Goal: Information Seeking & Learning: Find specific fact

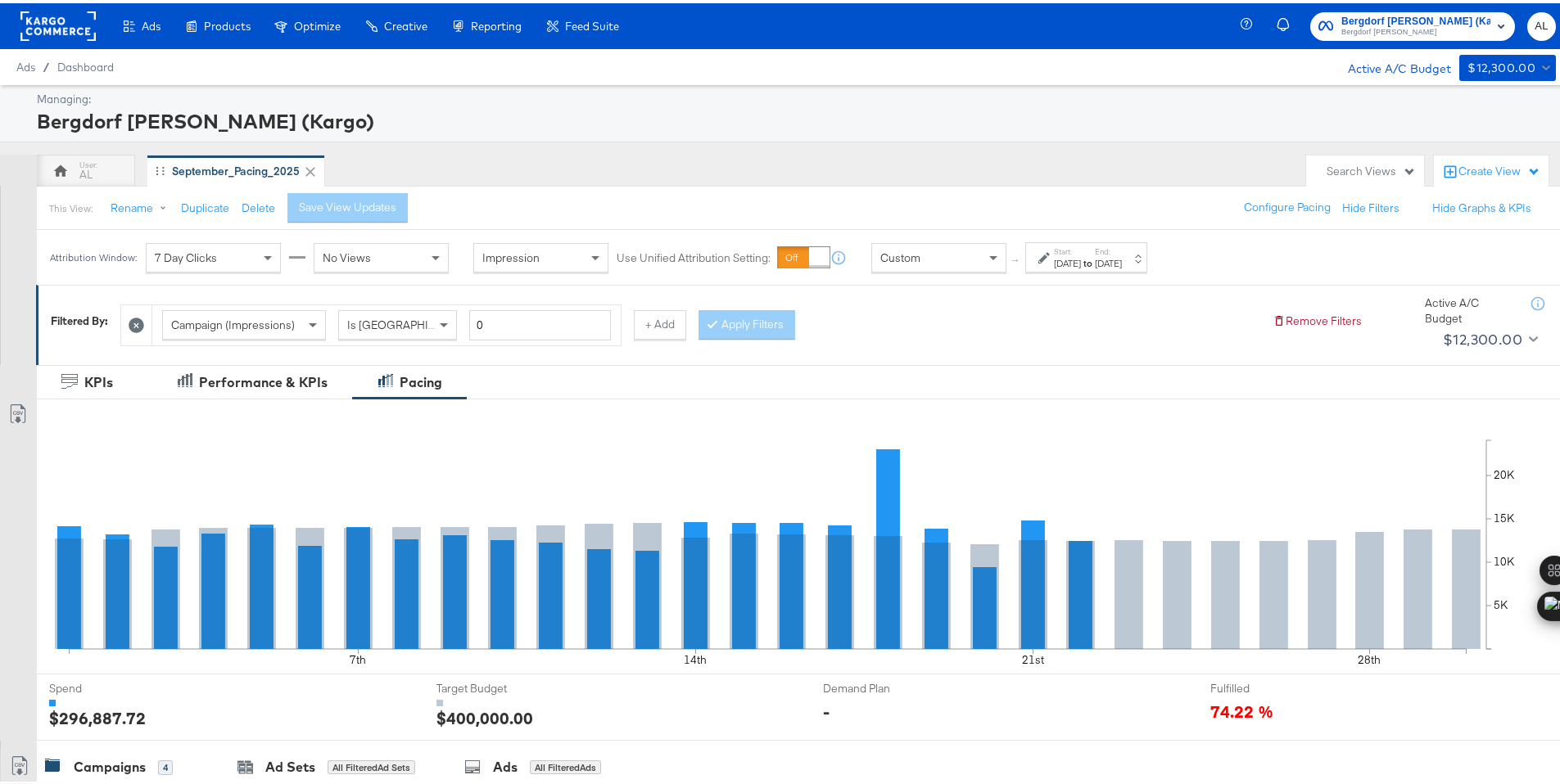
click at [954, 258] on div "Custom" at bounding box center [938, 255] width 133 height 28
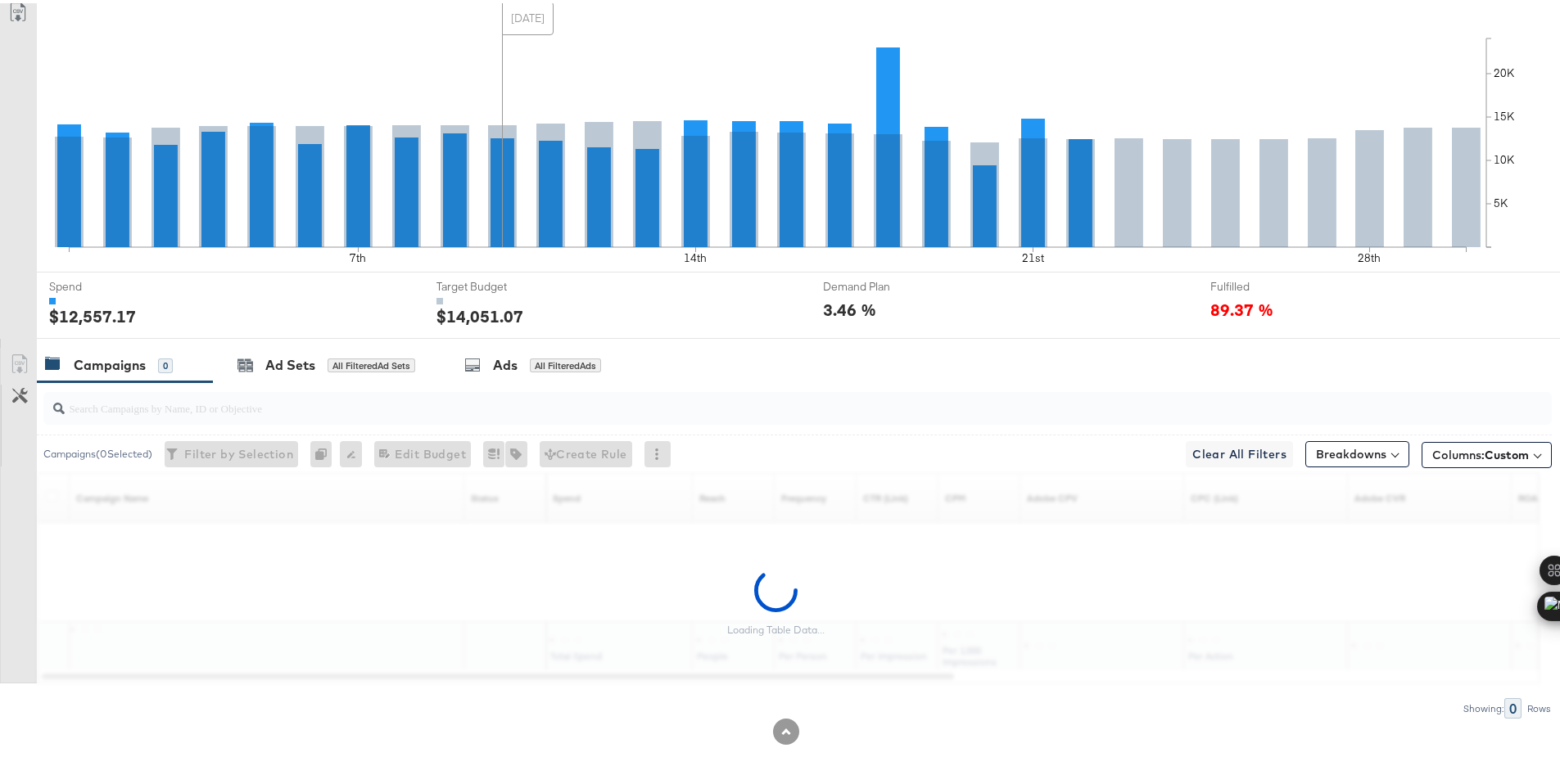
scroll to position [404, 0]
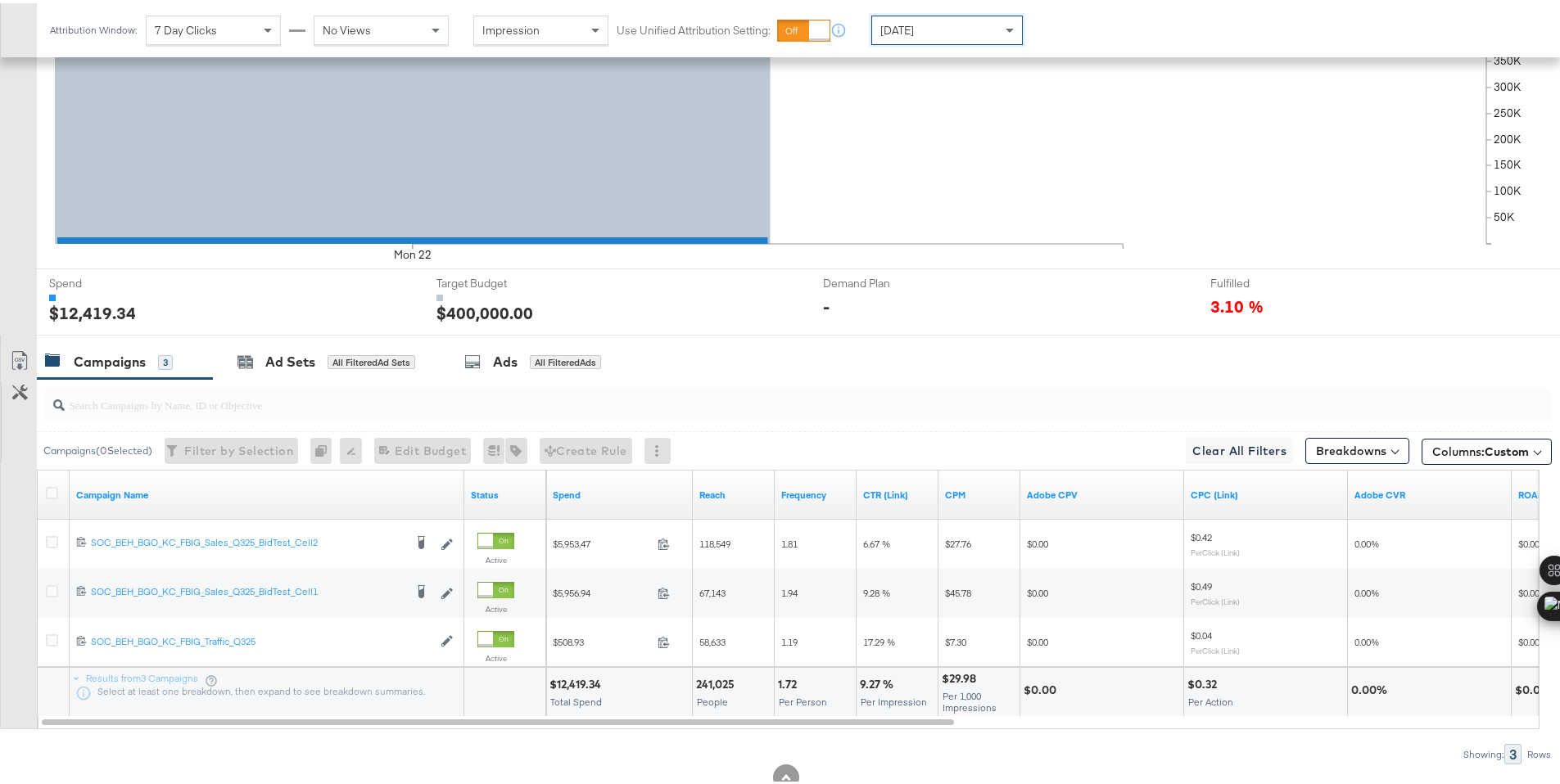
click at [573, 681] on div "$12,419.34" at bounding box center [577, 681] width 56 height 16
copy div "12,419.34"
click at [936, 25] on div "Today" at bounding box center [946, 27] width 150 height 28
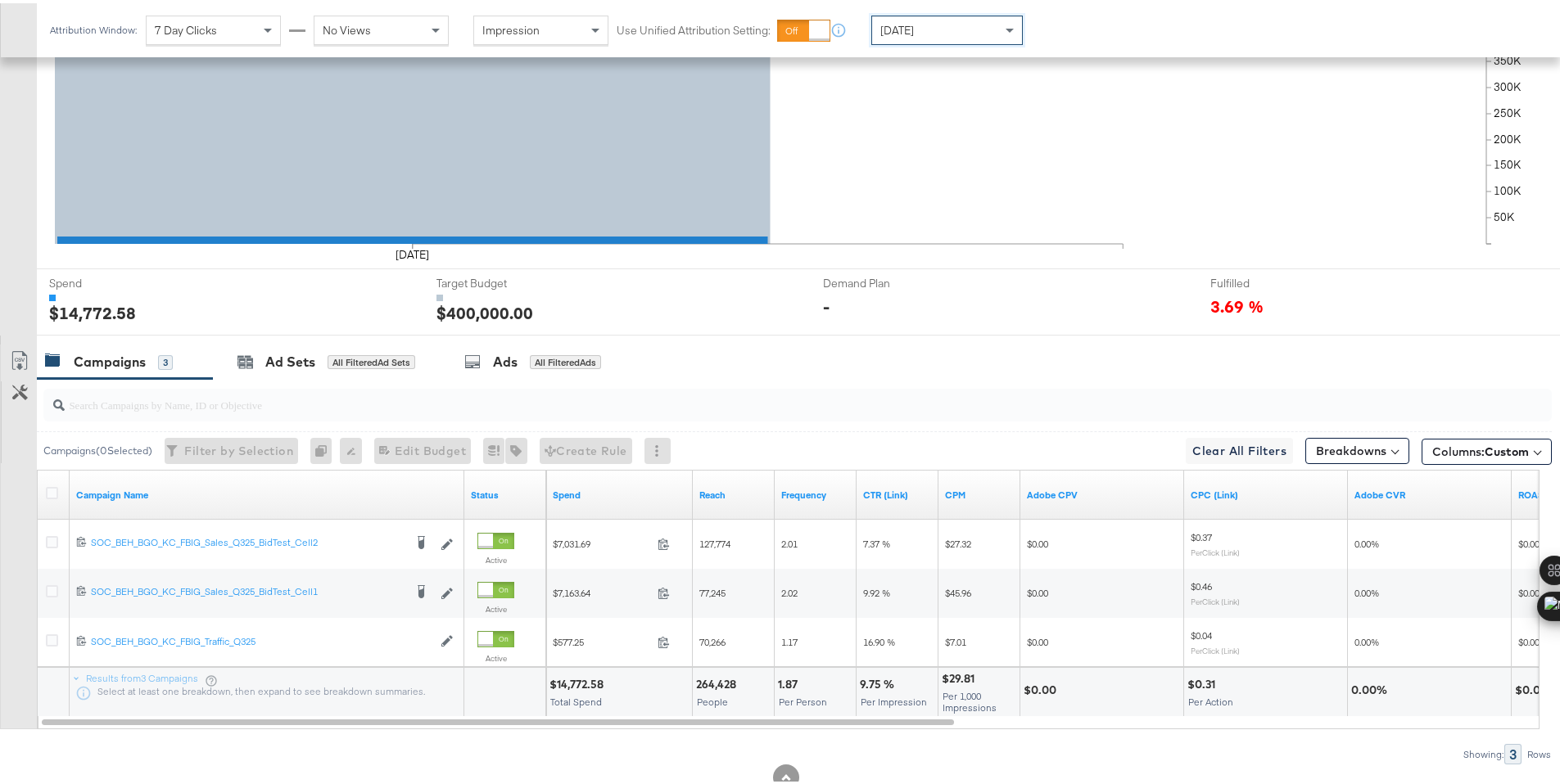
click at [567, 683] on div "$14,772.58" at bounding box center [578, 681] width 59 height 16
copy div "14,772.58"
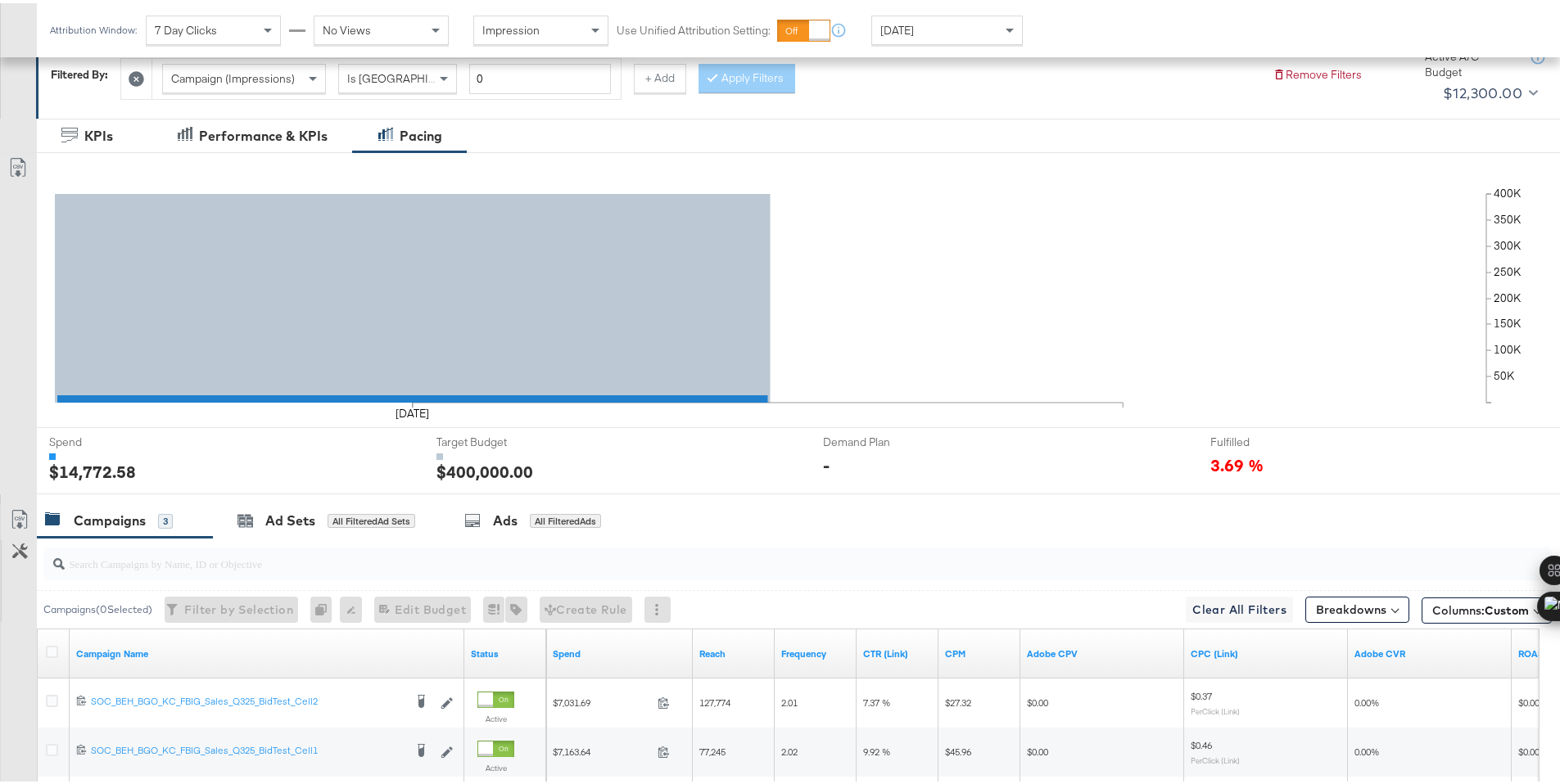
scroll to position [0, 0]
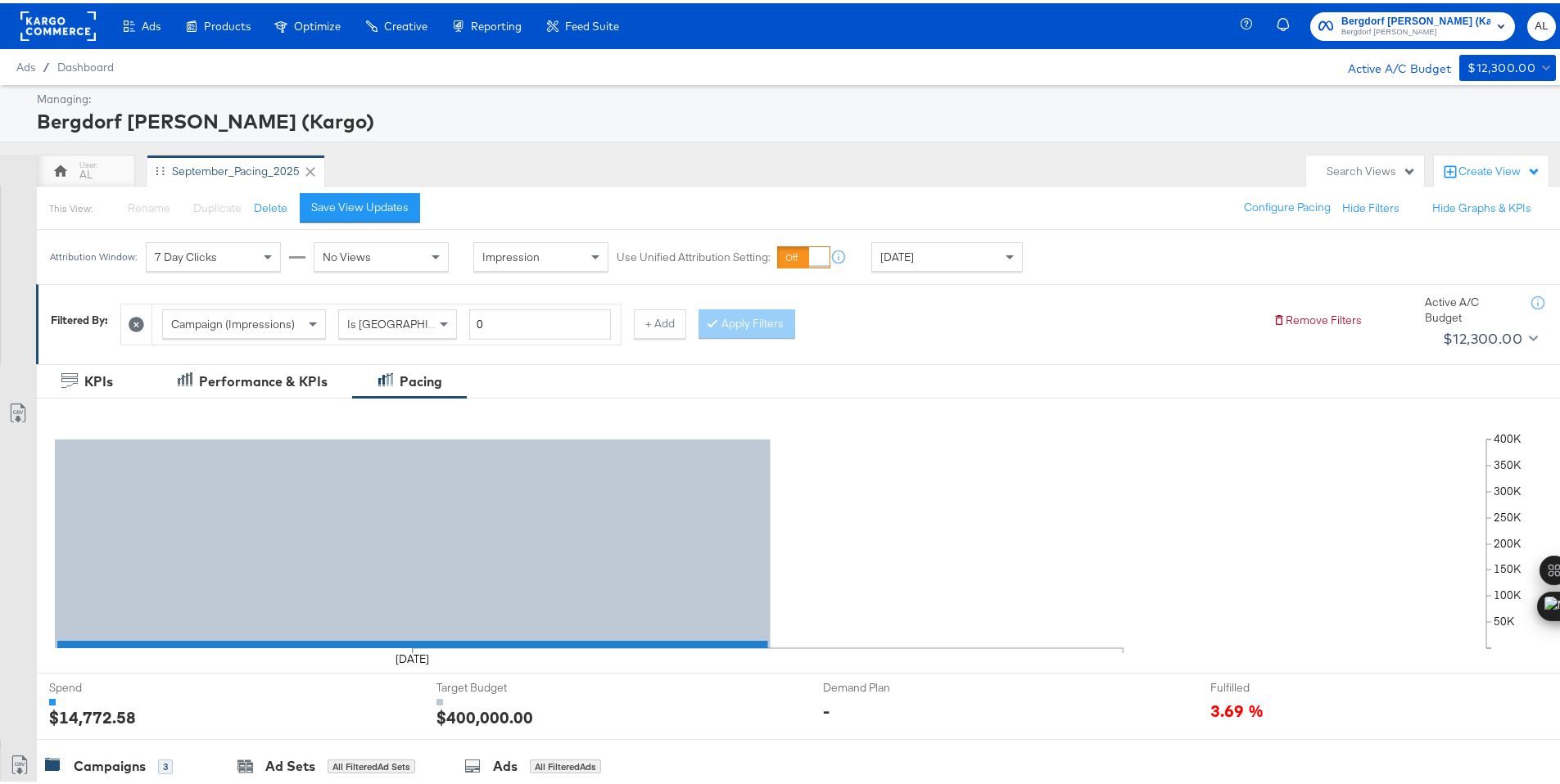
click at [41, 23] on rect at bounding box center [58, 23] width 75 height 30
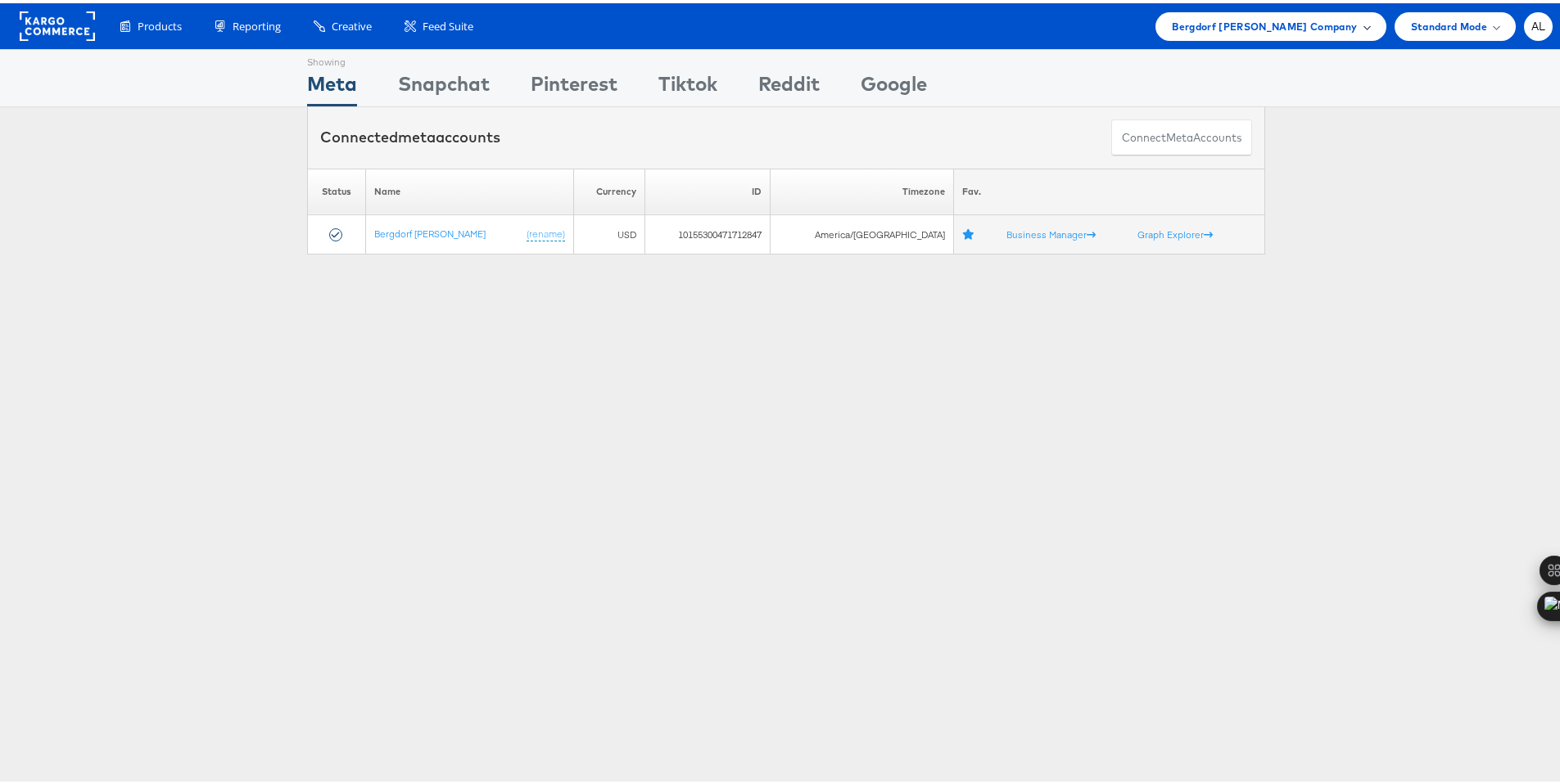
click at [1332, 21] on span "Bergdorf Goodman Company" at bounding box center [1265, 23] width 185 height 17
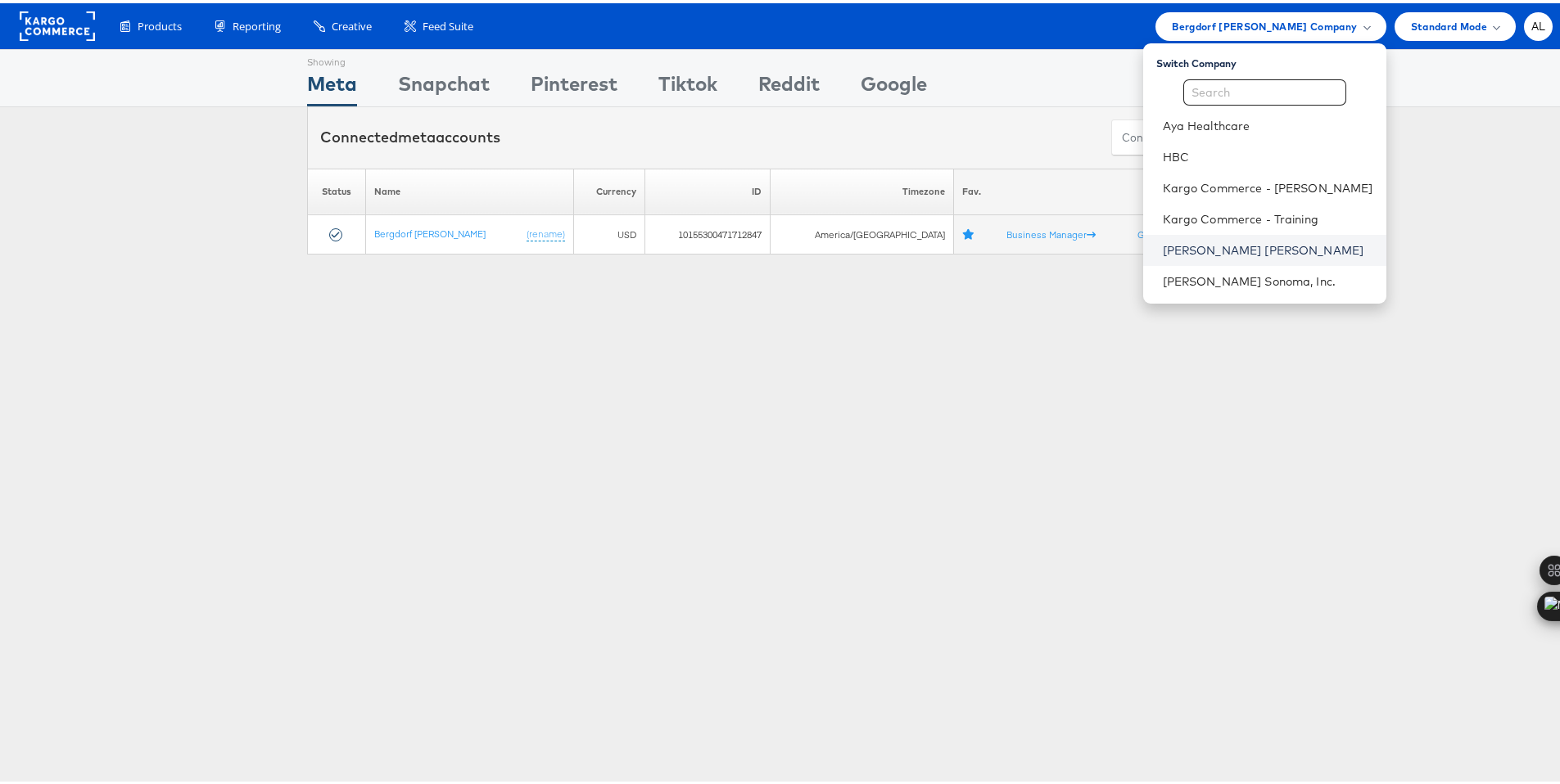
click at [1238, 254] on link "Neiman Marcus" at bounding box center [1268, 247] width 210 height 17
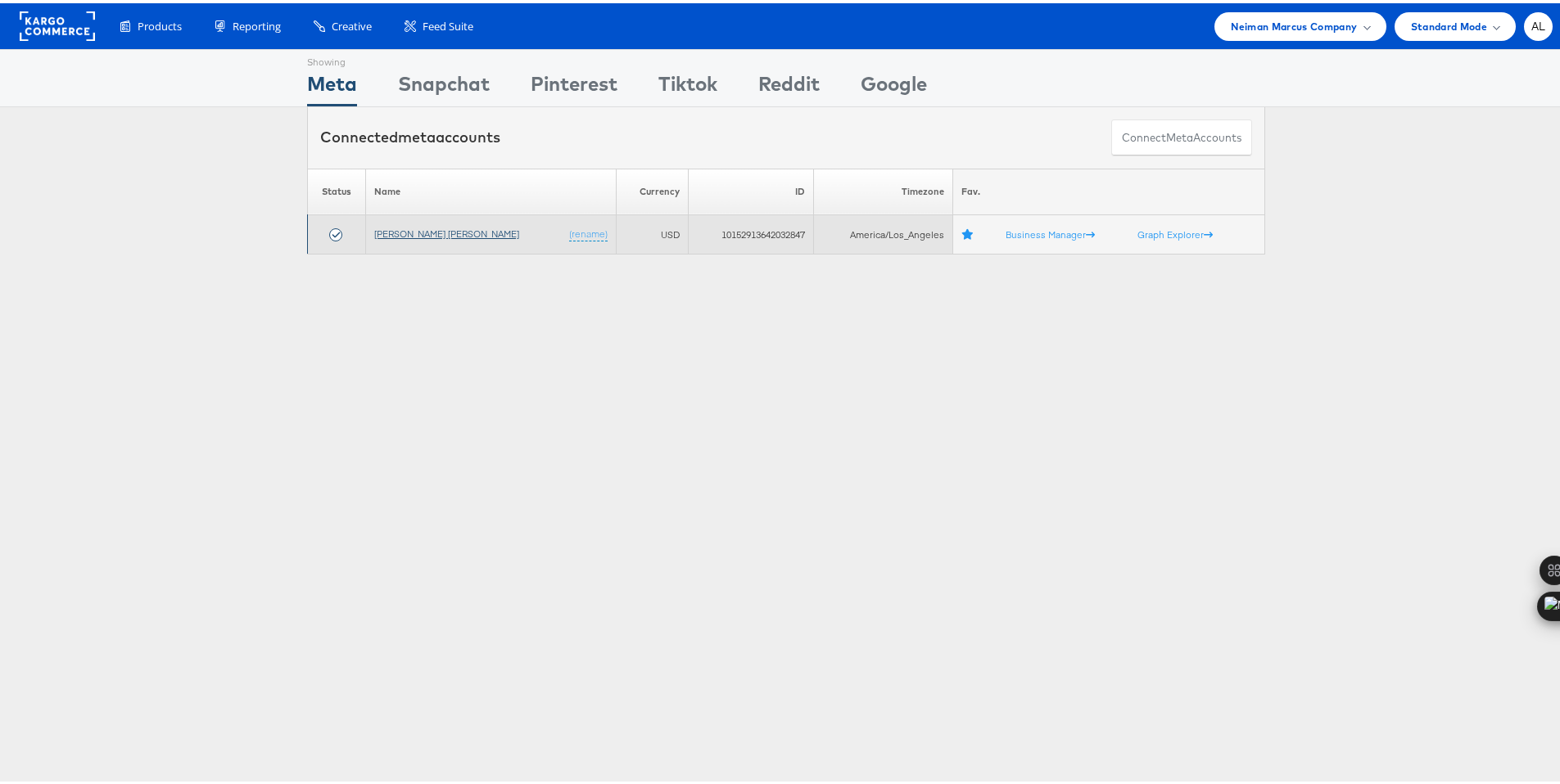
click at [389, 227] on link "Neiman Marcus" at bounding box center [446, 230] width 145 height 12
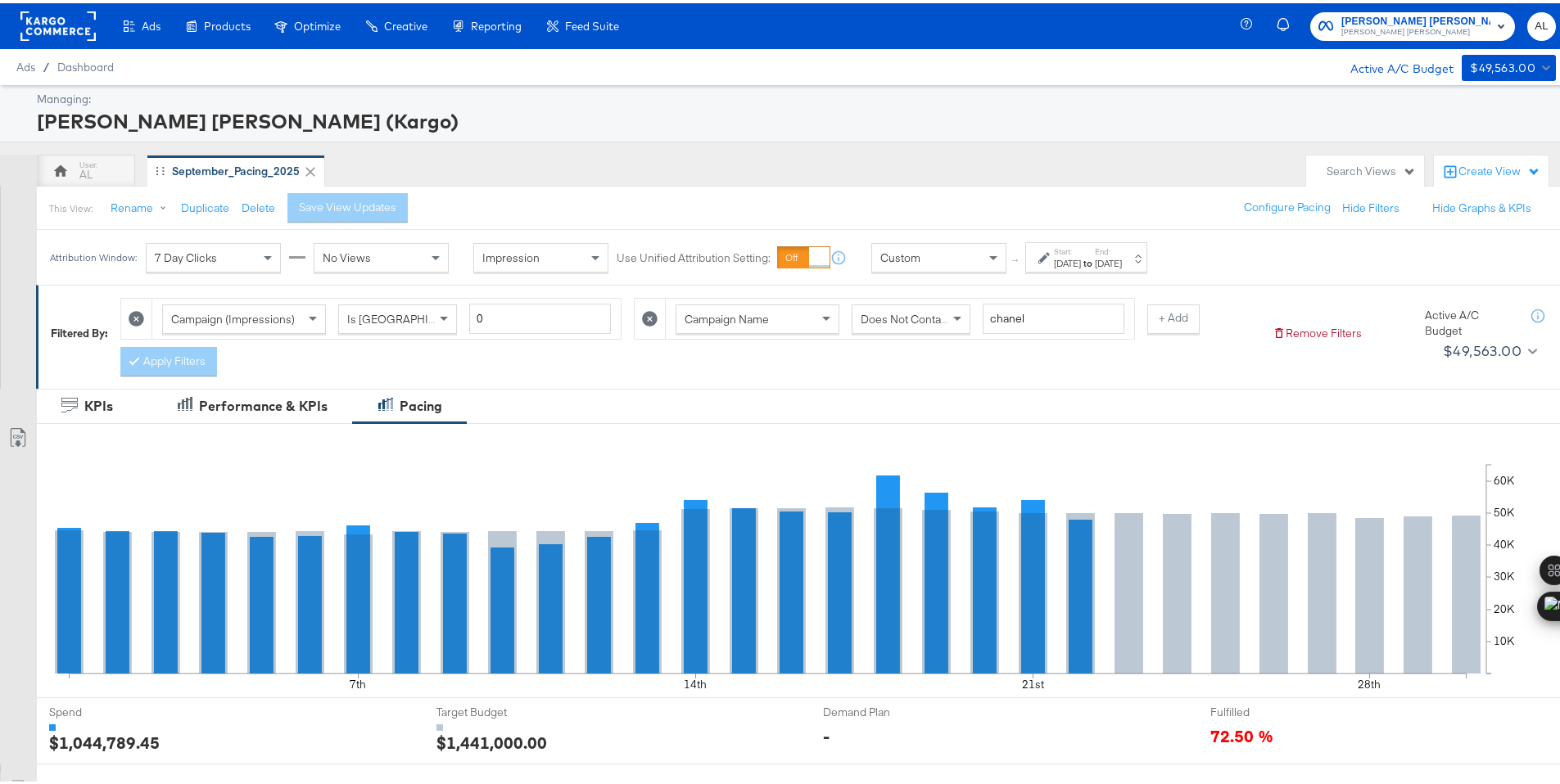
click at [959, 254] on div "Custom" at bounding box center [938, 255] width 133 height 28
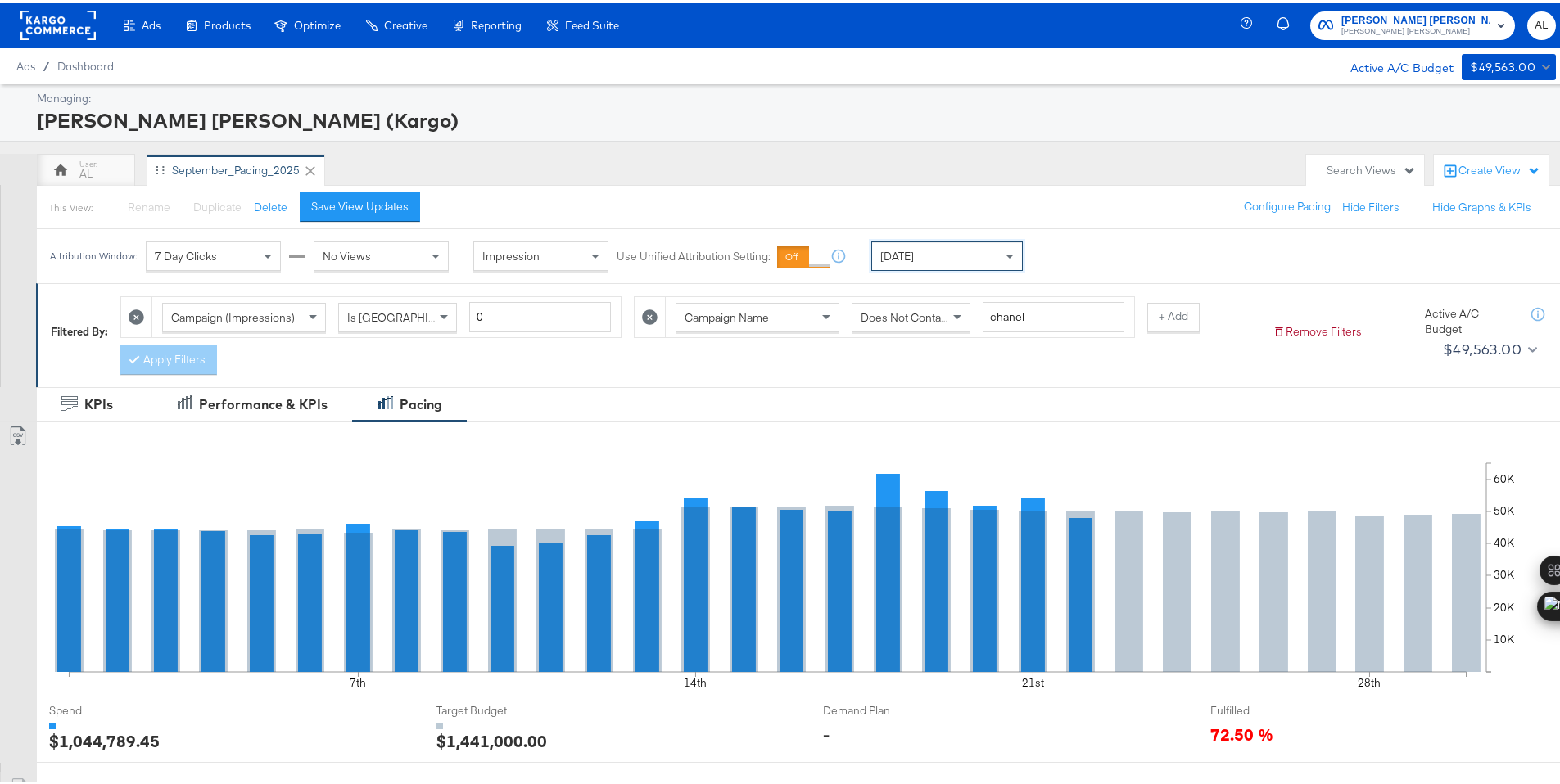
scroll to position [428, 0]
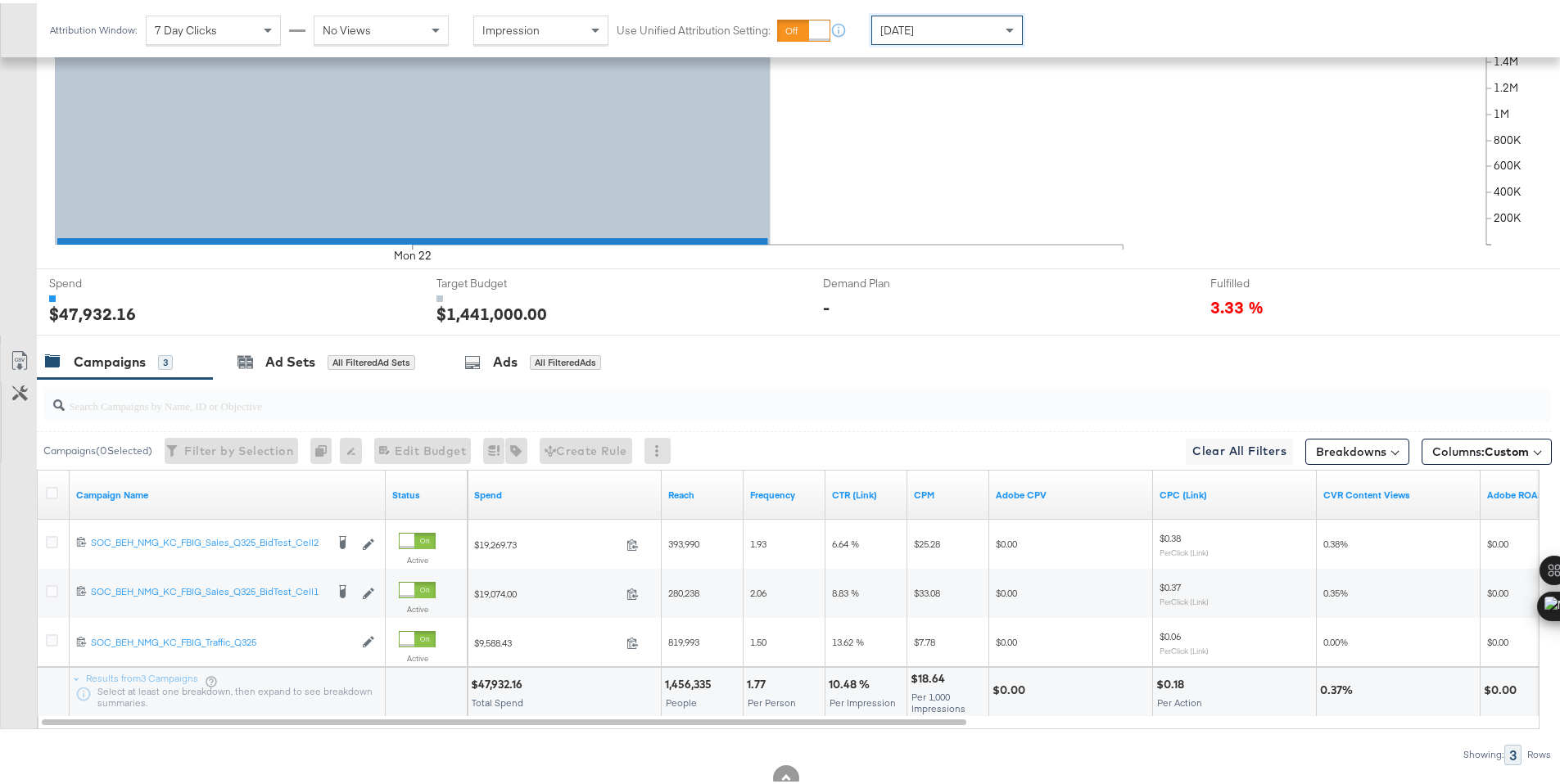
click at [487, 682] on div "$47,932.16" at bounding box center [499, 681] width 56 height 16
click at [514, 685] on div "$47,951.05" at bounding box center [500, 681] width 60 height 16
copy div "47,951.05"
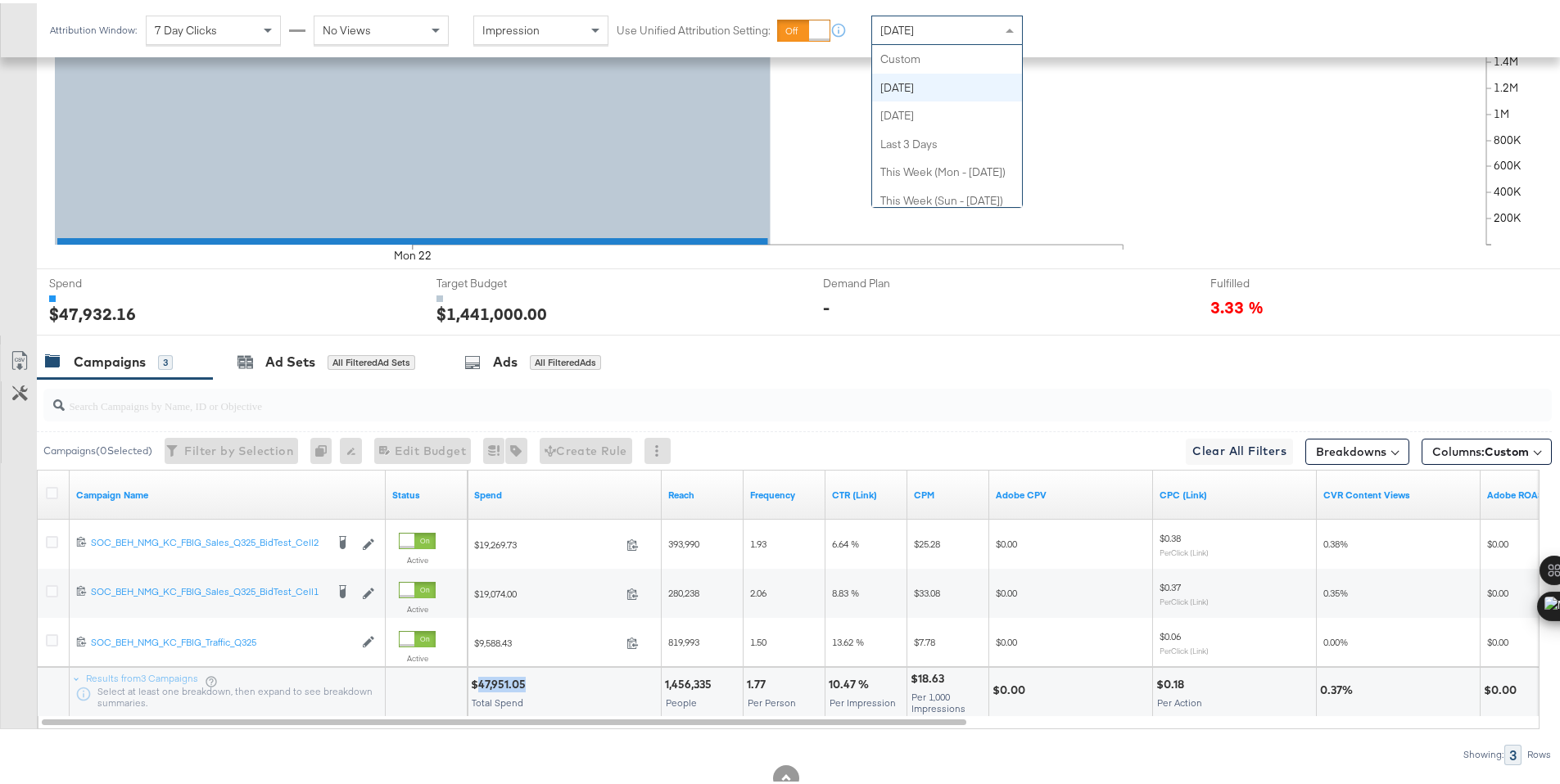
click at [925, 32] on div "Today" at bounding box center [946, 27] width 150 height 28
click at [489, 680] on div "$54,125.56" at bounding box center [500, 681] width 60 height 16
copy div "54,125.56"
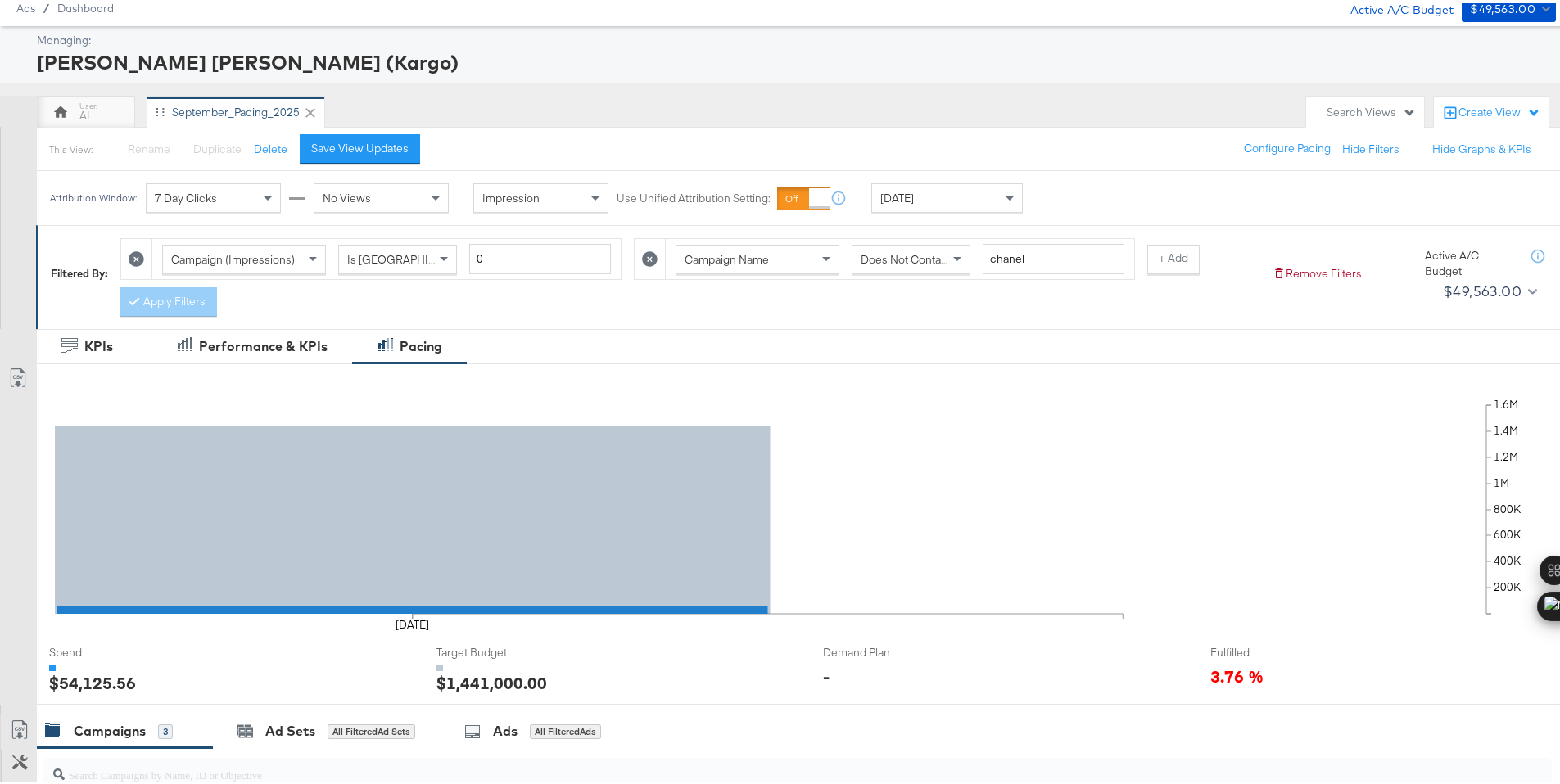
scroll to position [0, 0]
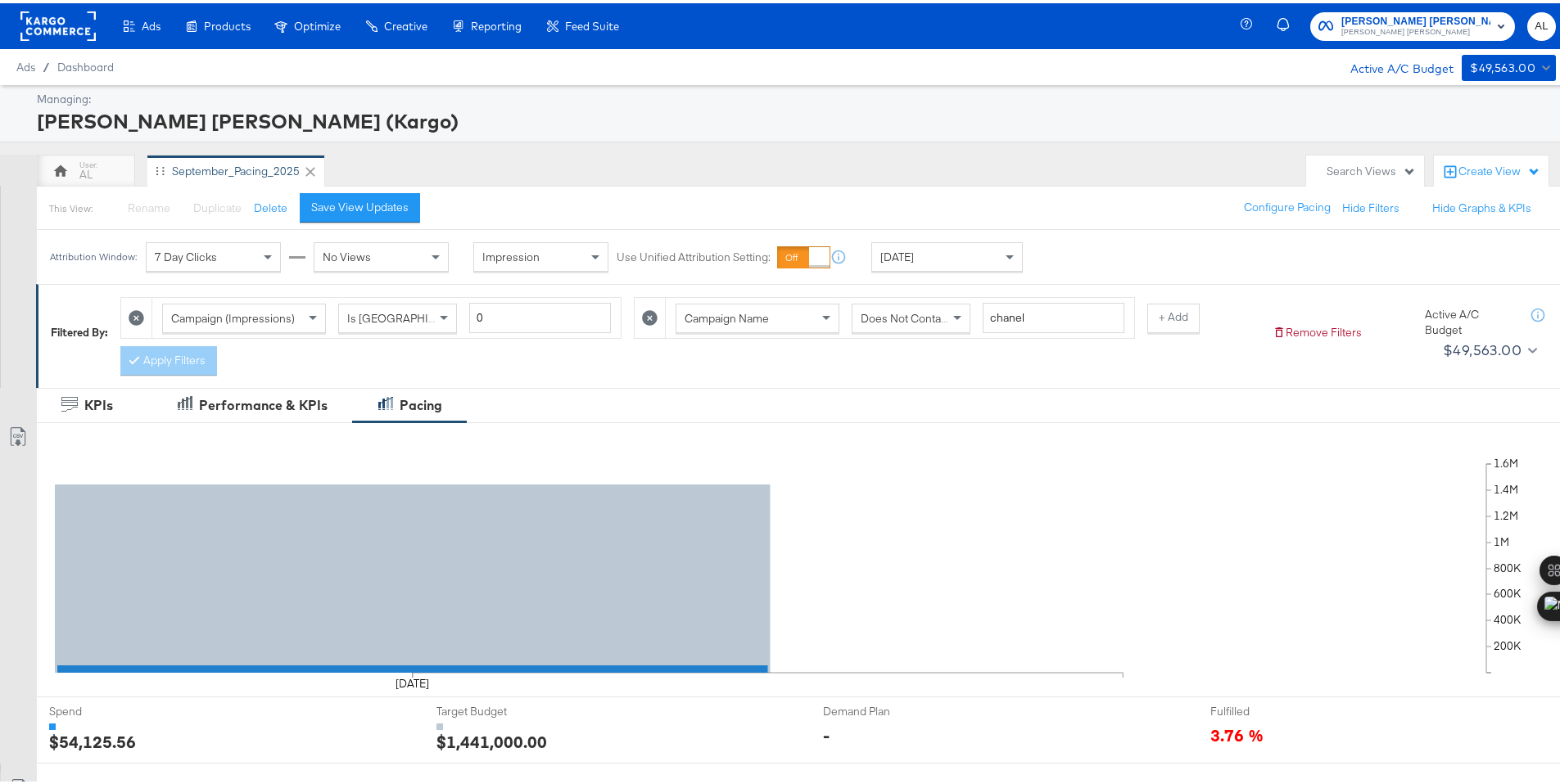
click at [53, 26] on rect at bounding box center [58, 23] width 75 height 30
click at [54, 22] on rect at bounding box center [58, 23] width 75 height 30
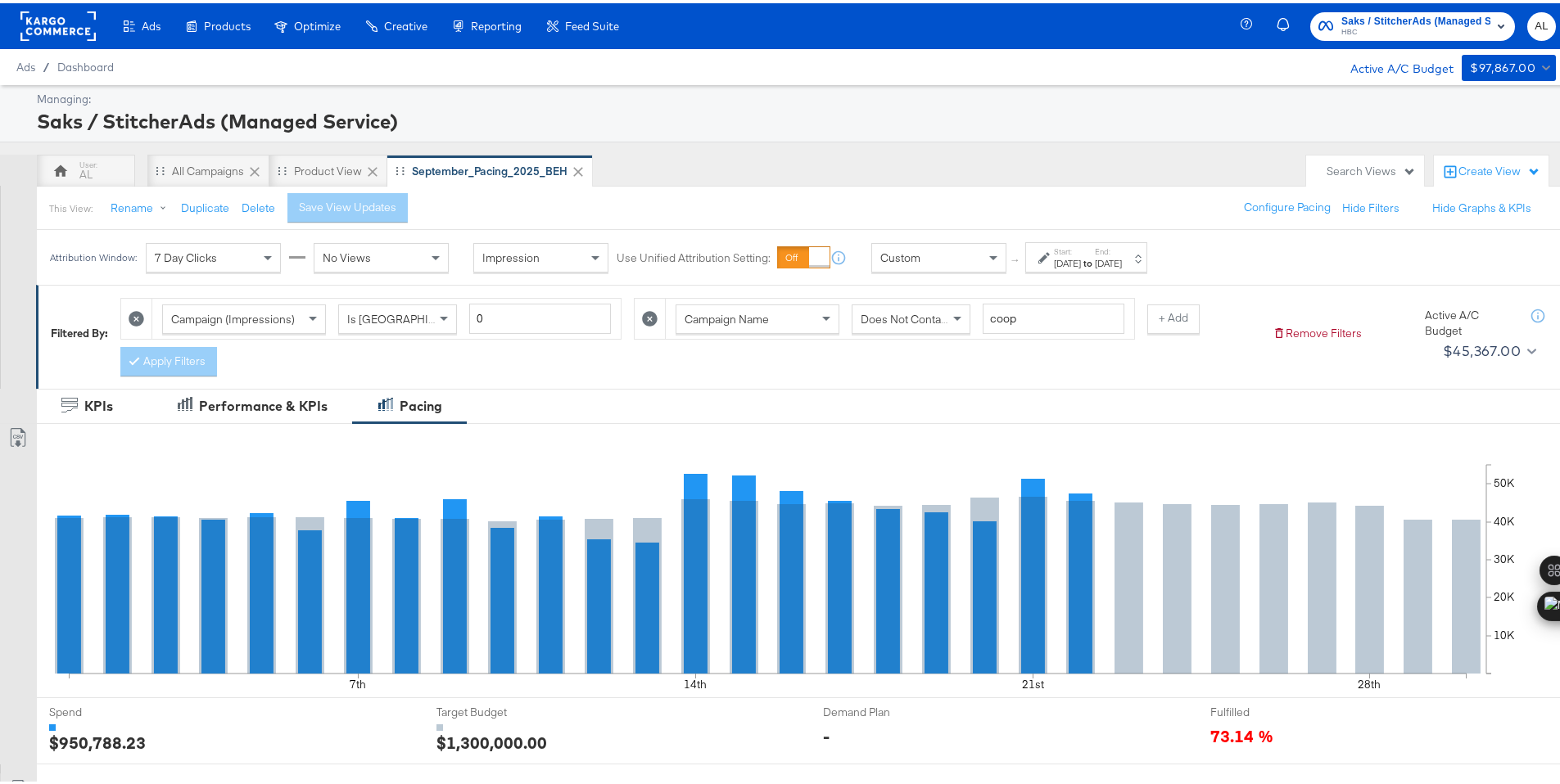
click at [899, 261] on span "Custom" at bounding box center [900, 255] width 41 height 15
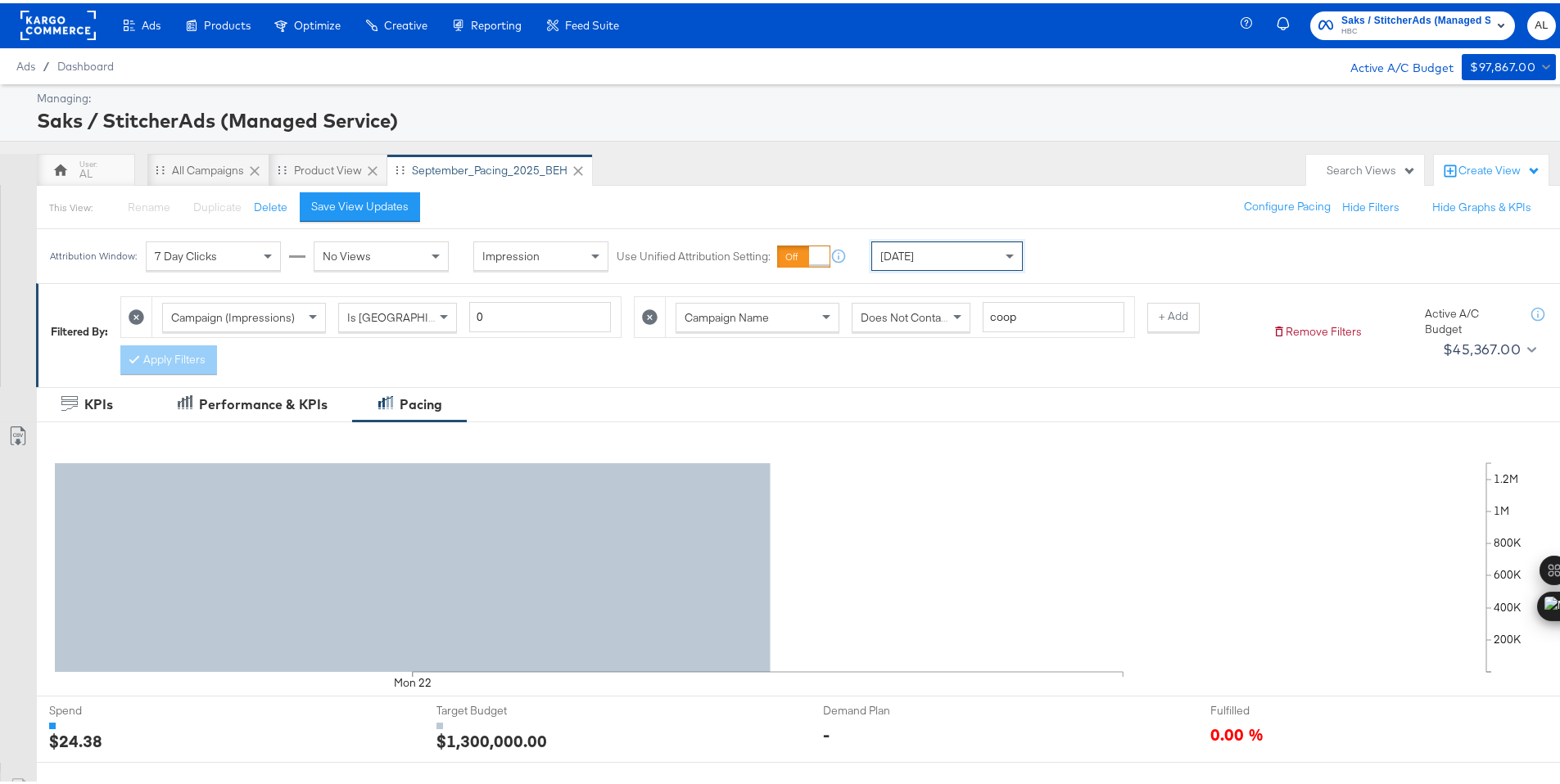
scroll to position [428, 0]
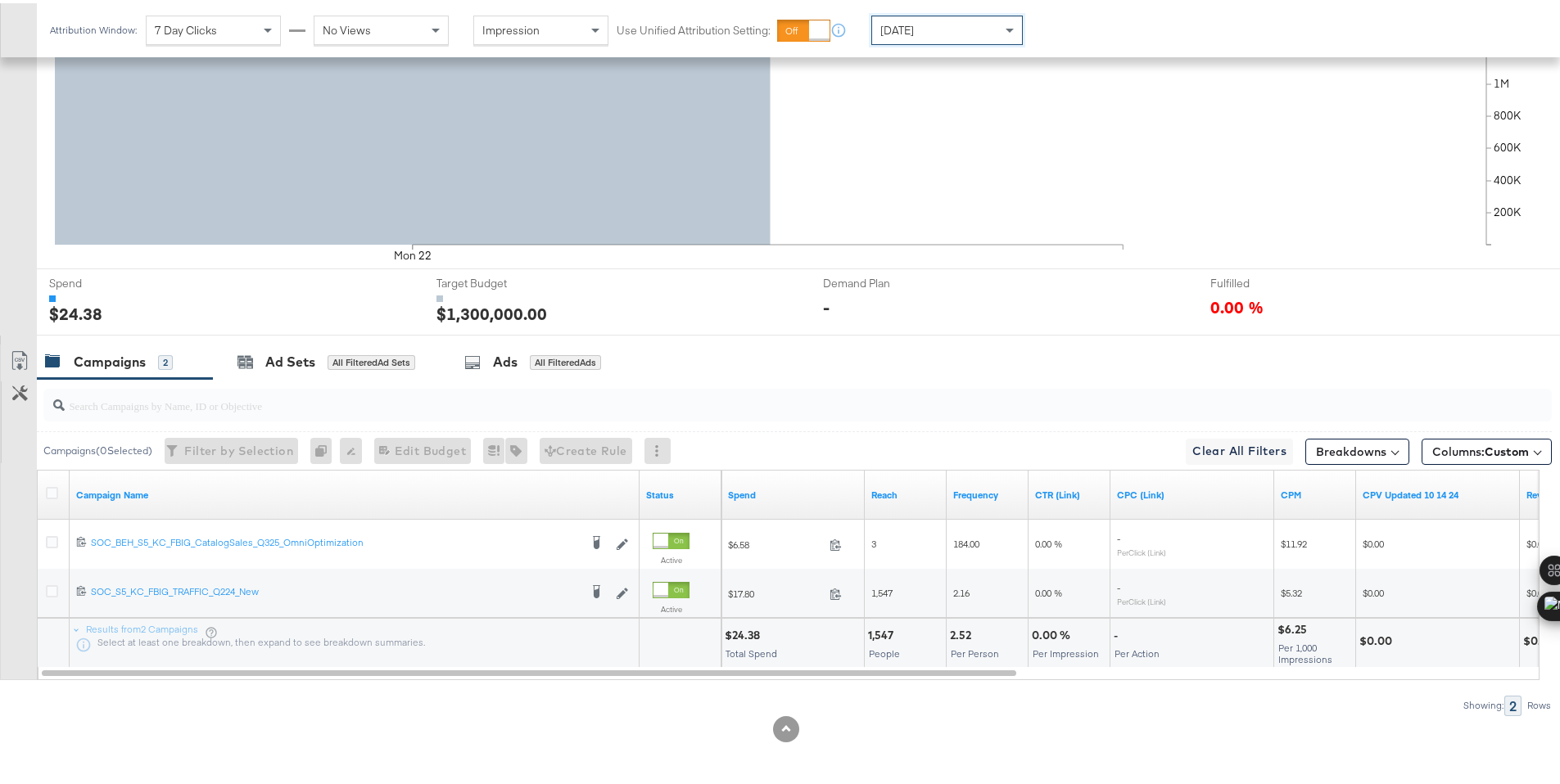
click at [883, 35] on input at bounding box center [882, 28] width 4 height 31
click at [926, 33] on div "Today" at bounding box center [946, 27] width 150 height 28
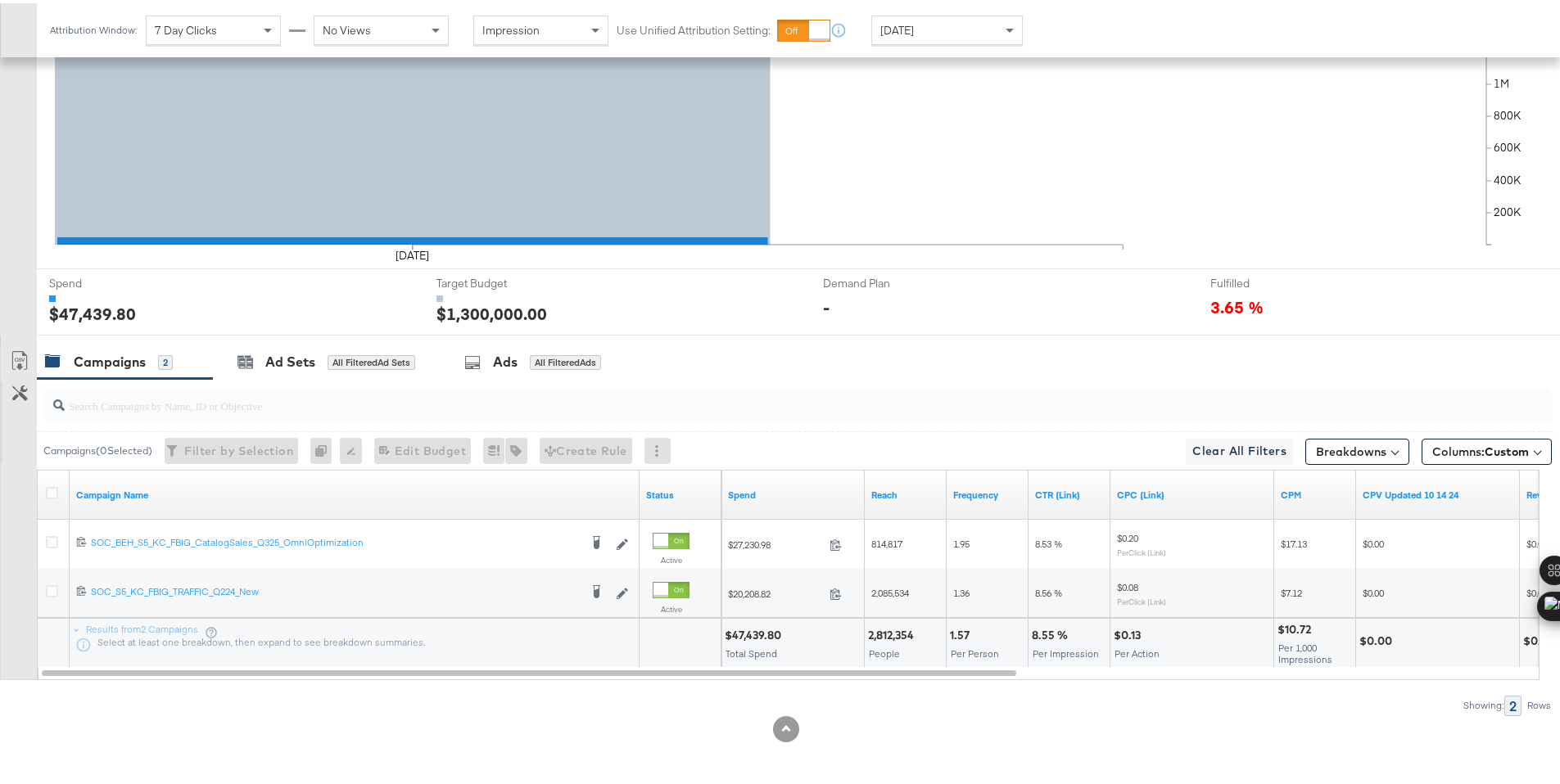
click at [742, 631] on div "$47,439.80" at bounding box center [755, 632] width 61 height 16
copy div "47,439.80"
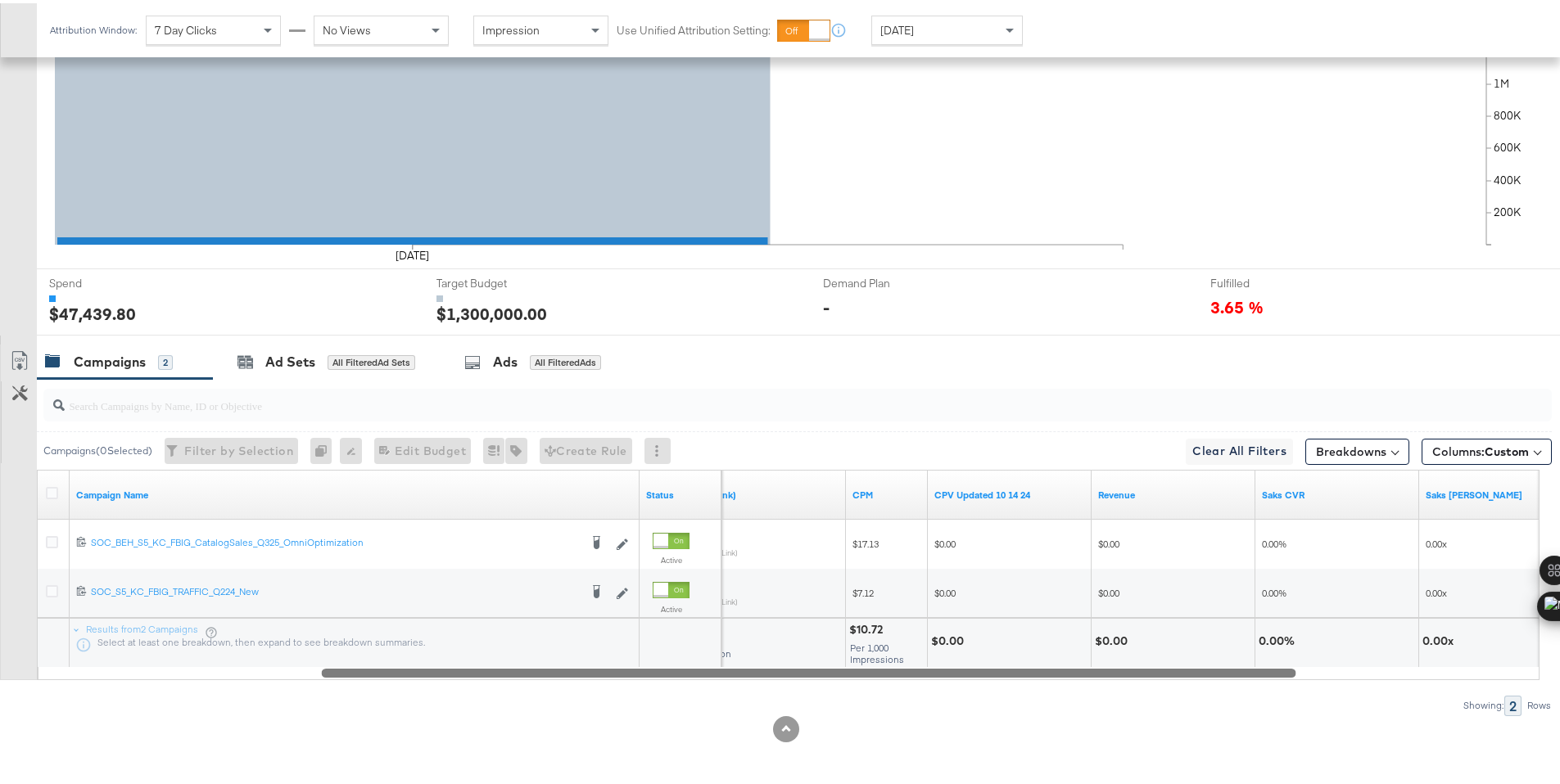
drag, startPoint x: 608, startPoint y: 672, endPoint x: 1009, endPoint y: 687, distance: 401.3
click at [1009, 687] on div "Campaigns ( 0 Selected) Filter by Selection Filter 0 campaigns 0 Rename 0 campa…" at bounding box center [776, 543] width 1552 height 337
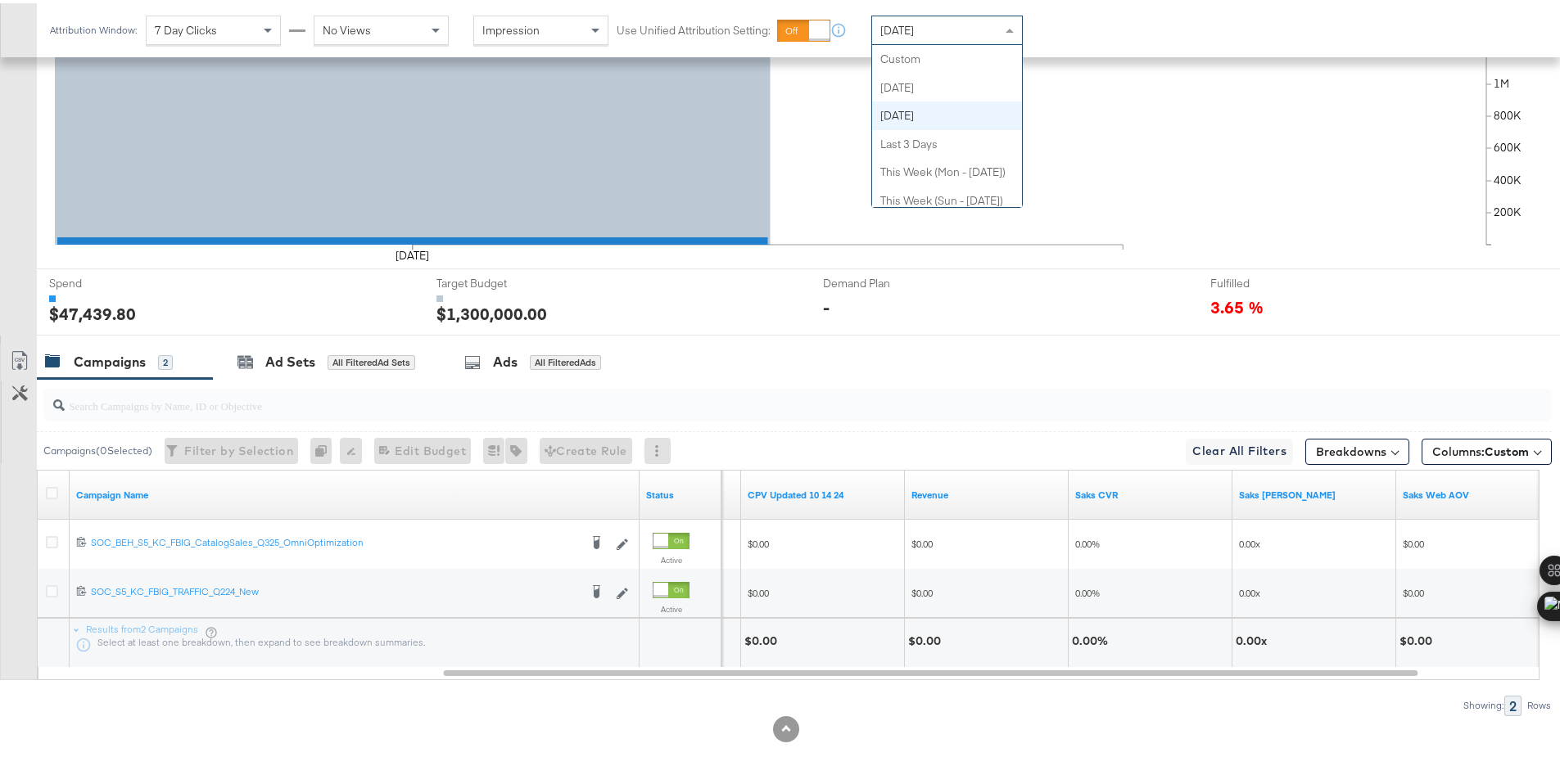
click at [998, 38] on div "Yesterday" at bounding box center [946, 27] width 150 height 28
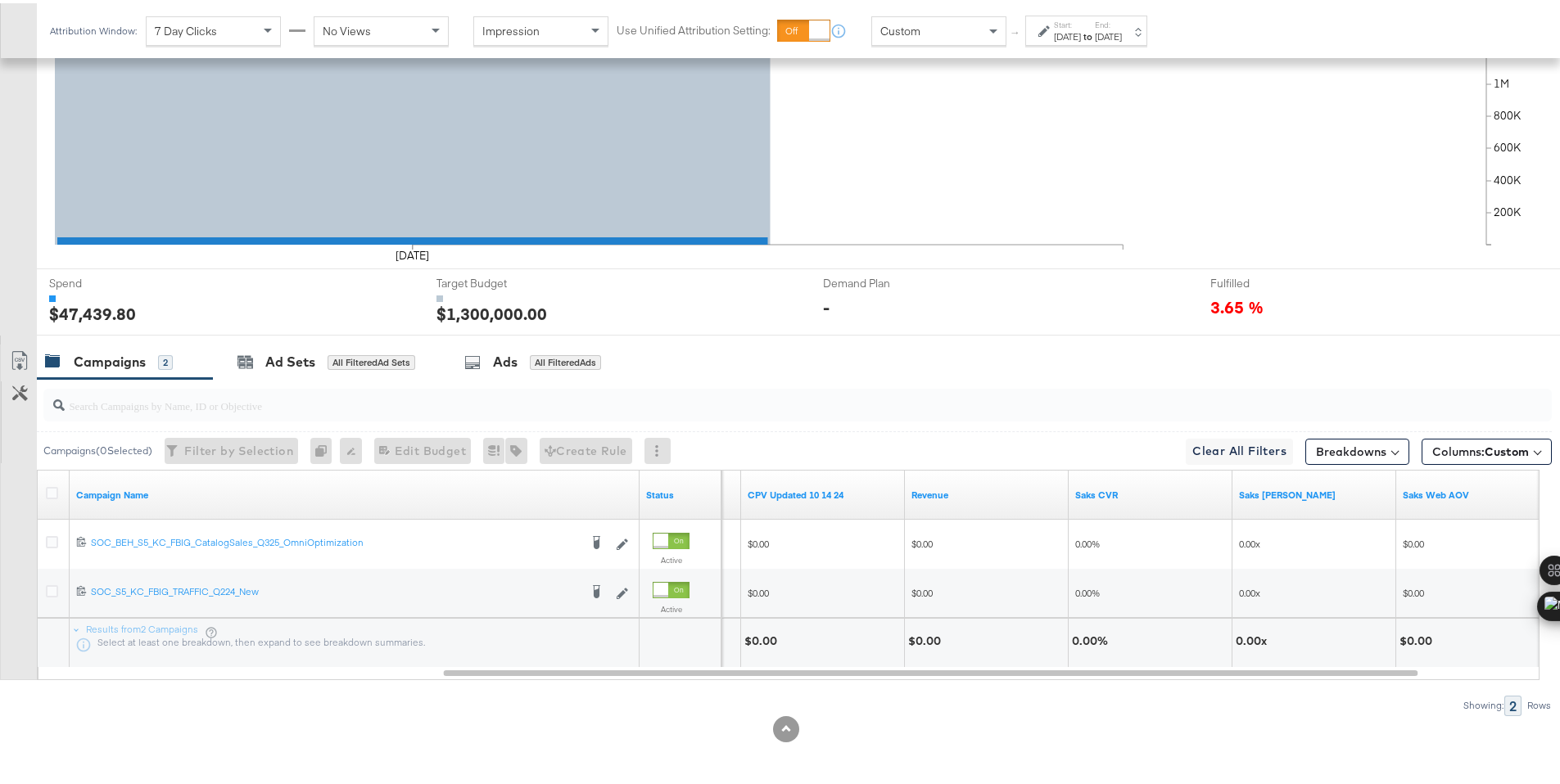
click at [1068, 32] on div "Sep 22nd 2025" at bounding box center [1067, 34] width 27 height 13
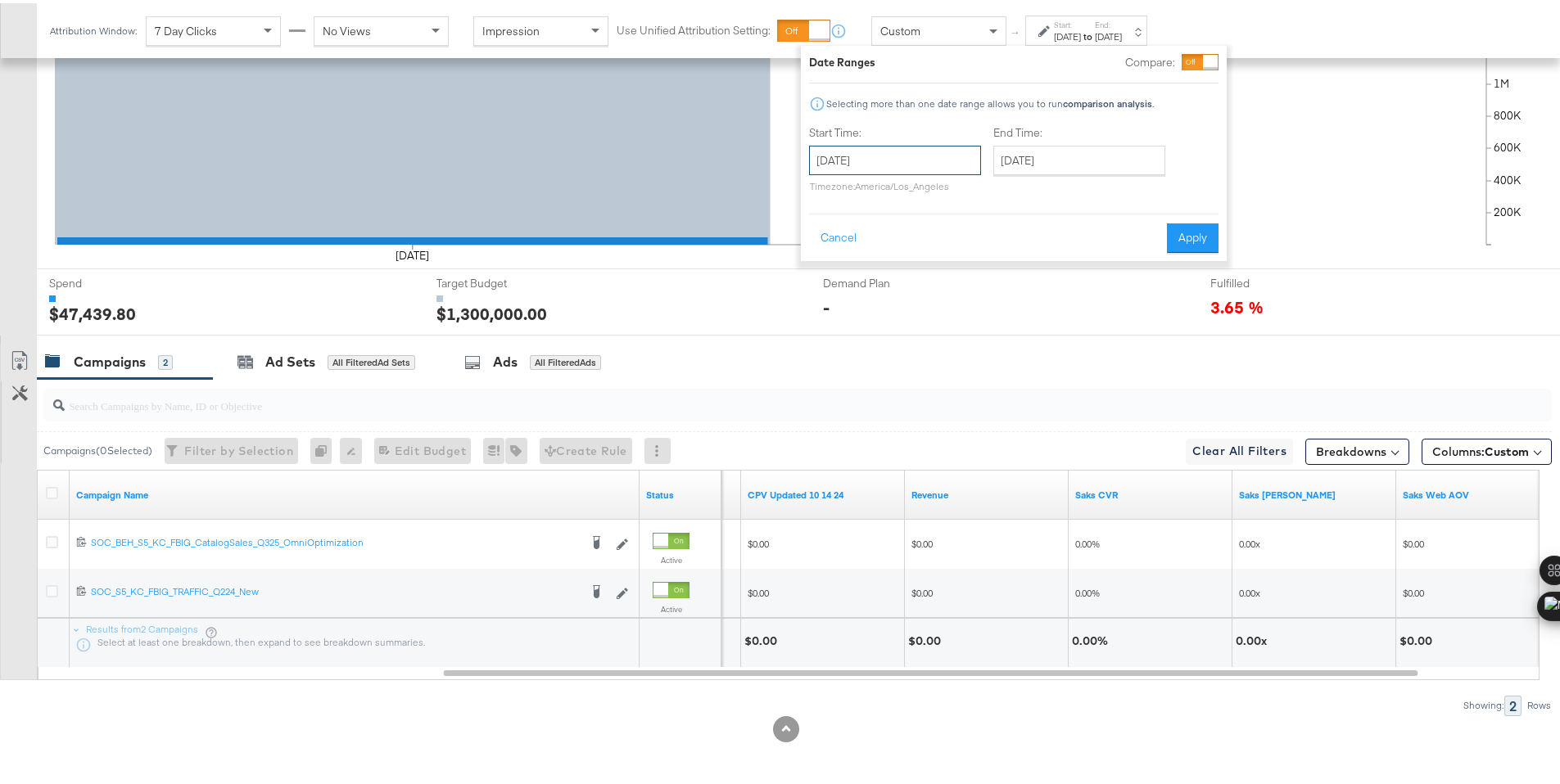
click at [940, 158] on input "September 22nd 2025" at bounding box center [895, 157] width 172 height 30
click at [855, 241] on td "1" at bounding box center [856, 240] width 28 height 23
type input "[DATE]"
click at [1026, 158] on input "September 22nd 2025" at bounding box center [1070, 157] width 172 height 30
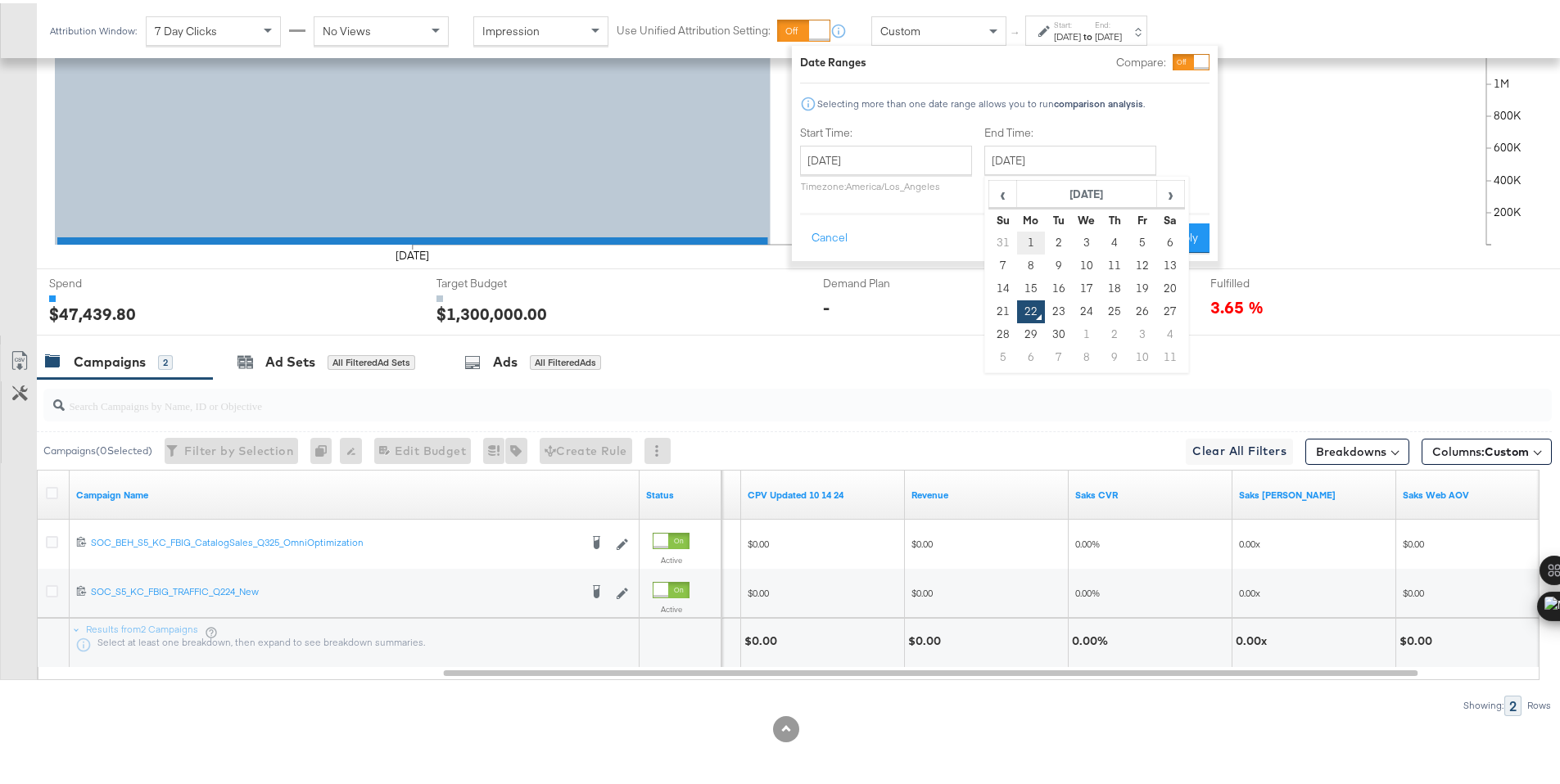
click at [1029, 233] on td "1" at bounding box center [1031, 240] width 28 height 23
type input "[DATE]"
click at [1183, 234] on button "Apply" at bounding box center [1175, 235] width 51 height 30
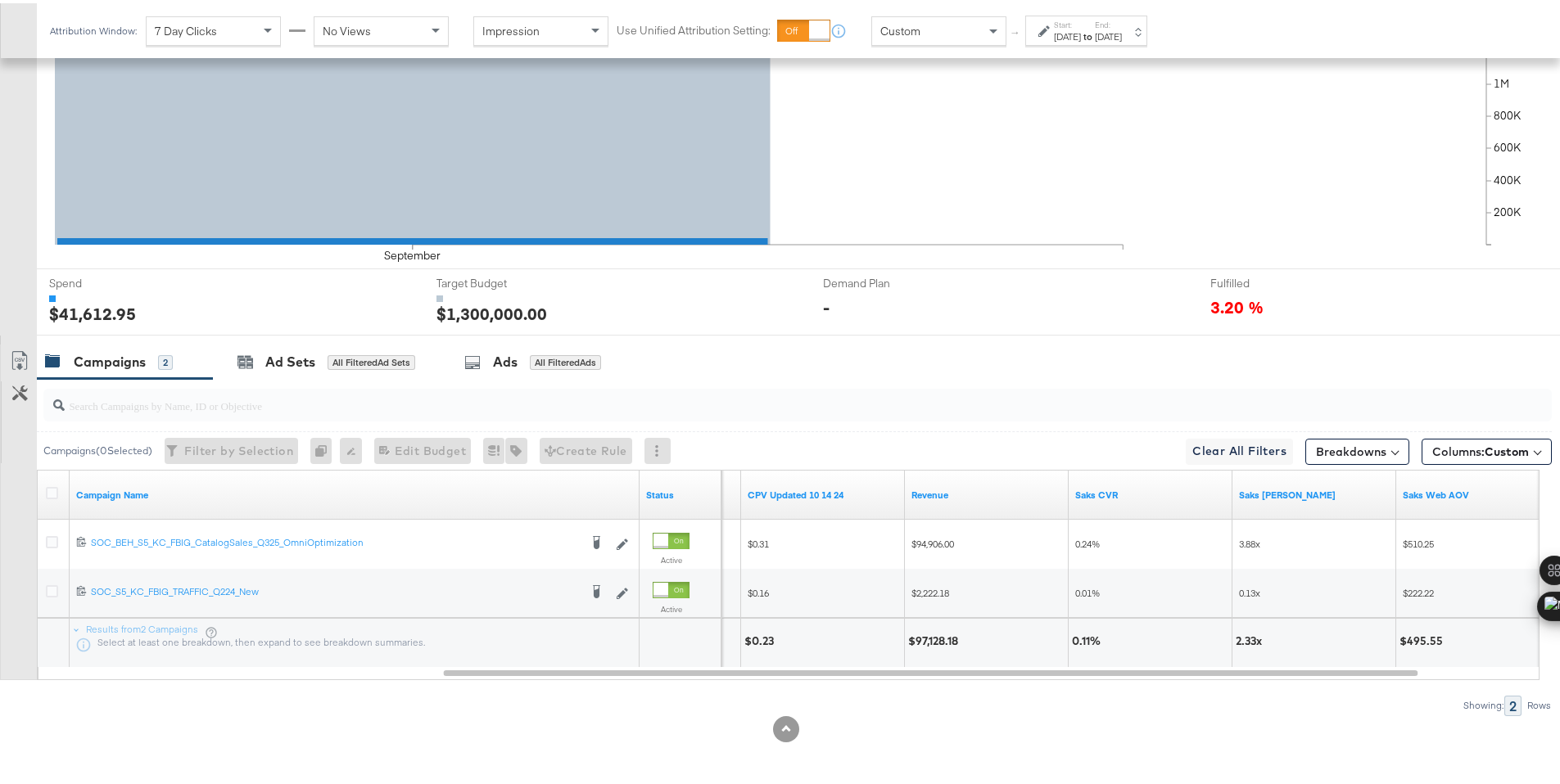
click at [1081, 34] on div "[DATE]" at bounding box center [1067, 34] width 27 height 13
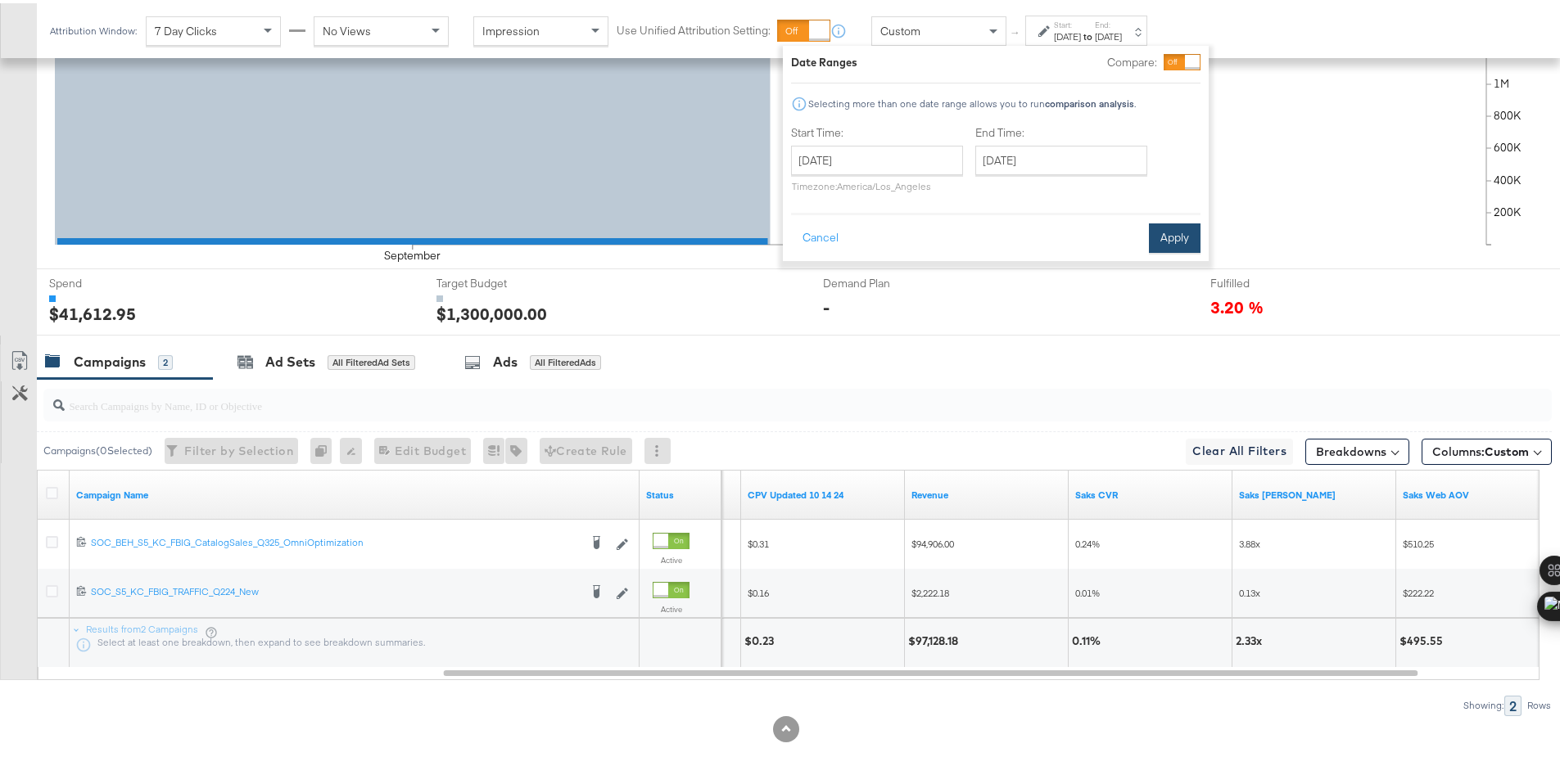
click at [1156, 229] on button "Apply" at bounding box center [1175, 235] width 51 height 30
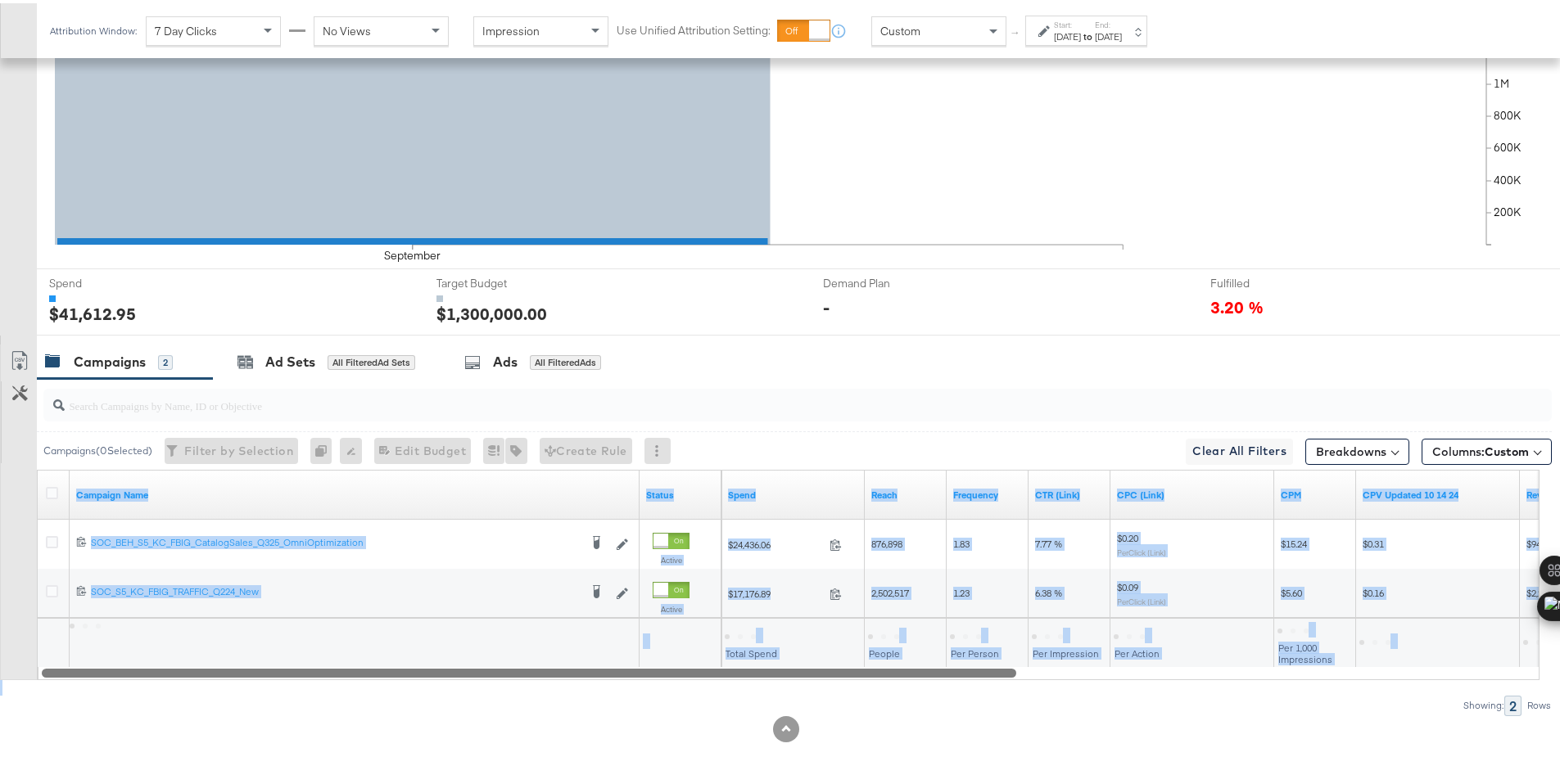
drag, startPoint x: 740, startPoint y: 670, endPoint x: 132, endPoint y: 675, distance: 608.0
click at [132, 675] on div at bounding box center [529, 669] width 974 height 14
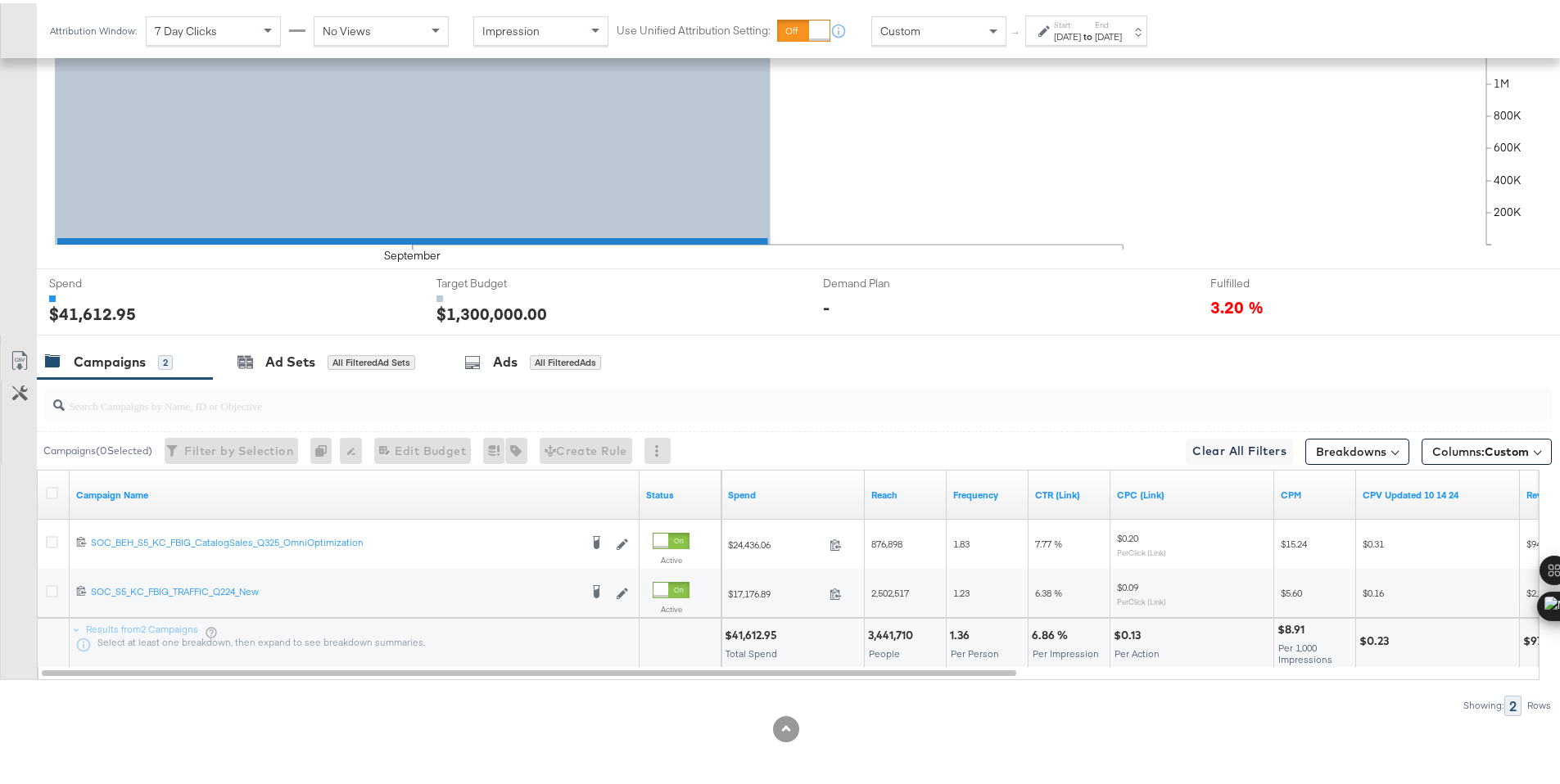
click at [624, 730] on div at bounding box center [786, 726] width 1572 height 26
click at [758, 629] on div "$41,612.95" at bounding box center [753, 632] width 57 height 16
copy div "41,612.95"
click at [1059, 31] on div "Sep 1st 2025" at bounding box center [1067, 34] width 27 height 13
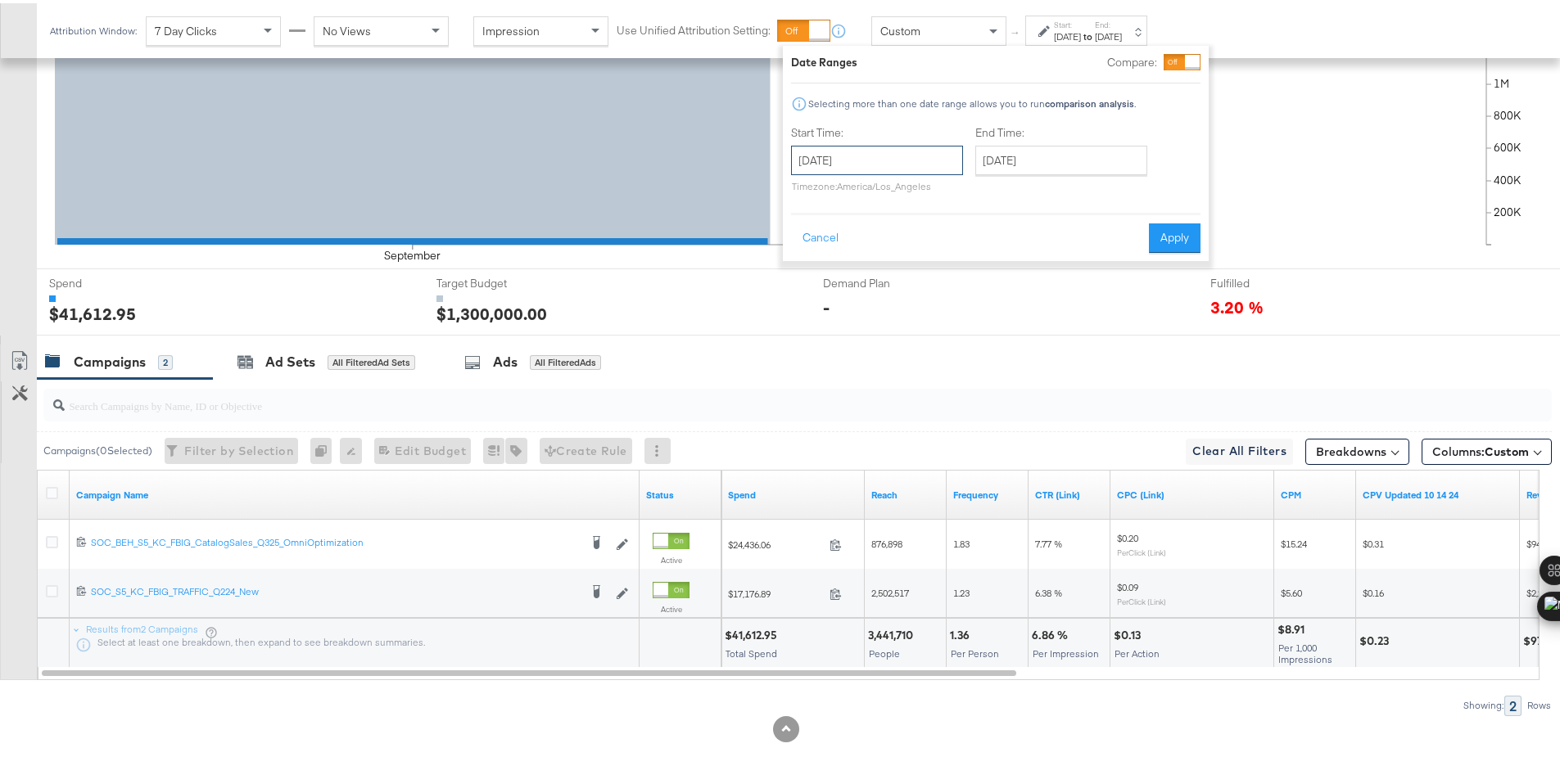
drag, startPoint x: 869, startPoint y: 163, endPoint x: 873, endPoint y: 194, distance: 31.3
click at [869, 164] on input "September 1st 2025" at bounding box center [877, 157] width 172 height 30
click at [865, 233] on td "2" at bounding box center [866, 240] width 28 height 23
type input "September 2nd 2025"
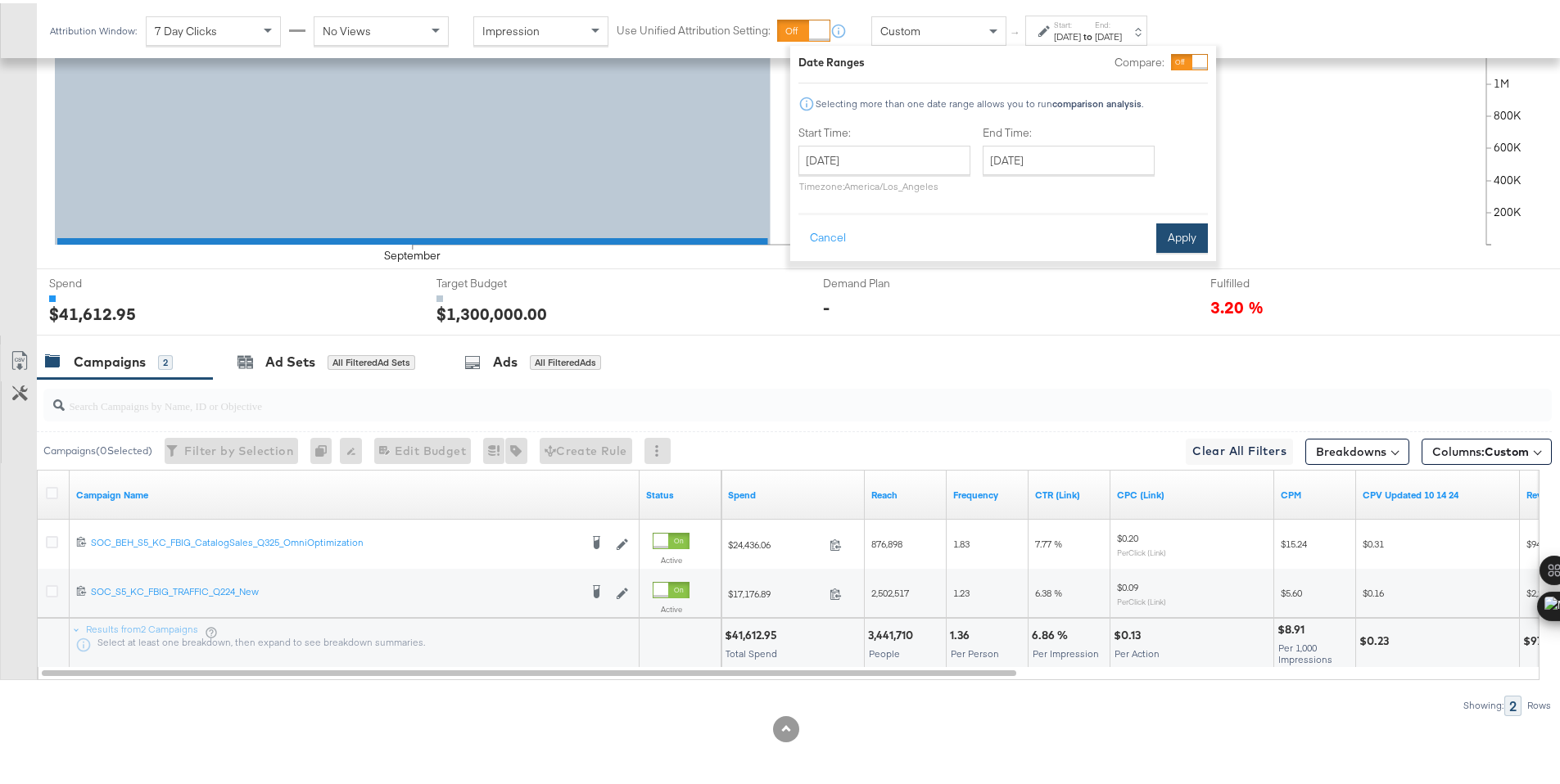
click at [1183, 234] on button "Apply" at bounding box center [1182, 235] width 51 height 30
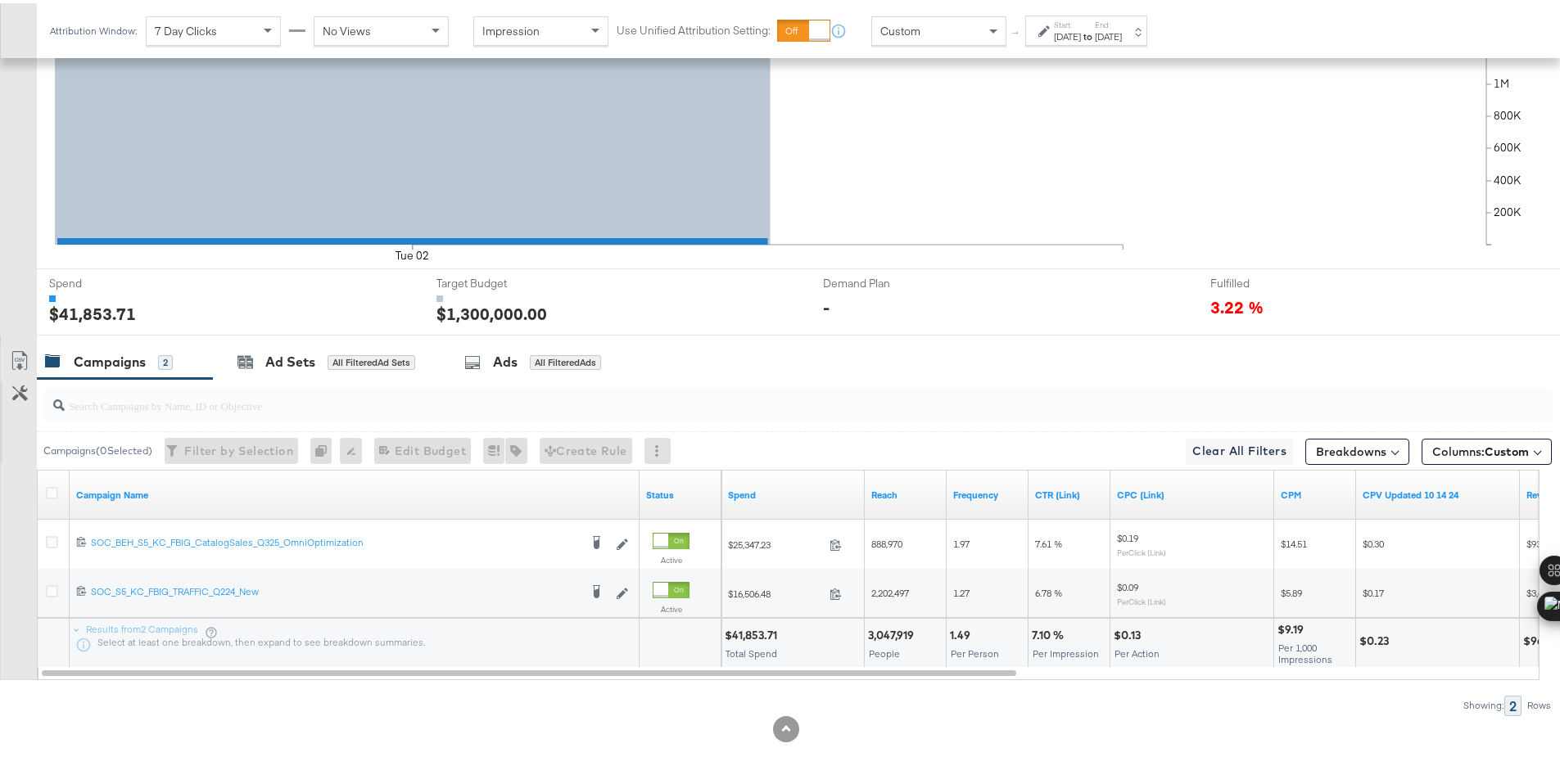
click at [754, 635] on div "$41,853.71" at bounding box center [753, 632] width 57 height 16
copy div "41,853.71"
click at [1081, 23] on label "Start:" at bounding box center [1067, 22] width 27 height 11
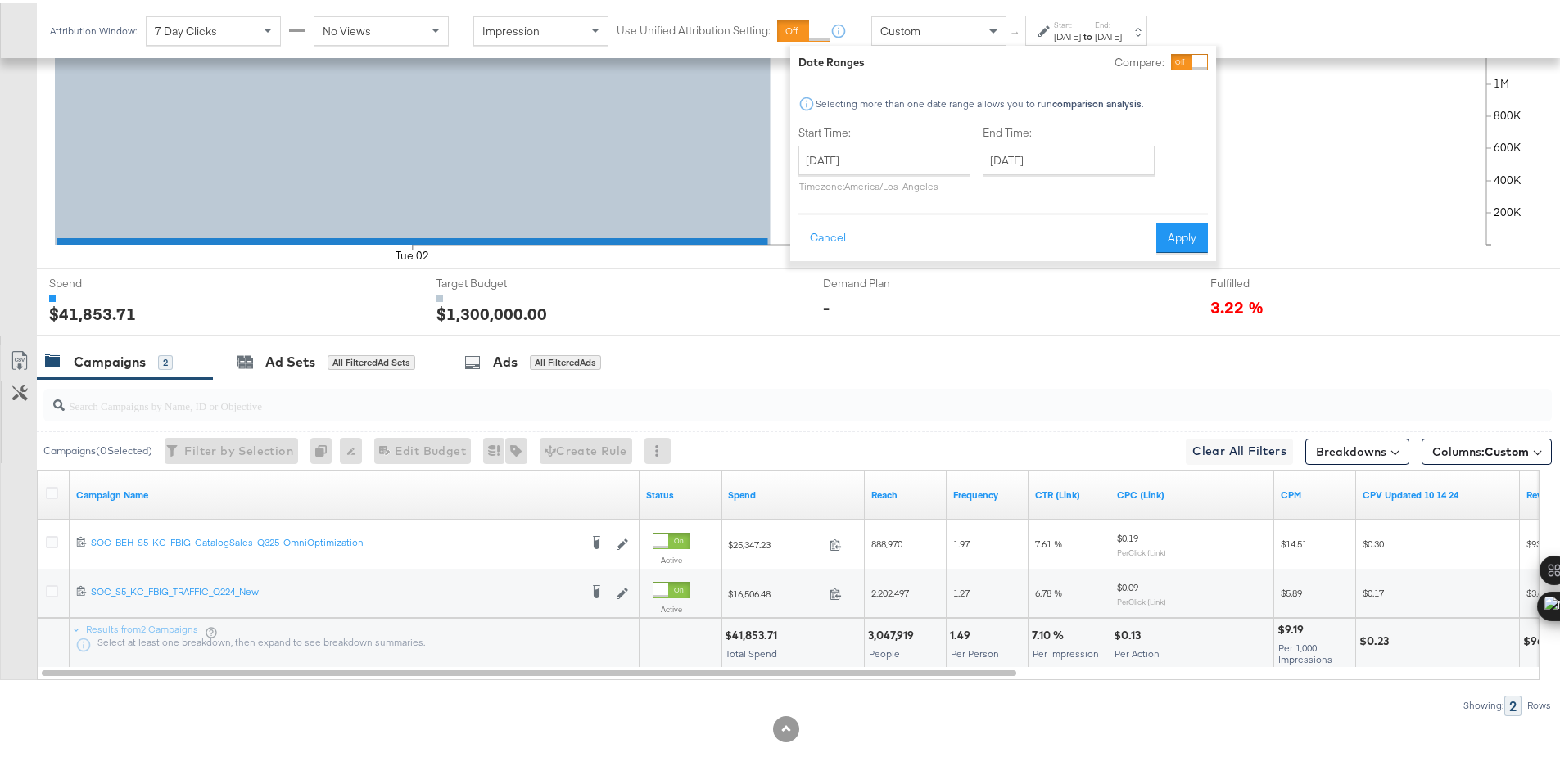
click at [1081, 31] on div "Sep 2nd 2025" at bounding box center [1067, 34] width 27 height 13
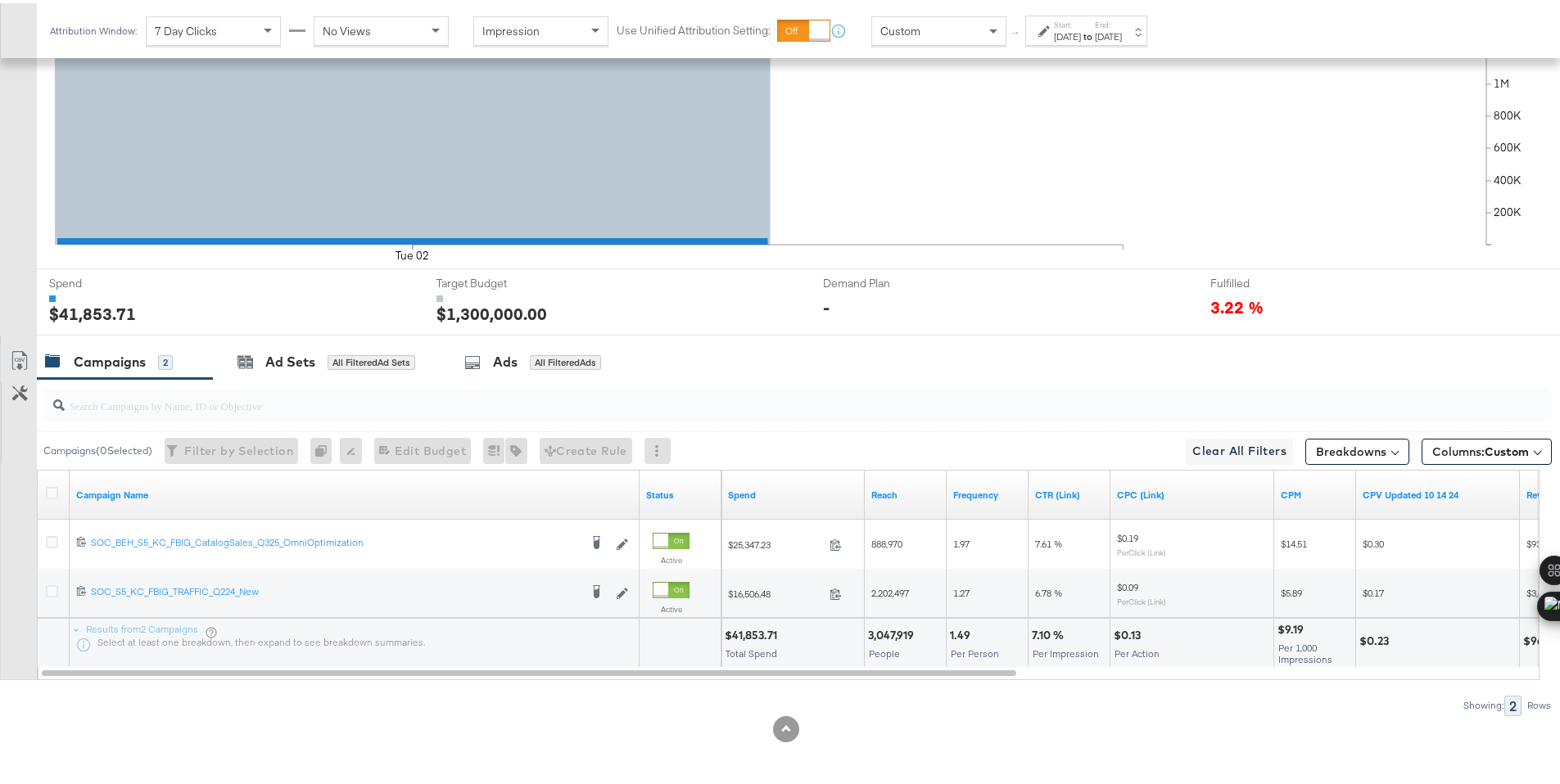
click at [1081, 31] on div "Sep 2nd 2025" at bounding box center [1067, 34] width 27 height 13
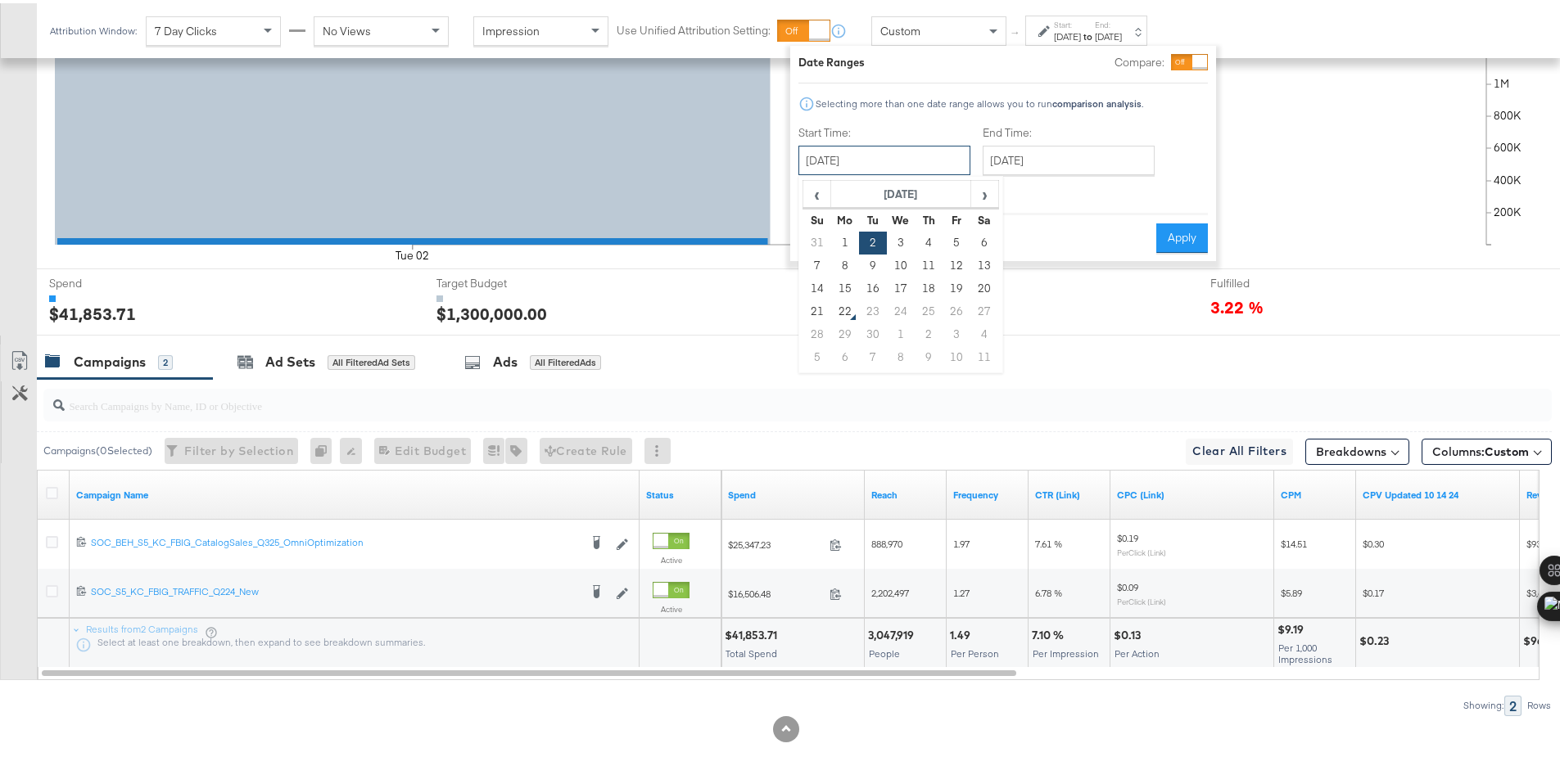
click at [931, 163] on input "September 2nd 2025" at bounding box center [884, 157] width 172 height 30
click at [892, 237] on td "3" at bounding box center [901, 240] width 28 height 23
type input "September 3rd 2025"
click at [1163, 227] on button "Apply" at bounding box center [1177, 235] width 51 height 30
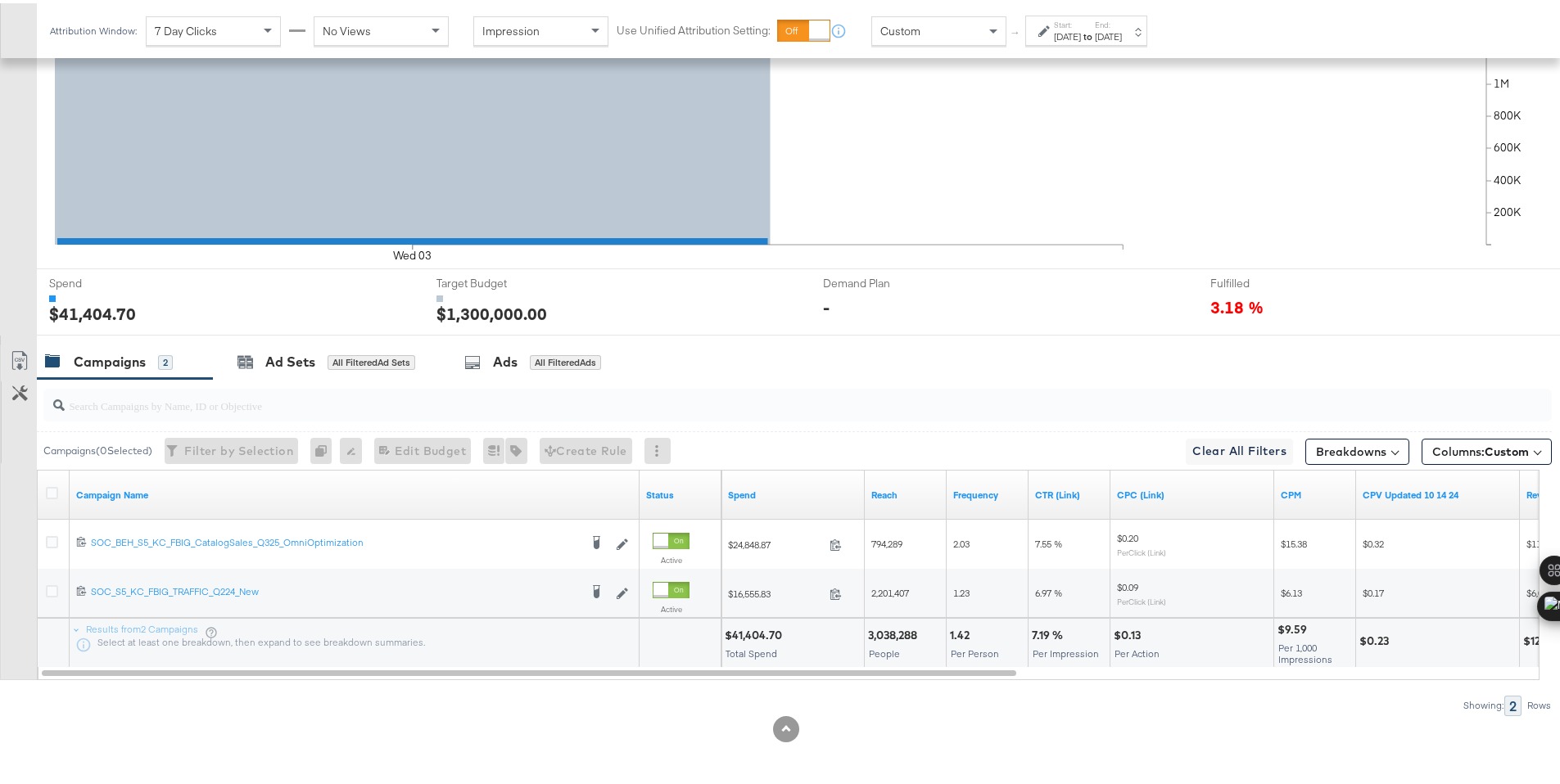
click at [746, 634] on div "$41,404.70" at bounding box center [755, 632] width 62 height 16
copy div "41,404.70"
click at [1081, 37] on div "Sep 3rd 2025" at bounding box center [1067, 34] width 27 height 13
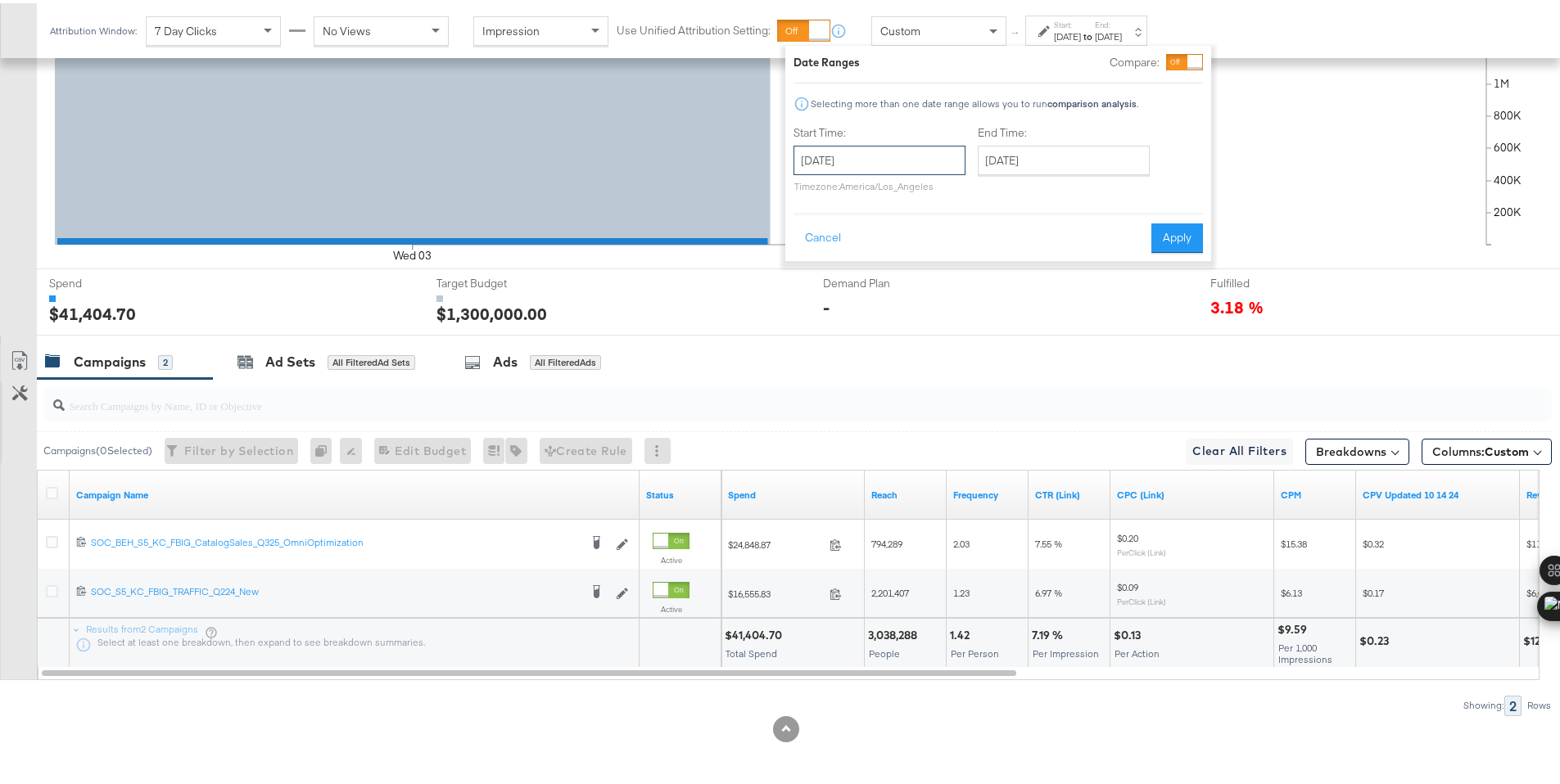
click at [924, 160] on input "September 3rd 2025" at bounding box center [879, 157] width 172 height 30
click at [921, 238] on td "4" at bounding box center [924, 240] width 28 height 23
type input "September 4th 2025"
click at [1178, 232] on button "Apply" at bounding box center [1176, 235] width 51 height 30
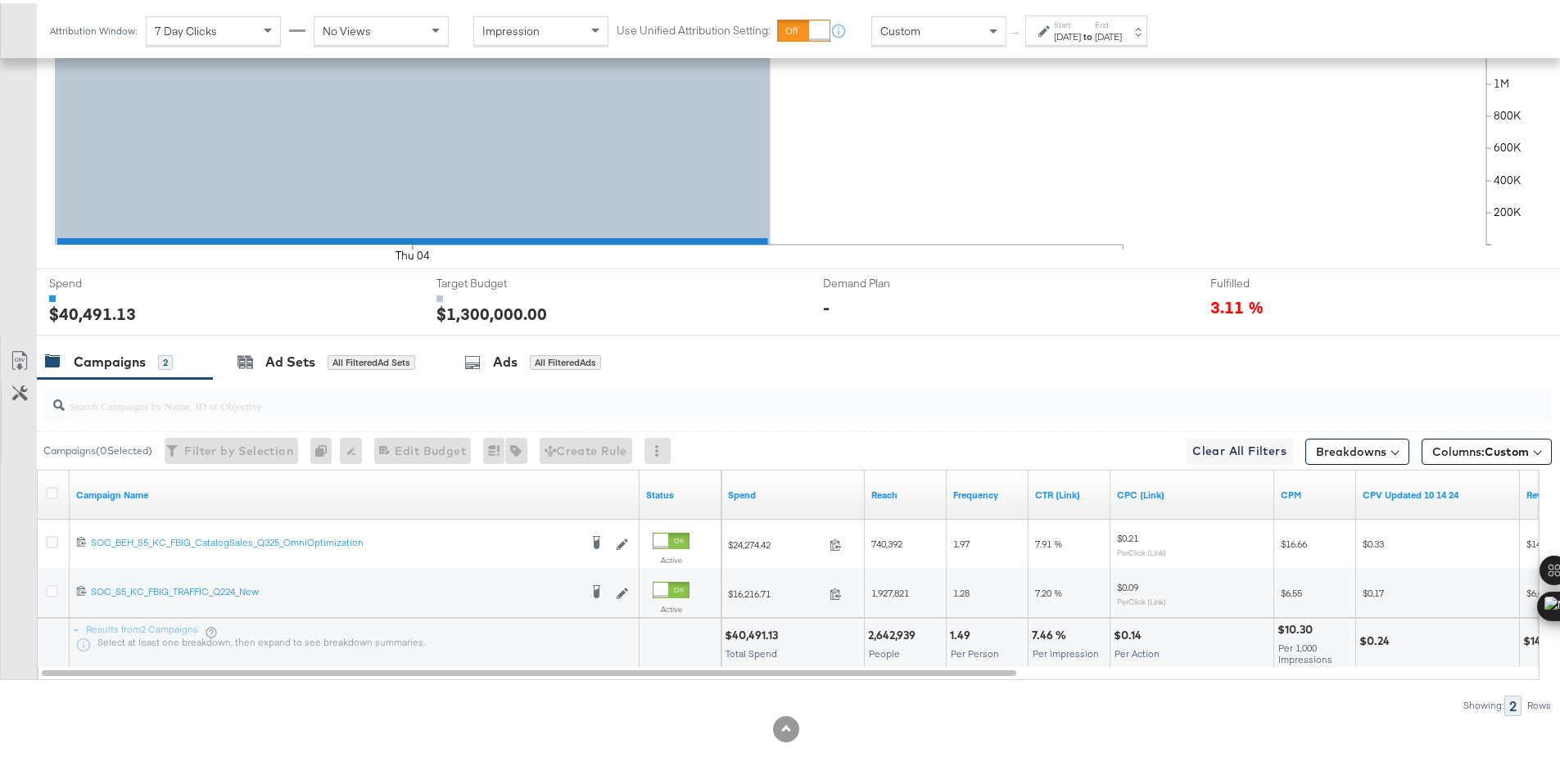
click at [741, 631] on div "$40,491.13" at bounding box center [754, 632] width 58 height 16
copy div "40,491.13"
click at [1054, 32] on div "Sep 4th 2025" at bounding box center [1067, 34] width 27 height 13
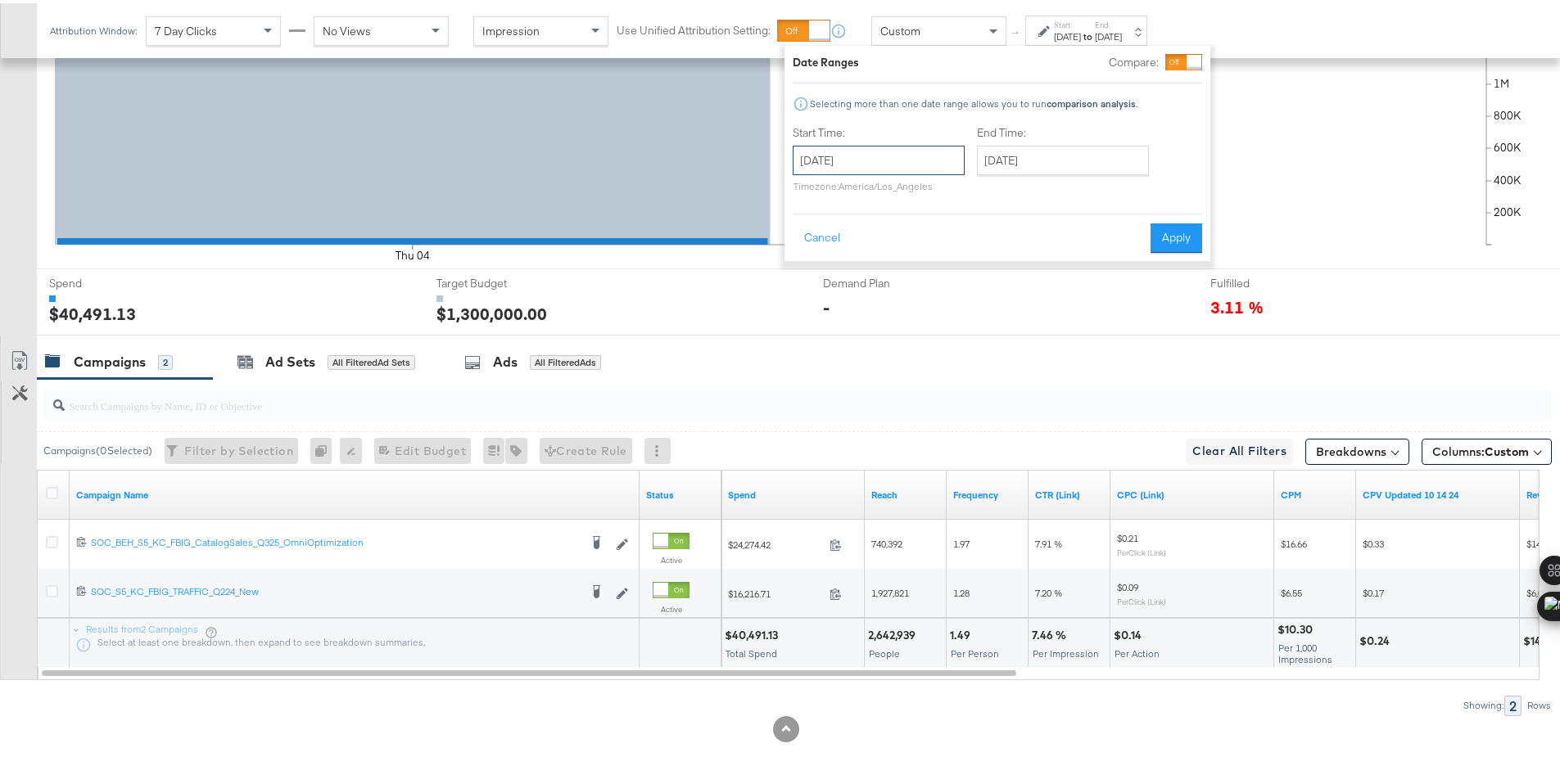
click at [907, 145] on input "September 4th 2025" at bounding box center [878, 157] width 172 height 30
click at [941, 241] on td "5" at bounding box center [950, 240] width 28 height 23
type input "September 5th 2025"
click at [1167, 237] on button "Apply" at bounding box center [1176, 235] width 51 height 30
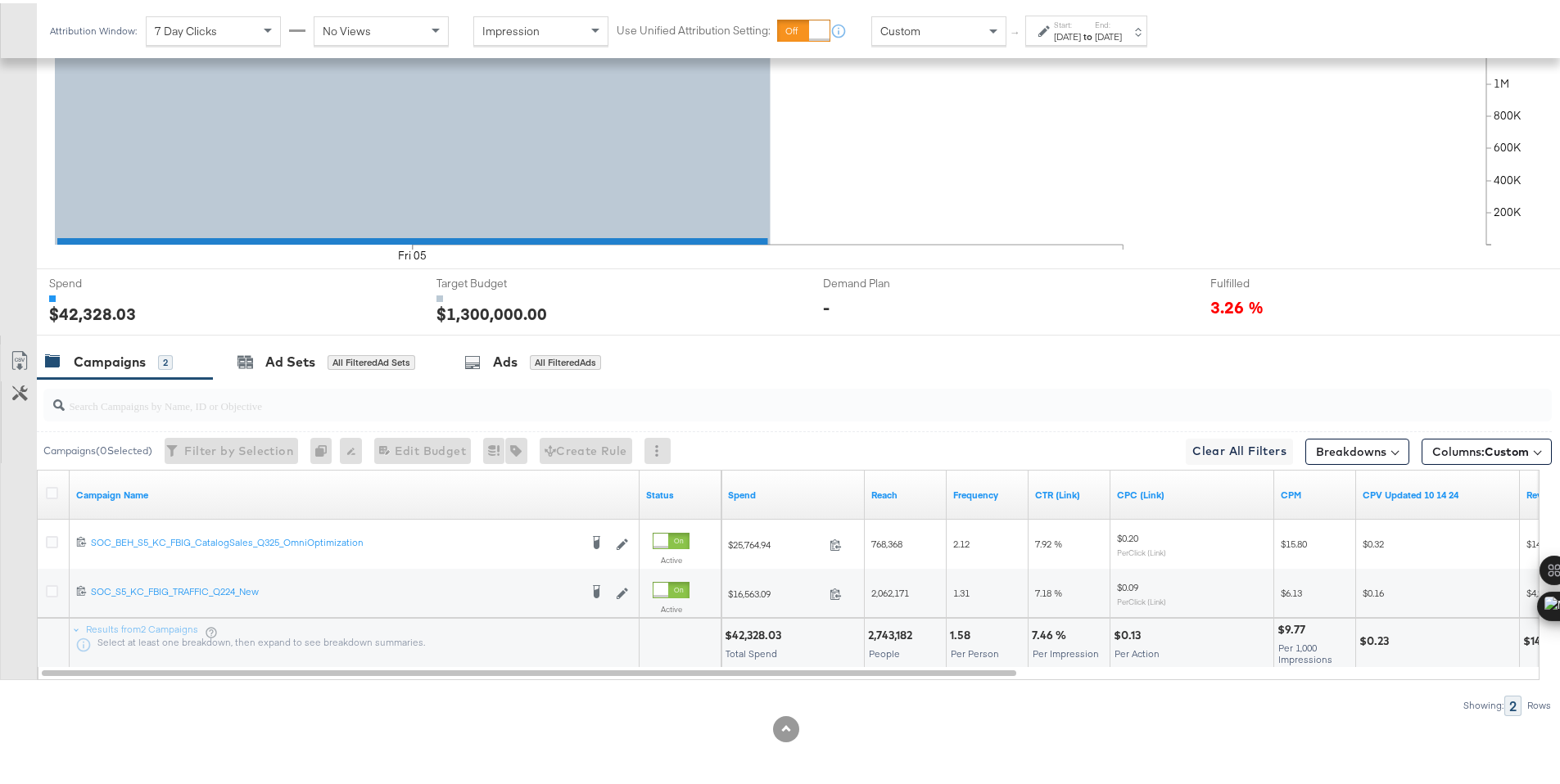
click at [749, 631] on div "$42,328.03" at bounding box center [755, 632] width 61 height 16
copy div "42,328.03"
click at [1095, 30] on strong "to" at bounding box center [1088, 33] width 14 height 12
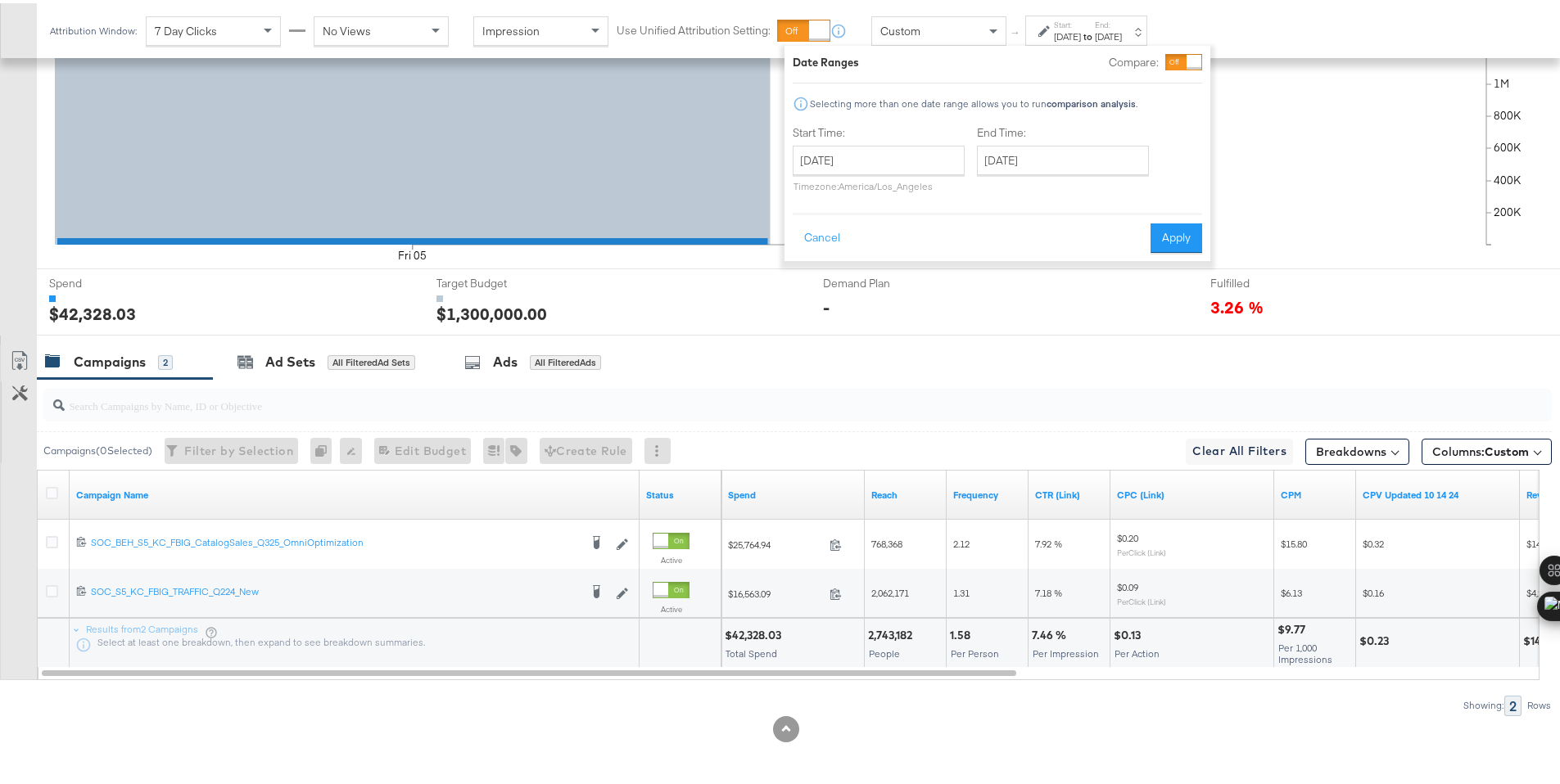
click at [1055, 36] on div "Sep 5th 2025" at bounding box center [1067, 34] width 27 height 13
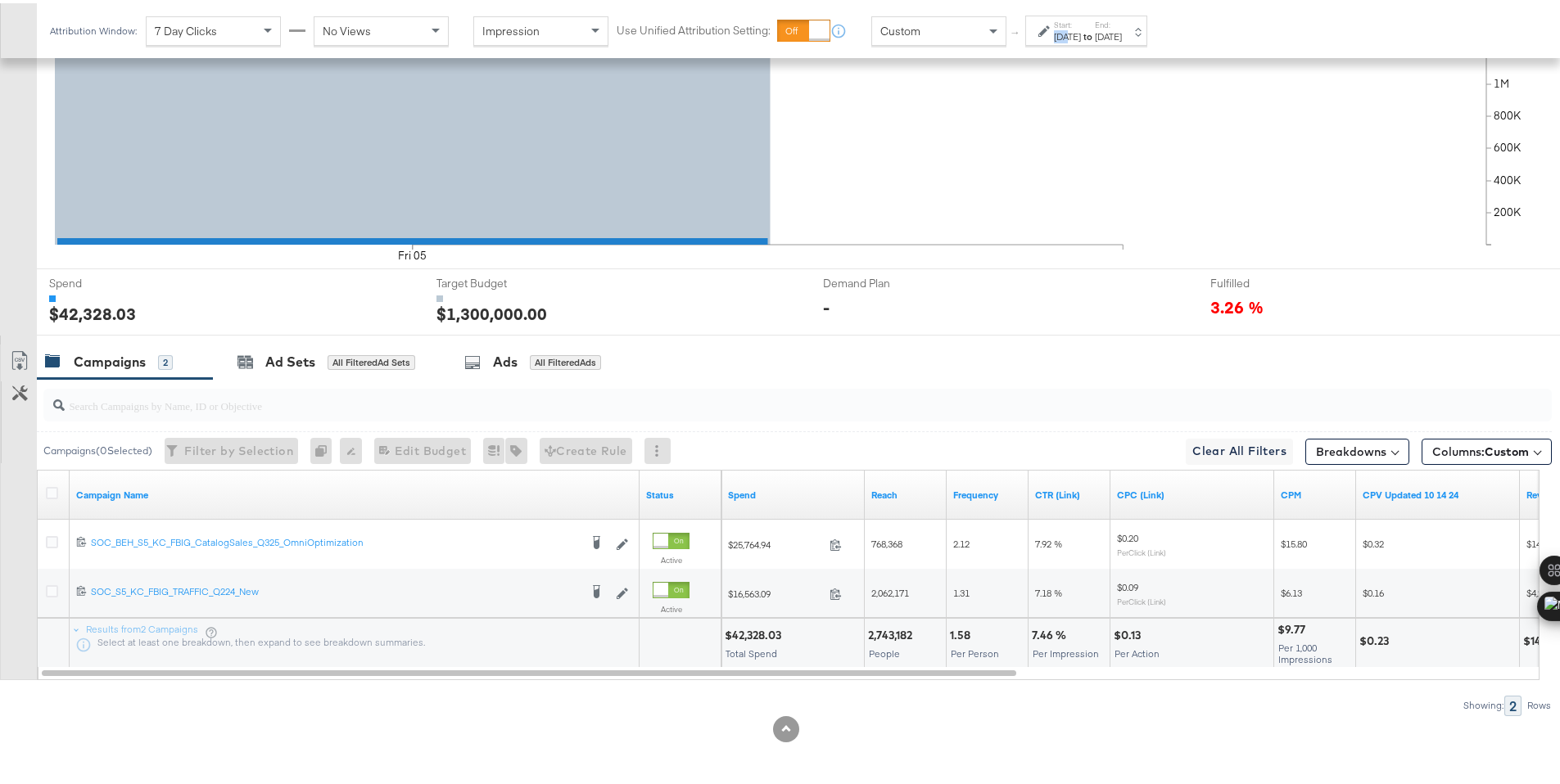
click at [1055, 36] on div "Sep 5th 2025" at bounding box center [1067, 34] width 27 height 13
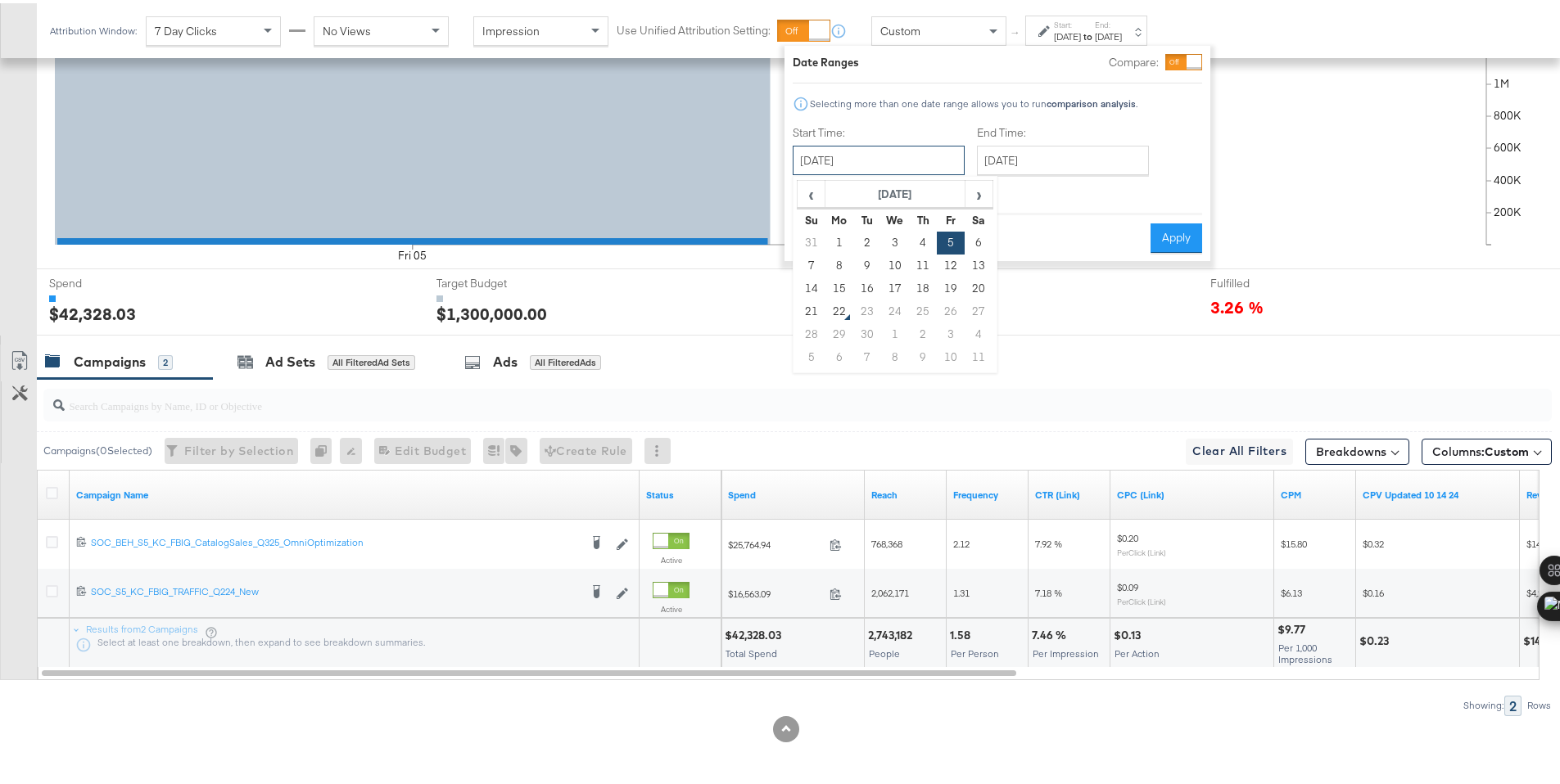
click at [888, 159] on input "September 5th 2025" at bounding box center [878, 157] width 172 height 30
click at [978, 241] on td "6" at bounding box center [979, 240] width 28 height 23
type input "September 6th 2025"
type input "[DATE]"
click at [1176, 237] on button "Apply" at bounding box center [1176, 235] width 51 height 30
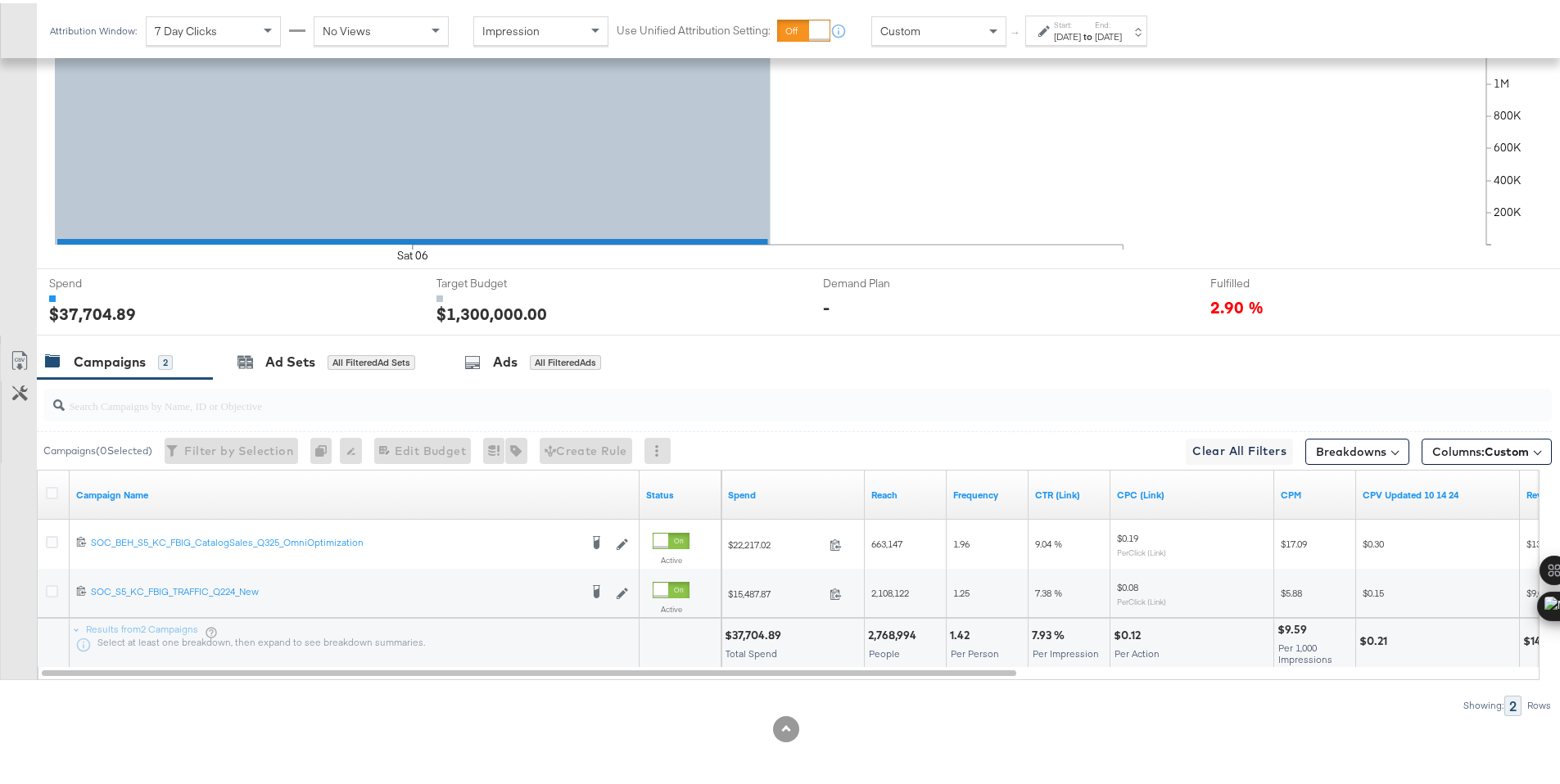
click at [747, 634] on div "$37,704.89" at bounding box center [755, 632] width 61 height 16
copy div "37,704.89"
click at [1055, 34] on div "Sep 6th 2025" at bounding box center [1067, 34] width 27 height 13
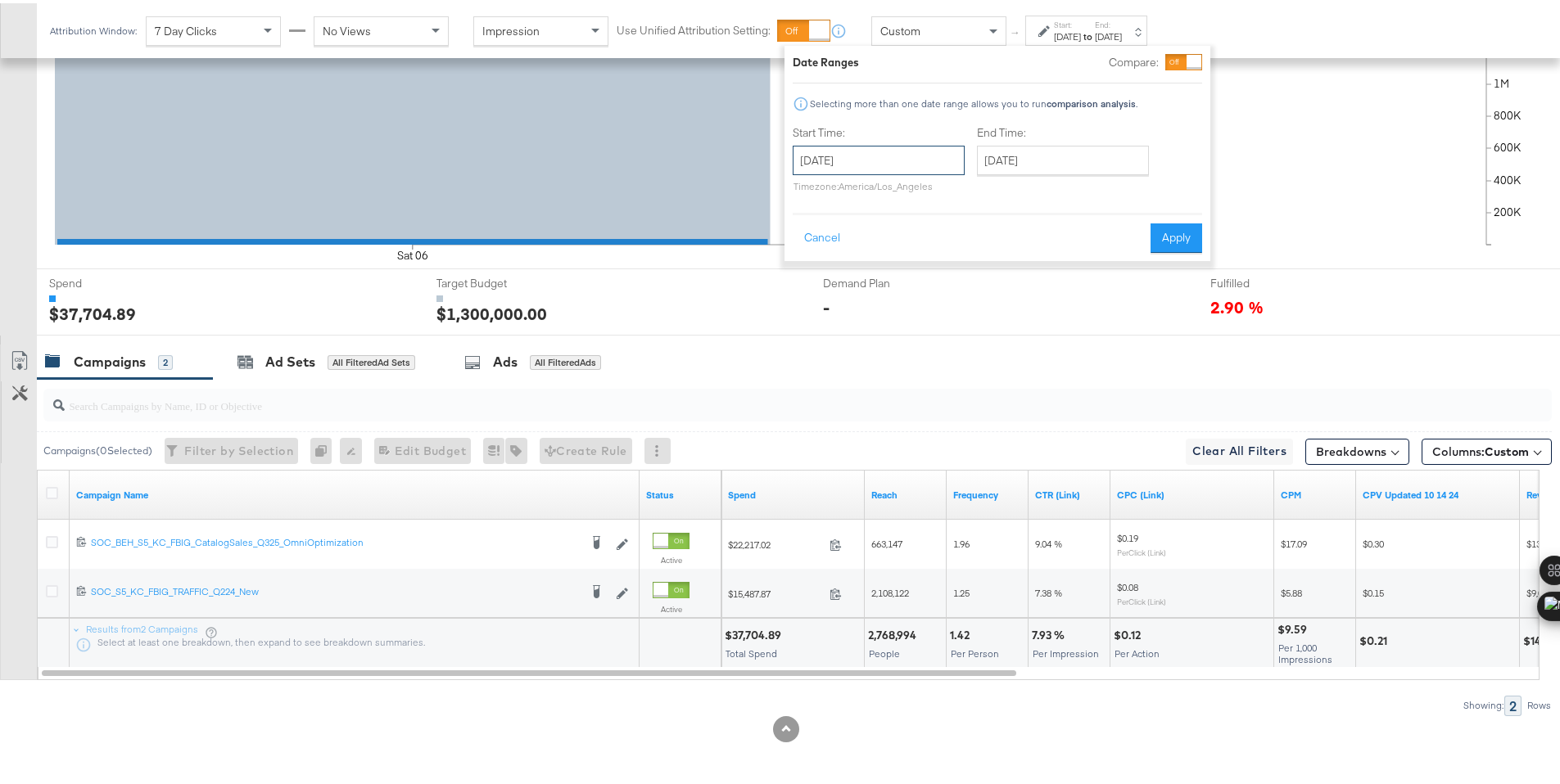
click at [907, 154] on input "September 6th 2025" at bounding box center [878, 157] width 172 height 30
click at [806, 266] on td "7" at bounding box center [811, 263] width 28 height 23
type input "September 7th 2025"
click at [1156, 231] on button "Apply" at bounding box center [1176, 235] width 51 height 30
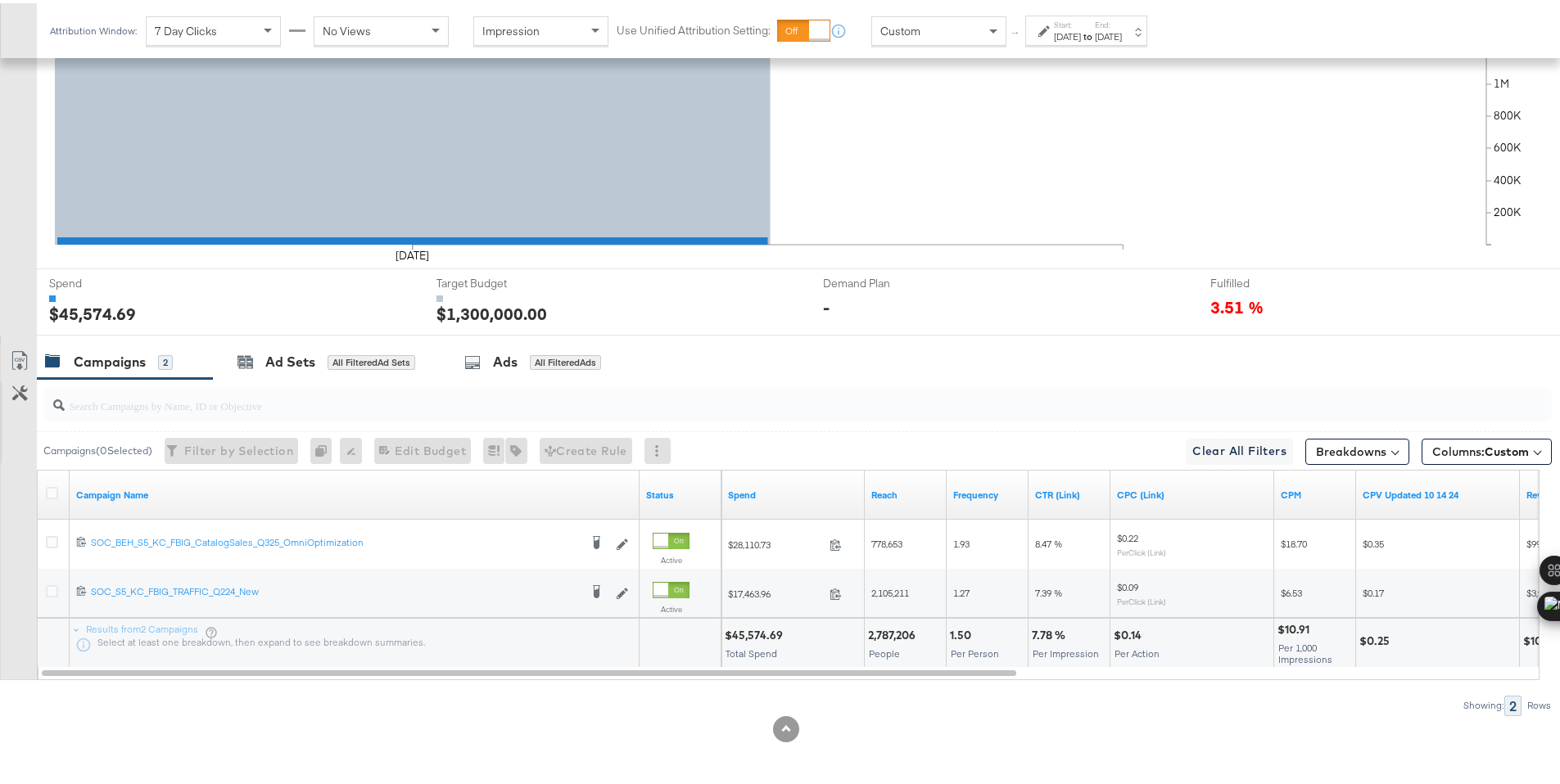
click at [754, 636] on div "$45,574.69" at bounding box center [756, 632] width 63 height 16
copy div "45,574.69"
click at [1047, 35] on div "Start: Sep 7th 2025 to End: Sep 7th 2025" at bounding box center [1079, 28] width 84 height 24
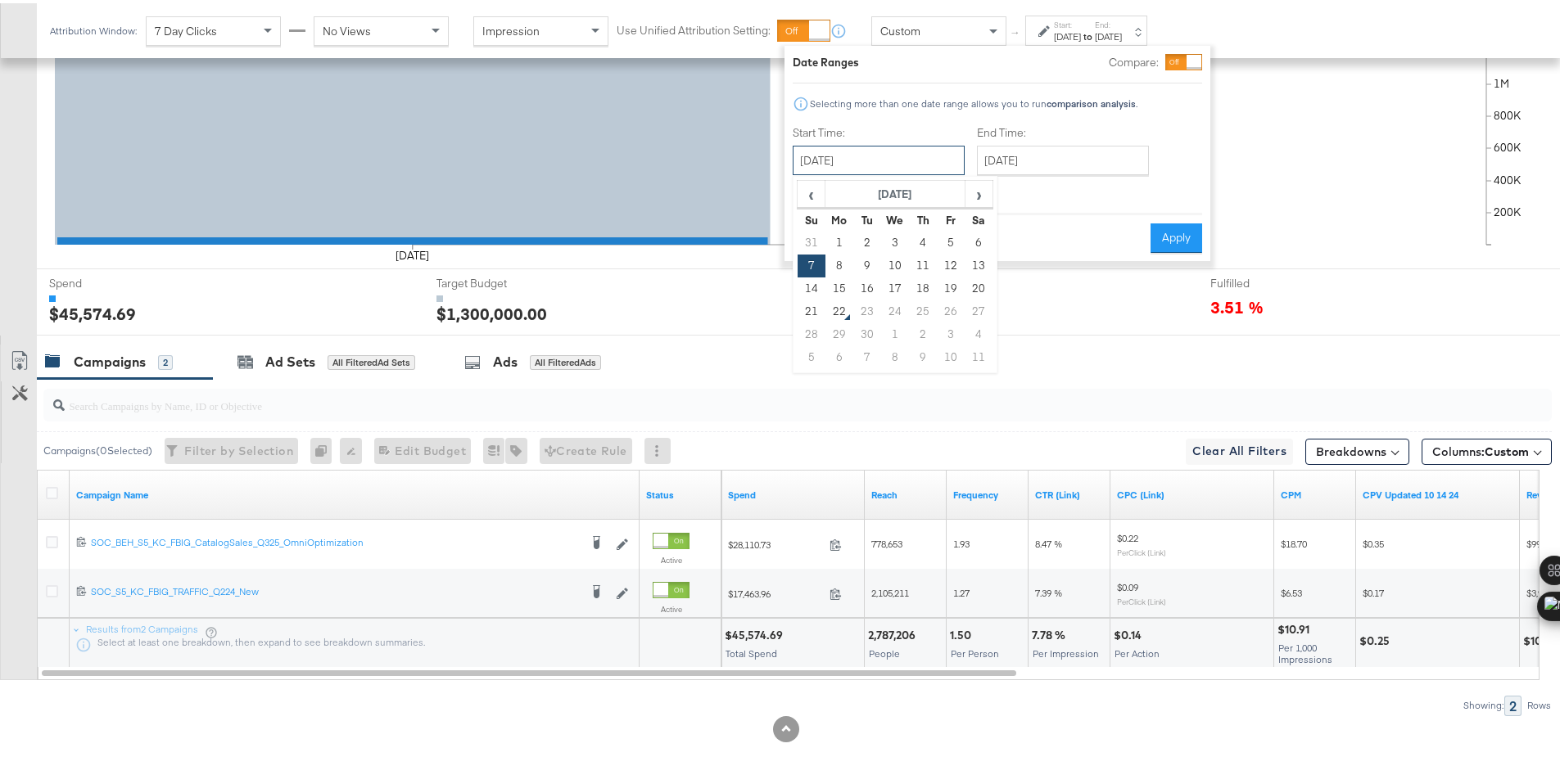
click at [928, 144] on input "September 7th 2025" at bounding box center [878, 157] width 172 height 30
click at [842, 263] on td "8" at bounding box center [840, 263] width 28 height 23
type input "September 8th 2025"
drag, startPoint x: 1170, startPoint y: 235, endPoint x: 1182, endPoint y: 222, distance: 17.7
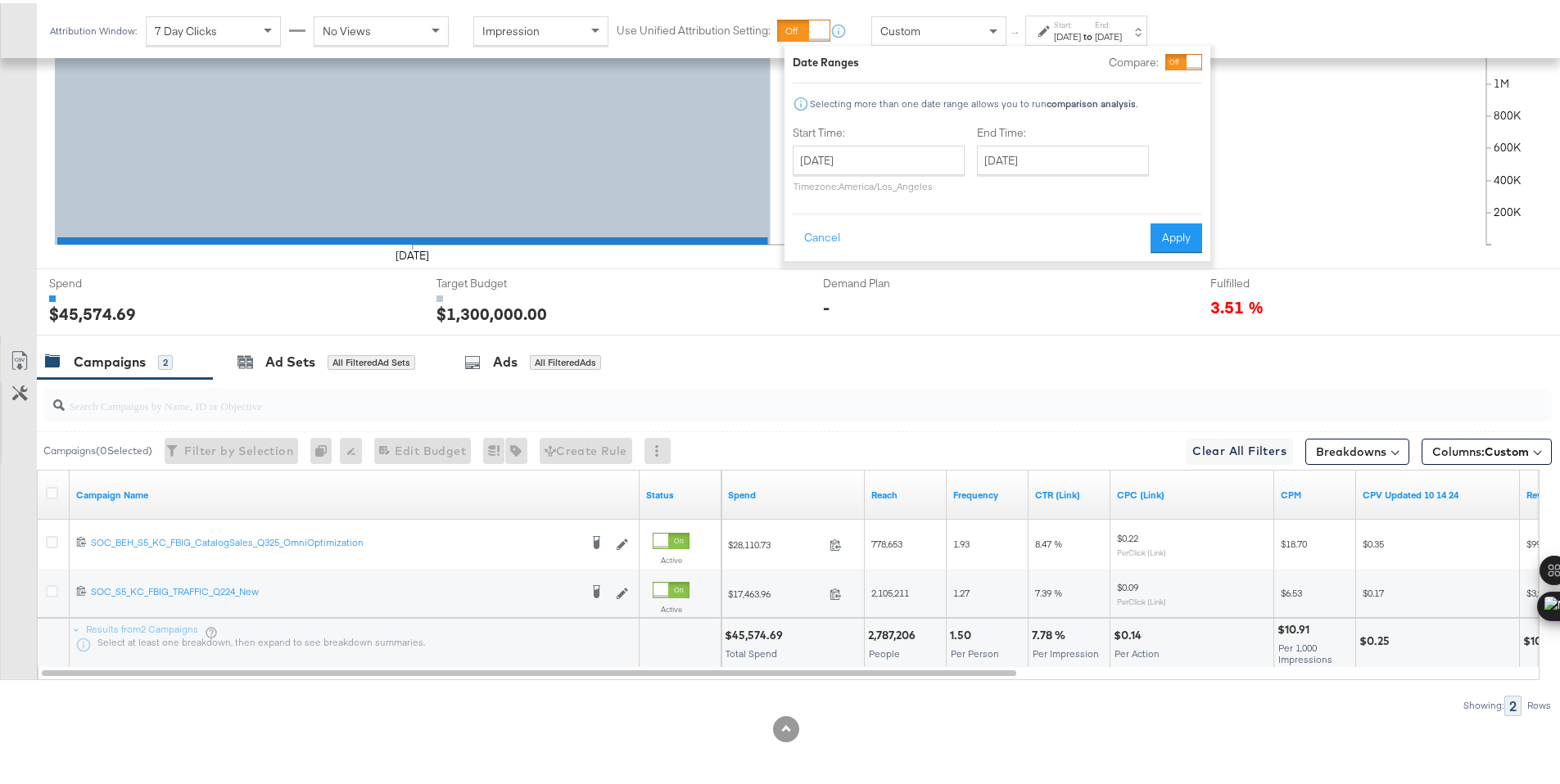
click at [1170, 235] on button "Apply" at bounding box center [1176, 235] width 51 height 30
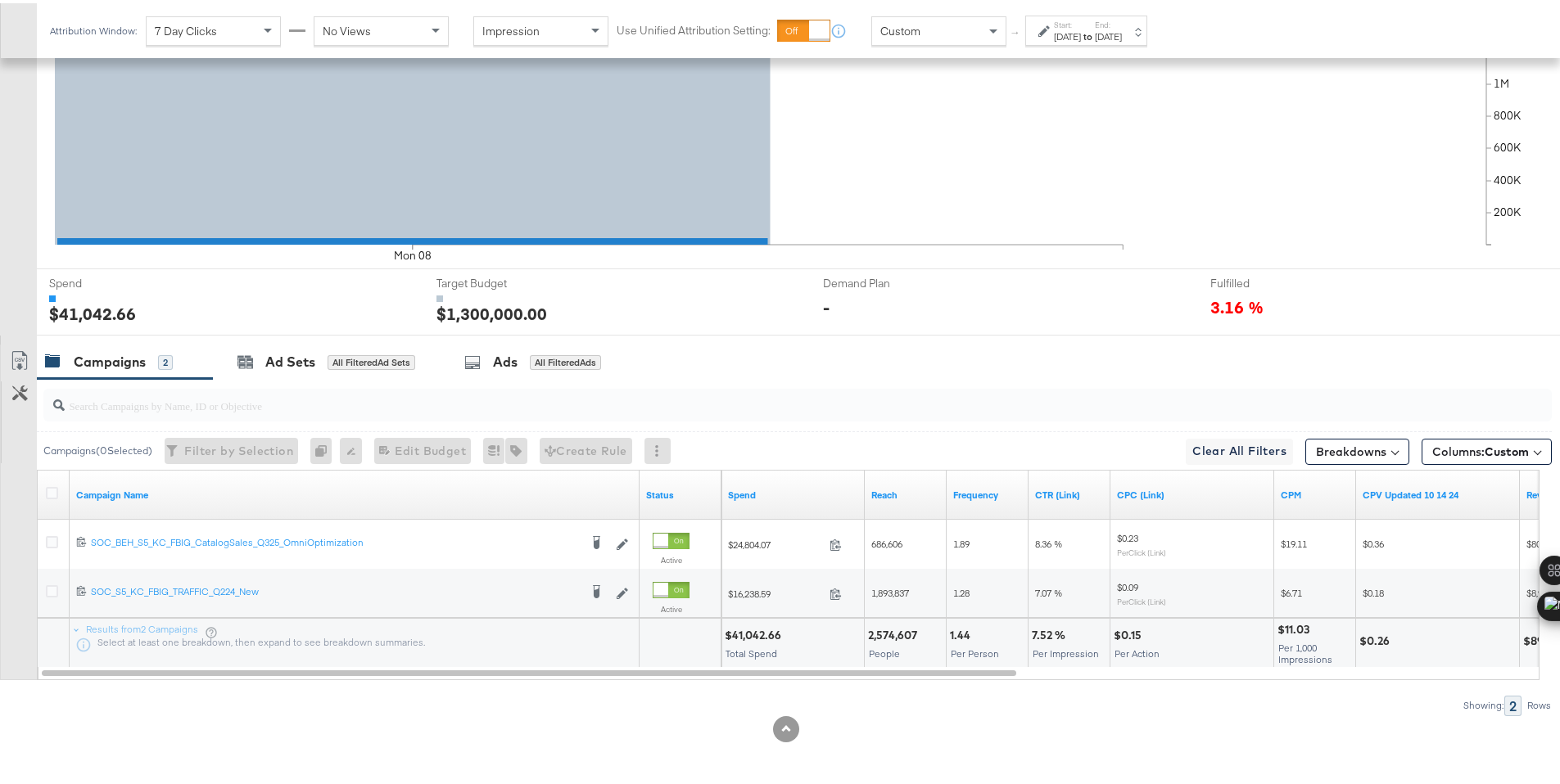
click at [749, 632] on div "$41,042.66" at bounding box center [755, 632] width 61 height 16
copy div "41,042.66"
click at [1055, 36] on div "Sep 8th 2025" at bounding box center [1067, 34] width 27 height 13
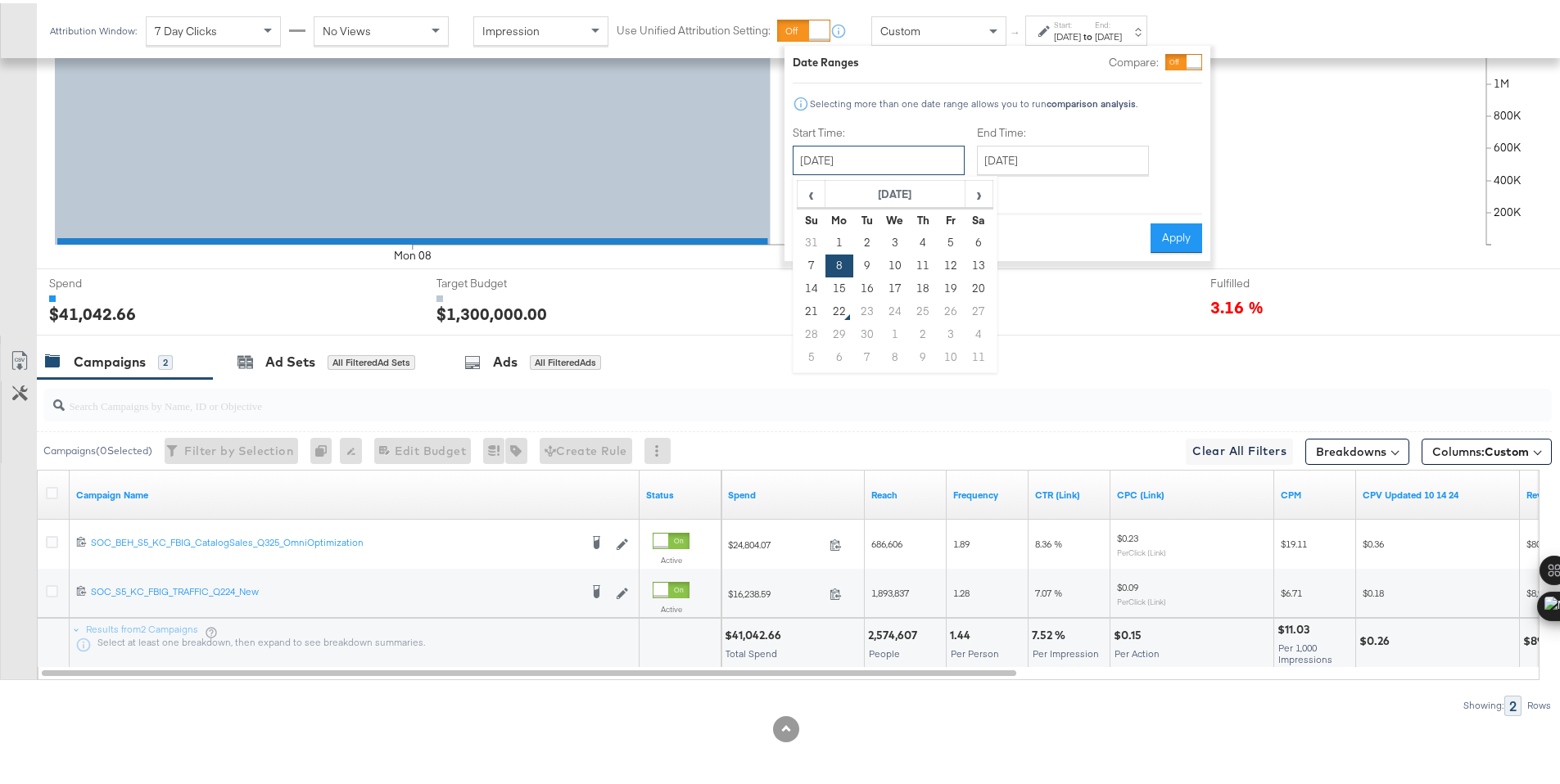
click at [916, 156] on input "September 8th 2025" at bounding box center [878, 157] width 172 height 30
click at [873, 265] on td "9" at bounding box center [868, 263] width 28 height 23
type input "September 9th 2025"
click at [1185, 241] on button "Apply" at bounding box center [1176, 235] width 51 height 30
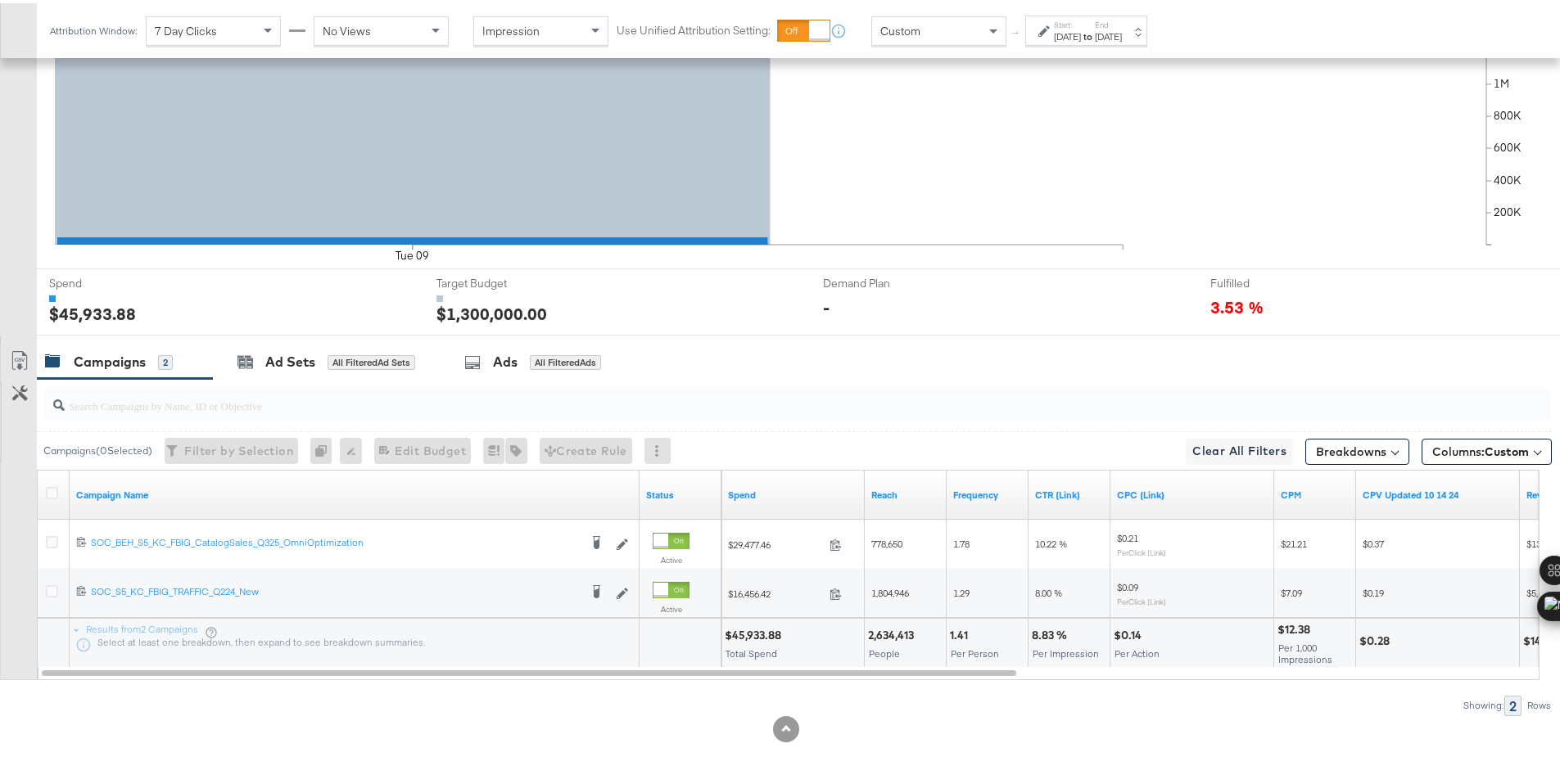
click at [752, 634] on div "$45,933.88" at bounding box center [755, 632] width 61 height 16
copy div "45,933.88"
click at [1122, 33] on div "Sep 9th 2025" at bounding box center [1108, 34] width 27 height 13
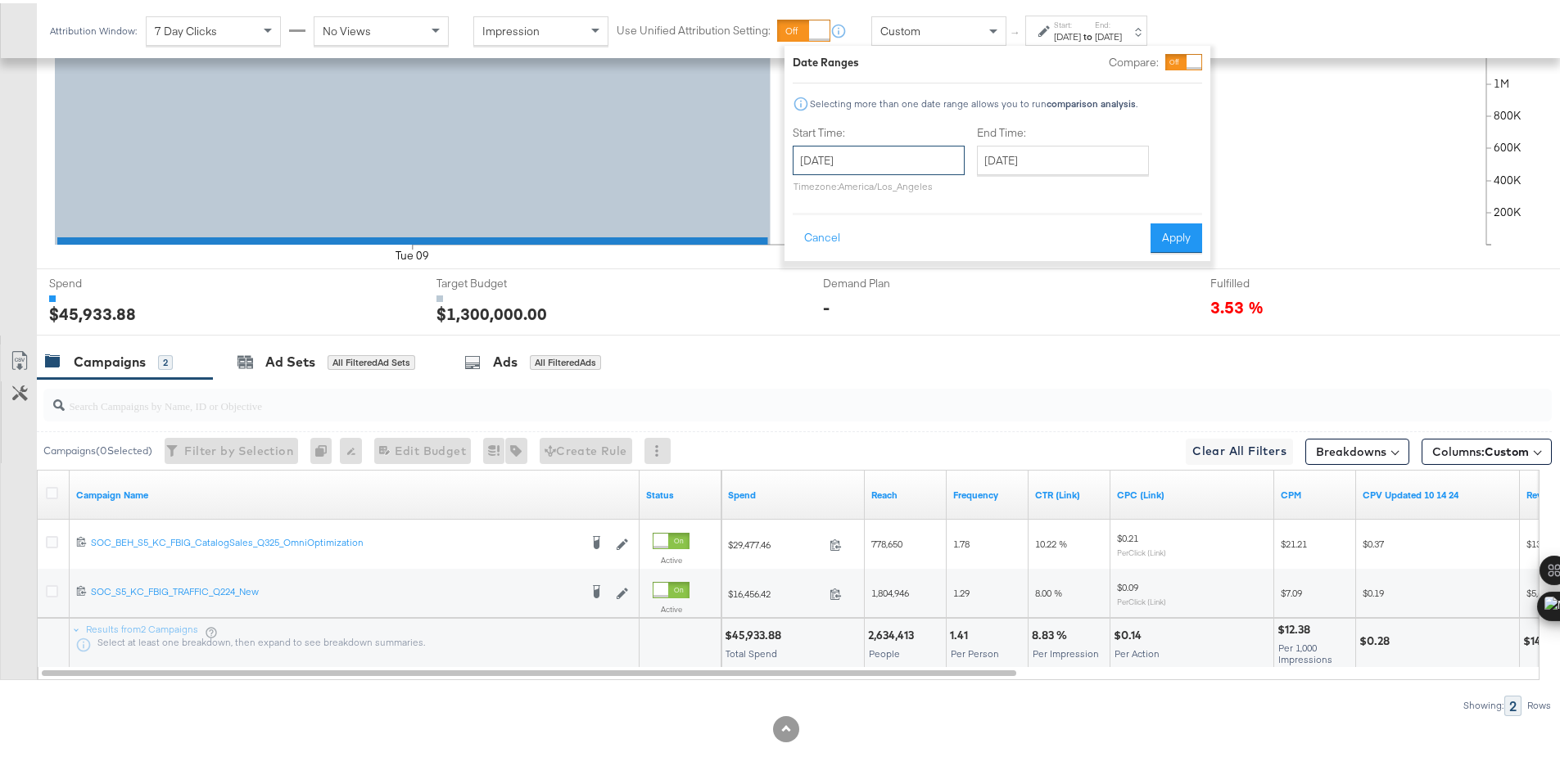
click at [926, 151] on input "September 9th 2025" at bounding box center [878, 157] width 172 height 30
click at [888, 256] on td "10" at bounding box center [895, 263] width 28 height 23
type input "September 10th 2025"
click at [1199, 244] on button "Apply" at bounding box center [1187, 235] width 51 height 30
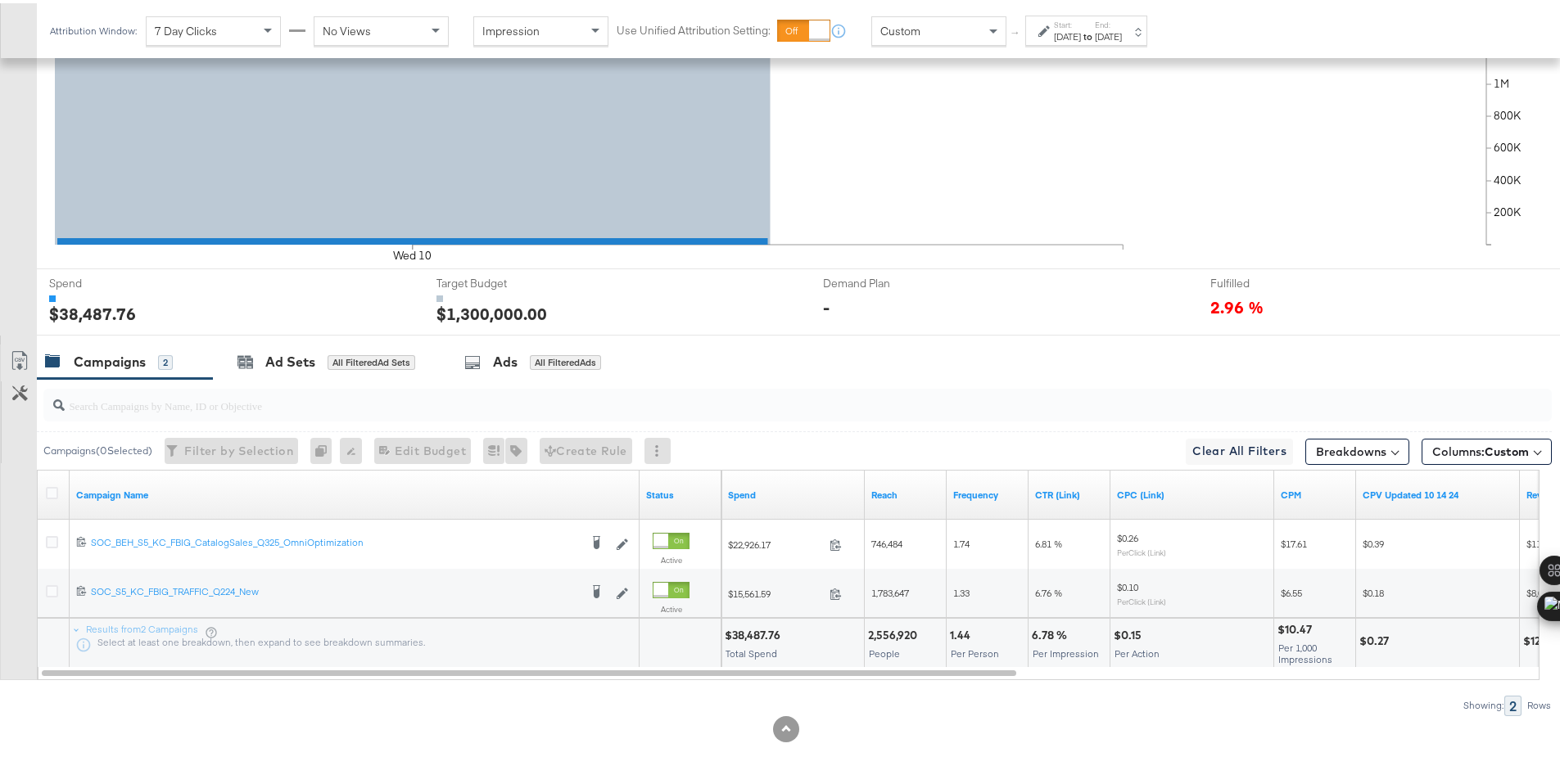
click at [744, 633] on div "$38,487.76" at bounding box center [754, 632] width 60 height 16
click at [1079, 41] on div "Start: Sep 10th 2025 to End: Sep 10th 2025" at bounding box center [1085, 27] width 122 height 31
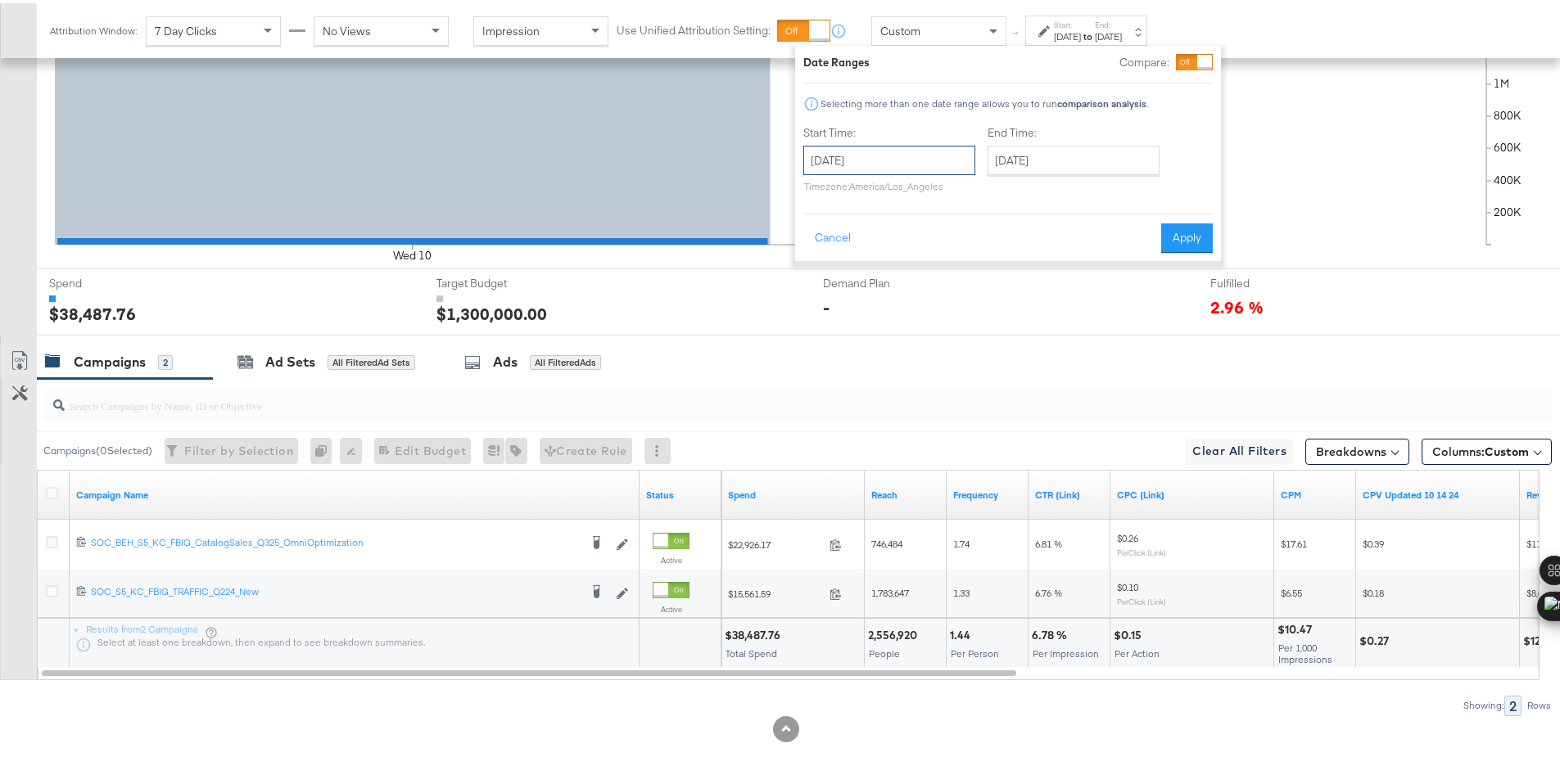
click at [940, 155] on input "September 10th 2025" at bounding box center [889, 157] width 172 height 30
click at [928, 265] on td "11" at bounding box center [934, 263] width 28 height 23
type input "September 11th 2025"
click at [1188, 236] on button "Apply" at bounding box center [1187, 235] width 51 height 30
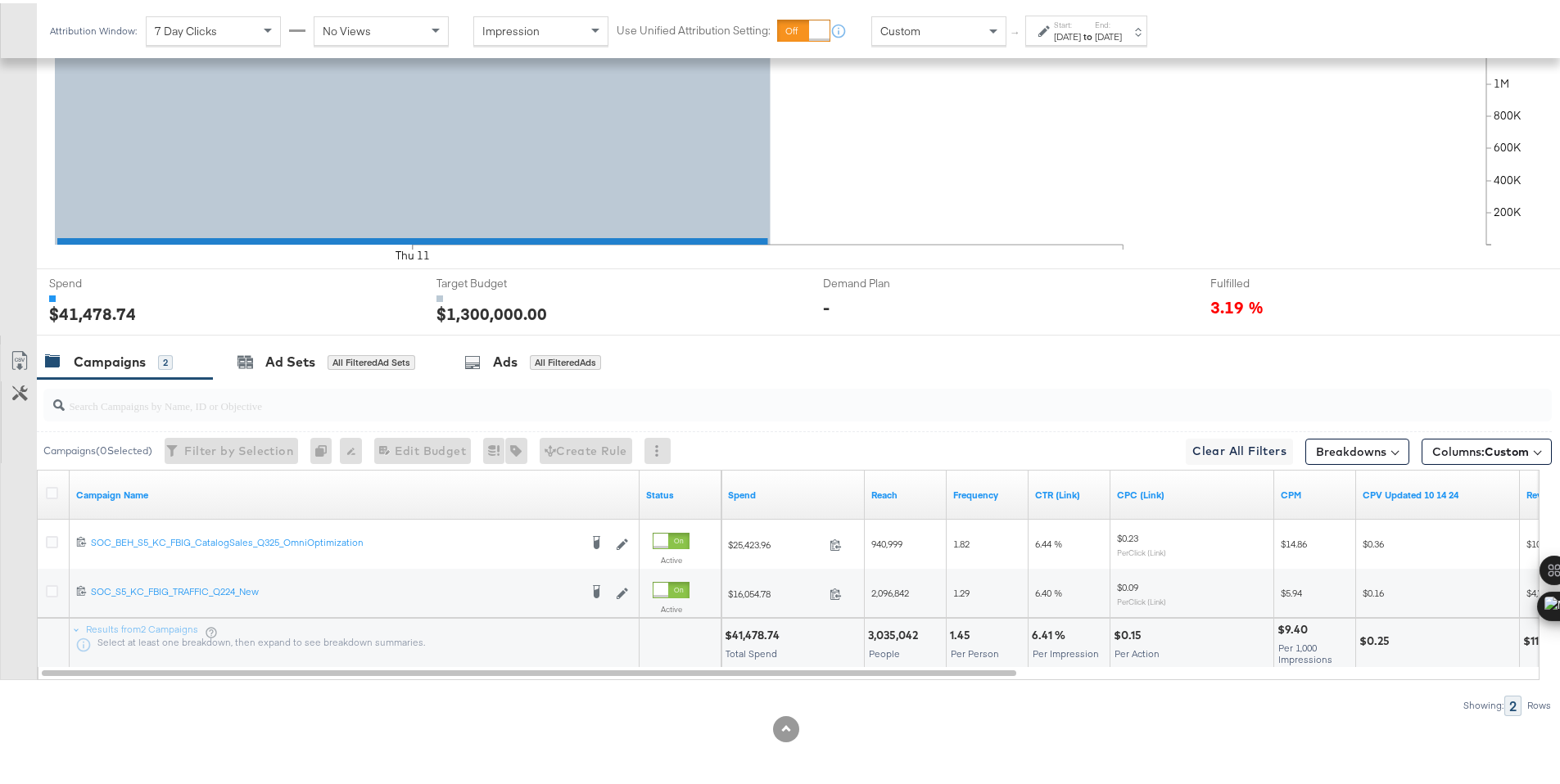
click at [738, 635] on div "$41,478.74" at bounding box center [754, 632] width 60 height 16
click at [1050, 17] on div "Start: Sep 11th 2025 to End: Sep 11th 2025" at bounding box center [1079, 28] width 84 height 24
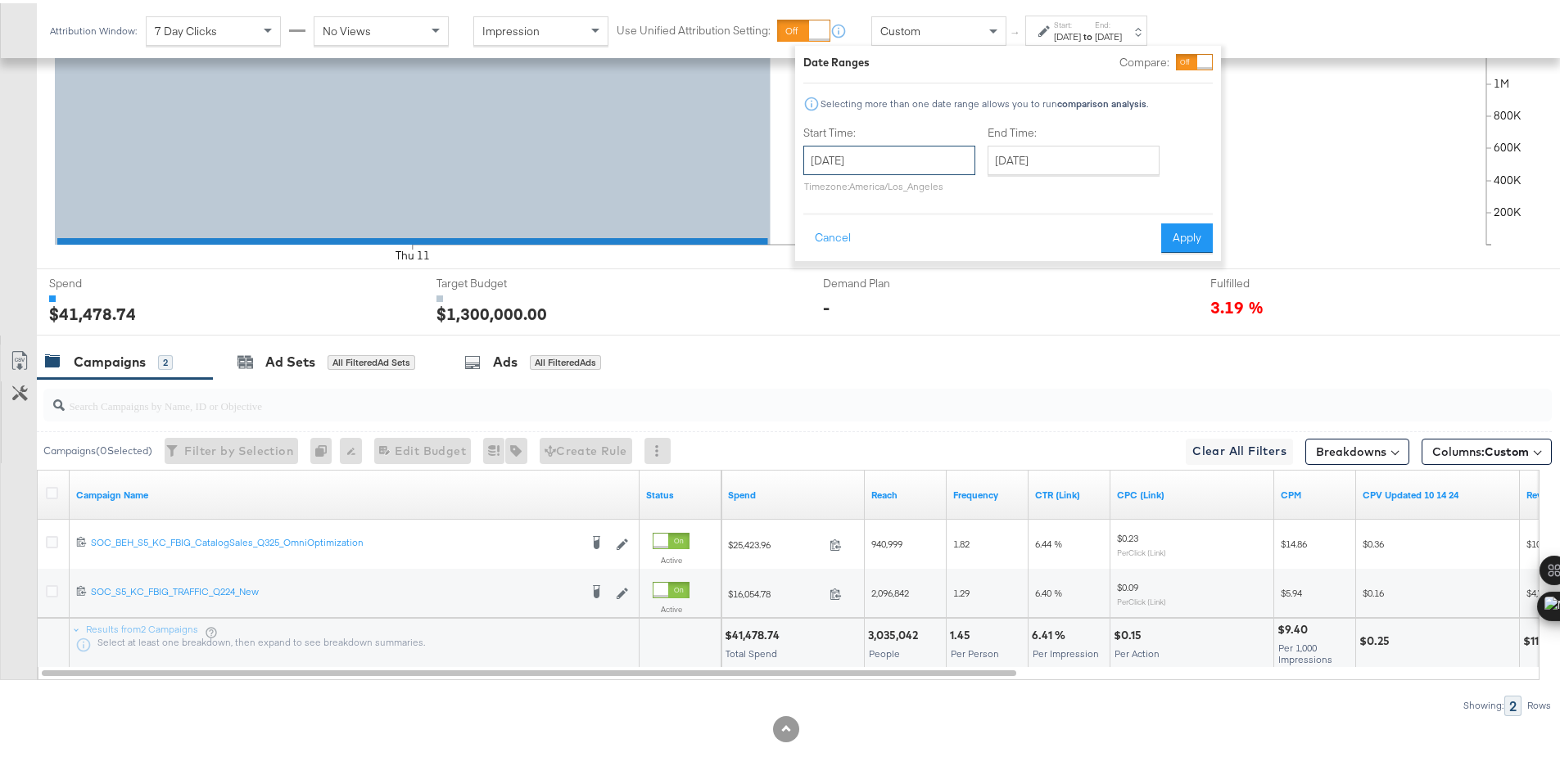
click at [916, 160] on input "September 11th 2025" at bounding box center [889, 157] width 172 height 30
click at [958, 258] on td "12" at bounding box center [961, 263] width 28 height 23
type input "September 12th 2025"
click at [1179, 237] on button "Apply" at bounding box center [1187, 235] width 51 height 30
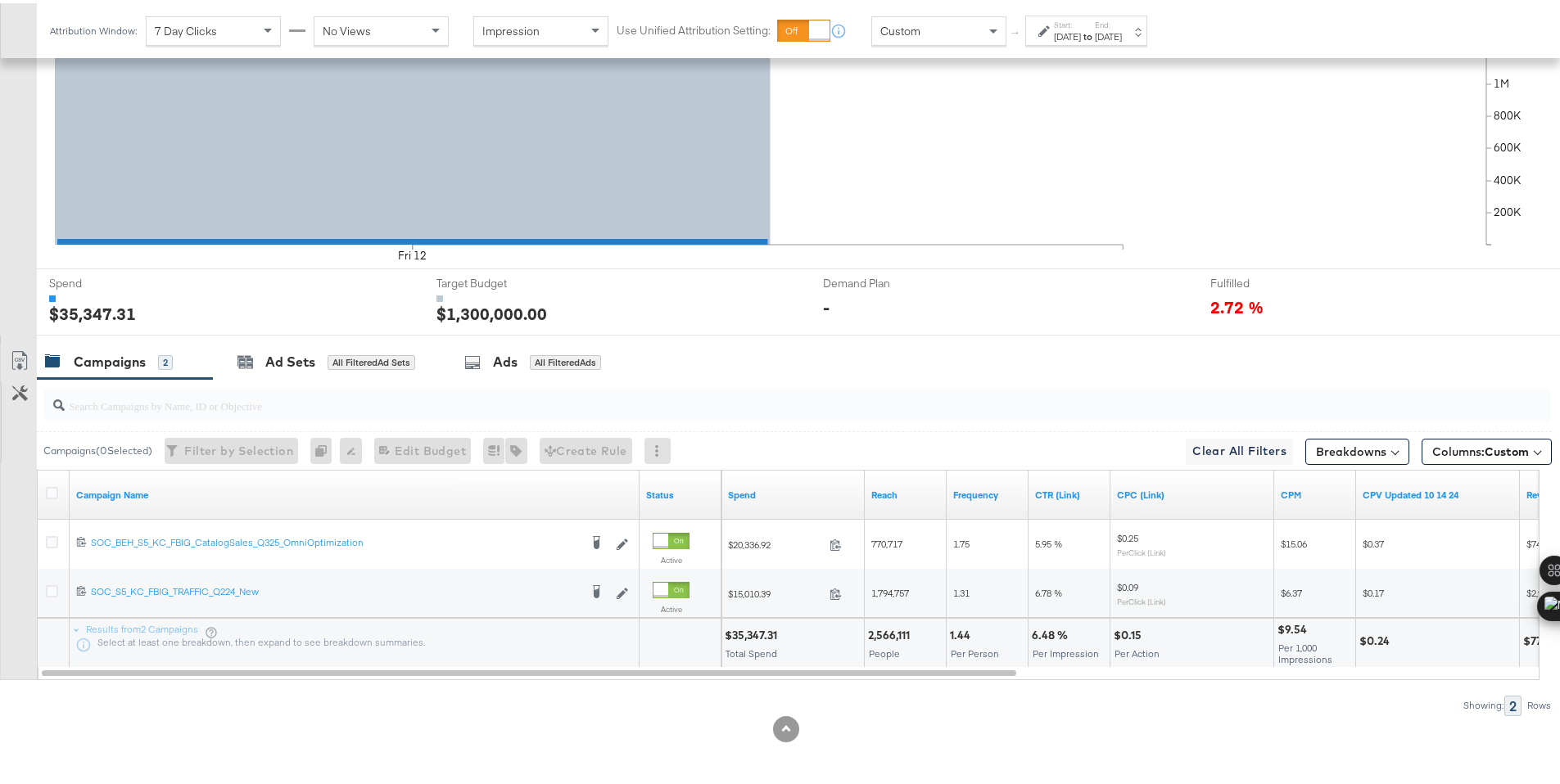
click at [743, 634] on div "$35,347.31" at bounding box center [753, 632] width 57 height 16
click at [1063, 32] on div "Sep 12th 2025" at bounding box center [1067, 34] width 27 height 13
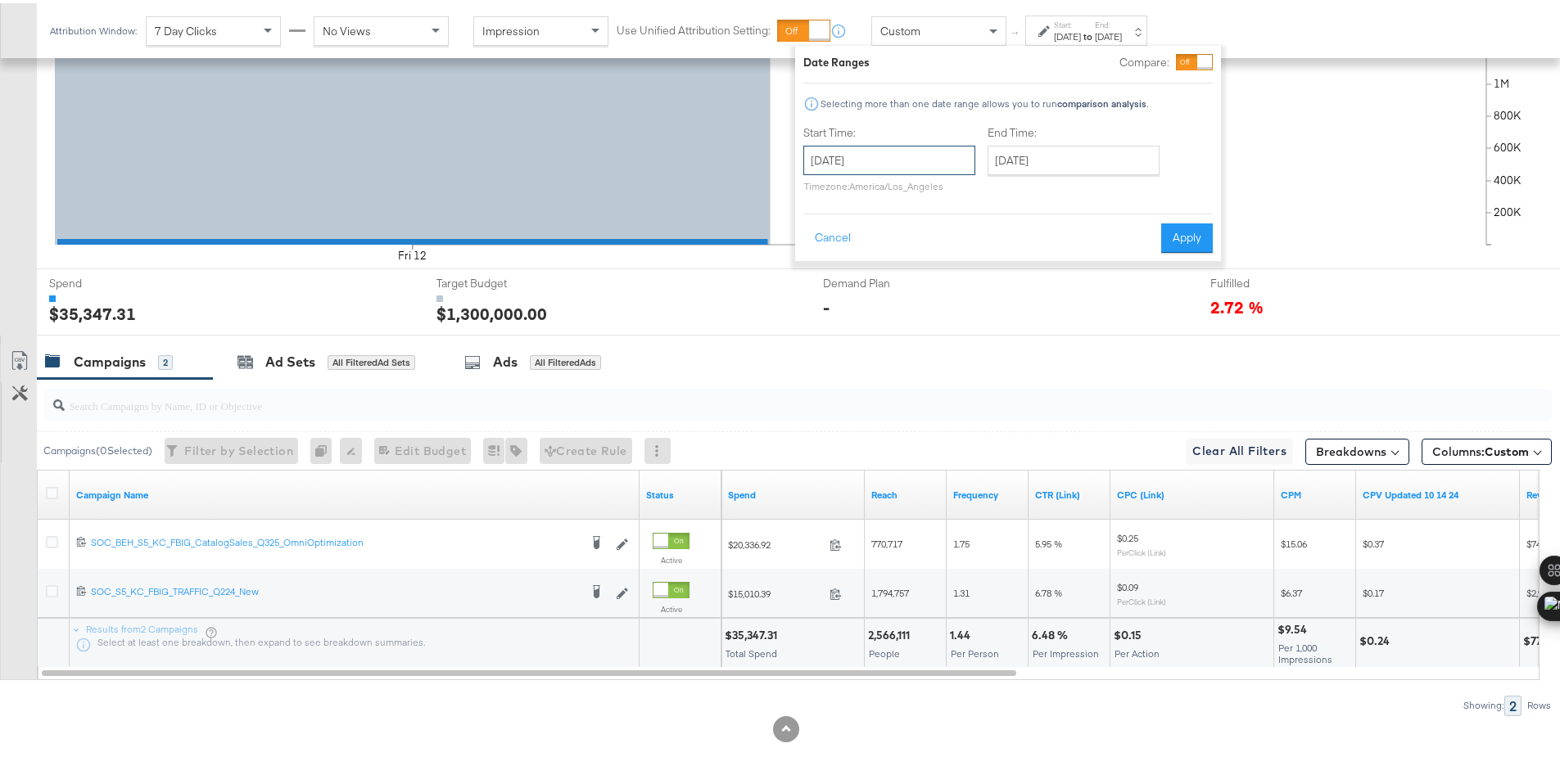
click at [937, 154] on input "September 12th 2025" at bounding box center [889, 157] width 172 height 30
click at [981, 261] on td "13" at bounding box center [989, 263] width 28 height 23
type input "September 13th 2025"
click at [1185, 231] on button "Apply" at bounding box center [1187, 235] width 51 height 30
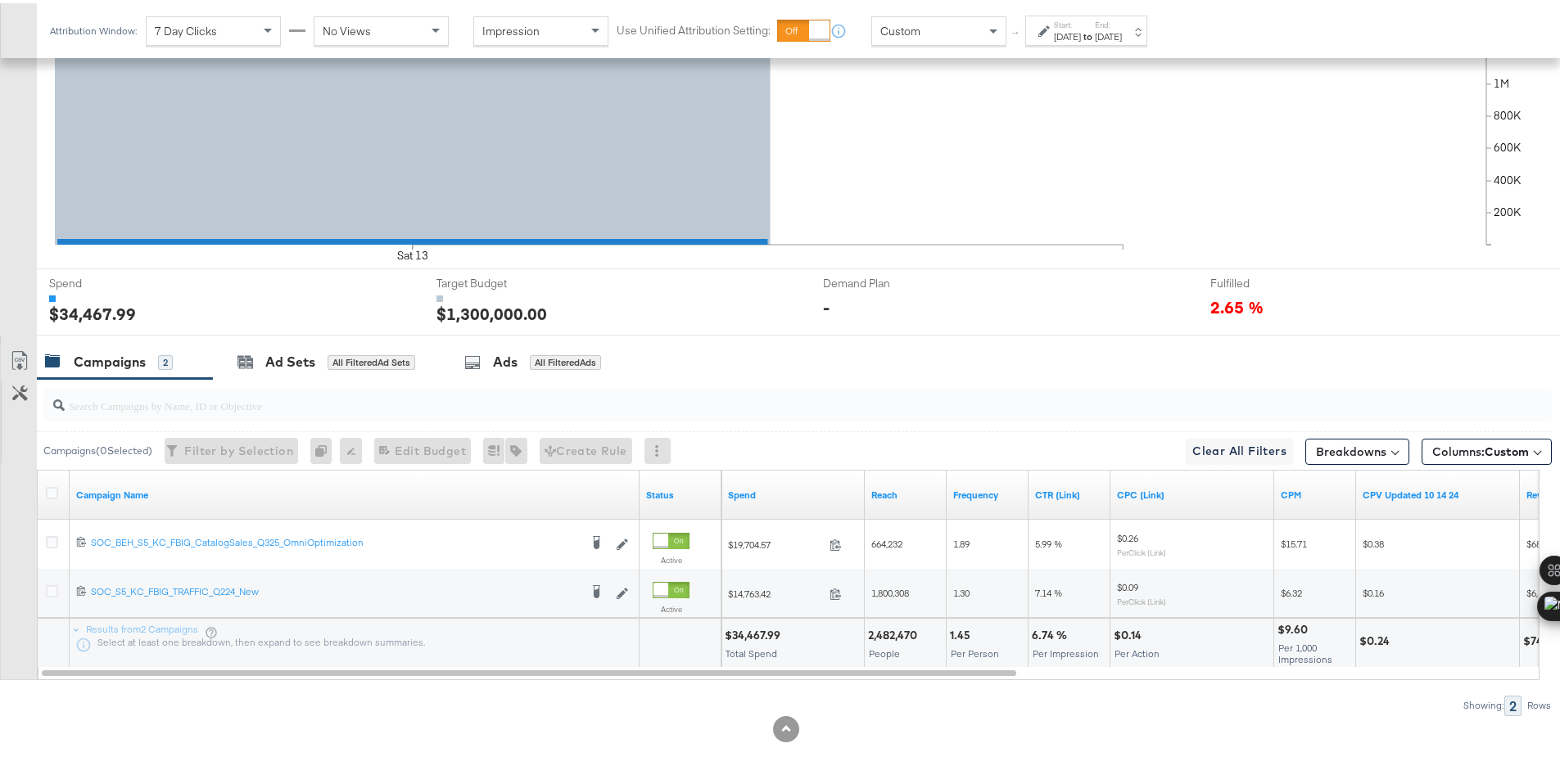
click at [742, 637] on div "$34,467.99" at bounding box center [754, 632] width 60 height 16
click at [1067, 34] on div "Sep 13th 2025" at bounding box center [1067, 34] width 27 height 13
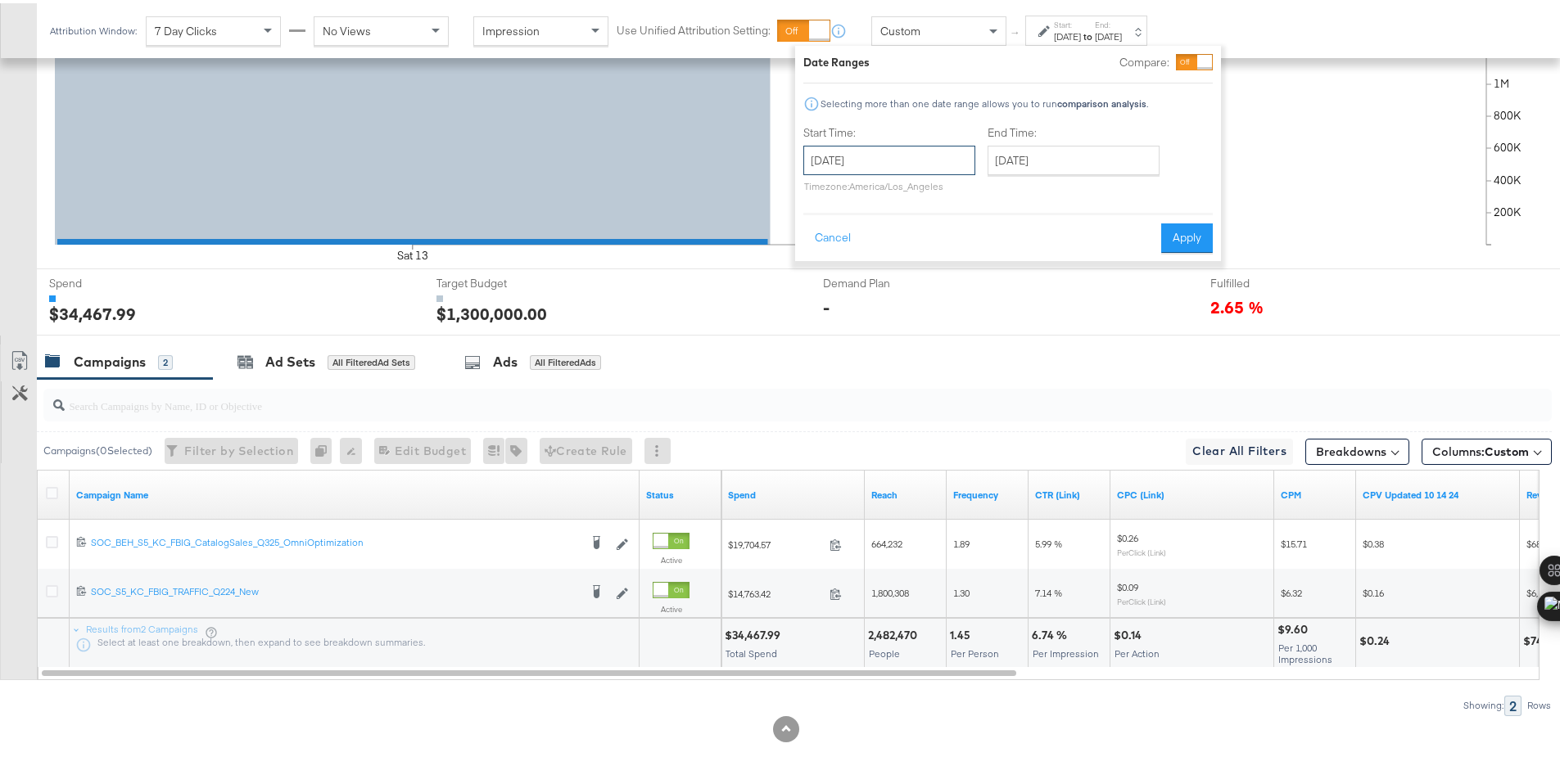
click at [929, 164] on input "September 13th 2025" at bounding box center [889, 157] width 172 height 30
click at [815, 284] on td "14" at bounding box center [822, 286] width 28 height 23
type input "September 14th 2025"
click at [1165, 251] on div "Date Ranges Compare: Selecting more than one date range allows you to run compa…" at bounding box center [1007, 150] width 426 height 215
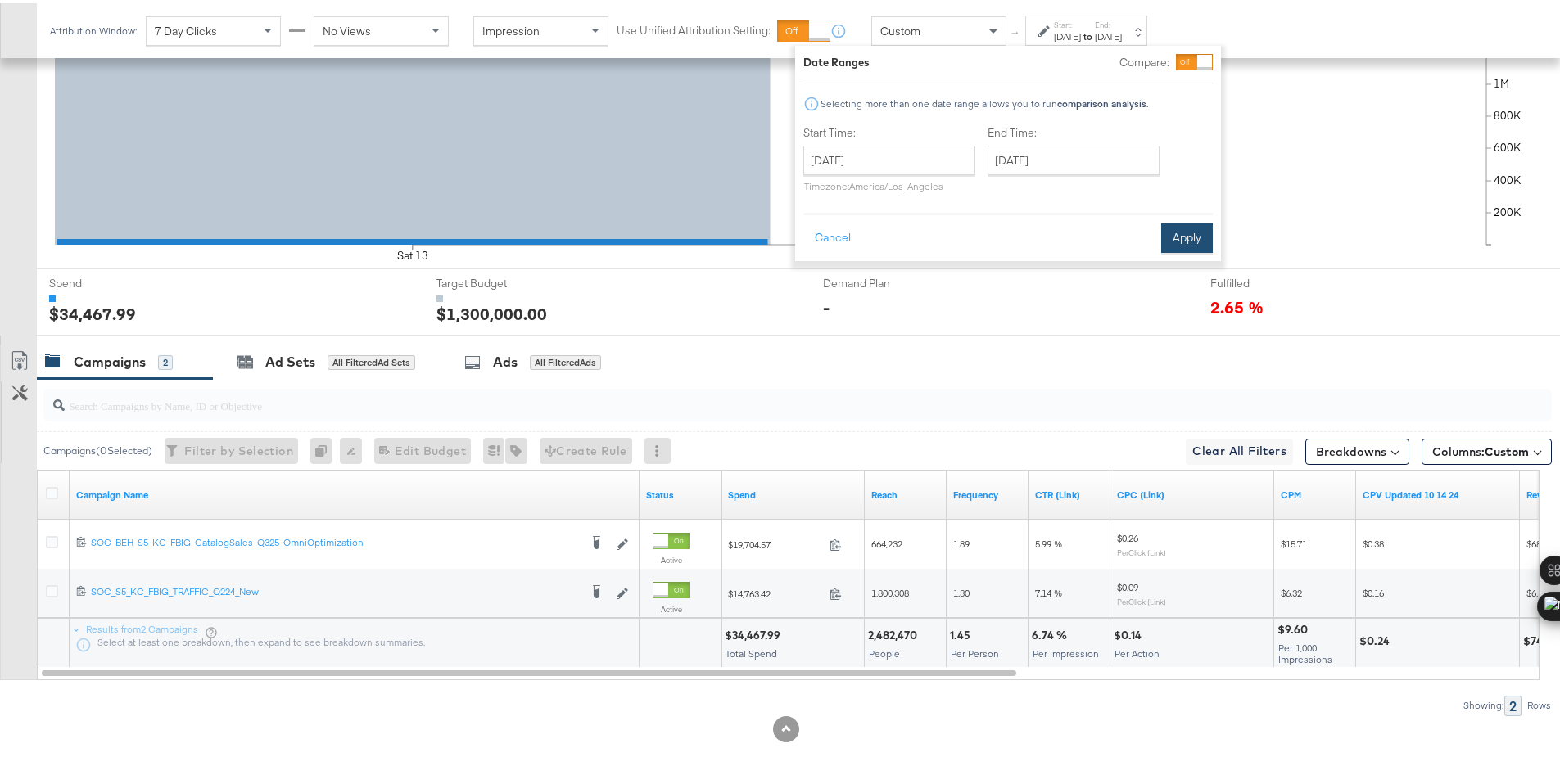
click at [1169, 246] on button "Apply" at bounding box center [1187, 235] width 51 height 30
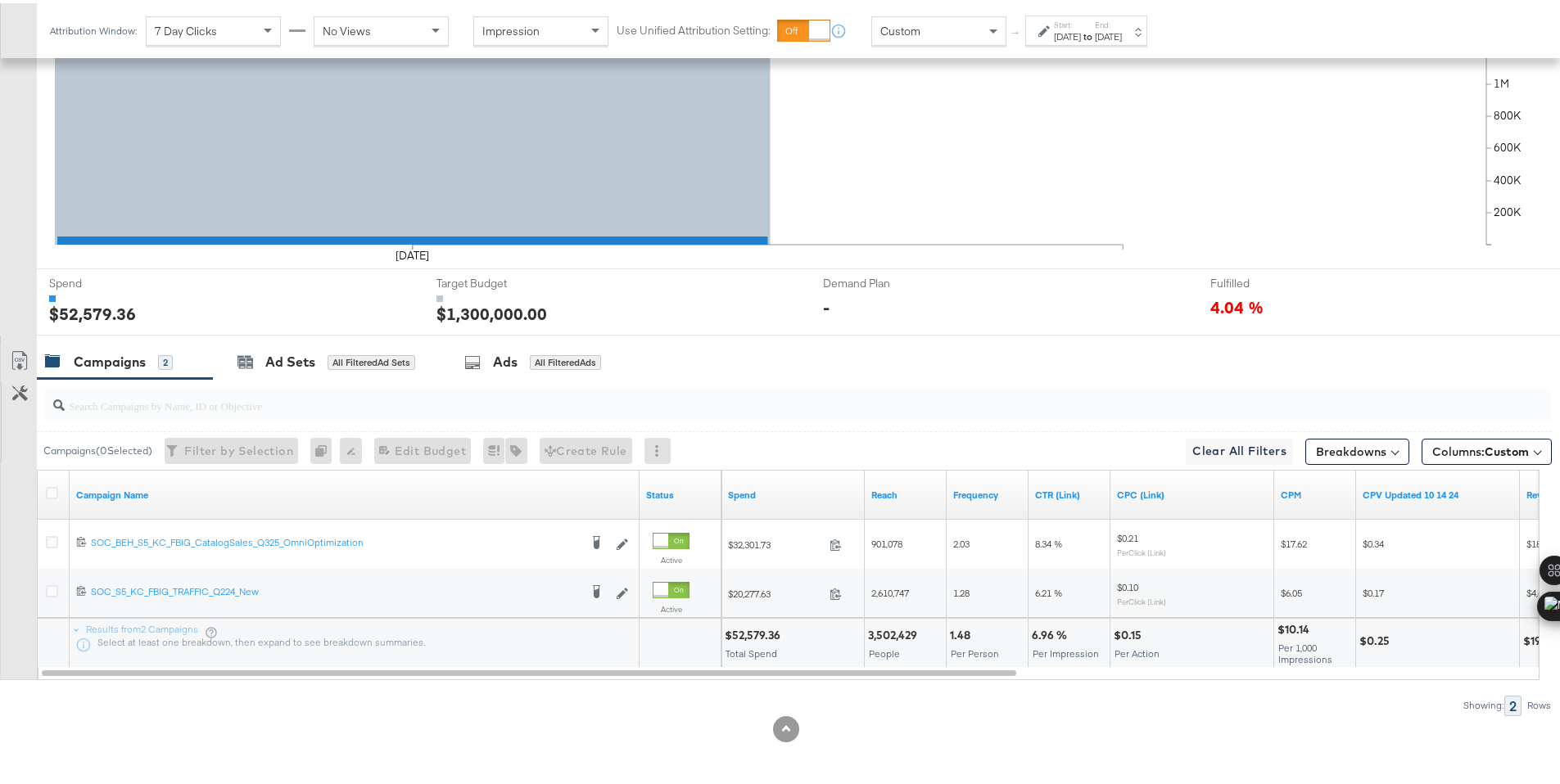
click at [745, 632] on div "$52,579.36" at bounding box center [754, 632] width 60 height 16
click at [1122, 19] on label "End:" at bounding box center [1108, 22] width 27 height 11
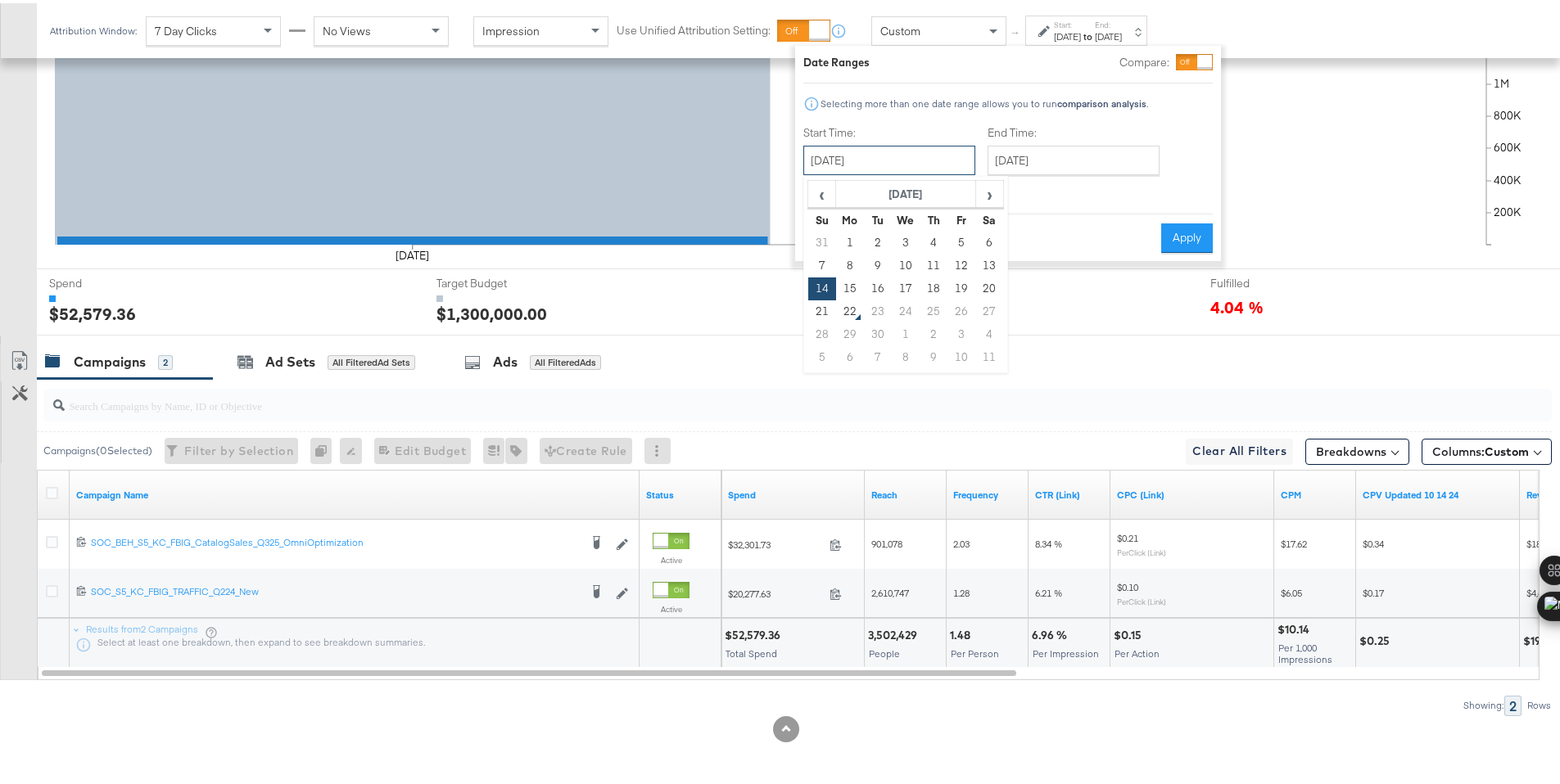
click at [920, 160] on input "September 14th 2025" at bounding box center [889, 157] width 172 height 30
click at [851, 284] on td "15" at bounding box center [850, 286] width 28 height 23
type input "September 15th 2025"
click at [1179, 226] on button "Apply" at bounding box center [1187, 235] width 51 height 30
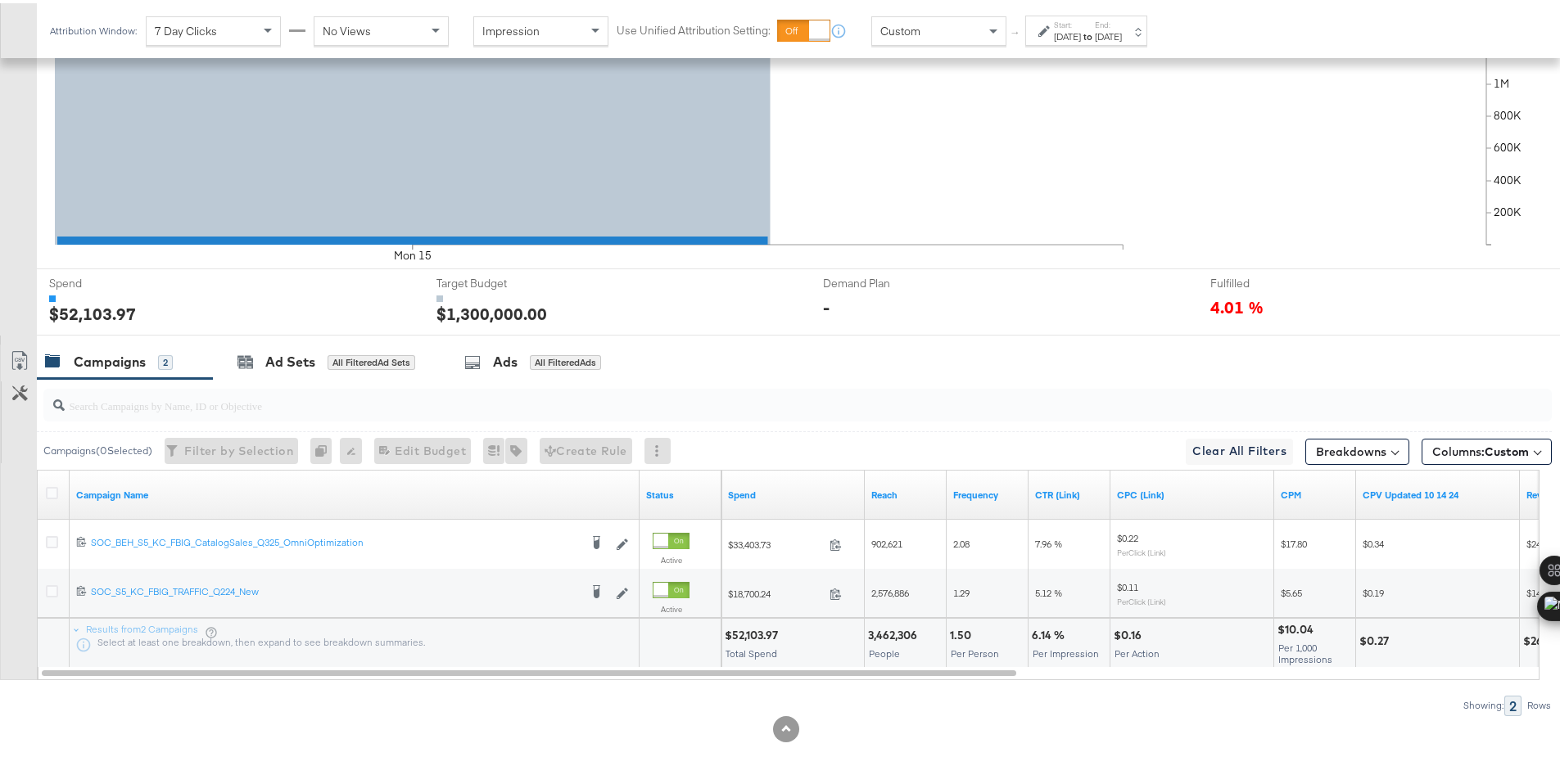
click at [746, 633] on div "$52,103.97" at bounding box center [754, 632] width 58 height 16
click at [1046, 29] on icon at bounding box center [1044, 28] width 12 height 12
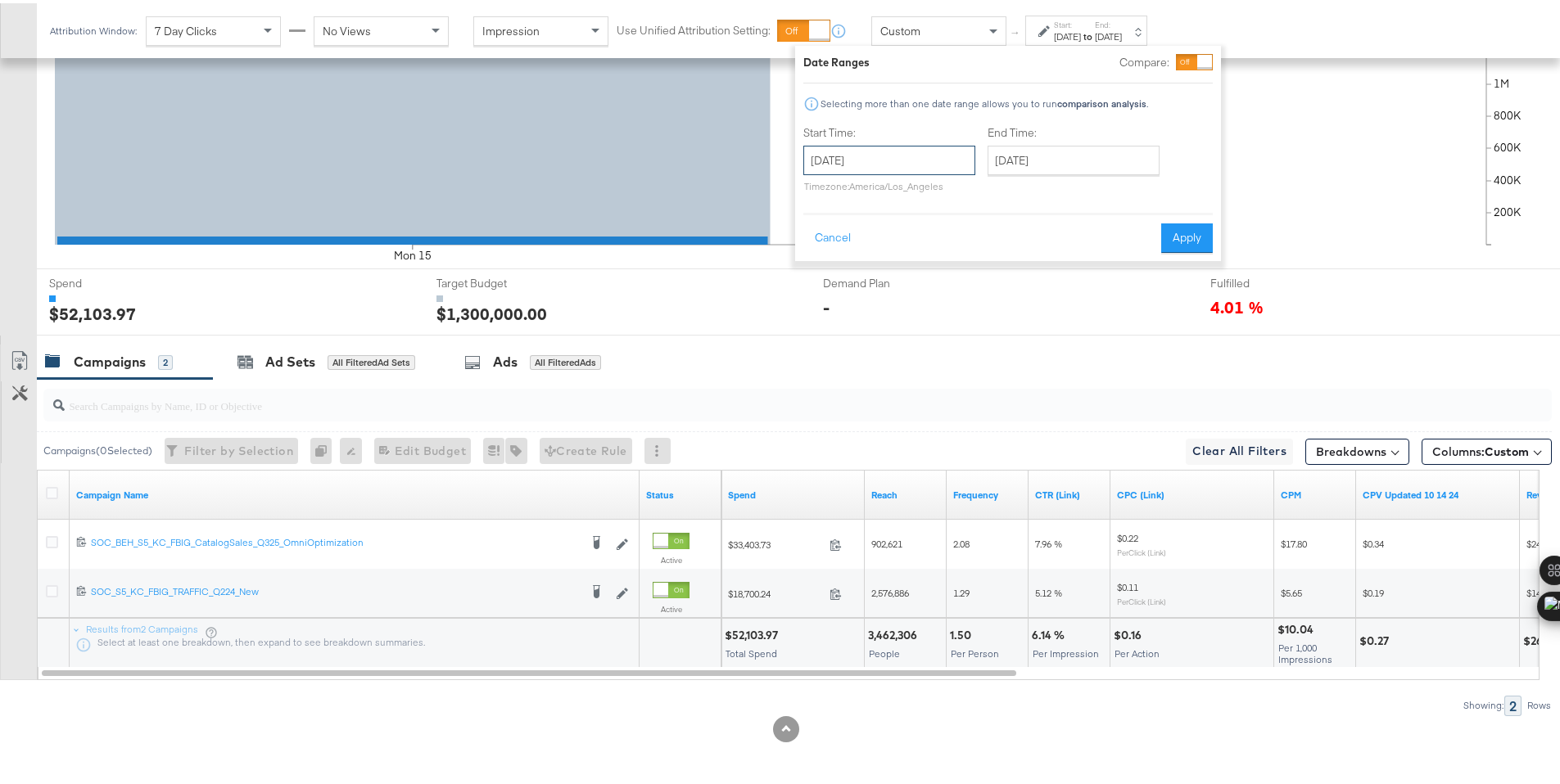
click at [935, 164] on input "September 15th 2025" at bounding box center [889, 157] width 172 height 30
click at [885, 280] on td "16" at bounding box center [878, 286] width 28 height 23
type input "September 16th 2025"
click at [1191, 237] on button "Apply" at bounding box center [1187, 235] width 51 height 30
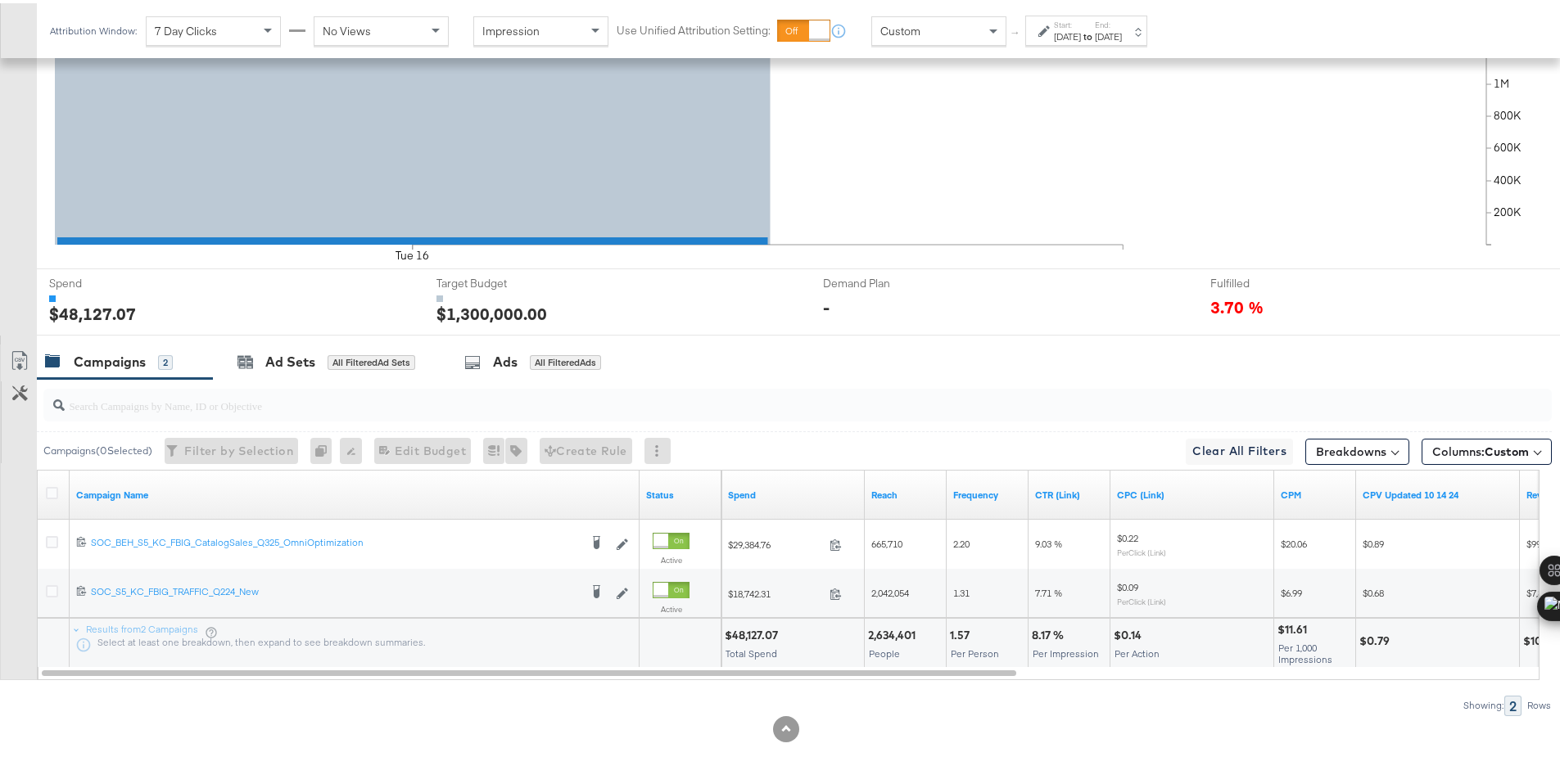
click at [745, 631] on div "$48,127.07" at bounding box center [754, 632] width 58 height 16
click at [1081, 32] on div "Sep 16th 2025" at bounding box center [1067, 34] width 27 height 13
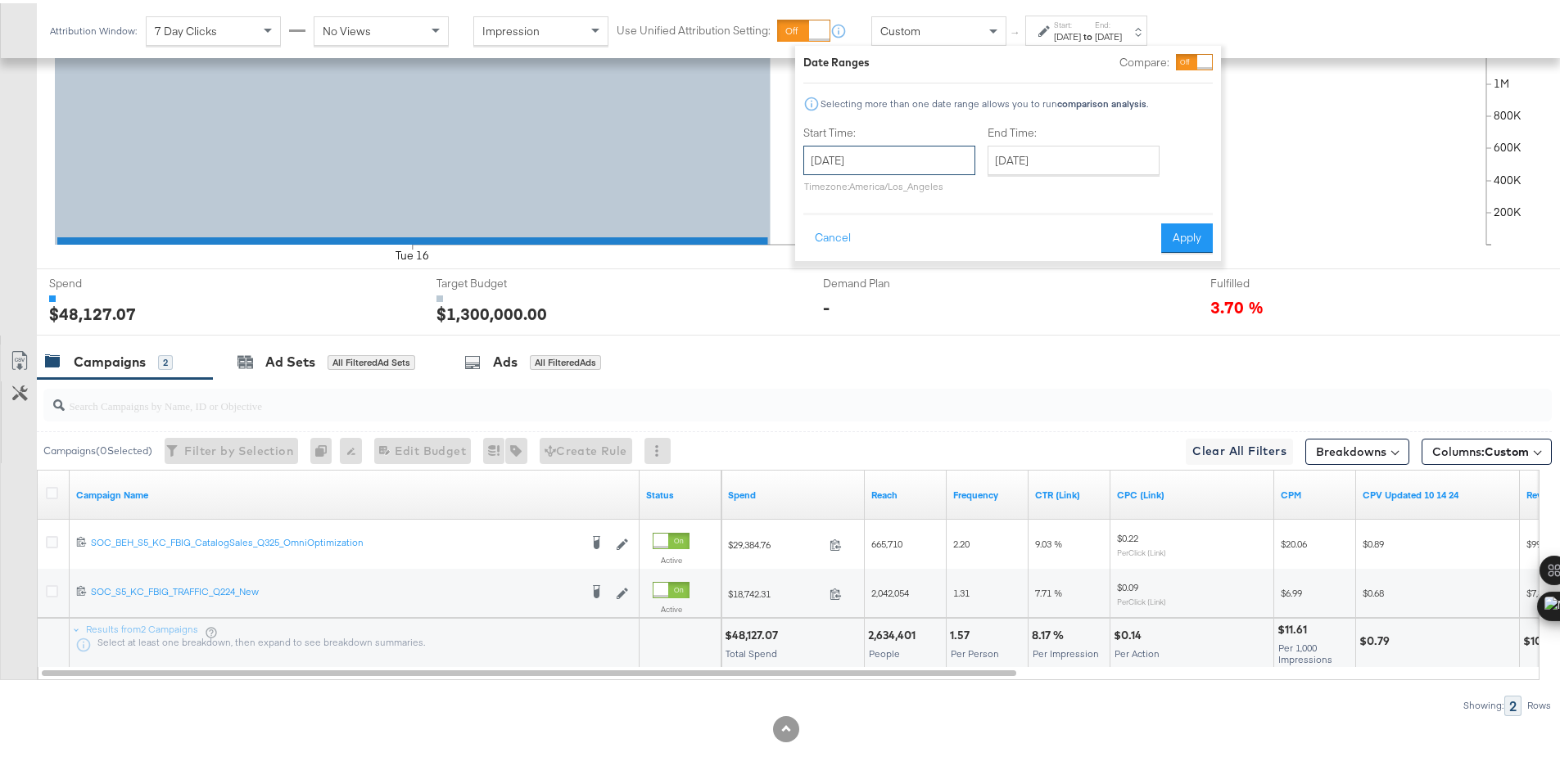
click at [957, 146] on input "September 16th 2025" at bounding box center [889, 157] width 172 height 30
click at [907, 282] on td "17" at bounding box center [906, 286] width 28 height 23
type input "September 17th 2025"
click at [1184, 239] on button "Apply" at bounding box center [1187, 235] width 51 height 30
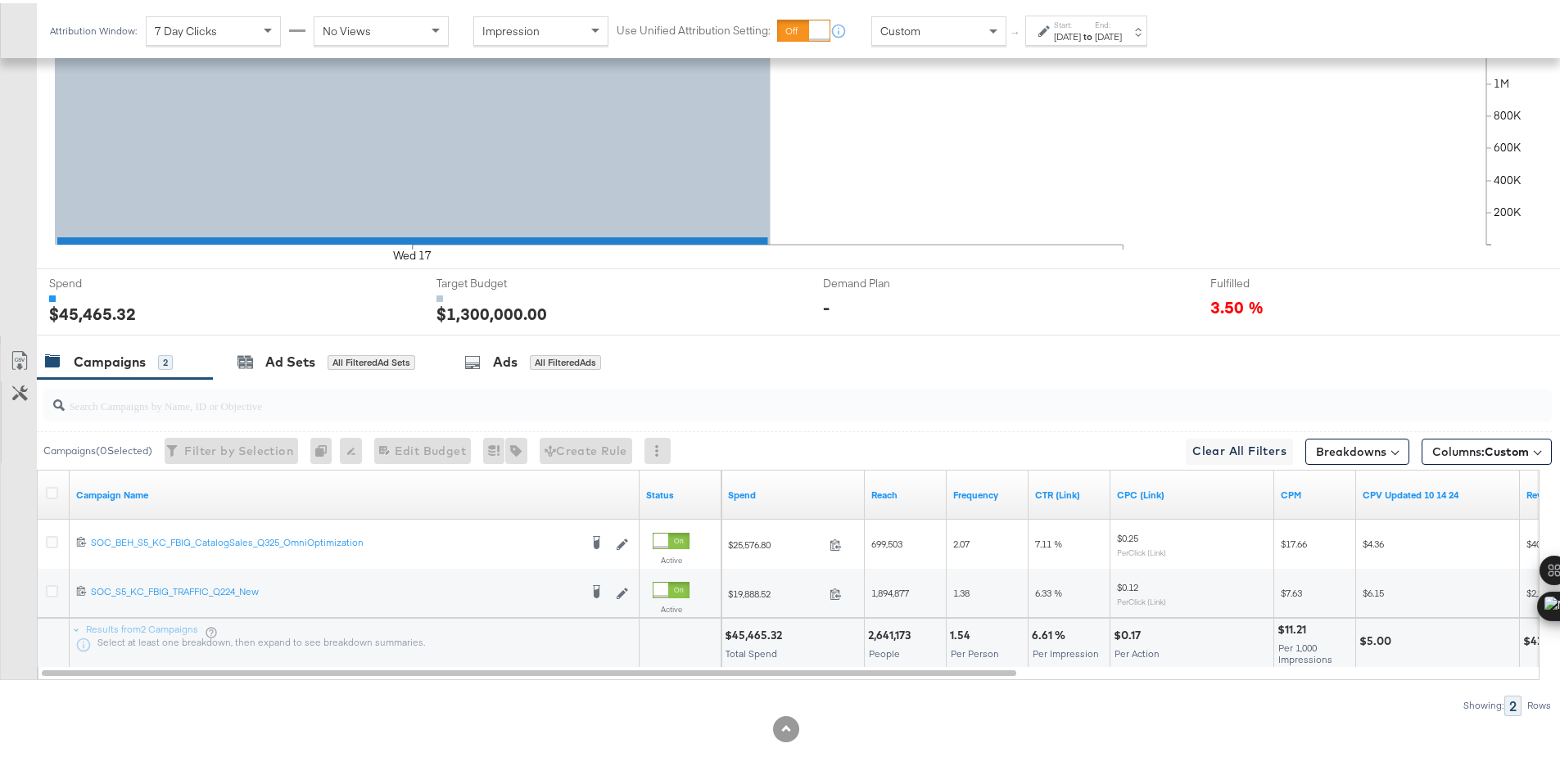
click at [745, 634] on div "$45,465.32" at bounding box center [755, 632] width 62 height 16
click at [1046, 18] on div "Start: Sep 17th 2025 to End: Sep 17th 2025" at bounding box center [1079, 28] width 84 height 24
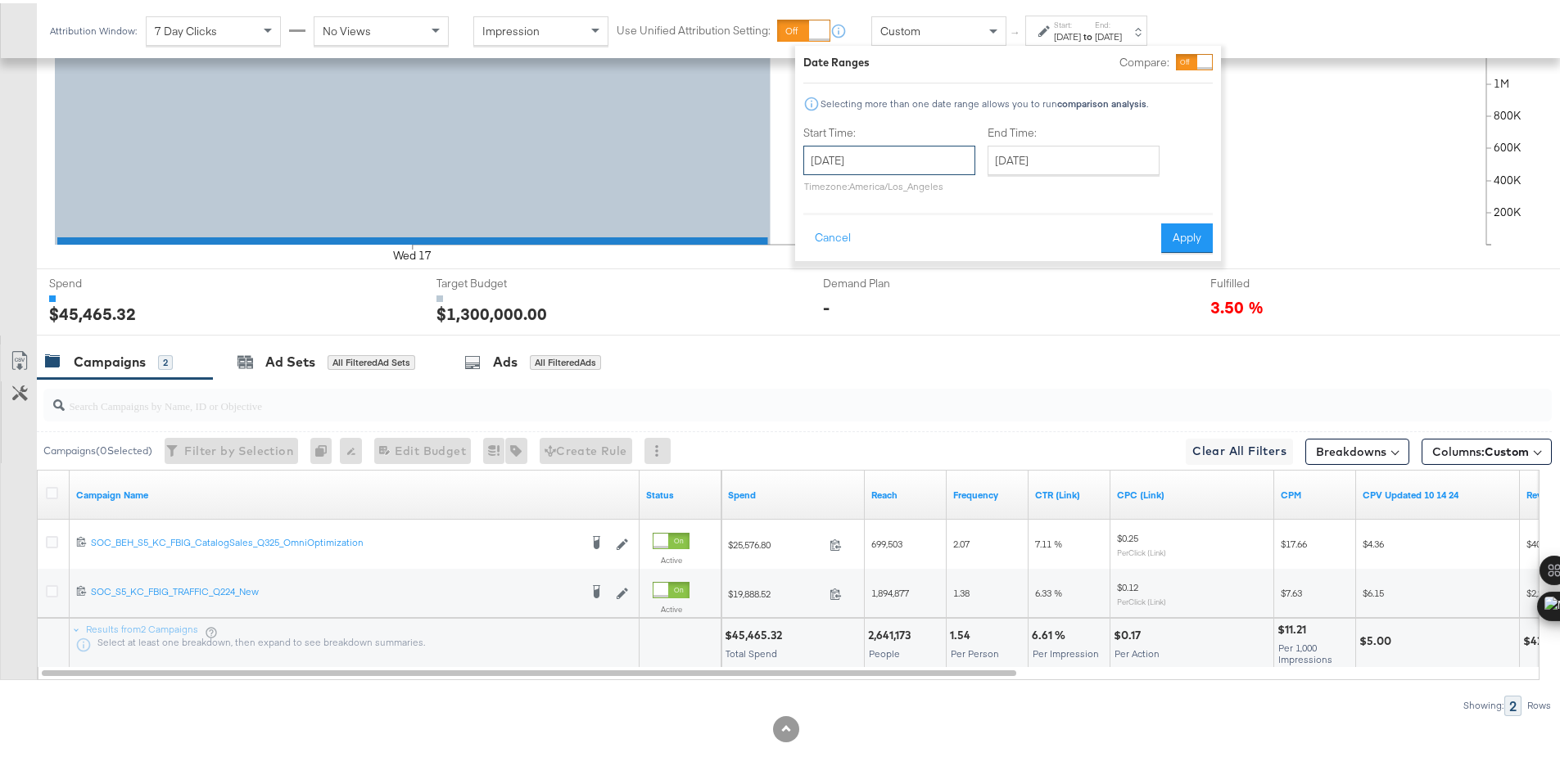
click at [901, 162] on input "September 17th 2025" at bounding box center [889, 157] width 172 height 30
click at [926, 282] on td "18" at bounding box center [934, 286] width 28 height 23
type input "September 18th 2025"
click at [1185, 242] on button "Apply" at bounding box center [1187, 235] width 51 height 30
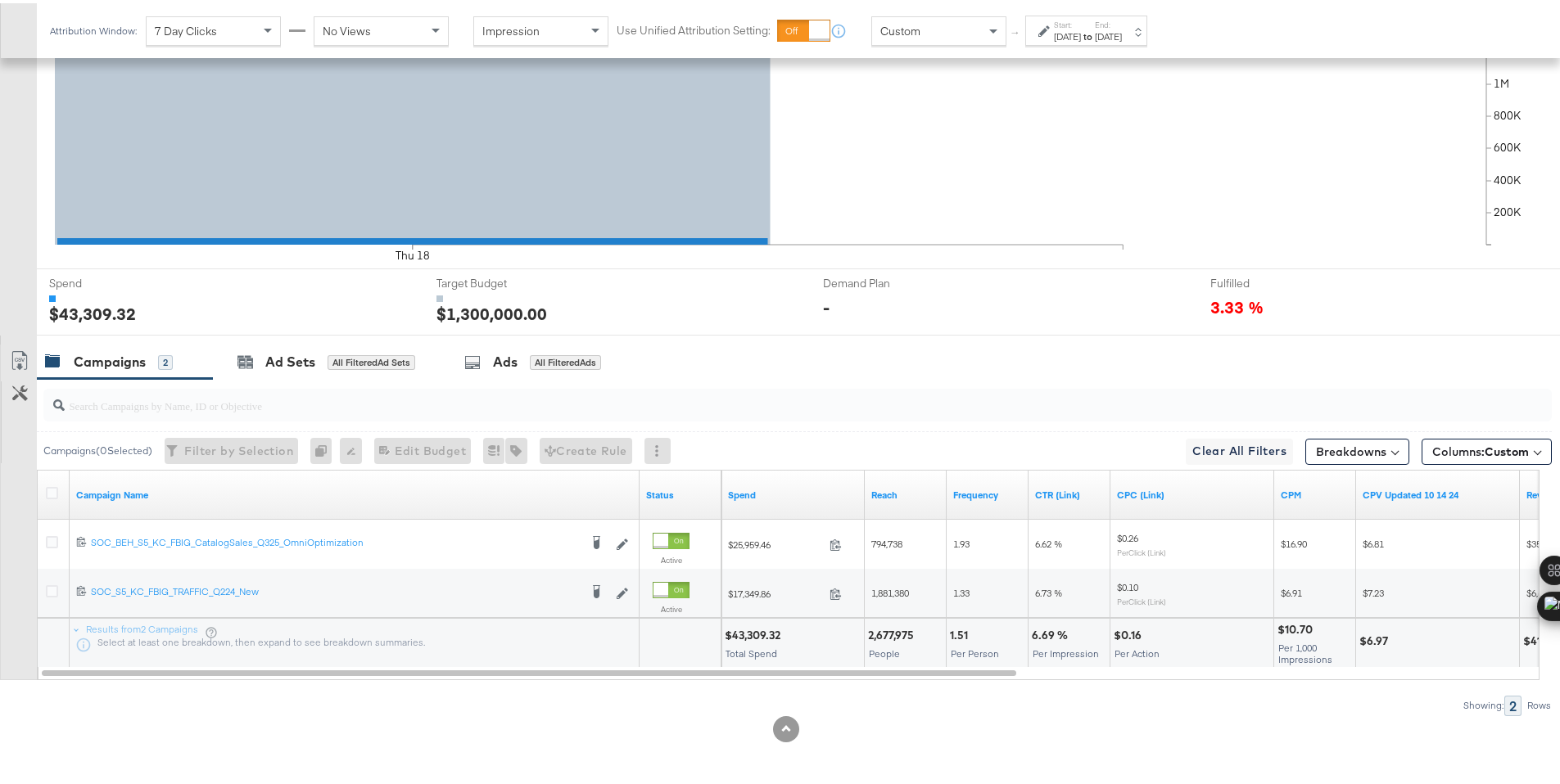
click at [747, 629] on div "$43,309.32" at bounding box center [754, 632] width 60 height 16
click at [1079, 30] on div "Sep 18th 2025" at bounding box center [1067, 34] width 27 height 13
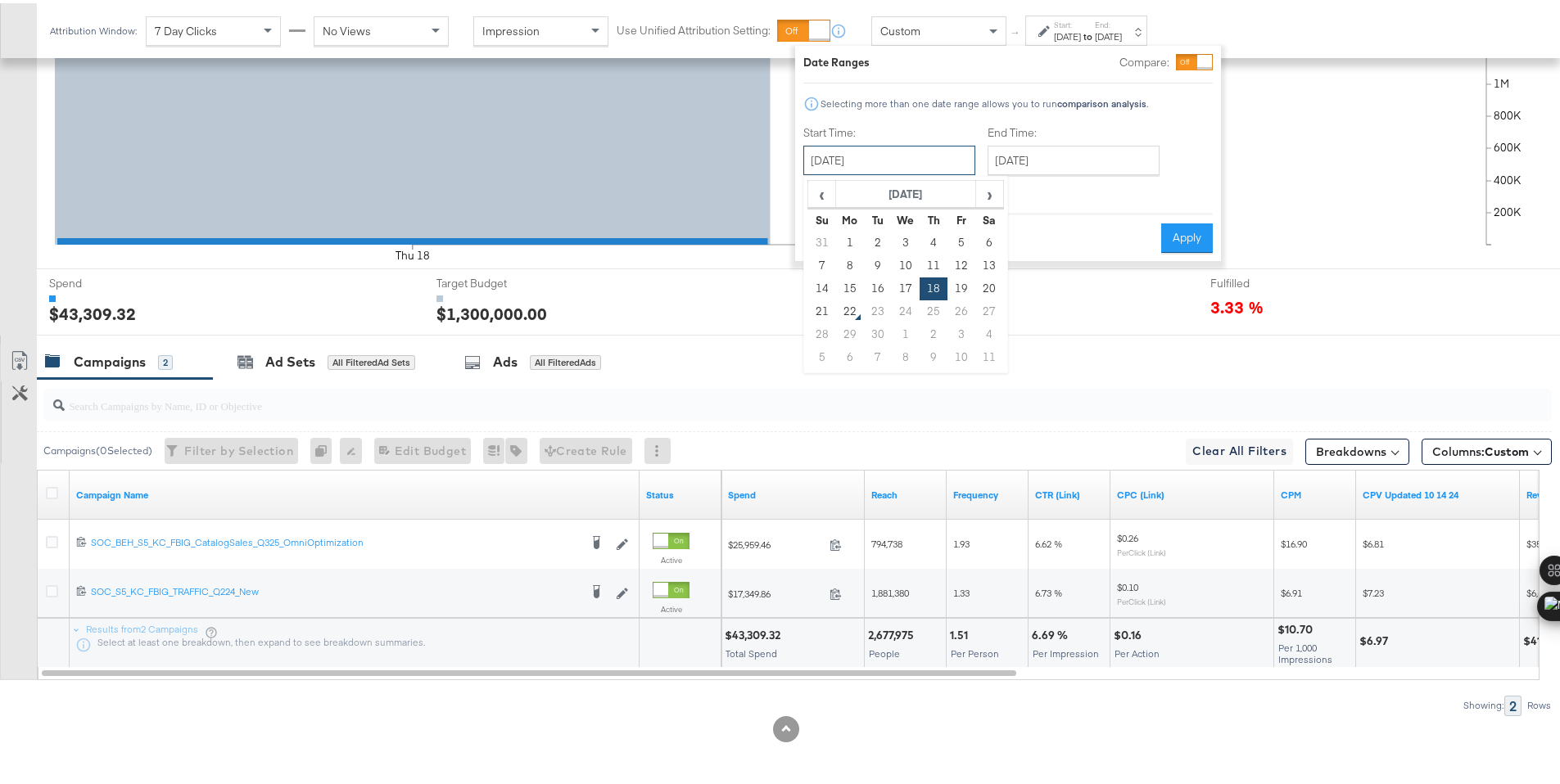
click at [898, 147] on input "September 18th 2025" at bounding box center [889, 157] width 172 height 30
click at [966, 284] on td "19" at bounding box center [961, 286] width 28 height 23
type input "September 19th 2025"
click at [1181, 236] on button "Apply" at bounding box center [1187, 235] width 51 height 30
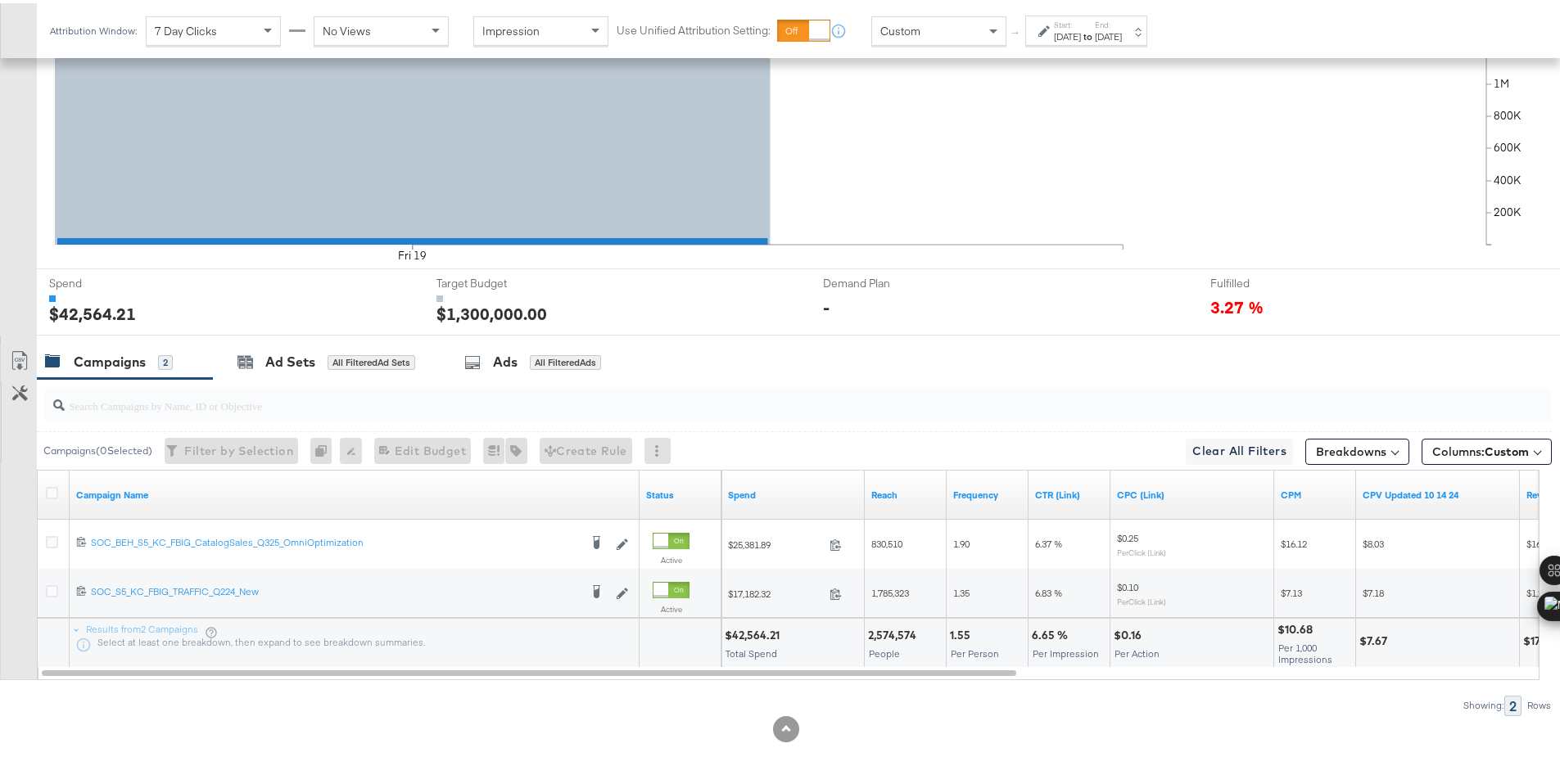
click at [747, 637] on div "$42,564.21" at bounding box center [754, 632] width 60 height 16
click at [1059, 35] on div "Sep 19th 2025" at bounding box center [1067, 34] width 27 height 13
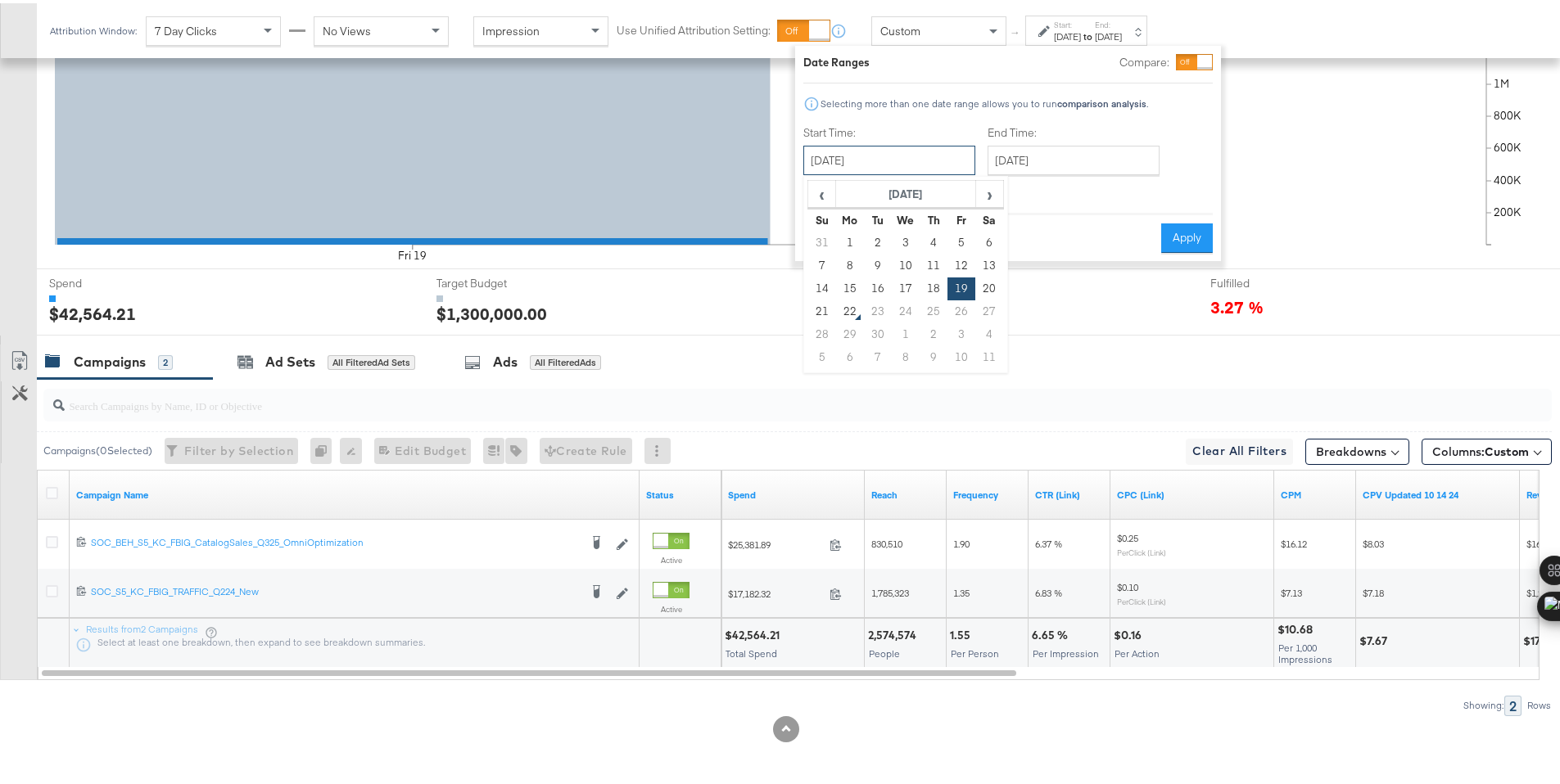
click at [921, 149] on input "September 19th 2025" at bounding box center [889, 157] width 172 height 30
click at [989, 288] on td "20" at bounding box center [989, 286] width 28 height 23
type input "September 20th 2025"
click at [1182, 237] on button "Apply" at bounding box center [1187, 235] width 51 height 30
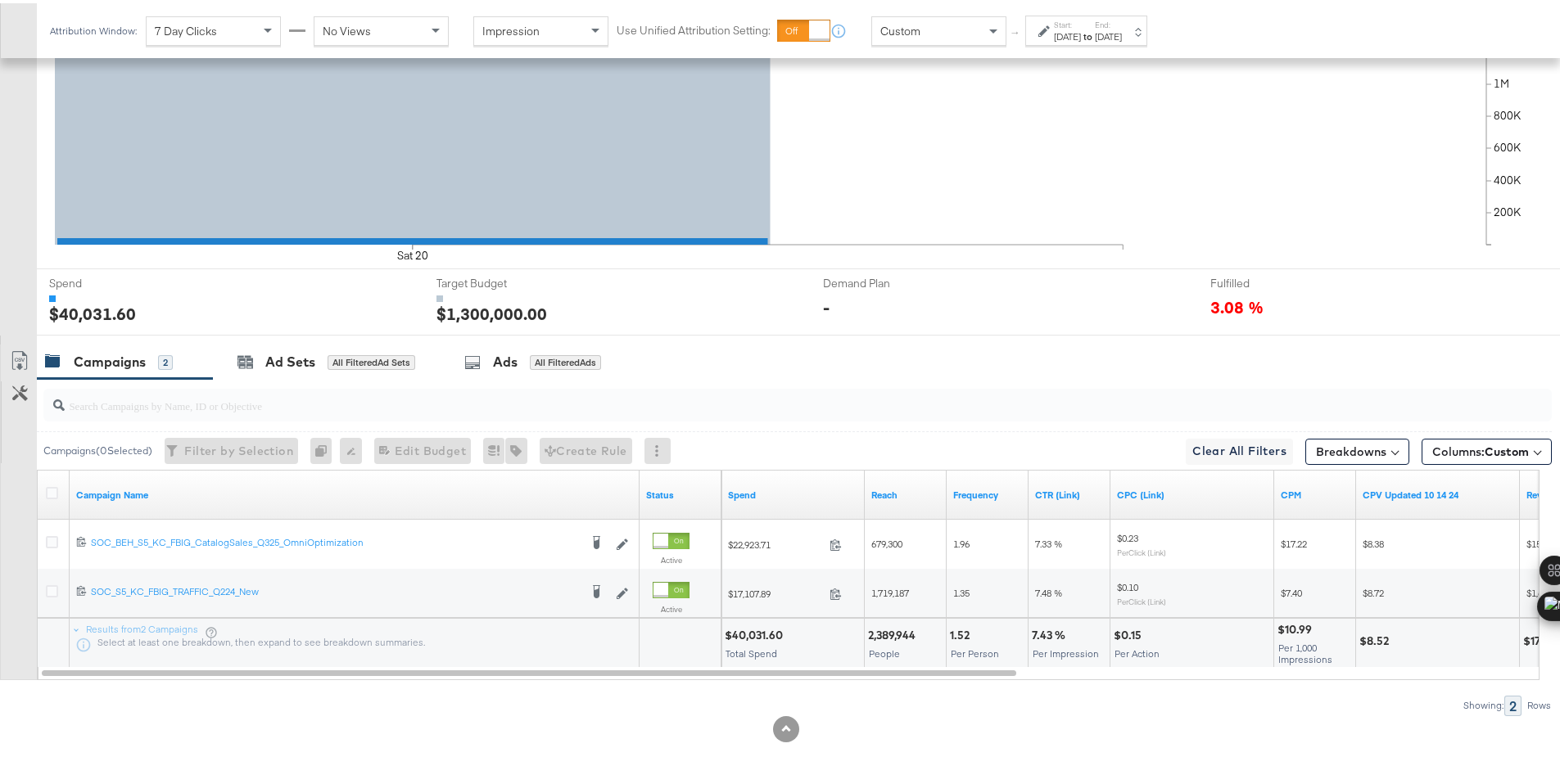
click at [738, 632] on div "$40,031.60" at bounding box center [756, 632] width 63 height 16
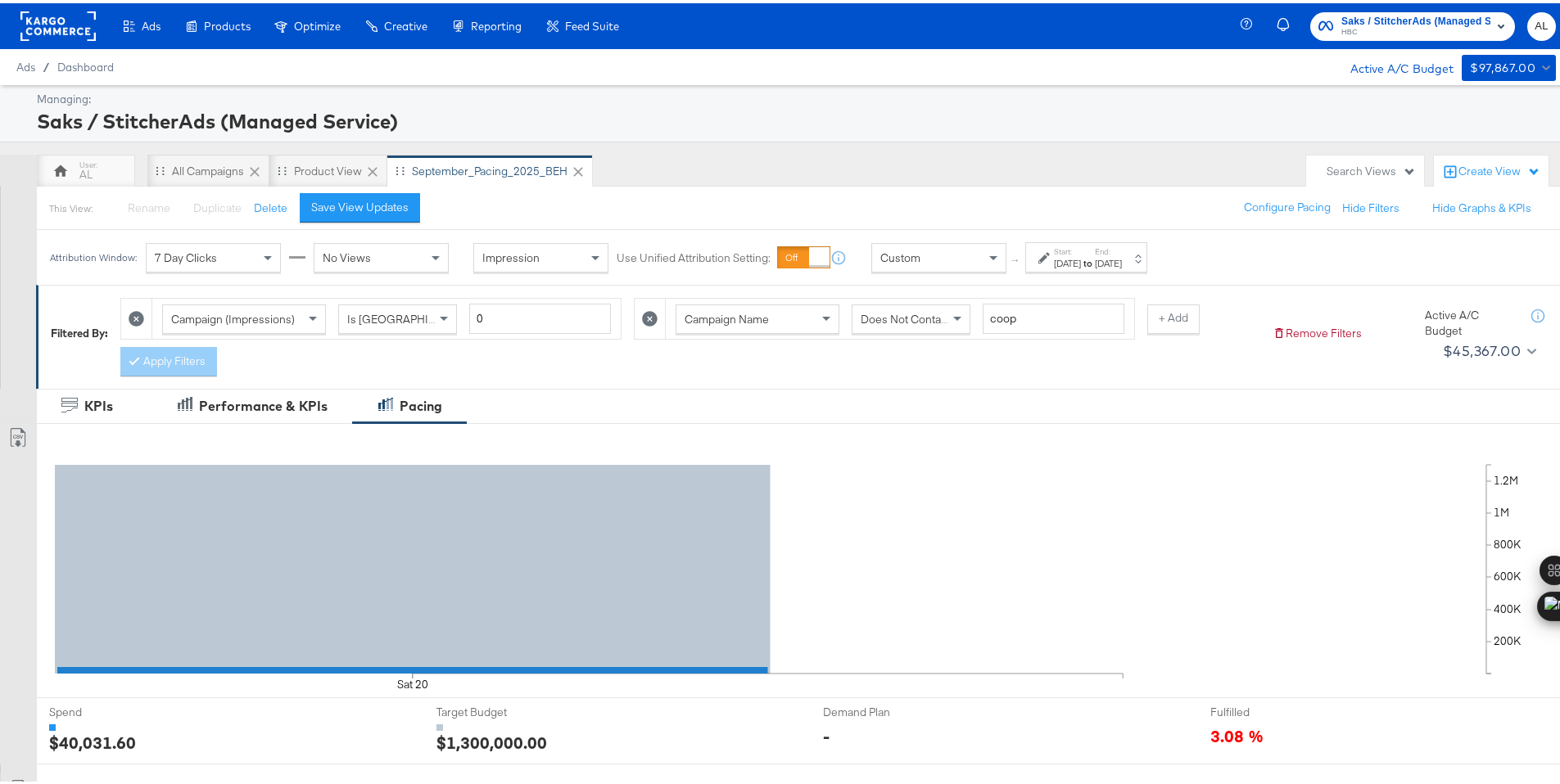
click at [70, 25] on rect at bounding box center [58, 23] width 75 height 30
click at [41, 25] on rect at bounding box center [58, 23] width 75 height 30
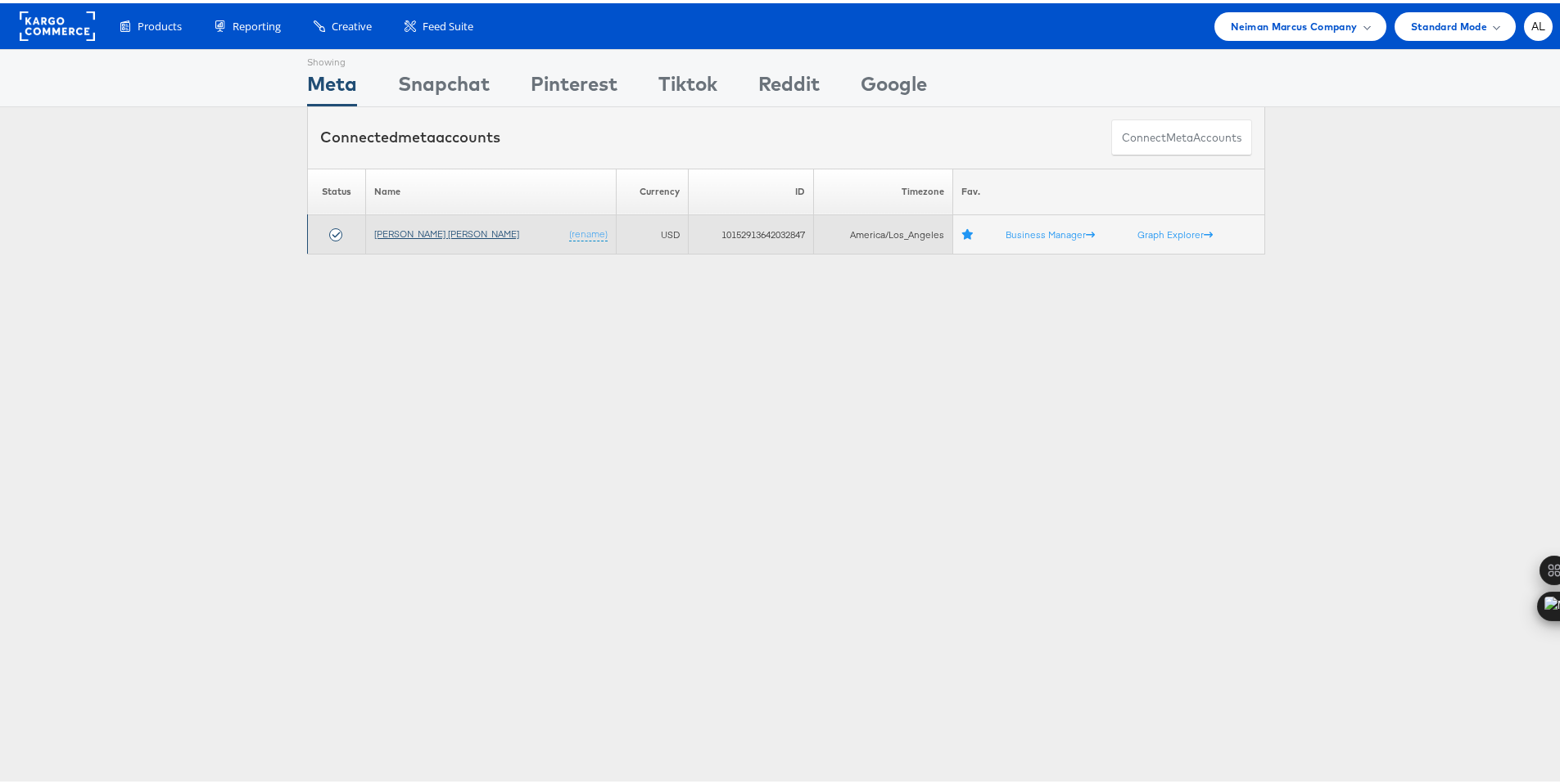
click at [386, 224] on link "[PERSON_NAME] [PERSON_NAME]" at bounding box center [446, 230] width 145 height 12
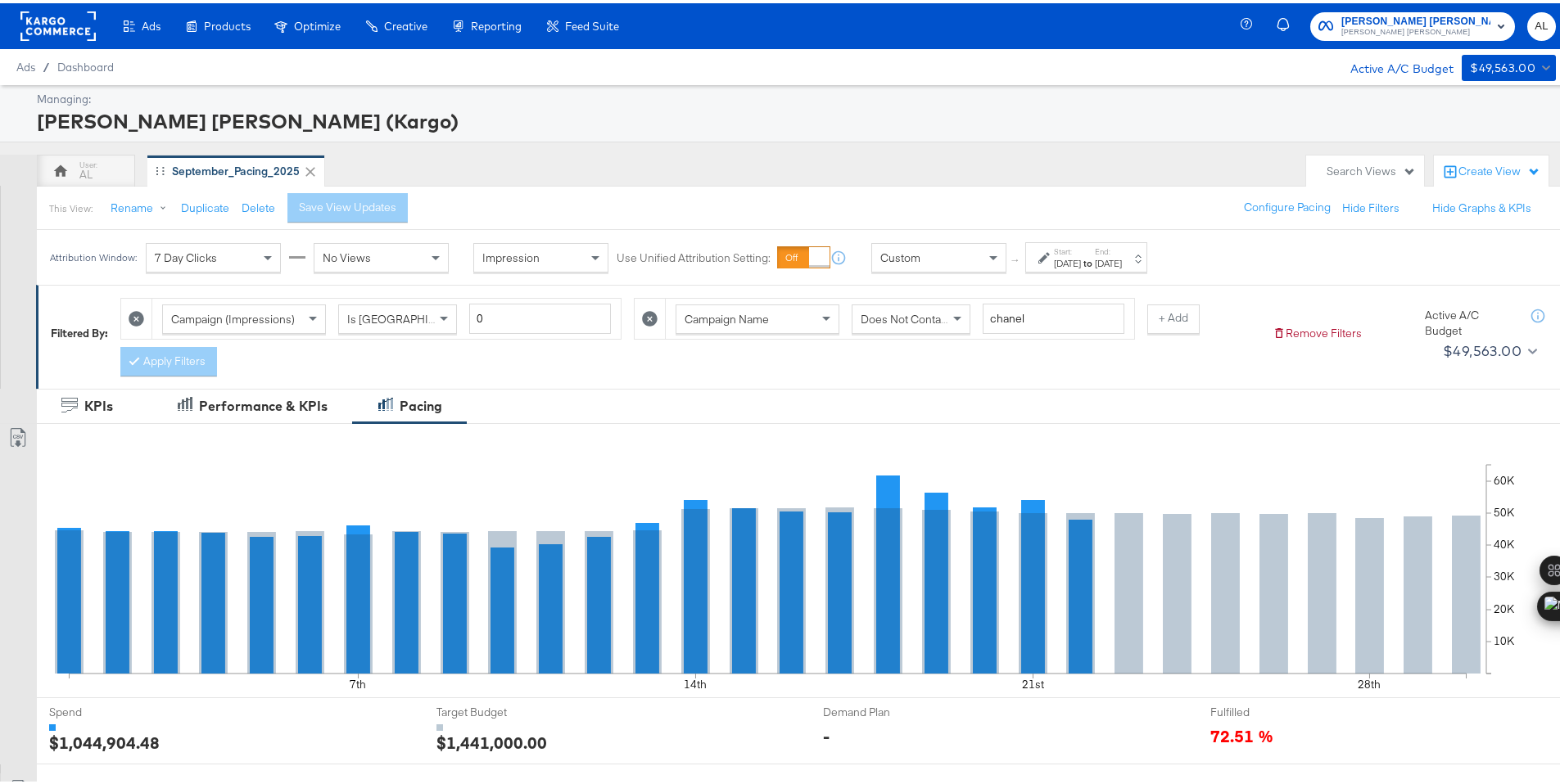
click at [1122, 266] on div "[DATE]" at bounding box center [1108, 261] width 27 height 13
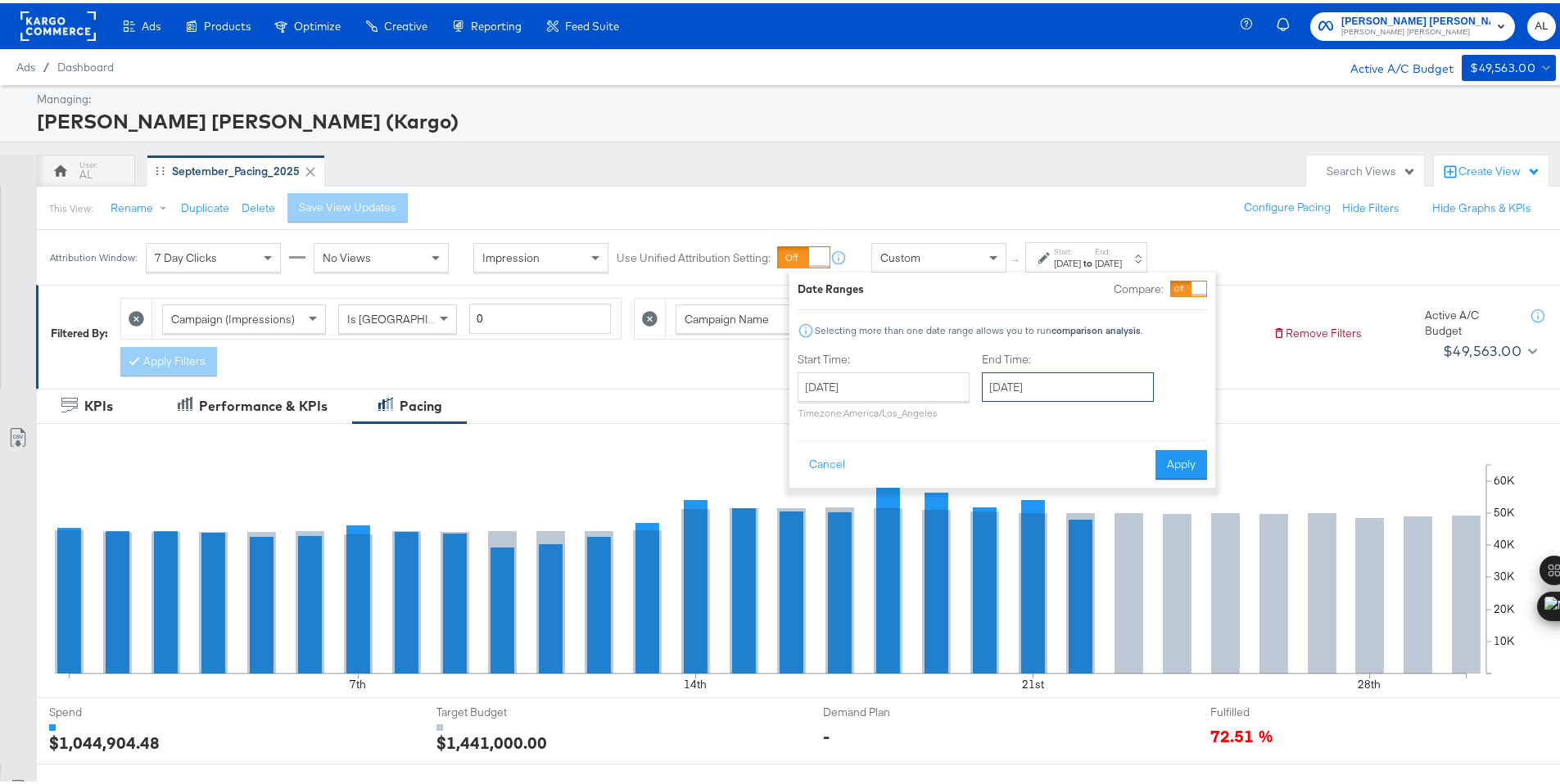
click at [1016, 375] on input "[DATE]" at bounding box center [1068, 384] width 172 height 30
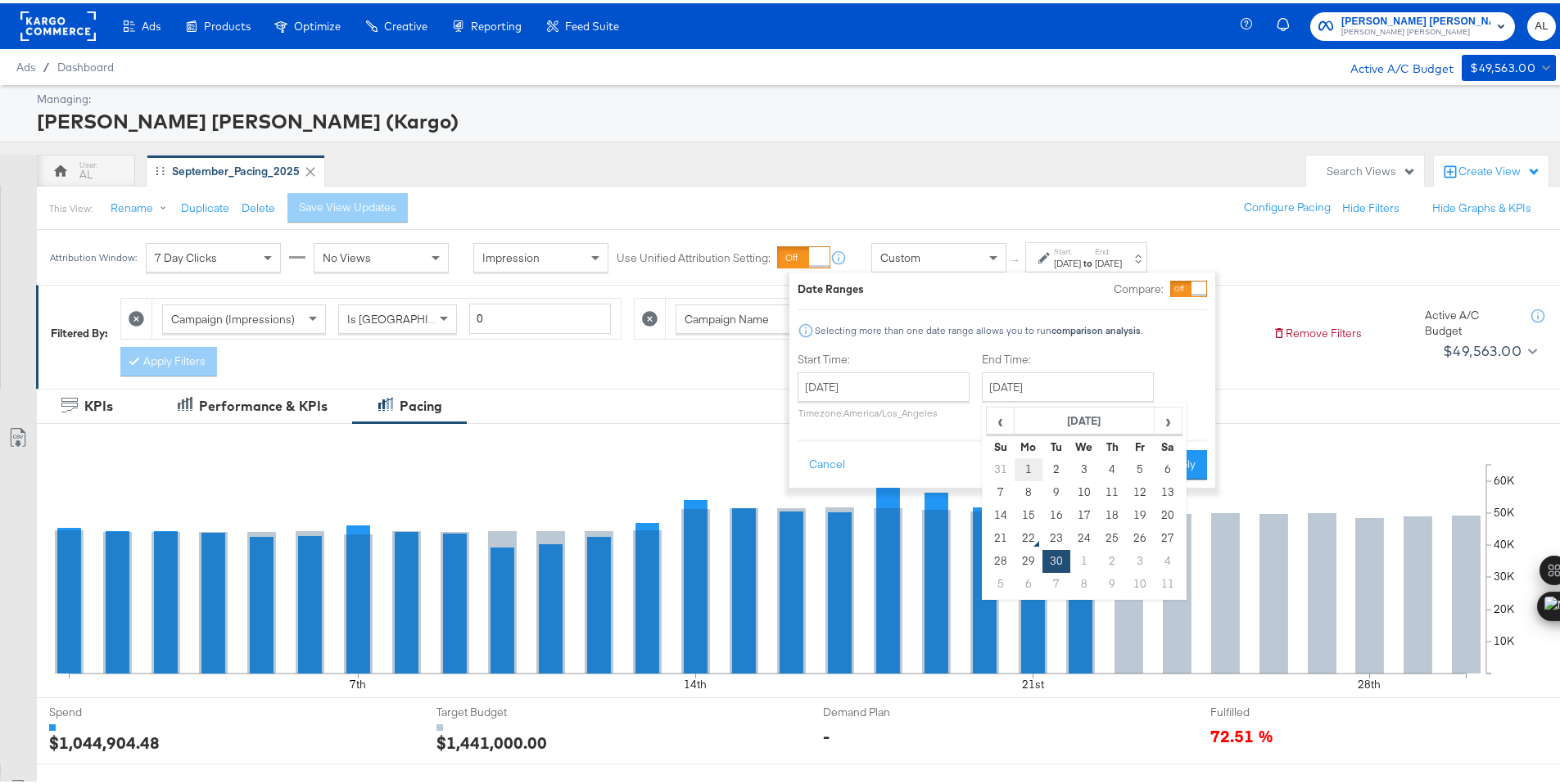
click at [1033, 460] on td "1" at bounding box center [1029, 466] width 28 height 23
type input "[DATE]"
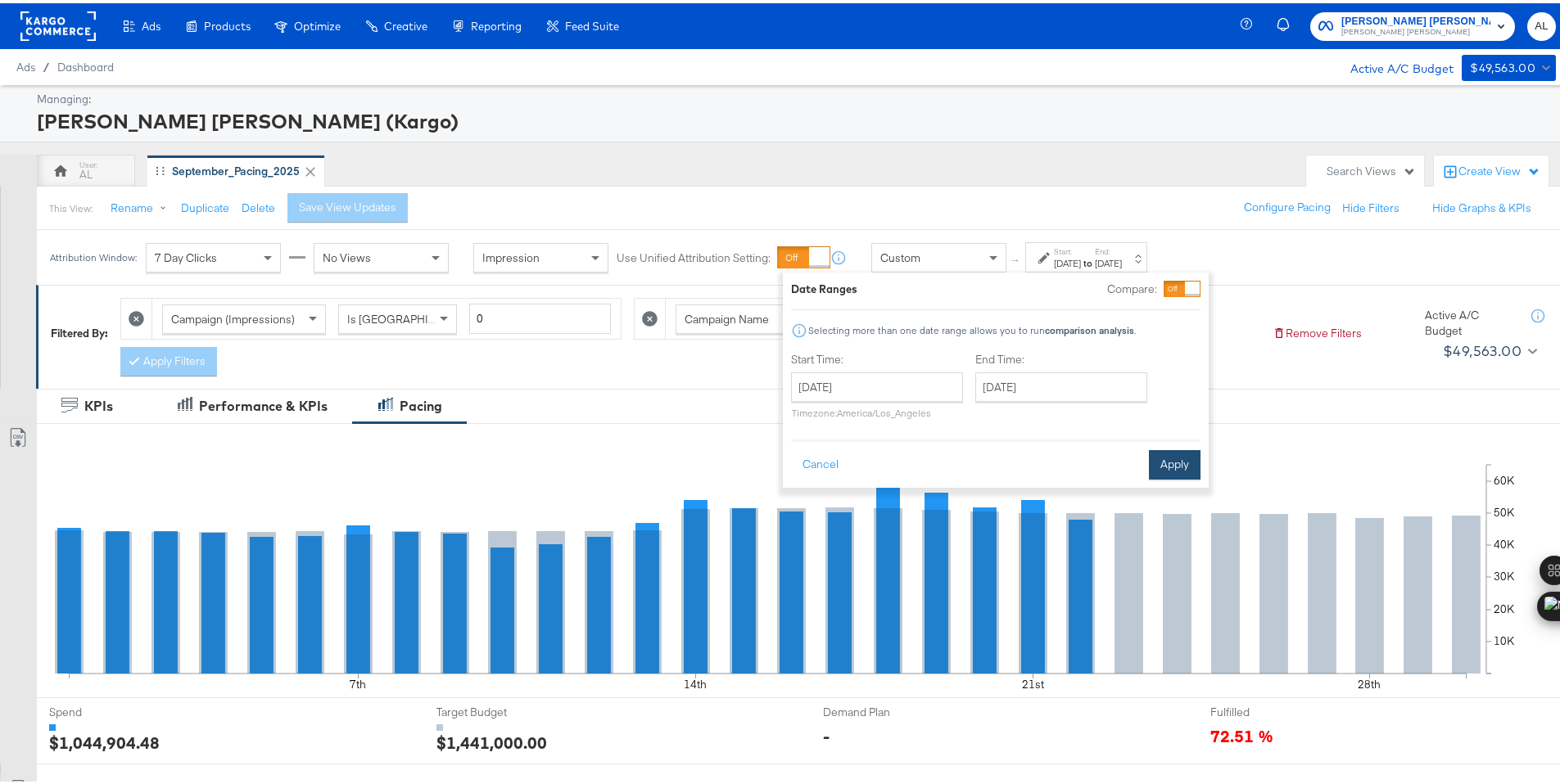
click at [1176, 459] on button "Apply" at bounding box center [1175, 461] width 51 height 30
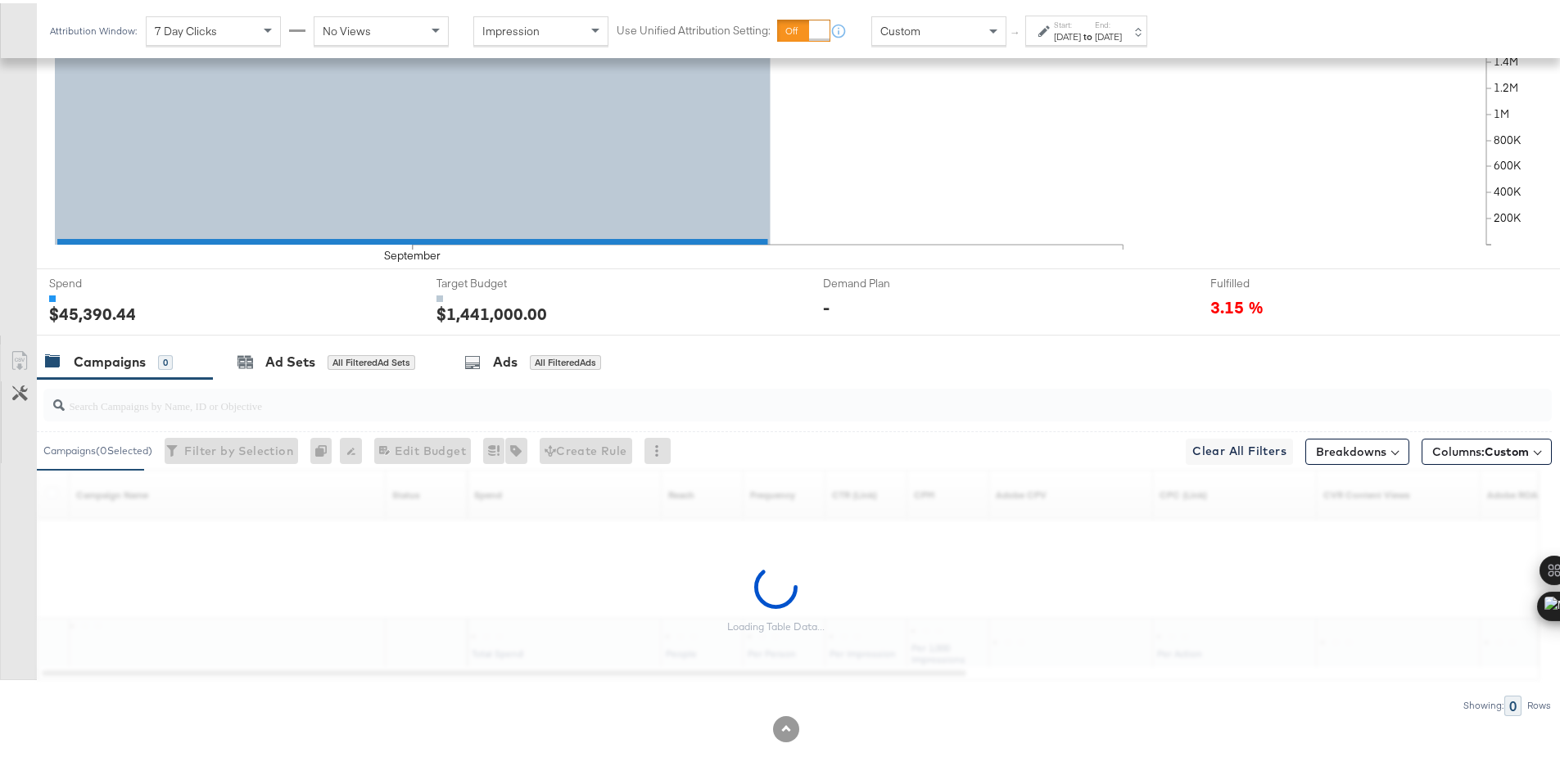
scroll to position [478, 0]
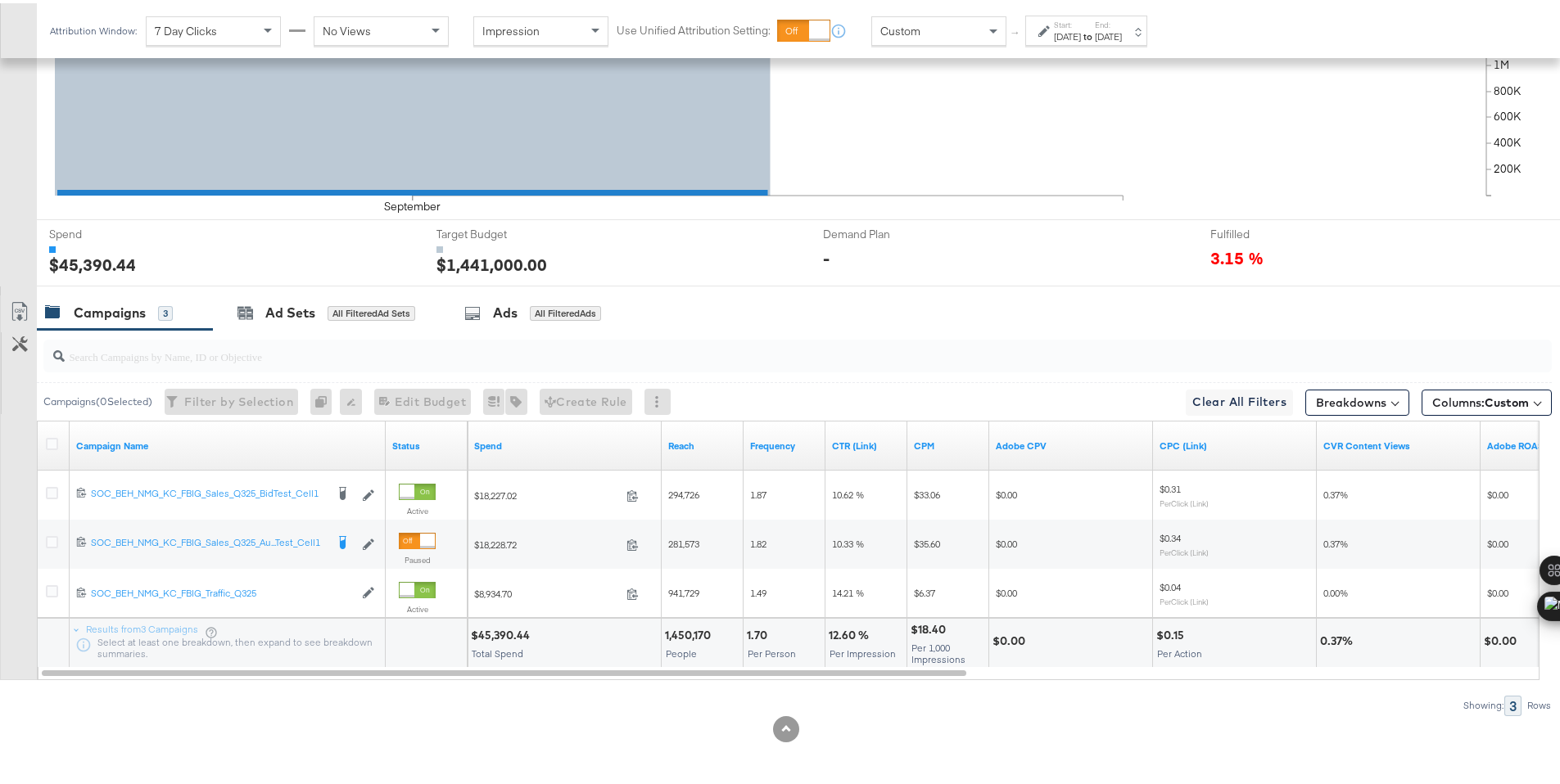
click at [493, 630] on div "$45,390.44" at bounding box center [502, 632] width 64 height 16
copy div "45,390.44"
click at [1029, 34] on div "Start: [DATE] to End: [DATE]" at bounding box center [1085, 27] width 122 height 31
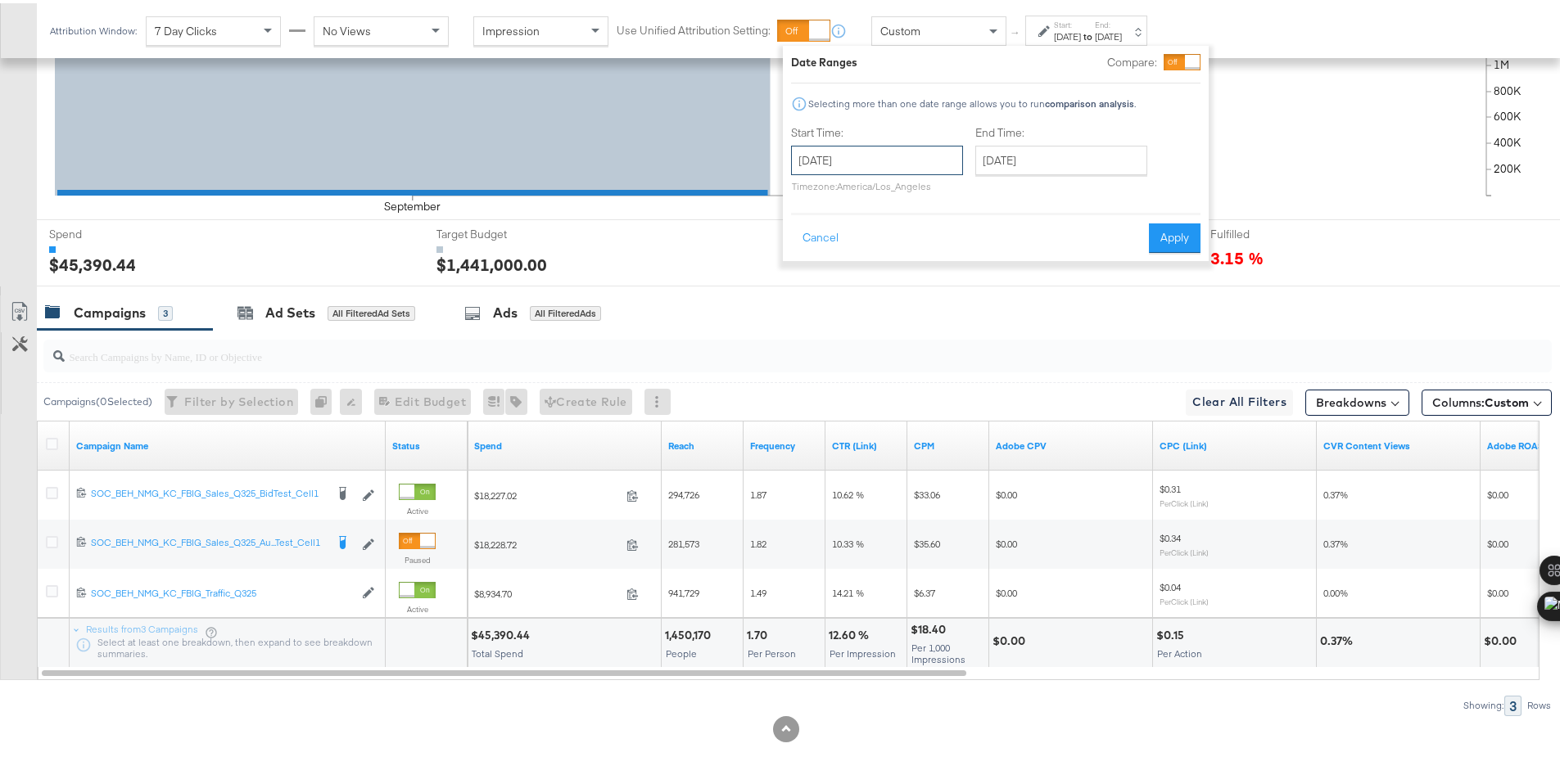
click at [910, 165] on input "[DATE]" at bounding box center [877, 157] width 172 height 30
click at [862, 240] on td "2" at bounding box center [866, 240] width 28 height 23
type input "[DATE]"
click at [1175, 232] on button "Apply" at bounding box center [1182, 235] width 51 height 30
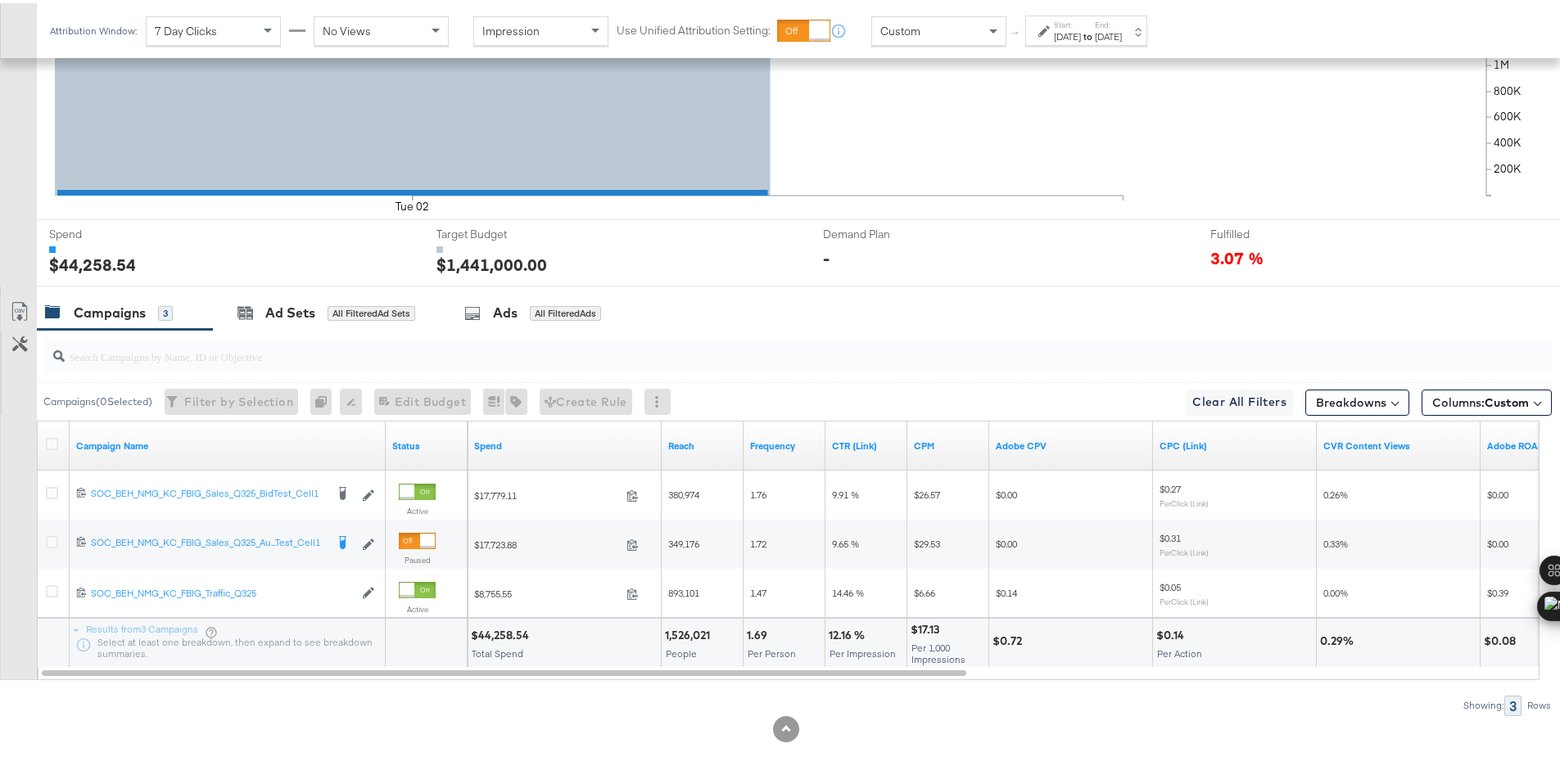
click at [492, 631] on div "$44,258.54" at bounding box center [502, 632] width 63 height 16
copy div "44,258.54"
click at [1081, 21] on label "Start:" at bounding box center [1067, 22] width 27 height 11
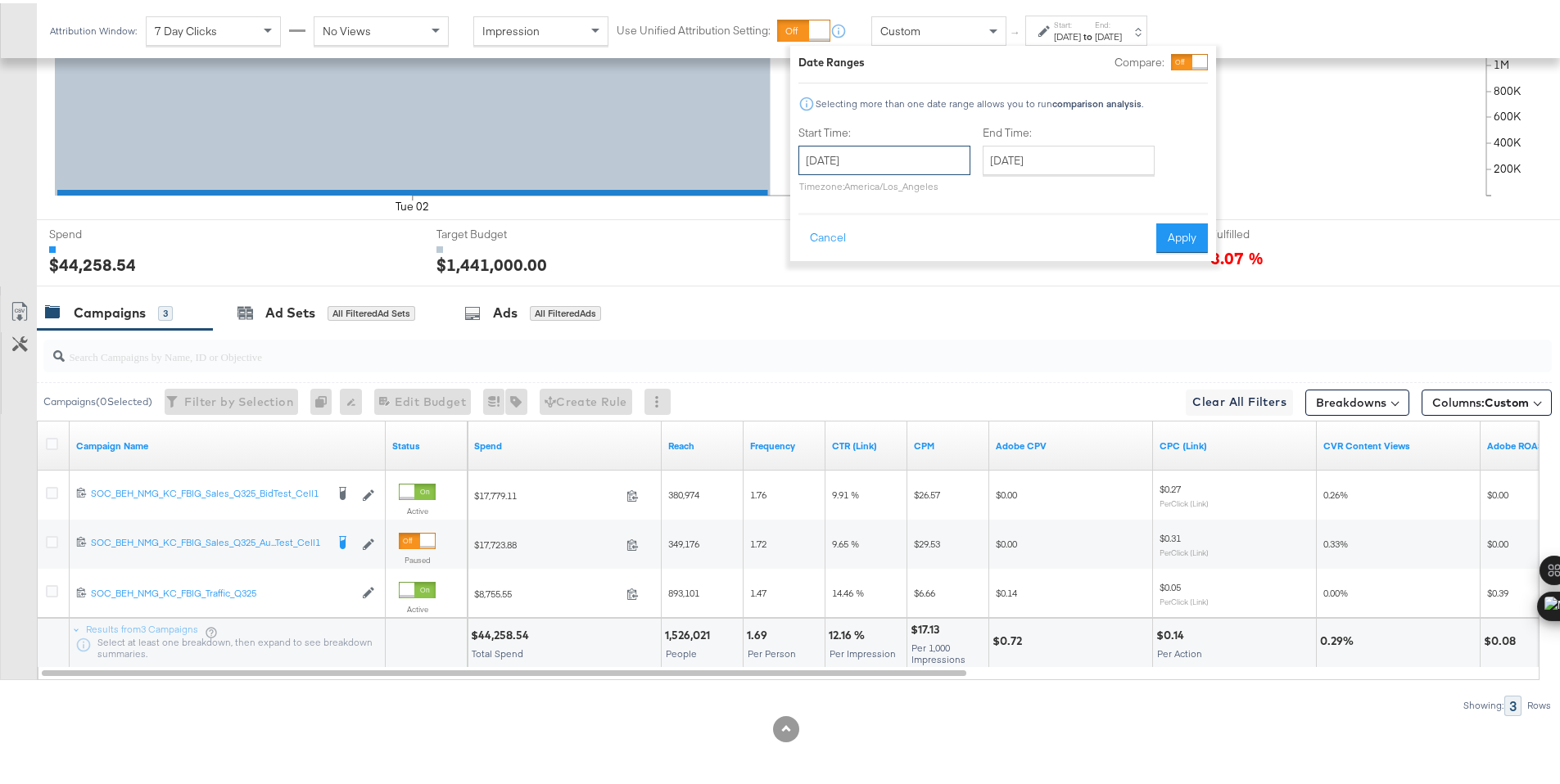
click at [905, 170] on input "September 2nd 2025" at bounding box center [884, 157] width 172 height 30
click at [903, 251] on td "10" at bounding box center [901, 263] width 28 height 23
type input "September 10th 2025"
click at [945, 158] on input "September 10th 2025" at bounding box center [889, 157] width 172 height 30
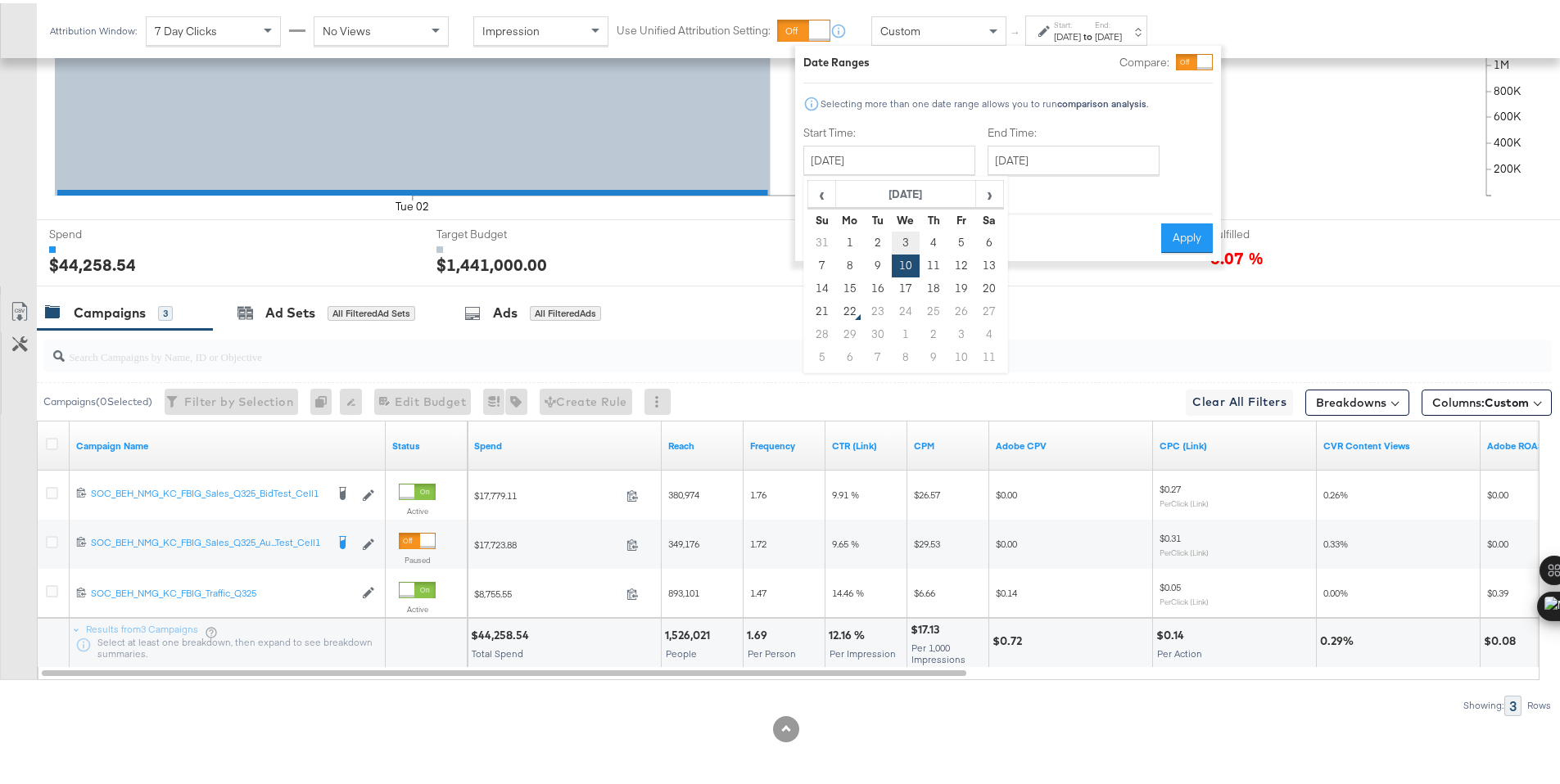
click at [907, 238] on td "3" at bounding box center [906, 240] width 28 height 23
type input "September 3rd 2025"
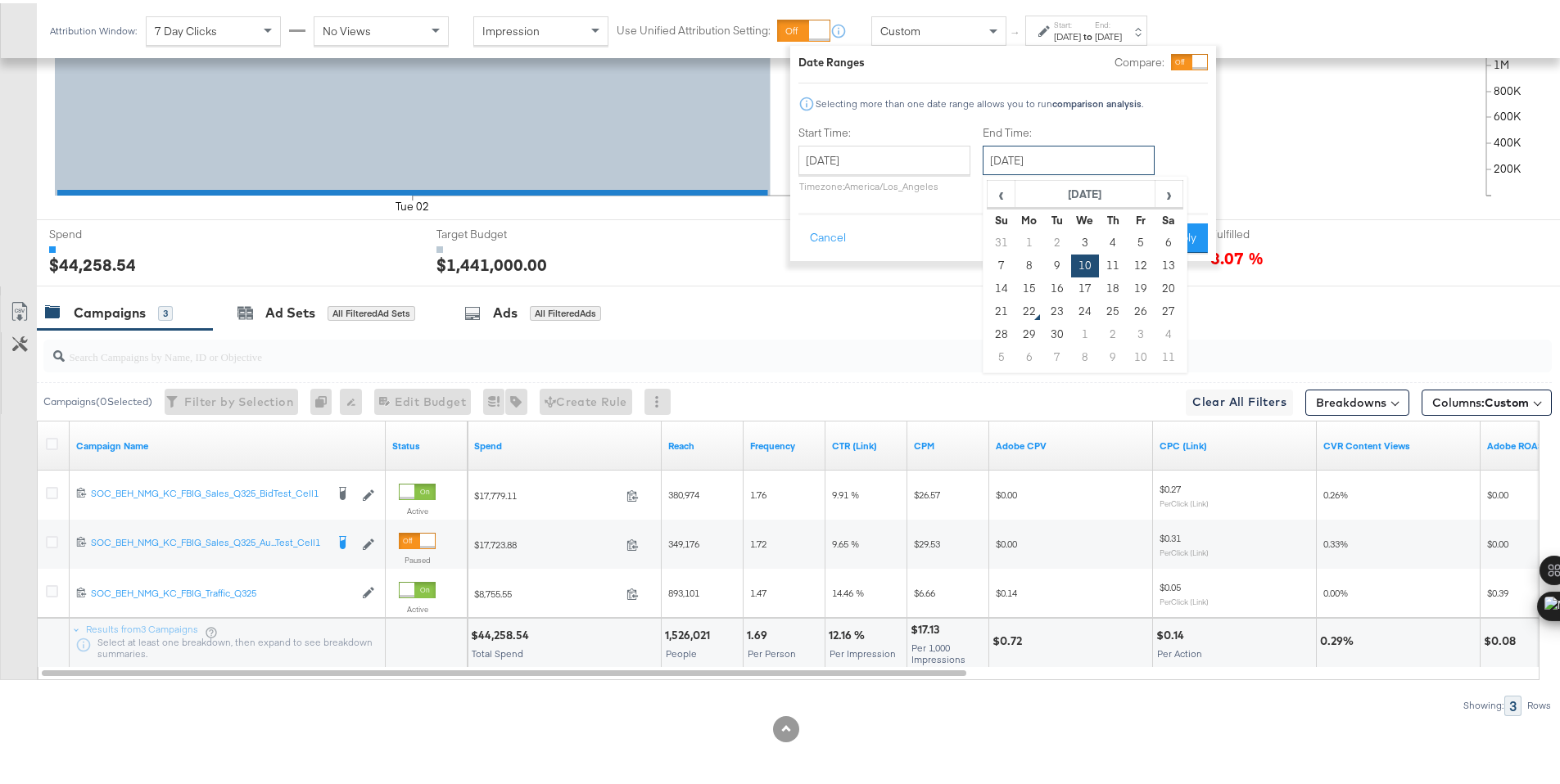
click at [1029, 158] on input "September 10th 2025" at bounding box center [1069, 157] width 172 height 30
click at [1075, 234] on td "3" at bounding box center [1085, 240] width 28 height 23
type input "September 3rd 2025"
click at [1164, 223] on button "Apply" at bounding box center [1177, 235] width 51 height 30
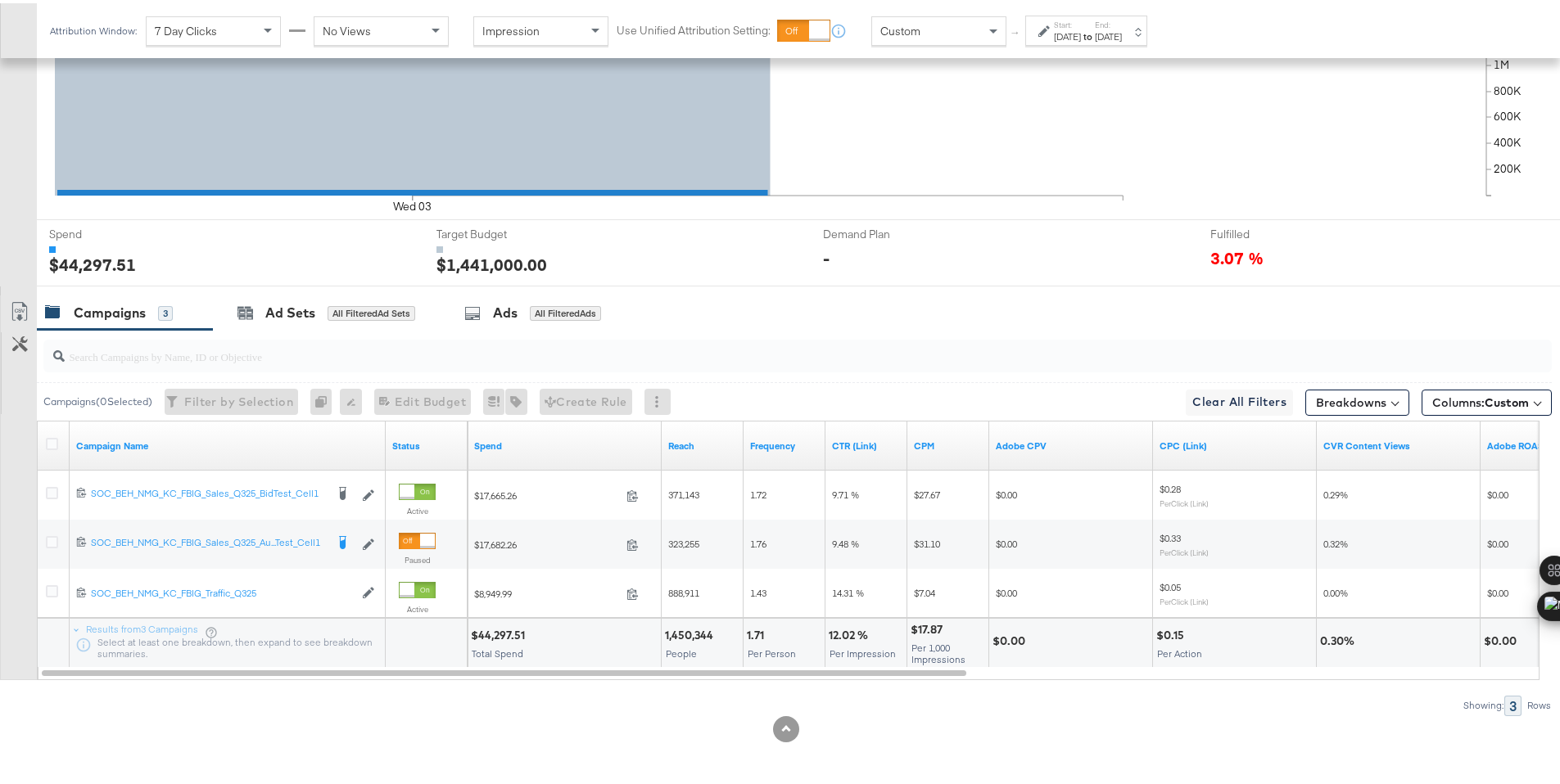
click at [490, 628] on div "$44,297.51" at bounding box center [500, 632] width 59 height 16
copy div "44,297.51"
click at [1063, 38] on div "Sep 3rd 2025" at bounding box center [1067, 34] width 27 height 13
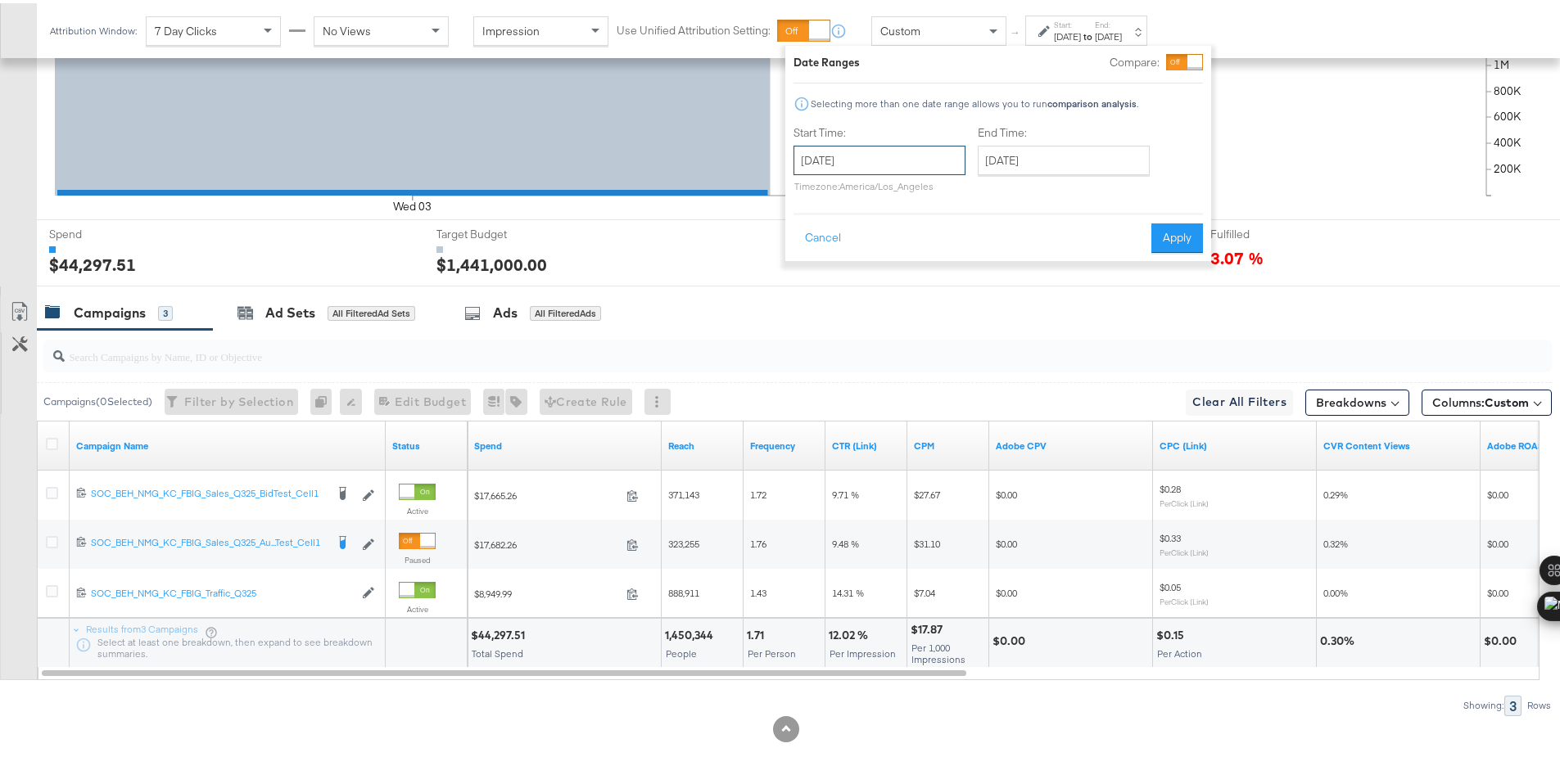
click at [916, 158] on input "September 3rd 2025" at bounding box center [879, 157] width 172 height 30
click at [926, 231] on td "4" at bounding box center [924, 240] width 28 height 23
type input "September 4th 2025"
click at [1153, 239] on button "Apply" at bounding box center [1176, 235] width 51 height 30
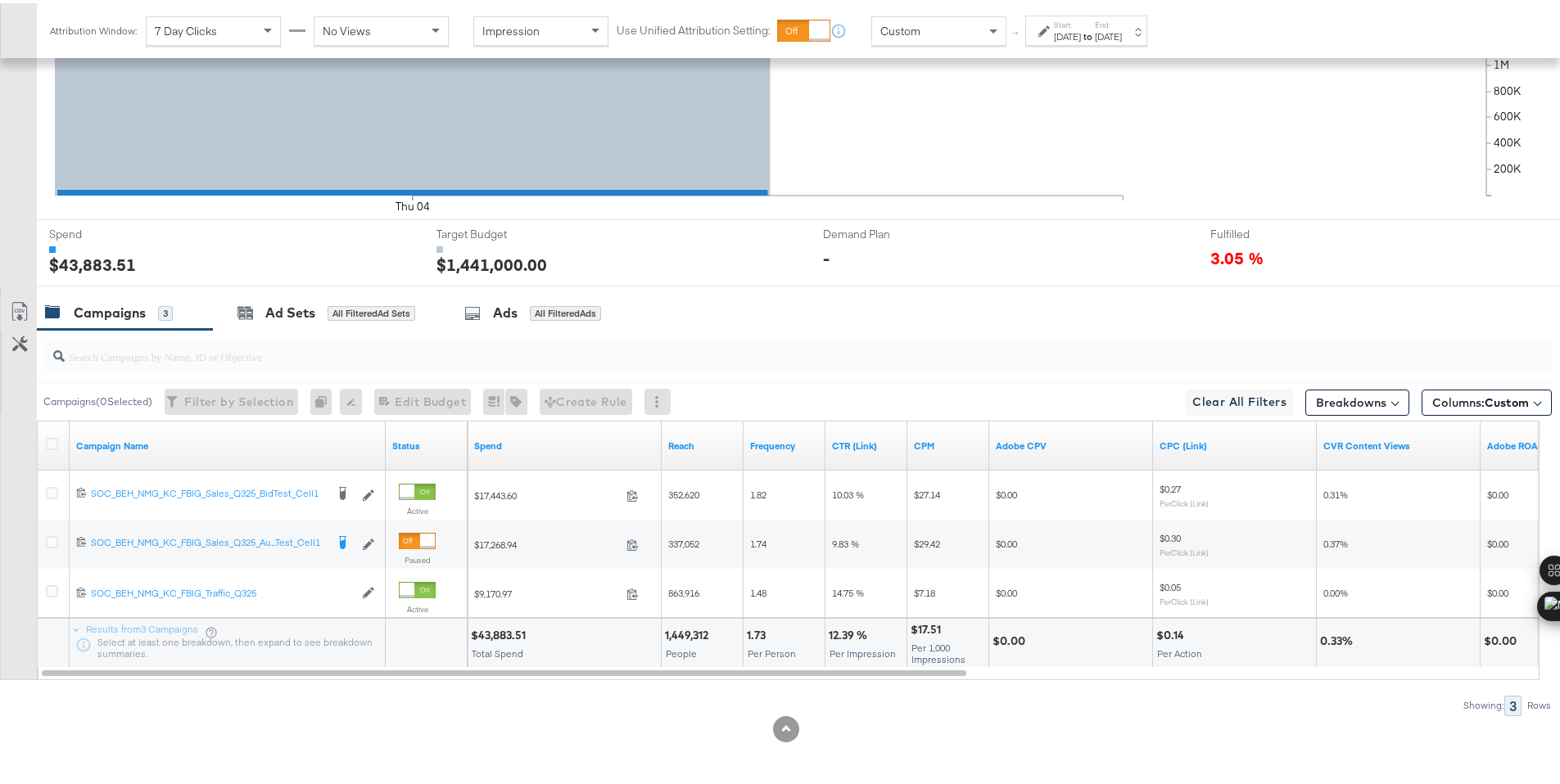
click at [503, 633] on div "$43,883.51" at bounding box center [500, 632] width 60 height 16
copy div "43,883.51"
click at [1054, 34] on div "Sep 4th 2025" at bounding box center [1067, 34] width 27 height 13
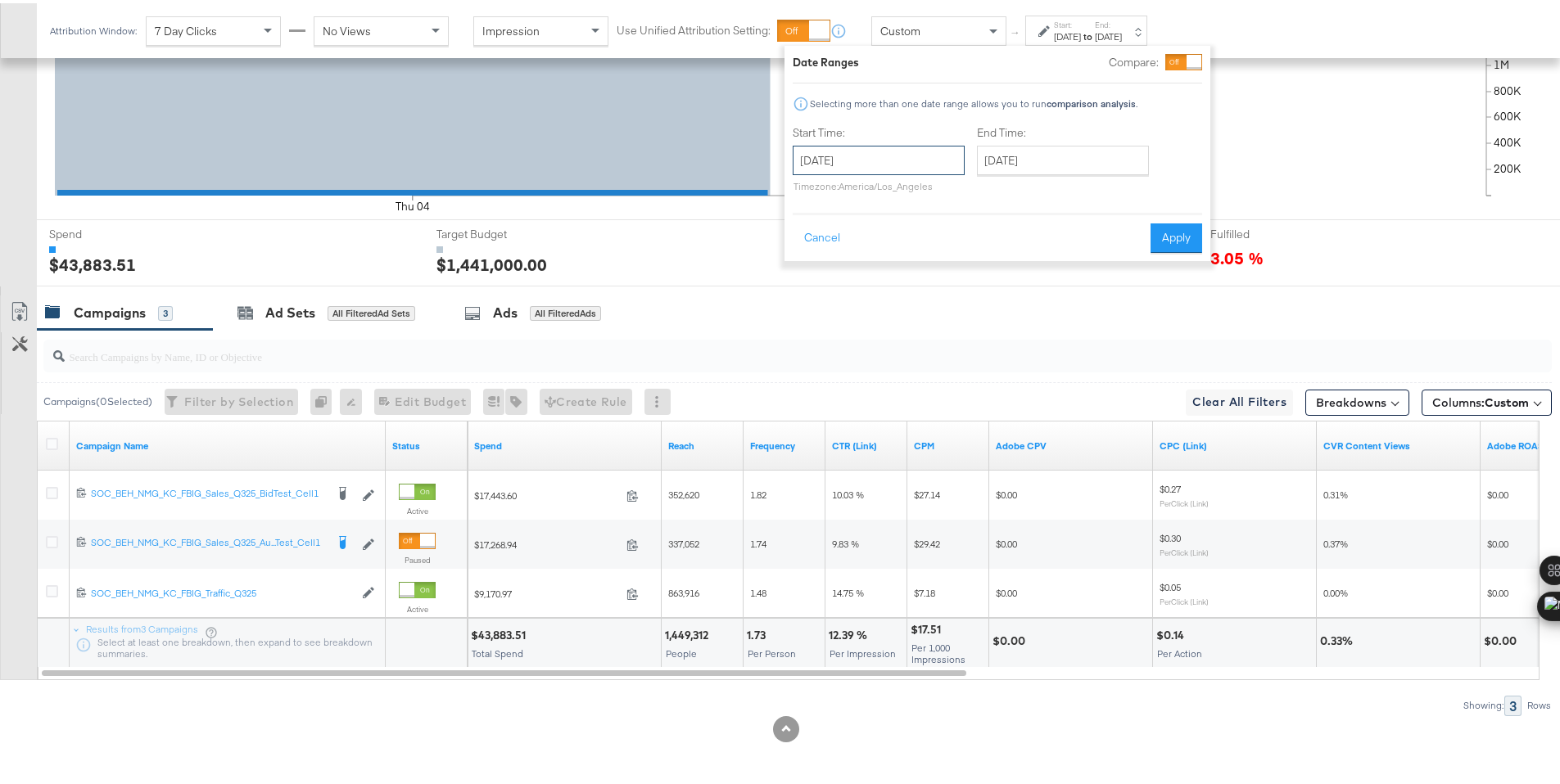
click at [924, 162] on input "September 4th 2025" at bounding box center [878, 157] width 172 height 30
click at [947, 236] on td "5" at bounding box center [950, 240] width 28 height 23
type input "[DATE]"
click at [1169, 227] on button "Apply" at bounding box center [1176, 235] width 51 height 30
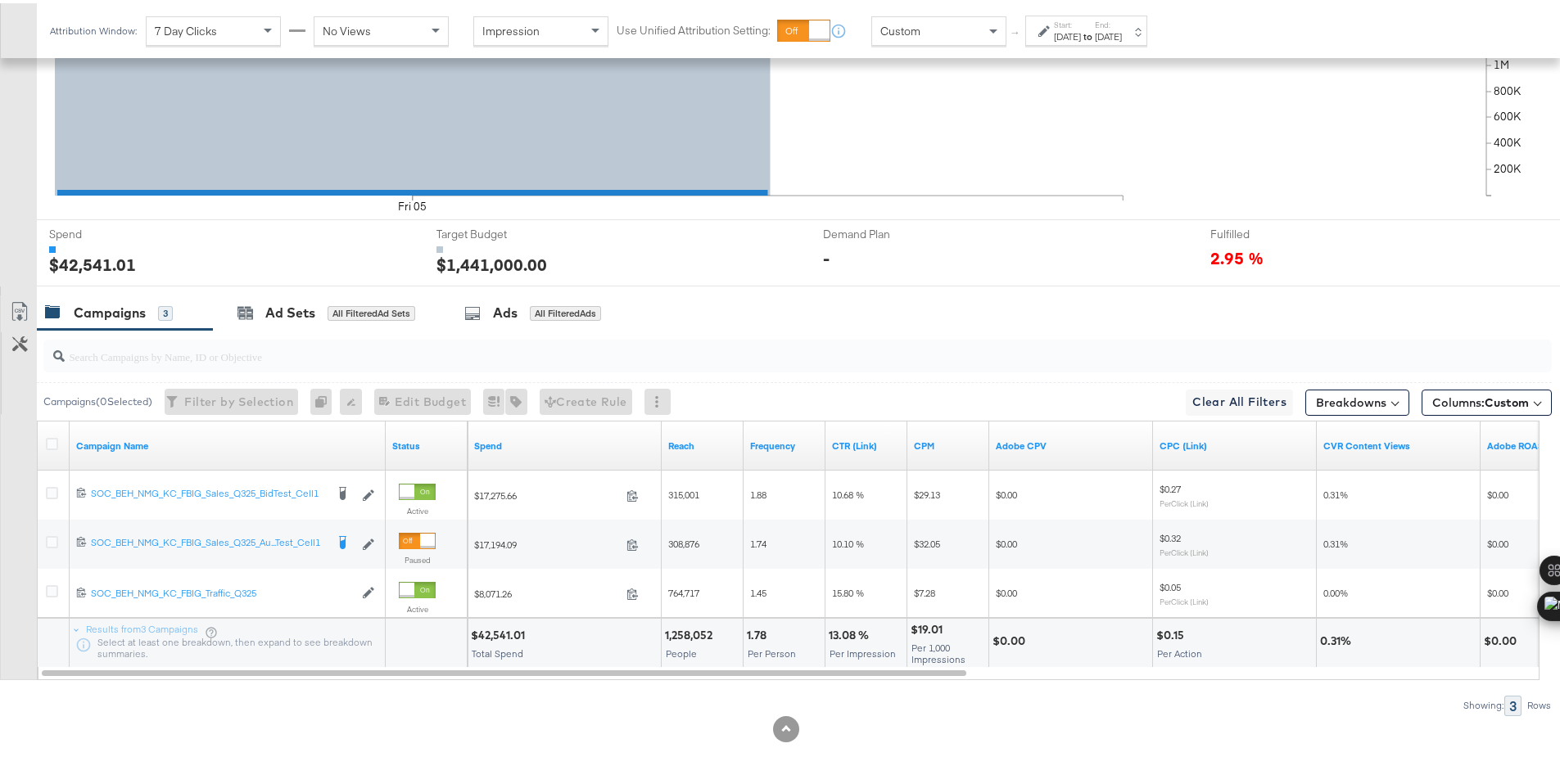
click at [500, 633] on div "$42,541.01" at bounding box center [500, 632] width 59 height 16
copy div "42,541.01"
click at [1072, 33] on div "Sep 5th 2025" at bounding box center [1067, 34] width 27 height 13
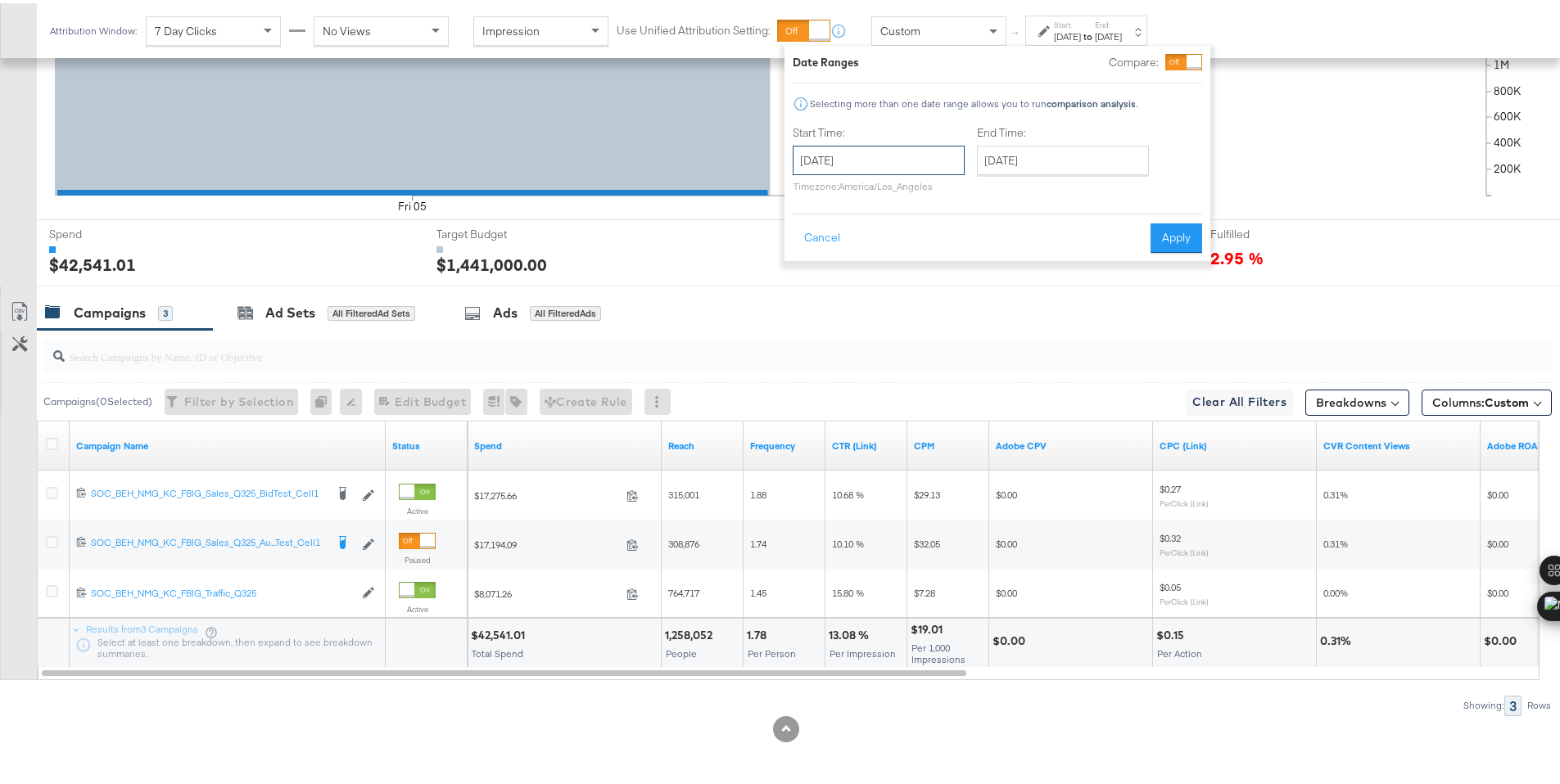
click at [902, 163] on input "September 5th 2025" at bounding box center [878, 157] width 172 height 30
click at [986, 239] on td "6" at bounding box center [979, 240] width 28 height 23
type input "September 6th 2025"
click at [1179, 234] on button "Apply" at bounding box center [1176, 235] width 51 height 30
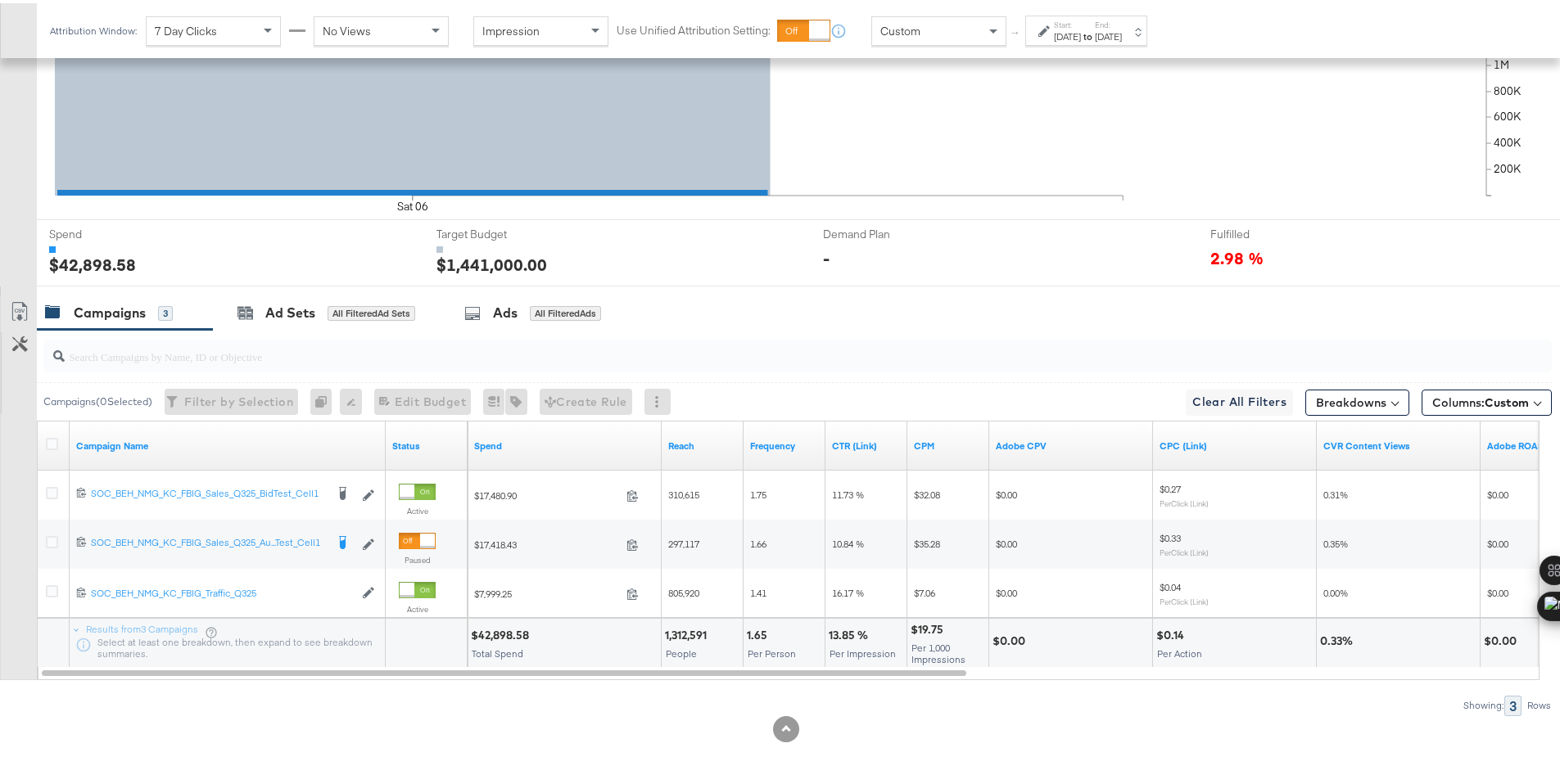
click at [487, 632] on div "$42,898.58" at bounding box center [502, 632] width 63 height 16
copy div "42,898.58"
click at [1060, 17] on label "Start:" at bounding box center [1067, 22] width 27 height 11
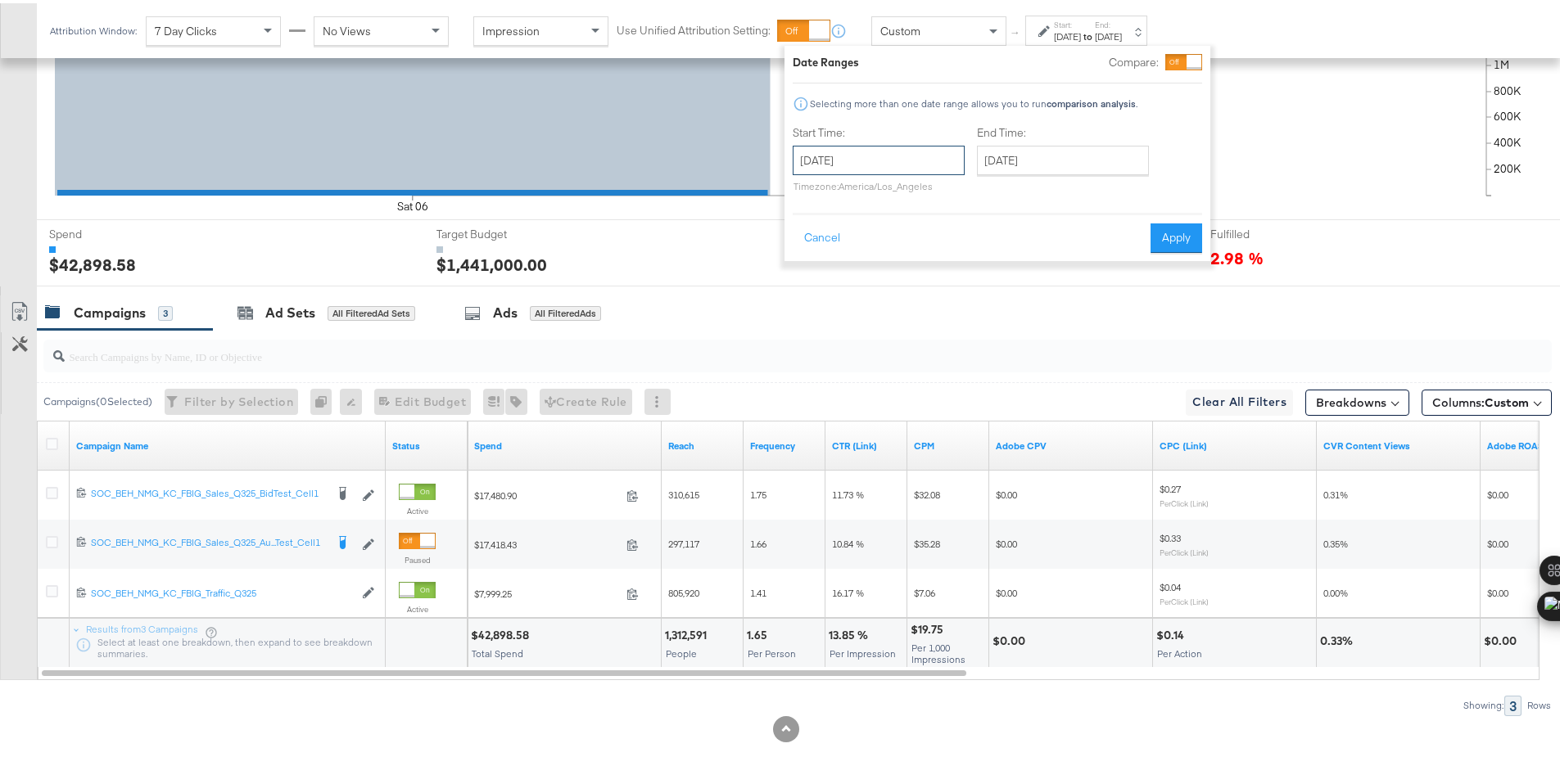
click at [931, 166] on input "September 6th 2025" at bounding box center [878, 157] width 172 height 30
click at [816, 265] on td "7" at bounding box center [811, 263] width 28 height 23
type input "September 7th 2025"
click at [1170, 241] on button "Apply" at bounding box center [1176, 235] width 51 height 30
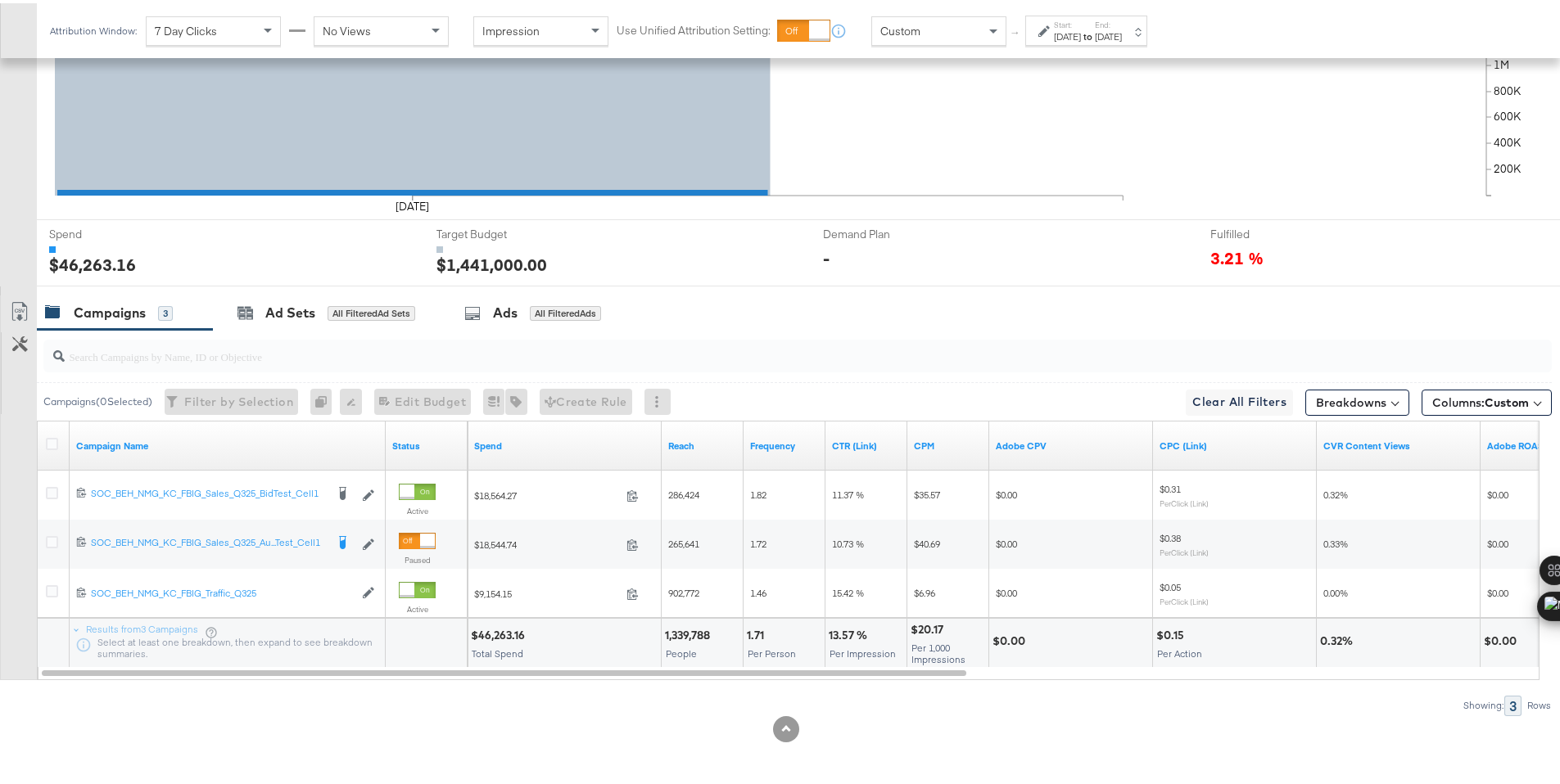
click at [490, 633] on div "$46,263.16" at bounding box center [500, 632] width 59 height 16
copy div "46,263.16"
click at [1045, 31] on icon at bounding box center [1044, 28] width 12 height 12
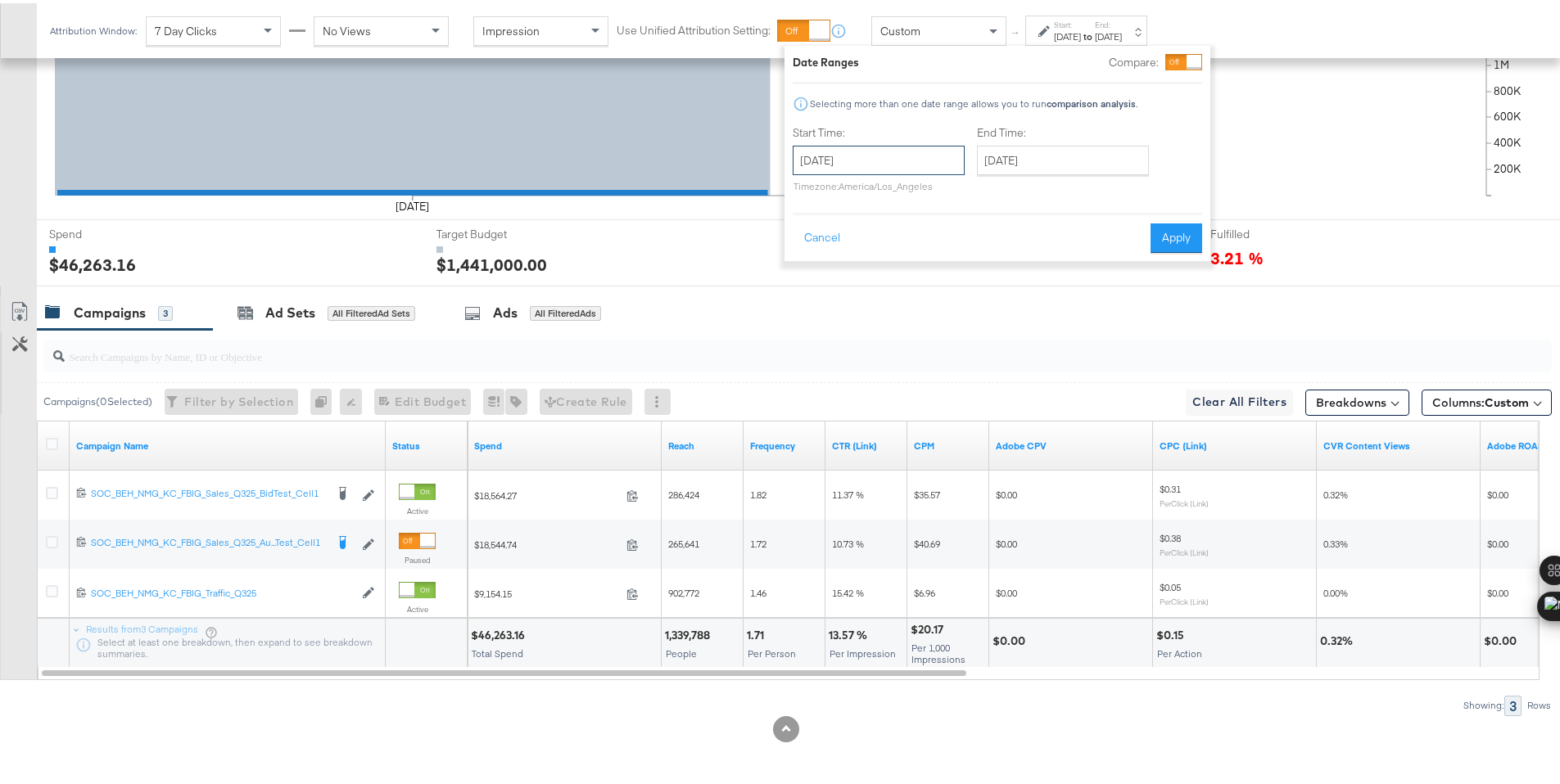
click at [943, 143] on input "September 7th 2025" at bounding box center [878, 157] width 172 height 30
click at [845, 265] on td "8" at bounding box center [840, 263] width 28 height 23
type input "September 8th 2025"
click at [1182, 240] on button "Apply" at bounding box center [1176, 235] width 51 height 30
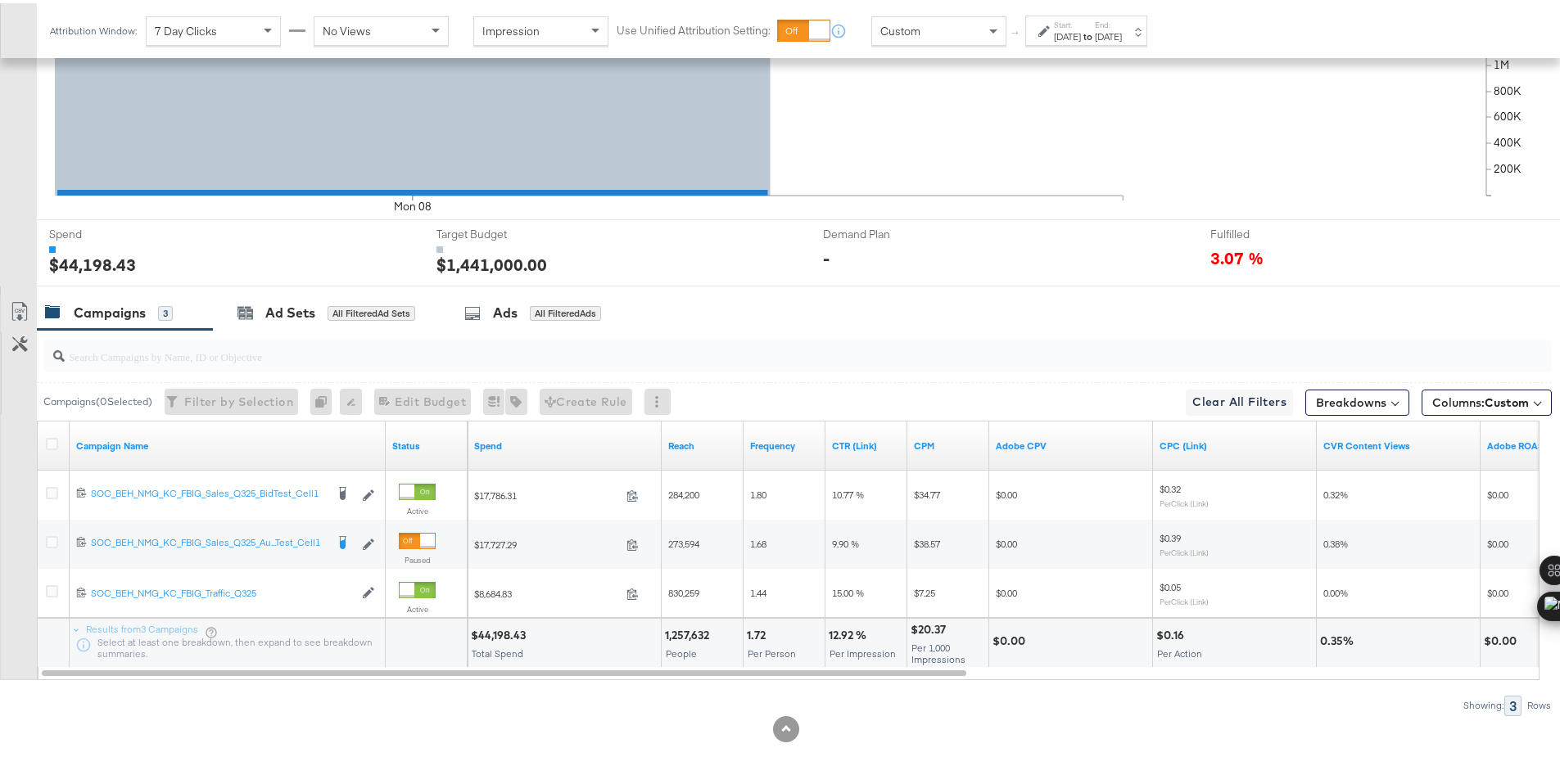
click at [490, 632] on div "$44,198.43" at bounding box center [500, 632] width 60 height 16
copy div "44,198.43"
click at [1069, 32] on div "Sep 8th 2025" at bounding box center [1067, 34] width 27 height 13
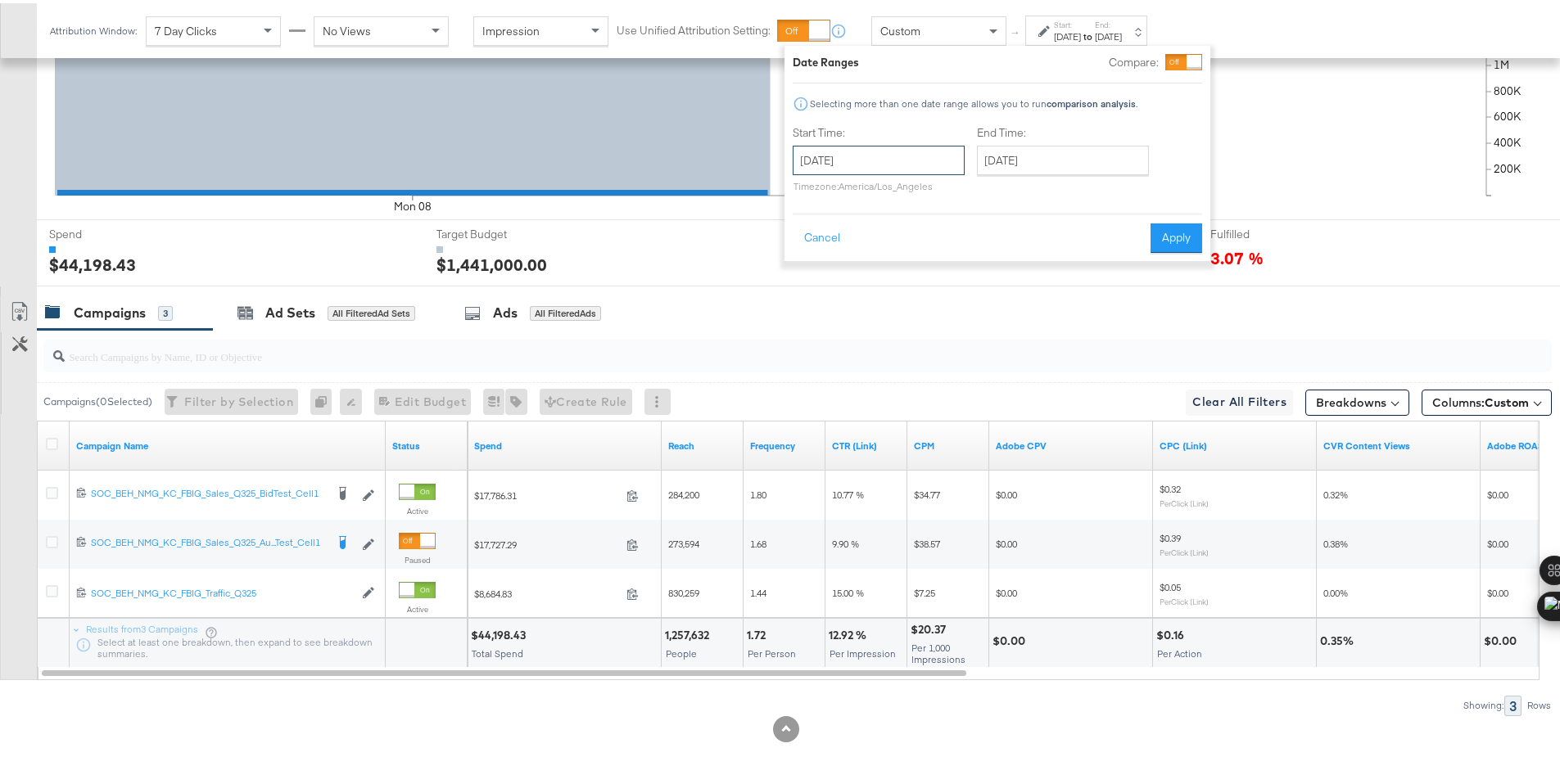
click at [933, 146] on input "September 8th 2025" at bounding box center [878, 157] width 172 height 30
click at [866, 253] on td "9" at bounding box center [868, 263] width 28 height 23
type input "September 9th 2025"
click at [1165, 237] on button "Apply" at bounding box center [1176, 235] width 51 height 30
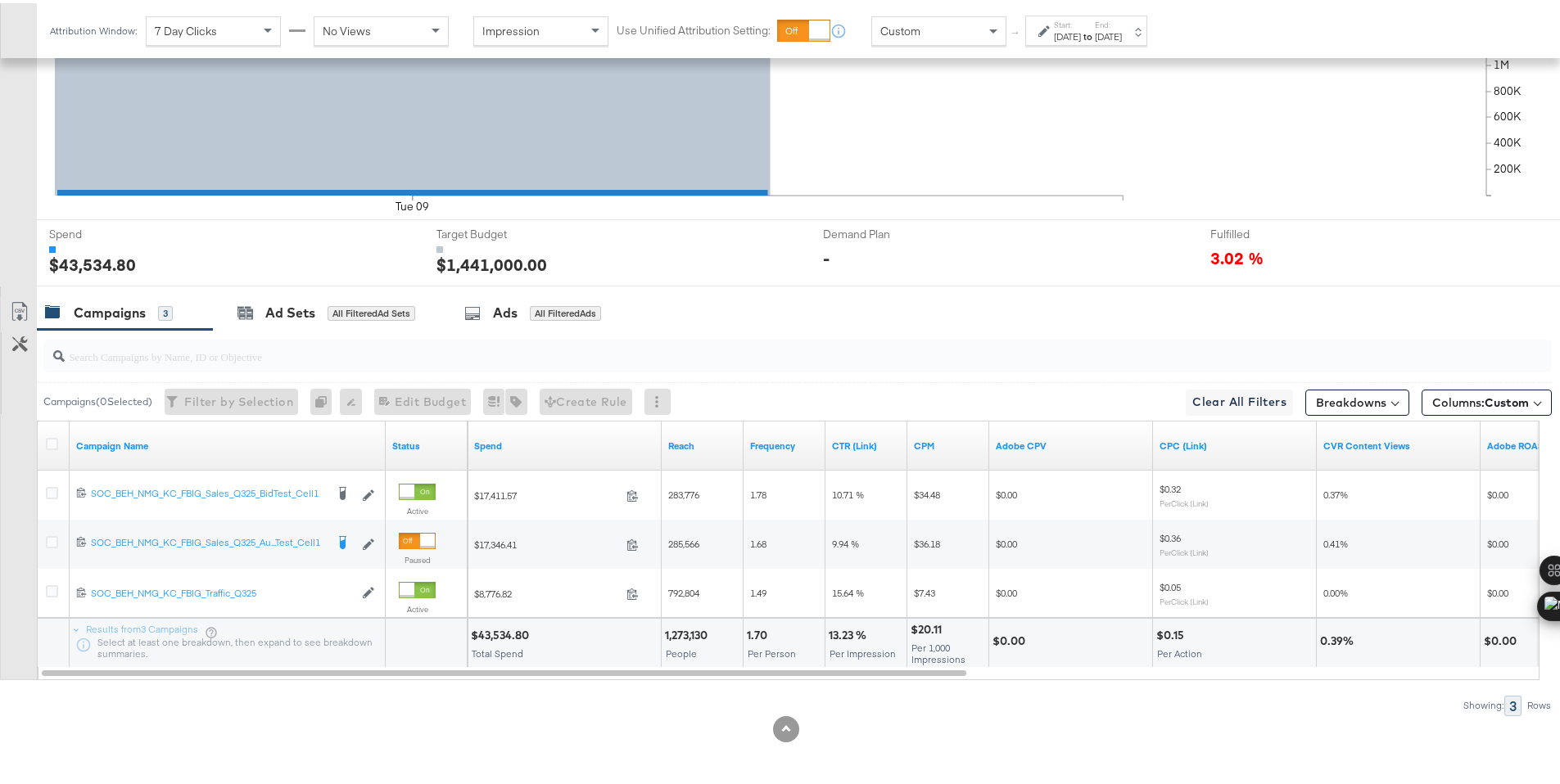
click at [494, 633] on div "$43,534.80" at bounding box center [502, 632] width 63 height 16
copy div "43,534.80"
click at [1061, 36] on div "Sep 9th 2025" at bounding box center [1067, 34] width 27 height 13
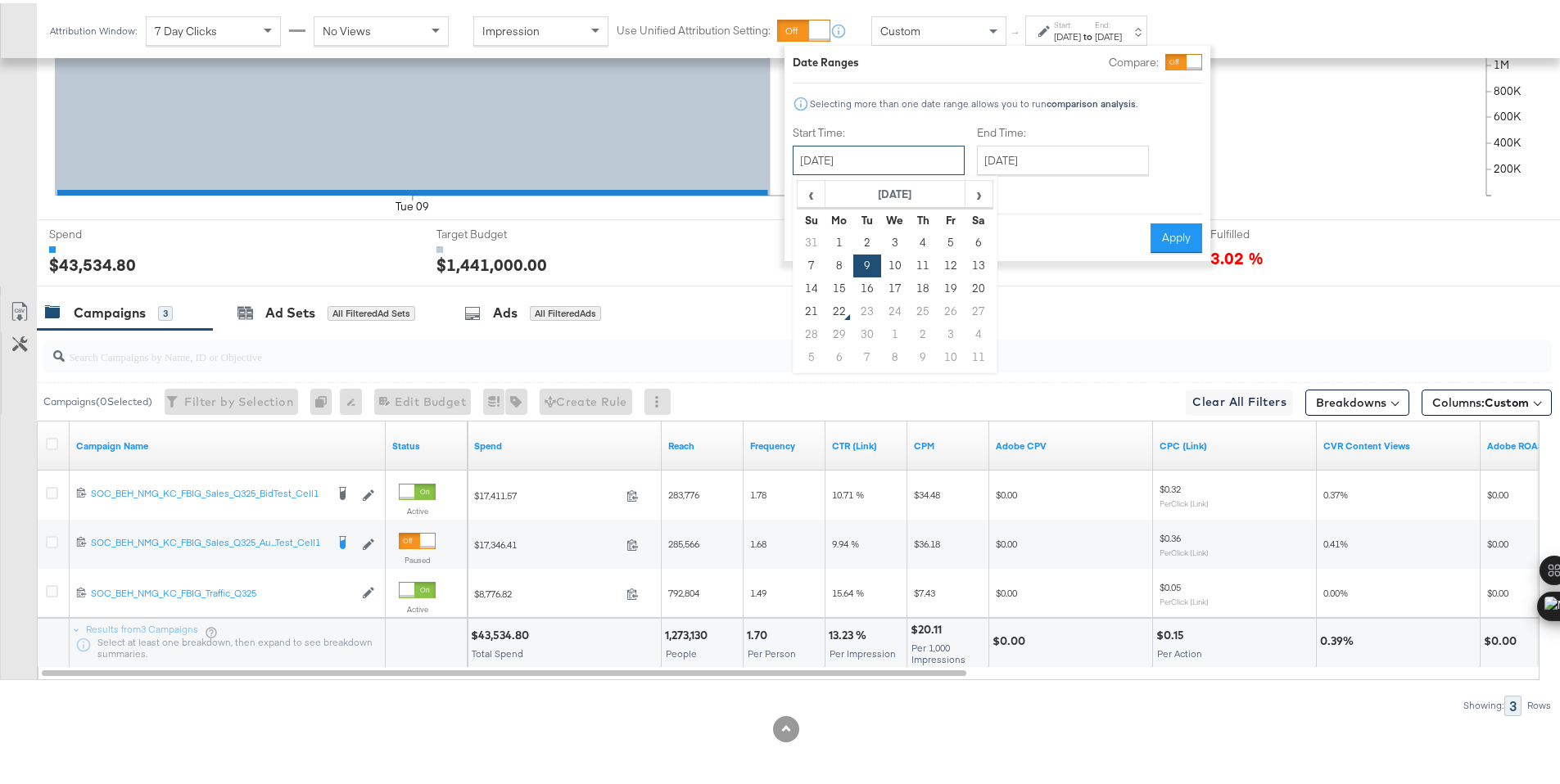
click at [921, 169] on input "September 9th 2025" at bounding box center [878, 157] width 172 height 30
click at [899, 256] on td "10" at bounding box center [895, 263] width 28 height 23
type input "September 10th 2025"
click at [1188, 243] on button "Apply" at bounding box center [1187, 235] width 51 height 30
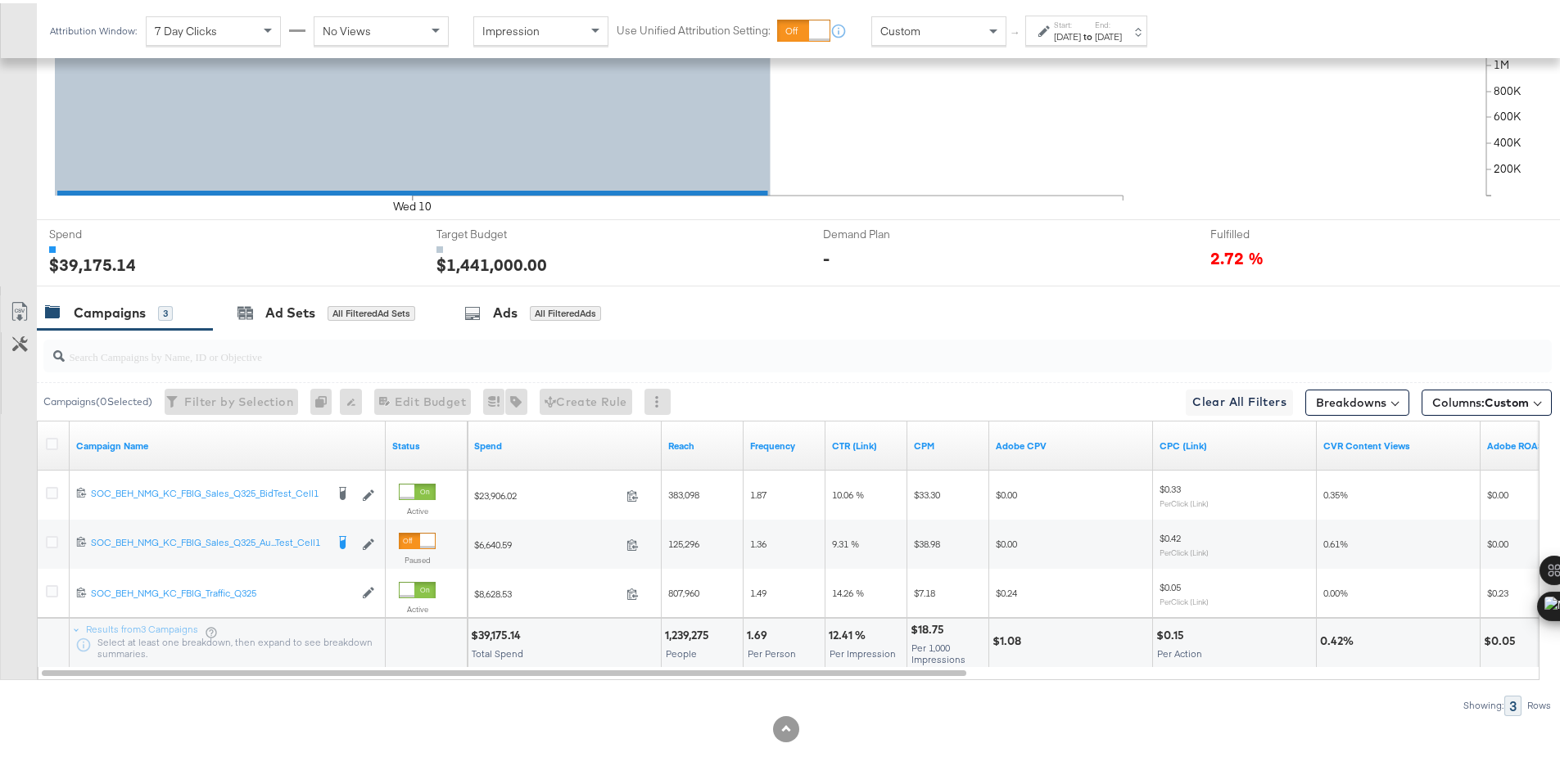
click at [495, 634] on div "$39,175.14" at bounding box center [498, 632] width 55 height 16
copy div "39,175.14"
click at [1081, 20] on label "Start:" at bounding box center [1067, 22] width 27 height 11
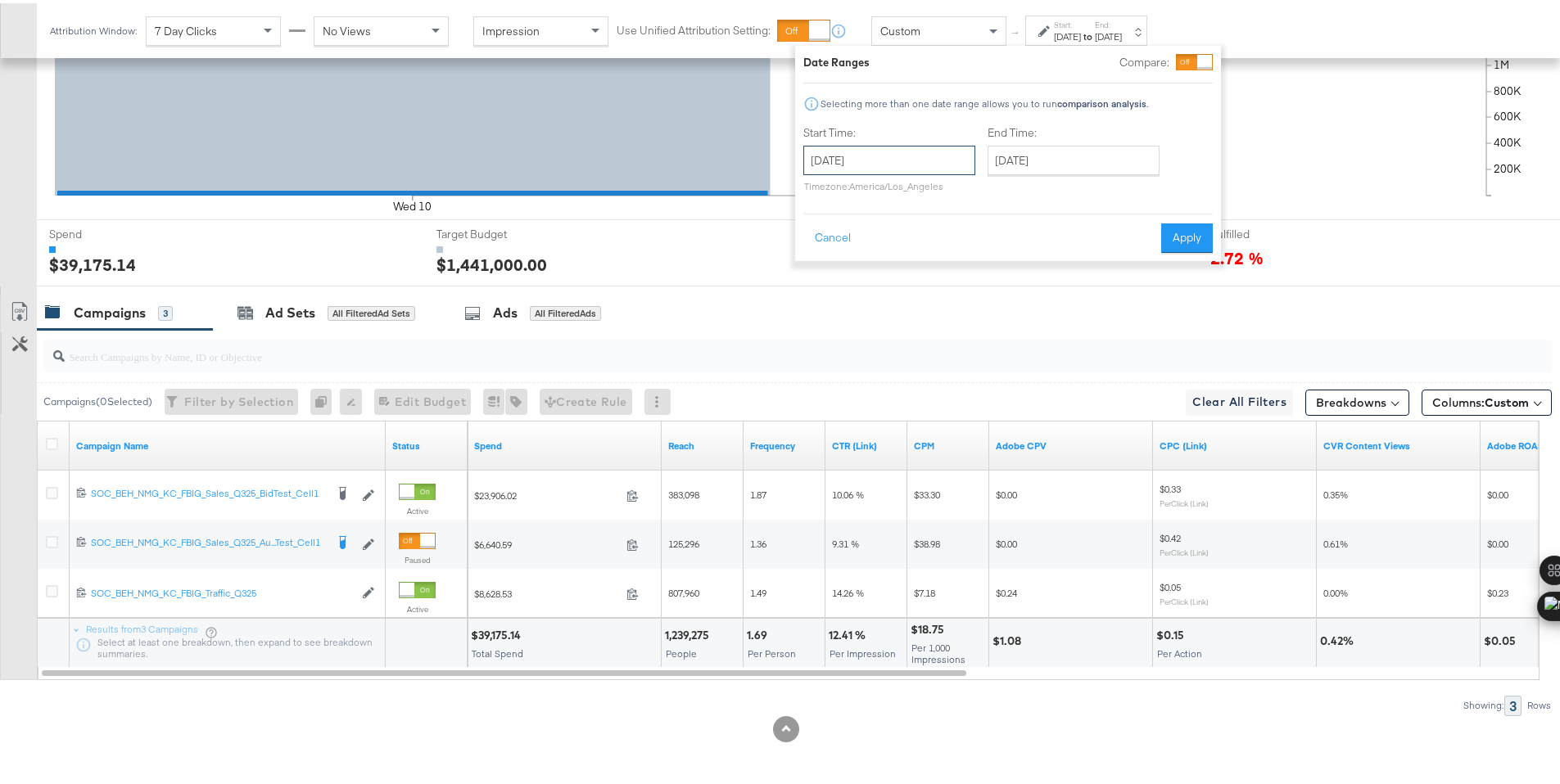
click at [899, 171] on input "September 10th 2025" at bounding box center [889, 157] width 172 height 30
click at [923, 264] on td "11" at bounding box center [934, 263] width 28 height 23
type input "September 11th 2025"
click at [1166, 241] on button "Apply" at bounding box center [1187, 235] width 51 height 30
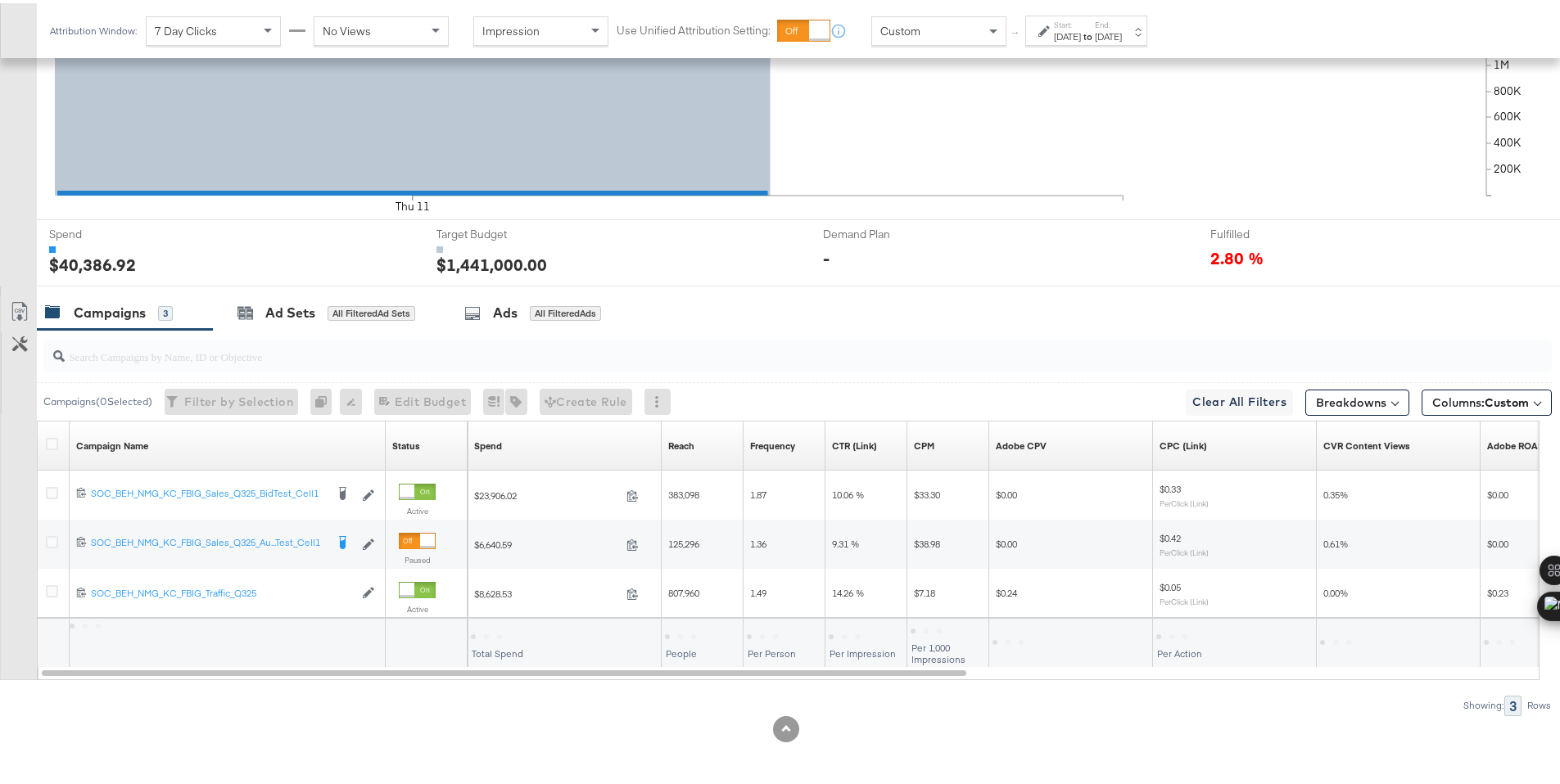
scroll to position [429, 0]
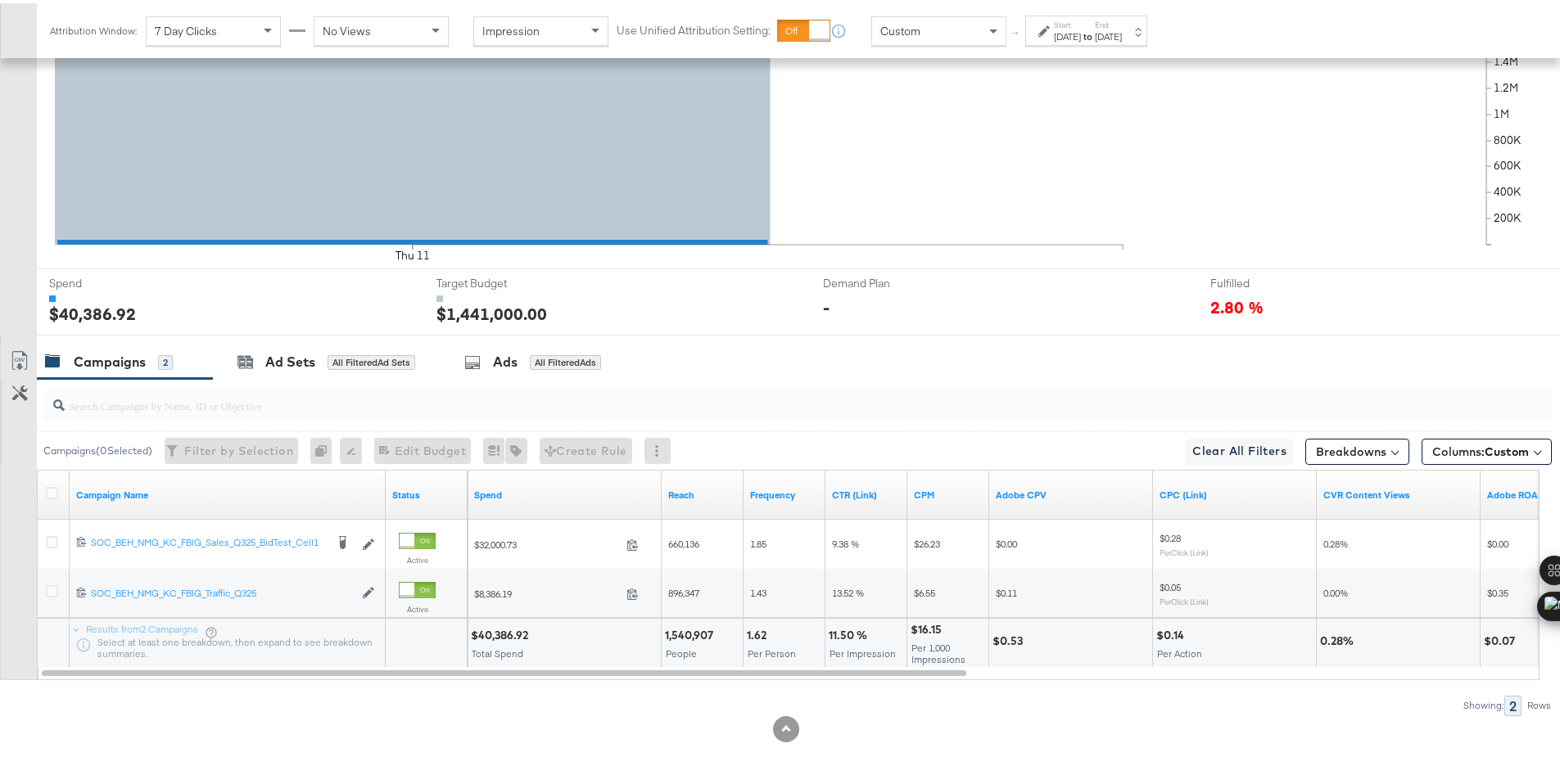
click at [495, 628] on div "$40,386.92" at bounding box center [501, 632] width 62 height 16
click at [1069, 34] on div "Sep 11th 2025" at bounding box center [1067, 34] width 27 height 13
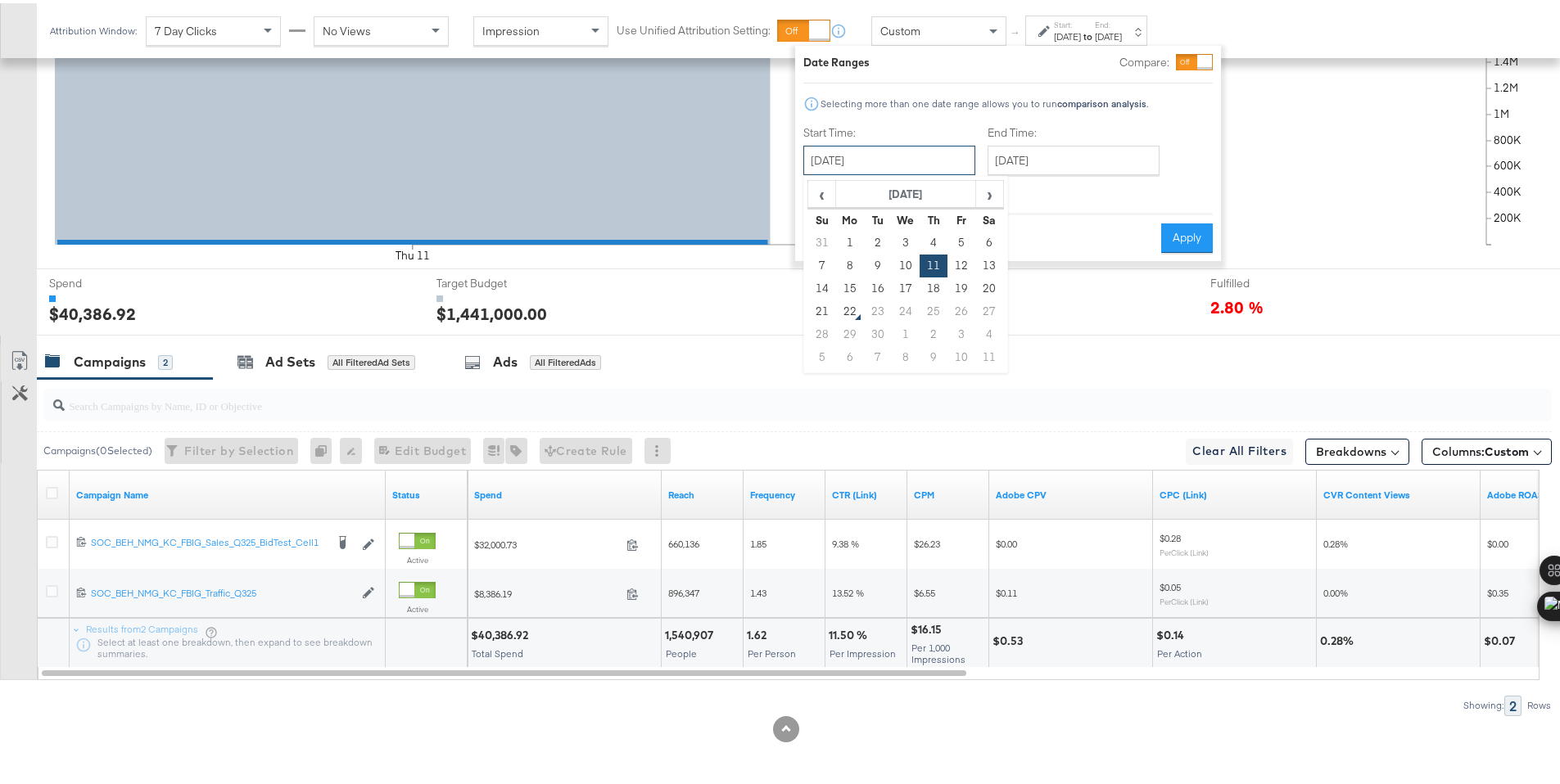
click at [938, 156] on input "September 11th 2025" at bounding box center [889, 157] width 172 height 30
click at [966, 264] on td "12" at bounding box center [961, 263] width 28 height 23
type input "September 12th 2025"
click at [1162, 233] on button "Apply" at bounding box center [1187, 235] width 51 height 30
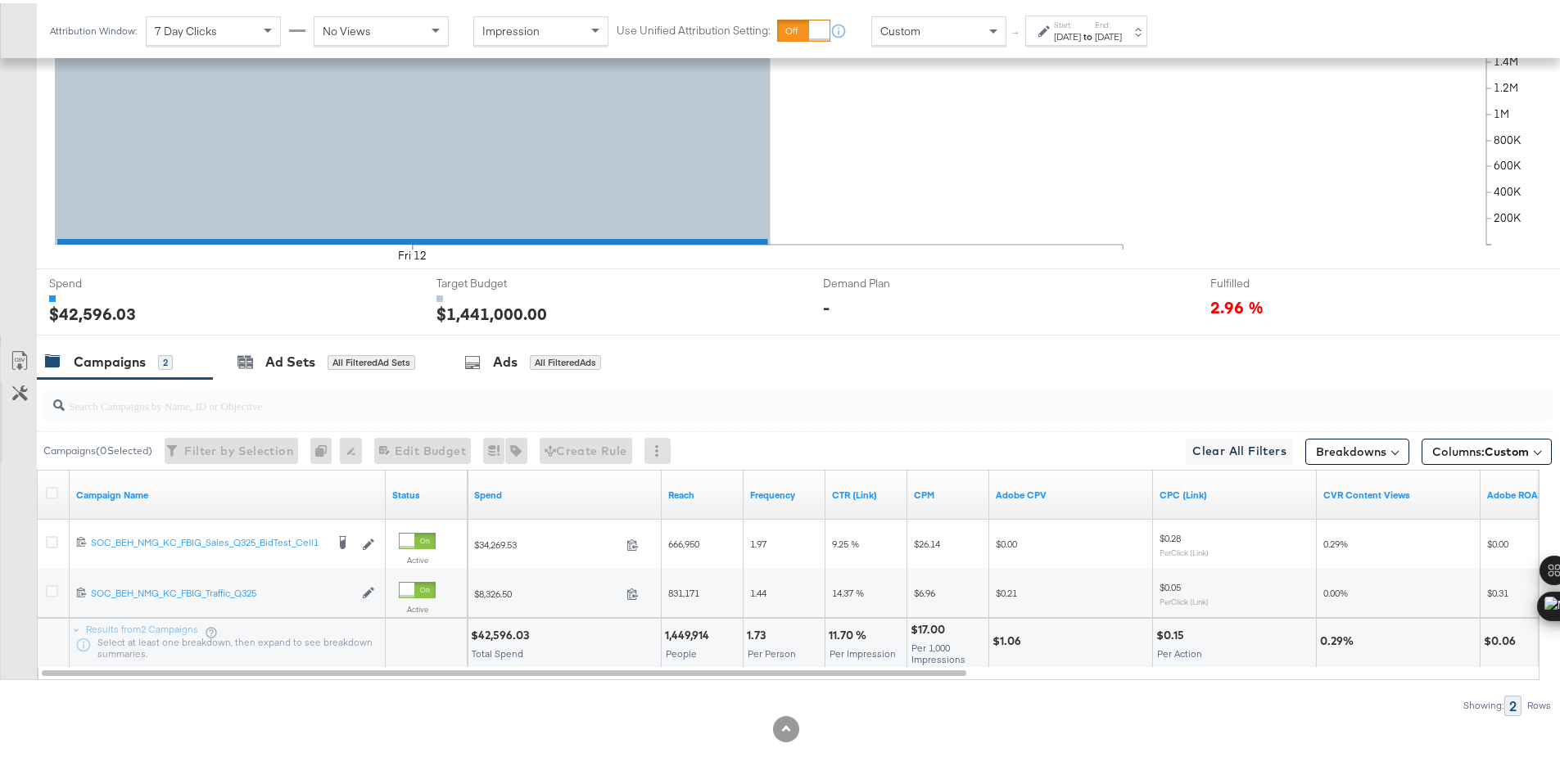
click at [491, 633] on div "$42,596.03" at bounding box center [502, 632] width 63 height 16
click at [1052, 8] on div "Attribution Window: 7 Day Clicks No Views Impression Use Unified Attribution Se…" at bounding box center [602, 27] width 1131 height 55
click at [1051, 25] on div at bounding box center [1046, 28] width 16 height 12
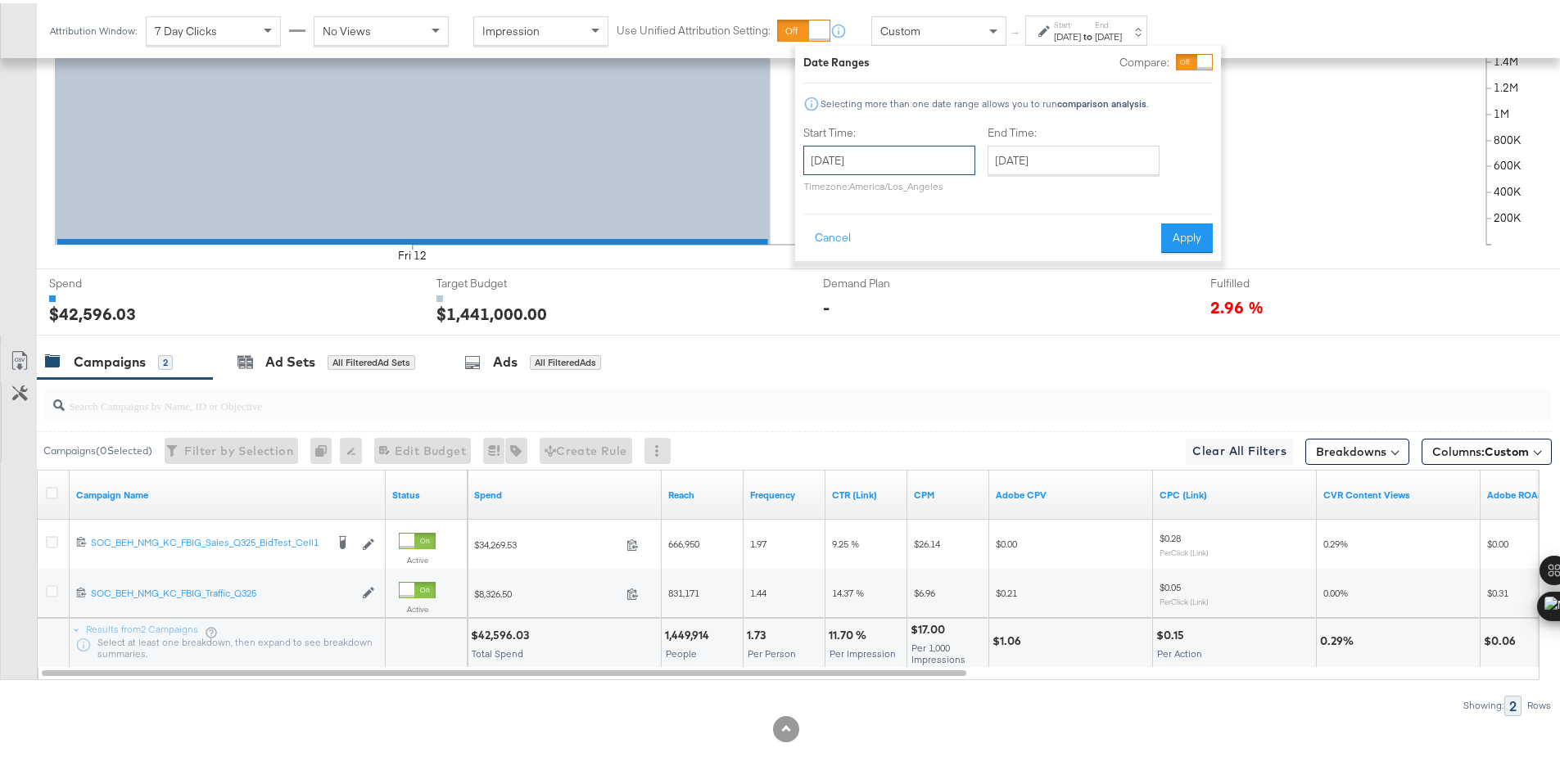
click at [916, 148] on input "September 12th 2025" at bounding box center [889, 157] width 172 height 30
click at [989, 261] on td "13" at bounding box center [989, 263] width 28 height 23
type input "September 13th 2025"
click at [1175, 233] on button "Apply" at bounding box center [1187, 235] width 51 height 30
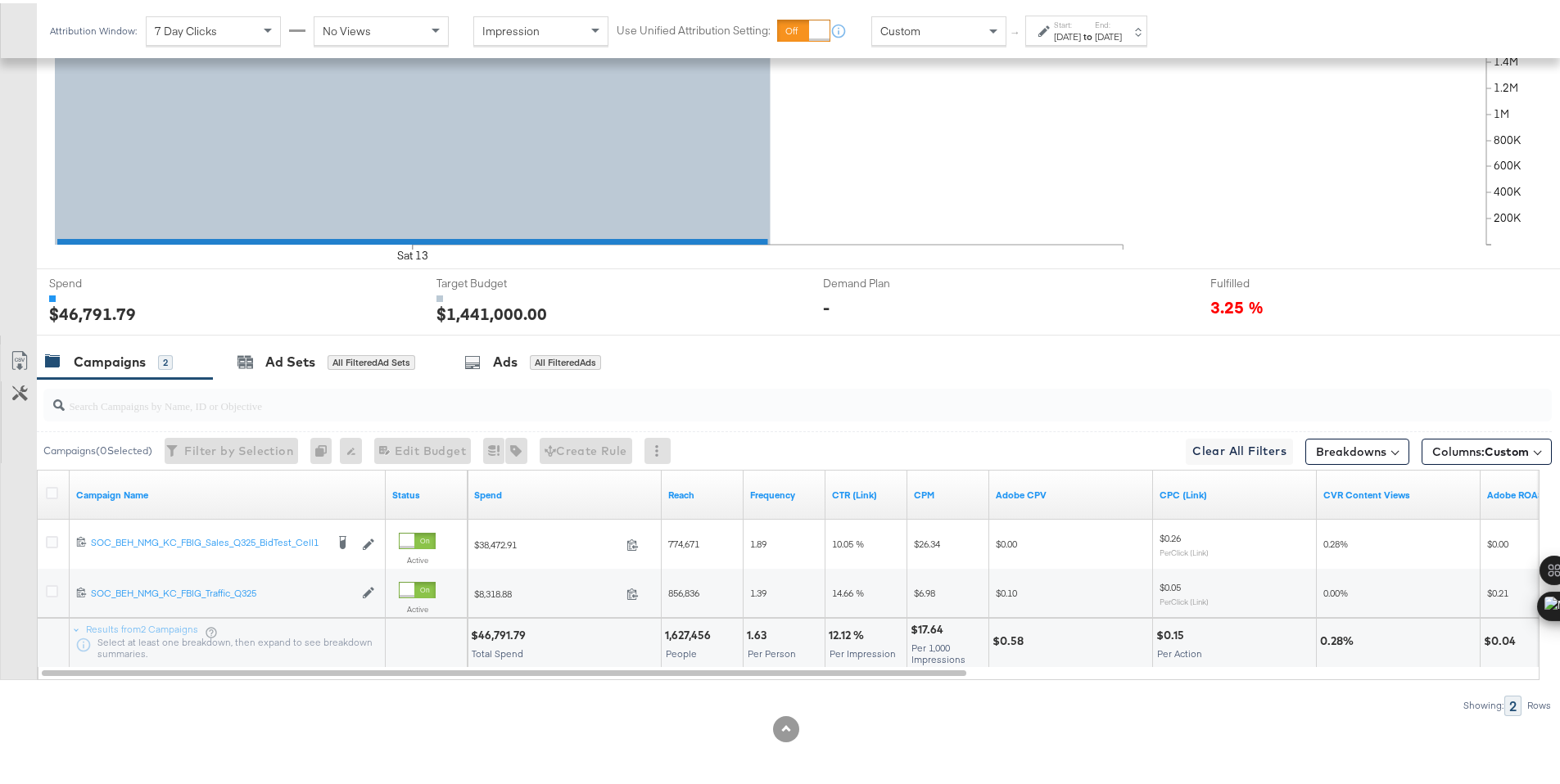
click at [495, 635] on div "$46,791.79" at bounding box center [500, 632] width 60 height 16
click at [1081, 20] on label "Start:" at bounding box center [1067, 22] width 27 height 11
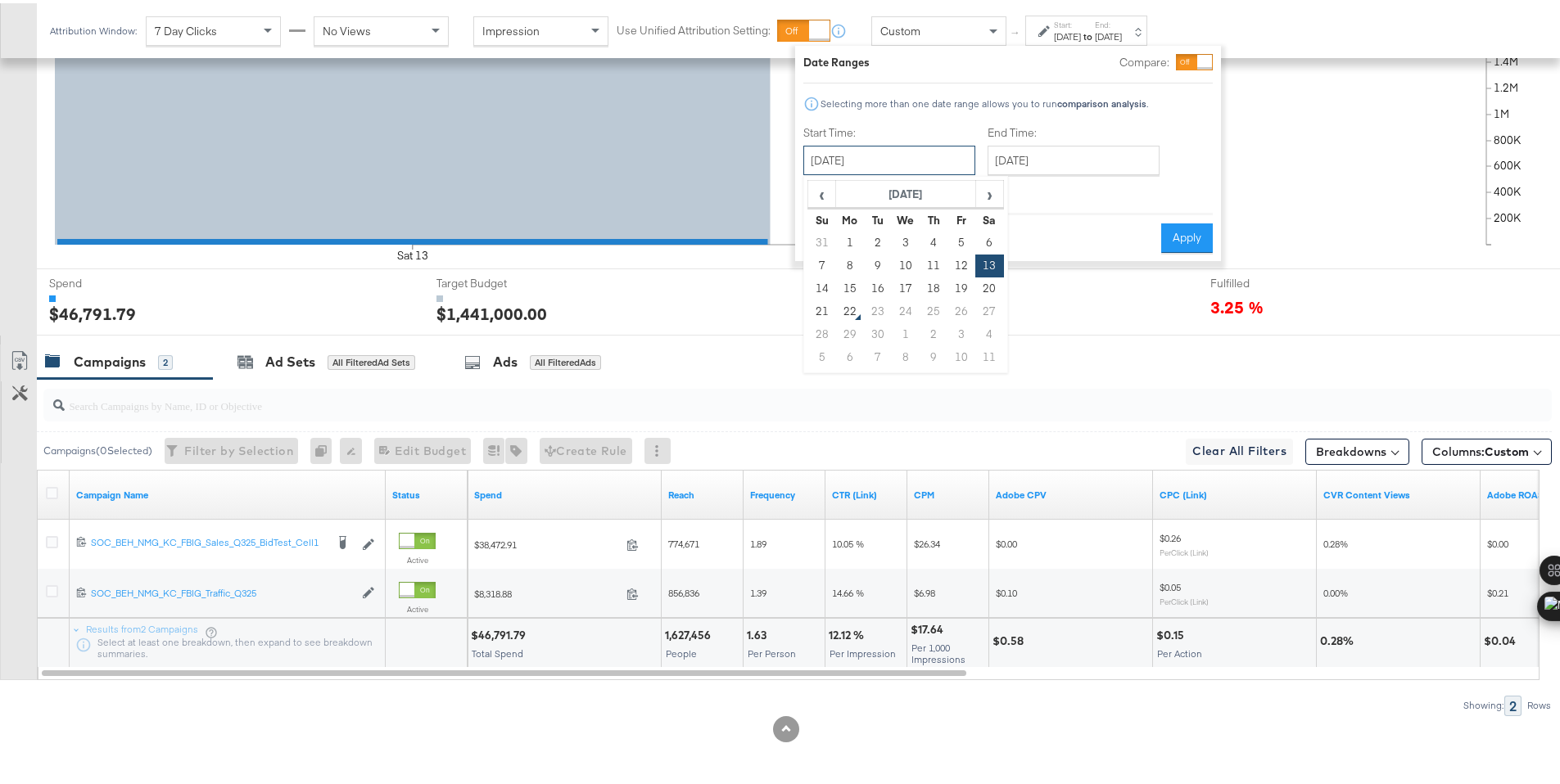
click at [931, 163] on input "September 13th 2025" at bounding box center [889, 157] width 172 height 30
click at [816, 285] on td "14" at bounding box center [822, 286] width 28 height 23
type input "September 14th 2025"
click at [1193, 238] on button "Apply" at bounding box center [1187, 235] width 51 height 30
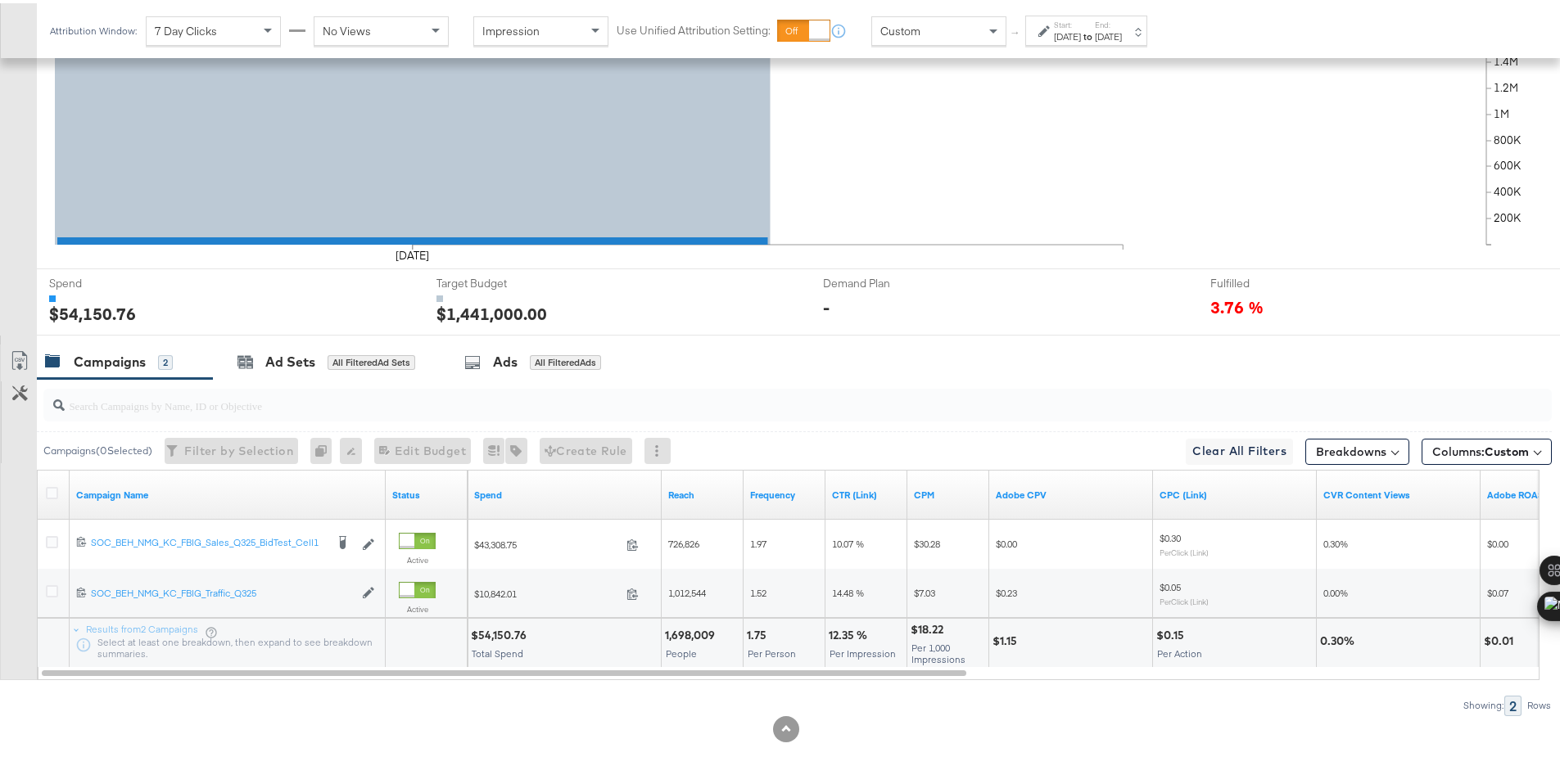
click at [495, 631] on div "$54,150.76" at bounding box center [500, 632] width 60 height 16
click at [1081, 36] on div "Sep 14th 2025" at bounding box center [1067, 34] width 27 height 13
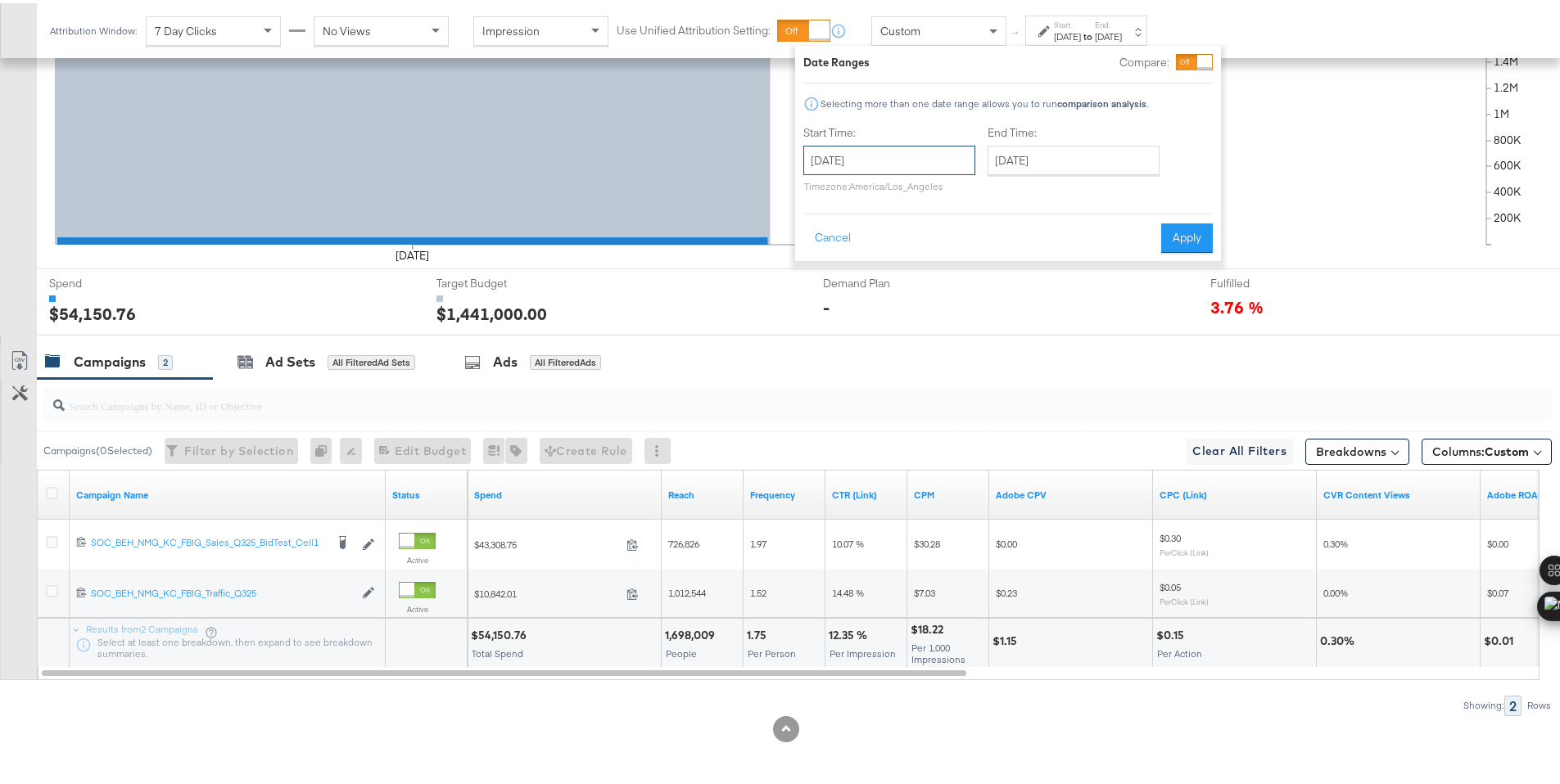
click at [924, 143] on input "September 14th 2025" at bounding box center [889, 157] width 172 height 30
click at [846, 287] on td "15" at bounding box center [850, 286] width 28 height 23
type input "September 15th 2025"
click at [1199, 237] on button "Apply" at bounding box center [1187, 235] width 51 height 30
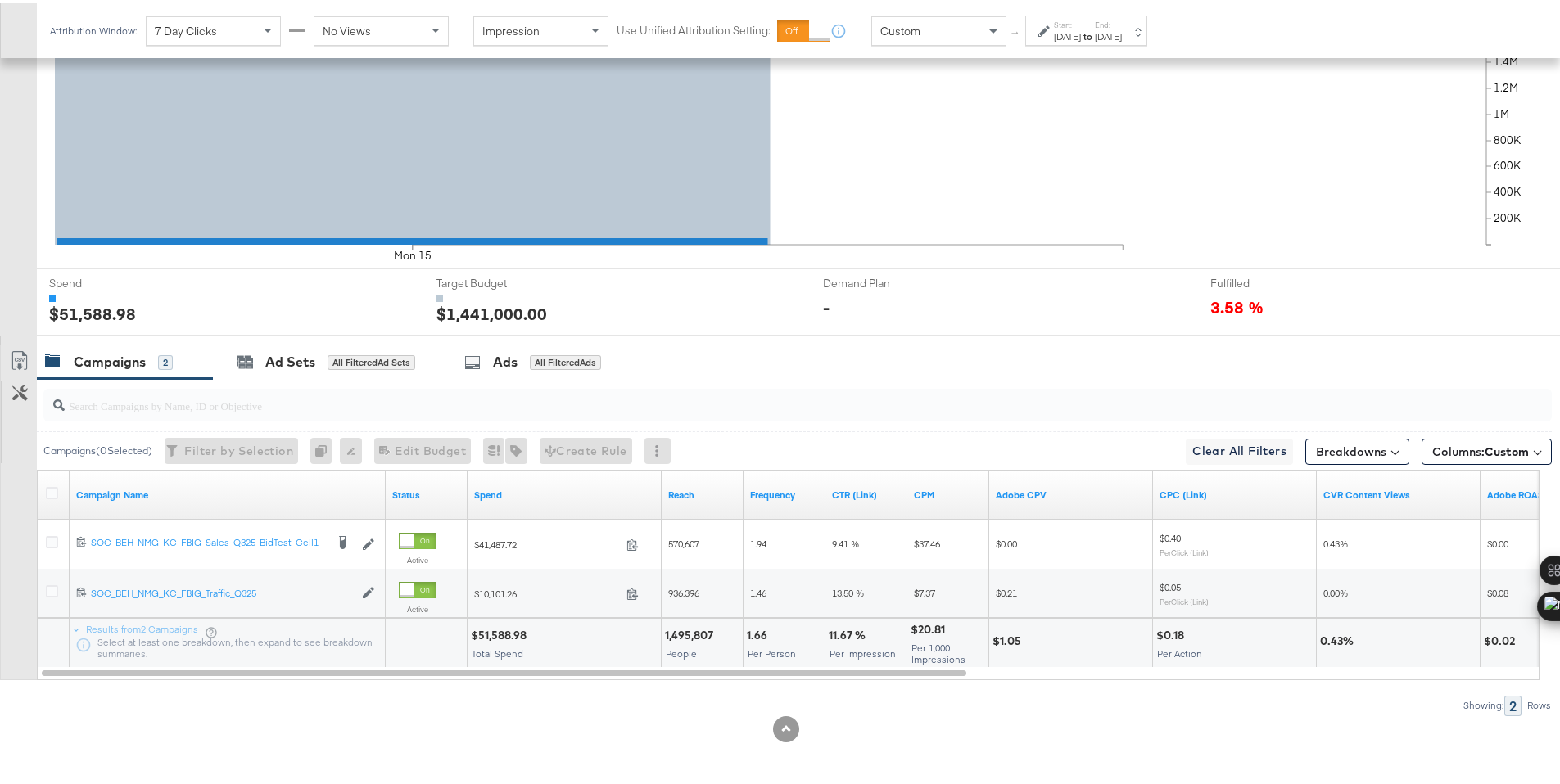
click at [494, 631] on div "$51,588.98" at bounding box center [500, 632] width 60 height 16
click at [1064, 30] on div "Sep 15th 2025" at bounding box center [1067, 34] width 27 height 13
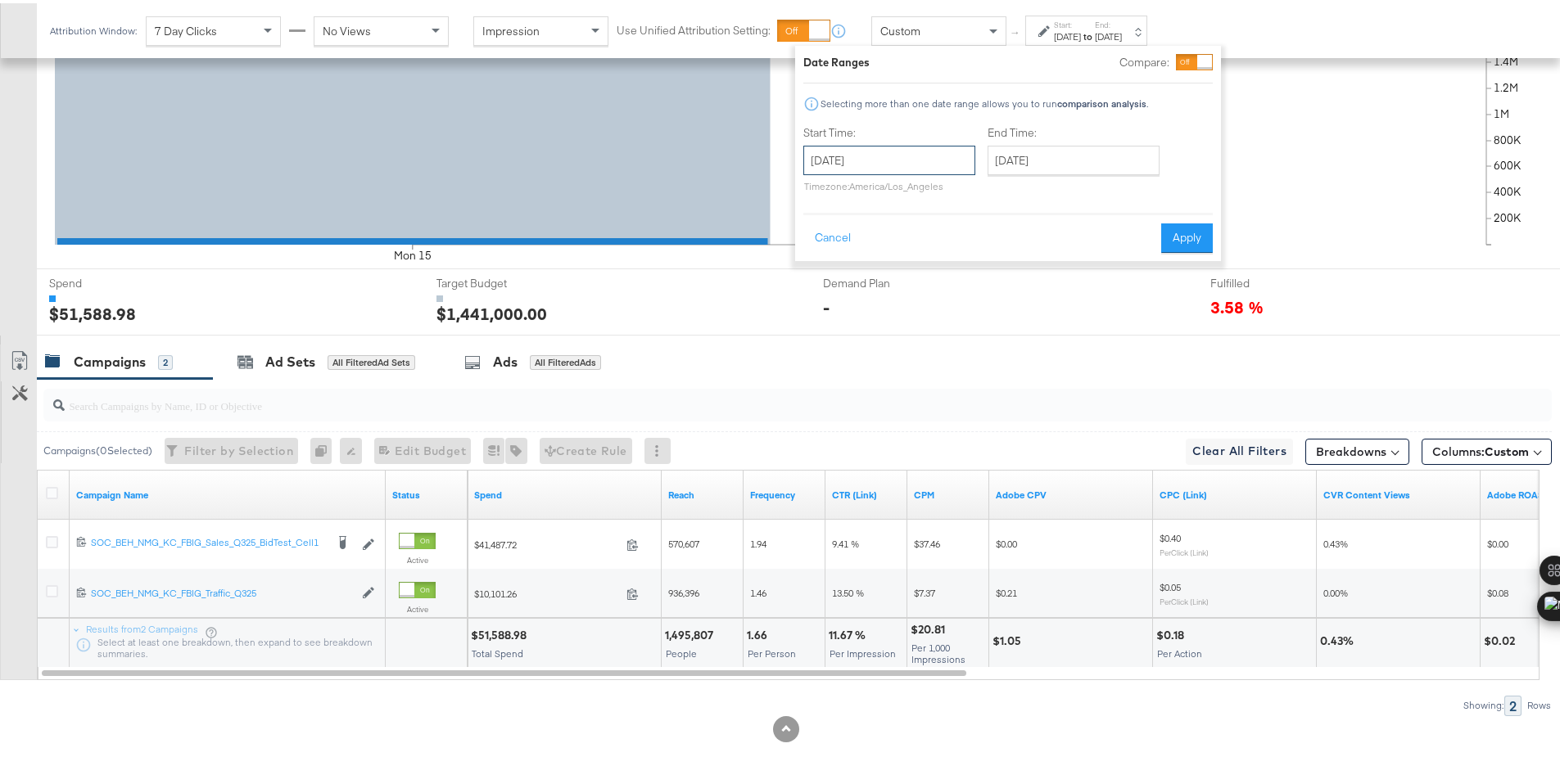
click at [897, 159] on input "September 15th 2025" at bounding box center [889, 157] width 172 height 30
click at [884, 280] on td "16" at bounding box center [878, 286] width 28 height 23
type input "September 16th 2025"
click at [1175, 236] on button "Apply" at bounding box center [1187, 235] width 51 height 30
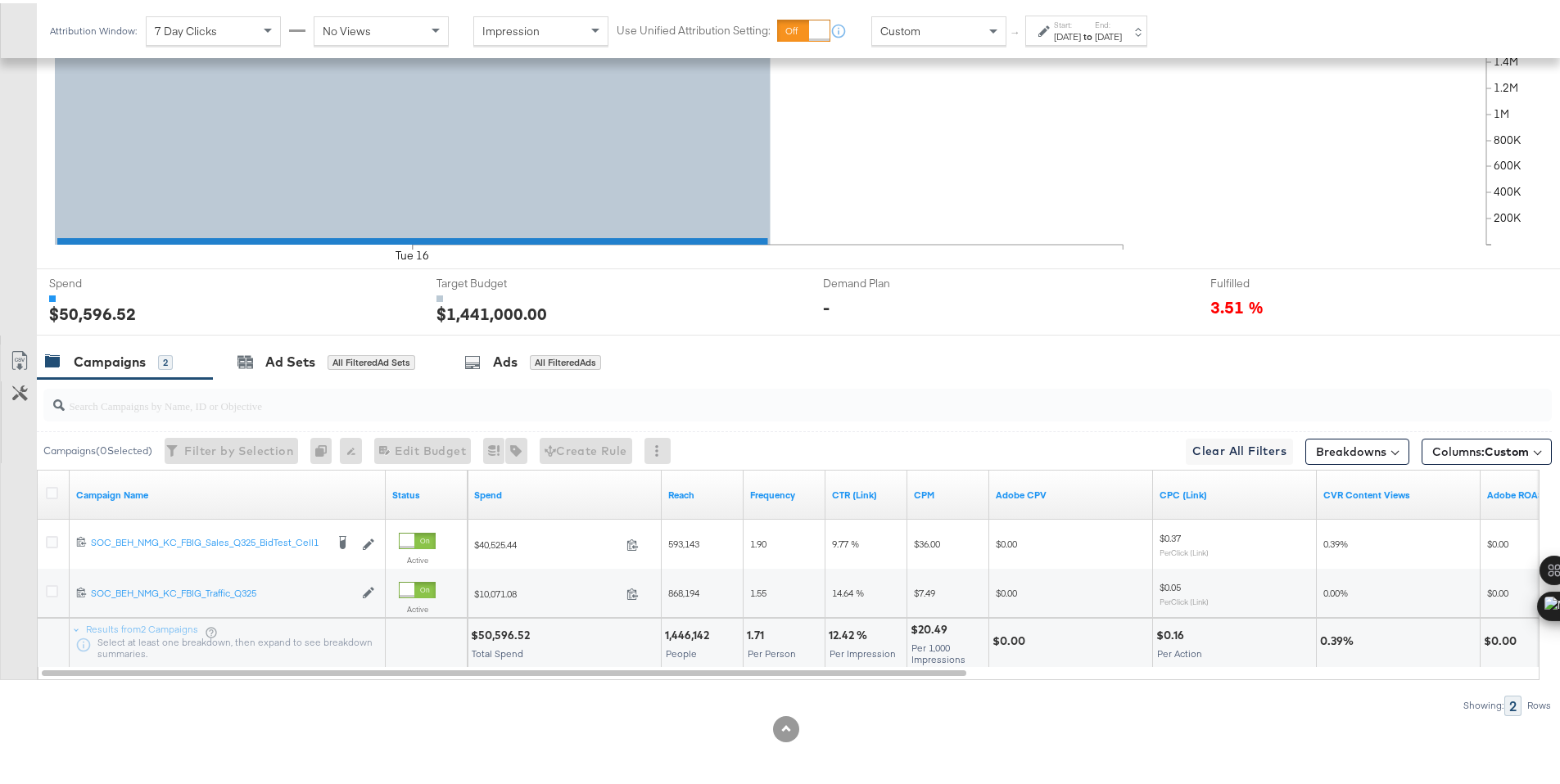
click at [490, 632] on div "$50,596.52" at bounding box center [502, 632] width 64 height 16
click at [1071, 35] on div "Sep 16th 2025" at bounding box center [1067, 34] width 27 height 13
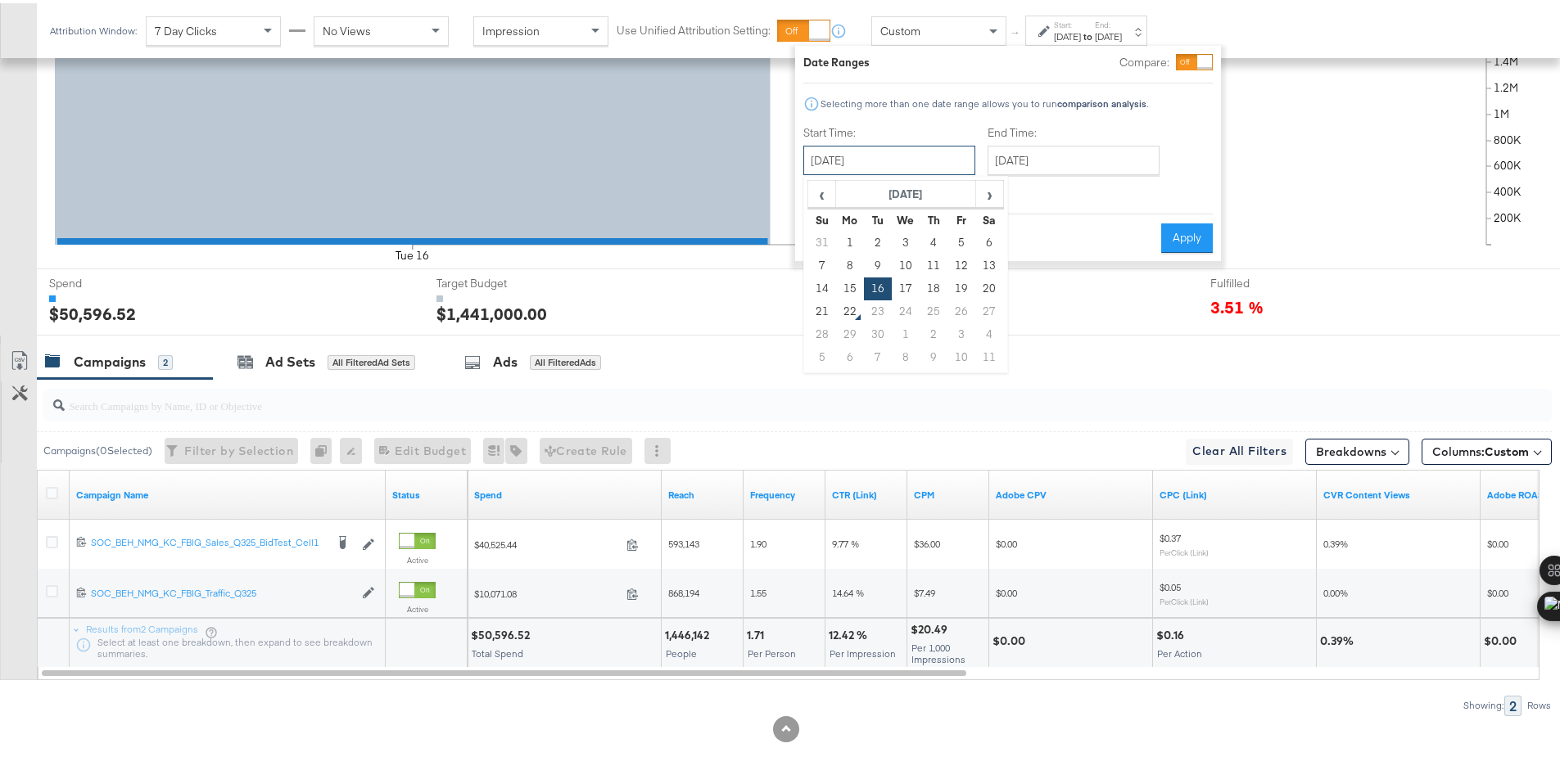
click at [931, 152] on input "September 16th 2025" at bounding box center [889, 157] width 172 height 30
click at [892, 282] on td "17" at bounding box center [906, 286] width 28 height 23
type input "September 17th 2025"
click at [1166, 231] on button "Apply" at bounding box center [1187, 235] width 51 height 30
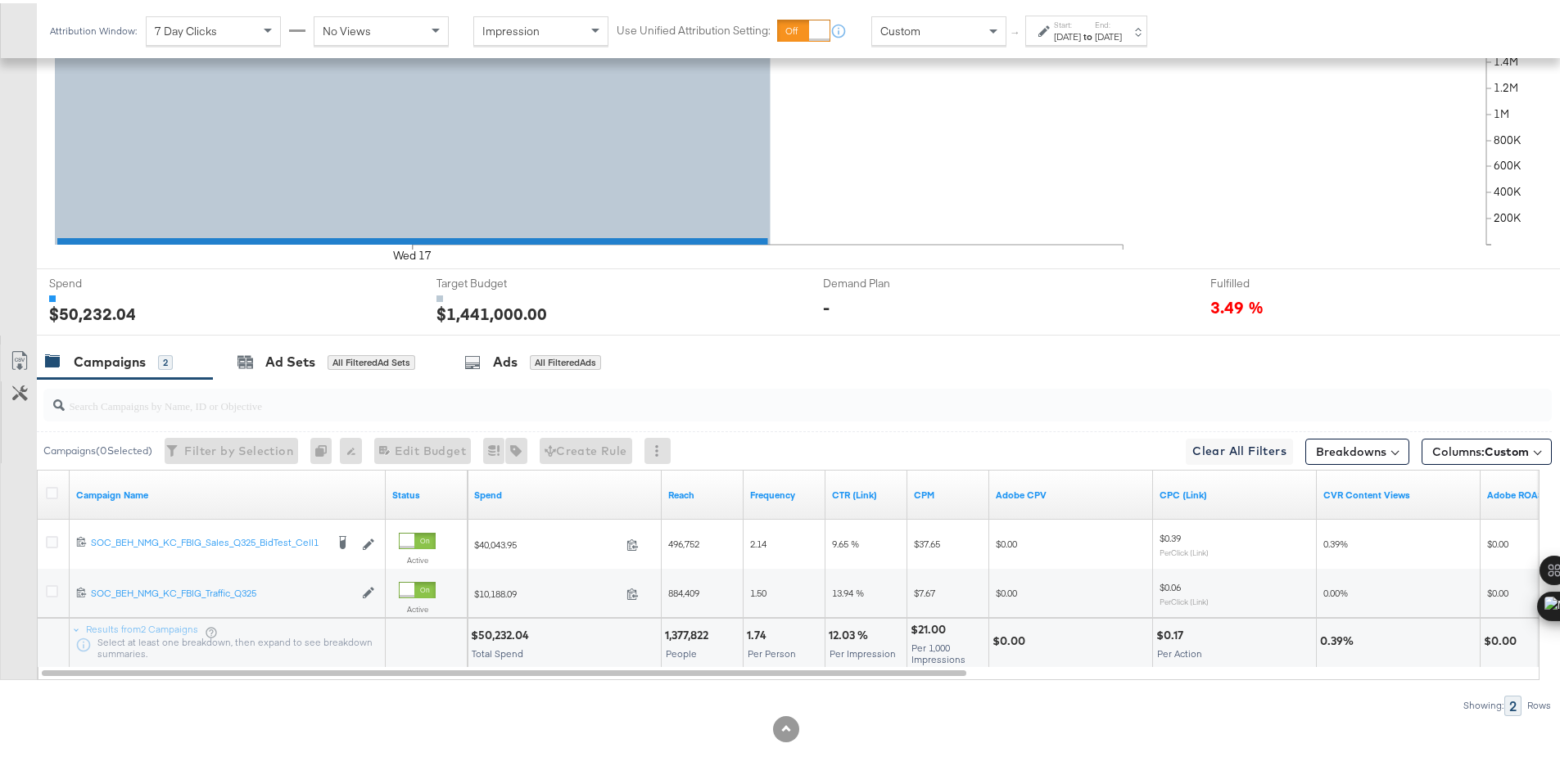
click at [495, 630] on div "$50,232.04" at bounding box center [502, 632] width 63 height 16
click at [1081, 29] on div "Sep 17th 2025" at bounding box center [1067, 34] width 27 height 13
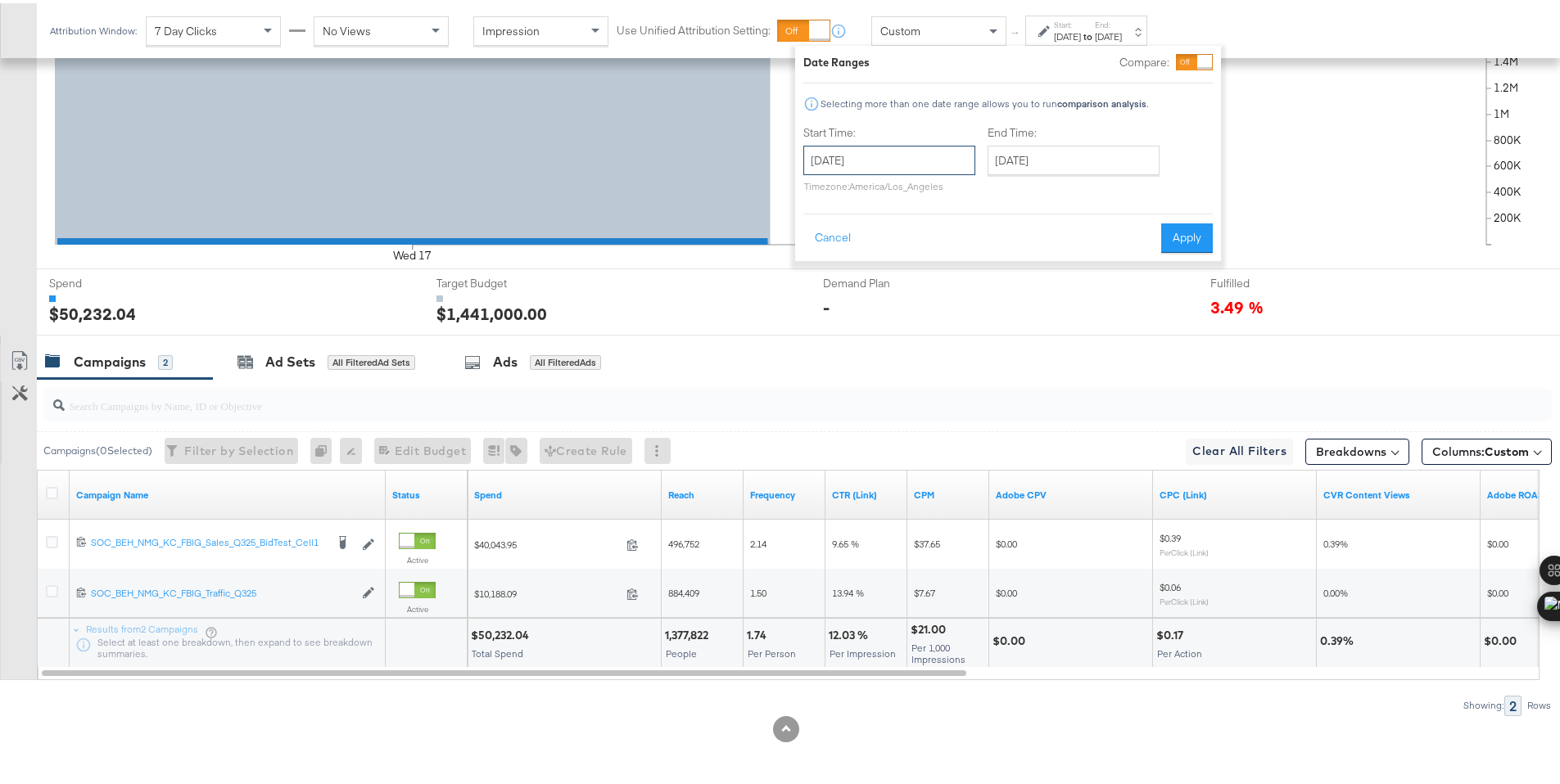
click at [914, 146] on input "[DATE]" at bounding box center [889, 157] width 172 height 30
click at [849, 239] on td "1" at bounding box center [850, 240] width 28 height 23
type input "[DATE]"
click at [1009, 160] on input "[DATE]" at bounding box center [1068, 157] width 172 height 30
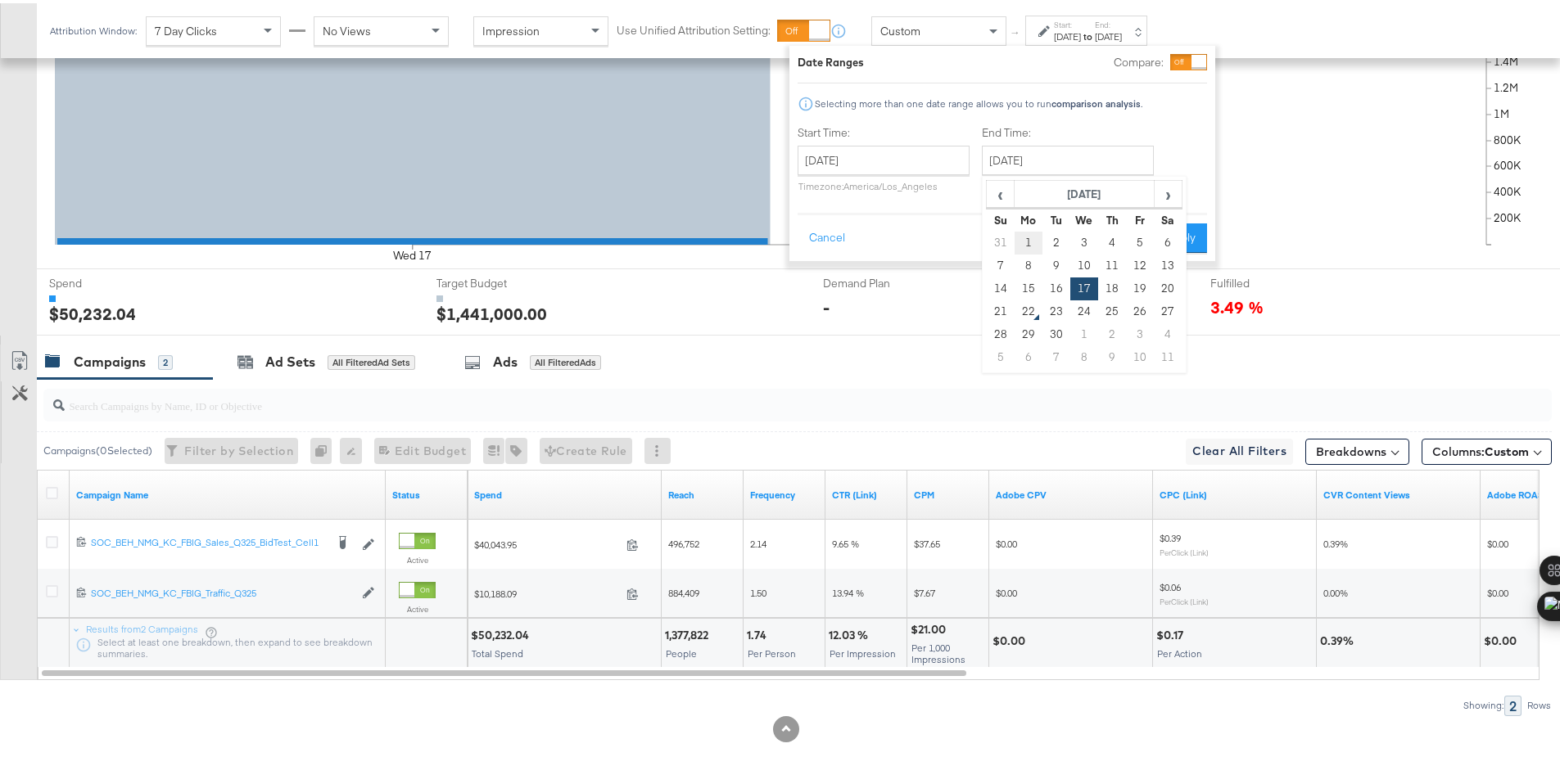
click at [1023, 230] on td "1" at bounding box center [1029, 240] width 28 height 23
type input "[DATE]"
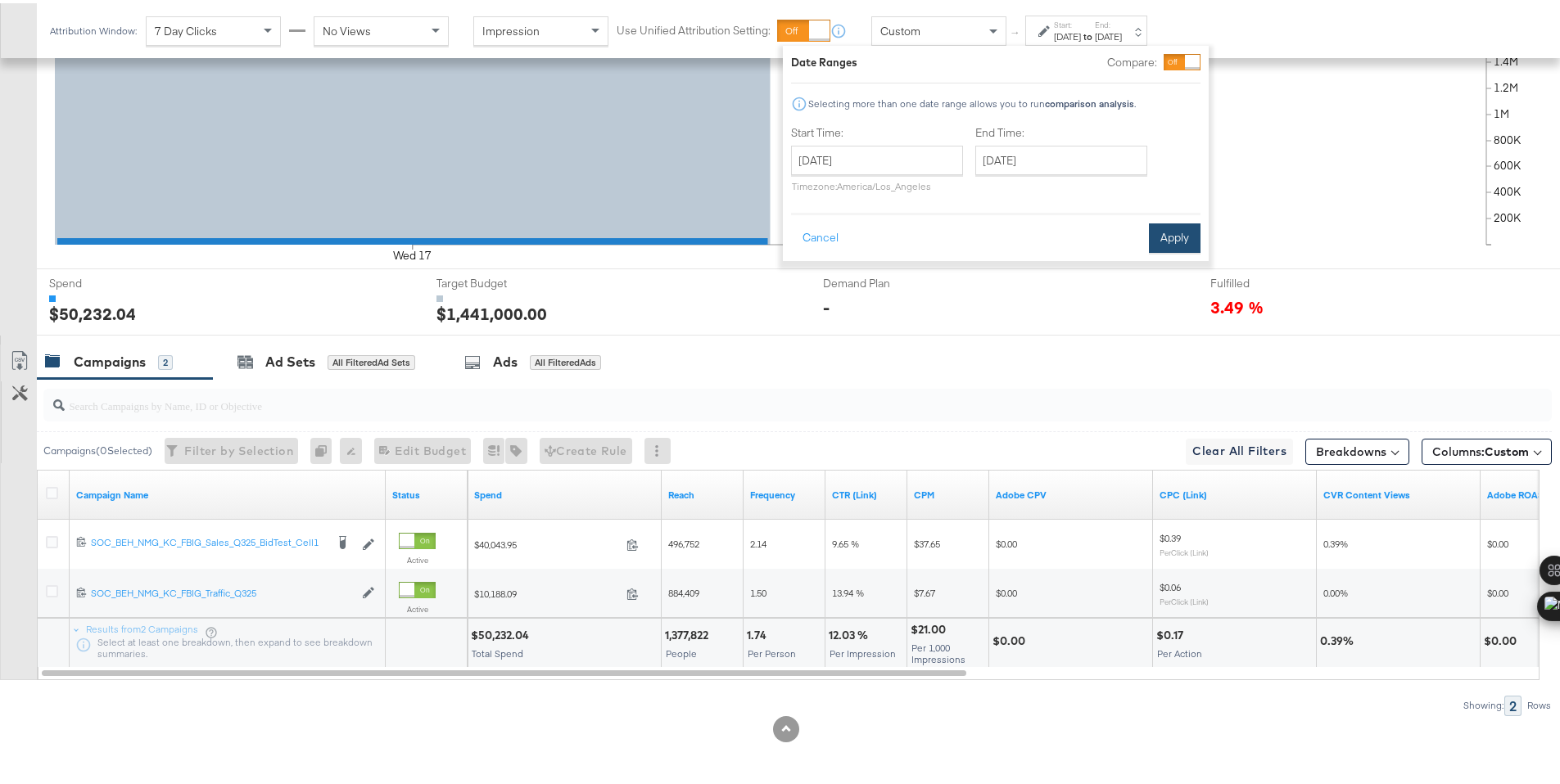
click at [1170, 241] on button "Apply" at bounding box center [1175, 235] width 51 height 30
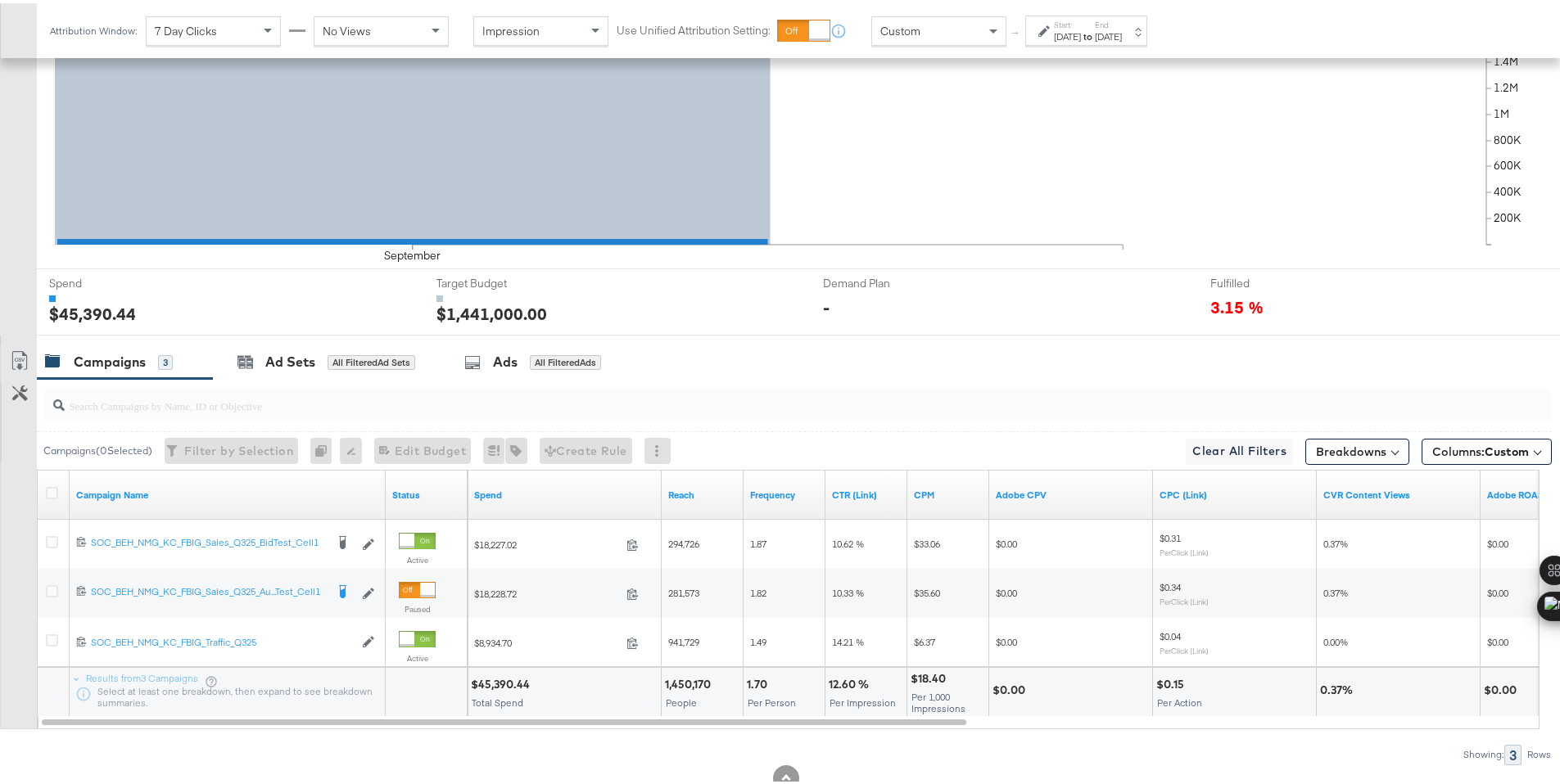
click at [497, 681] on div "$45,390.44" at bounding box center [502, 681] width 64 height 16
click at [1081, 37] on div "[DATE]" at bounding box center [1067, 34] width 27 height 13
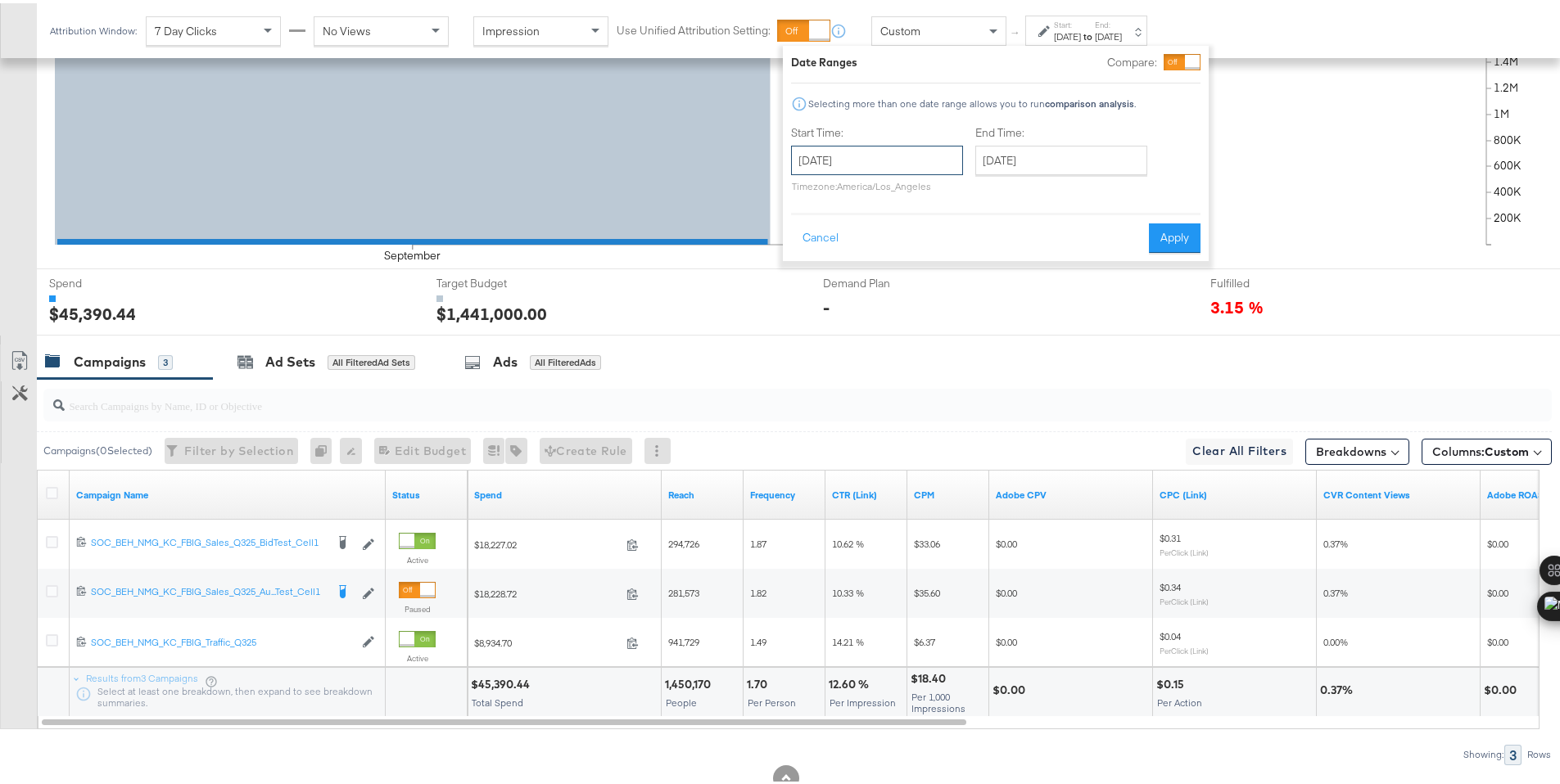
click at [914, 164] on input "[DATE]" at bounding box center [877, 157] width 172 height 30
click at [858, 231] on td "2" at bounding box center [866, 240] width 28 height 23
type input "September 2nd 2025"
click at [1167, 235] on button "Apply" at bounding box center [1182, 235] width 51 height 30
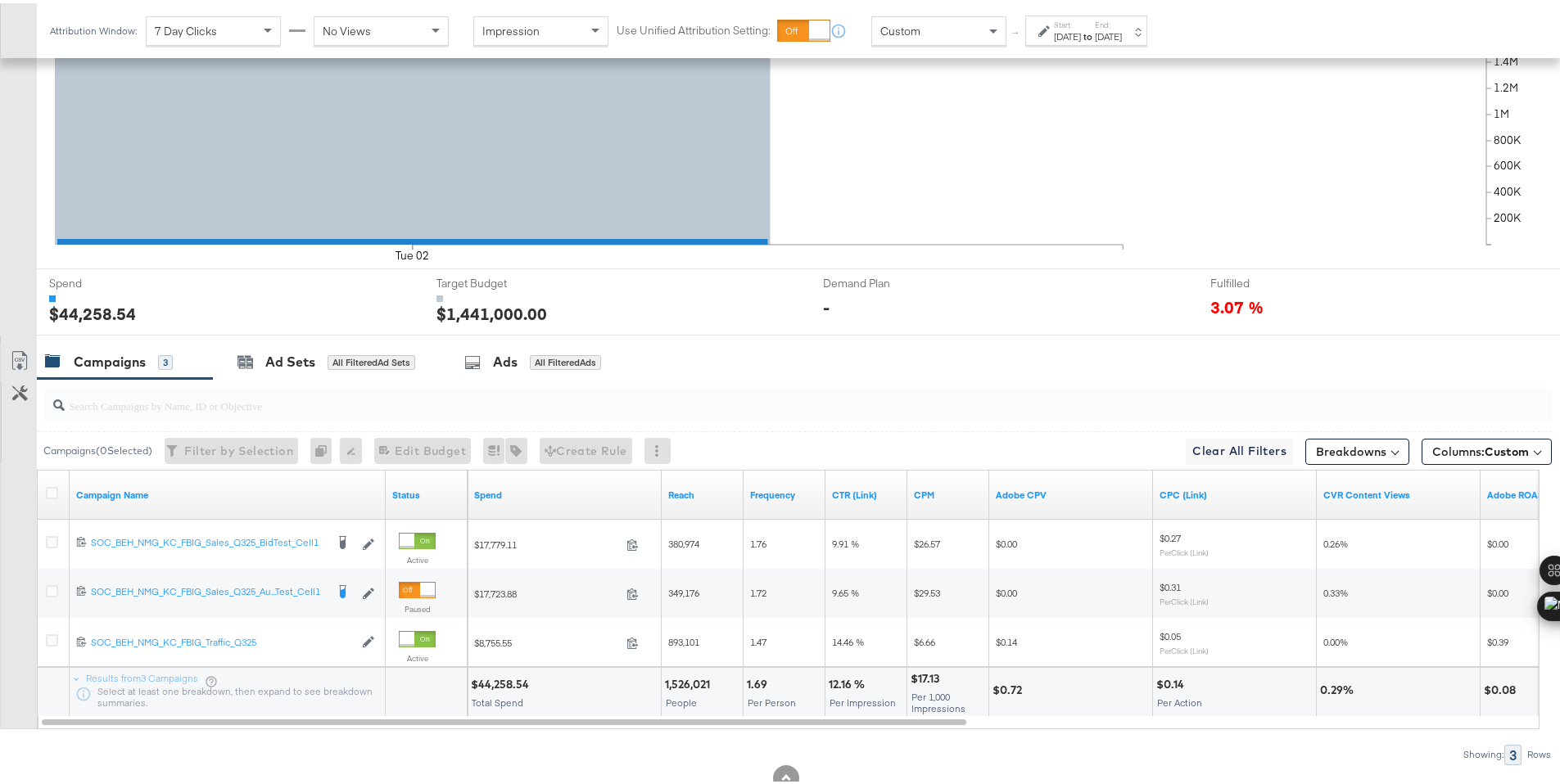
click at [490, 682] on div "$44,258.54" at bounding box center [502, 681] width 63 height 16
click at [1108, 15] on div "Start: Sep 2nd 2025 to End: Sep 2nd 2025" at bounding box center [1085, 27] width 122 height 31
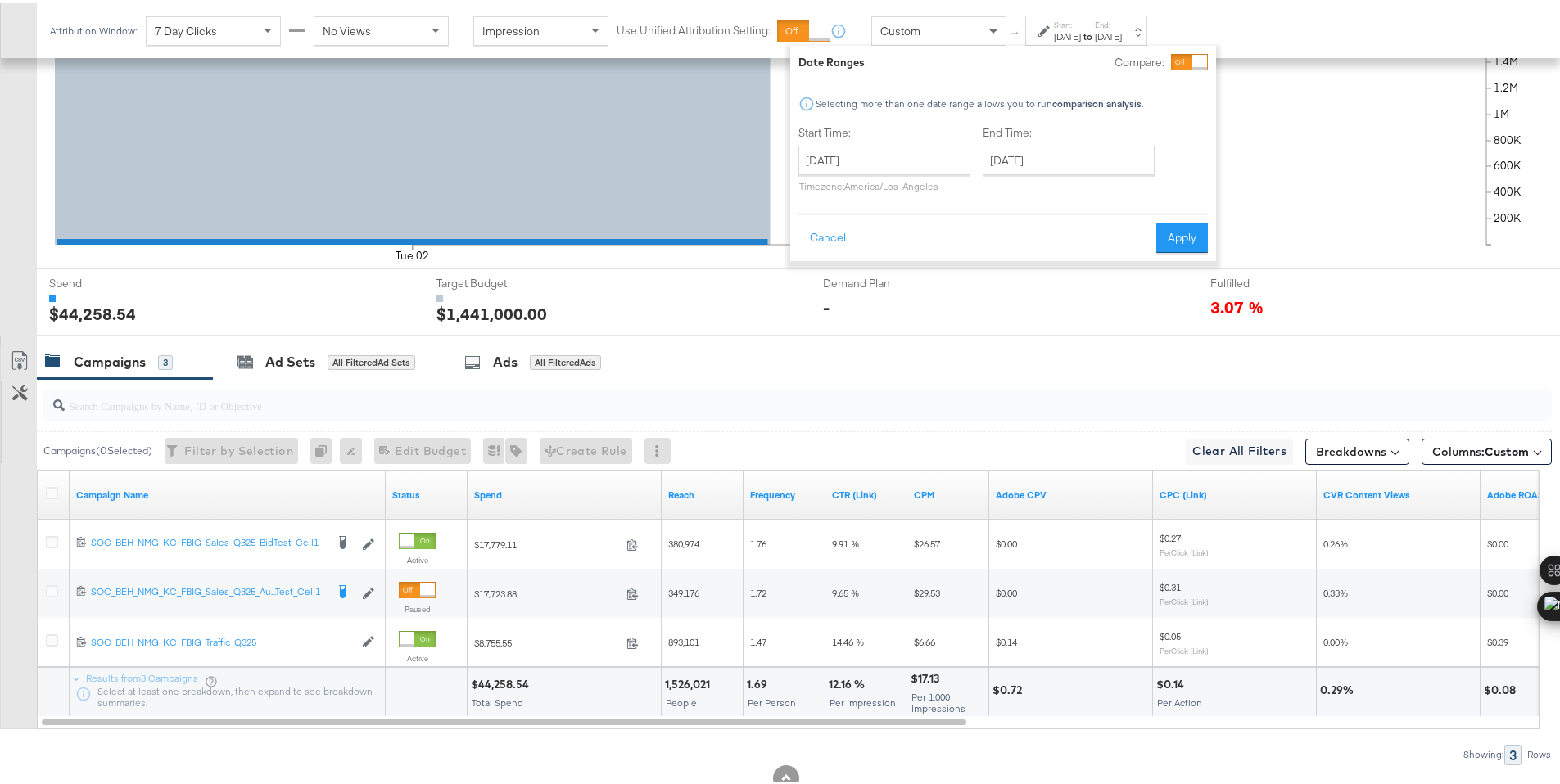
click at [1075, 31] on div "Sep 2nd 2025" at bounding box center [1067, 34] width 27 height 13
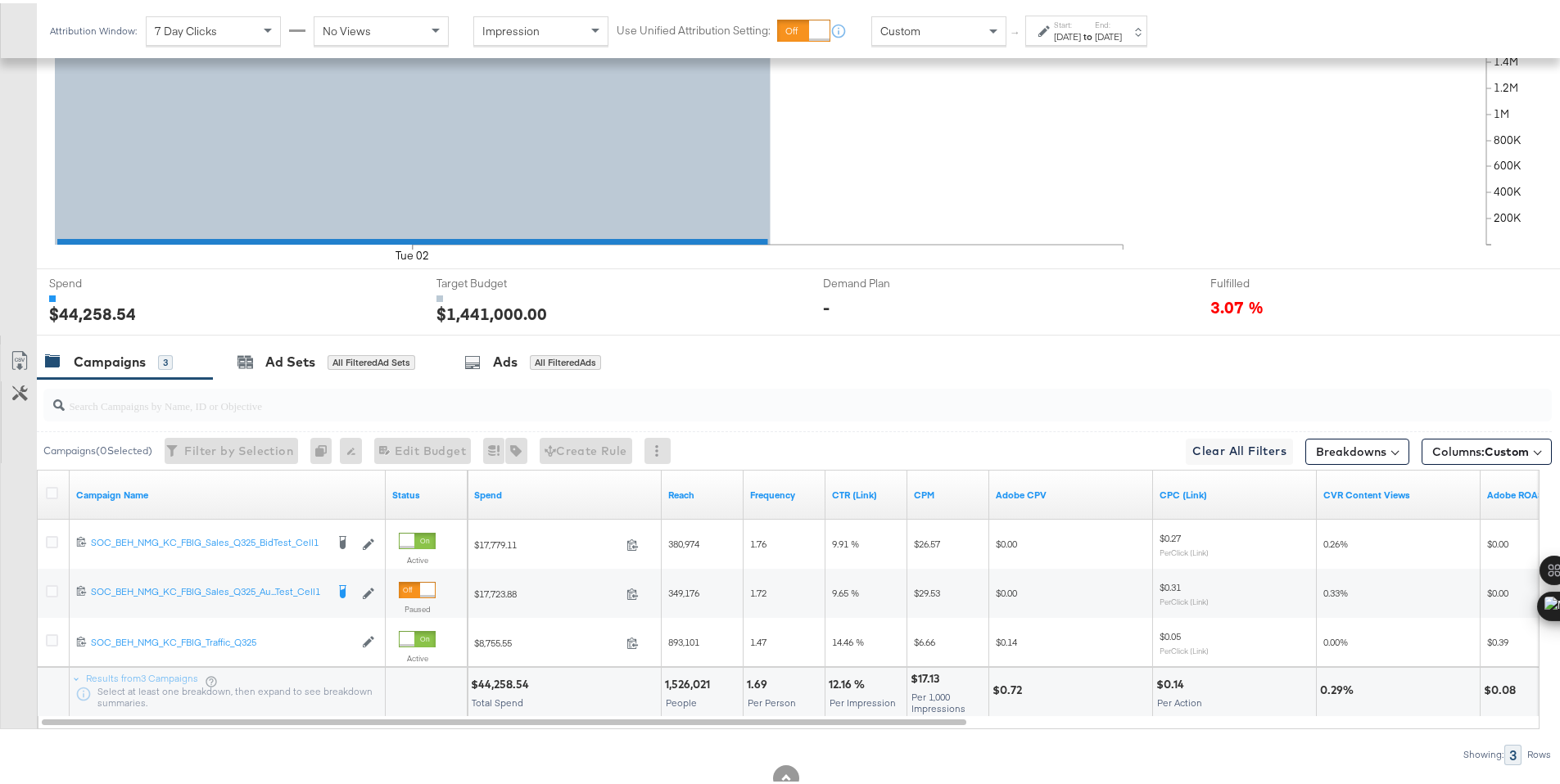
click at [1075, 31] on div "Sep 2nd 2025" at bounding box center [1067, 34] width 27 height 13
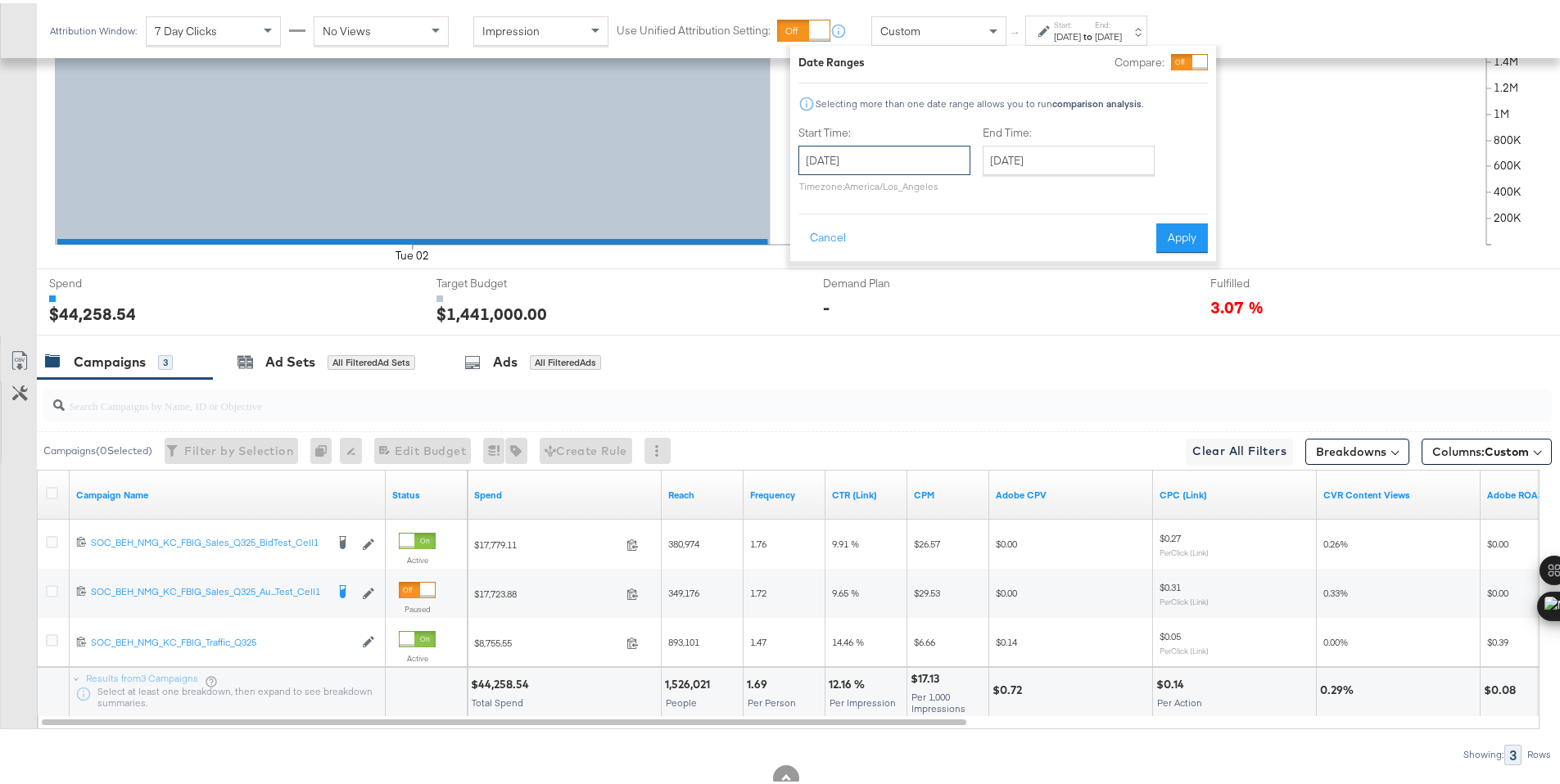
drag, startPoint x: 883, startPoint y: 159, endPoint x: 990, endPoint y: 218, distance: 122.2
click at [883, 160] on input "September 2nd 2025" at bounding box center [884, 157] width 172 height 30
click at [897, 241] on td "3" at bounding box center [901, 240] width 28 height 23
type input "September 3rd 2025"
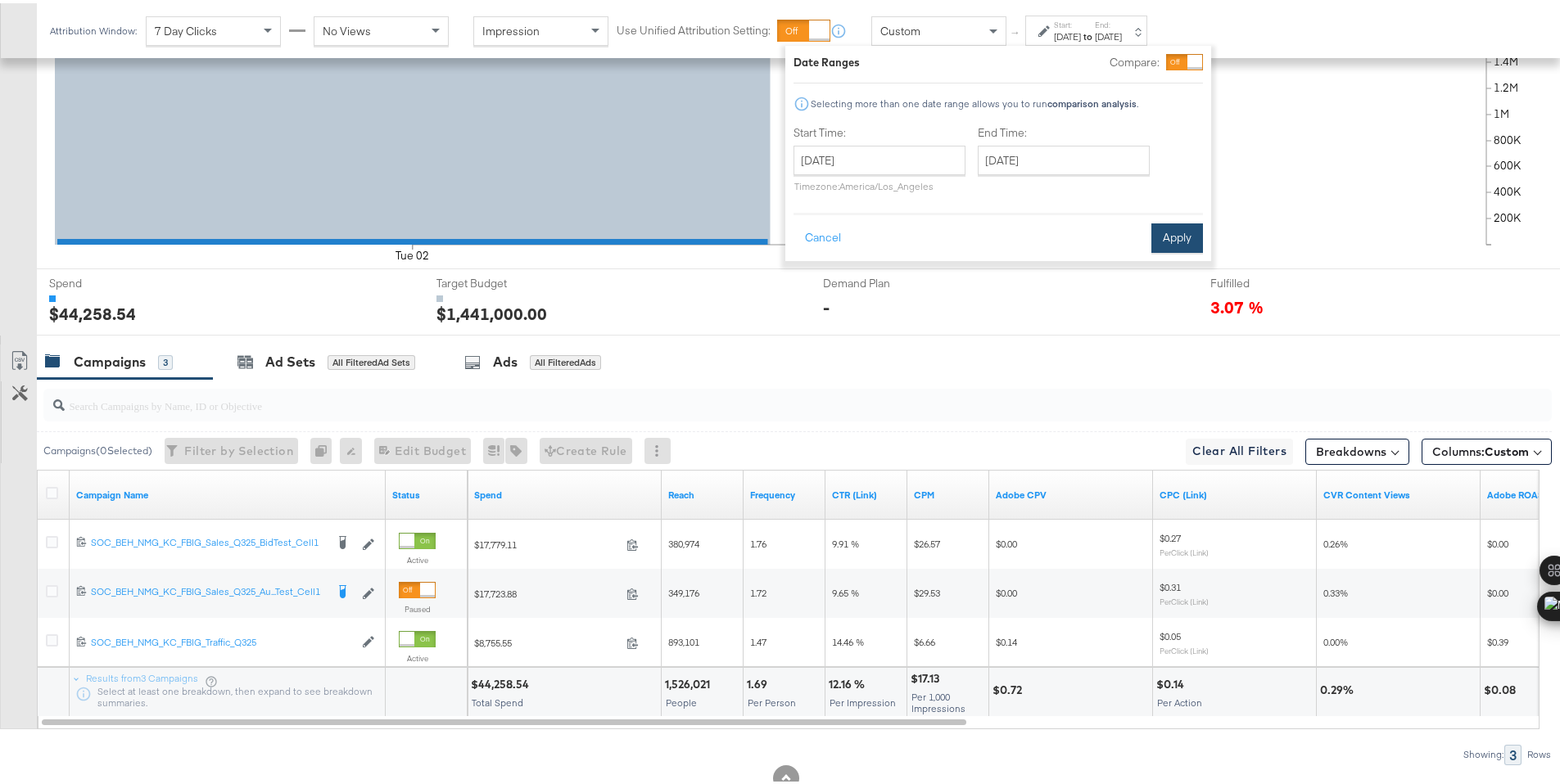
click at [1160, 235] on button "Apply" at bounding box center [1177, 235] width 51 height 30
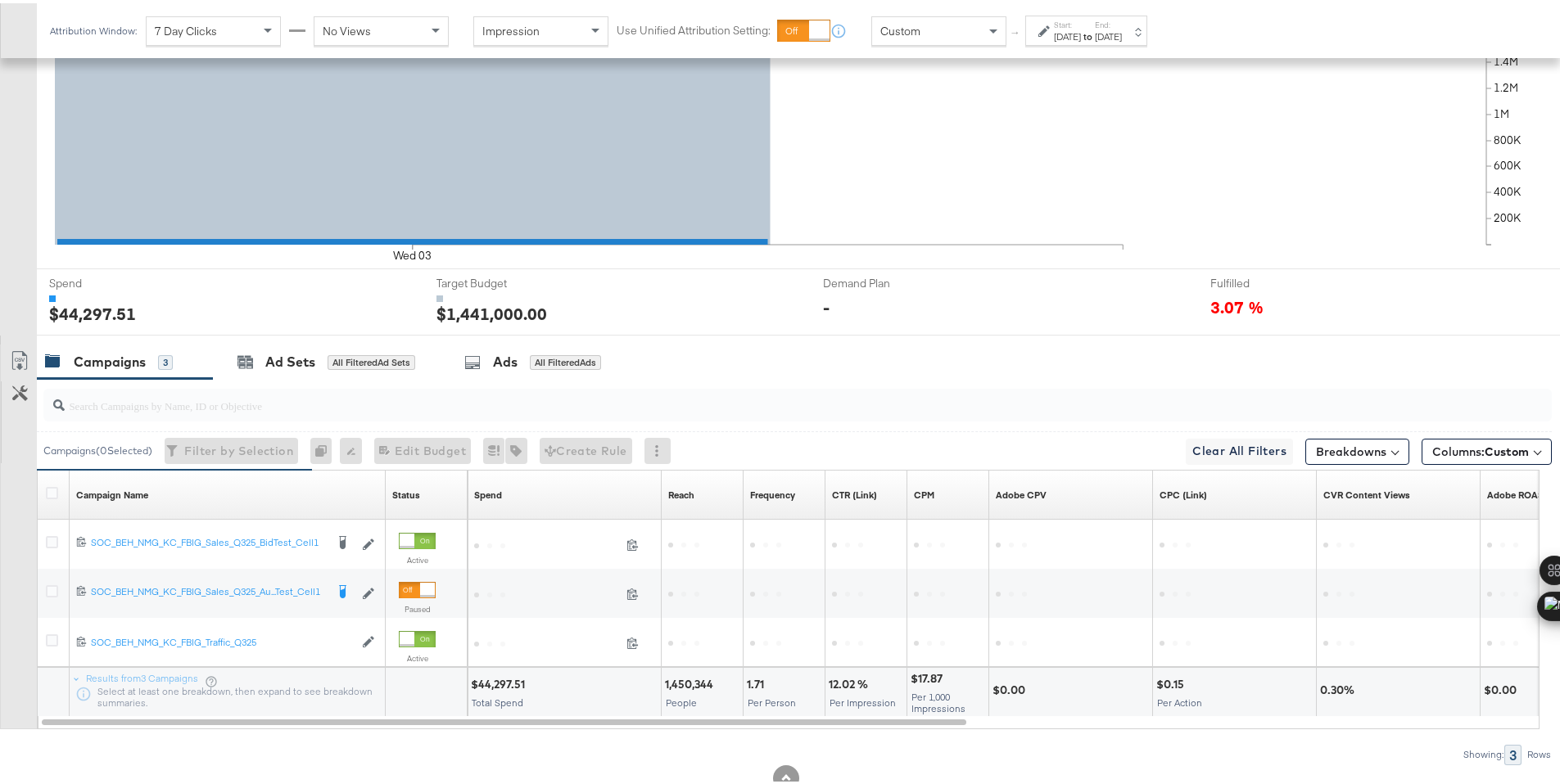
click at [498, 681] on div "$44,297.51" at bounding box center [500, 681] width 59 height 16
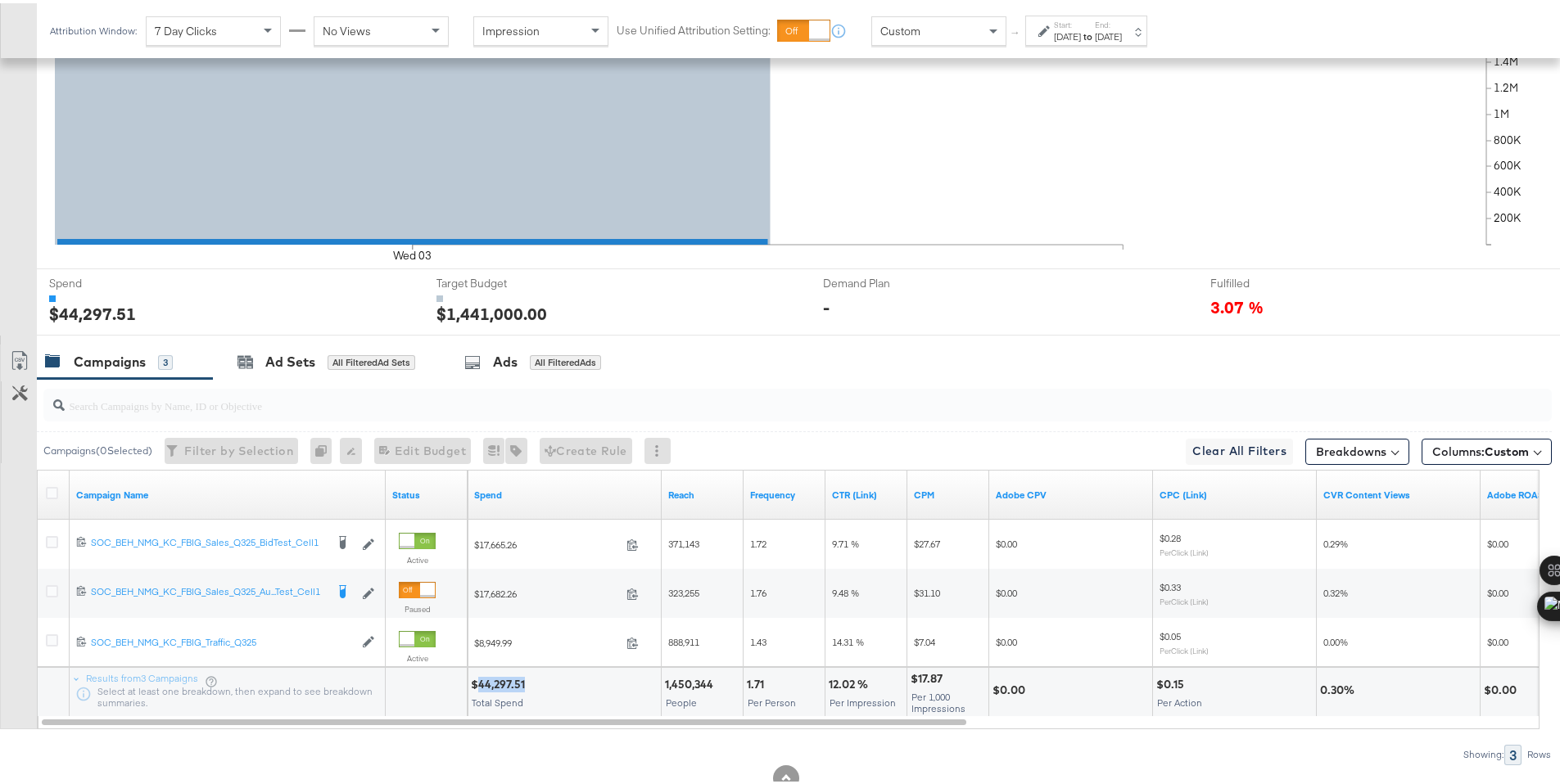
click at [1122, 33] on div "Sep 3rd 2025" at bounding box center [1108, 34] width 27 height 13
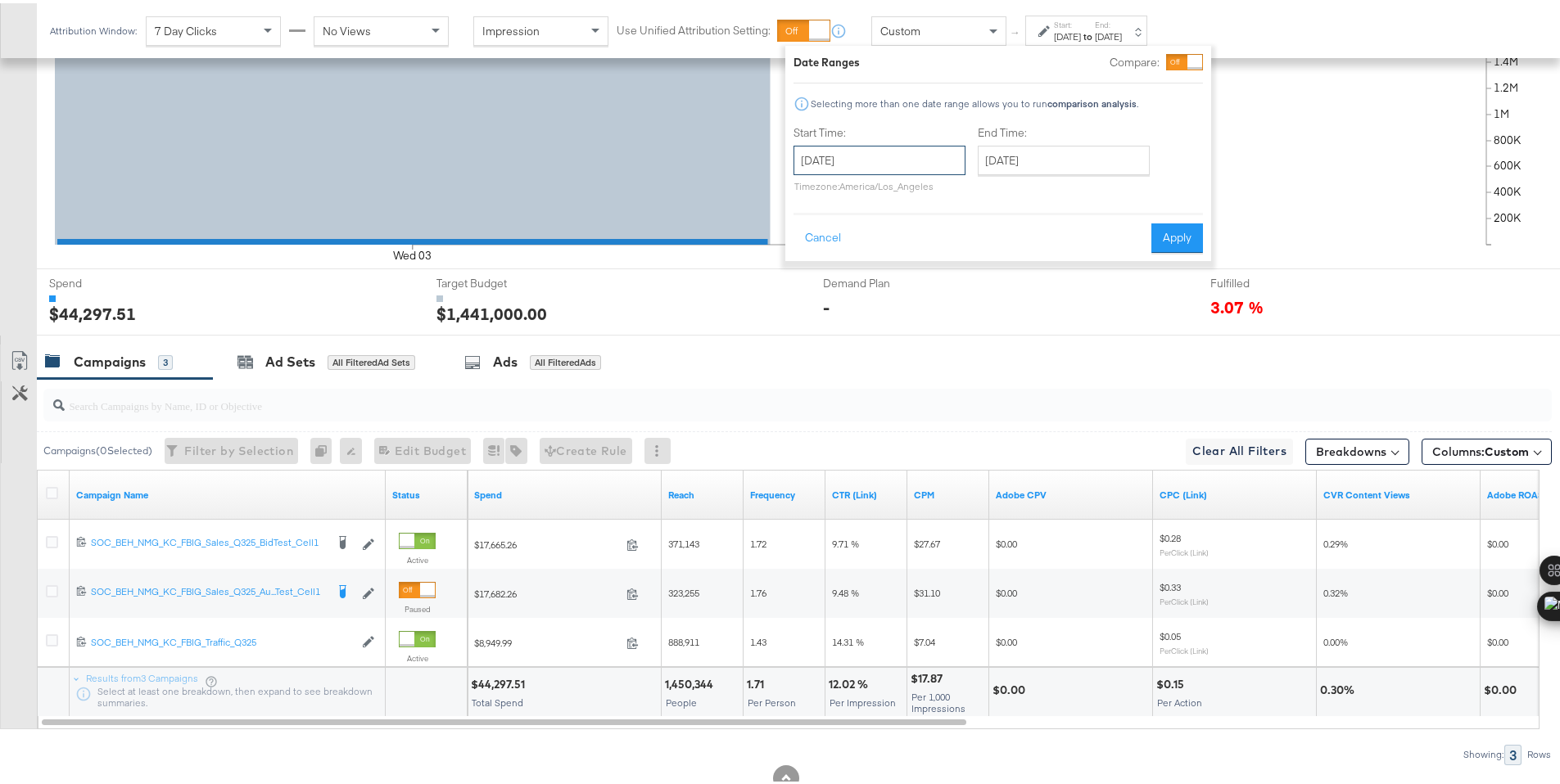
click at [908, 152] on input "September 3rd 2025" at bounding box center [879, 157] width 172 height 30
click at [923, 238] on td "4" at bounding box center [924, 240] width 28 height 23
type input "September 4th 2025"
click at [1180, 239] on button "Apply" at bounding box center [1176, 235] width 51 height 30
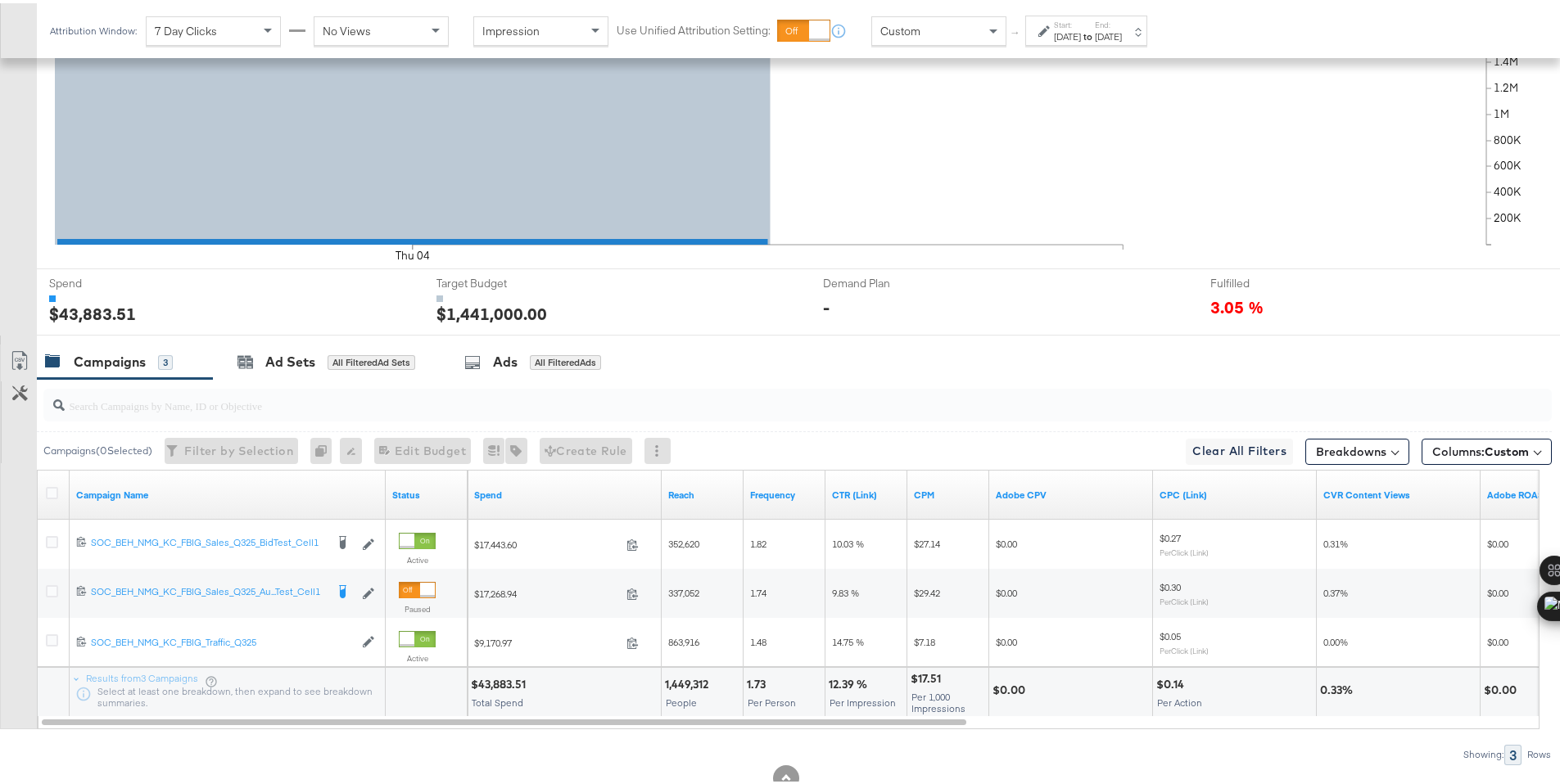
click at [483, 682] on div "$43,883.51" at bounding box center [500, 681] width 60 height 16
click at [1081, 31] on div "Sep 4th 2025" at bounding box center [1067, 34] width 27 height 13
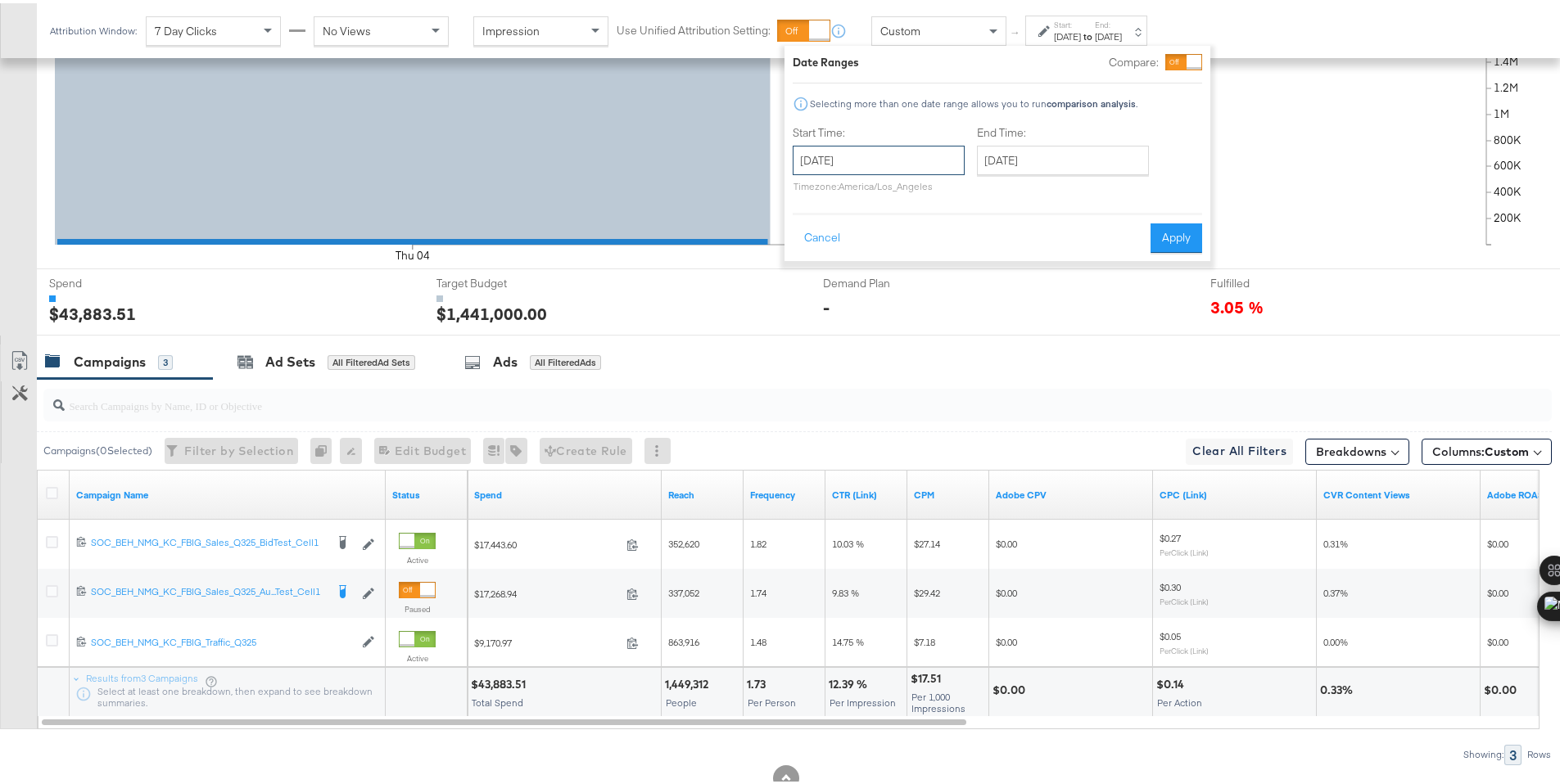
click at [929, 157] on input "September 4th 2025" at bounding box center [878, 157] width 172 height 30
click at [943, 243] on td "5" at bounding box center [950, 240] width 28 height 23
type input "September 5th 2025"
click at [1170, 237] on button "Apply" at bounding box center [1176, 235] width 51 height 30
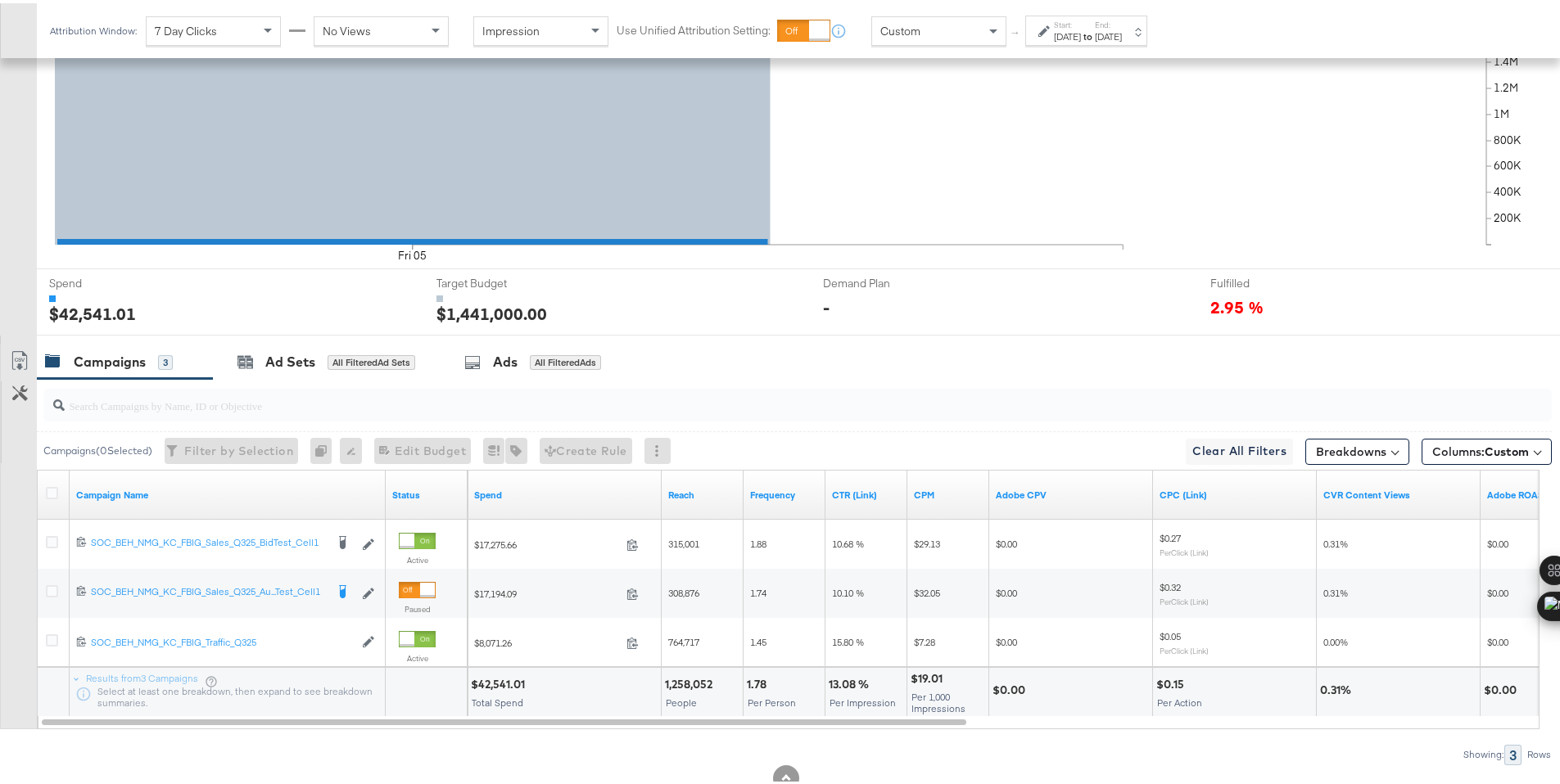
click at [497, 682] on div "$42,541.01" at bounding box center [500, 681] width 59 height 16
click at [1081, 37] on div "Sep 5th 2025" at bounding box center [1067, 34] width 27 height 13
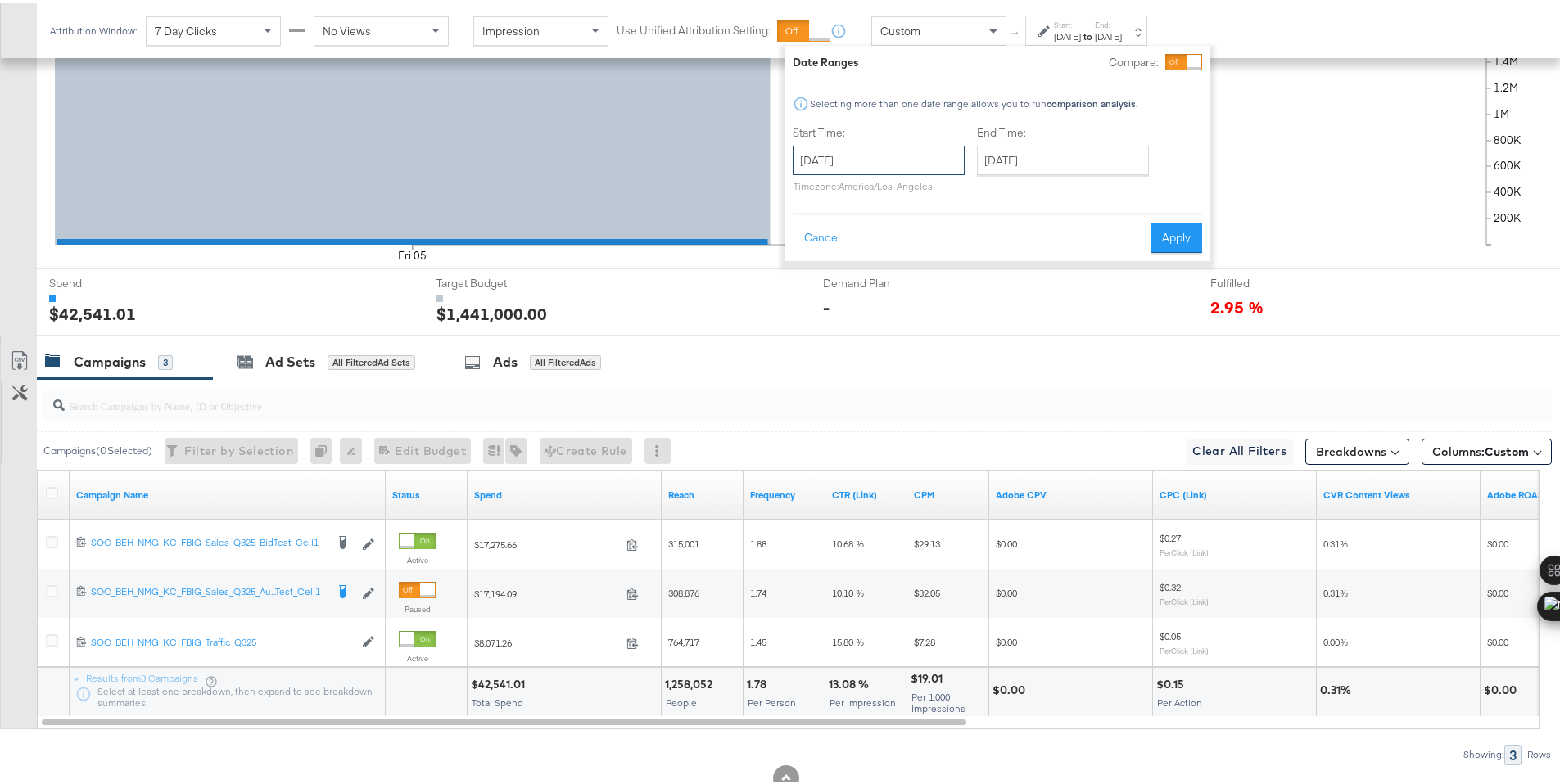
click at [911, 143] on input "September 5th 2025" at bounding box center [878, 157] width 172 height 30
click at [977, 234] on td "6" at bounding box center [979, 240] width 28 height 23
type input "September 6th 2025"
click at [1170, 235] on button "Apply" at bounding box center [1176, 235] width 51 height 30
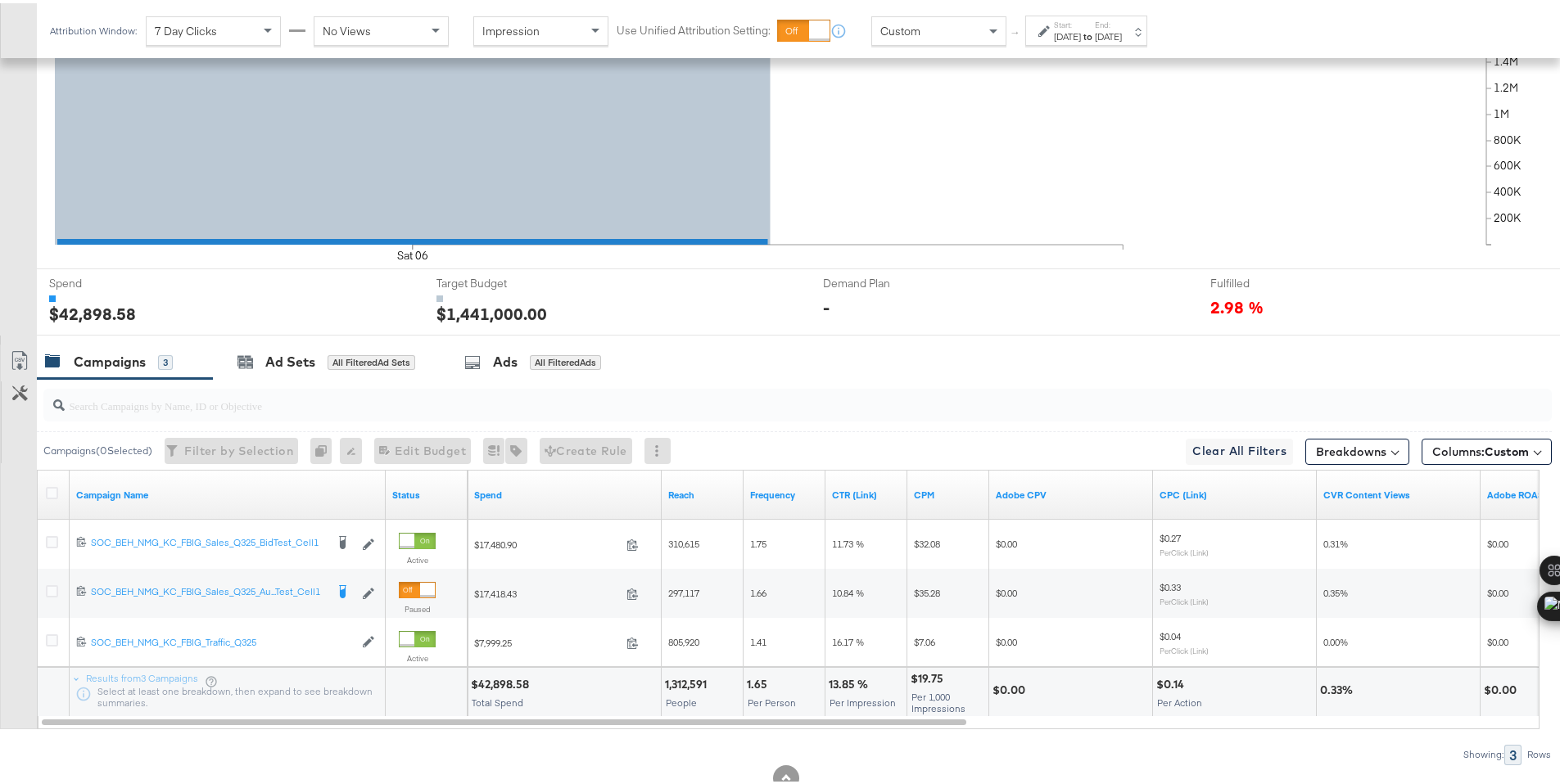
click at [498, 681] on div "$42,898.58" at bounding box center [502, 681] width 63 height 16
click at [1059, 26] on label "Start:" at bounding box center [1067, 22] width 27 height 11
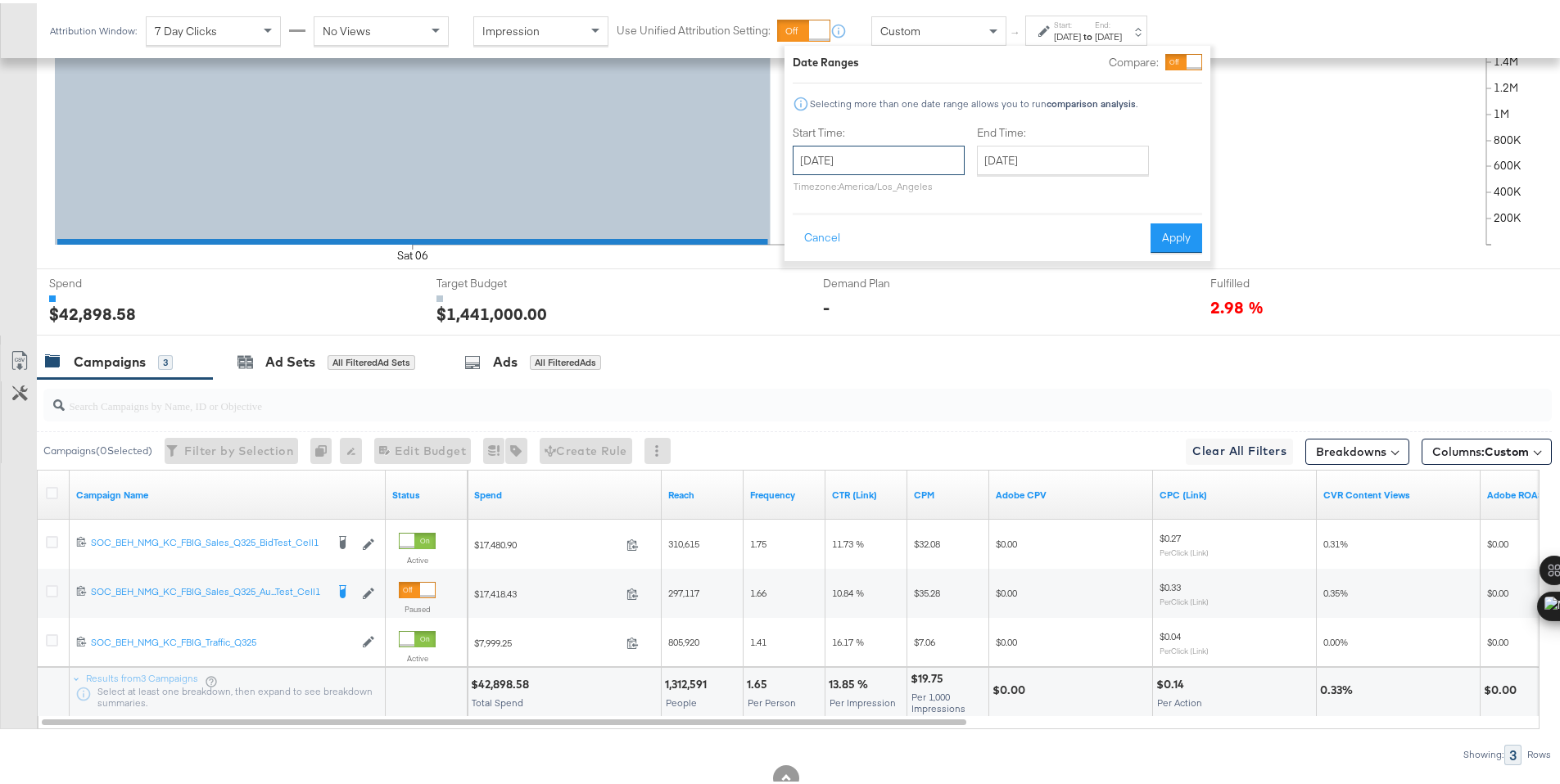
click at [895, 160] on input "September 6th 2025" at bounding box center [878, 157] width 172 height 30
click at [822, 263] on td "7" at bounding box center [811, 263] width 28 height 23
type input "September 7th 2025"
click at [1192, 233] on button "Apply" at bounding box center [1176, 235] width 51 height 30
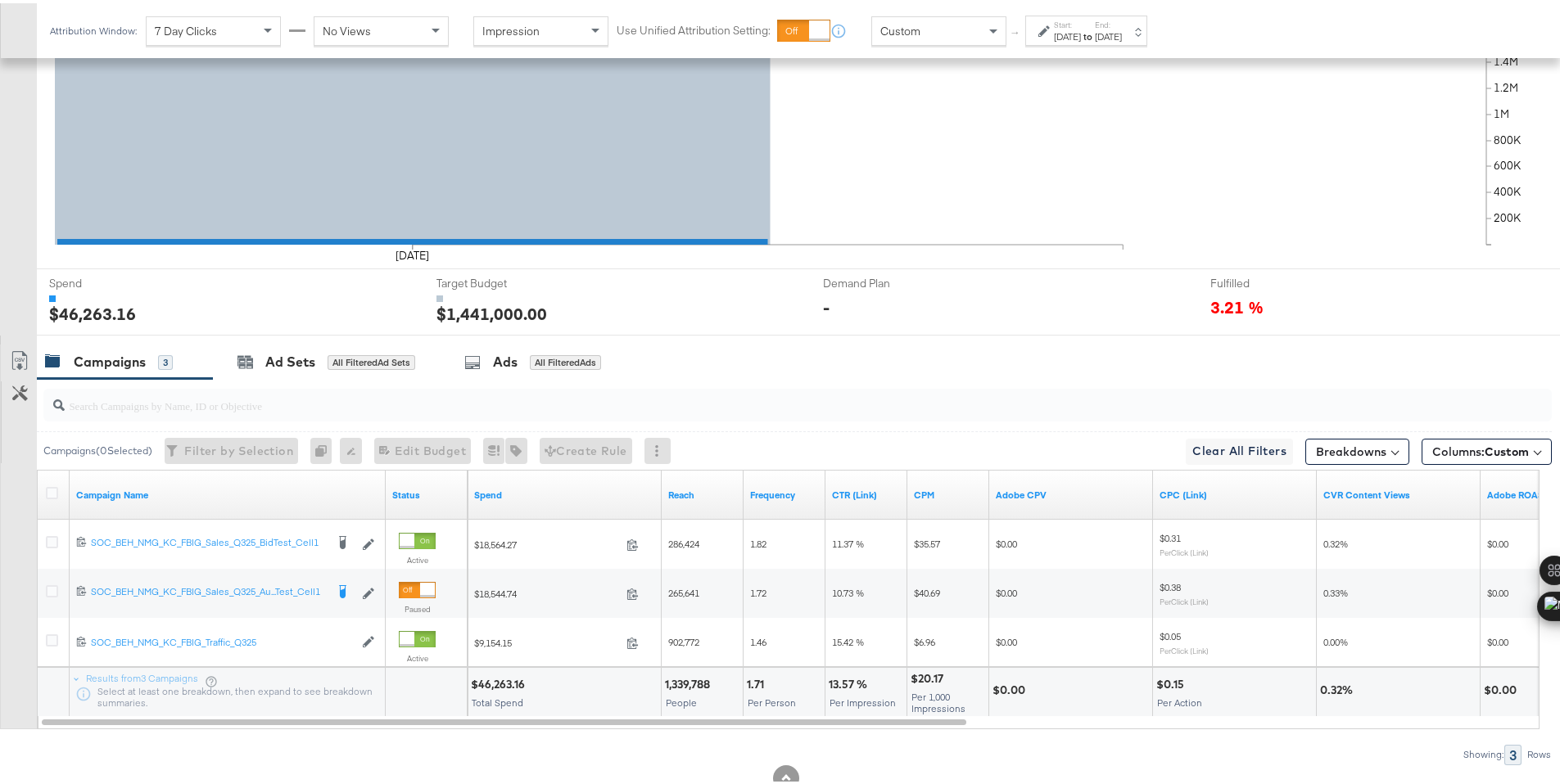
click at [499, 683] on div "$46,263.16" at bounding box center [500, 681] width 59 height 16
click at [1059, 36] on div "Sep 7th 2025" at bounding box center [1067, 34] width 27 height 13
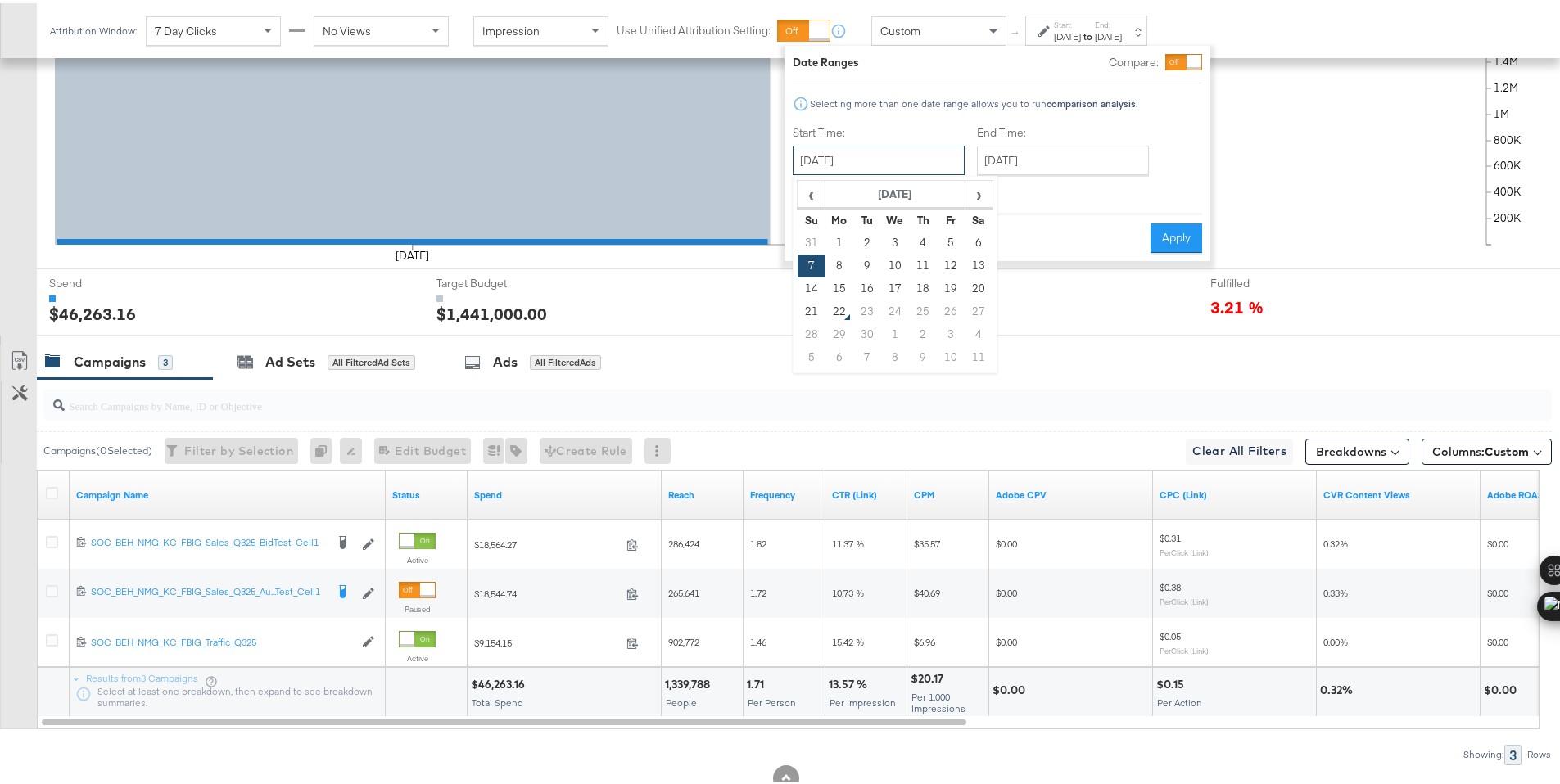
click at [913, 153] on input "September 7th 2025" at bounding box center [878, 157] width 172 height 30
click at [844, 260] on td "8" at bounding box center [840, 263] width 28 height 23
type input "September 8th 2025"
click at [1162, 235] on button "Apply" at bounding box center [1176, 235] width 51 height 30
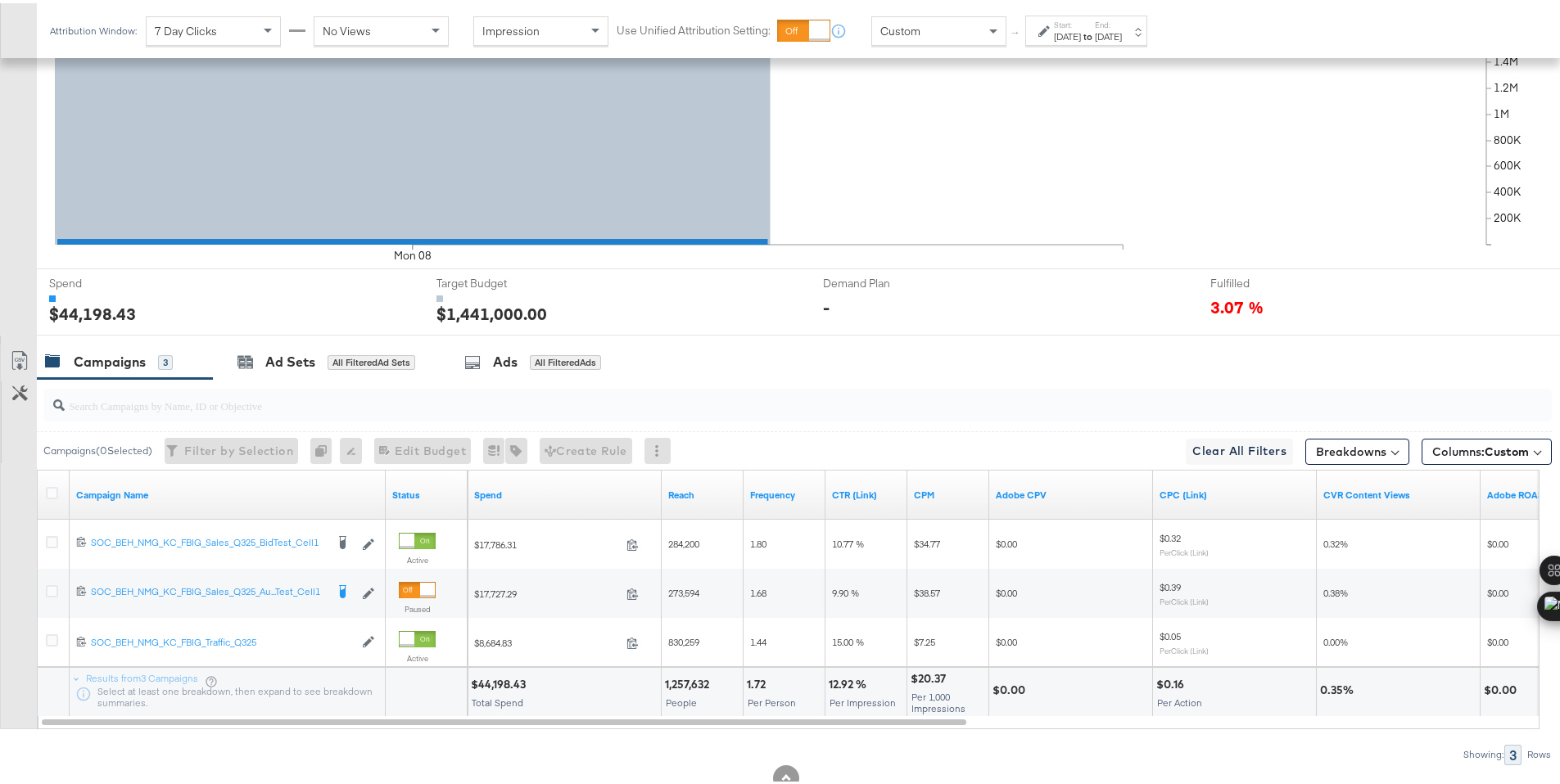
click at [495, 681] on div "$44,198.43" at bounding box center [500, 681] width 60 height 16
click at [1081, 34] on div "Sep 8th 2025" at bounding box center [1067, 34] width 27 height 13
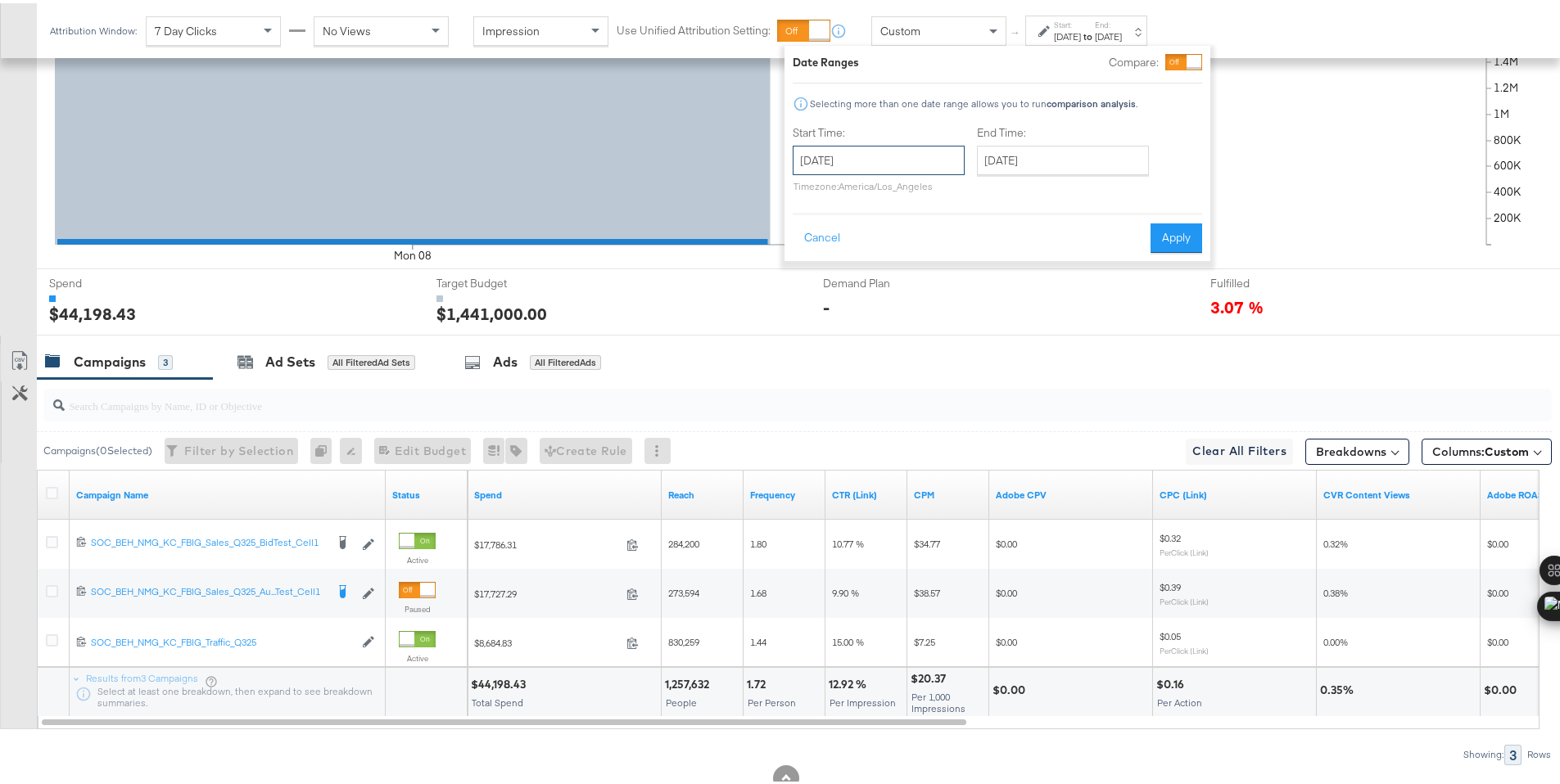
click at [892, 170] on input "September 8th 2025" at bounding box center [878, 157] width 172 height 30
click at [873, 255] on td "9" at bounding box center [868, 263] width 28 height 23
type input "September 9th 2025"
click at [1170, 232] on button "Apply" at bounding box center [1176, 235] width 51 height 30
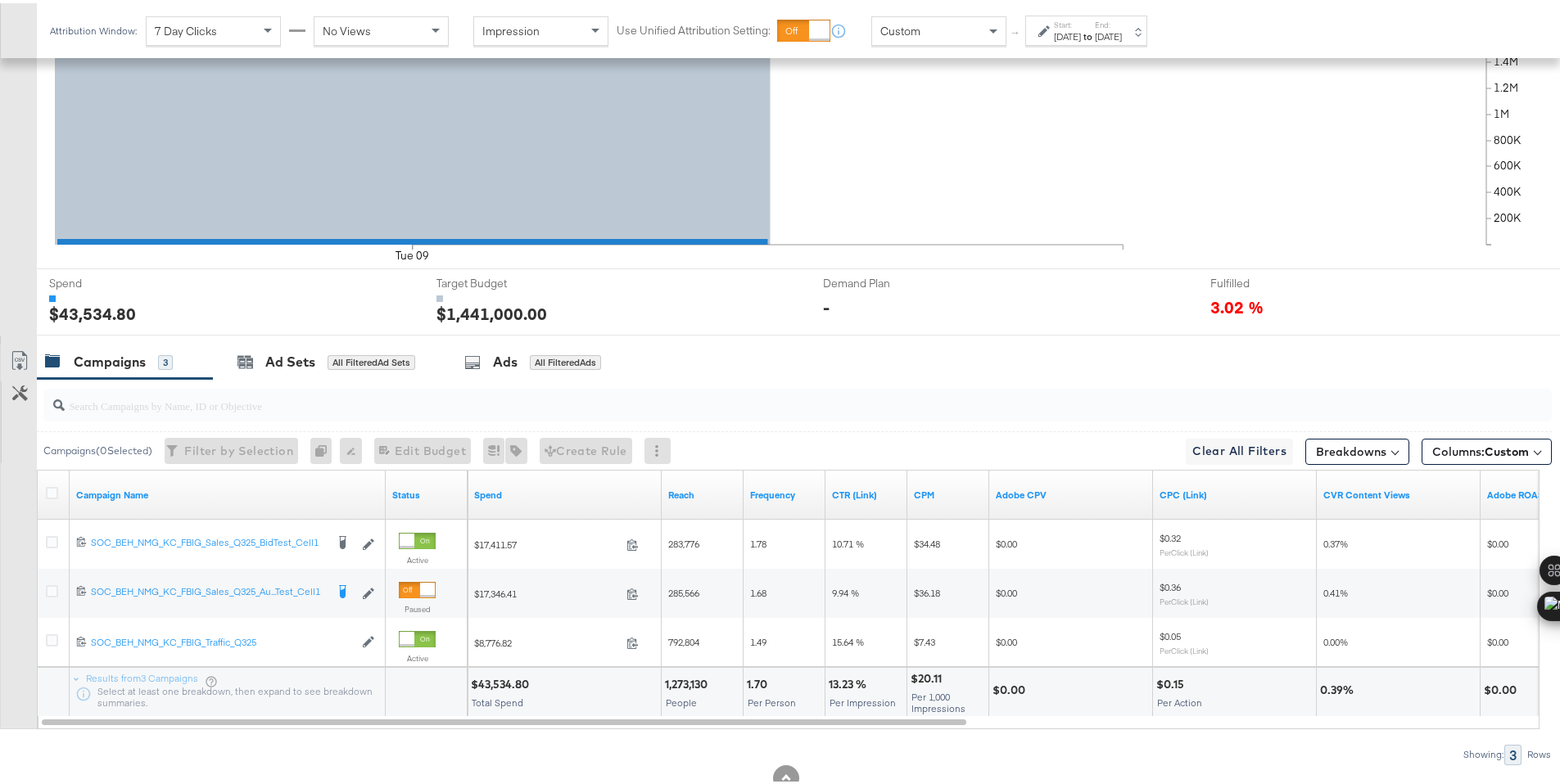
click at [491, 682] on div "$43,534.80" at bounding box center [502, 681] width 63 height 16
click at [1081, 27] on div "Sep 9th 2025" at bounding box center [1067, 34] width 27 height 13
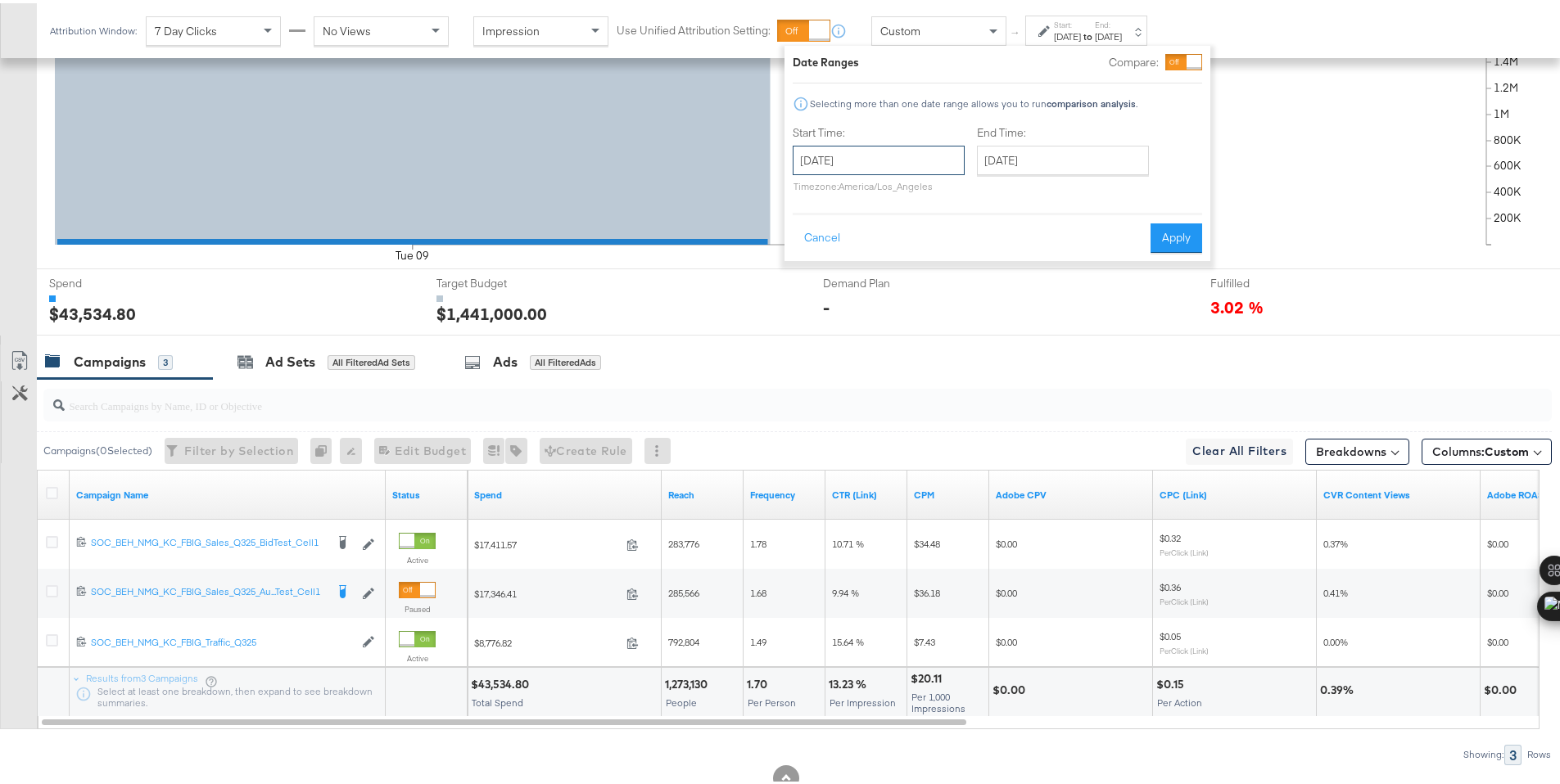
click at [941, 146] on input "September 9th 2025" at bounding box center [878, 157] width 172 height 30
click at [885, 268] on td "10" at bounding box center [895, 263] width 28 height 23
type input "September 10th 2025"
click at [1200, 237] on button "Apply" at bounding box center [1187, 235] width 51 height 30
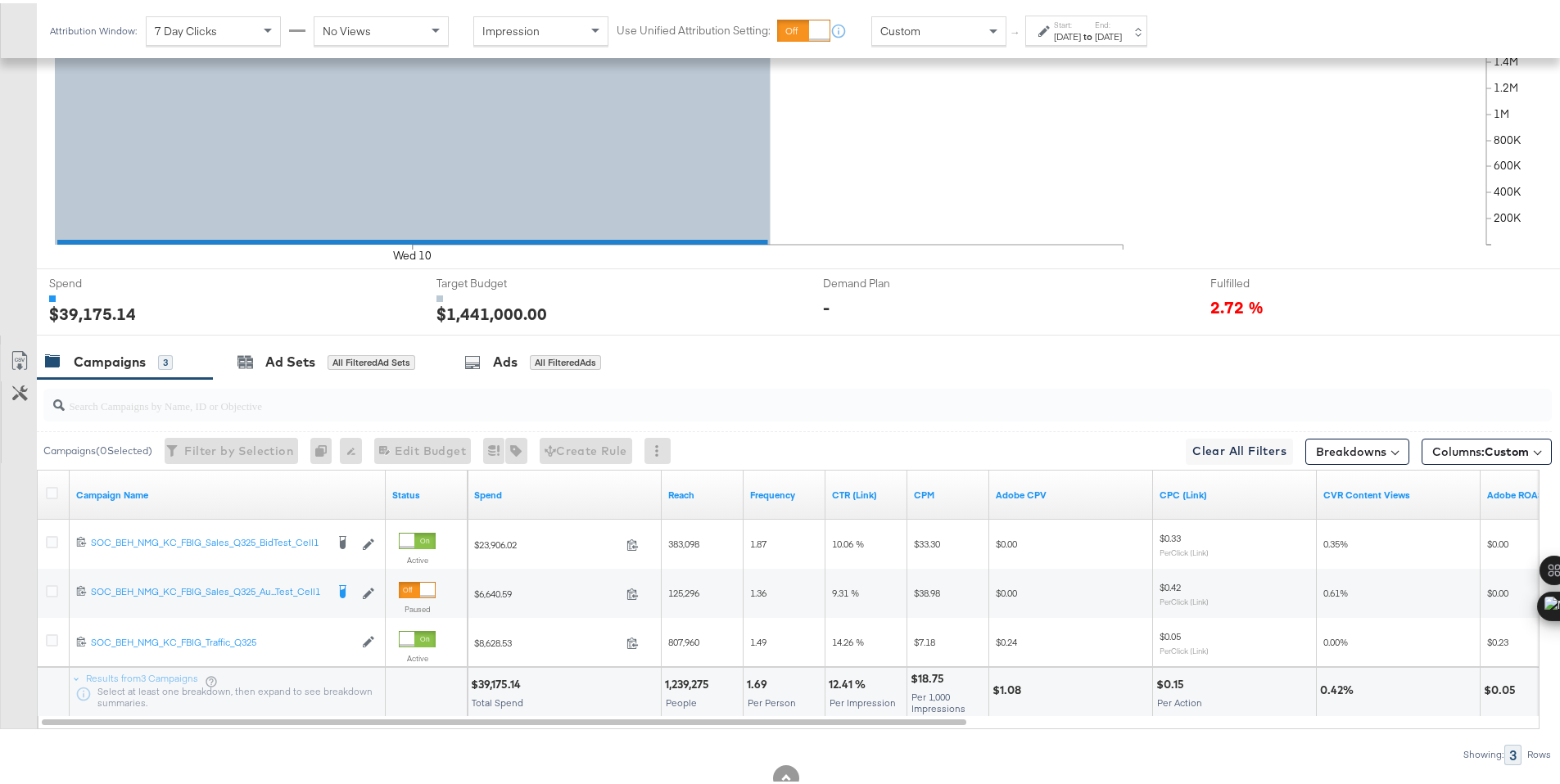
click at [496, 683] on div "$39,175.14" at bounding box center [498, 681] width 55 height 16
click at [1081, 27] on div "Sep 10th 2025" at bounding box center [1067, 34] width 27 height 13
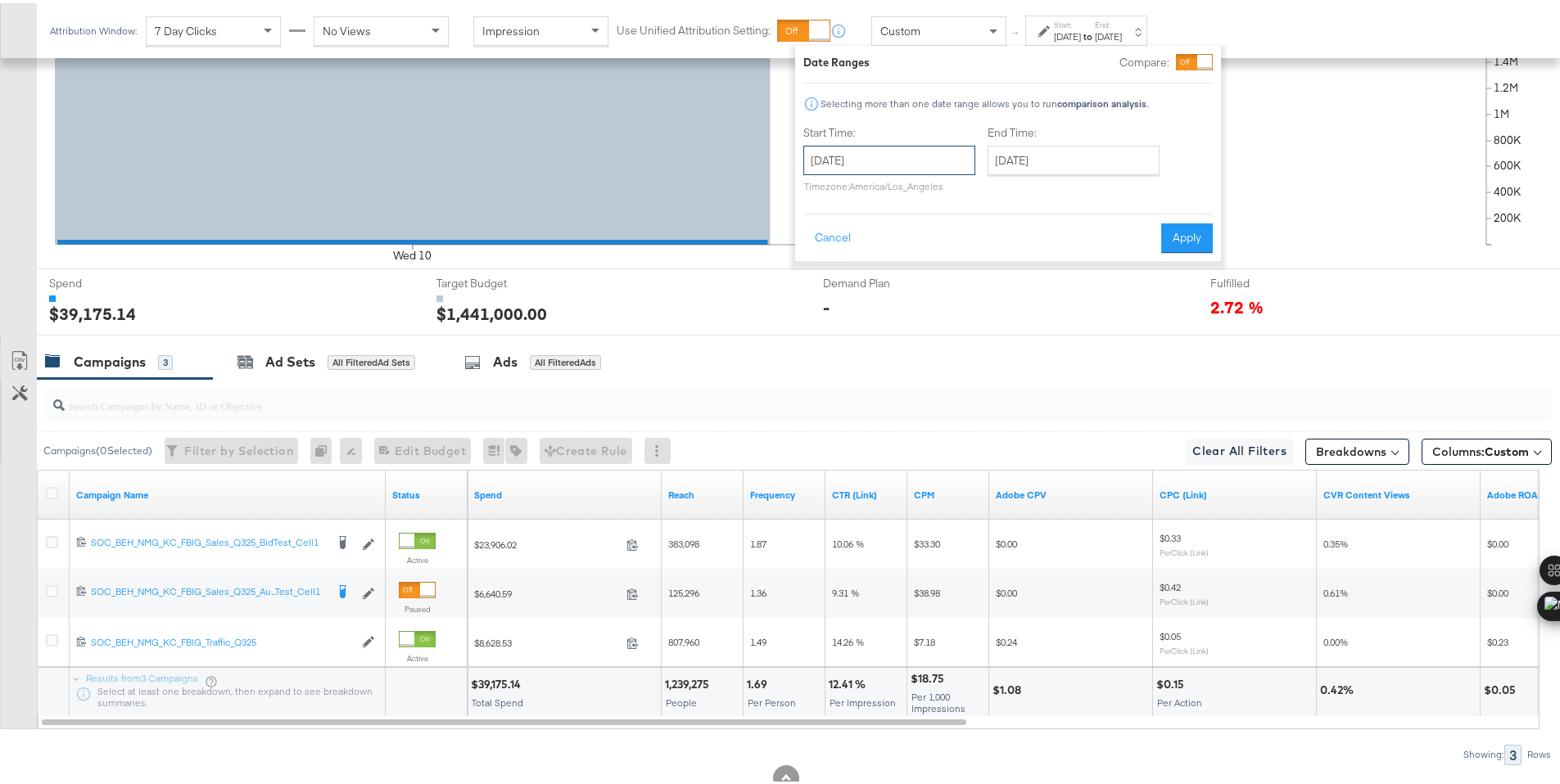
click at [908, 165] on input "September 10th 2025" at bounding box center [889, 157] width 172 height 30
click at [923, 259] on td "11" at bounding box center [934, 263] width 28 height 23
type input "September 11th 2025"
click at [1176, 234] on button "Apply" at bounding box center [1187, 235] width 51 height 30
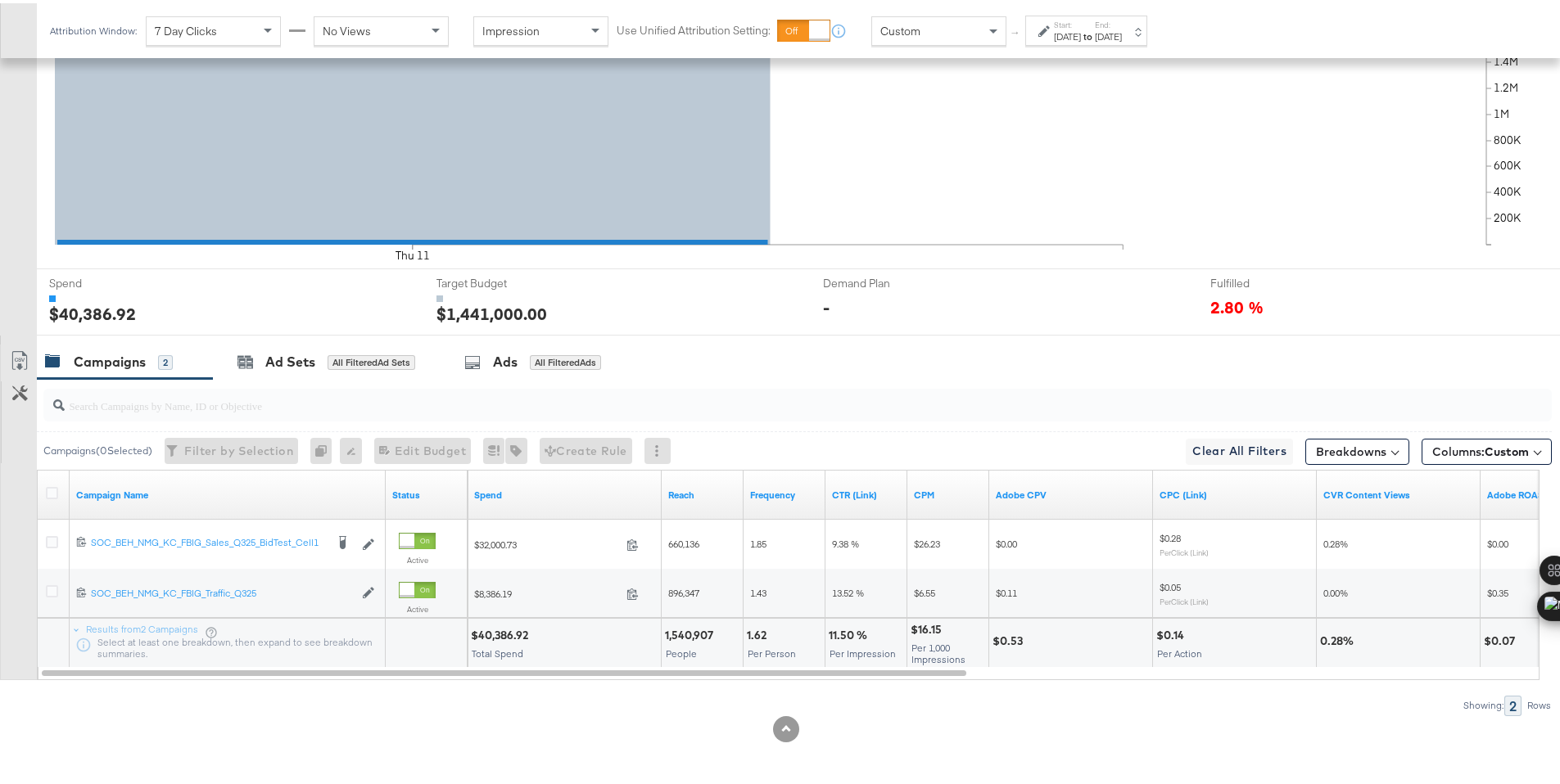
click at [505, 636] on div "$40,386.92" at bounding box center [501, 632] width 62 height 16
click at [1009, 22] on div "↑ Start: Sep 11th 2025 to End: Sep 11th 2025" at bounding box center [1077, 27] width 141 height 31
click at [1055, 34] on div "Sep 11th 2025" at bounding box center [1067, 34] width 27 height 13
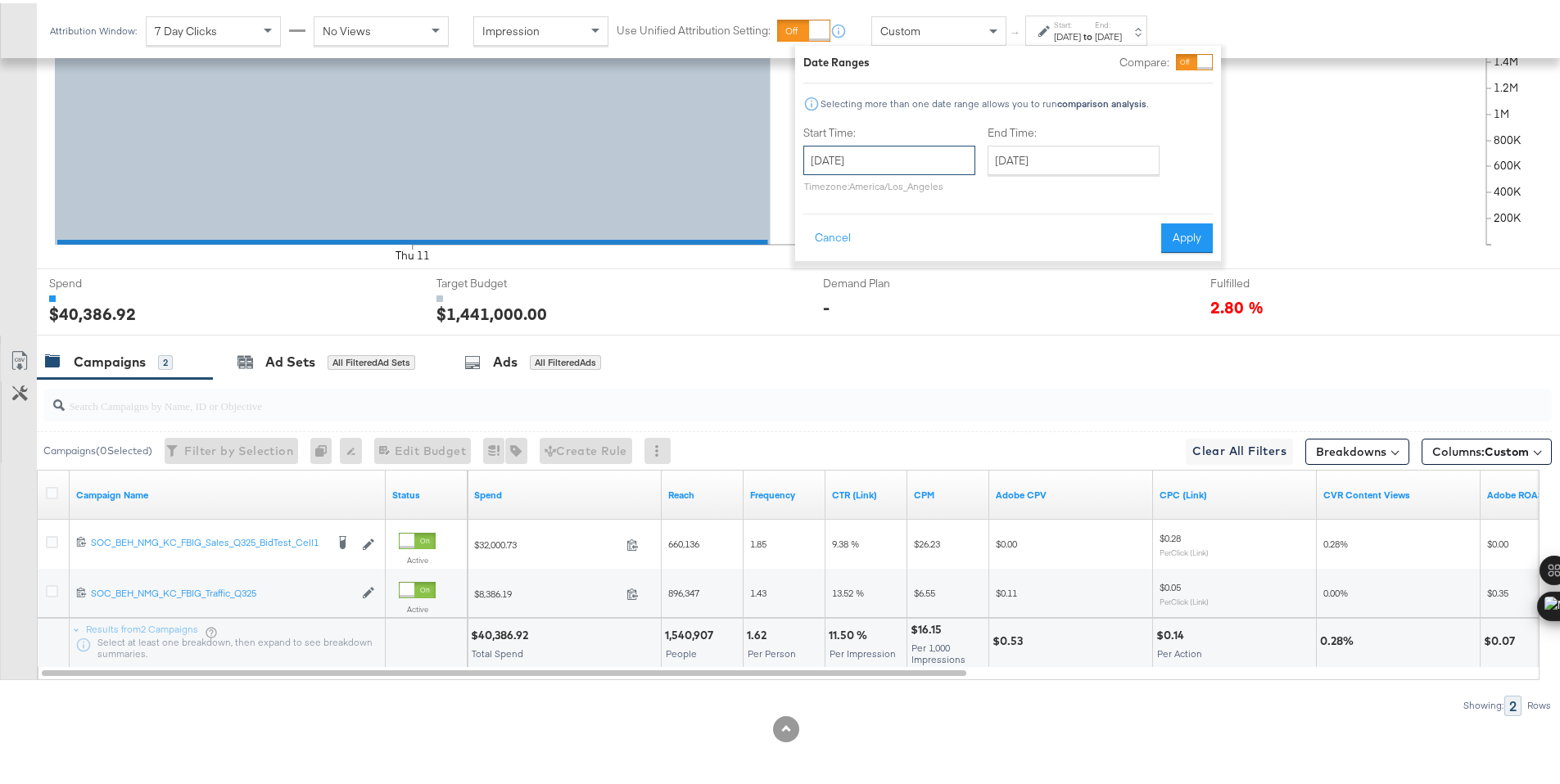
click at [909, 160] on input "September 11th 2025" at bounding box center [889, 157] width 172 height 30
click at [953, 258] on td "12" at bounding box center [961, 263] width 28 height 23
type input "September 12th 2025"
click at [1204, 239] on button "Apply" at bounding box center [1187, 235] width 51 height 30
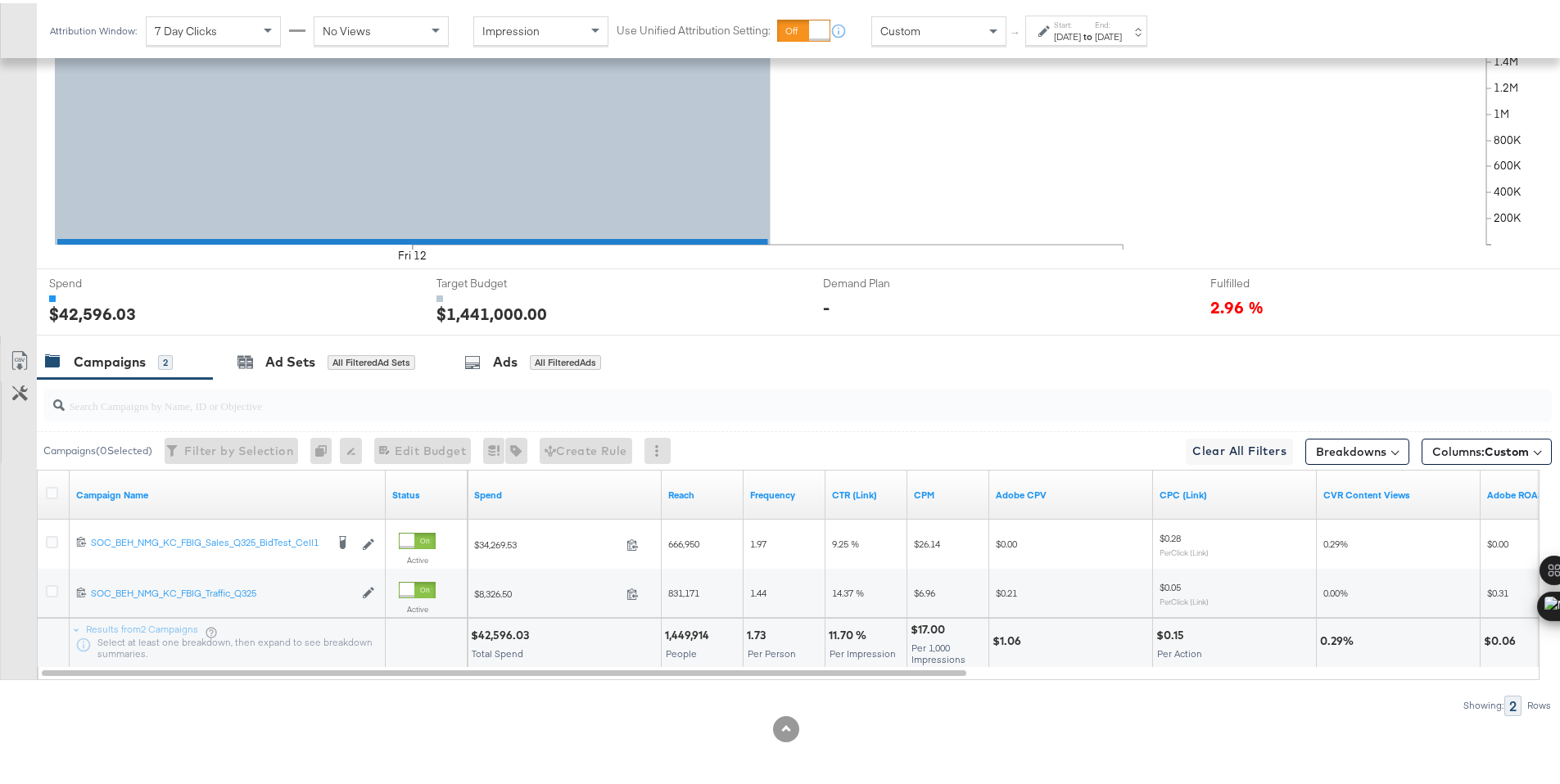
click at [487, 633] on div "$42,596.03" at bounding box center [502, 632] width 63 height 16
click at [1081, 2] on div "Attribution Window: 7 Day Clicks No Views Impression Use Unified Attribution Se…" at bounding box center [602, 27] width 1131 height 55
click at [1065, 20] on label "Start:" at bounding box center [1067, 22] width 27 height 11
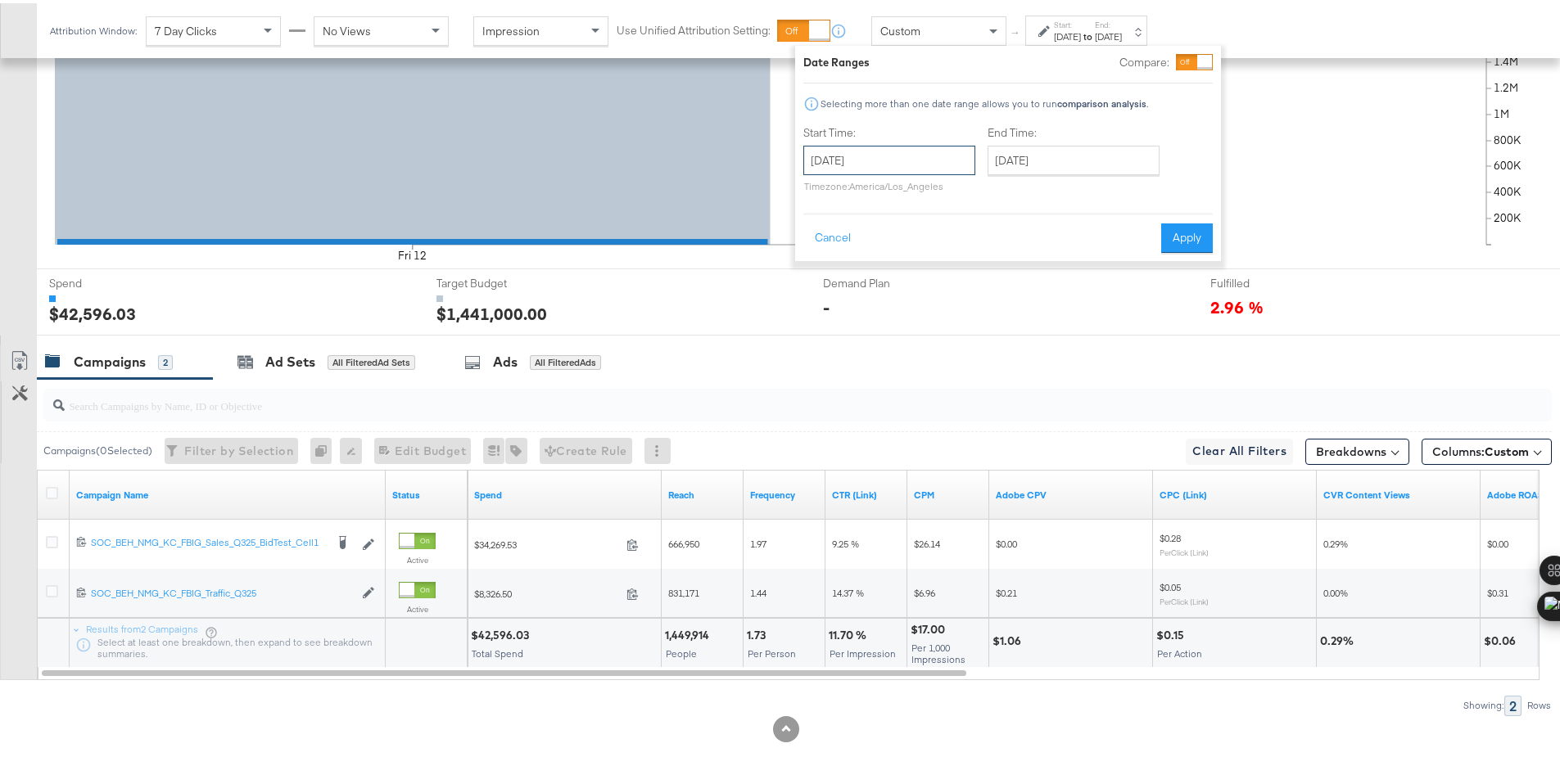
click at [925, 147] on input "September 12th 2025" at bounding box center [889, 157] width 172 height 30
click at [983, 259] on td "13" at bounding box center [989, 263] width 28 height 23
type input "September 13th 2025"
click at [1177, 233] on button "Apply" at bounding box center [1187, 235] width 51 height 30
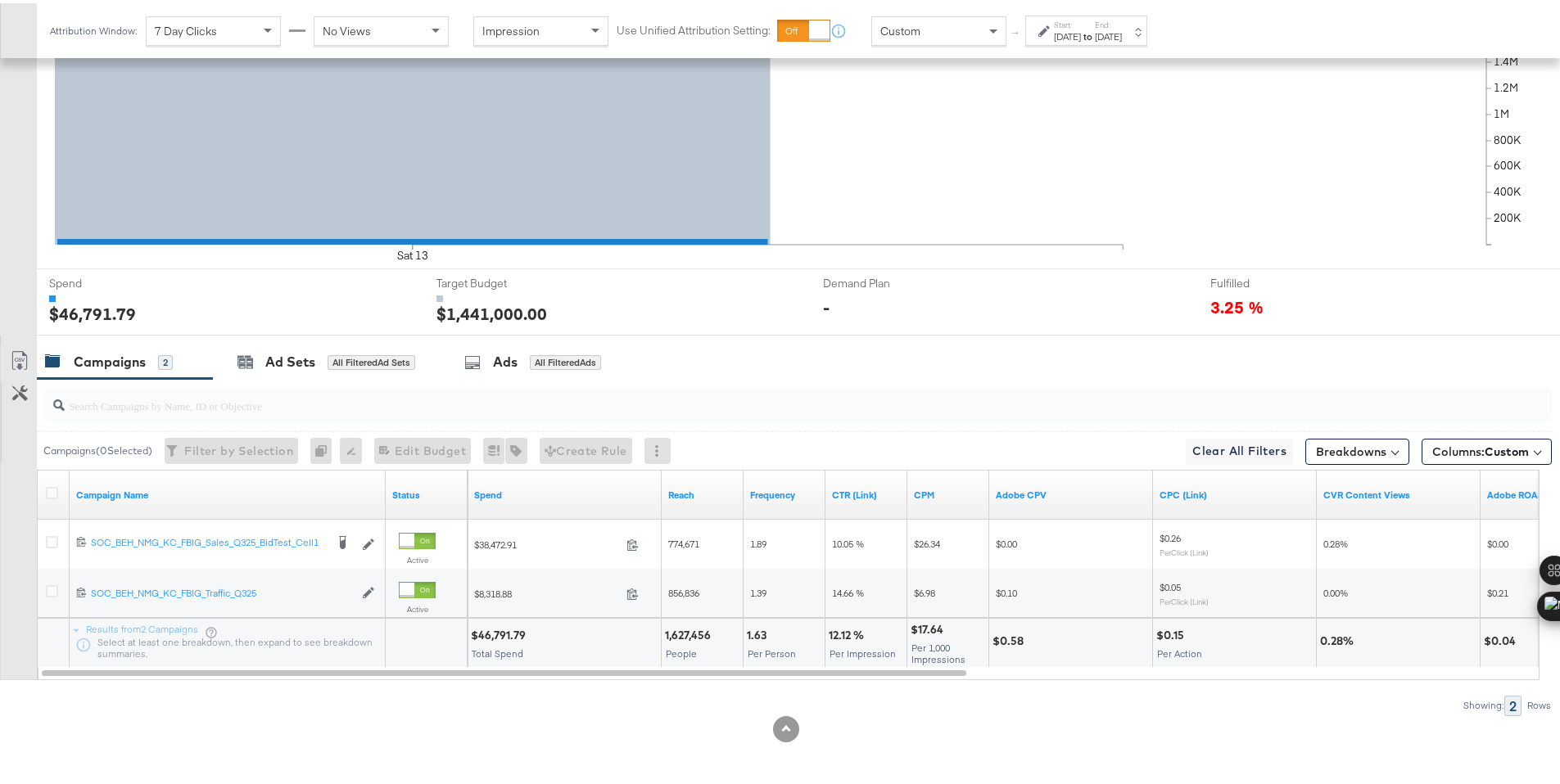
click at [491, 634] on div "$46,791.79" at bounding box center [500, 632] width 60 height 16
click at [1076, 34] on div "Sep 13th 2025" at bounding box center [1067, 34] width 27 height 13
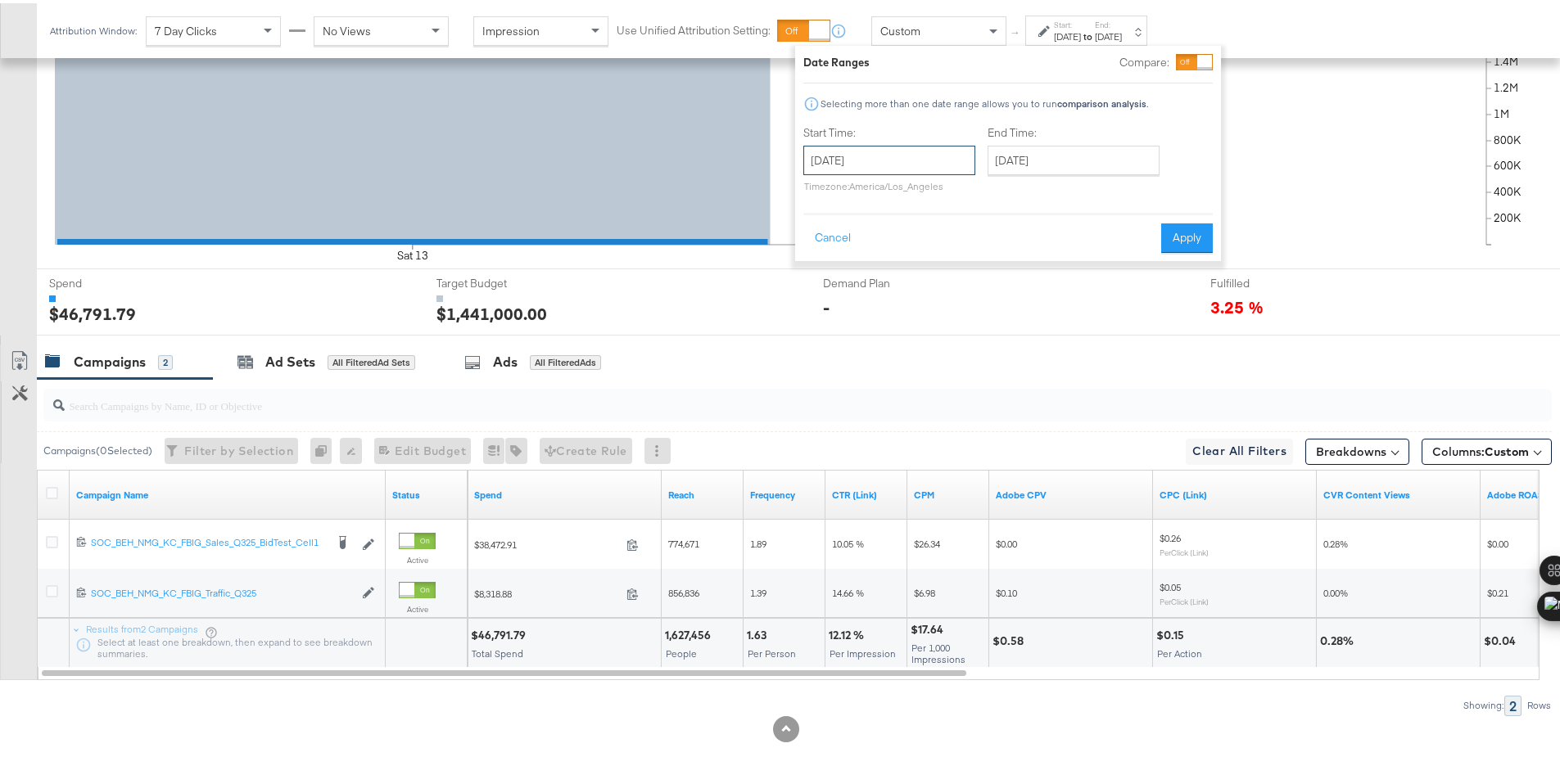
click at [959, 155] on input "September 13th 2025" at bounding box center [889, 157] width 172 height 30
click at [834, 288] on td "14" at bounding box center [822, 286] width 28 height 23
type input "September 14th 2025"
click at [1177, 232] on button "Apply" at bounding box center [1187, 235] width 51 height 30
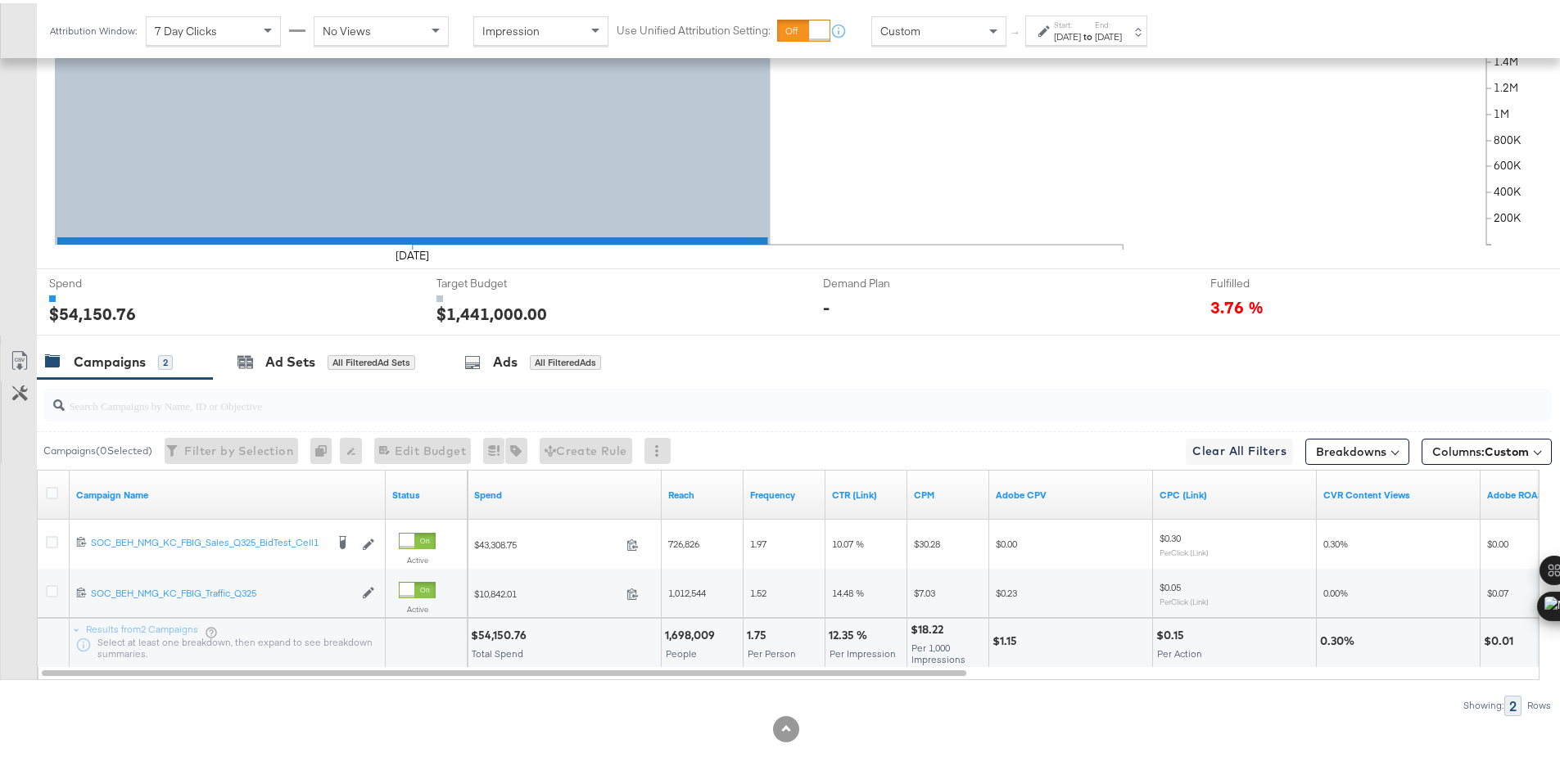
click at [508, 631] on div "$54,150.76" at bounding box center [500, 632] width 60 height 16
click at [1059, 17] on label "Start:" at bounding box center [1067, 22] width 27 height 11
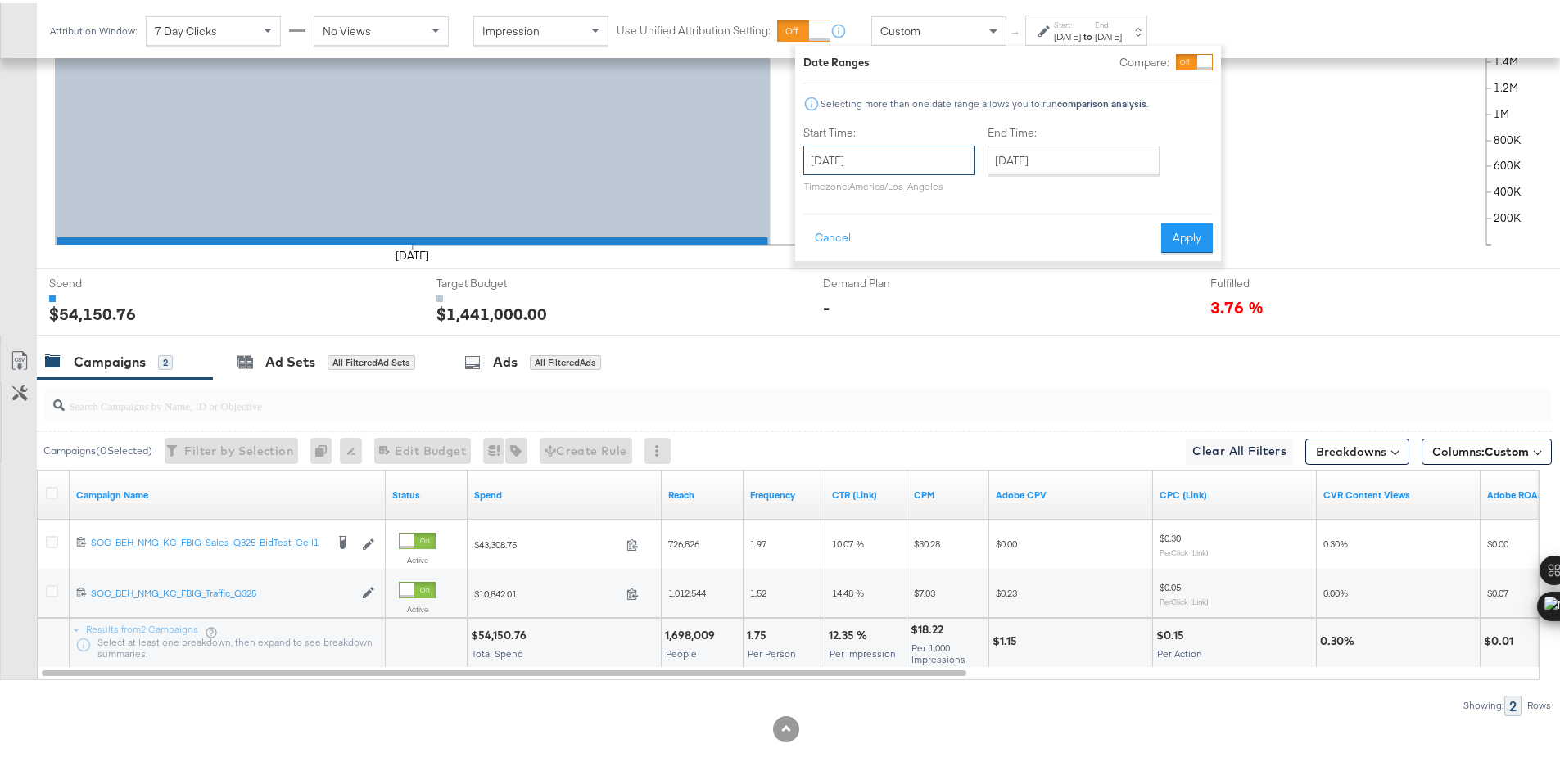
click at [945, 151] on input "September 14th 2025" at bounding box center [889, 157] width 172 height 30
click at [852, 289] on td "15" at bounding box center [850, 286] width 28 height 23
type input "[DATE]"
click at [1178, 227] on button "Apply" at bounding box center [1187, 235] width 51 height 30
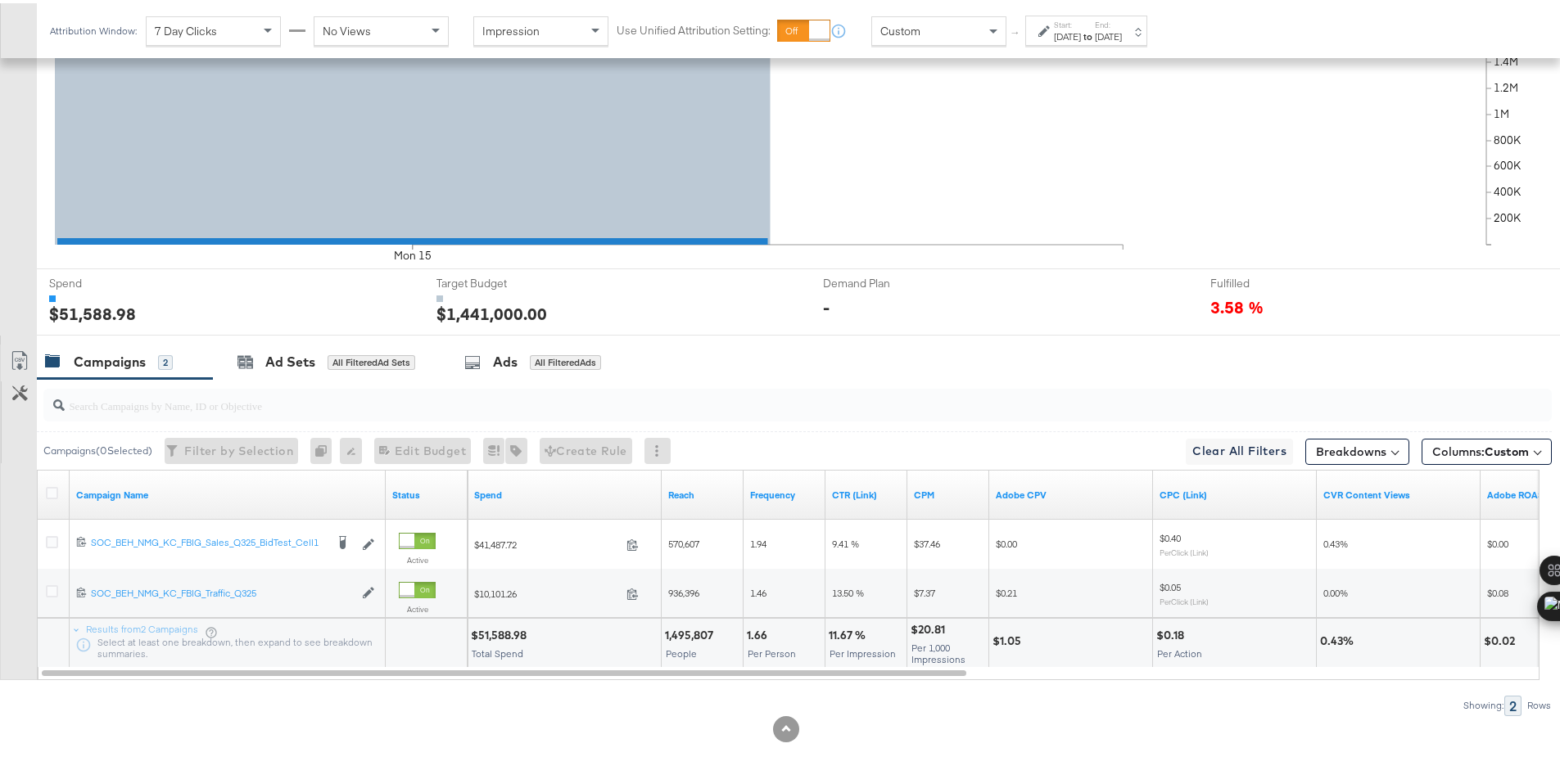
click at [495, 633] on div "$51,588.98" at bounding box center [500, 632] width 60 height 16
click at [1075, 36] on div "[DATE]" at bounding box center [1067, 34] width 27 height 13
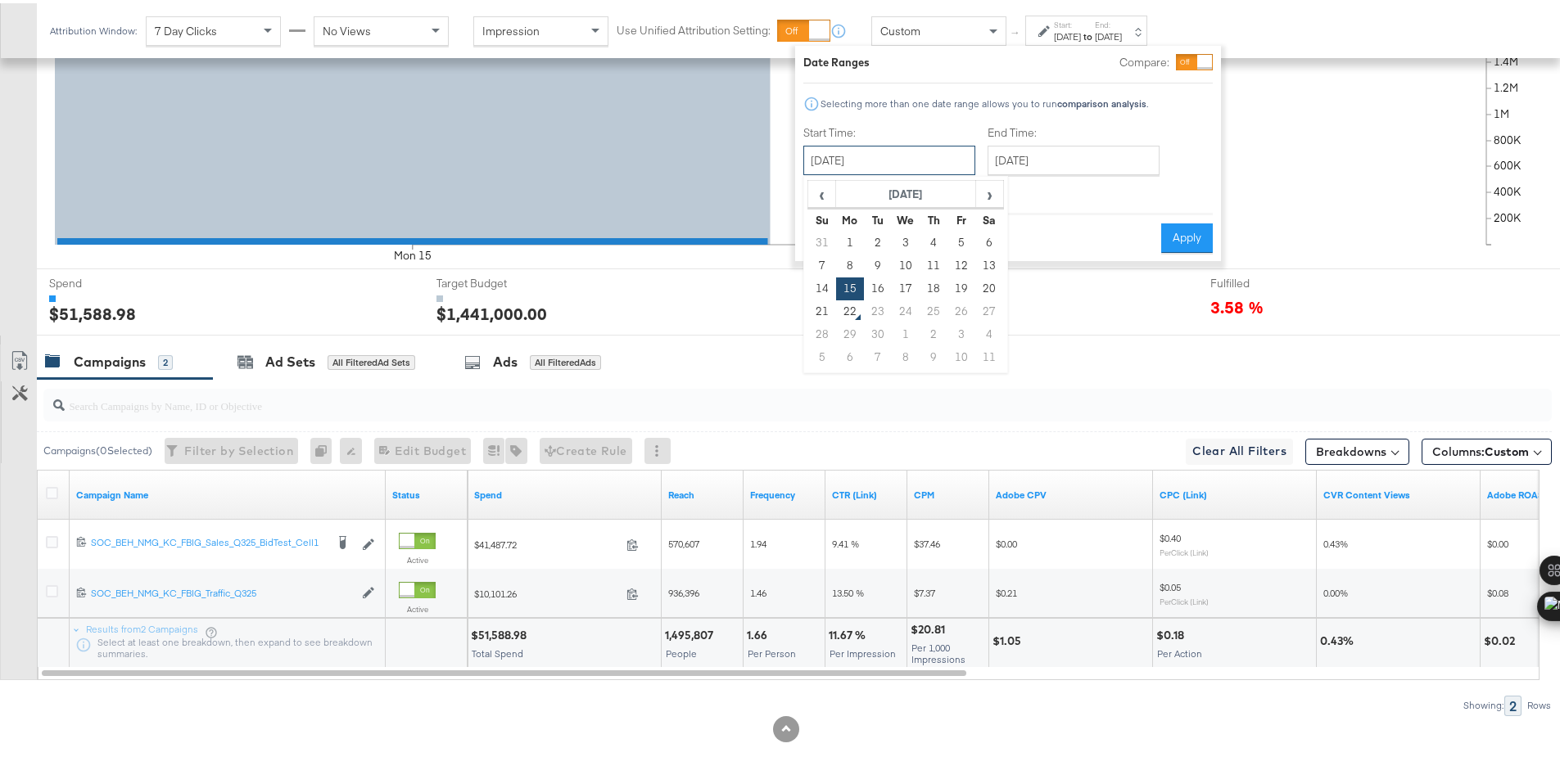
click at [897, 147] on input "[DATE]" at bounding box center [889, 157] width 172 height 30
click at [878, 282] on td "16" at bounding box center [878, 286] width 28 height 23
type input "[DATE]"
click at [1180, 241] on button "Apply" at bounding box center [1187, 235] width 51 height 30
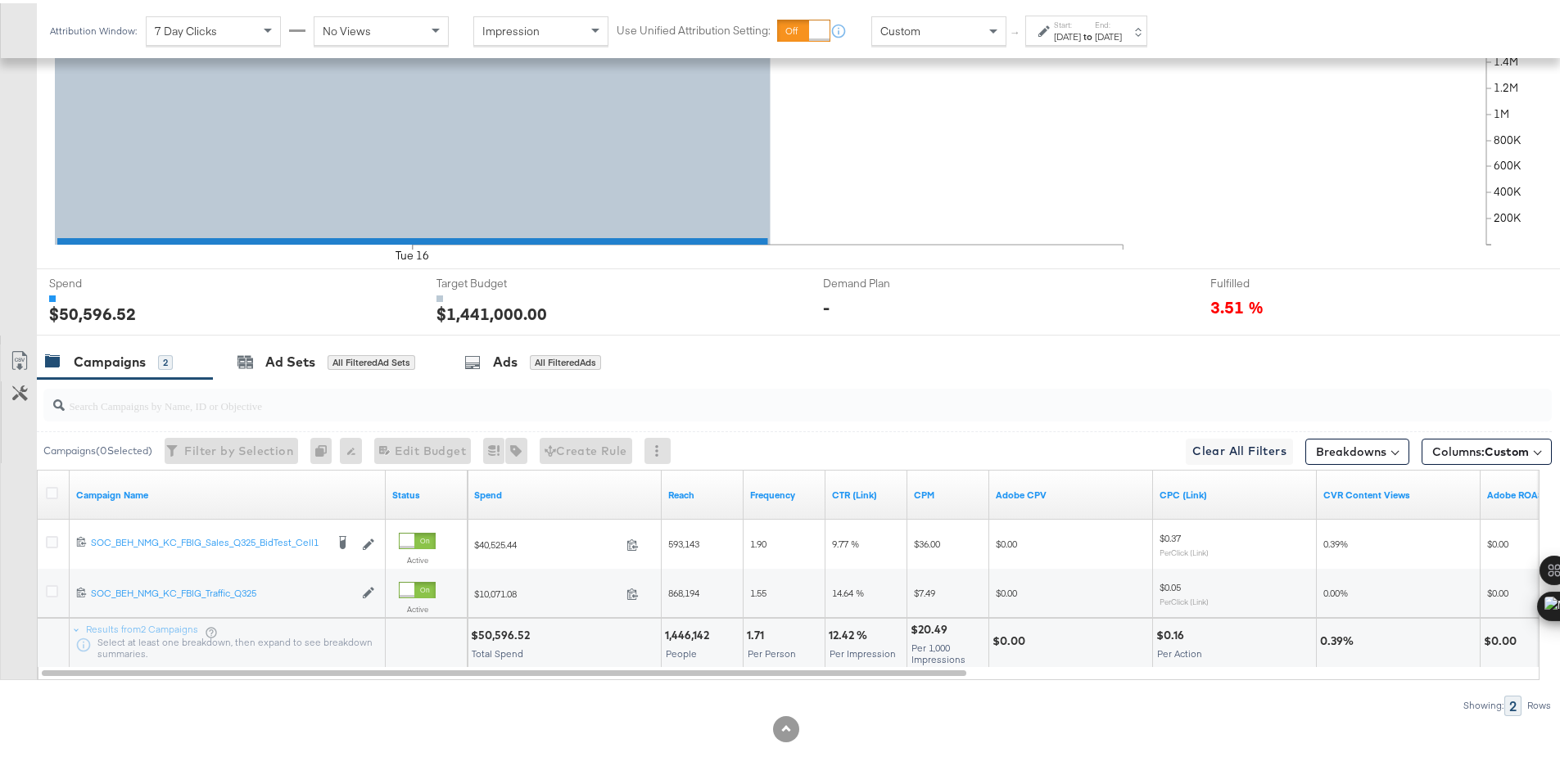
click at [489, 634] on div "$50,596.52" at bounding box center [502, 632] width 64 height 16
click at [1081, 36] on div "[DATE]" at bounding box center [1067, 34] width 27 height 13
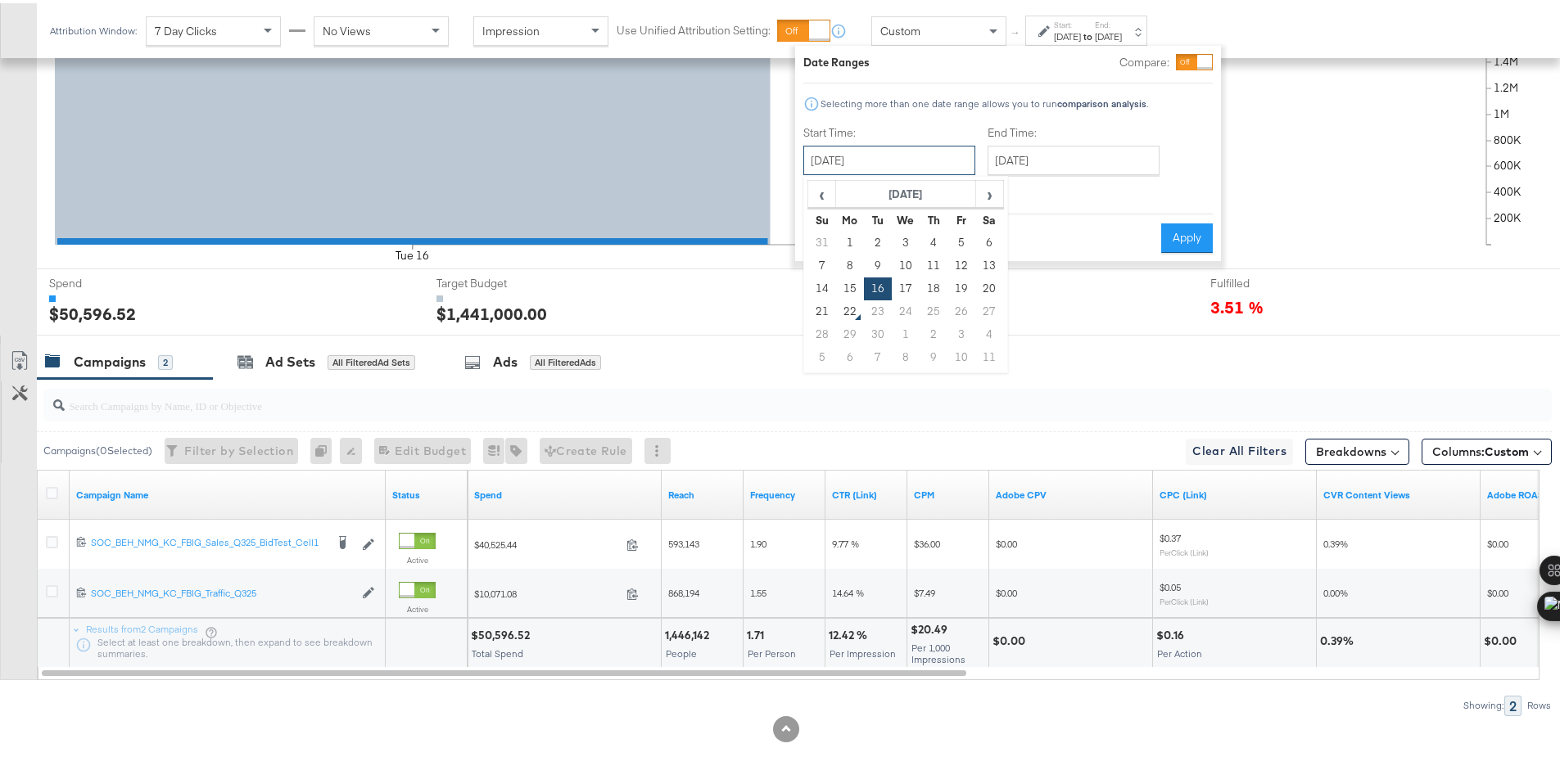
click at [898, 146] on input "[DATE]" at bounding box center [889, 157] width 172 height 30
click at [910, 285] on td "17" at bounding box center [906, 286] width 28 height 23
type input "[DATE]"
click at [1208, 237] on button "Apply" at bounding box center [1187, 235] width 51 height 30
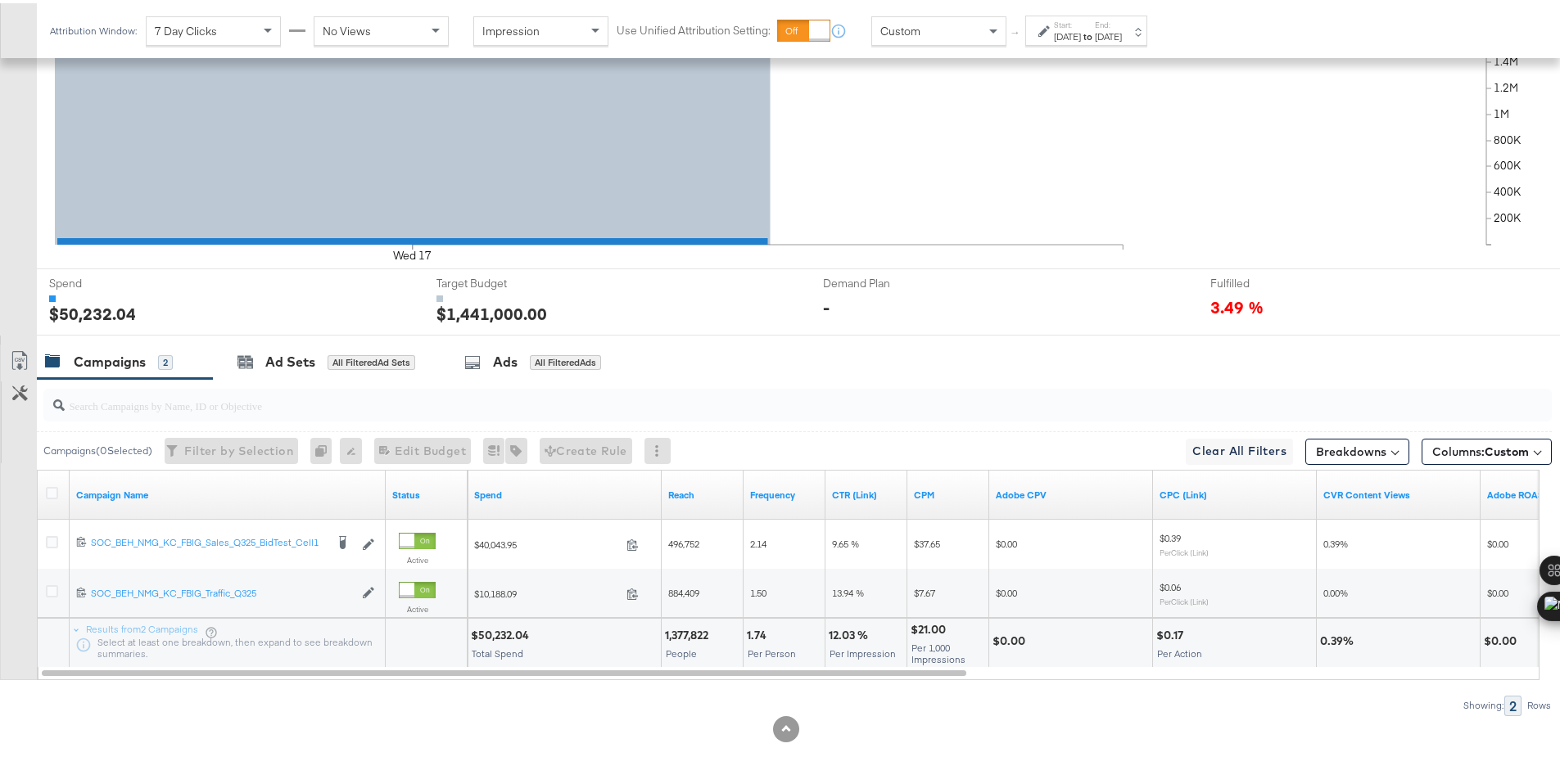
click at [493, 633] on div "$50,232.04" at bounding box center [502, 632] width 63 height 16
click at [1085, 11] on div "Attribution Window: 7 Day Clicks No Views Impression Use Unified Attribution Se…" at bounding box center [602, 27] width 1131 height 55
click at [1055, 29] on div "[DATE]" at bounding box center [1067, 34] width 27 height 13
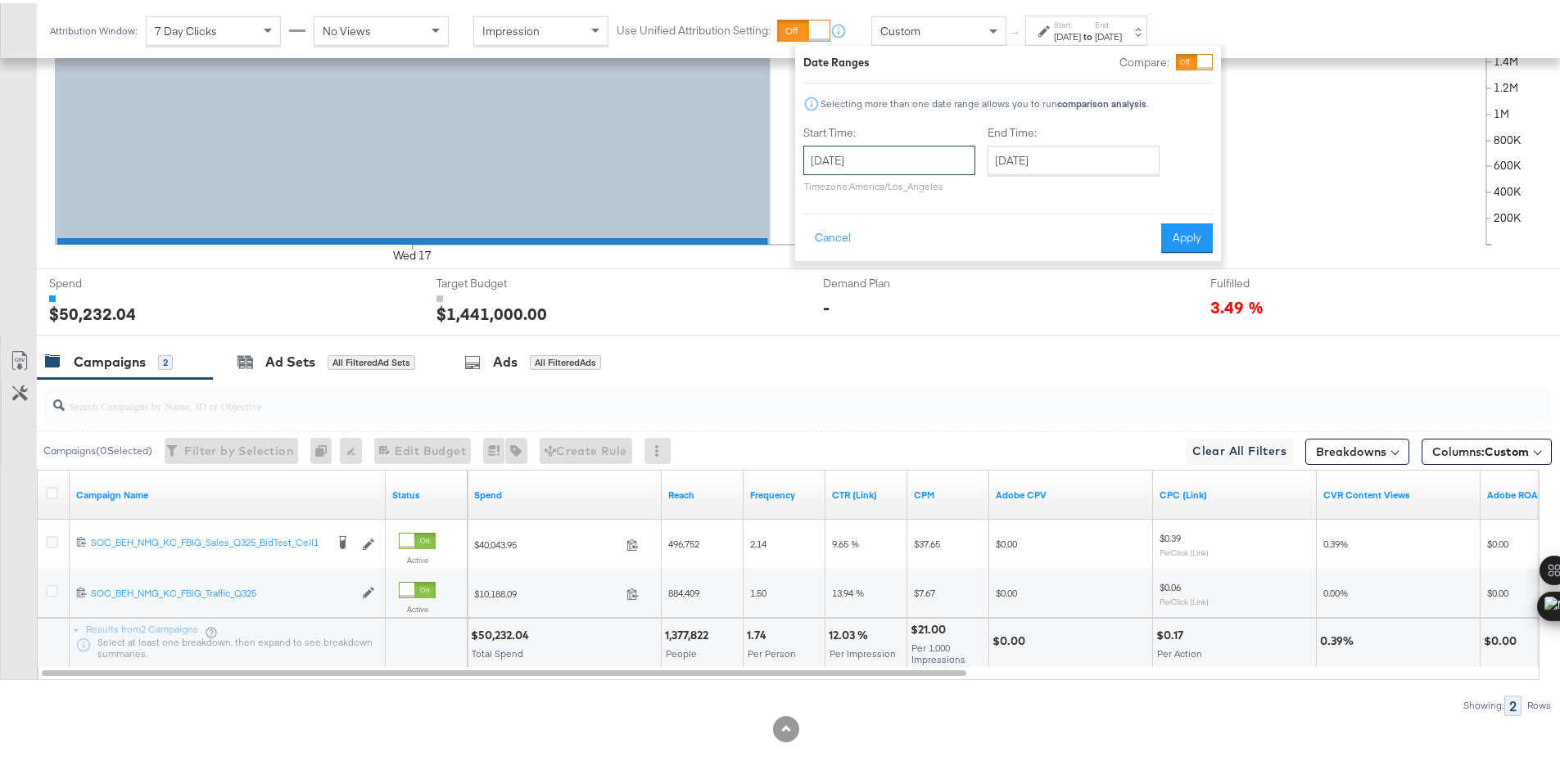
click at [861, 161] on input "[DATE]" at bounding box center [889, 157] width 172 height 30
click at [928, 281] on td "18" at bounding box center [934, 286] width 28 height 23
type input "[DATE]"
click at [1179, 232] on button "Apply" at bounding box center [1187, 235] width 51 height 30
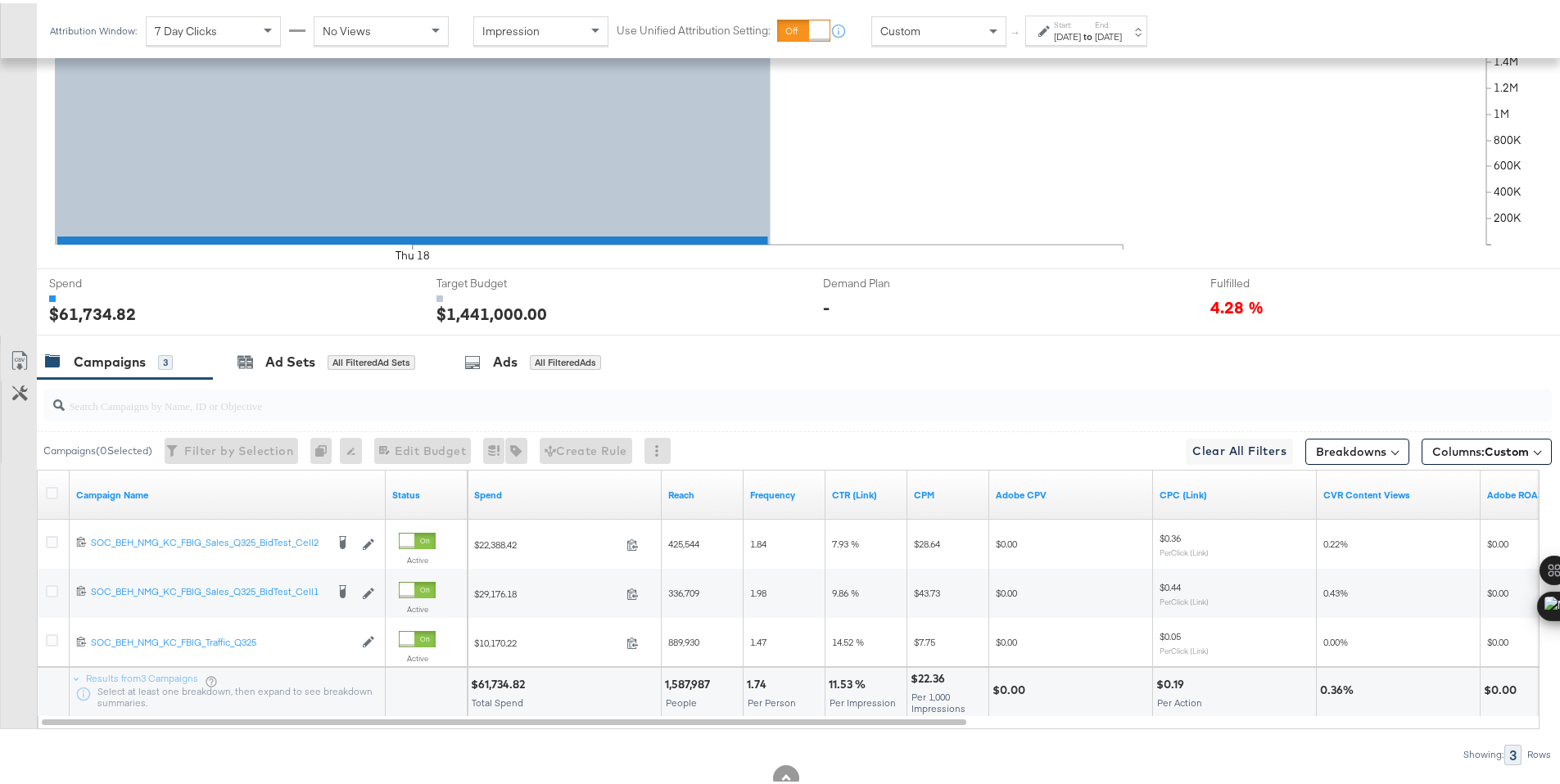
click at [498, 681] on div "$61,734.82" at bounding box center [500, 681] width 59 height 16
click at [1049, 32] on icon at bounding box center [1044, 28] width 12 height 12
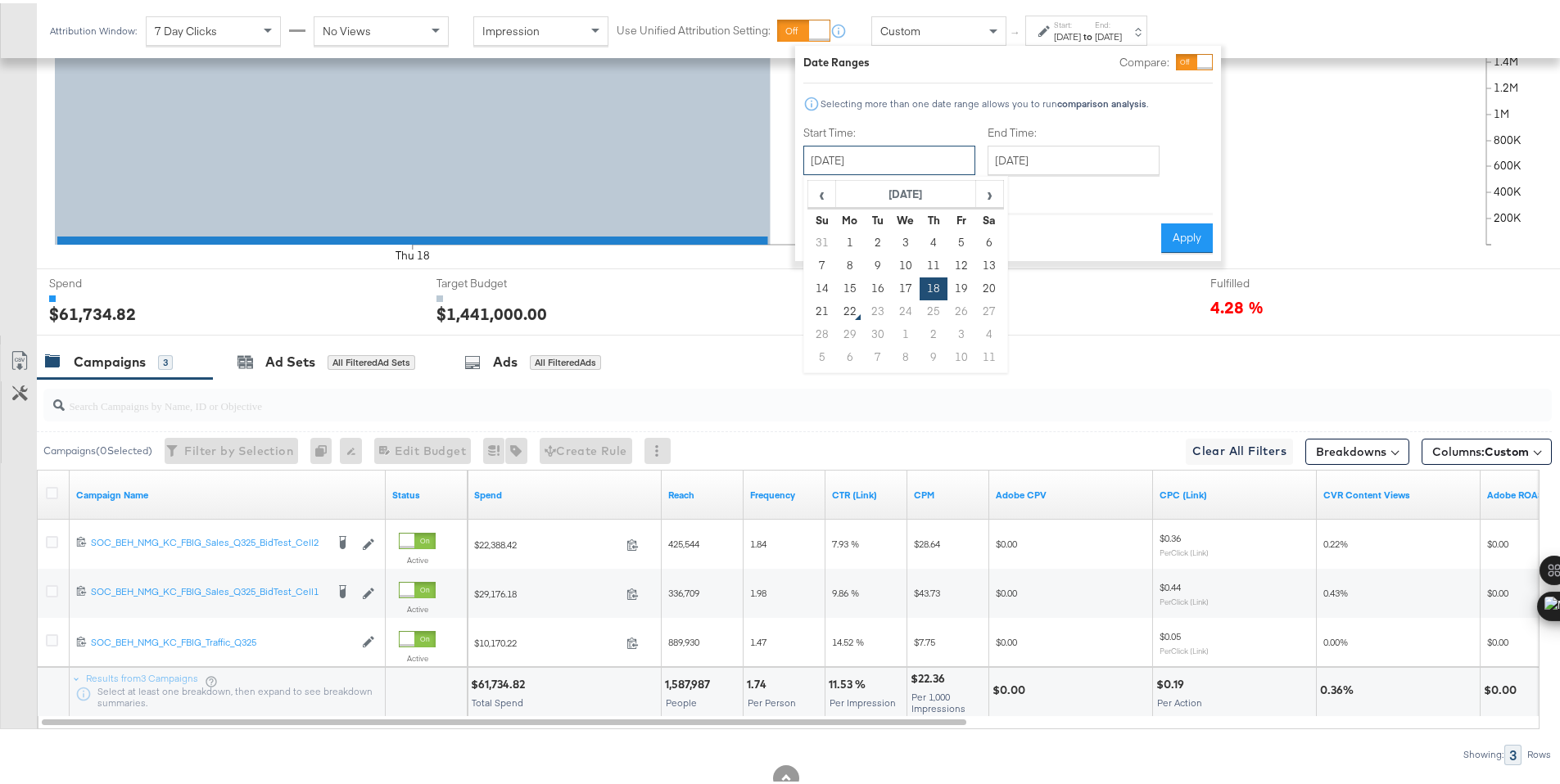
click at [943, 147] on input "[DATE]" at bounding box center [889, 157] width 172 height 30
click at [957, 290] on td "19" at bounding box center [961, 286] width 28 height 23
type input "[DATE]"
click at [1165, 233] on button "Apply" at bounding box center [1187, 235] width 51 height 30
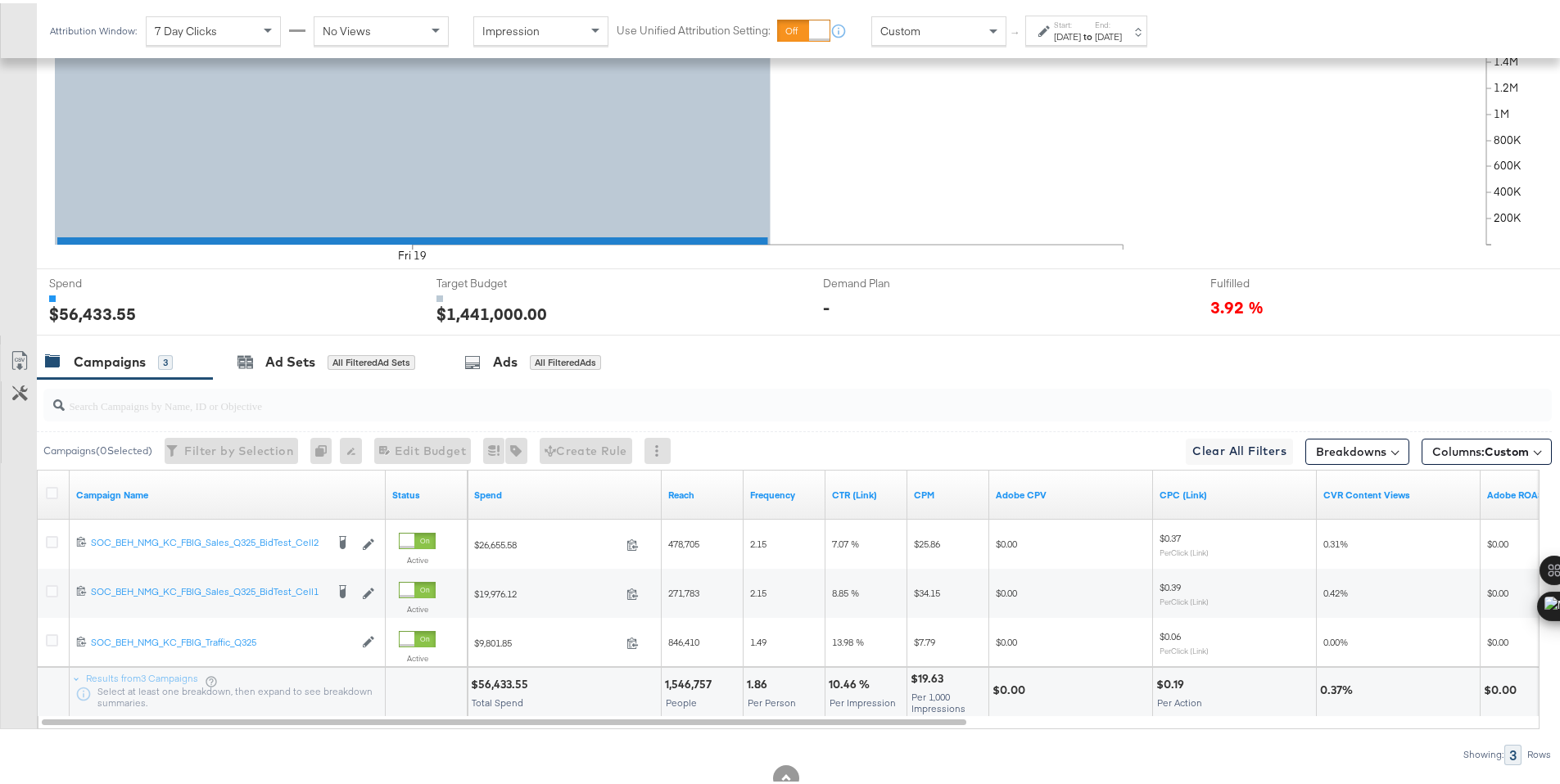
click at [495, 681] on div "$56,433.55" at bounding box center [501, 681] width 62 height 16
click at [1059, 35] on div "[DATE]" at bounding box center [1067, 34] width 27 height 13
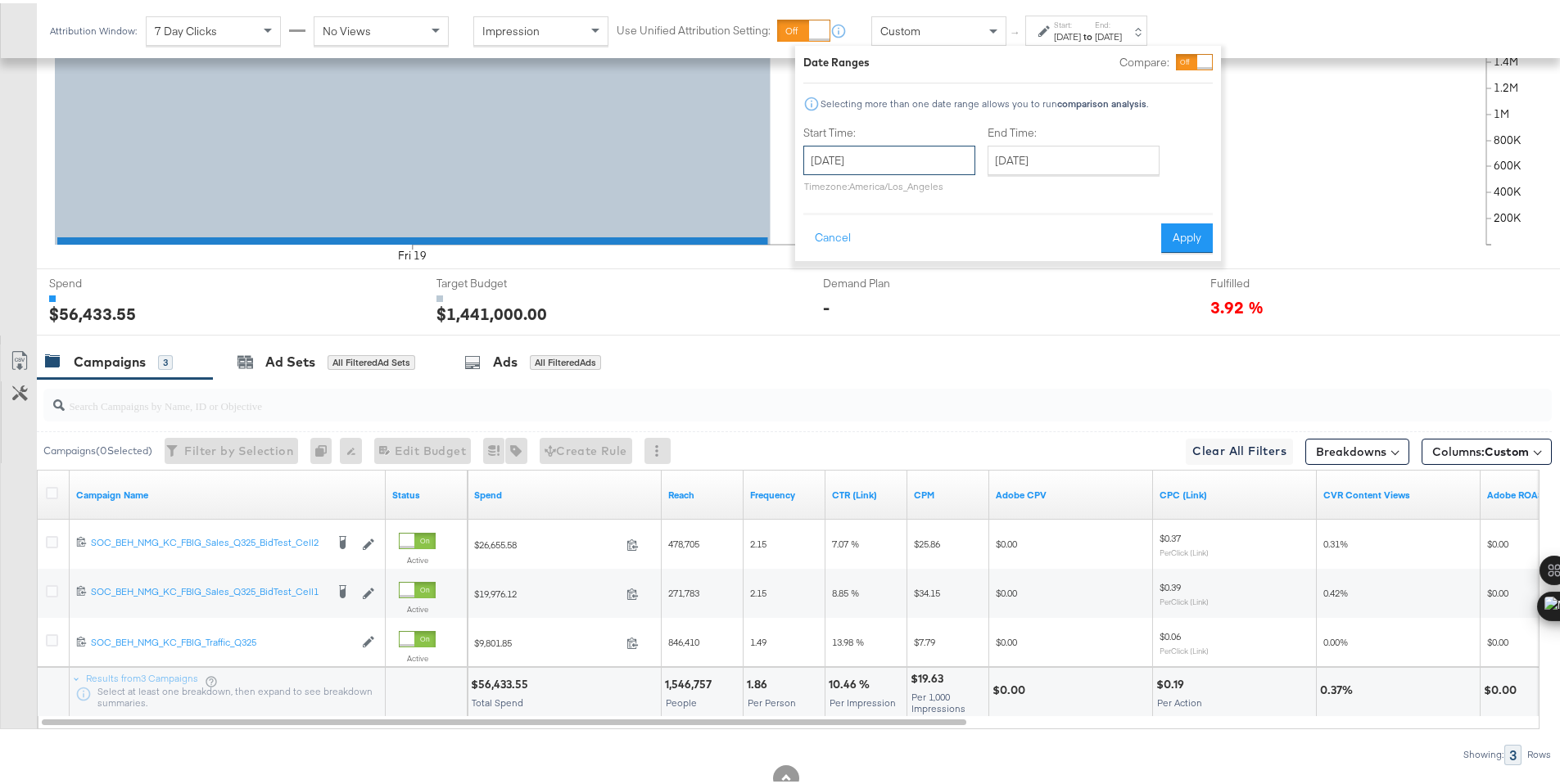
click at [946, 156] on input "[DATE]" at bounding box center [889, 157] width 172 height 30
click at [985, 285] on td "20" at bounding box center [989, 286] width 28 height 23
type input "[DATE]"
click at [1165, 232] on button "Apply" at bounding box center [1187, 235] width 51 height 30
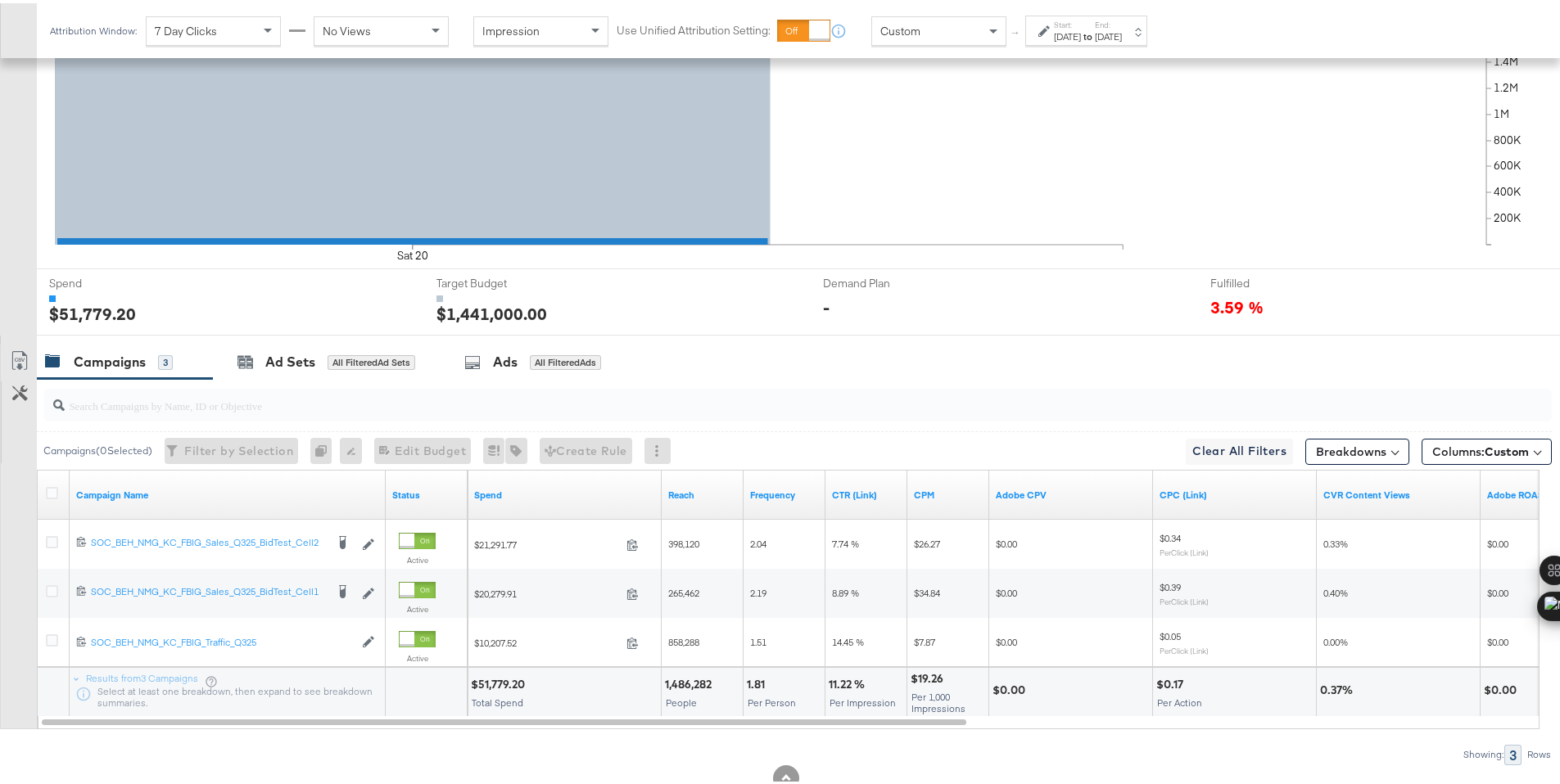
click at [499, 679] on div "$51,779.20" at bounding box center [500, 681] width 59 height 16
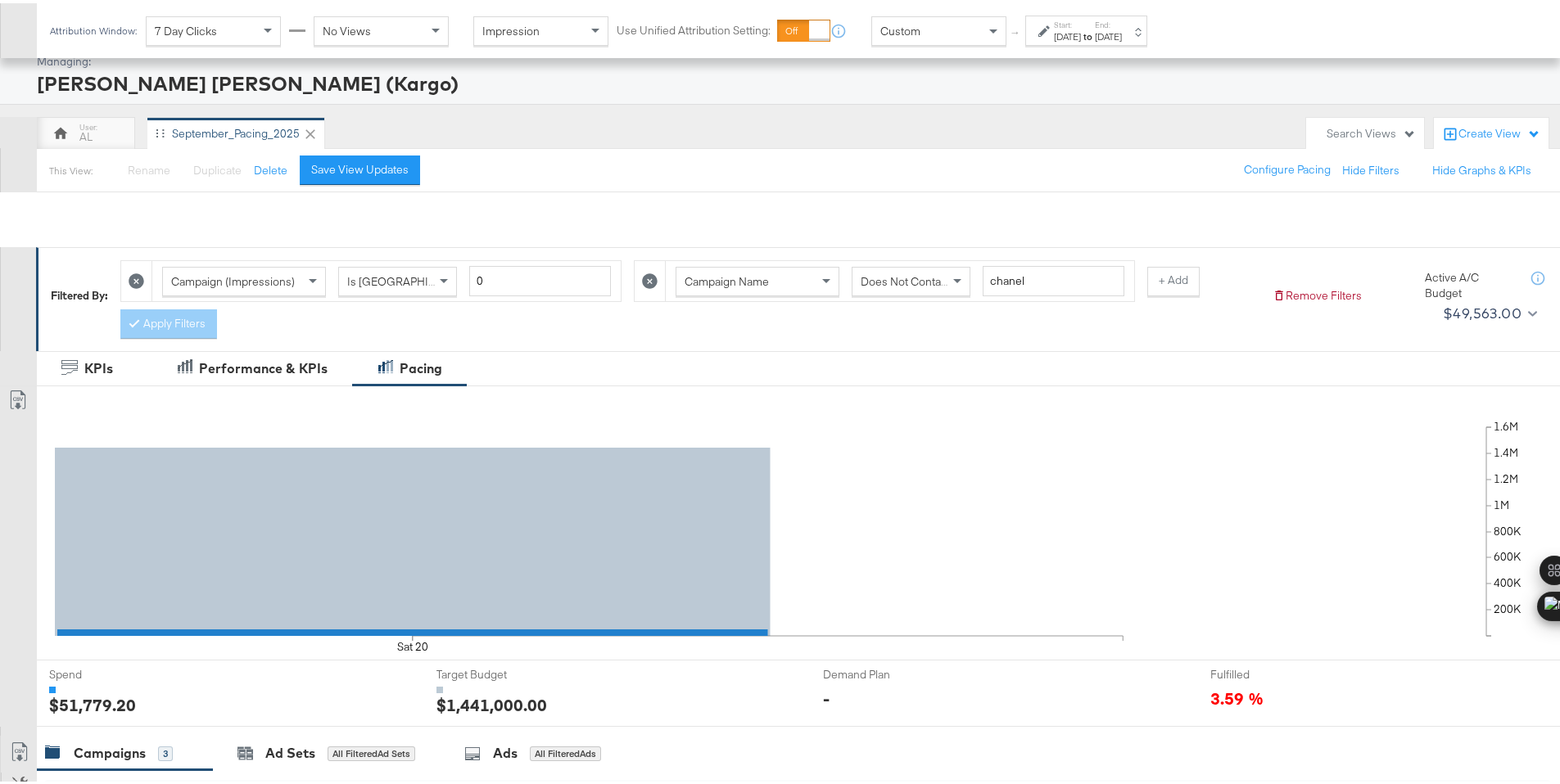
scroll to position [0, 0]
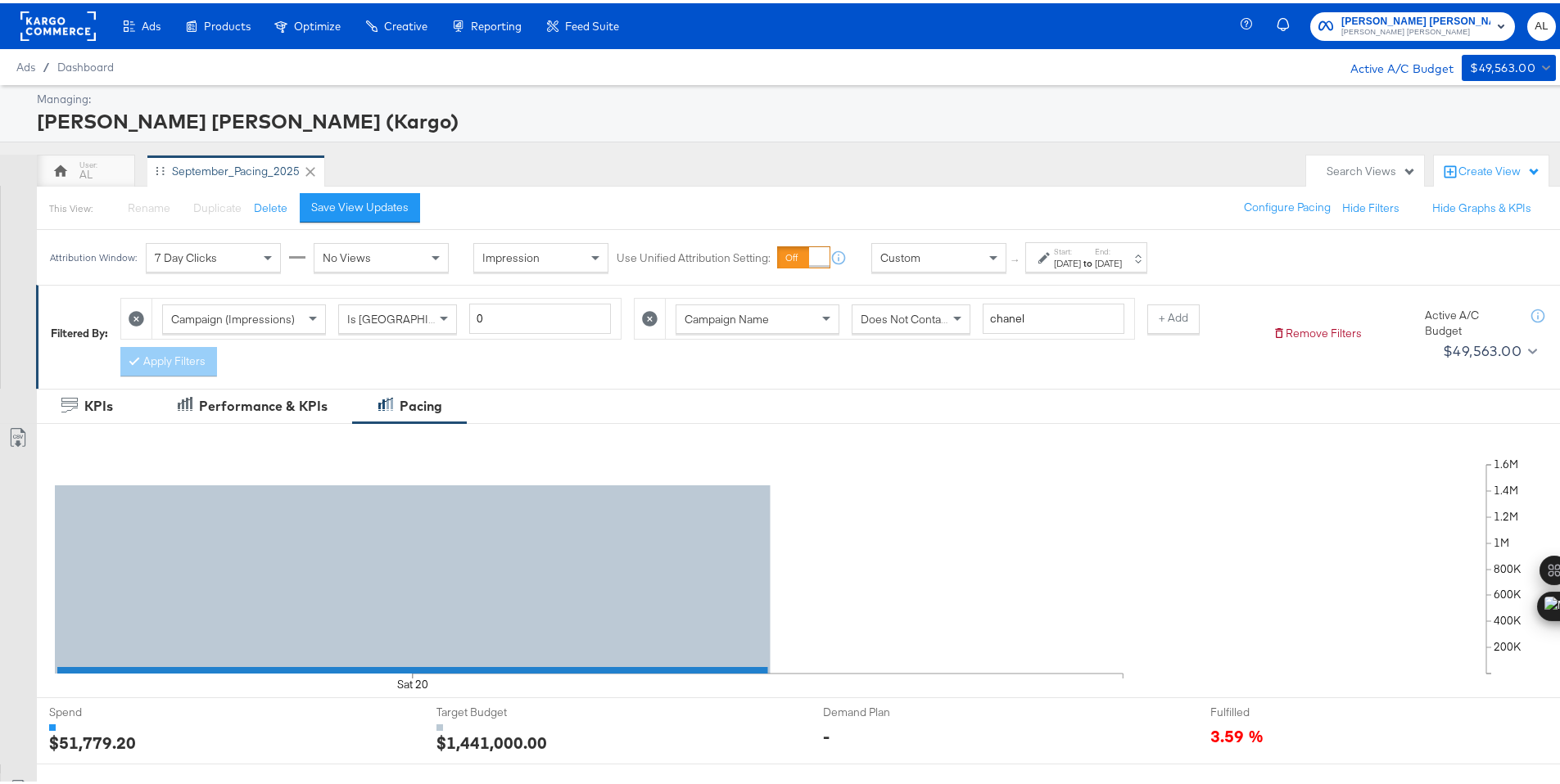
click at [55, 20] on rect at bounding box center [58, 23] width 75 height 30
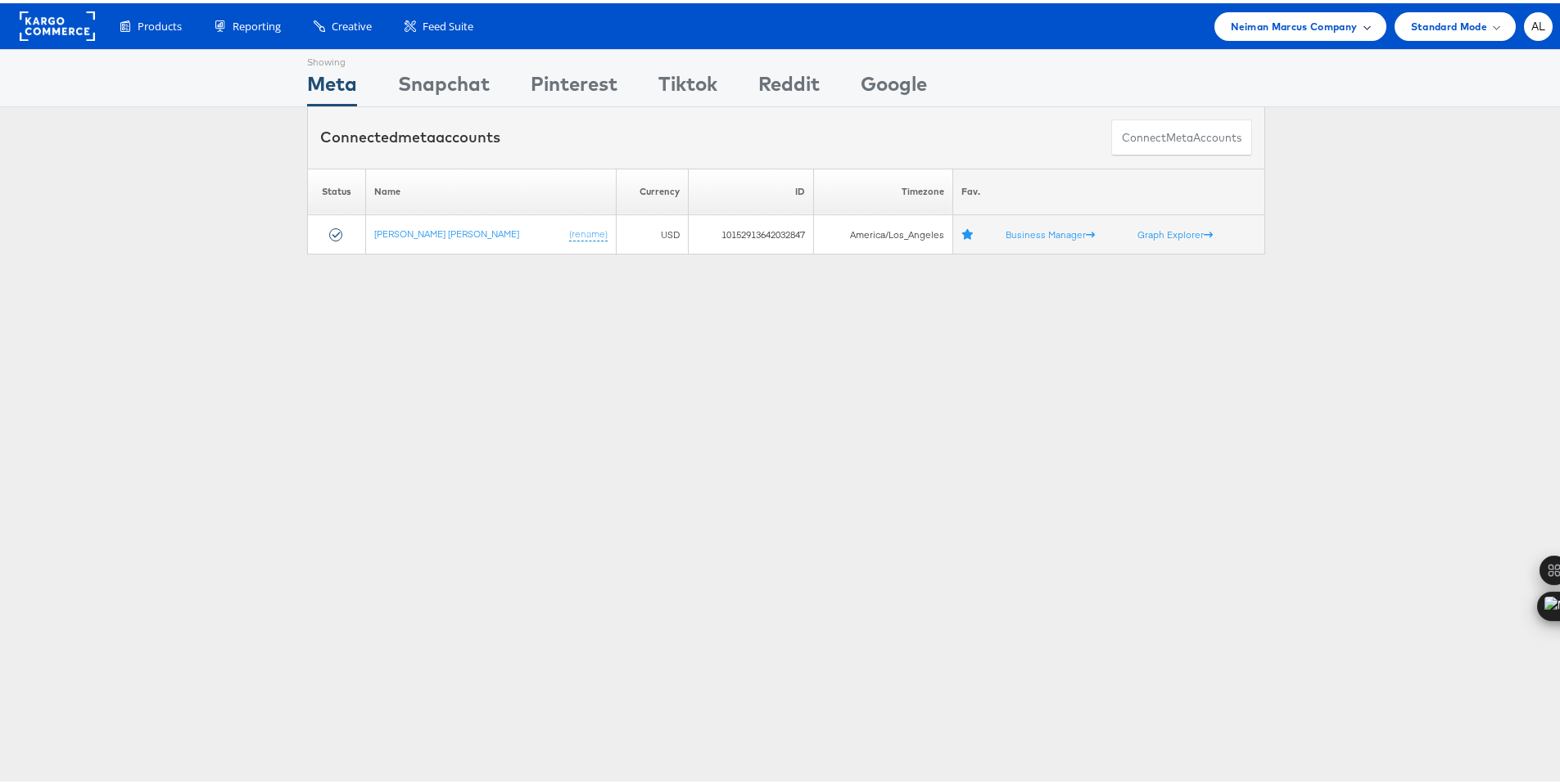
click at [1344, 29] on div "Neiman Marcus Company" at bounding box center [1299, 23] width 138 height 17
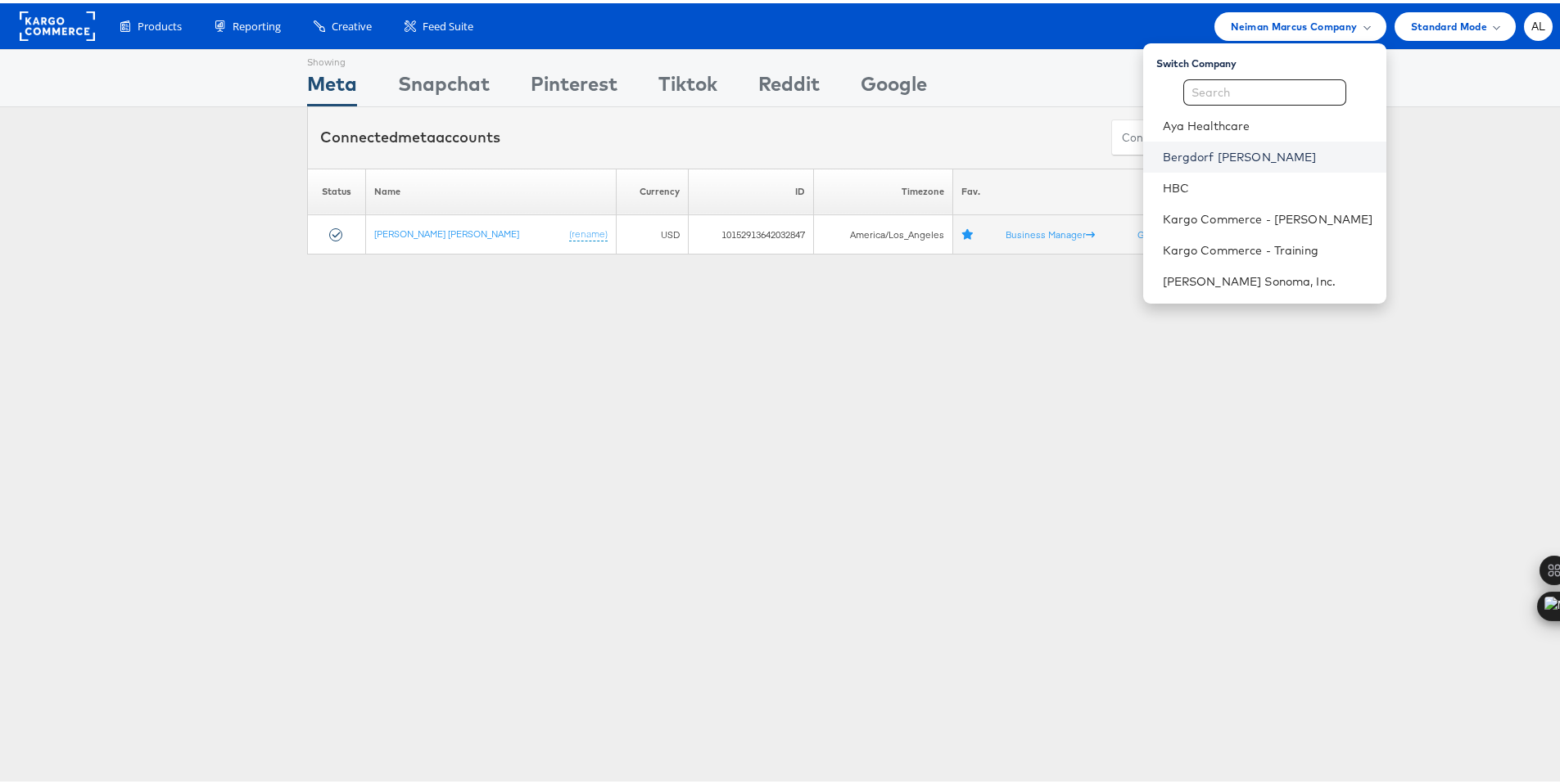
click at [1203, 157] on link "Bergdorf [PERSON_NAME]" at bounding box center [1268, 154] width 210 height 17
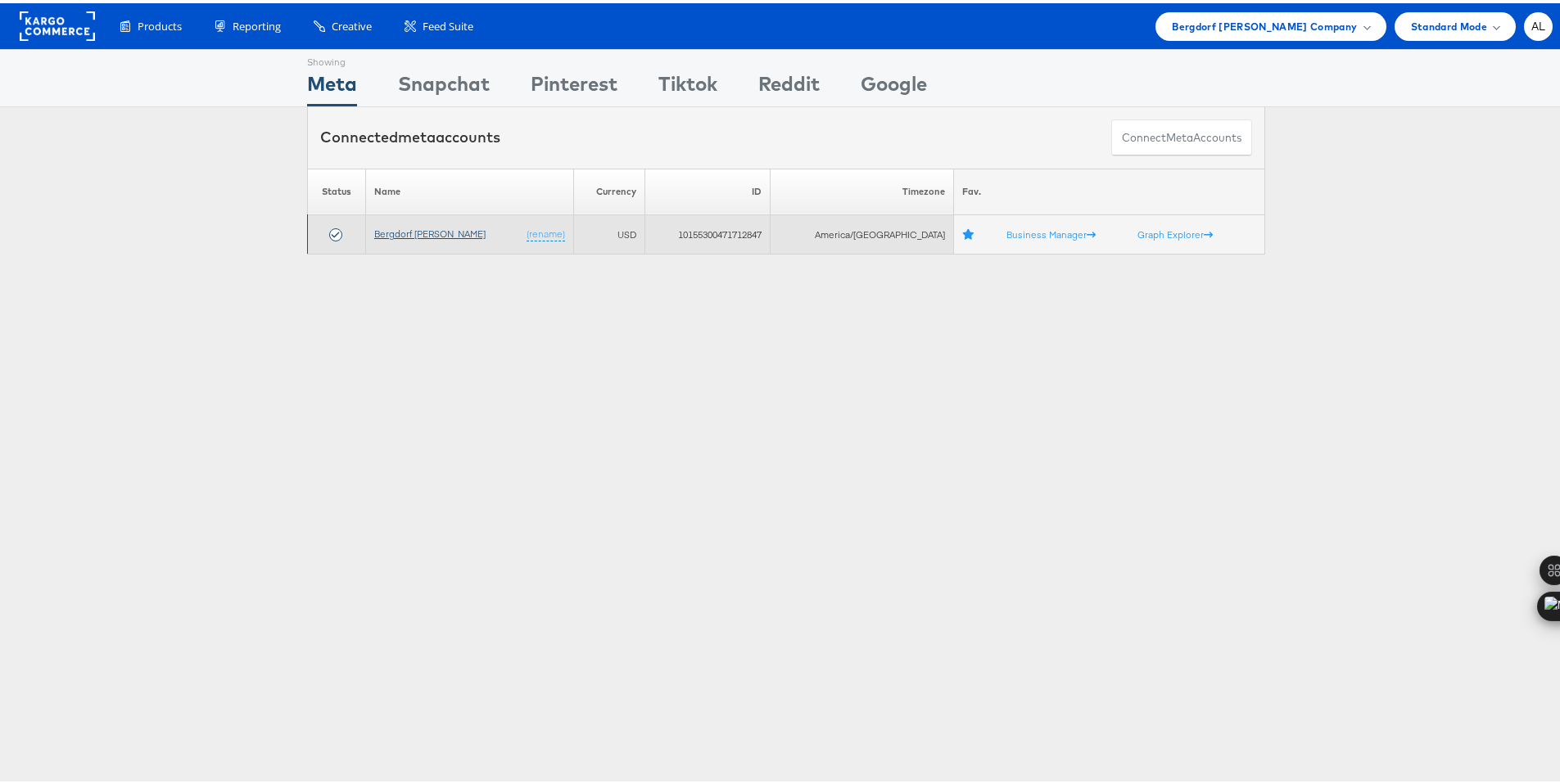
click at [433, 232] on link "Bergdorf [PERSON_NAME]" at bounding box center [429, 230] width 112 height 12
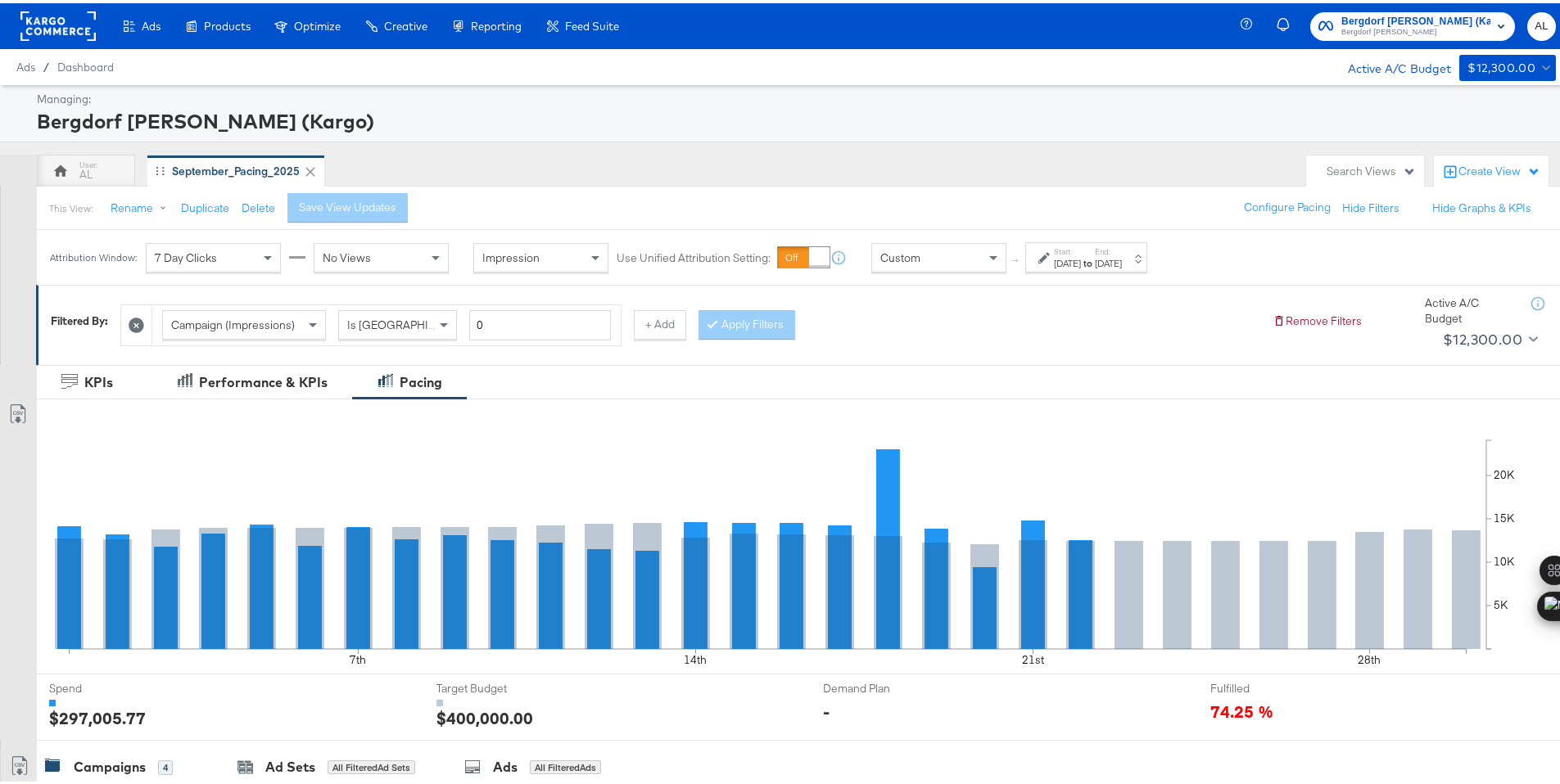
click at [1052, 260] on div at bounding box center [1046, 255] width 16 height 12
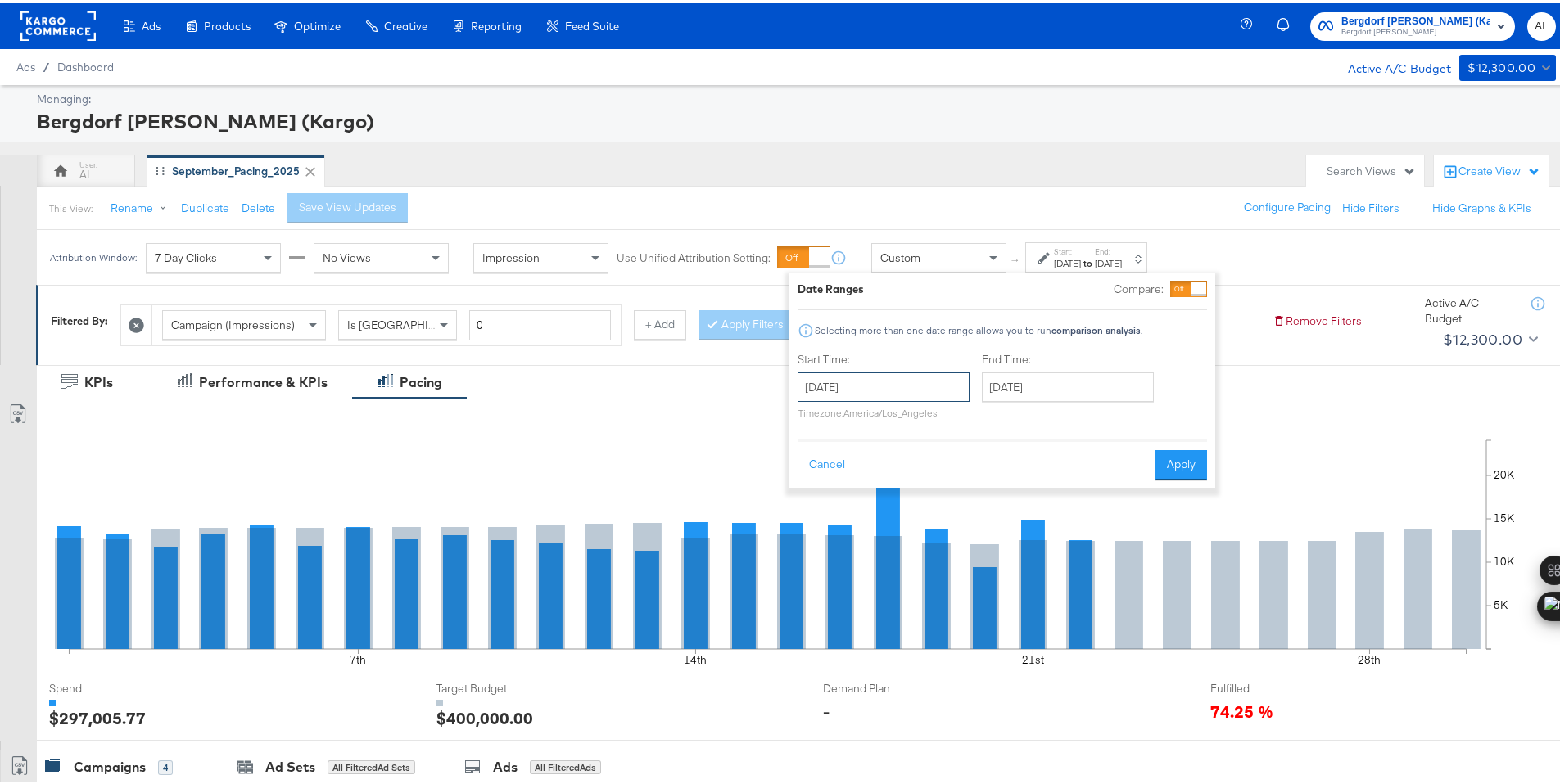
click at [935, 374] on input "[DATE]" at bounding box center [883, 384] width 172 height 30
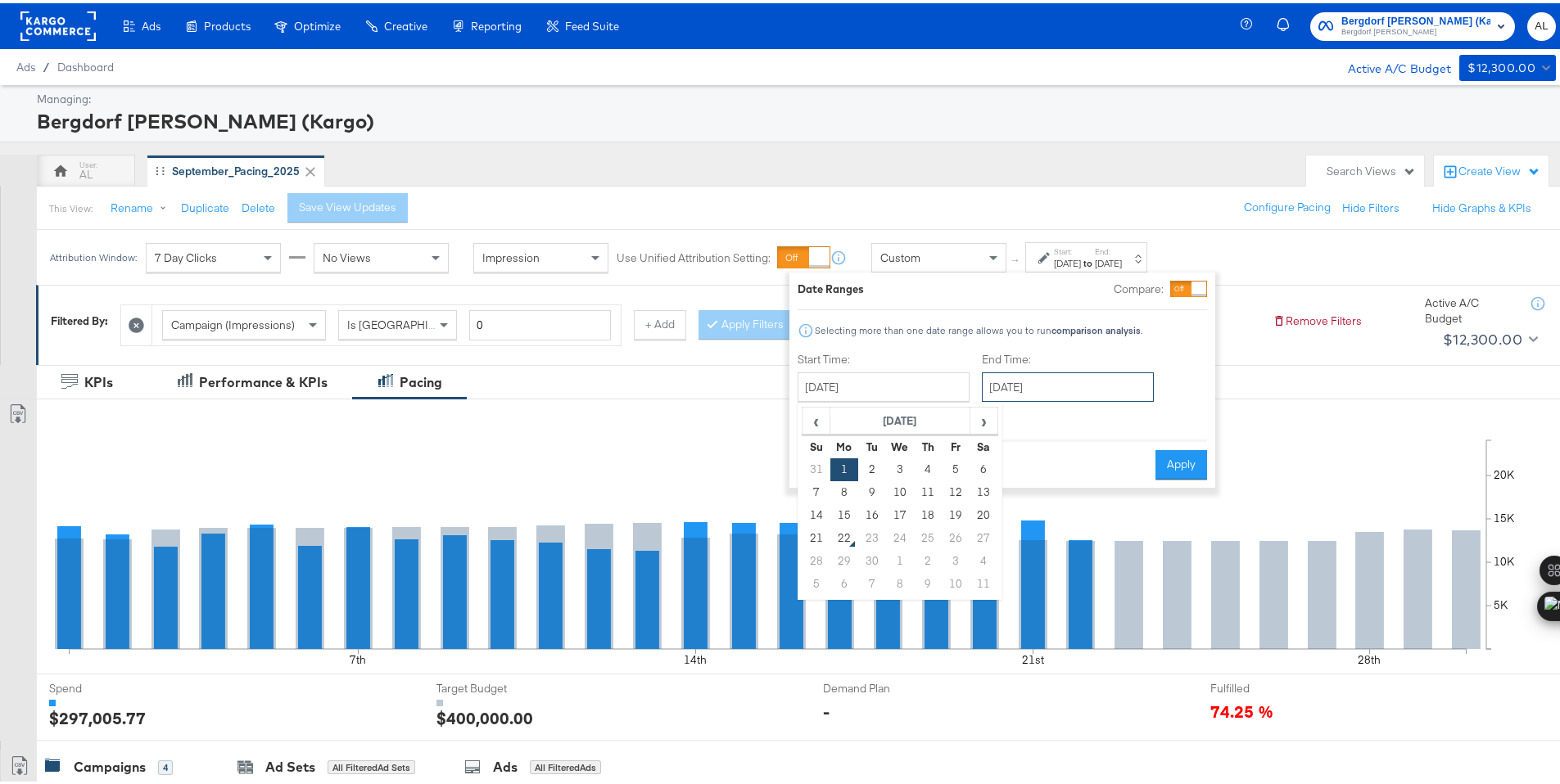
click at [1036, 381] on input "[DATE]" at bounding box center [1068, 384] width 172 height 30
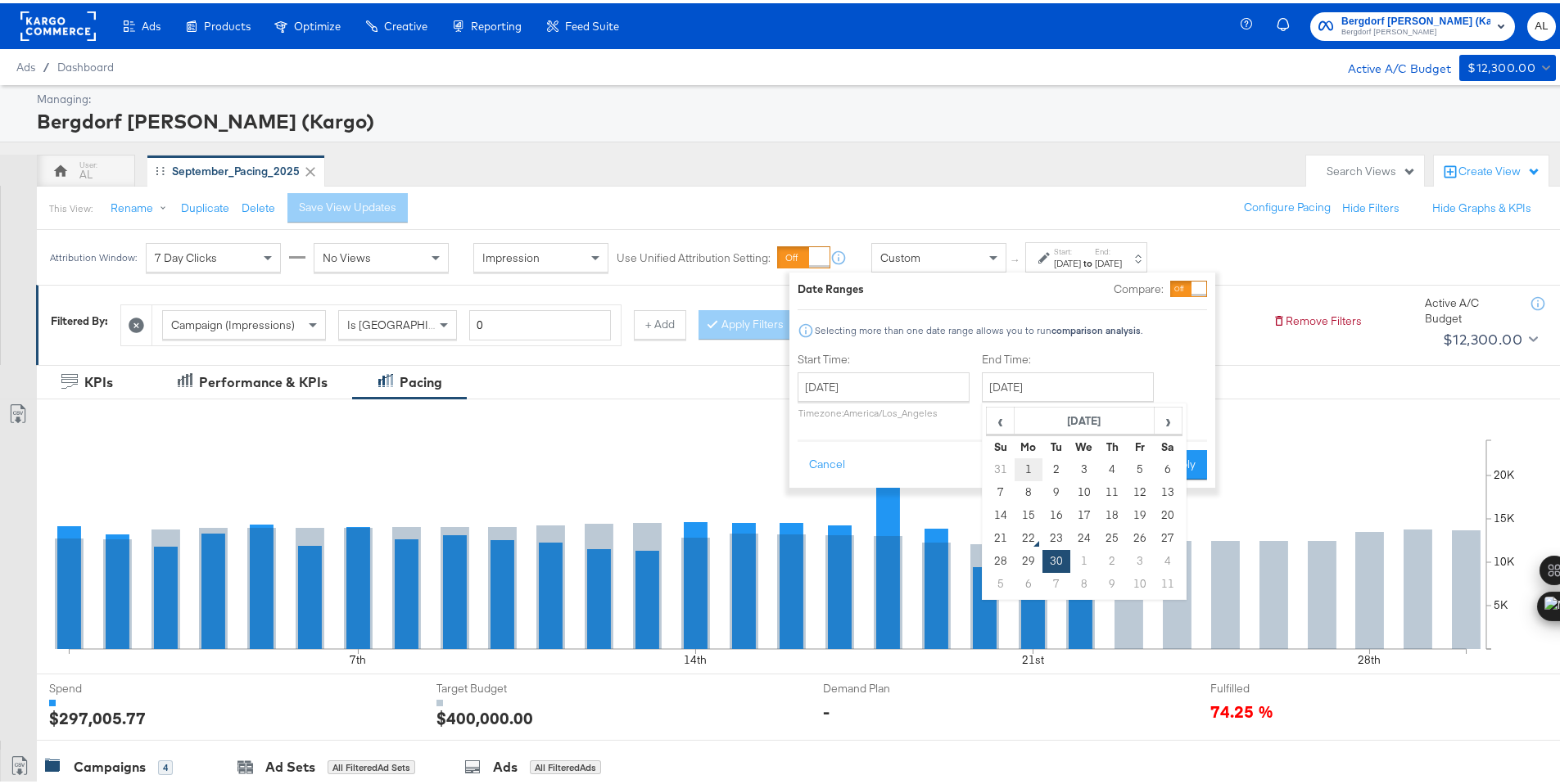
click at [1039, 455] on td "1" at bounding box center [1029, 466] width 28 height 23
type input "[DATE]"
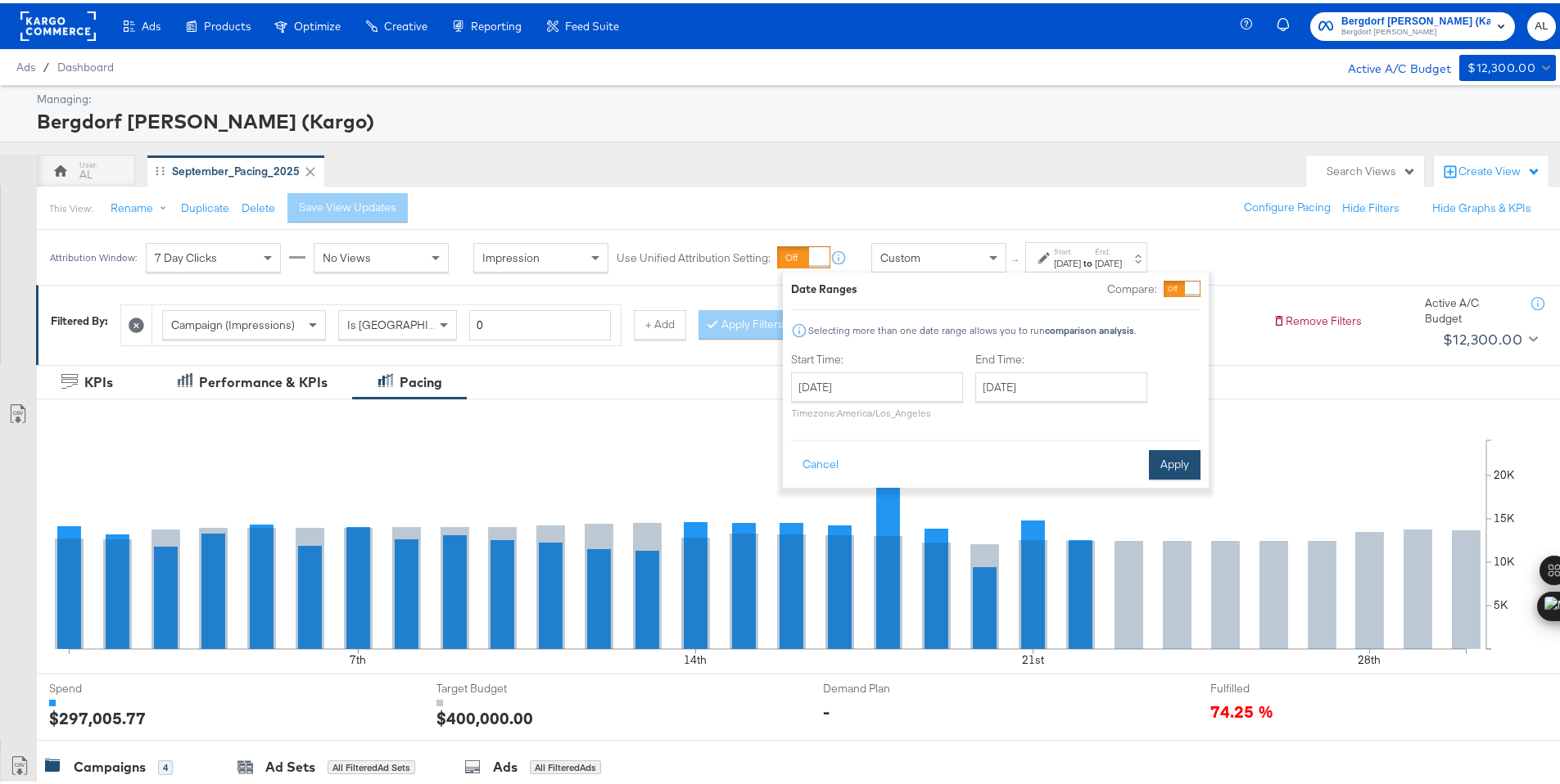
click at [1173, 456] on button "Apply" at bounding box center [1175, 461] width 51 height 30
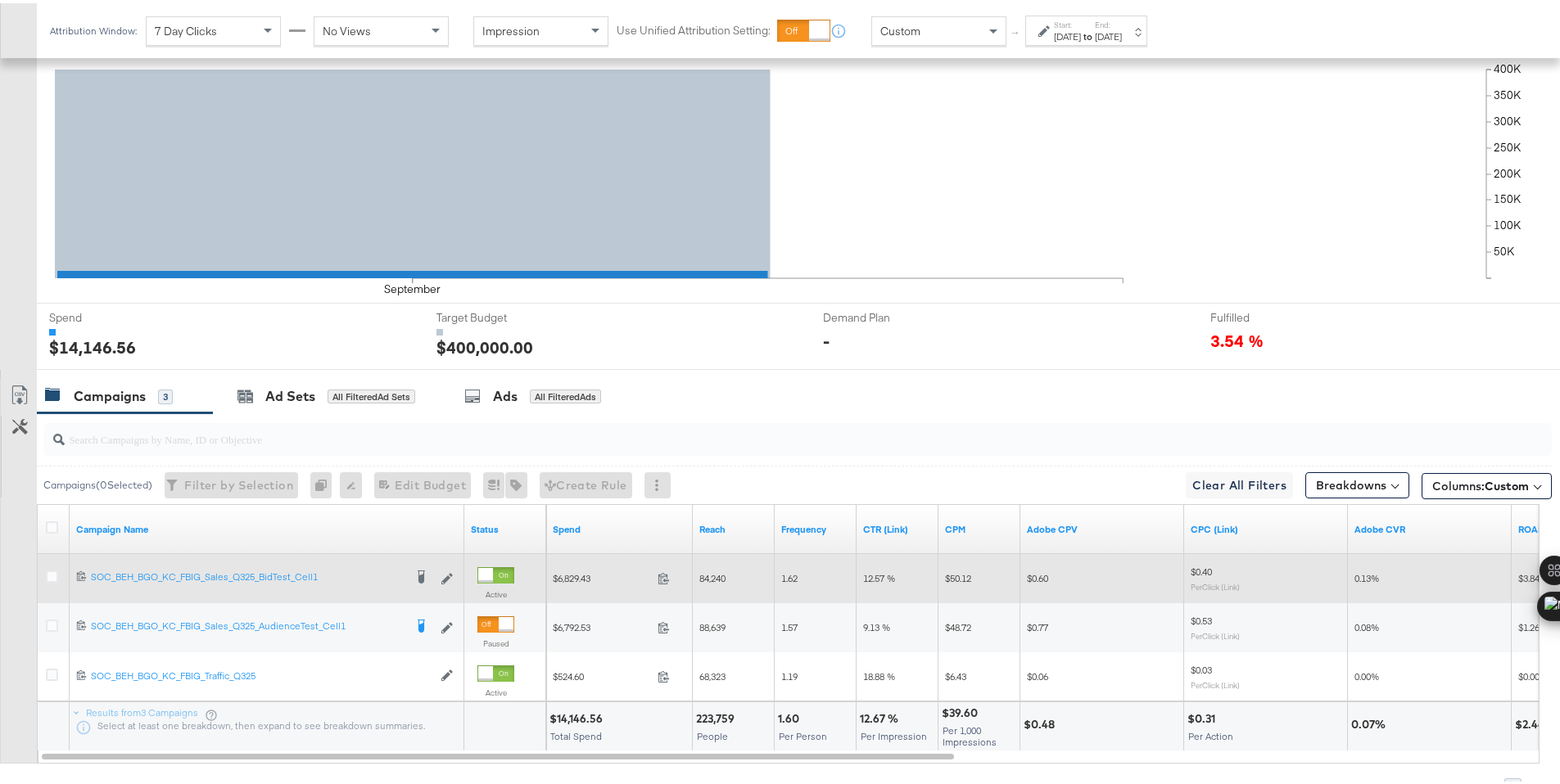
scroll to position [454, 0]
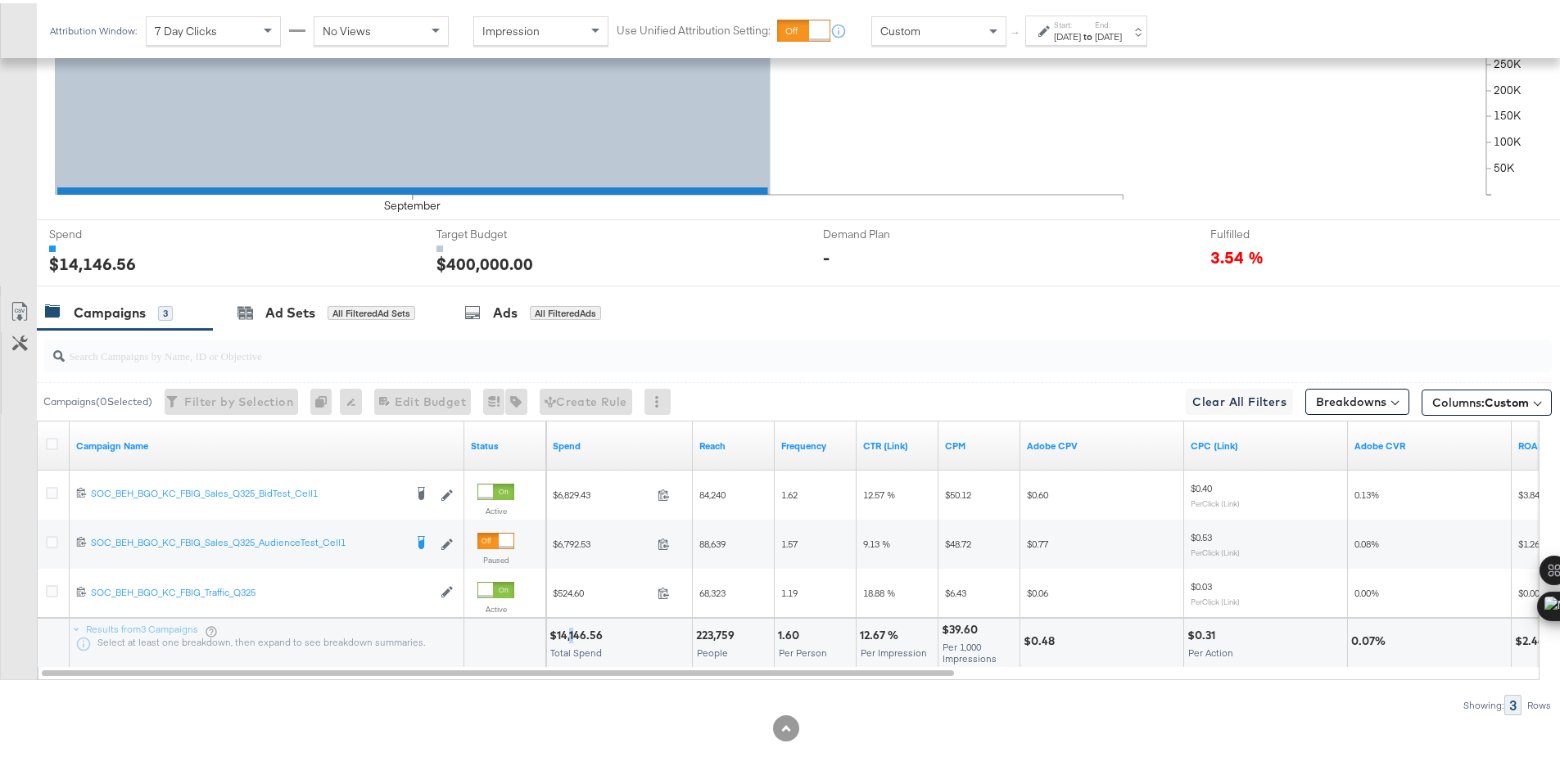
click at [572, 632] on div "$14,146.56" at bounding box center [578, 632] width 58 height 16
copy div "1"
click at [573, 630] on div "$14,146.56" at bounding box center [578, 632] width 58 height 16
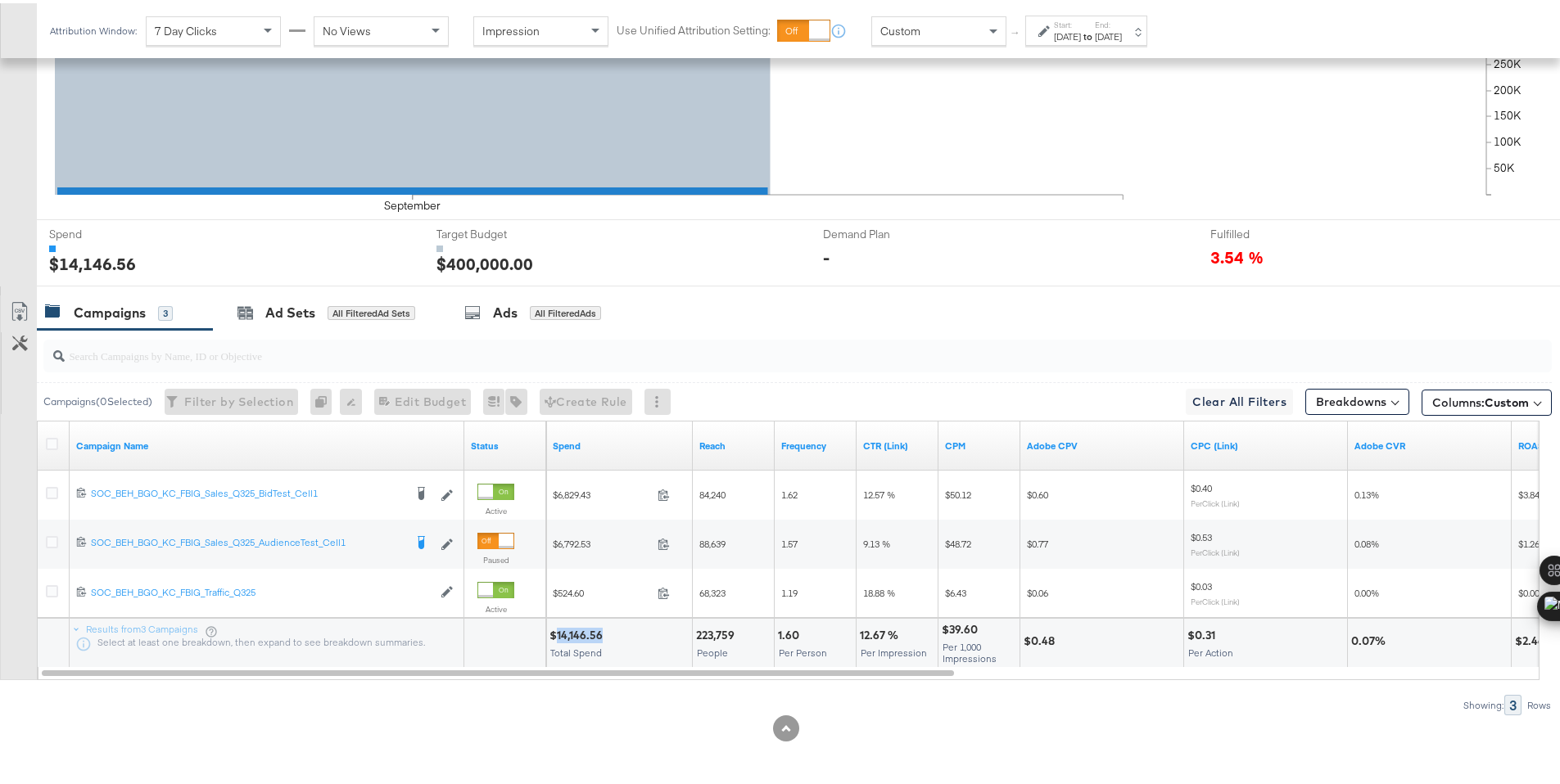
copy div "14,146.56"
click at [1081, 35] on div "[DATE]" at bounding box center [1067, 34] width 27 height 13
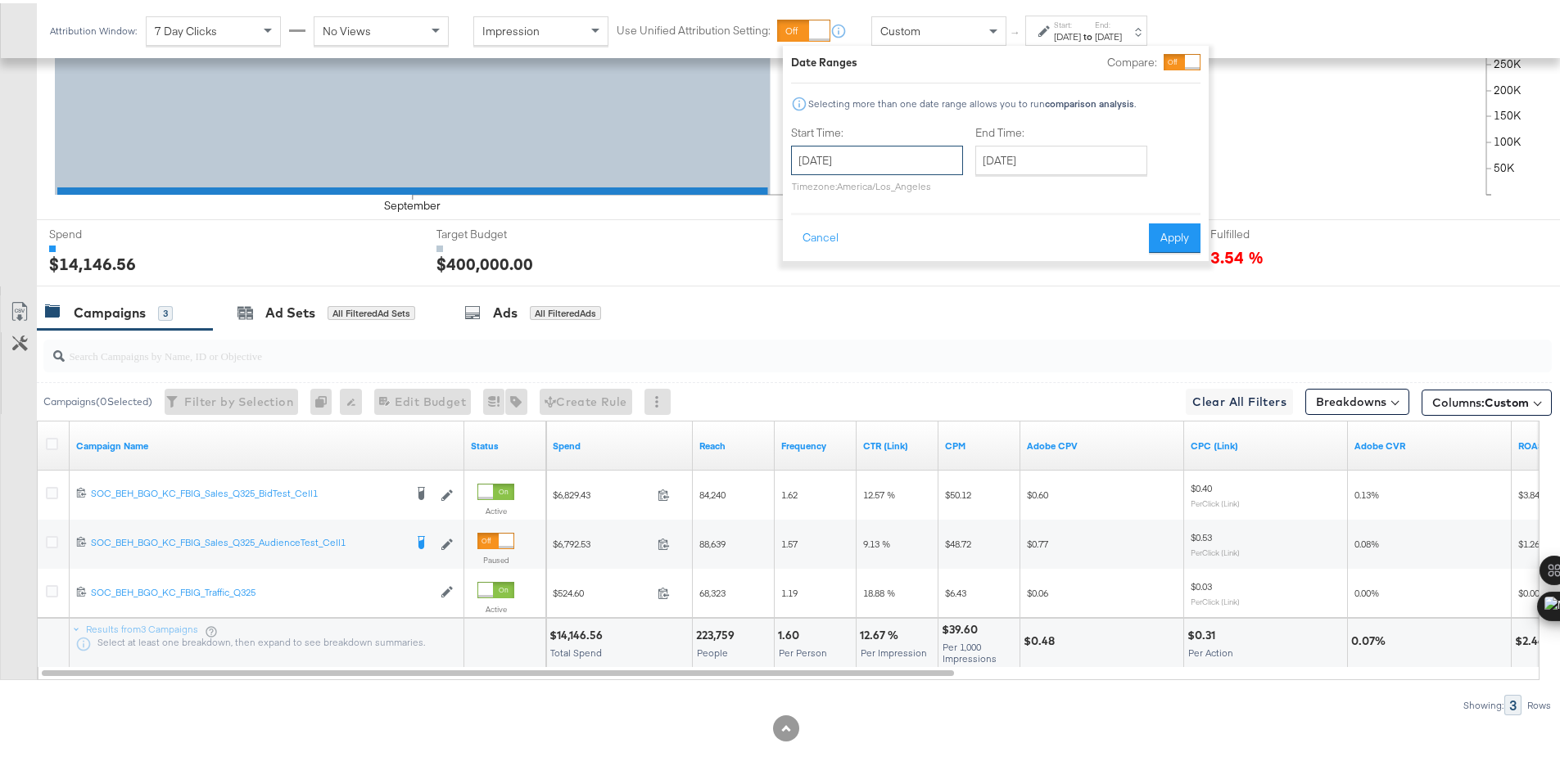
click at [920, 158] on input "[DATE]" at bounding box center [877, 157] width 172 height 30
click at [872, 236] on td "2" at bounding box center [866, 240] width 28 height 23
type input "September 2nd 2025"
click at [1165, 241] on button "Apply" at bounding box center [1182, 235] width 51 height 30
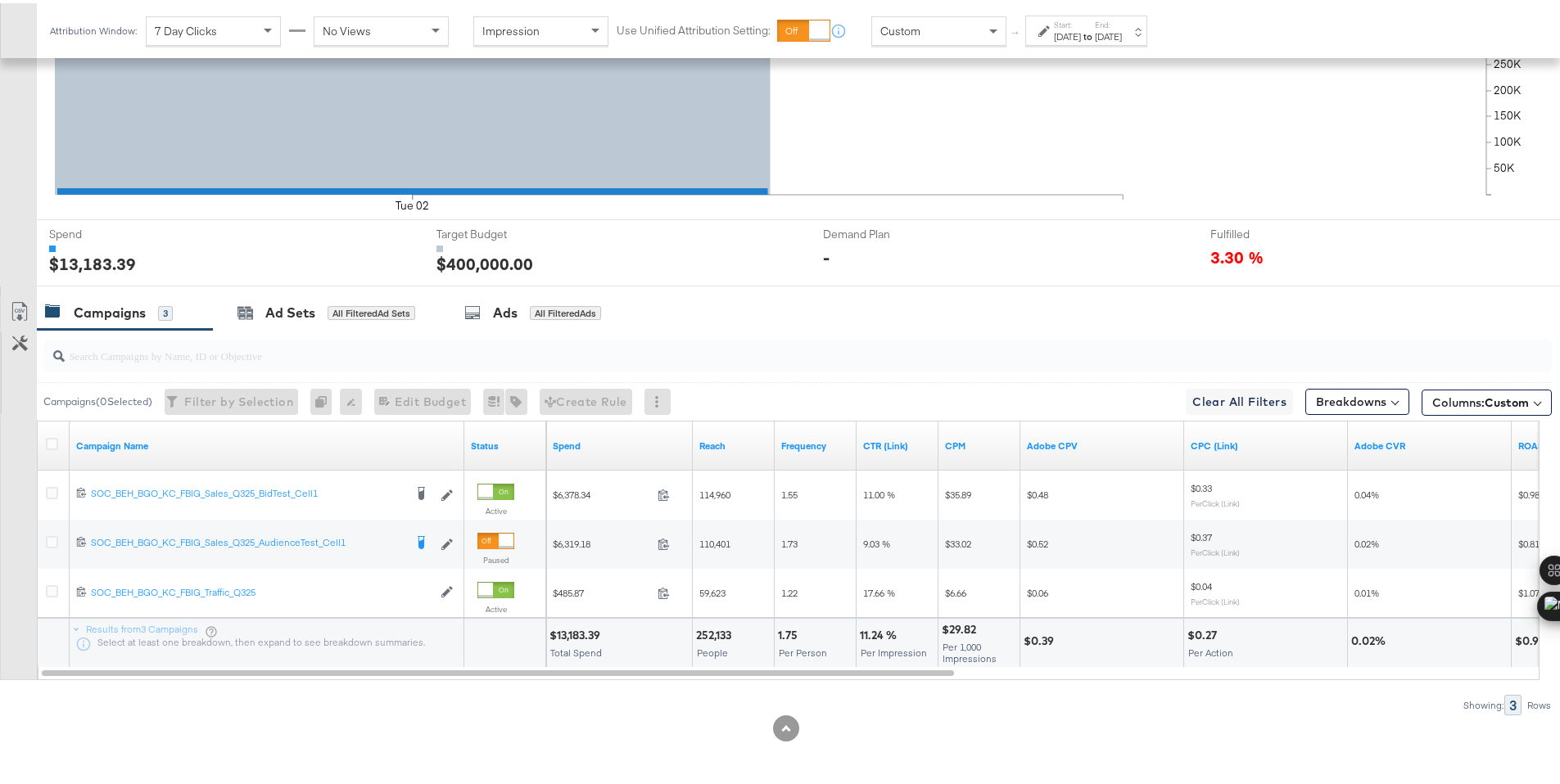
click at [575, 639] on div "$13,183.39 Total Spend" at bounding box center [619, 639] width 146 height 49
click at [580, 635] on div "$13,183.39" at bounding box center [577, 632] width 55 height 16
copy div "13,183.39"
click at [1050, 34] on div at bounding box center [1046, 28] width 16 height 12
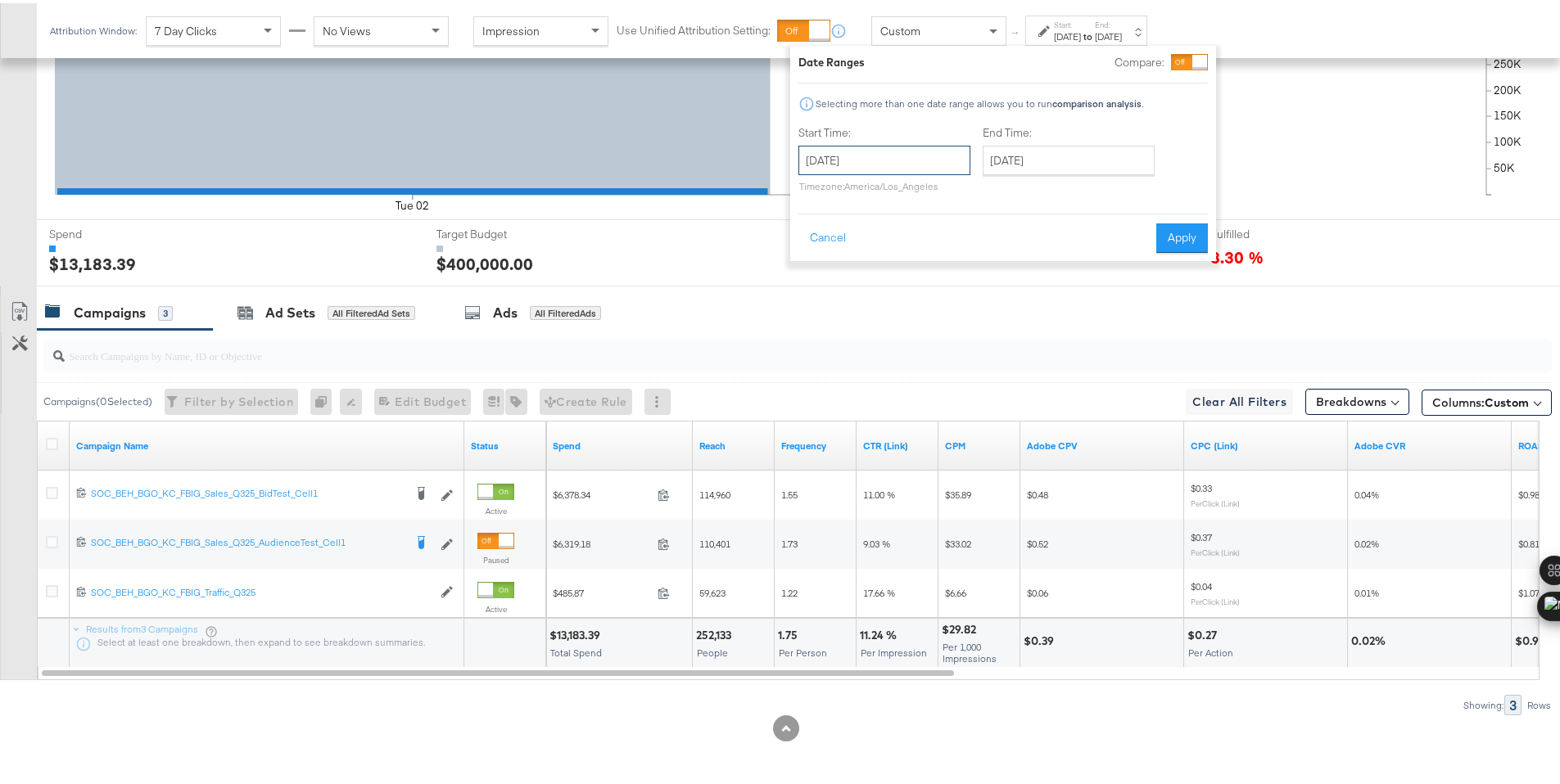
click at [894, 165] on input "September 2nd 2025" at bounding box center [884, 157] width 172 height 30
click at [903, 241] on td "3" at bounding box center [901, 240] width 28 height 23
type input "September 3rd 2025"
click at [1178, 239] on button "Apply" at bounding box center [1177, 235] width 51 height 30
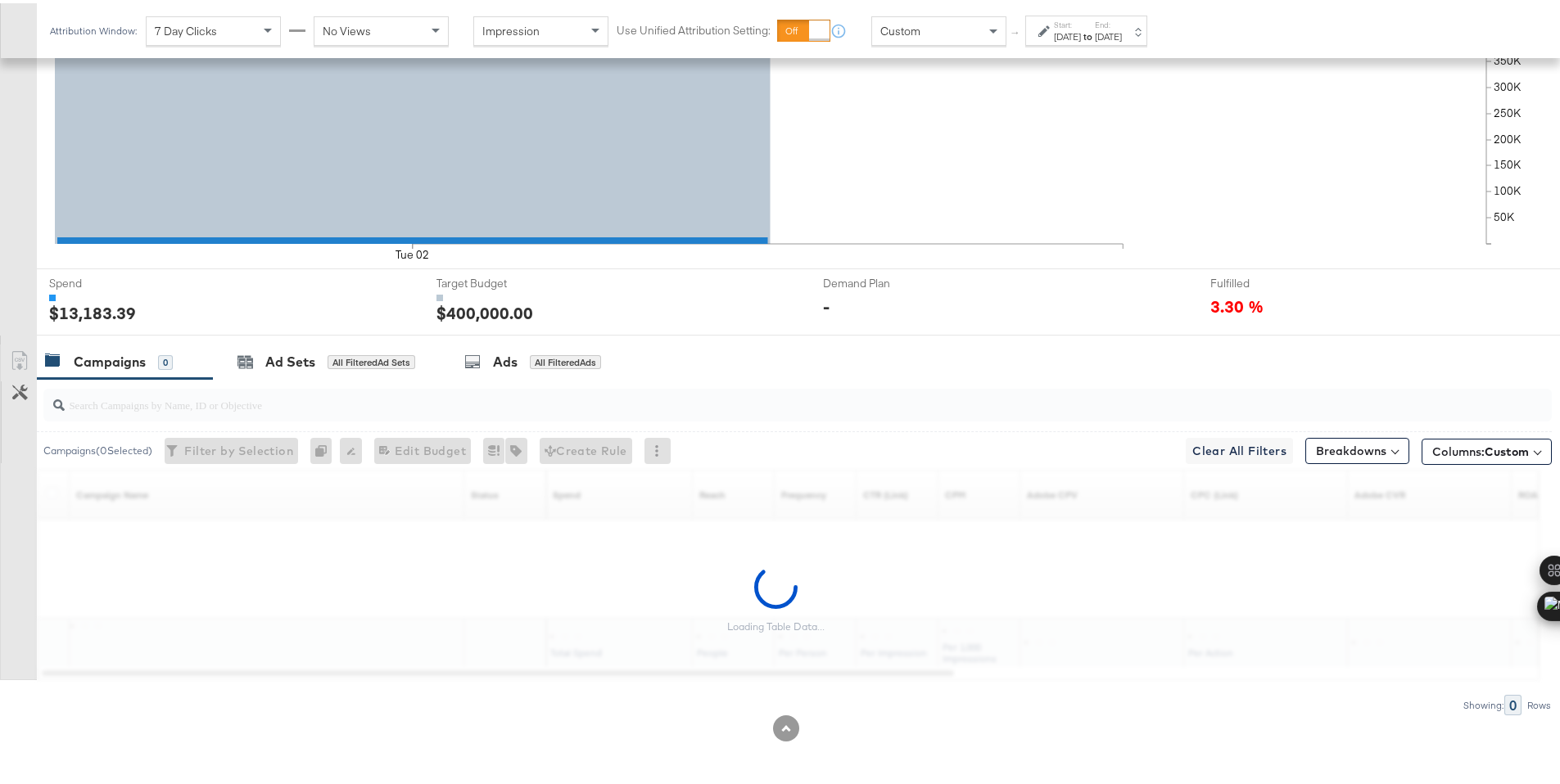
scroll to position [405, 0]
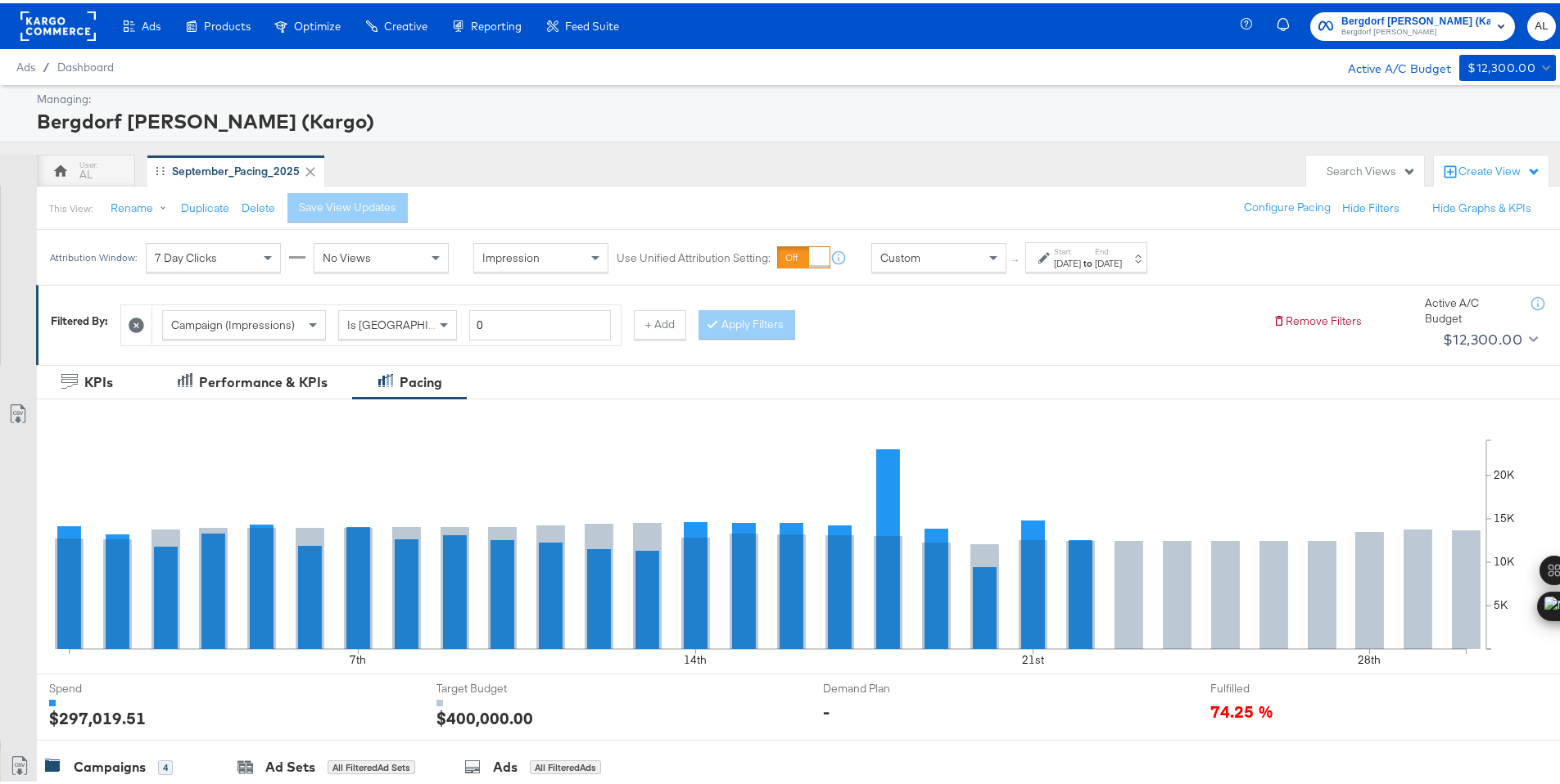
click at [1075, 261] on div "[DATE]" at bounding box center [1067, 261] width 27 height 13
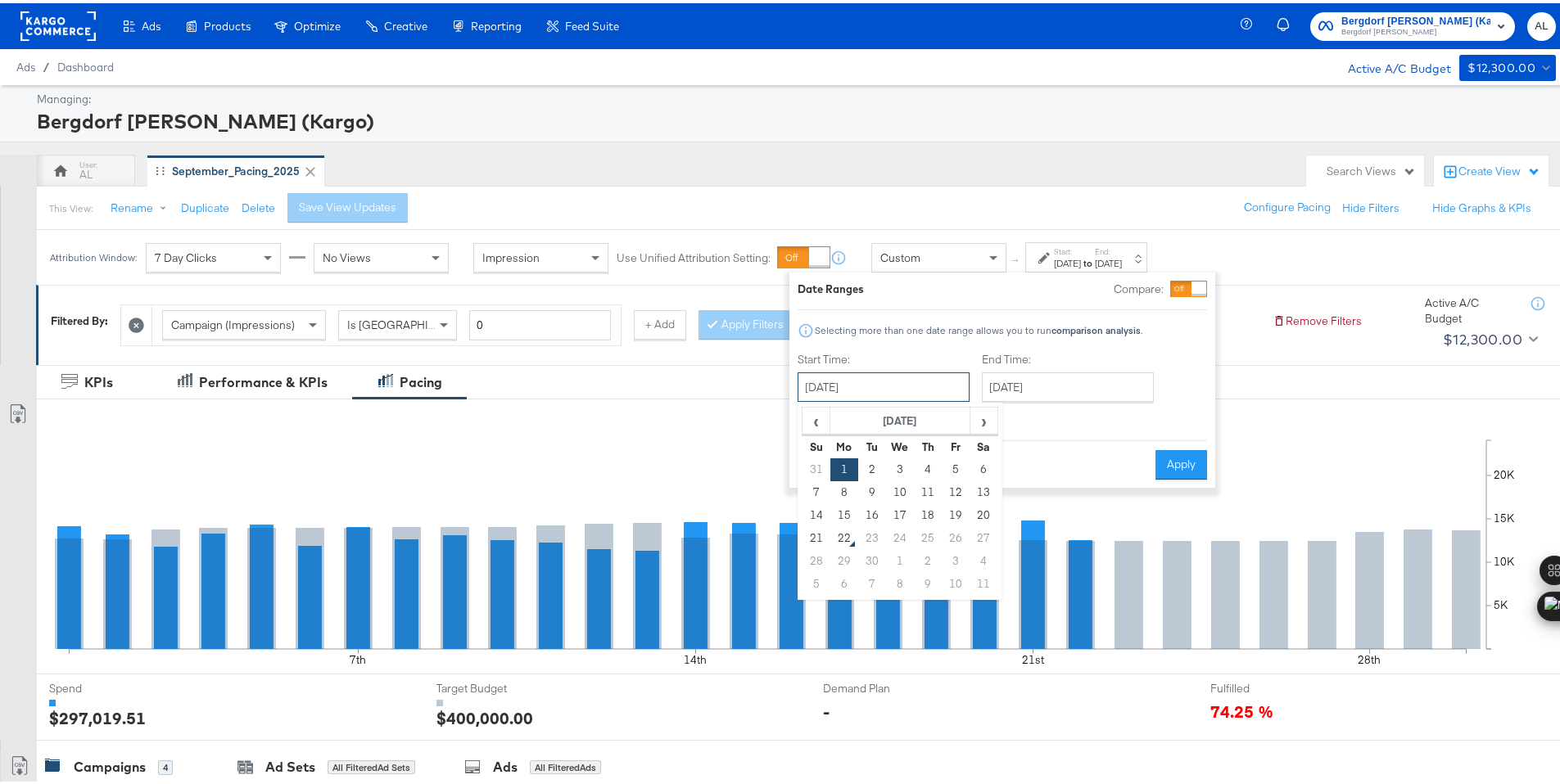
click at [916, 376] on input "[DATE]" at bounding box center [883, 384] width 172 height 30
click at [897, 471] on td "3" at bounding box center [900, 466] width 28 height 23
type input "[DATE]"
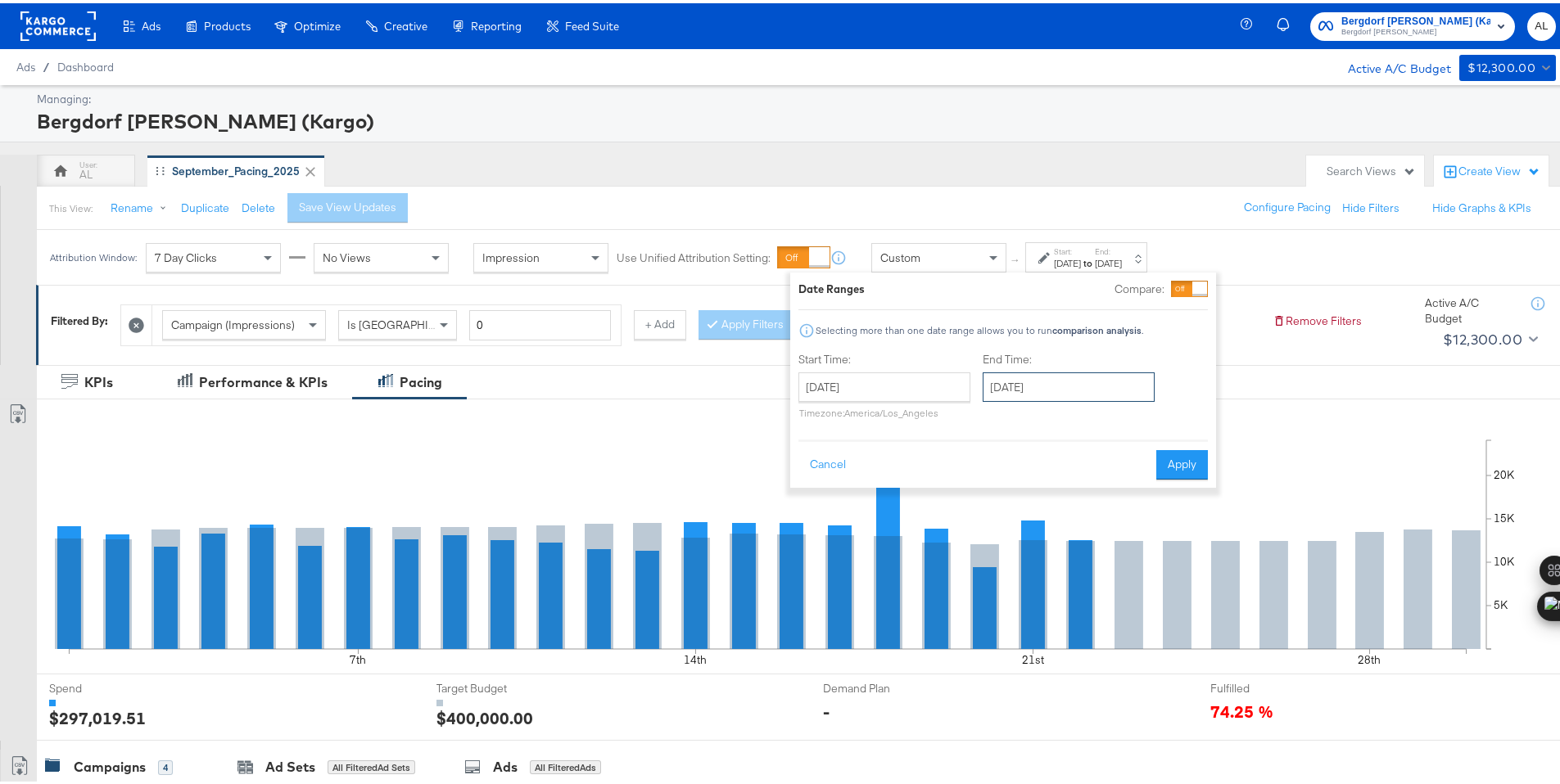
click at [1054, 382] on input "[DATE]" at bounding box center [1069, 384] width 172 height 30
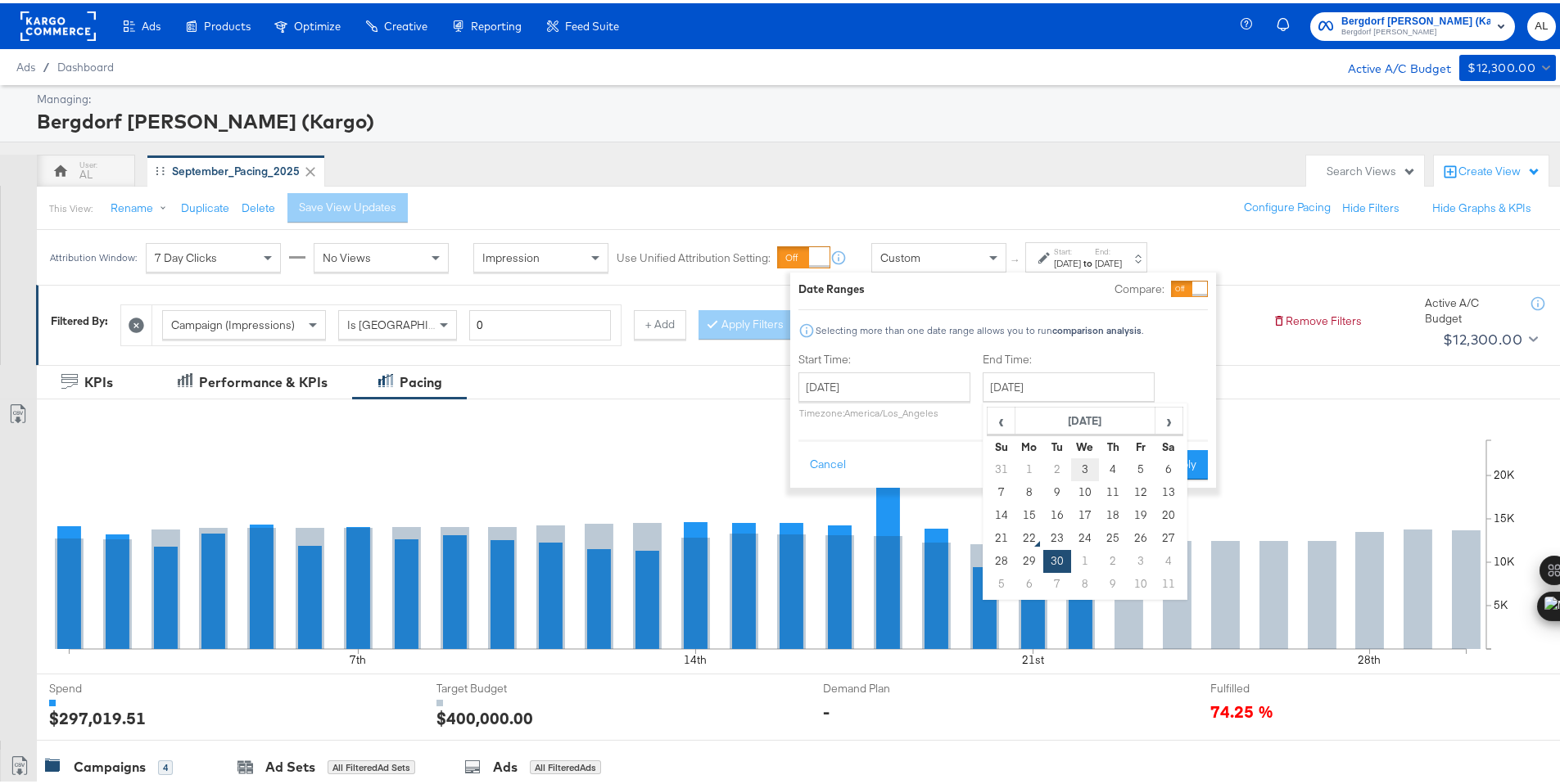
click at [1086, 464] on td "3" at bounding box center [1085, 466] width 28 height 23
type input "[DATE]"
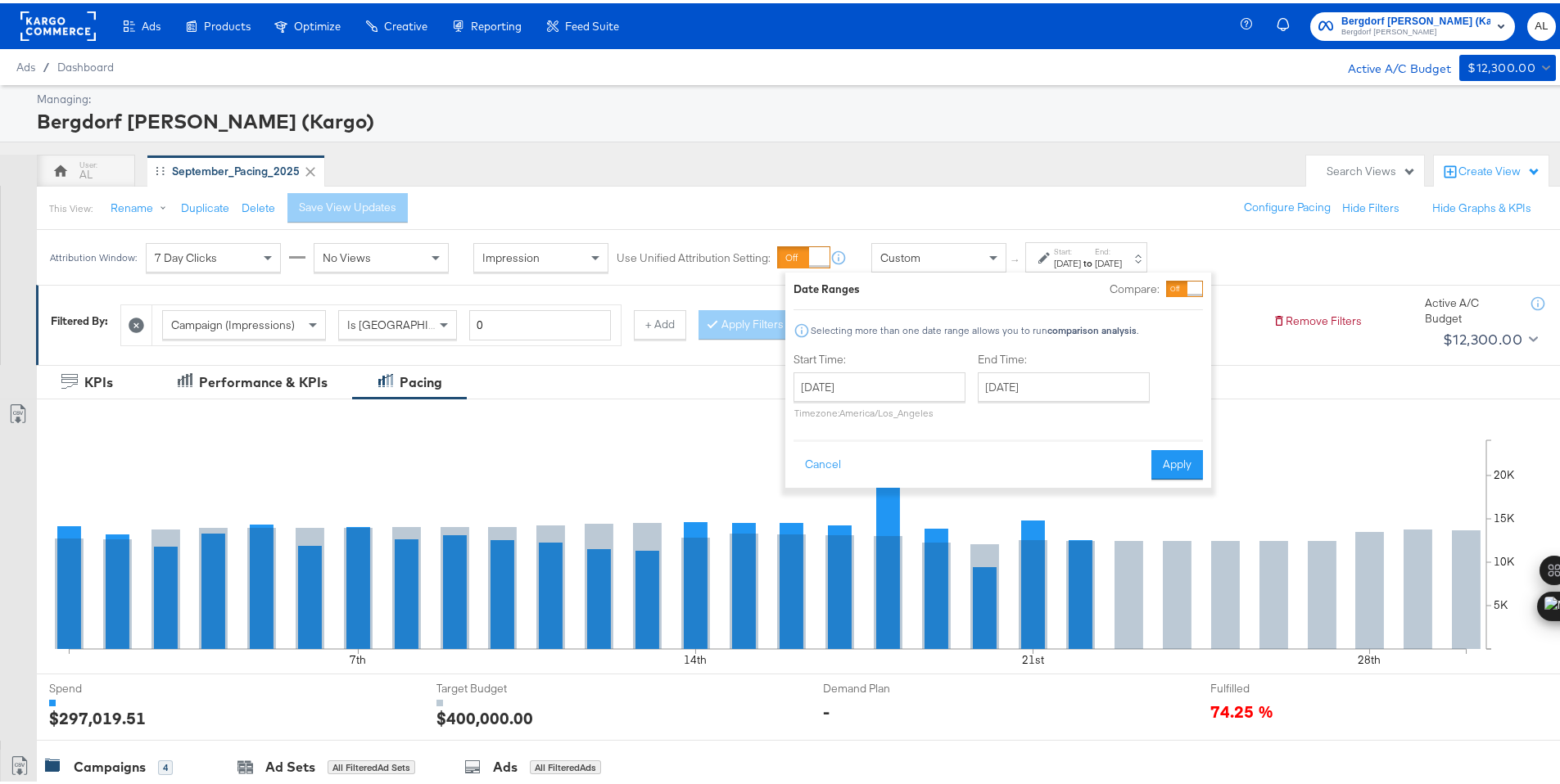
click at [1139, 459] on div "Cancel Apply" at bounding box center [998, 457] width 409 height 41
click at [1189, 462] on button "Apply" at bounding box center [1177, 461] width 51 height 30
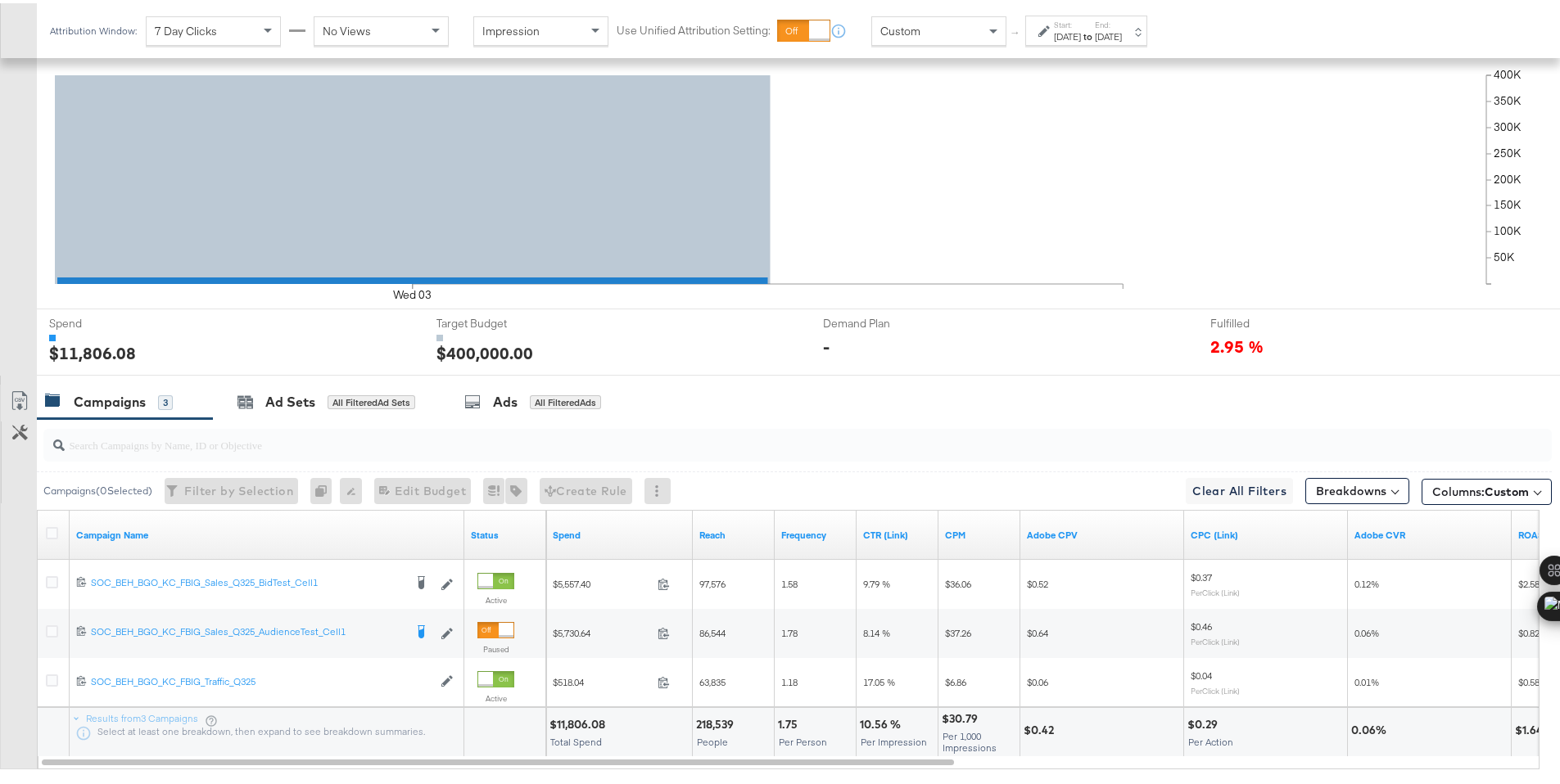
scroll to position [454, 0]
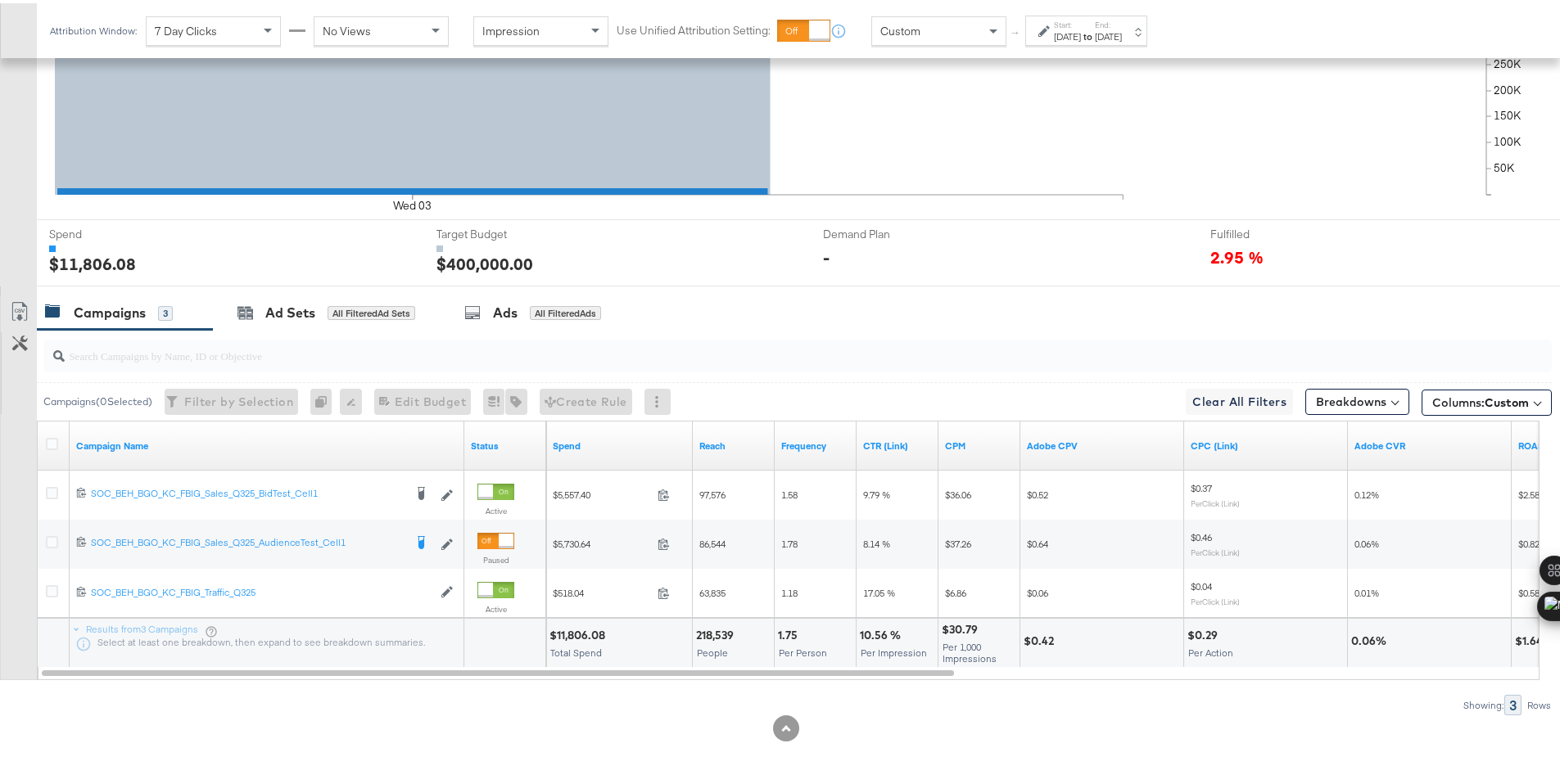
click at [567, 632] on div "$11,806.08" at bounding box center [579, 632] width 60 height 16
copy div "11,806.08"
click at [1061, 33] on div "[DATE]" at bounding box center [1067, 34] width 27 height 13
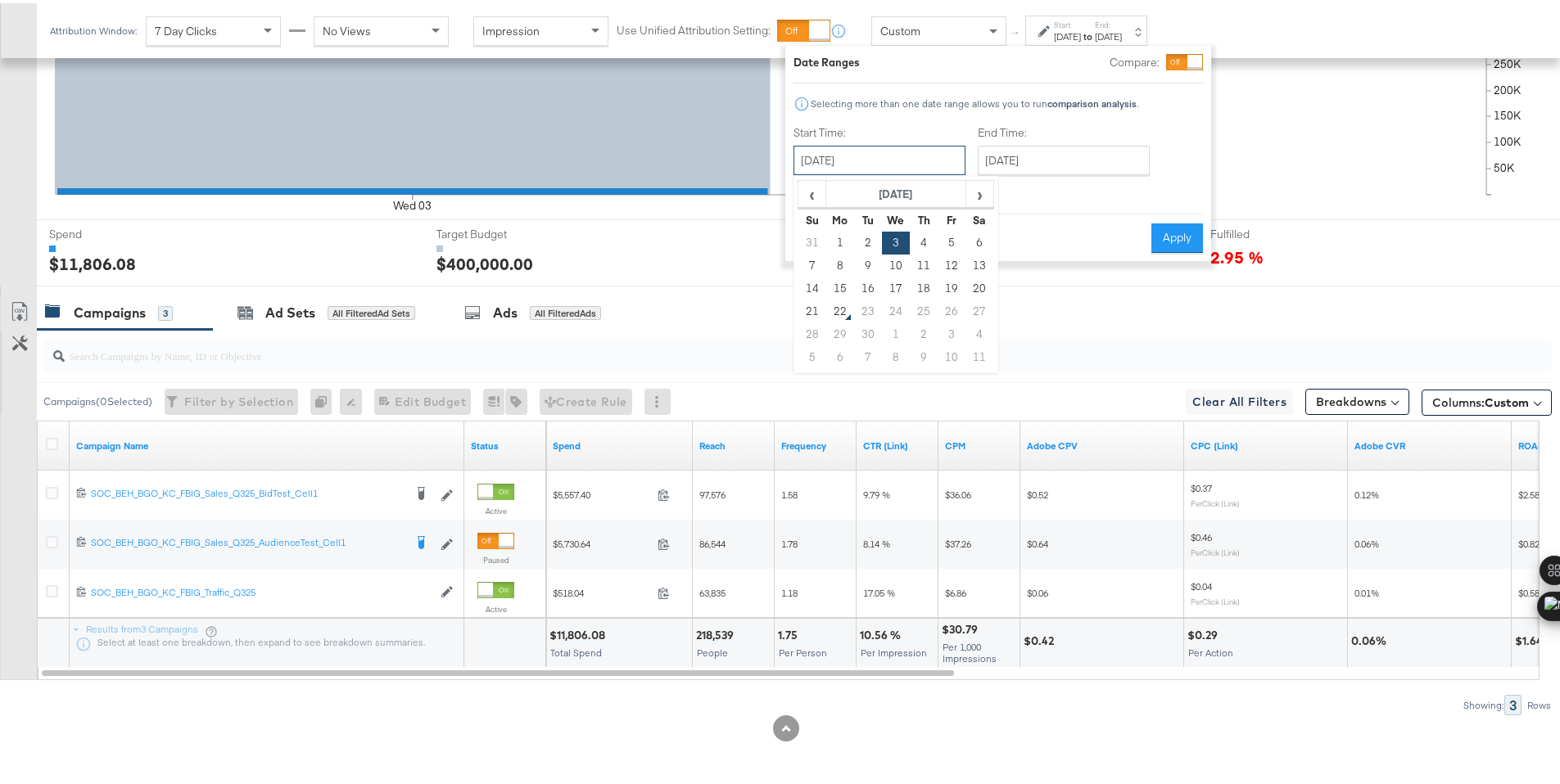
click at [913, 160] on input "[DATE]" at bounding box center [879, 157] width 172 height 30
click at [929, 241] on td "4" at bounding box center [924, 240] width 28 height 23
type input "September 4th 2025"
click at [1181, 239] on button "Apply" at bounding box center [1176, 235] width 51 height 30
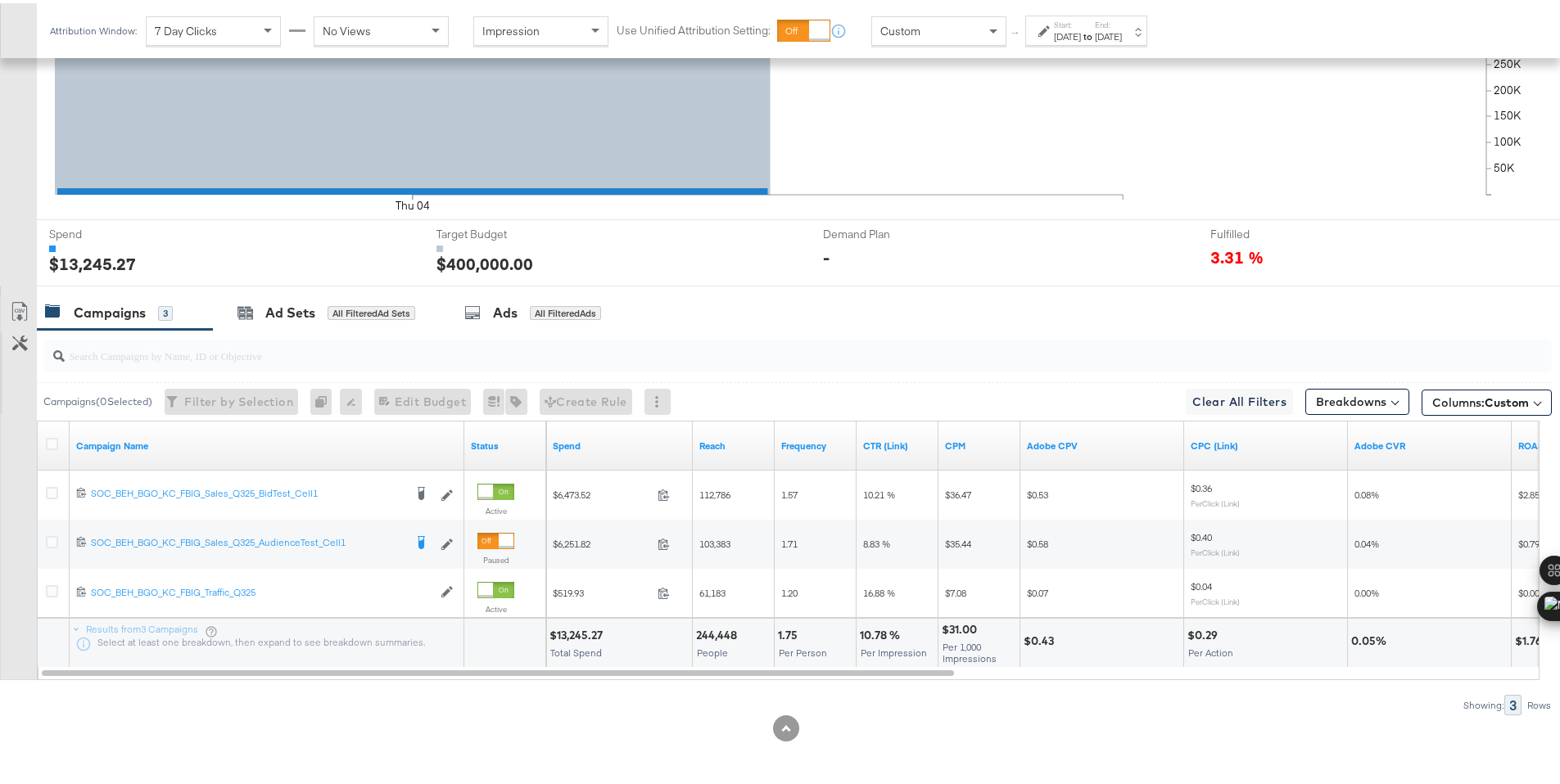
click at [574, 634] on div "$13,245.27" at bounding box center [578, 632] width 58 height 16
copy div "13,245.27"
click at [1122, 27] on div "Sep 4th 2025" at bounding box center [1108, 34] width 27 height 13
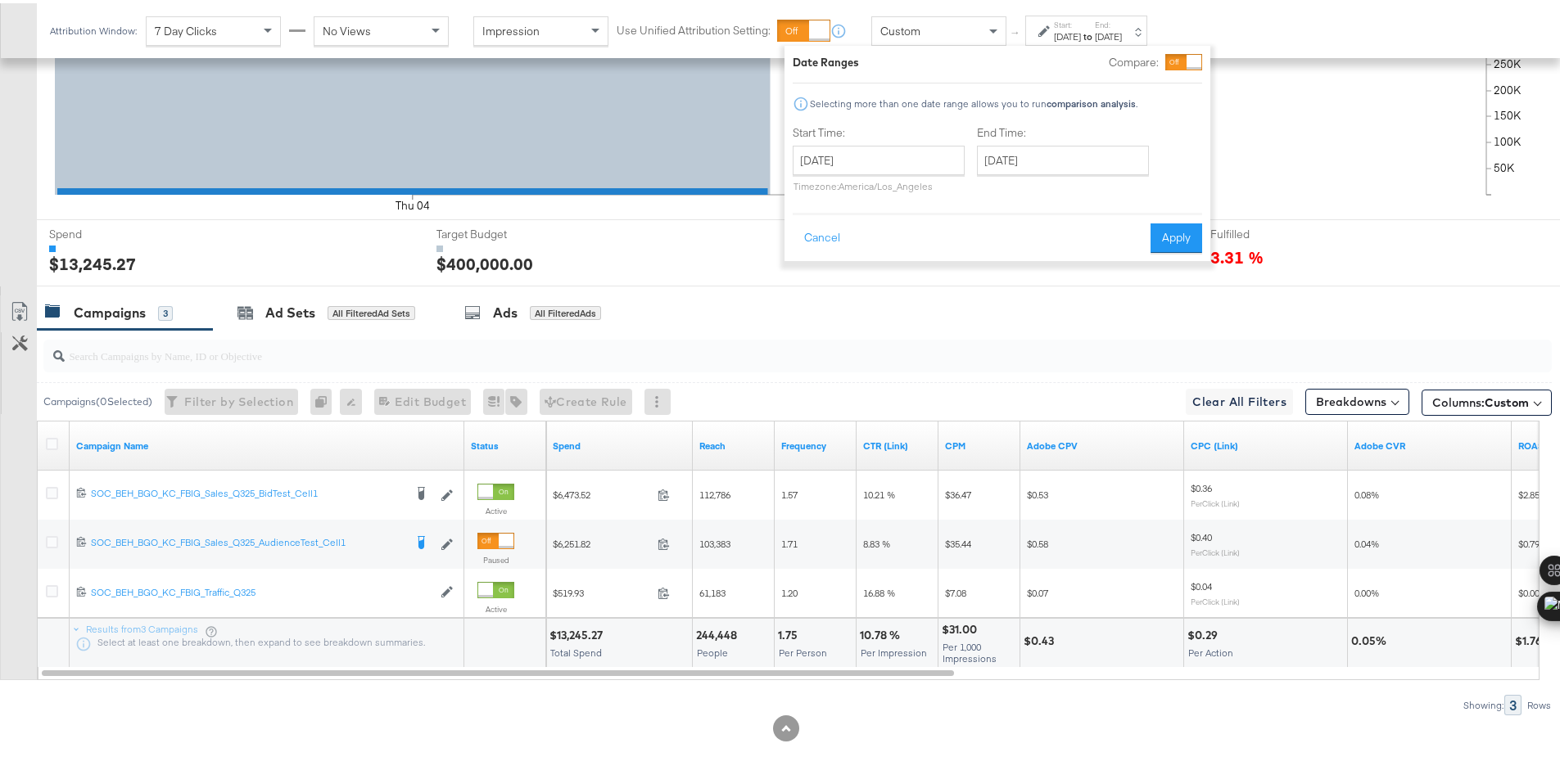
click at [1095, 30] on strong "to" at bounding box center [1088, 33] width 14 height 12
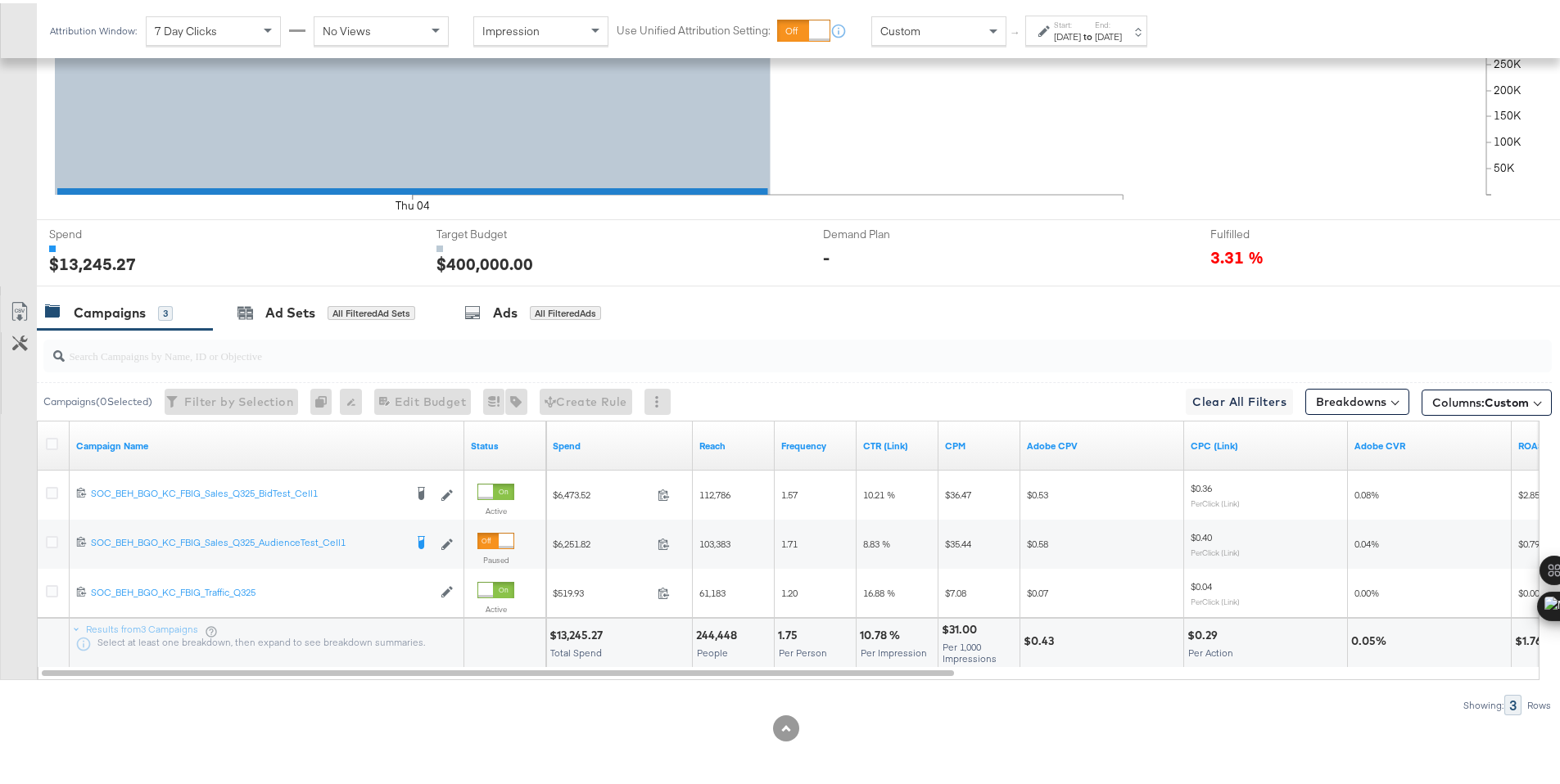
click at [1095, 30] on strong "to" at bounding box center [1088, 33] width 14 height 12
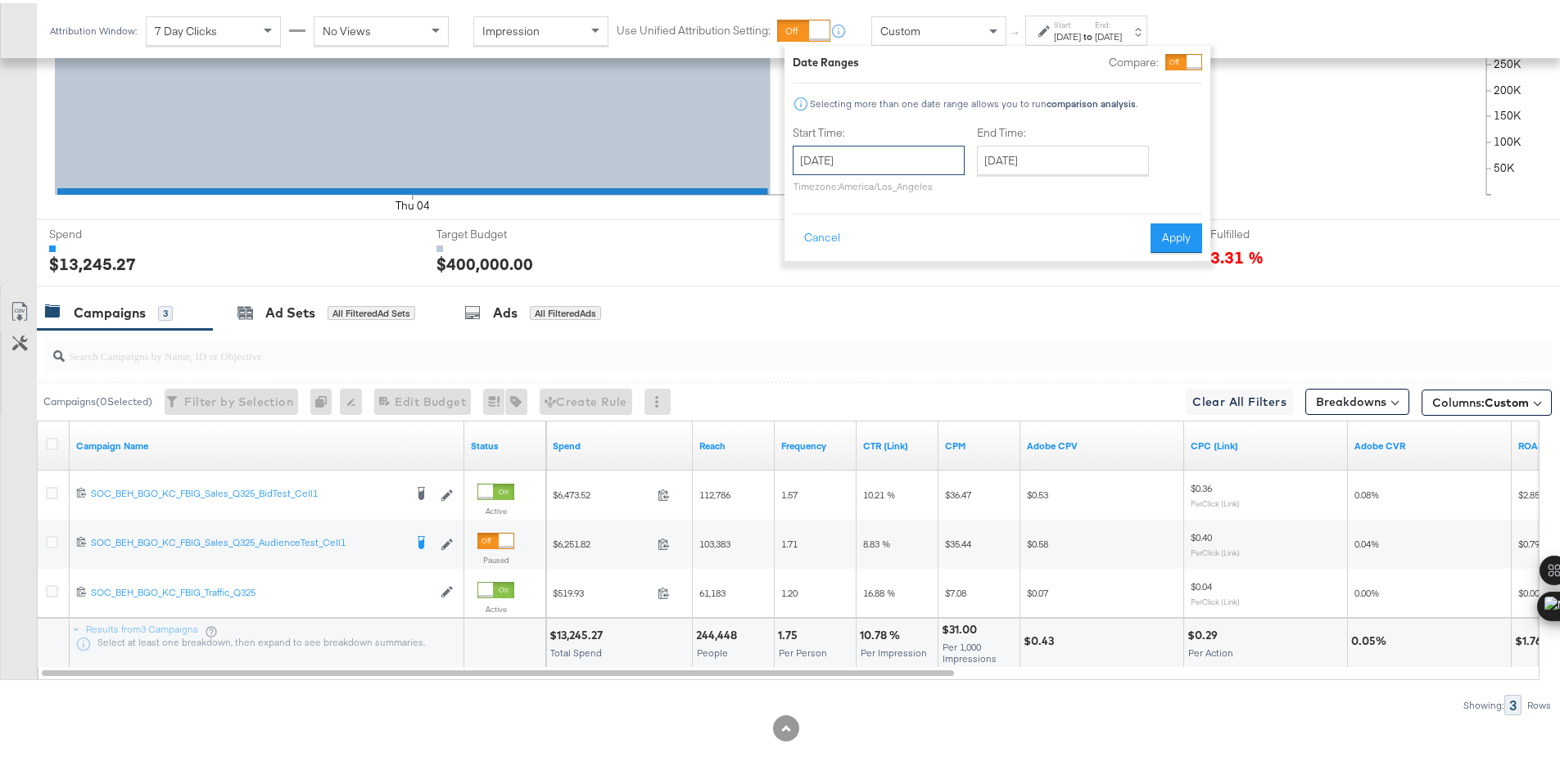
drag, startPoint x: 955, startPoint y: 157, endPoint x: 946, endPoint y: 199, distance: 43.0
click at [954, 157] on input "September 4th 2025" at bounding box center [878, 157] width 172 height 30
click at [942, 237] on td "5" at bounding box center [950, 240] width 28 height 23
type input "September 5th 2025"
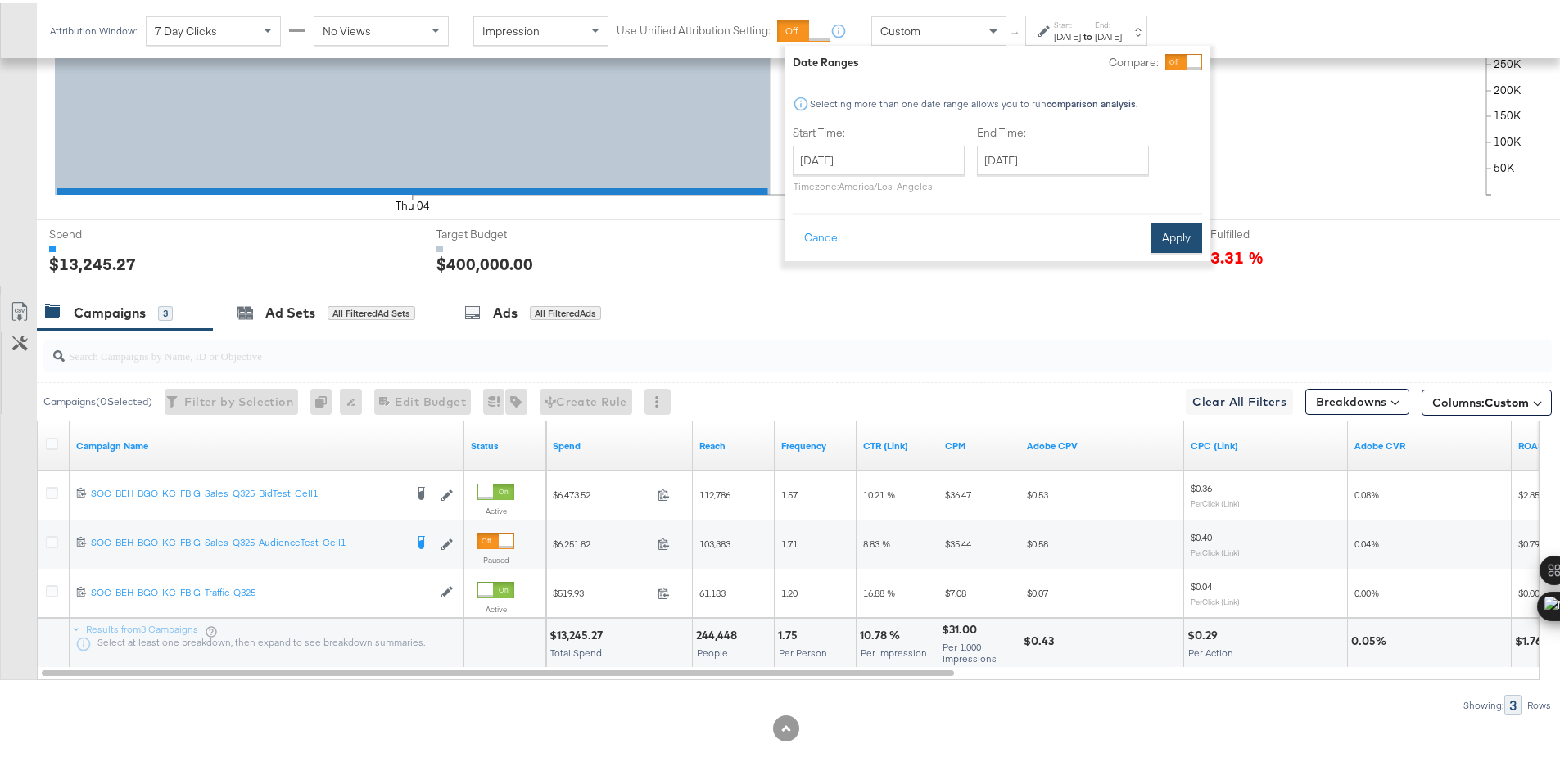
click at [1175, 239] on button "Apply" at bounding box center [1176, 235] width 51 height 30
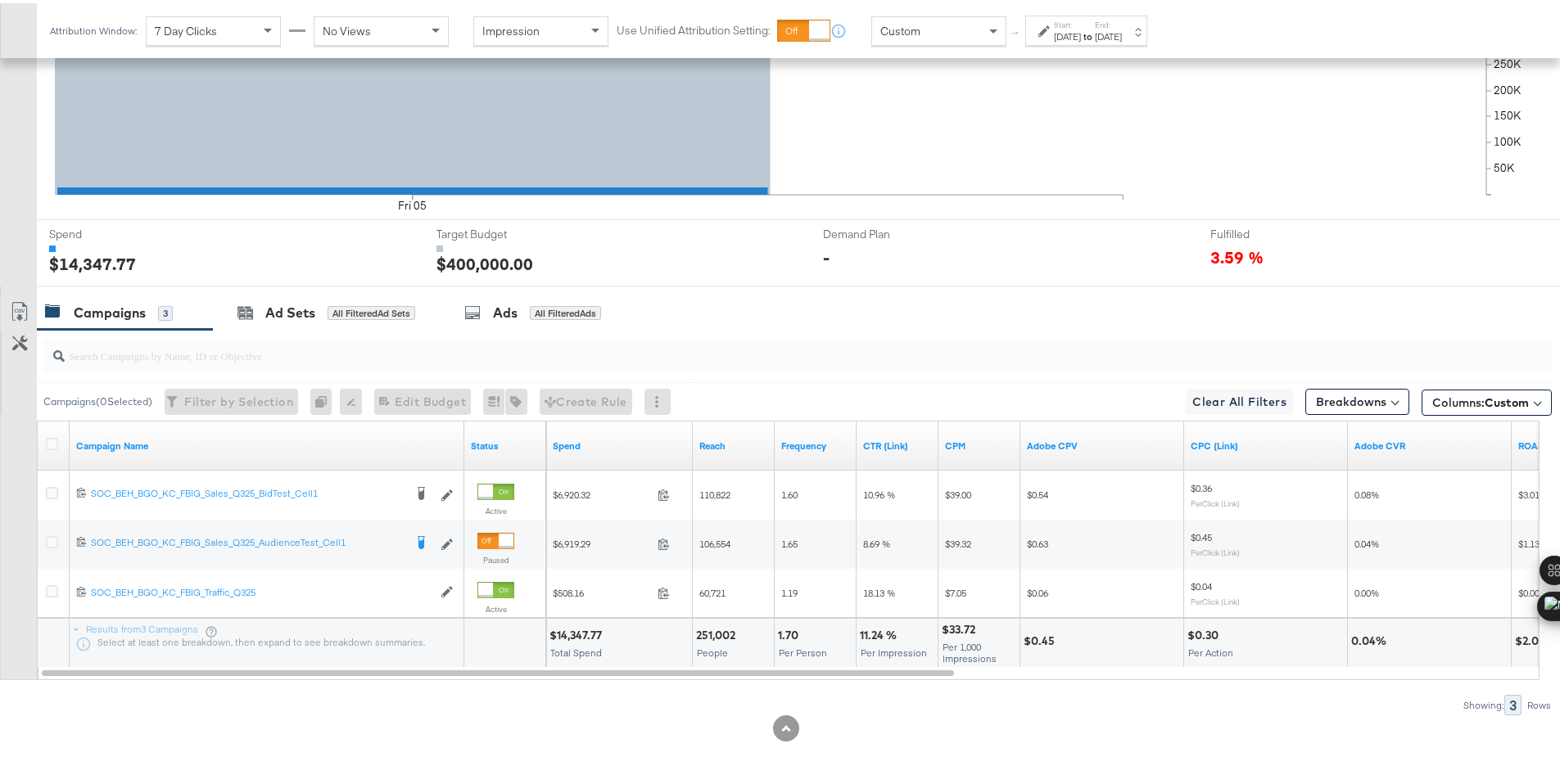
click at [572, 635] on div "$14,347.77" at bounding box center [577, 632] width 57 height 16
copy div "14,347.77"
click at [1074, 17] on label "Start:" at bounding box center [1067, 22] width 27 height 11
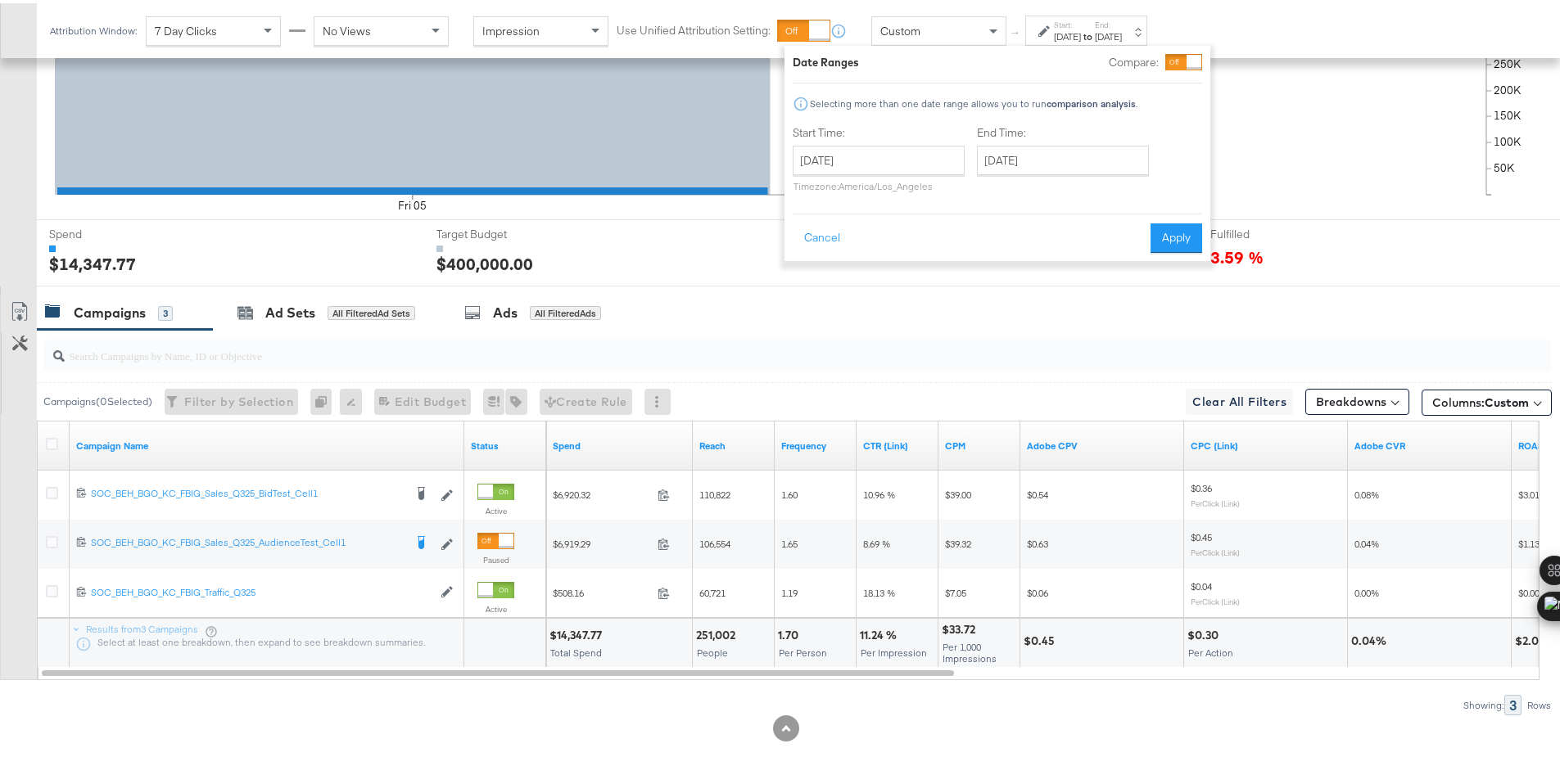
click at [1063, 34] on div "Sep 5th 2025" at bounding box center [1067, 34] width 27 height 13
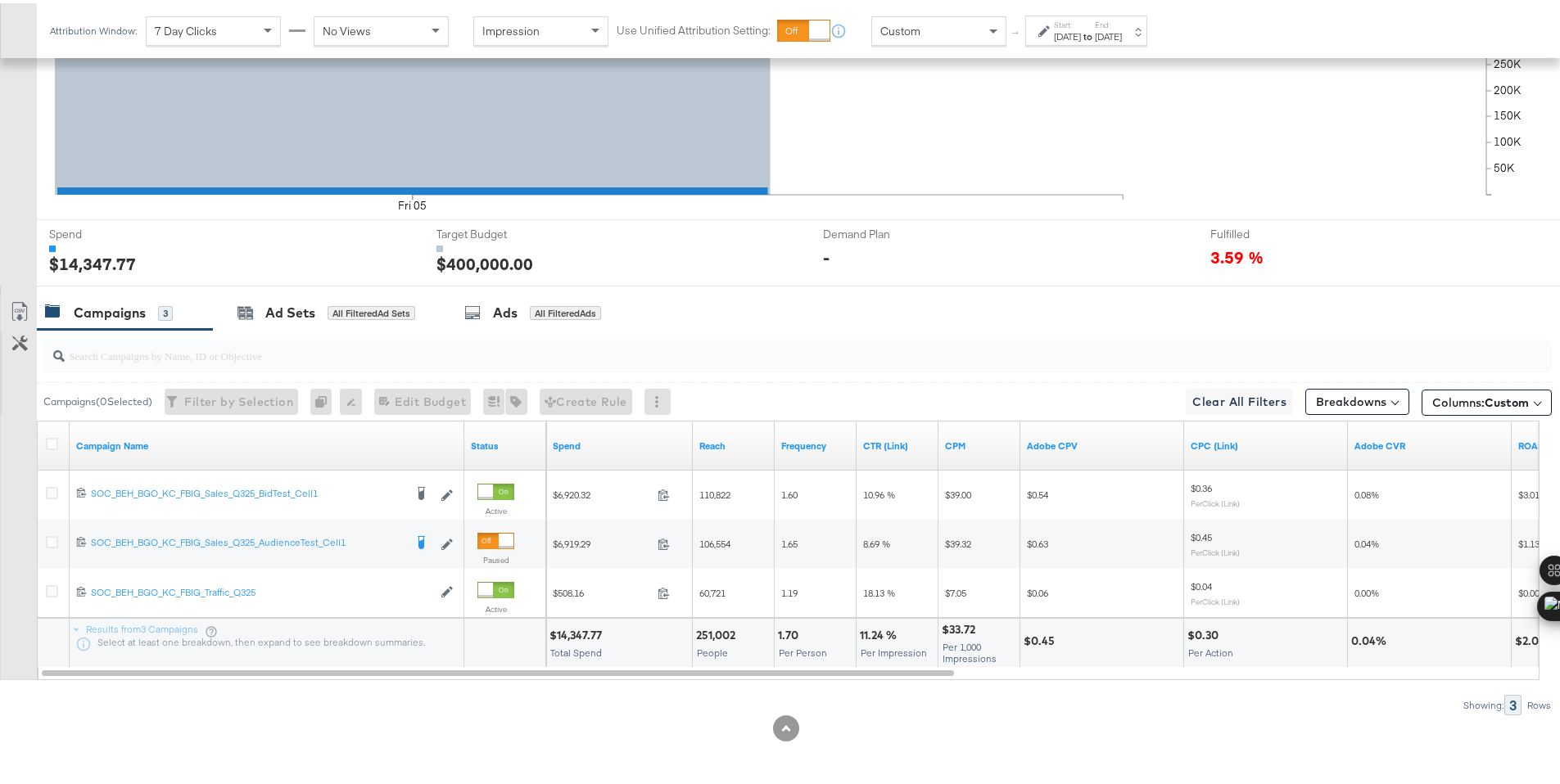
click at [1071, 33] on div "Sep 5th 2025" at bounding box center [1067, 34] width 27 height 13
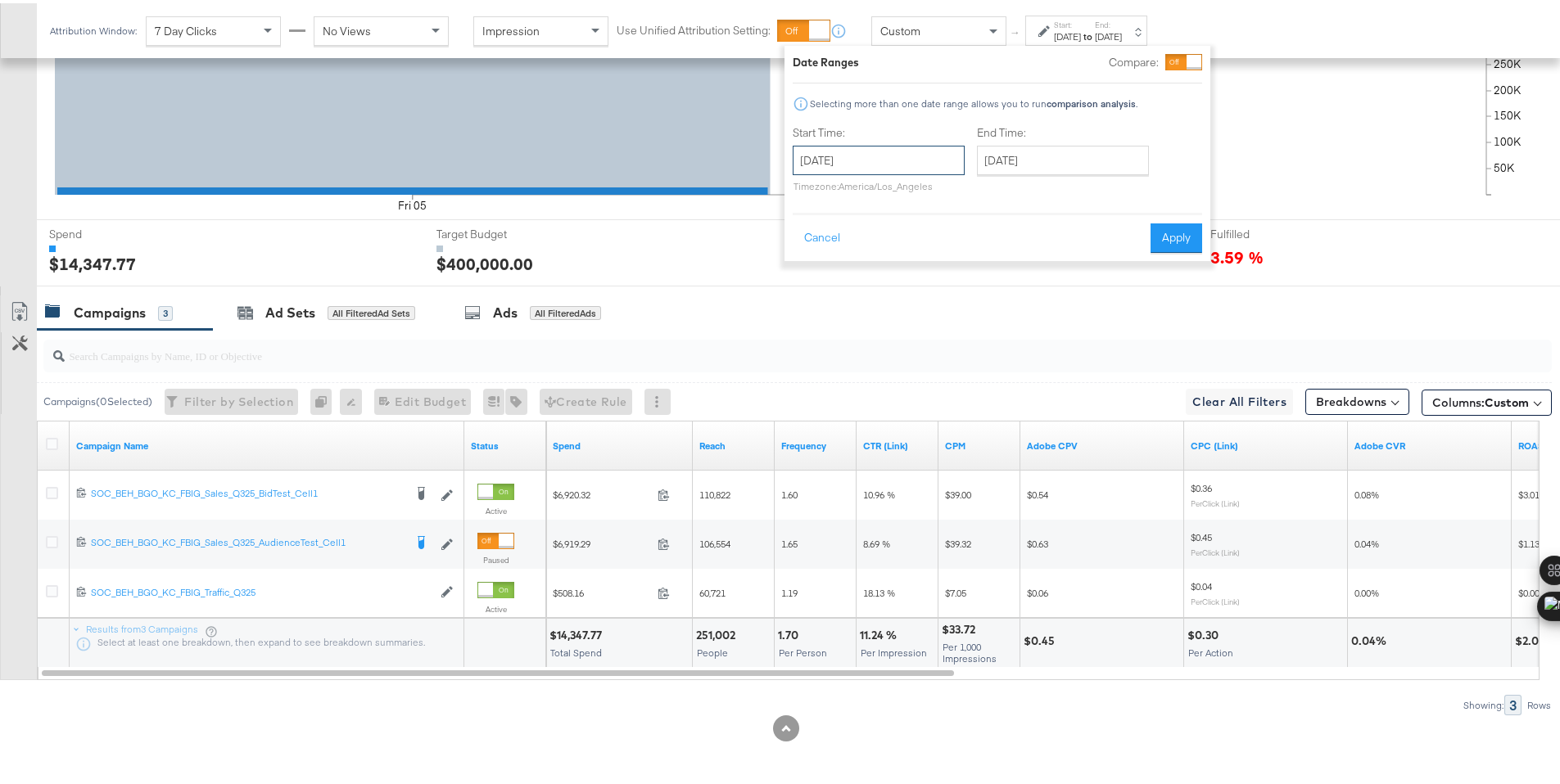
click at [953, 146] on input "September 5th 2025" at bounding box center [878, 157] width 172 height 30
click at [974, 240] on td "6" at bounding box center [979, 240] width 28 height 23
type input "September 6th 2025"
click at [1189, 241] on button "Apply" at bounding box center [1176, 235] width 51 height 30
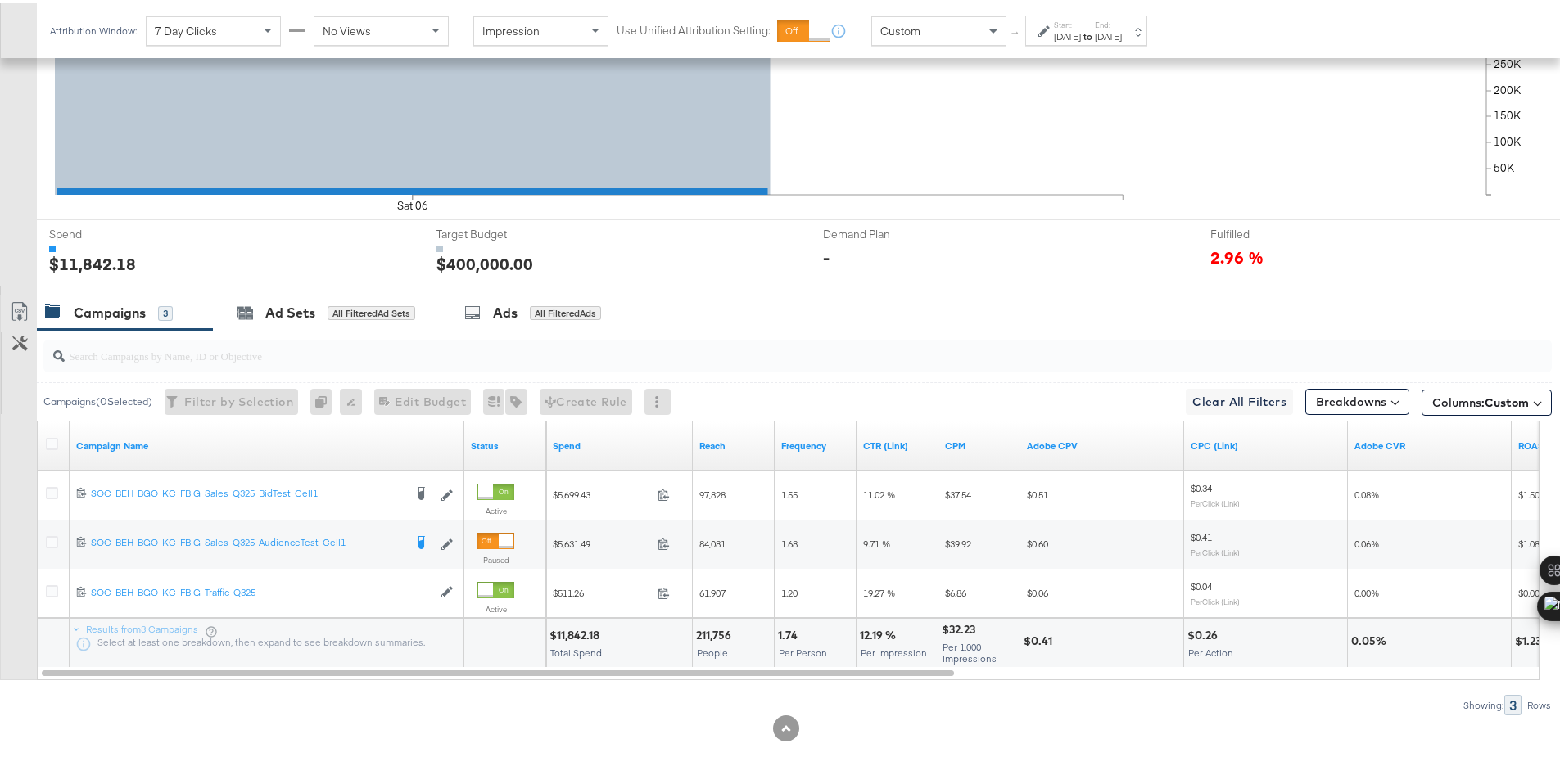
click at [571, 630] on div "$11,842.18" at bounding box center [577, 632] width 55 height 16
copy div "11,842.18"
click at [1052, 22] on div at bounding box center [1046, 28] width 16 height 12
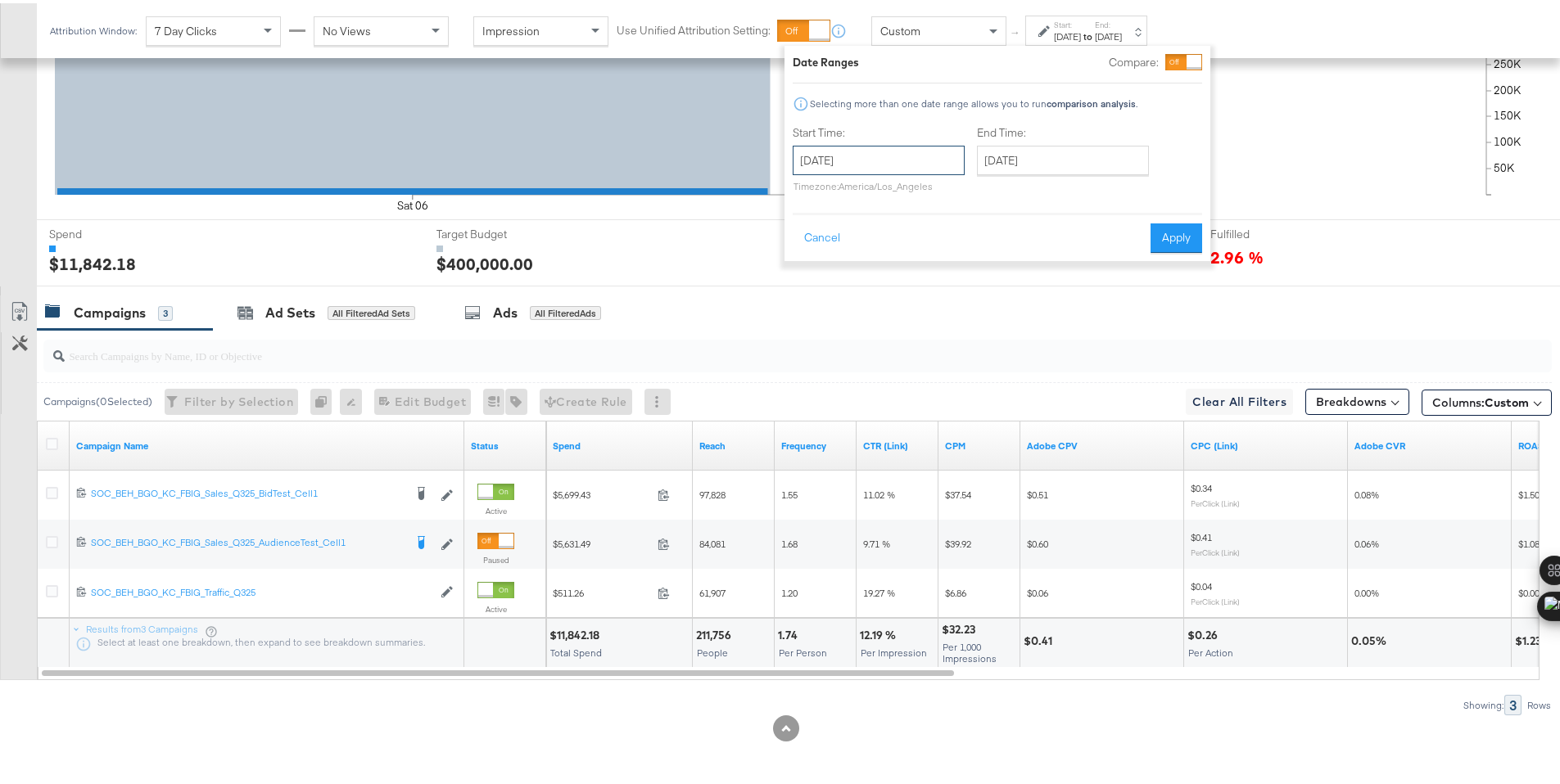
click at [945, 153] on input "September 6th 2025" at bounding box center [878, 157] width 172 height 30
click at [807, 263] on td "7" at bounding box center [811, 263] width 28 height 23
type input "September 7th 2025"
click at [1175, 234] on button "Apply" at bounding box center [1176, 235] width 51 height 30
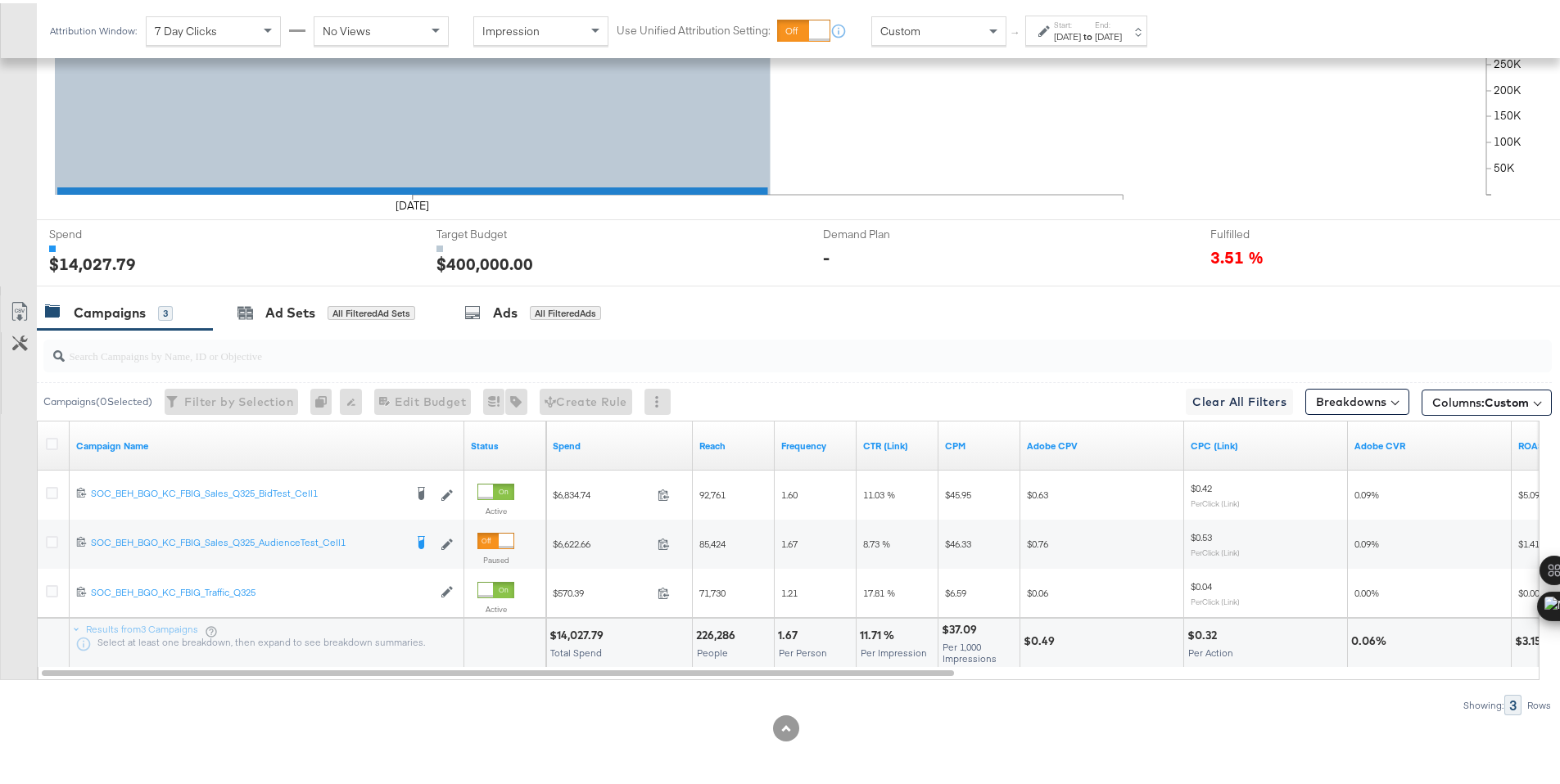
click at [598, 629] on div "$14,027.79" at bounding box center [578, 632] width 59 height 16
copy div "14,027.79"
click at [1122, 33] on div "Sep 7th 2025" at bounding box center [1108, 34] width 27 height 13
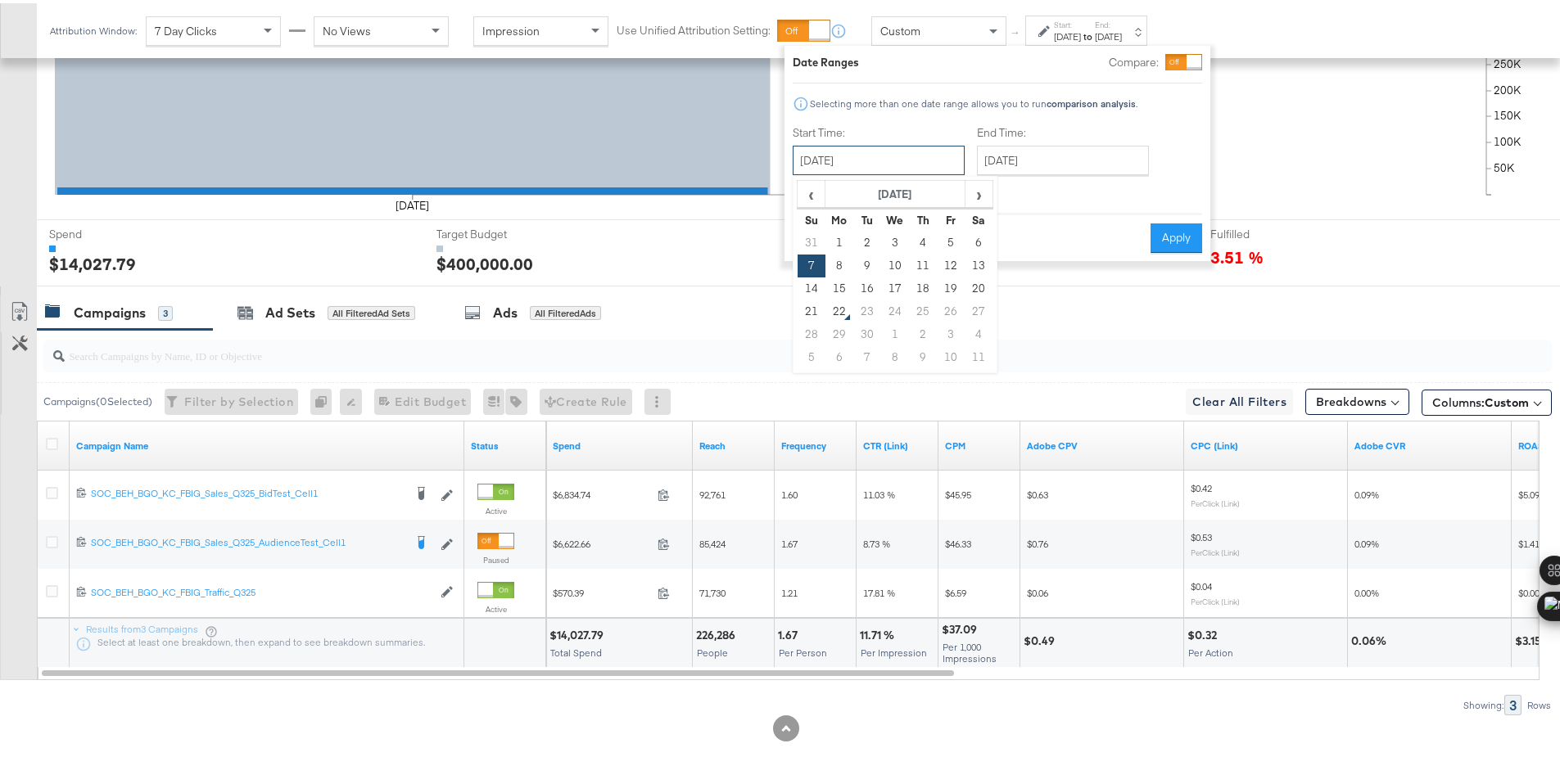
drag, startPoint x: 943, startPoint y: 159, endPoint x: 901, endPoint y: 168, distance: 43.0
click at [943, 159] on input "September 7th 2025" at bounding box center [878, 157] width 172 height 30
click at [840, 265] on td "8" at bounding box center [840, 263] width 28 height 23
type input "September 8th 2025"
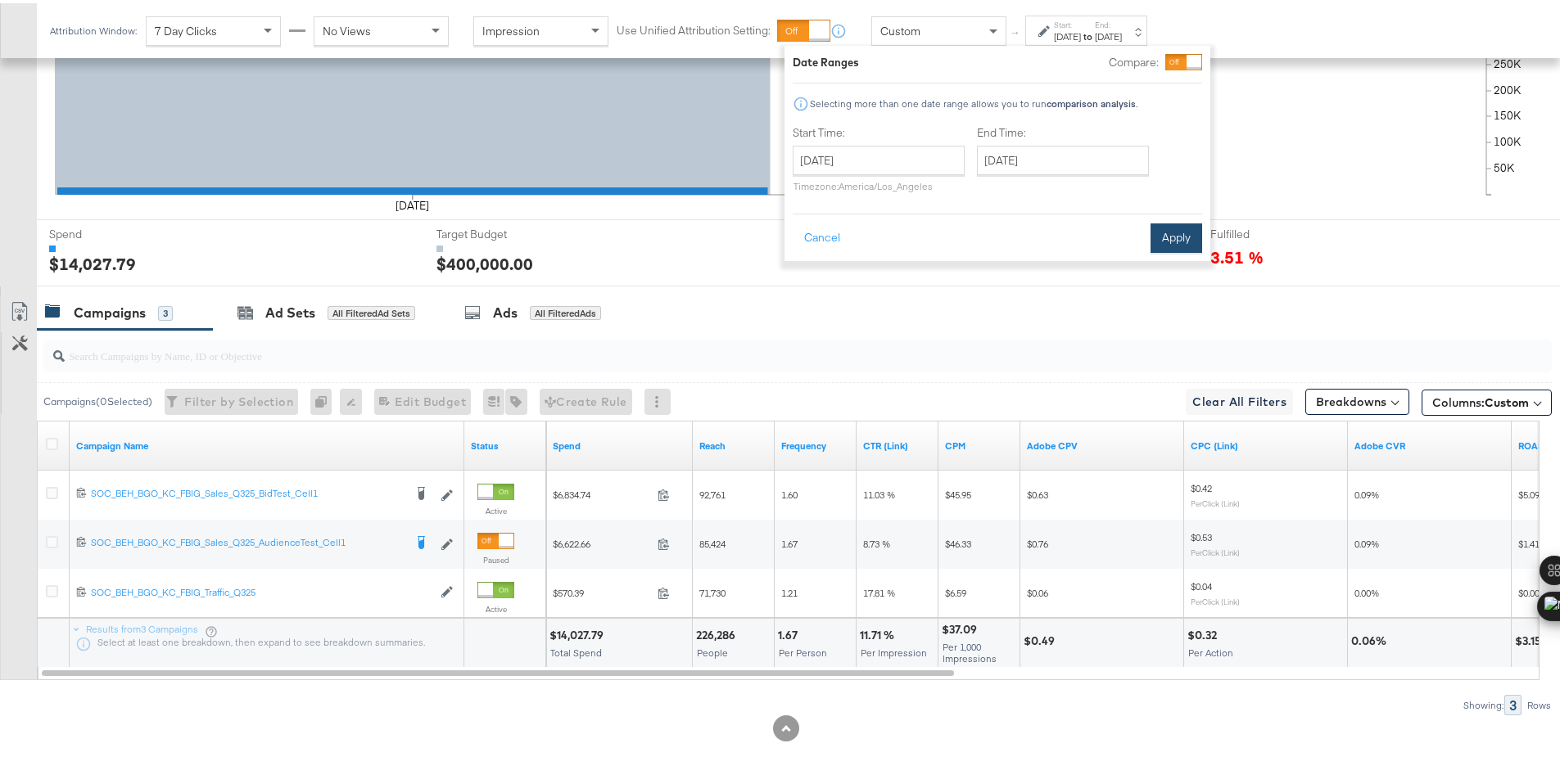
click at [1151, 246] on button "Apply" at bounding box center [1176, 235] width 51 height 30
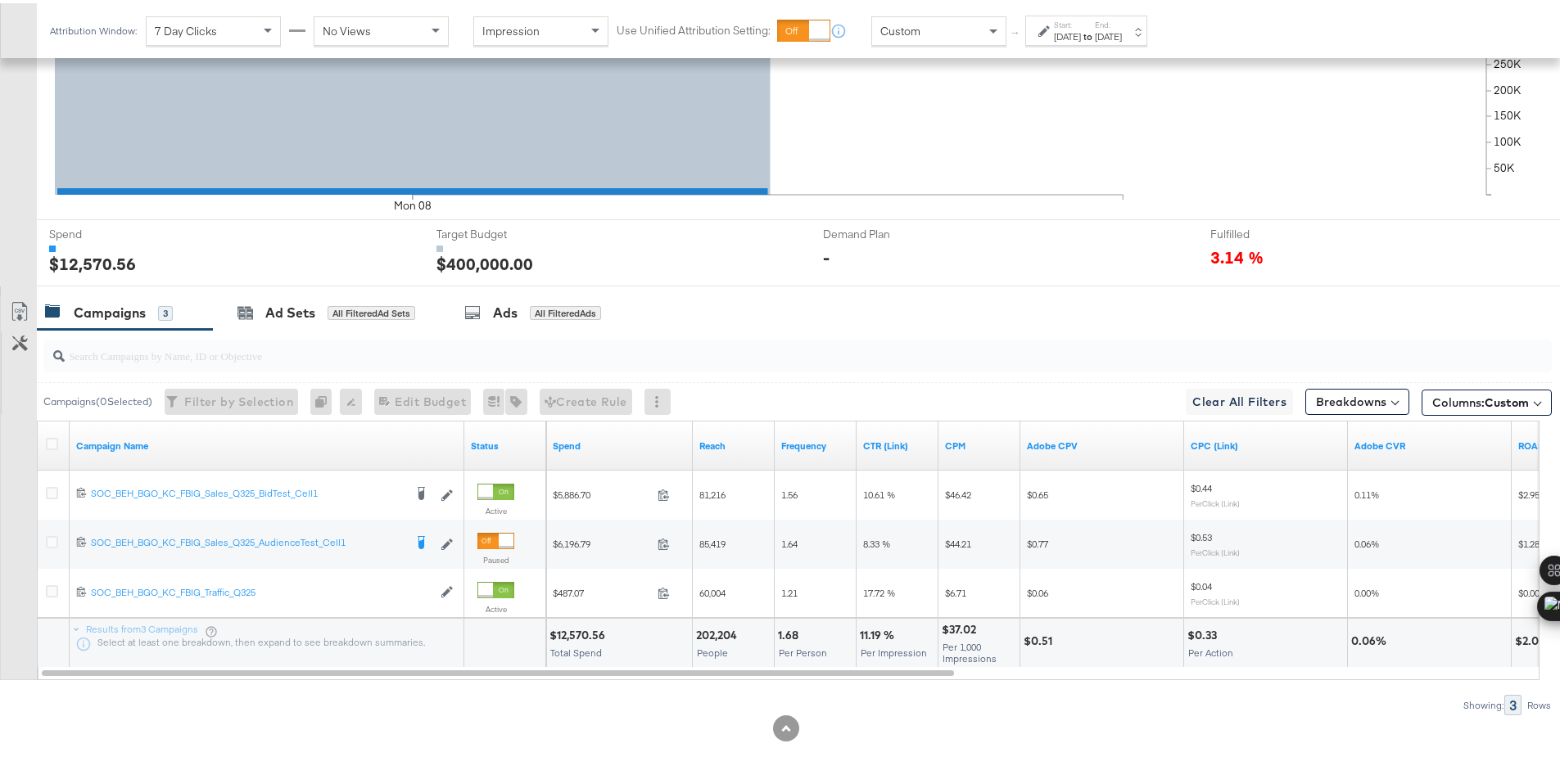
click at [570, 634] on div "$12,570.56" at bounding box center [579, 632] width 60 height 16
copy div "12,570.56"
click at [1043, 28] on icon at bounding box center [1044, 28] width 12 height 12
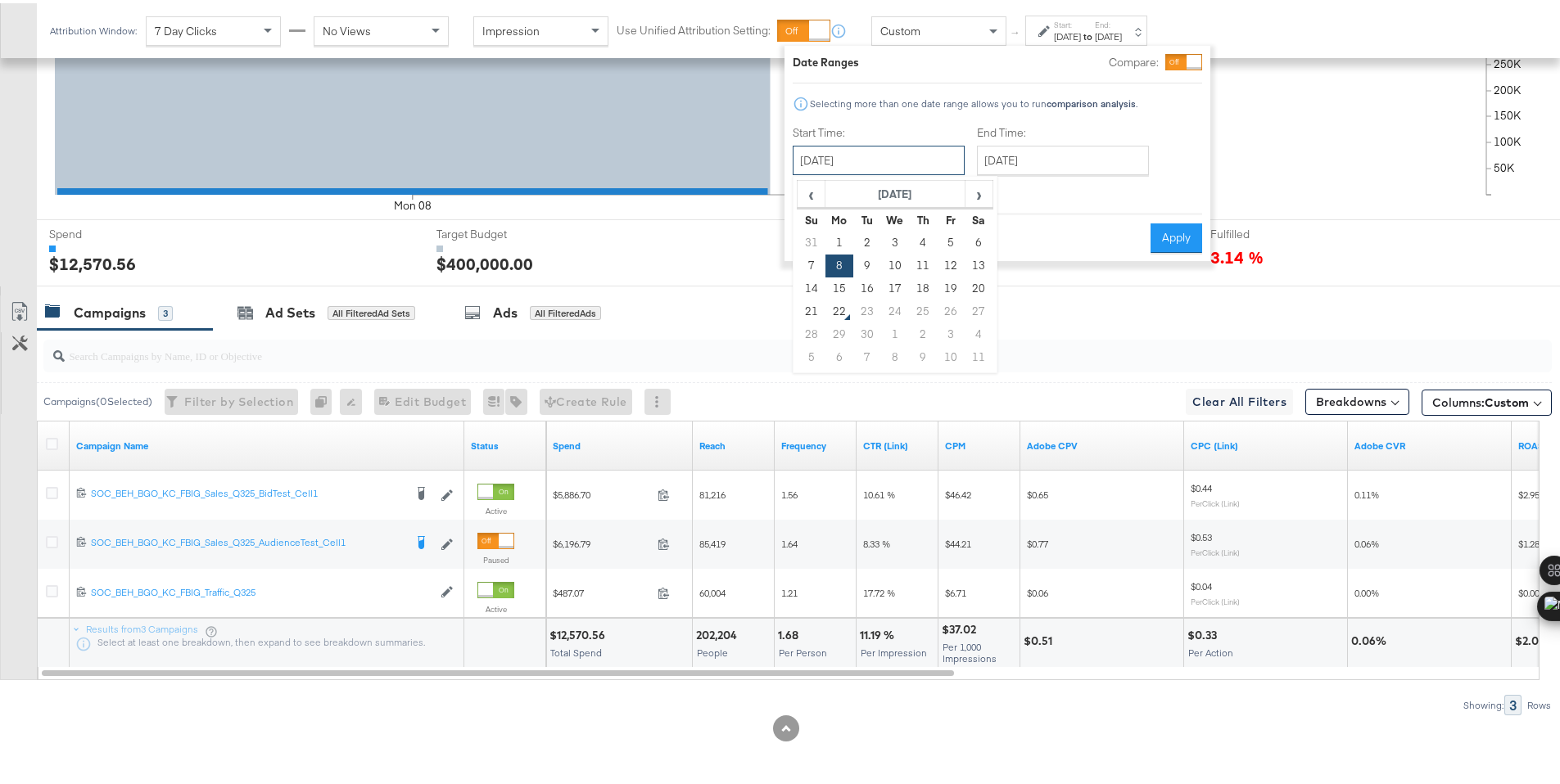
click at [907, 158] on input "September 8th 2025" at bounding box center [878, 157] width 172 height 30
click at [867, 262] on td "9" at bounding box center [868, 263] width 28 height 23
type input "September 9th 2025"
click at [1158, 227] on button "Apply" at bounding box center [1176, 235] width 51 height 30
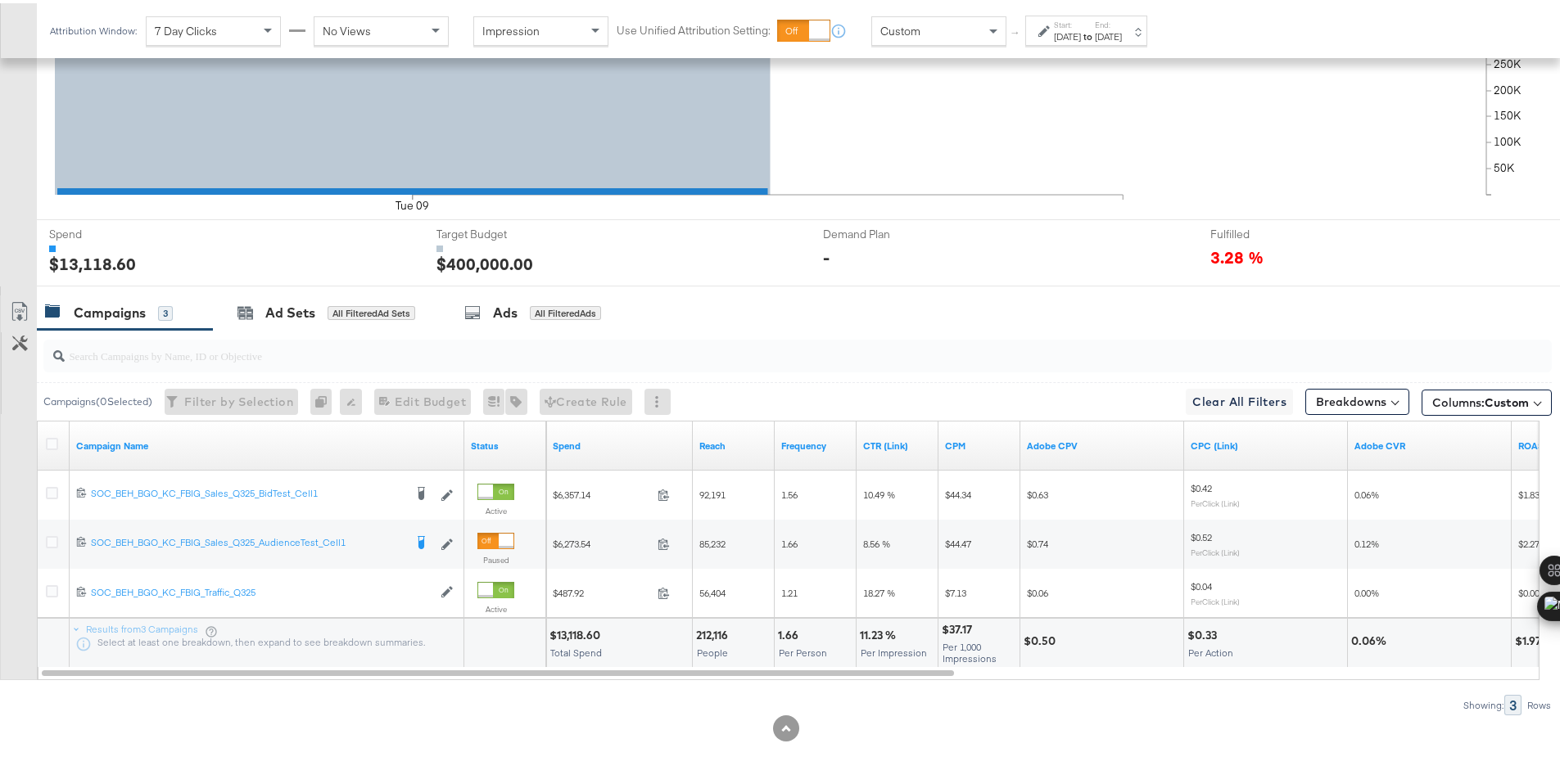
click at [1081, 32] on div "Sep 9th 2025" at bounding box center [1067, 34] width 27 height 13
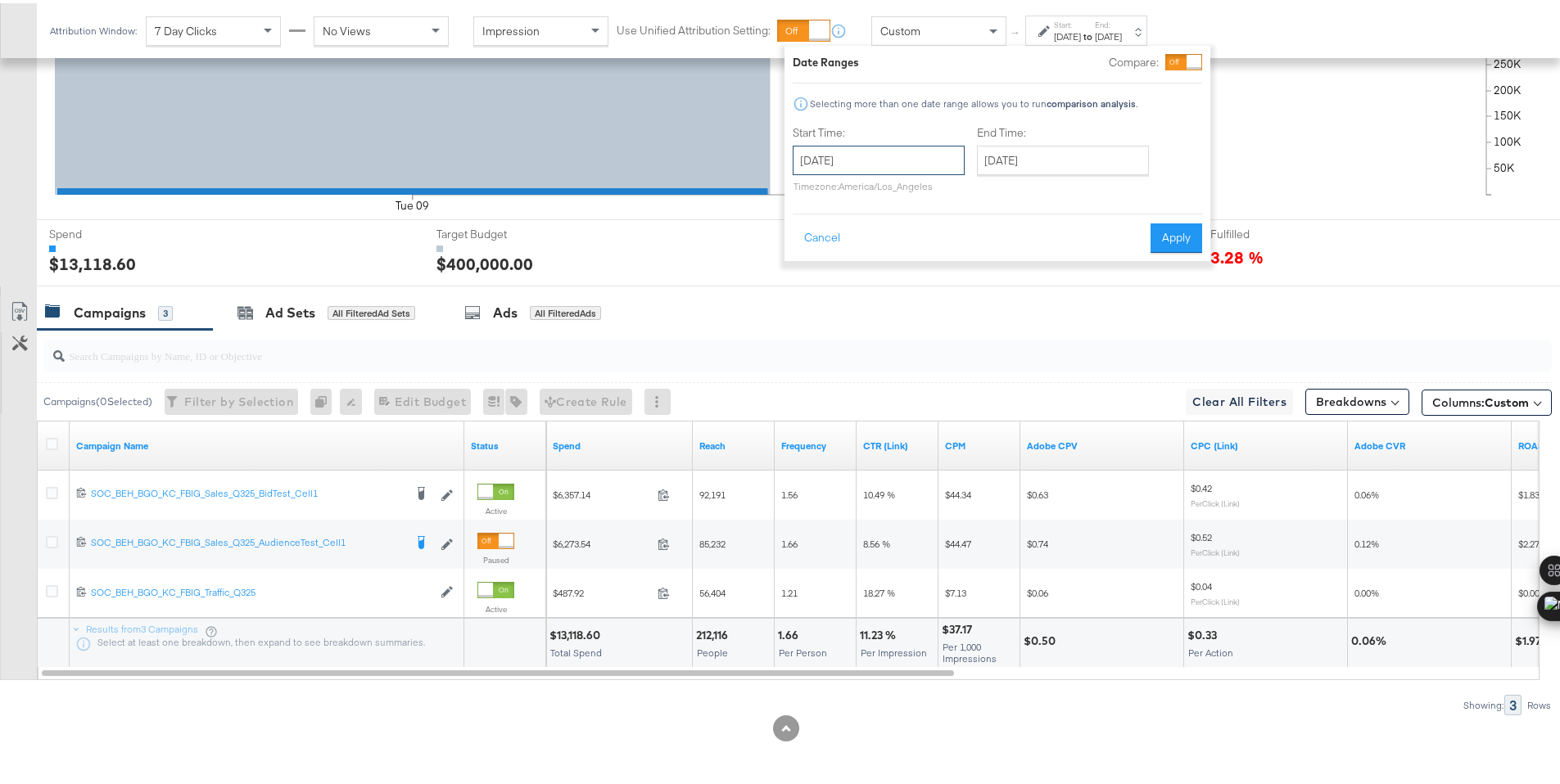
click at [928, 155] on input "September 9th 2025" at bounding box center [878, 157] width 172 height 30
click at [898, 267] on td "10" at bounding box center [895, 263] width 28 height 23
type input "September 10th 2025"
click at [1173, 229] on button "Apply" at bounding box center [1187, 235] width 51 height 30
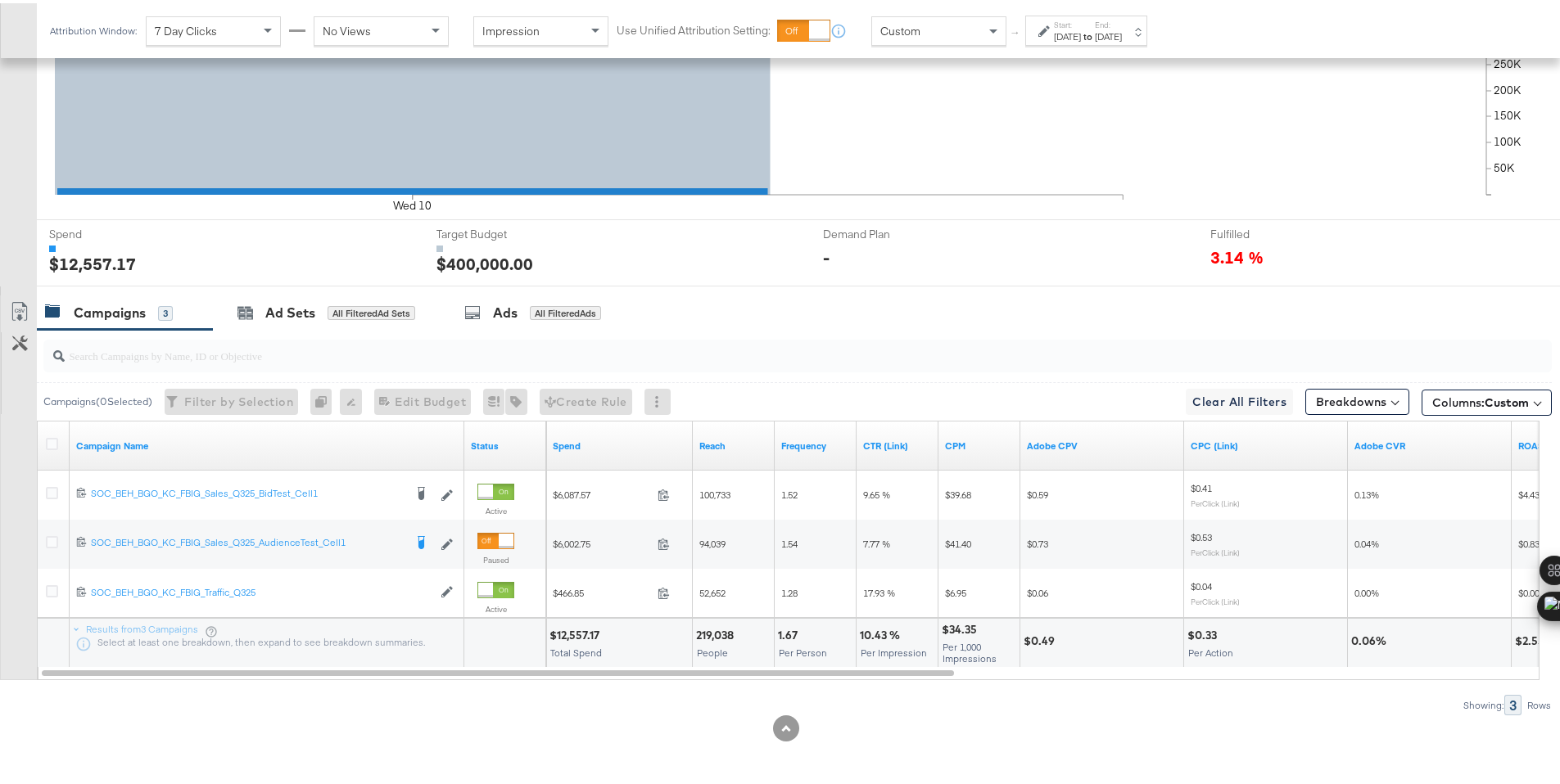
click at [1147, 31] on div "Start: Sep 10th 2025 to End: Sep 10th 2025" at bounding box center [1085, 27] width 122 height 31
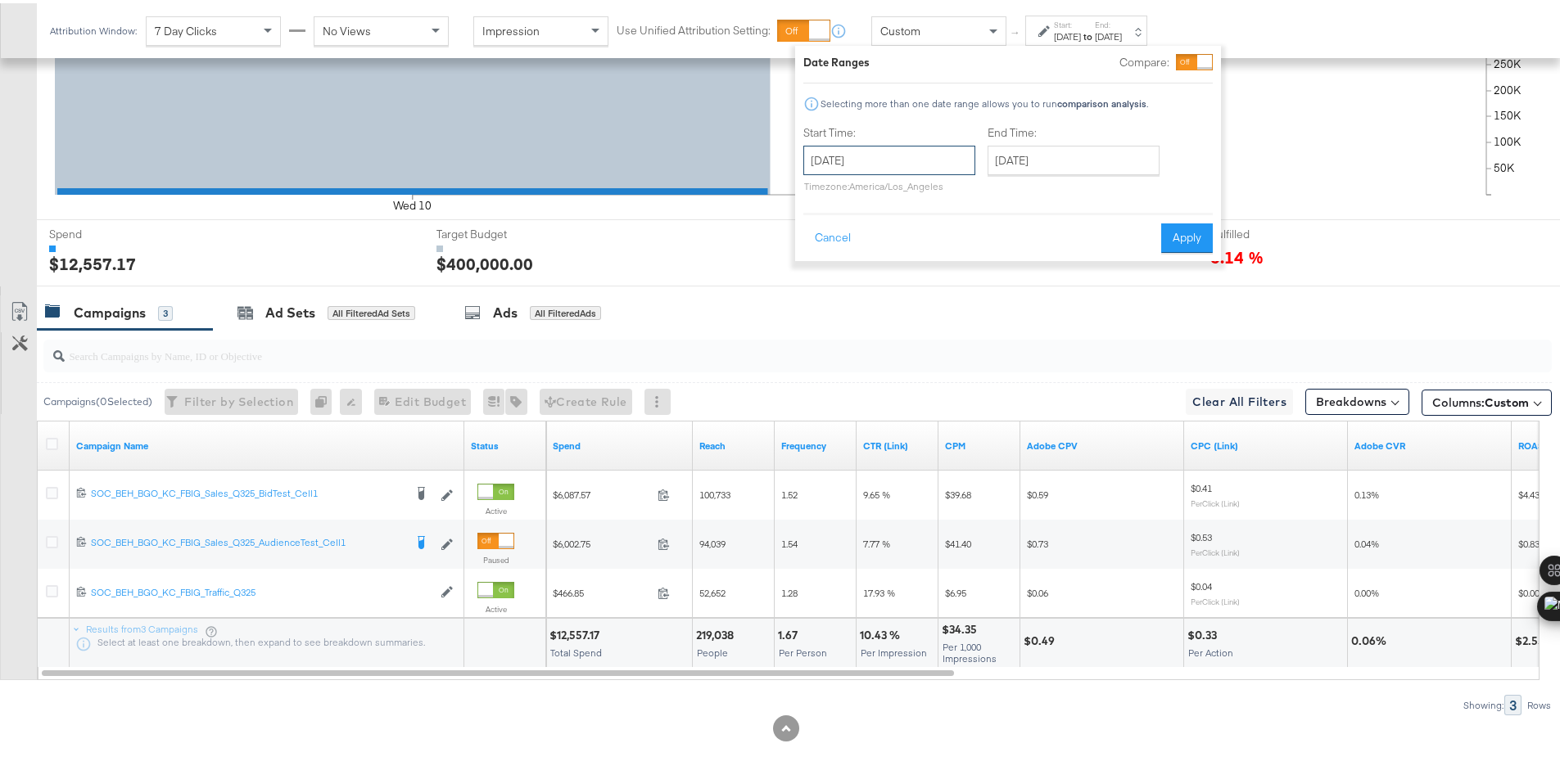
click at [964, 151] on input "September 10th 2025" at bounding box center [889, 157] width 172 height 30
click at [932, 255] on td "11" at bounding box center [934, 263] width 28 height 23
type input "September 11th 2025"
click at [1178, 241] on button "Apply" at bounding box center [1187, 235] width 51 height 30
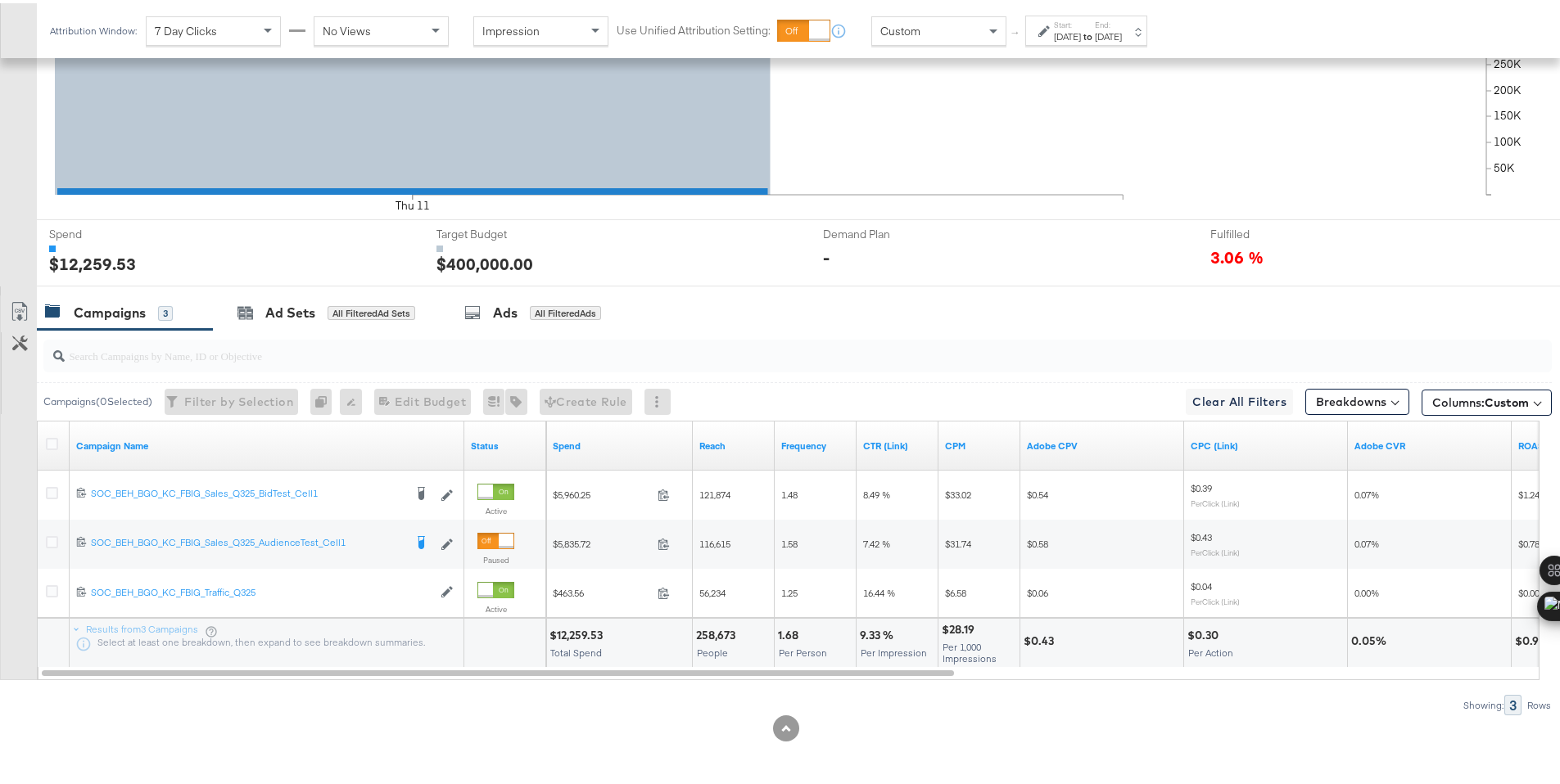
click at [1066, 38] on div "Sep 11th 2025" at bounding box center [1067, 34] width 27 height 13
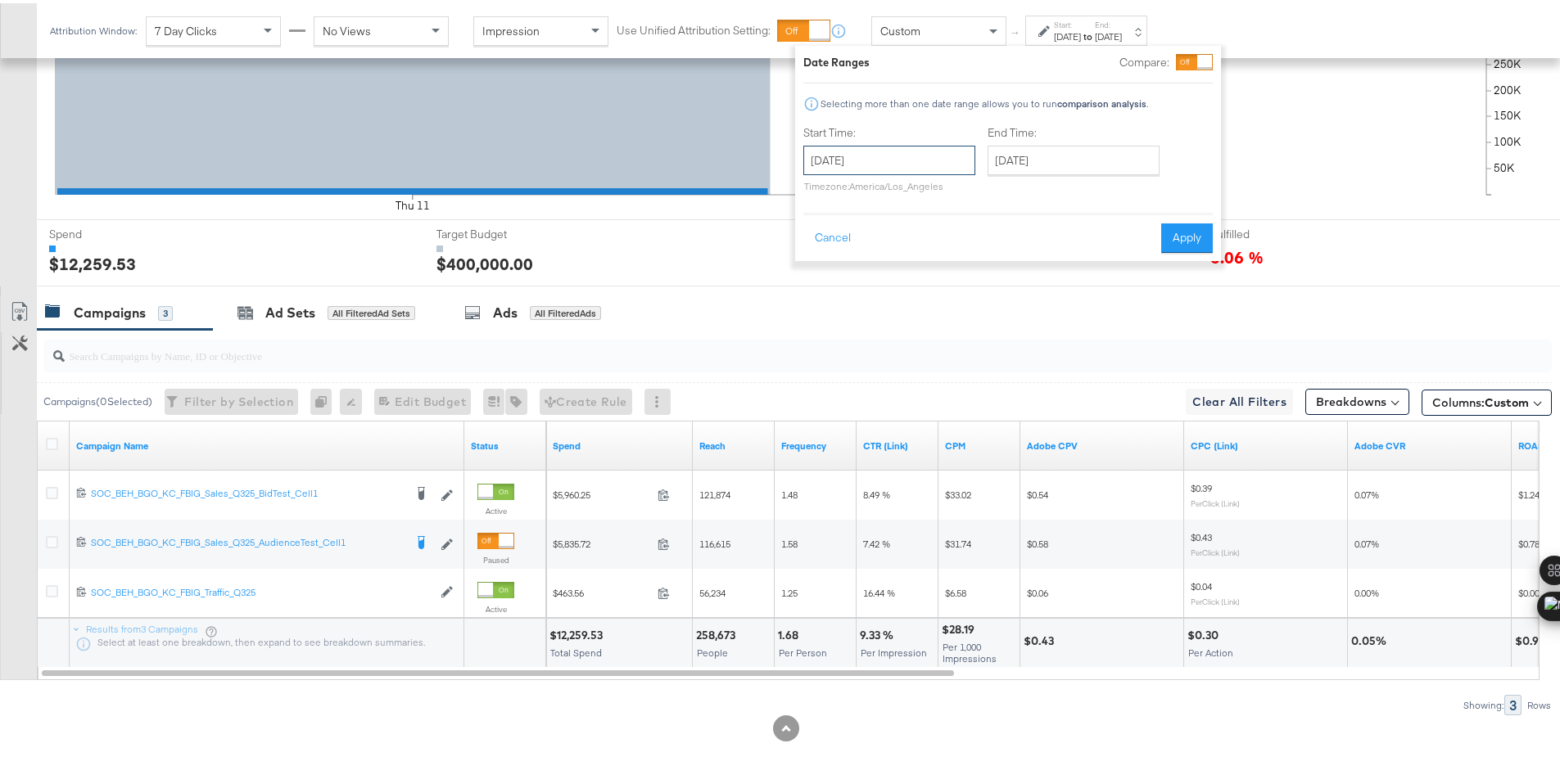
click at [918, 165] on input "September 11th 2025" at bounding box center [889, 157] width 172 height 30
click at [954, 261] on td "12" at bounding box center [961, 263] width 28 height 23
type input "September 12th 2025"
click at [1201, 240] on button "Apply" at bounding box center [1187, 235] width 51 height 30
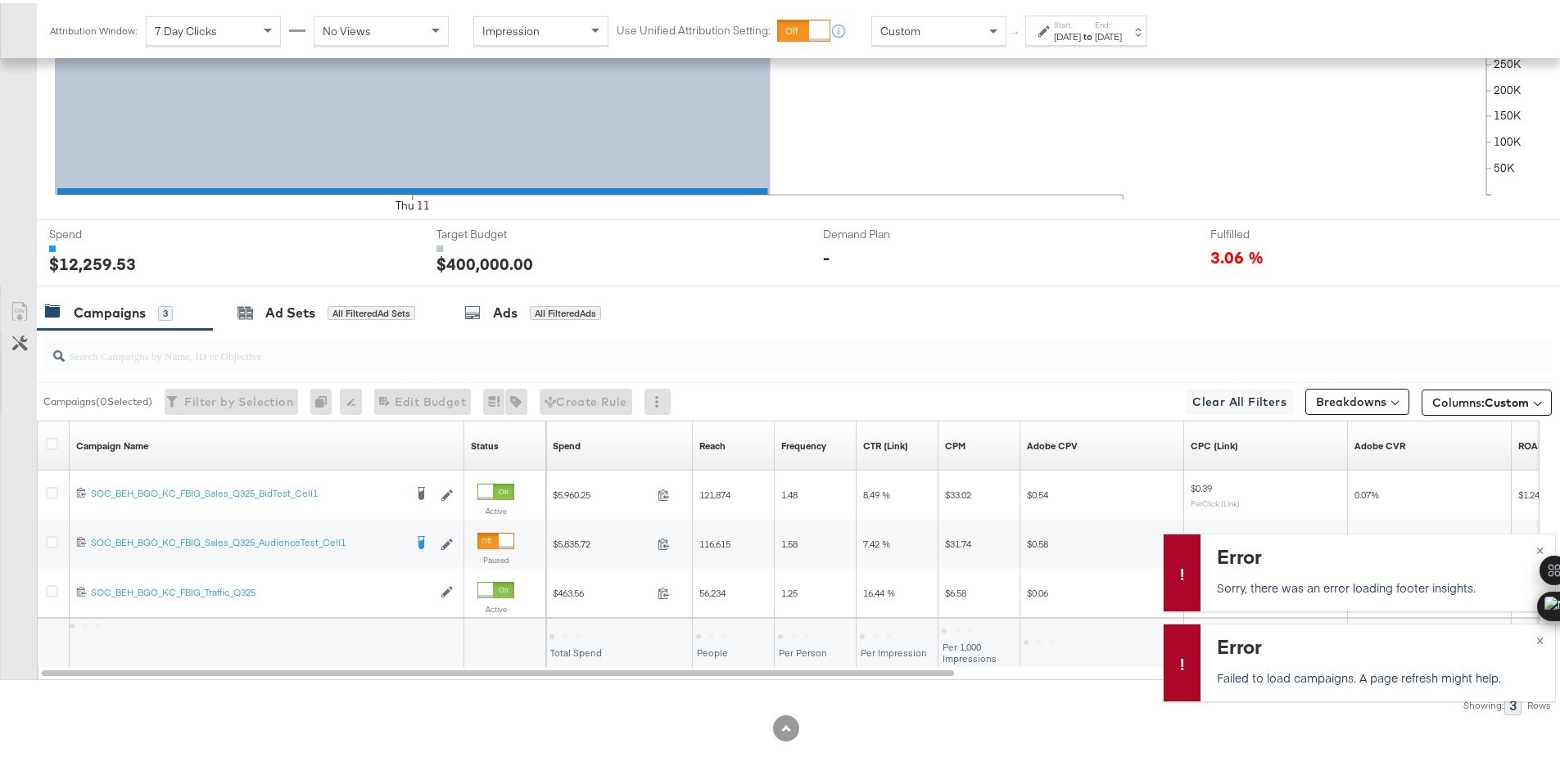
click at [1046, 26] on icon at bounding box center [1044, 28] width 12 height 12
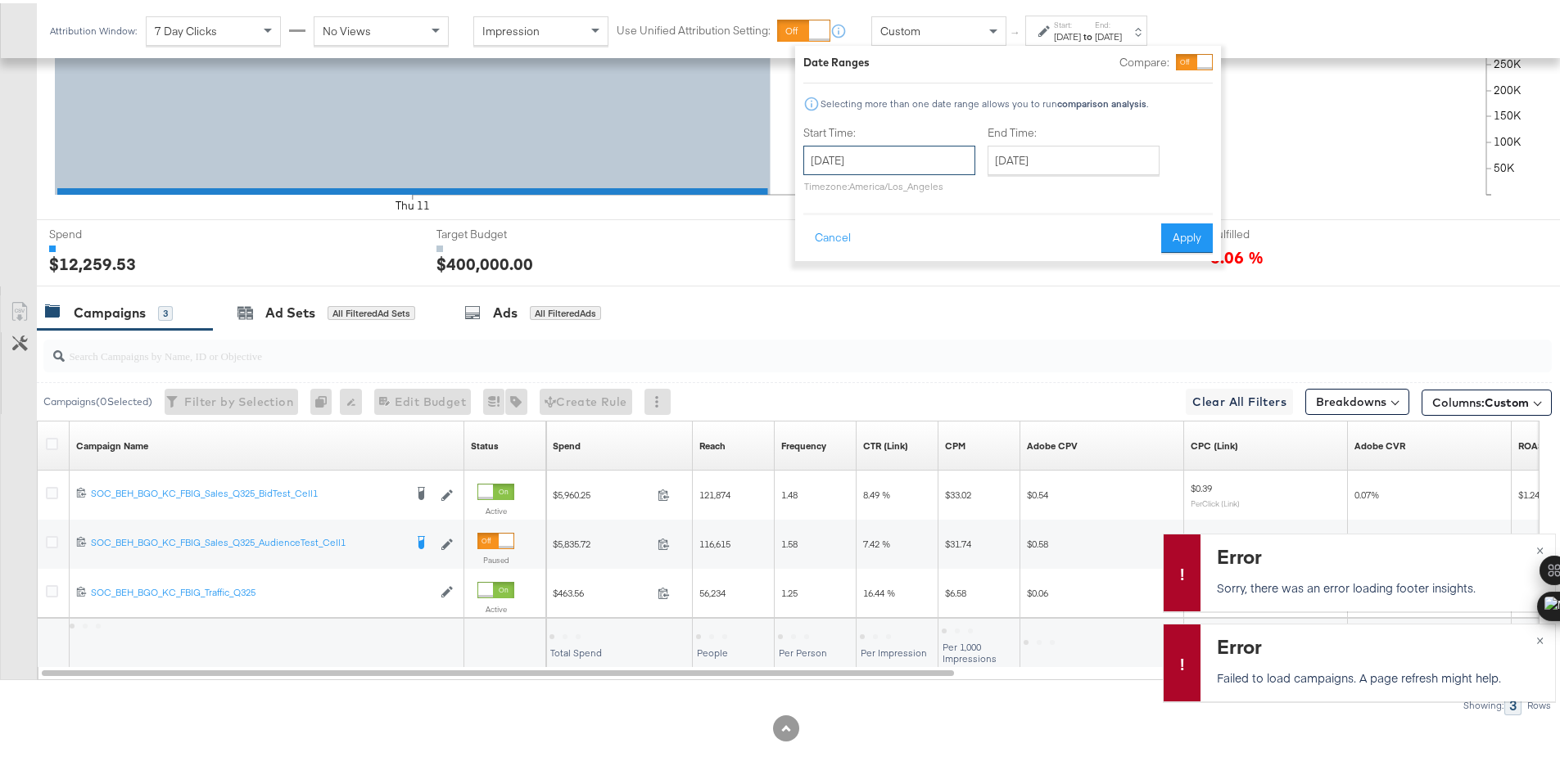
click at [925, 160] on input "September 12th 2025" at bounding box center [889, 157] width 172 height 30
click at [976, 261] on td "13" at bounding box center [989, 263] width 28 height 23
type input "September 13th 2025"
click at [1176, 231] on button "Apply" at bounding box center [1187, 235] width 51 height 30
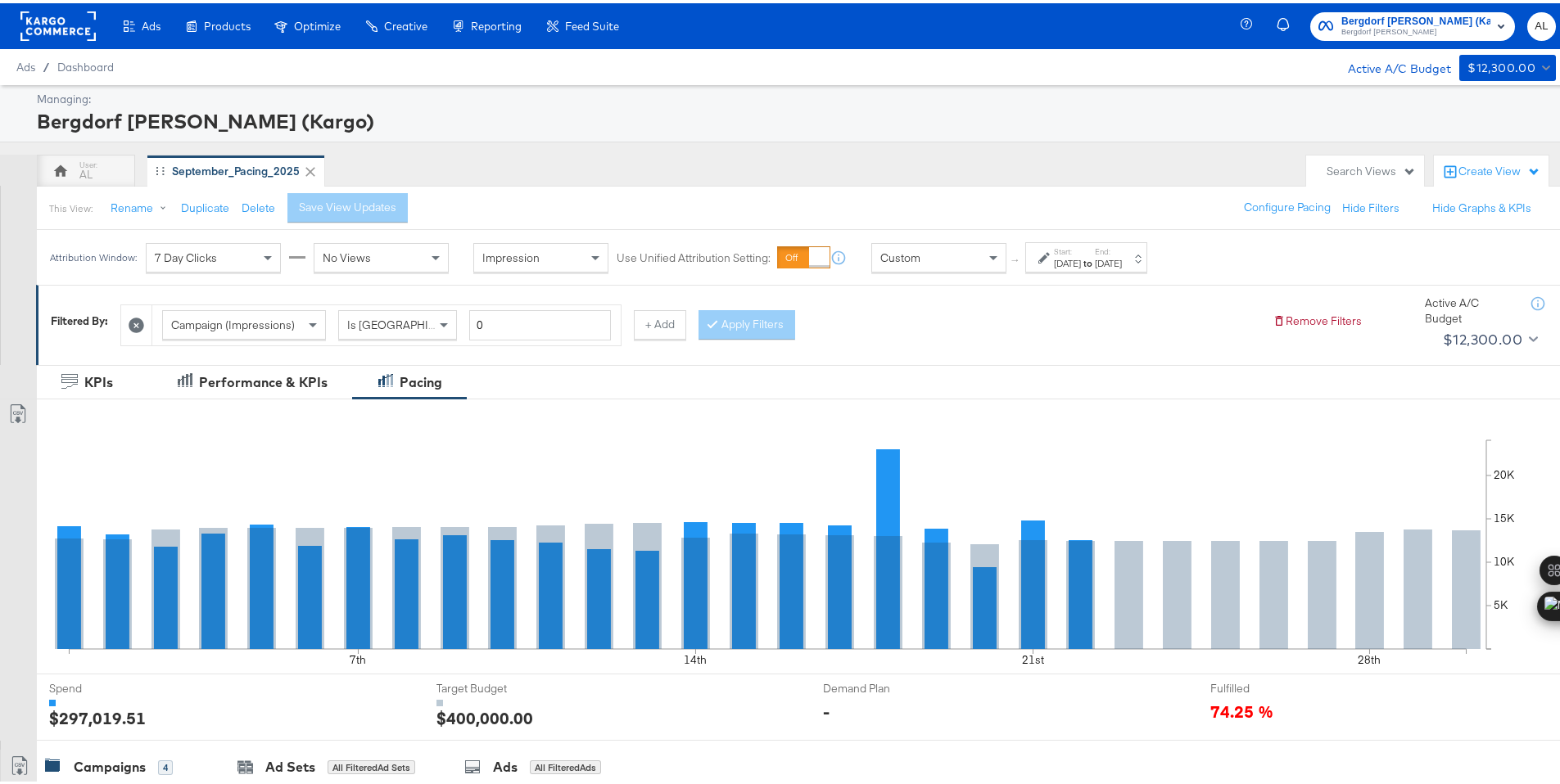
click at [1081, 262] on div "[DATE]" at bounding box center [1067, 261] width 27 height 13
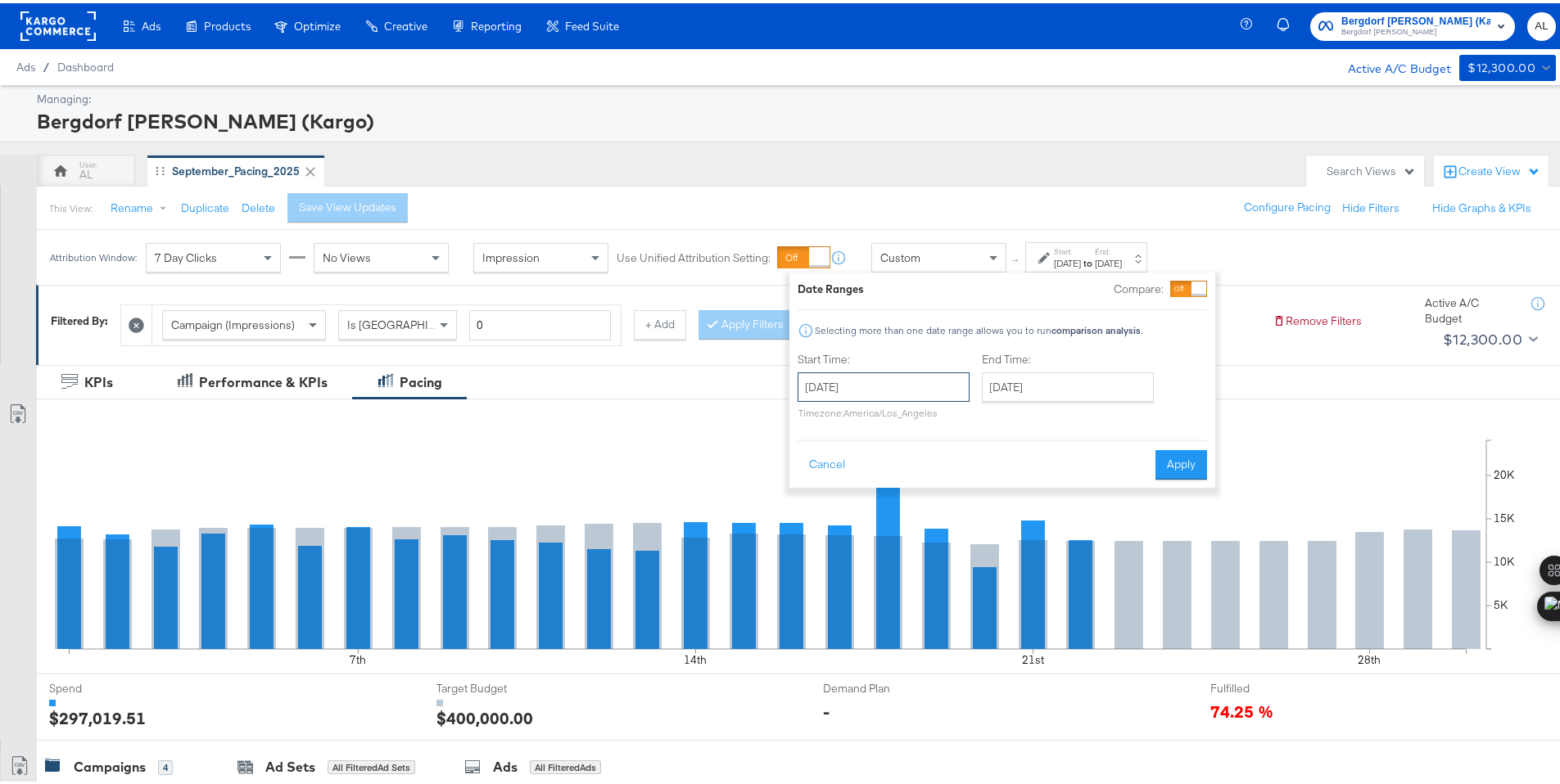
click at [926, 396] on input "[DATE]" at bounding box center [883, 384] width 172 height 30
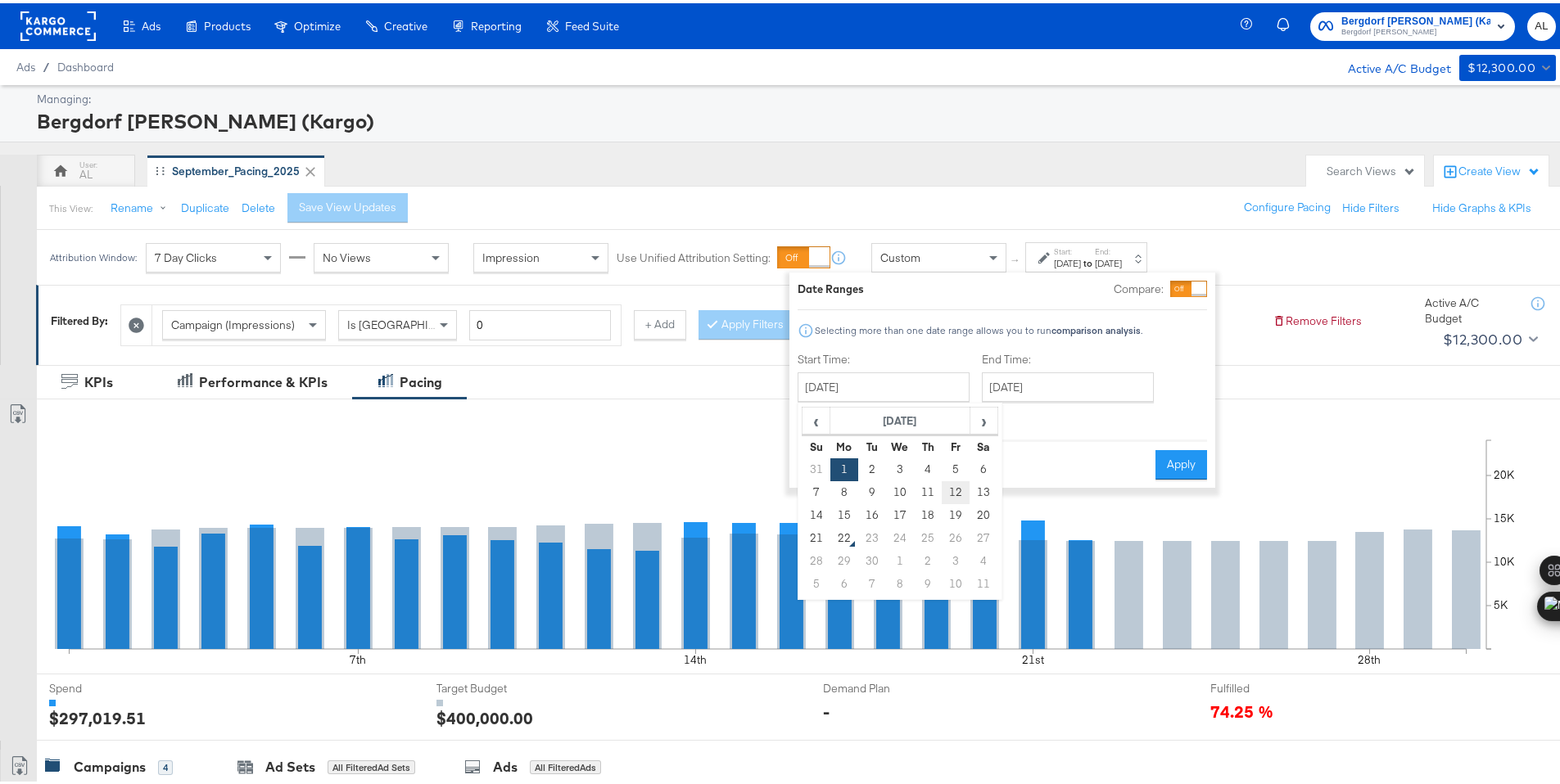
click at [964, 484] on td "12" at bounding box center [955, 490] width 28 height 23
type input "September 12th 2025"
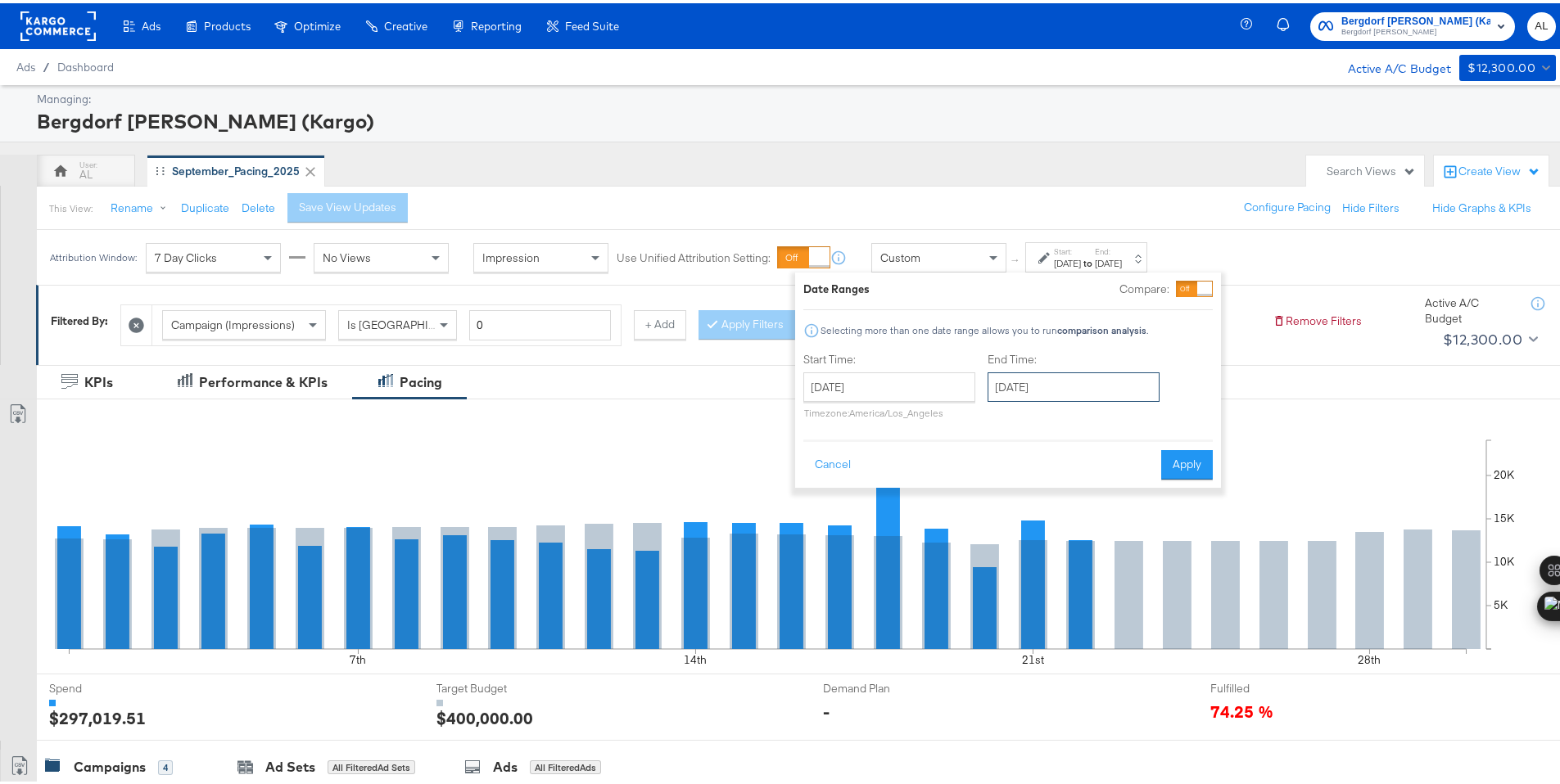
click at [1068, 395] on input "[DATE]" at bounding box center [1074, 384] width 172 height 30
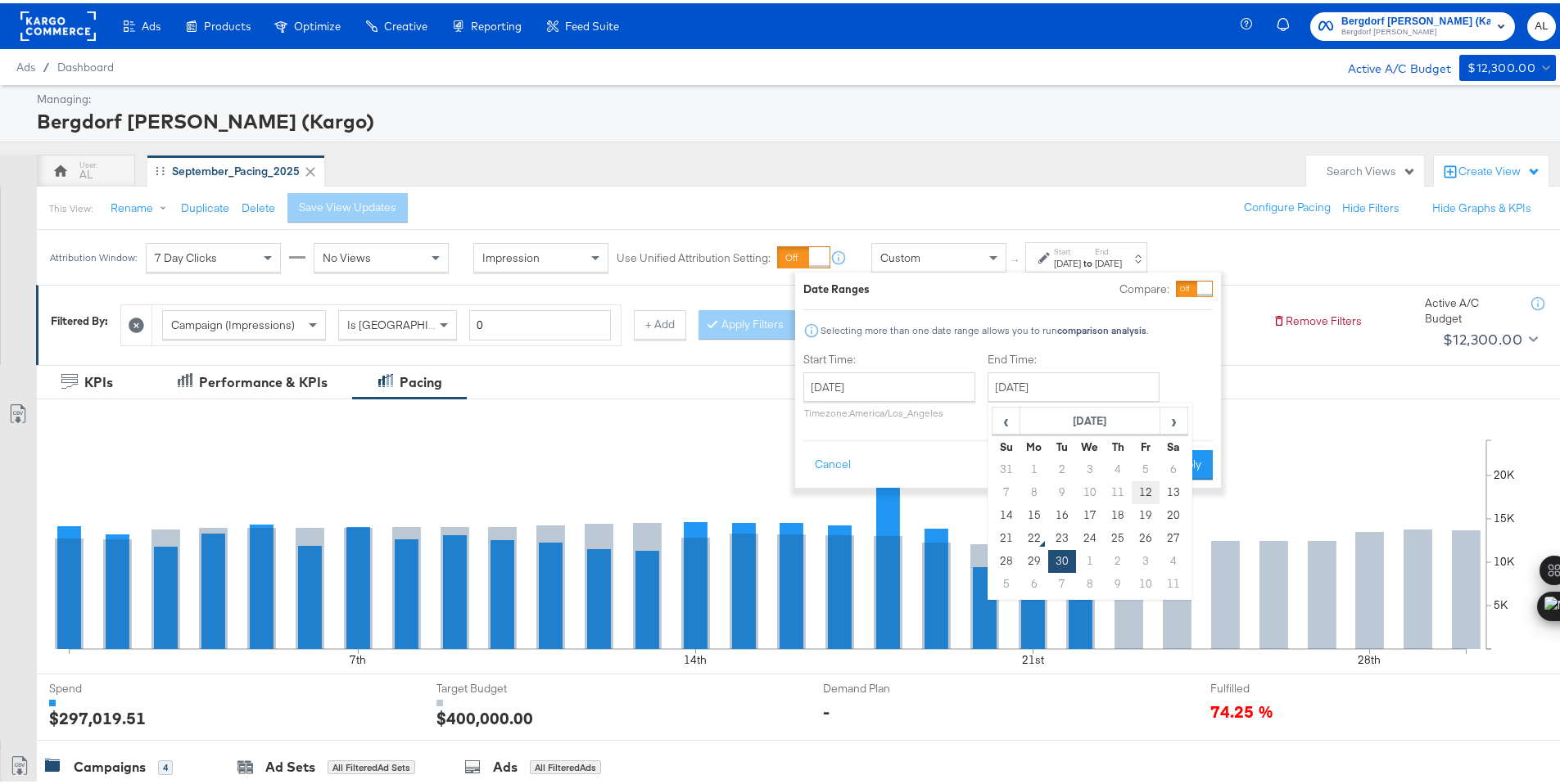
click at [1148, 491] on td "12" at bounding box center [1146, 490] width 28 height 23
type input "September 12th 2025"
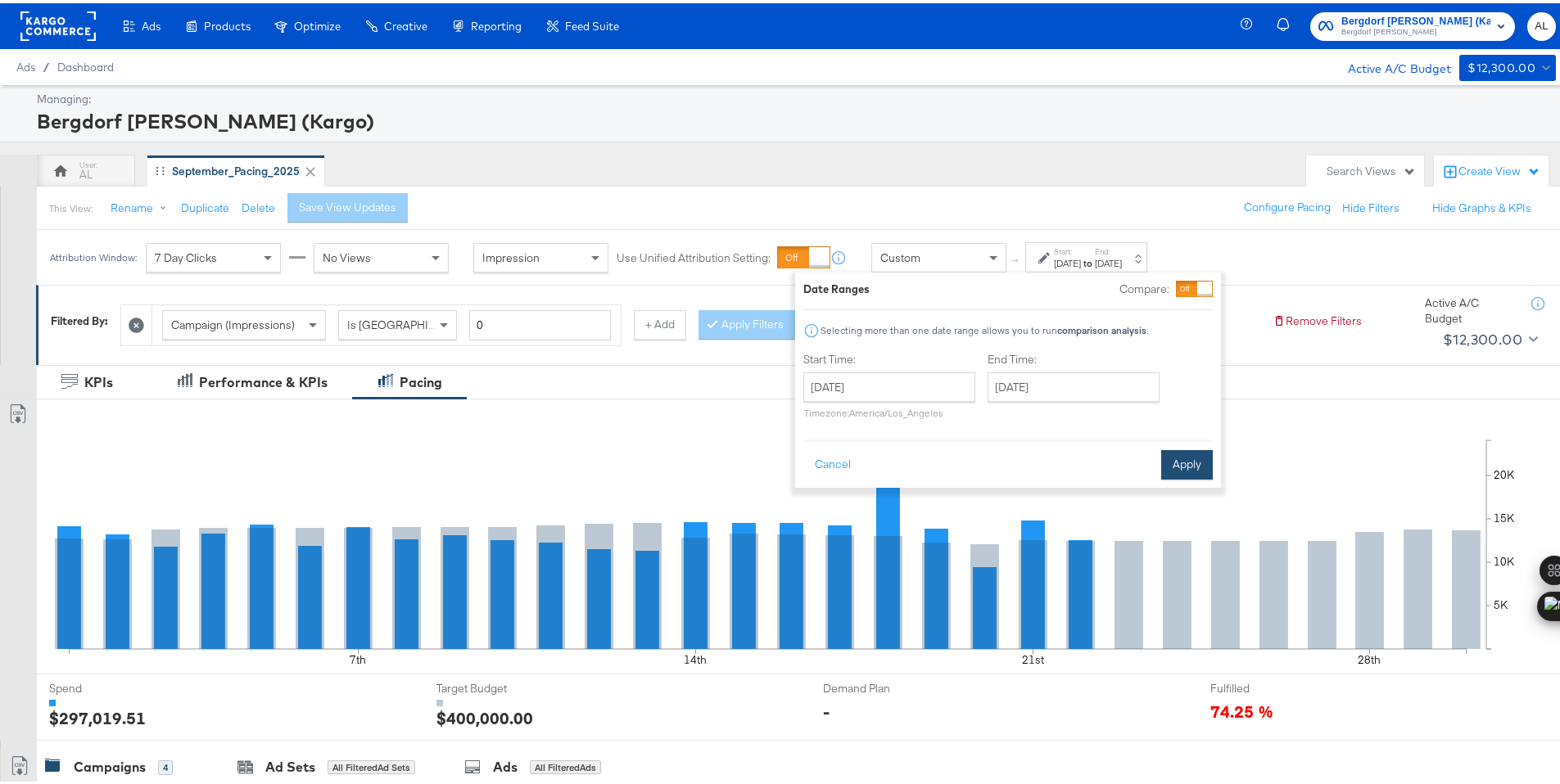
click at [1182, 468] on button "Apply" at bounding box center [1187, 461] width 51 height 30
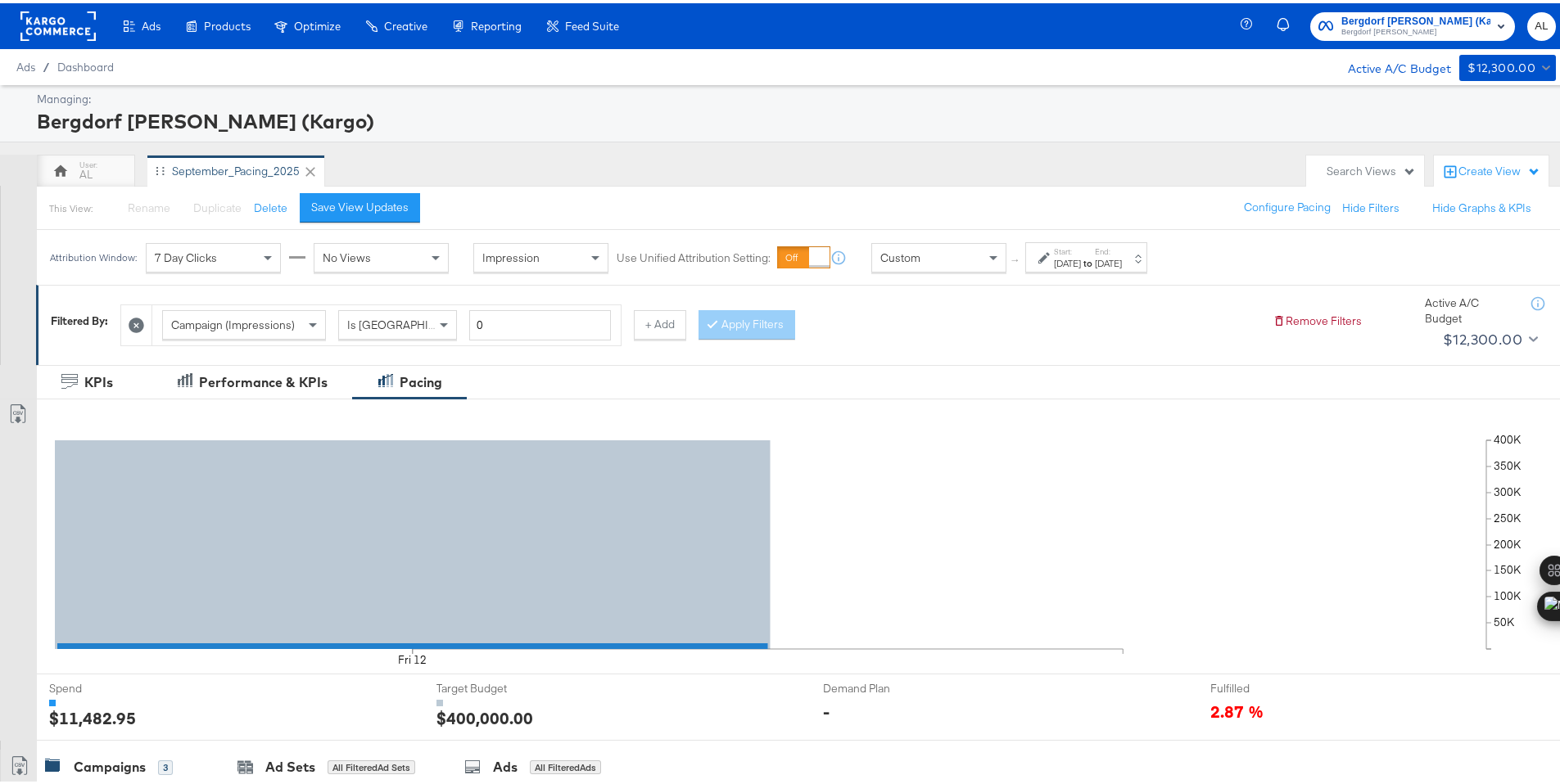
scroll to position [454, 0]
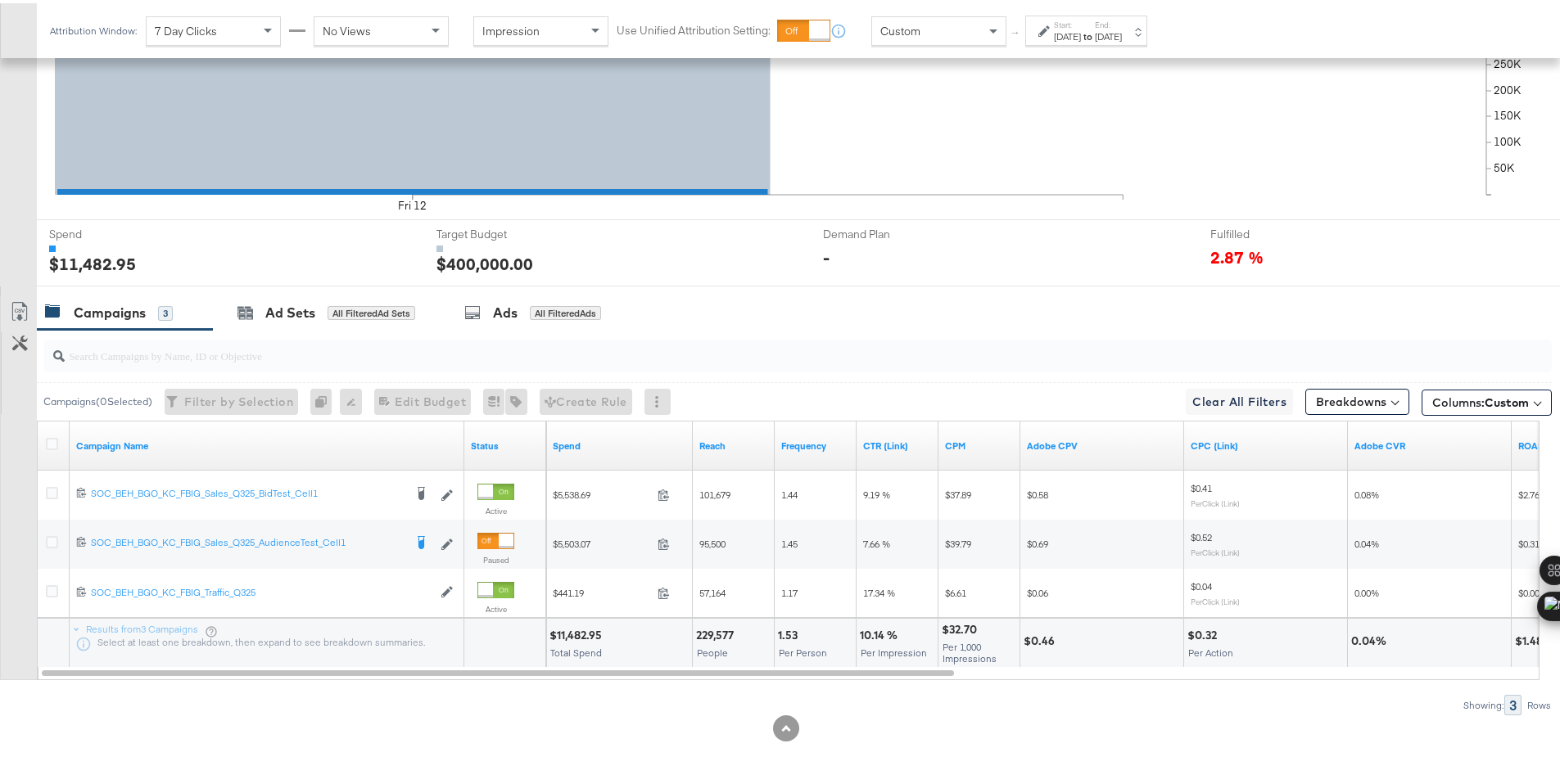
click at [561, 640] on div "$11,482.95 Total Spend" at bounding box center [619, 639] width 146 height 49
click at [573, 634] on div "$11,482.95" at bounding box center [577, 632] width 57 height 16
copy div "11,482.95"
click at [1081, 22] on label "Start:" at bounding box center [1067, 22] width 27 height 11
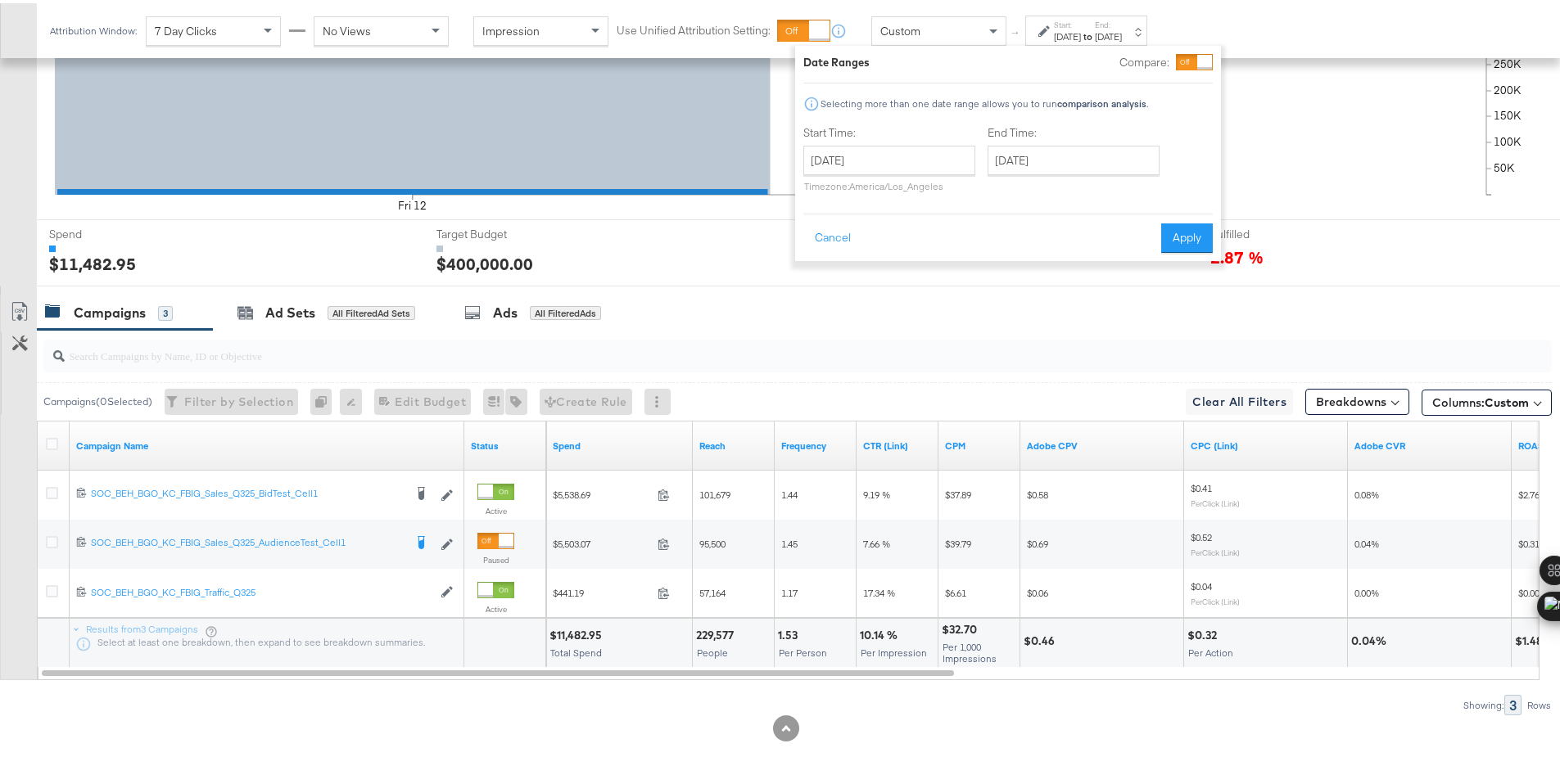
click at [955, 134] on label "Start Time:" at bounding box center [889, 129] width 172 height 16
click at [953, 140] on div "Start Time: September 12th 2025 ‹ September 2025 › Su Mo Tu We Th Fr Sa 31 1 2 …" at bounding box center [889, 159] width 172 height 74
click at [947, 153] on input "September 12th 2025" at bounding box center [889, 157] width 172 height 30
click at [988, 268] on td "13" at bounding box center [989, 263] width 28 height 23
type input "September 13th 2025"
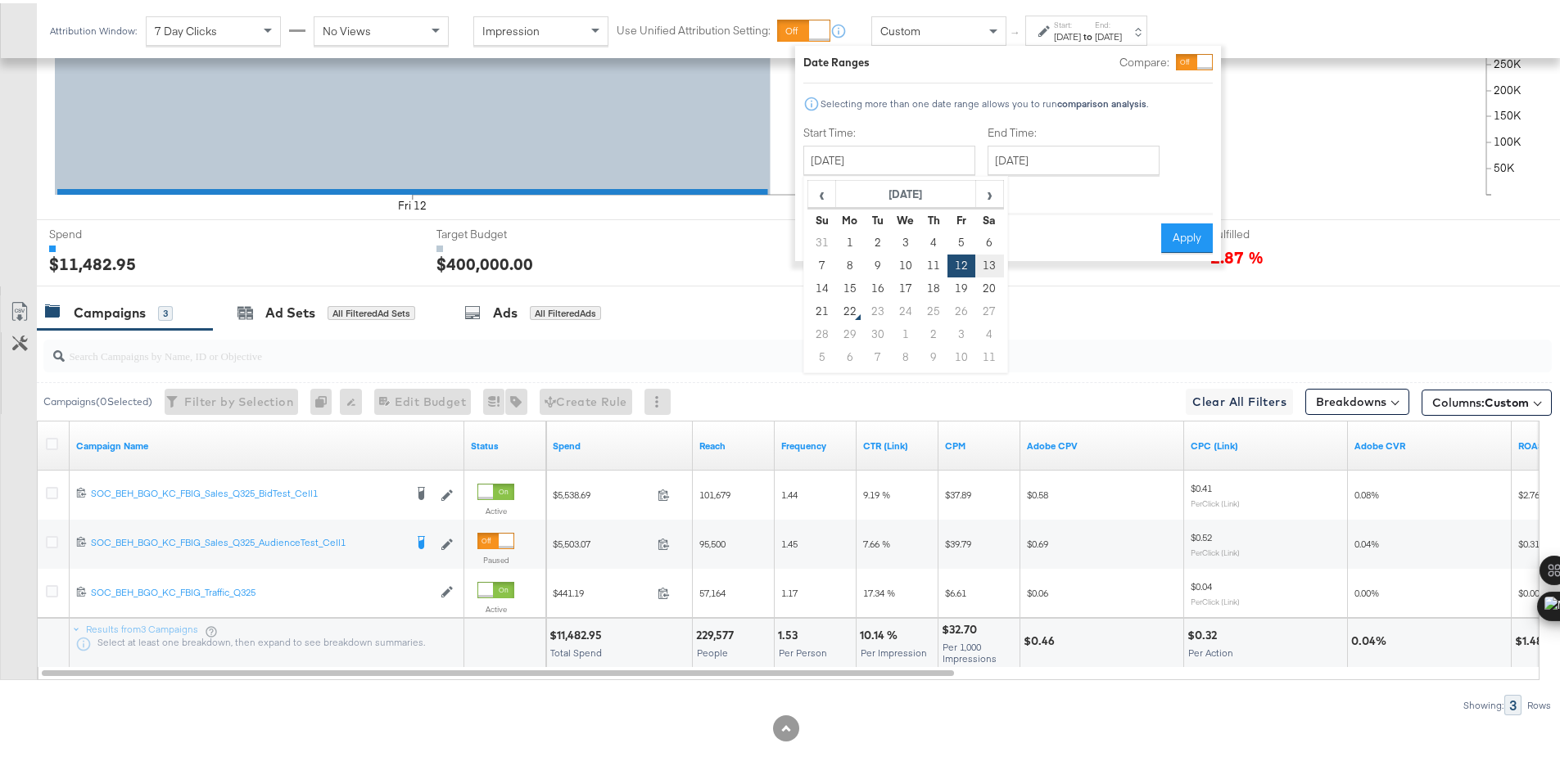
type input "September 13th 2025"
click at [1166, 229] on button "Apply" at bounding box center [1187, 235] width 51 height 30
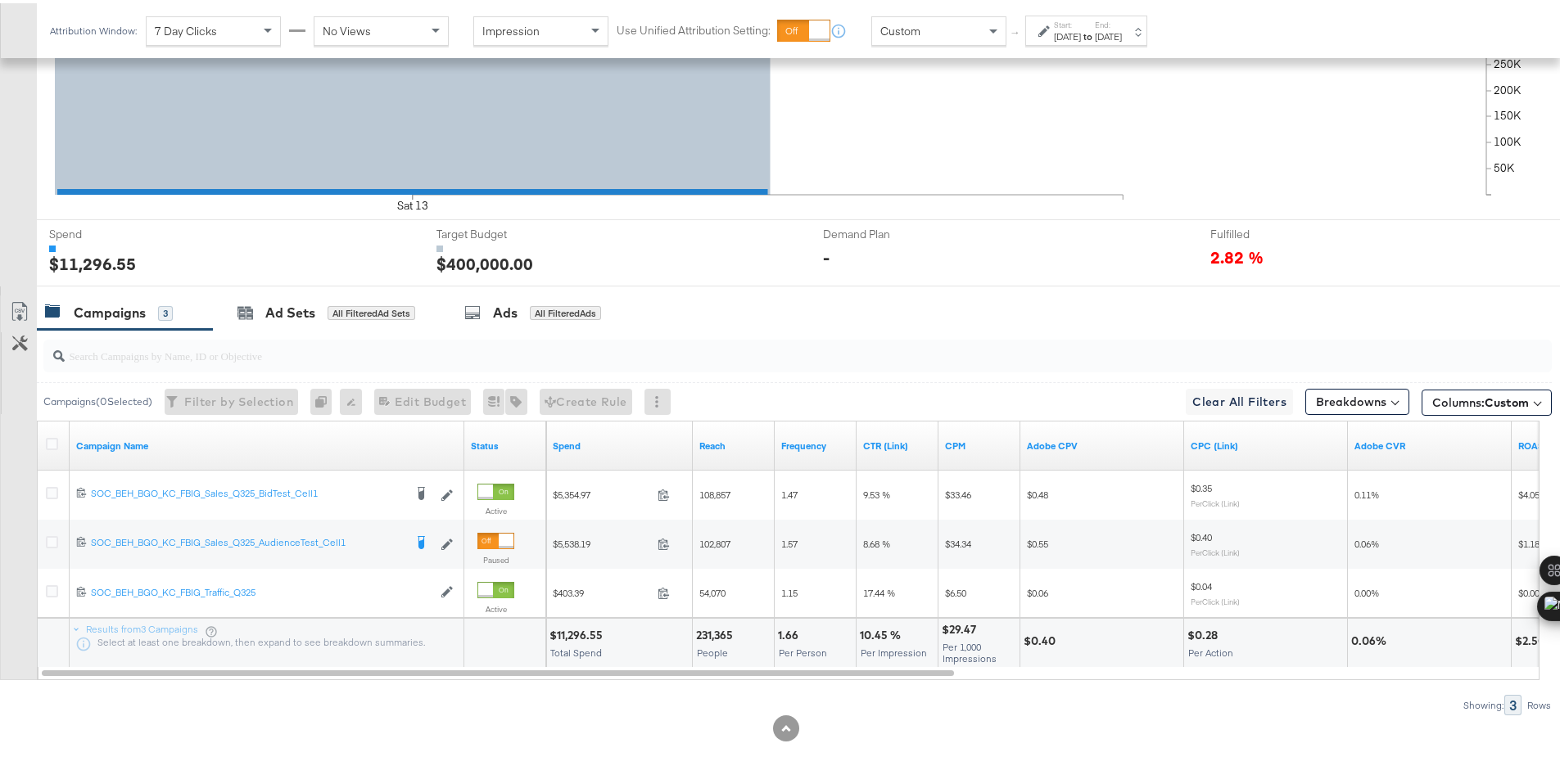
click at [569, 635] on div "$11,296.55" at bounding box center [578, 632] width 58 height 16
copy div "11,296.55"
click at [1064, 36] on div "Sep 13th 2025" at bounding box center [1067, 34] width 27 height 13
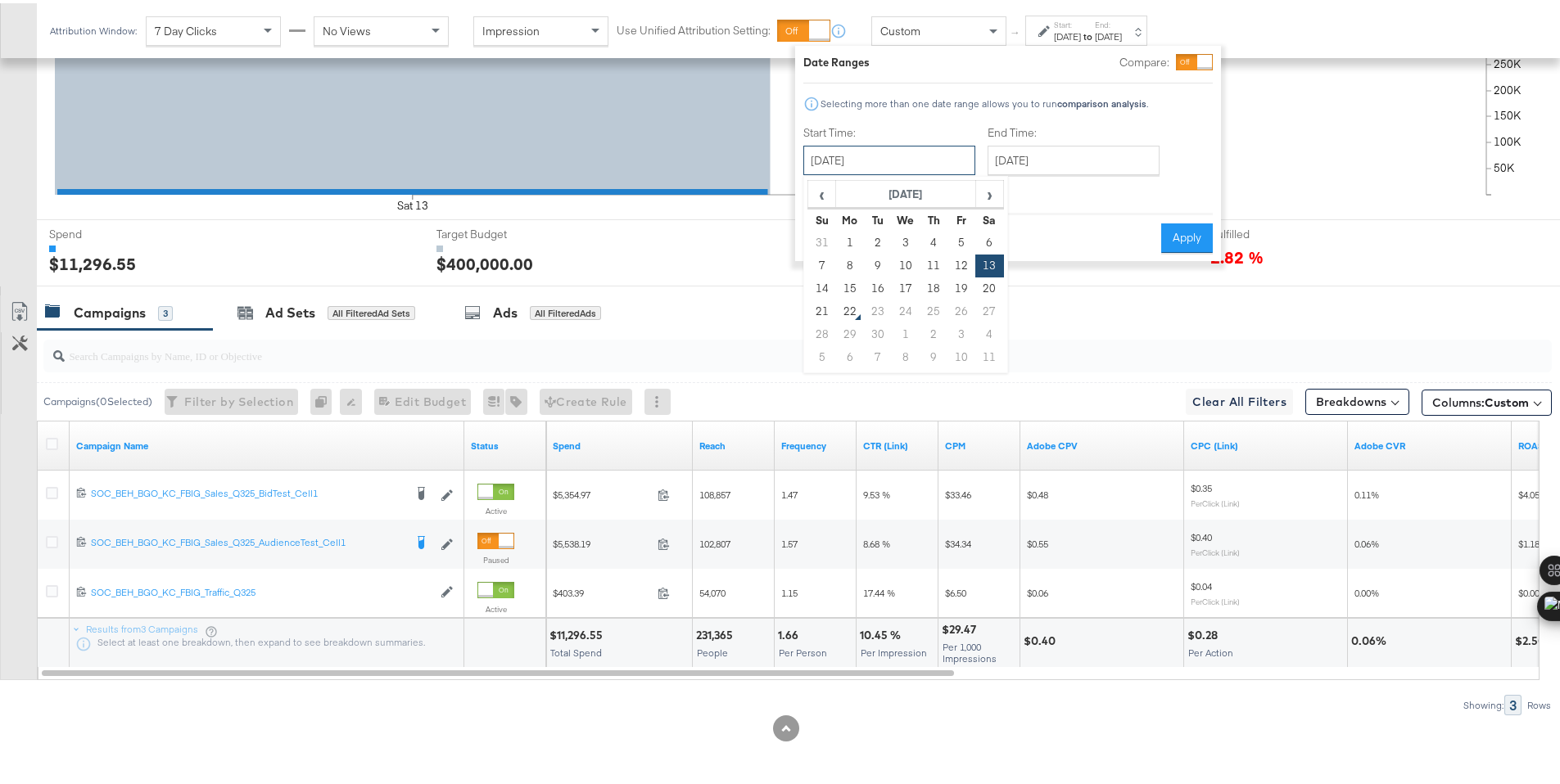
click at [936, 146] on input "September 13th 2025" at bounding box center [889, 157] width 172 height 30
click at [818, 275] on td "14" at bounding box center [822, 286] width 28 height 23
type input "September 14th 2025"
click at [1180, 232] on button "Apply" at bounding box center [1187, 235] width 51 height 30
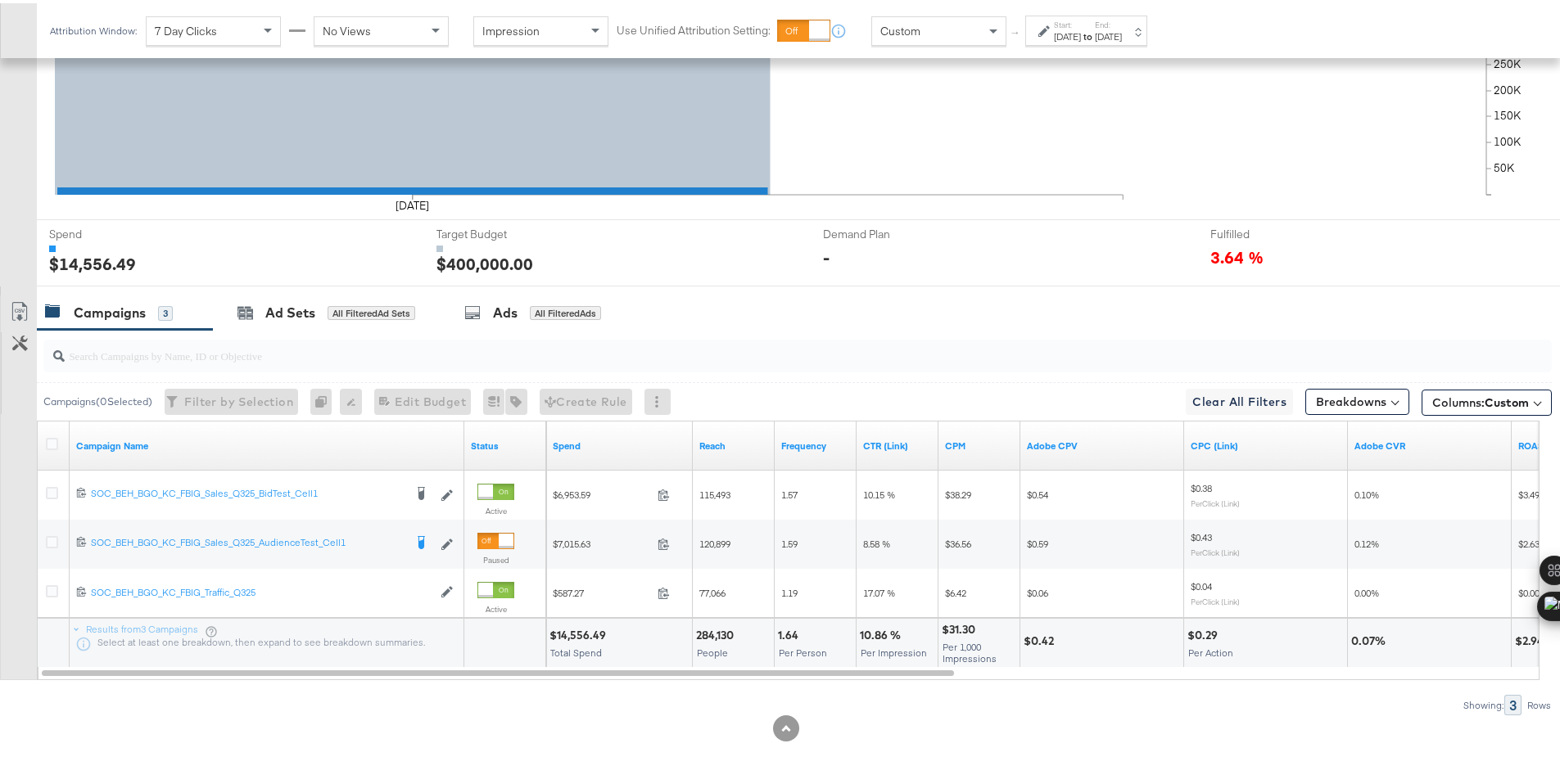
click at [558, 629] on div "$14,556.49" at bounding box center [580, 632] width 61 height 16
copy div "14,556.49"
click at [1066, 36] on div "Sep 14th 2025" at bounding box center [1067, 34] width 27 height 13
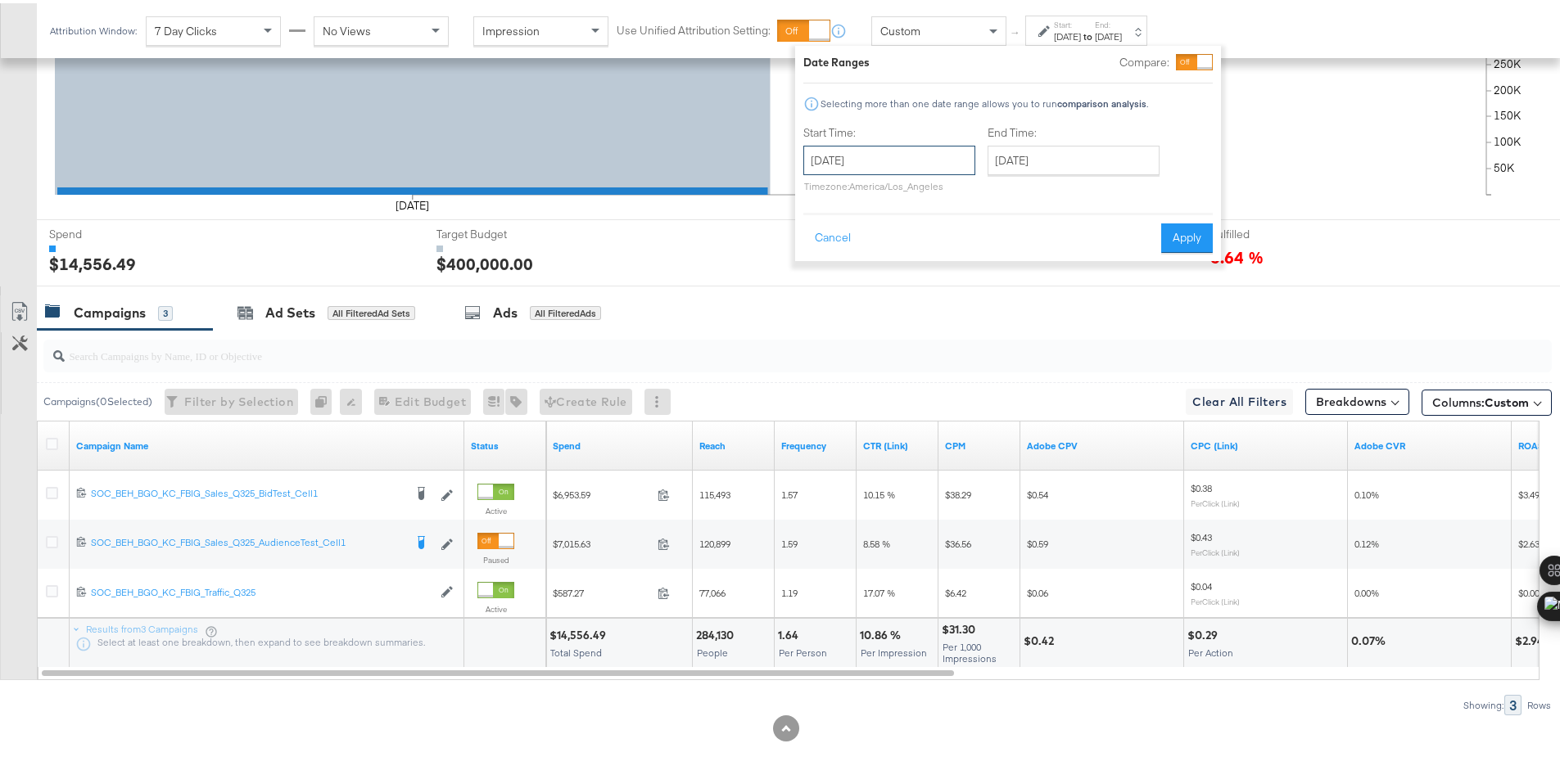
click at [943, 154] on input "September 14th 2025" at bounding box center [889, 157] width 172 height 30
click at [852, 291] on td "15" at bounding box center [850, 286] width 28 height 23
type input "[DATE]"
click at [1173, 243] on button "Apply" at bounding box center [1187, 235] width 51 height 30
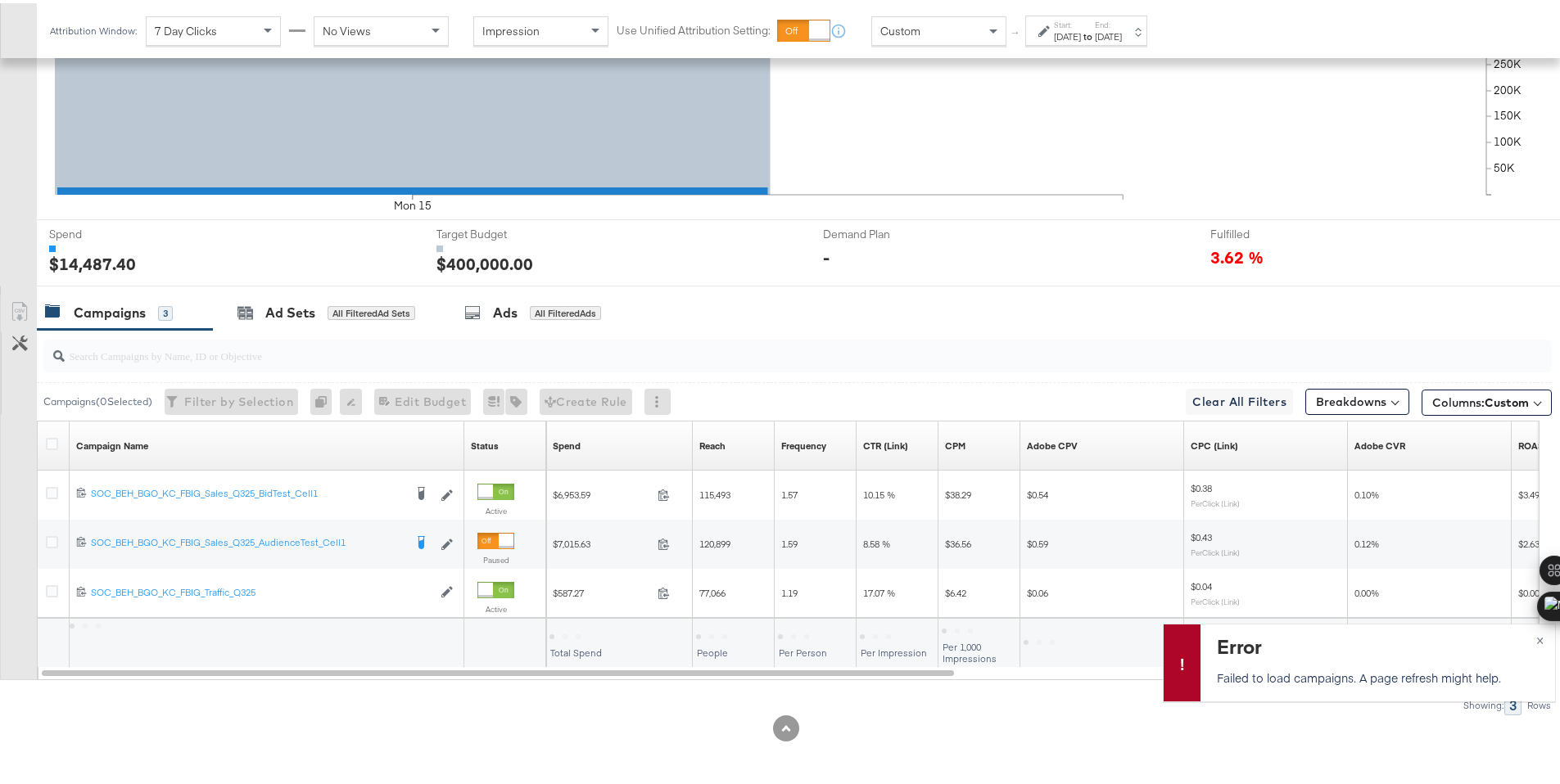
click at [1122, 27] on div "[DATE]" at bounding box center [1108, 34] width 27 height 13
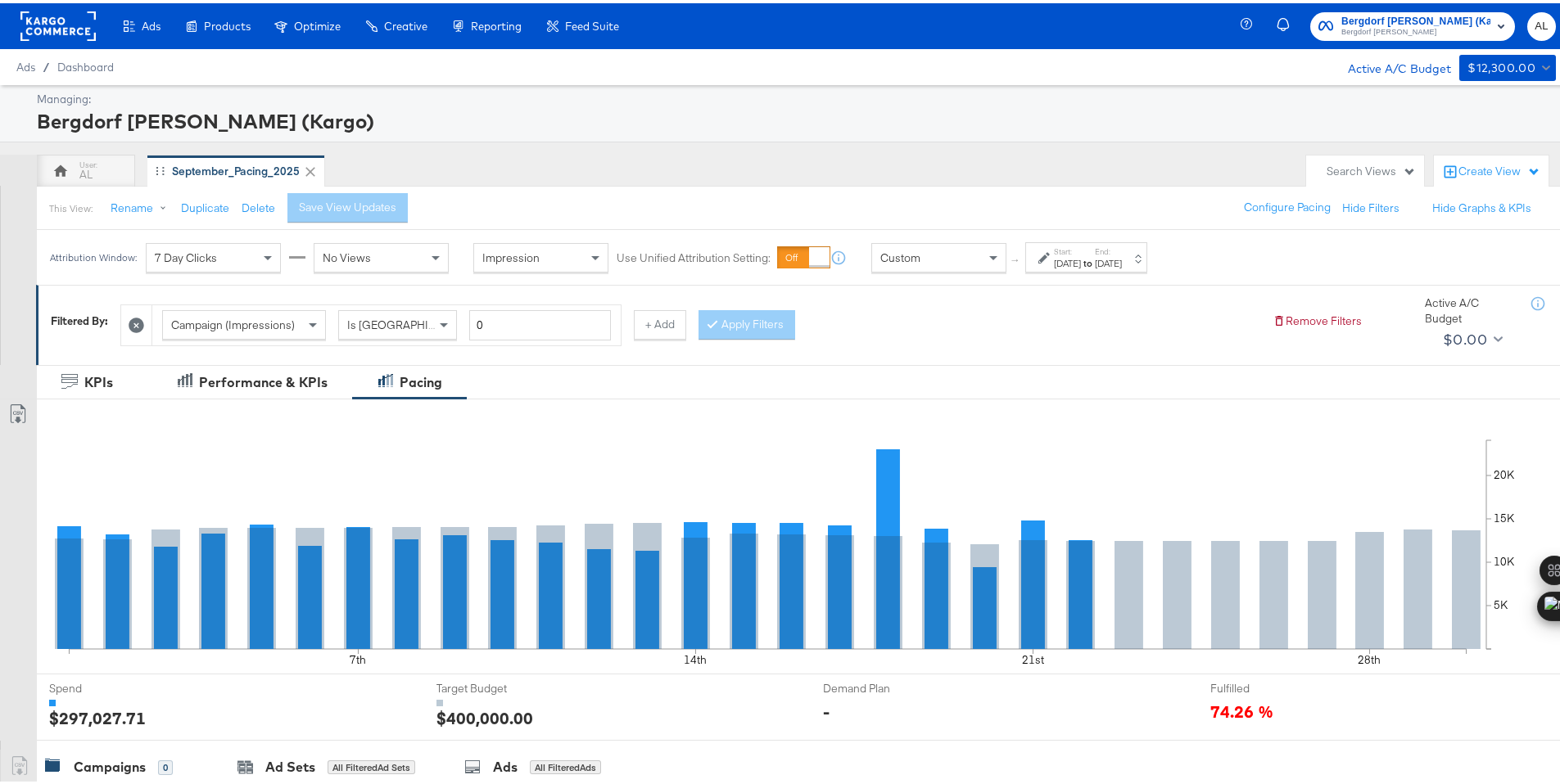
click at [1081, 254] on div "[DATE]" at bounding box center [1067, 261] width 27 height 13
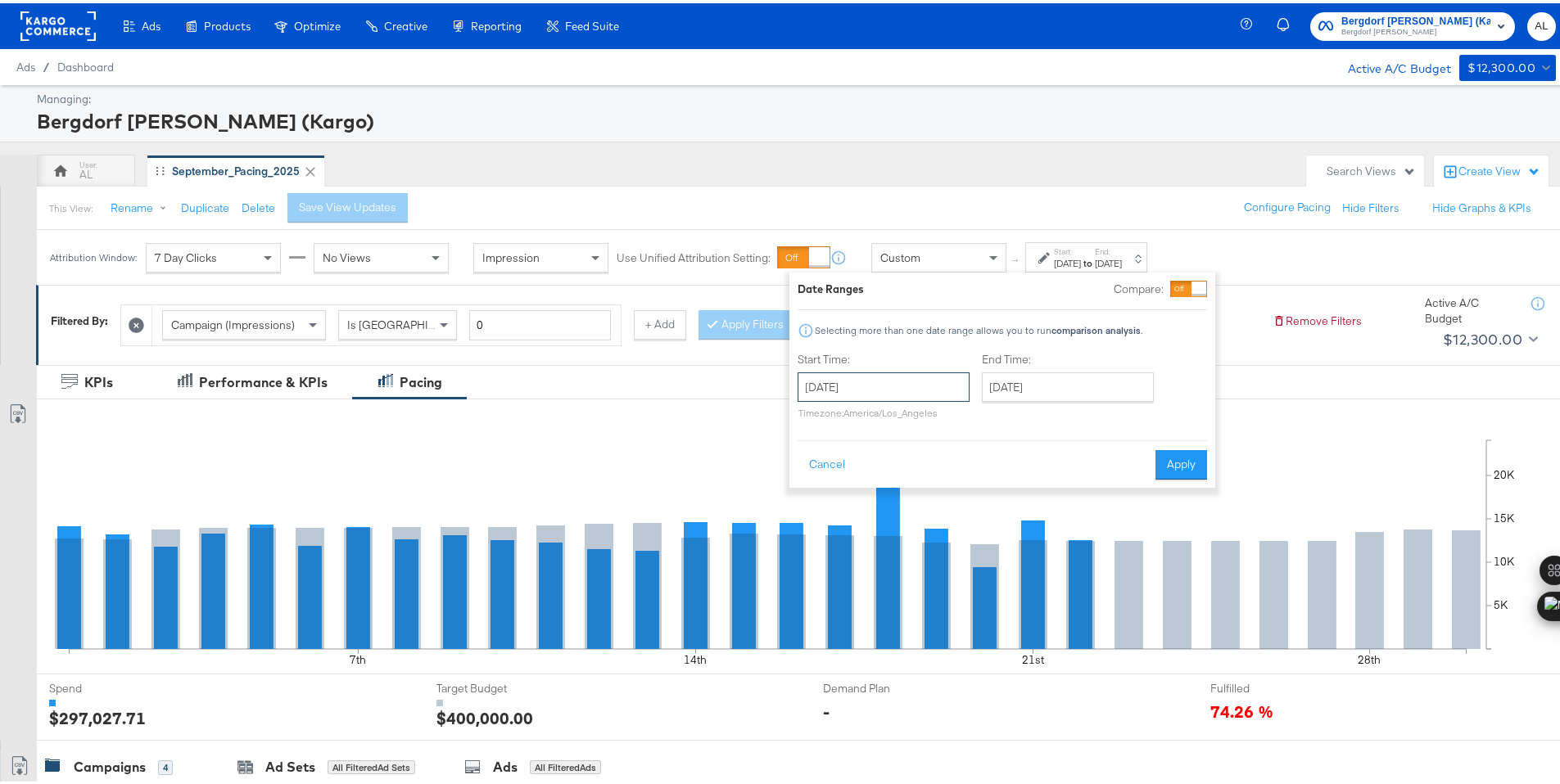
click at [931, 393] on input "[DATE]" at bounding box center [883, 384] width 172 height 30
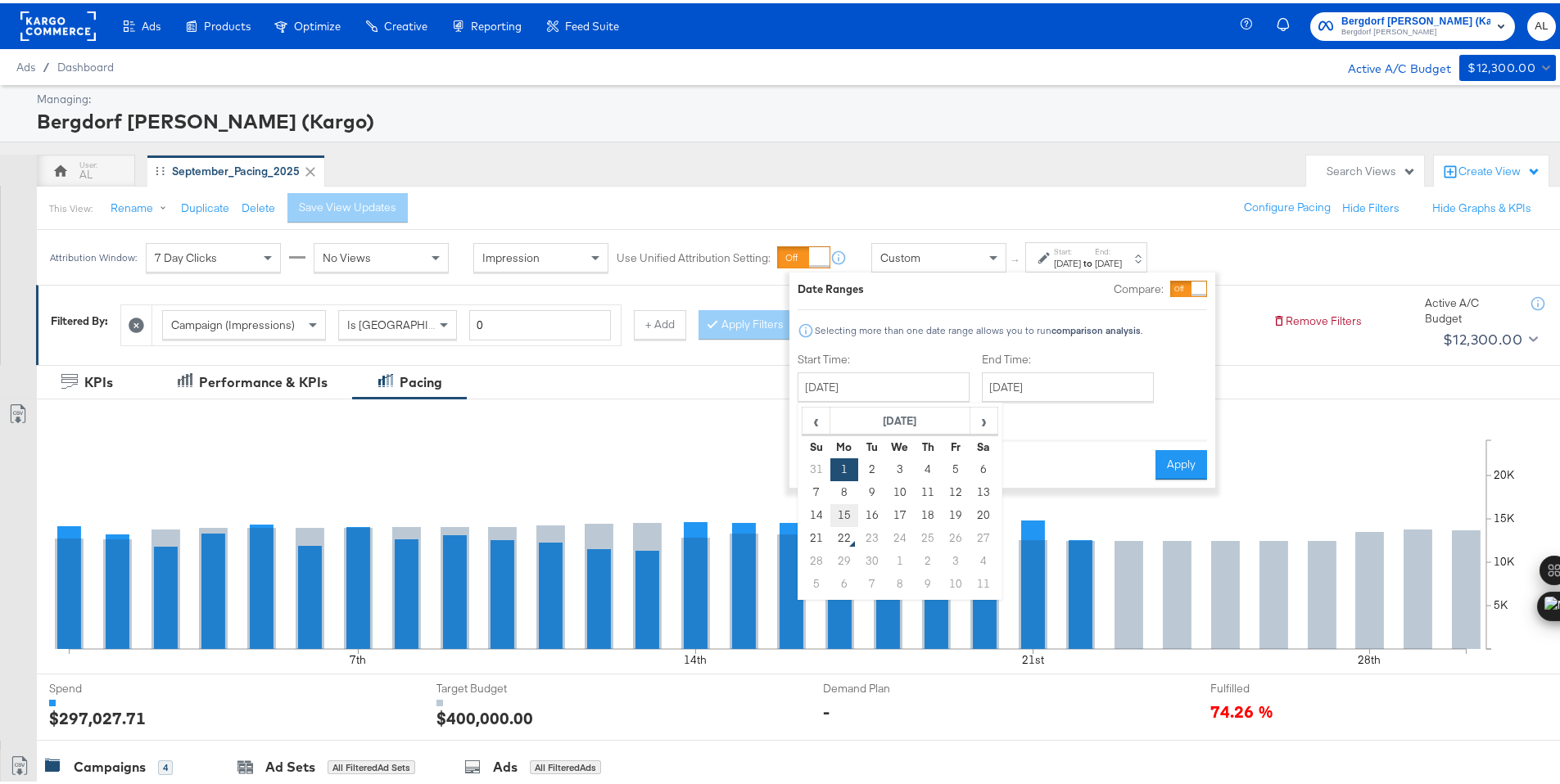
click at [832, 514] on td "15" at bounding box center [845, 513] width 28 height 23
type input "[DATE]"
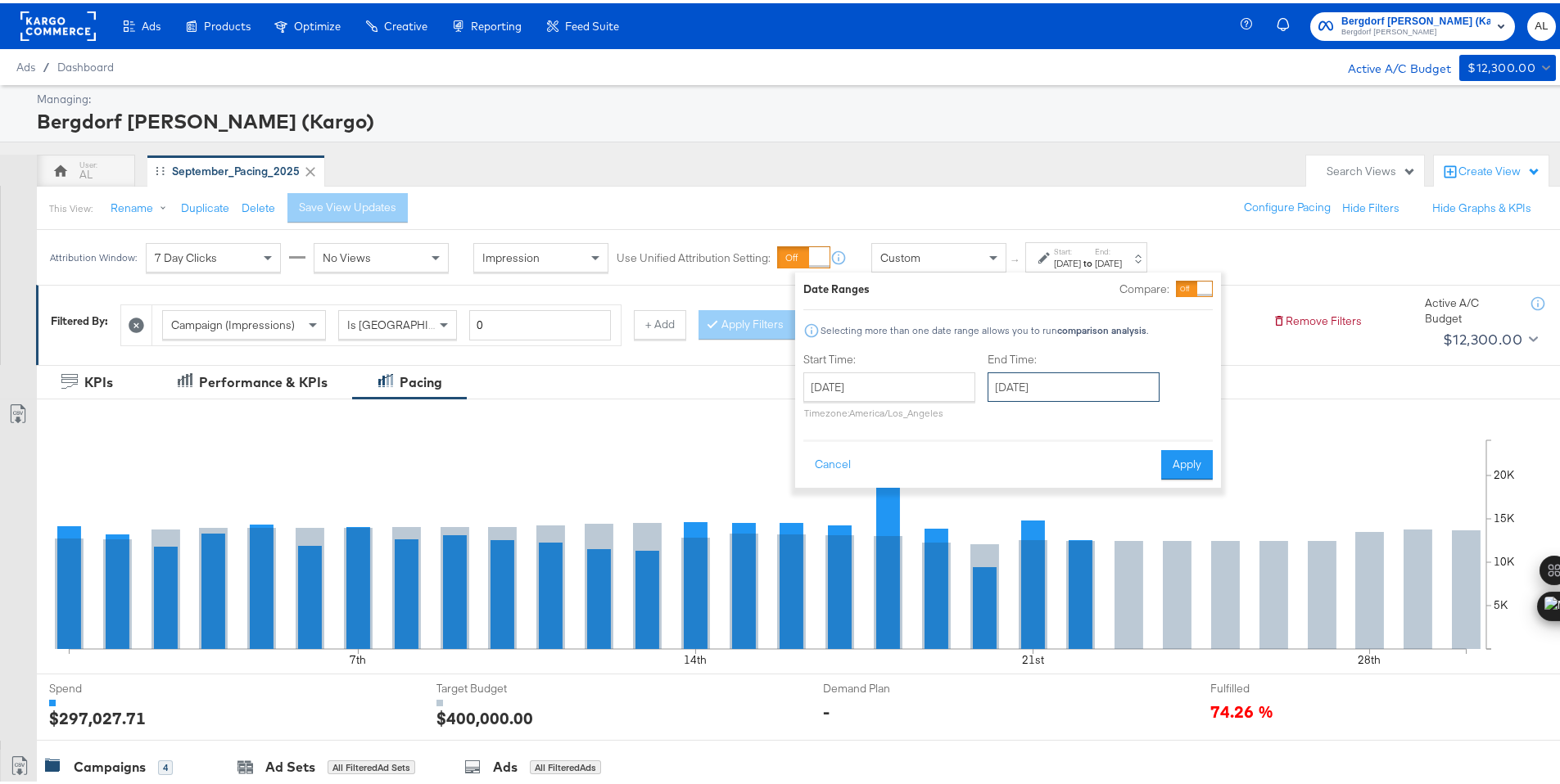
click at [1060, 388] on input "[DATE]" at bounding box center [1074, 384] width 172 height 30
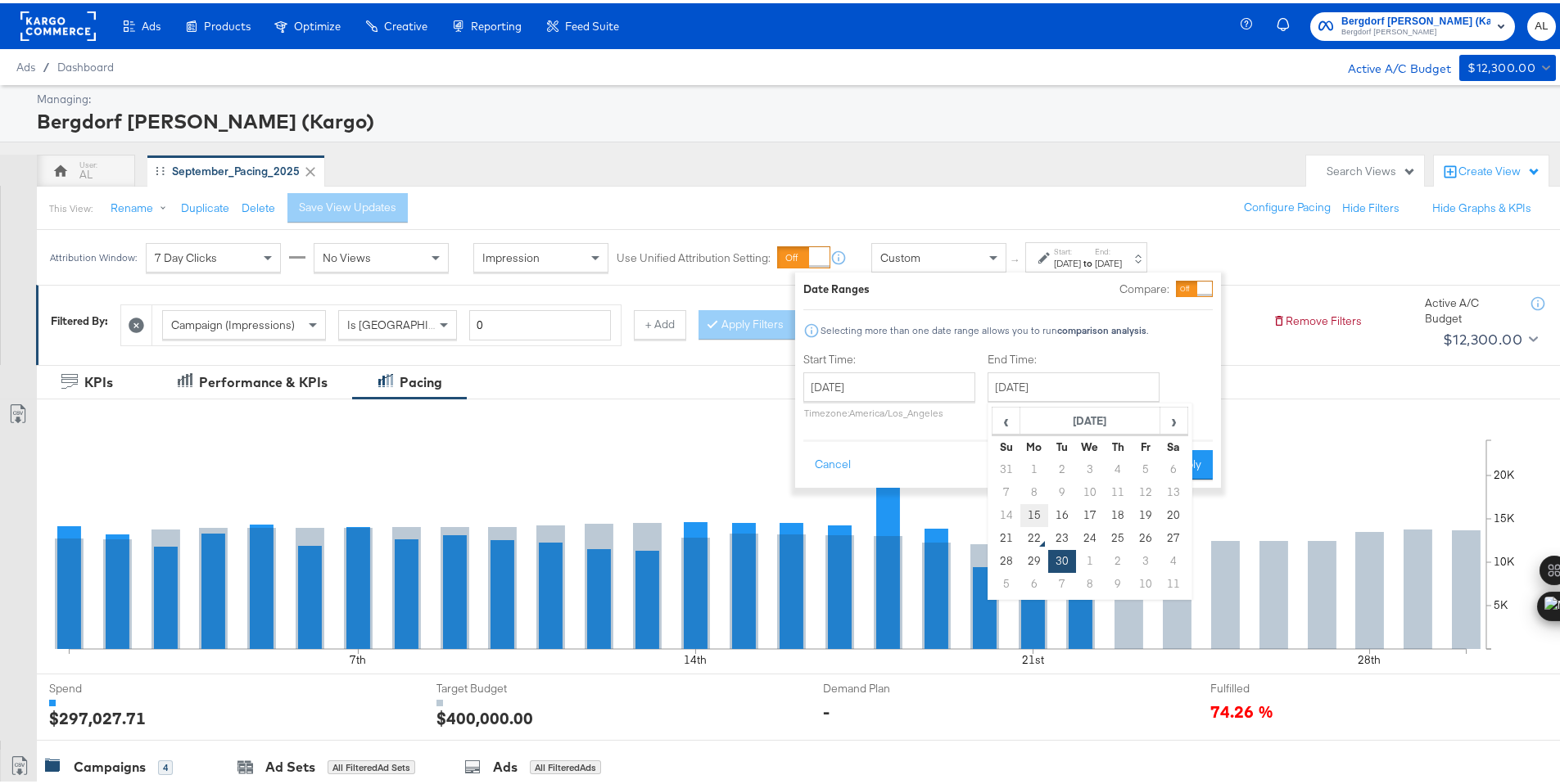
click at [1026, 506] on td "15" at bounding box center [1034, 513] width 28 height 23
type input "[DATE]"
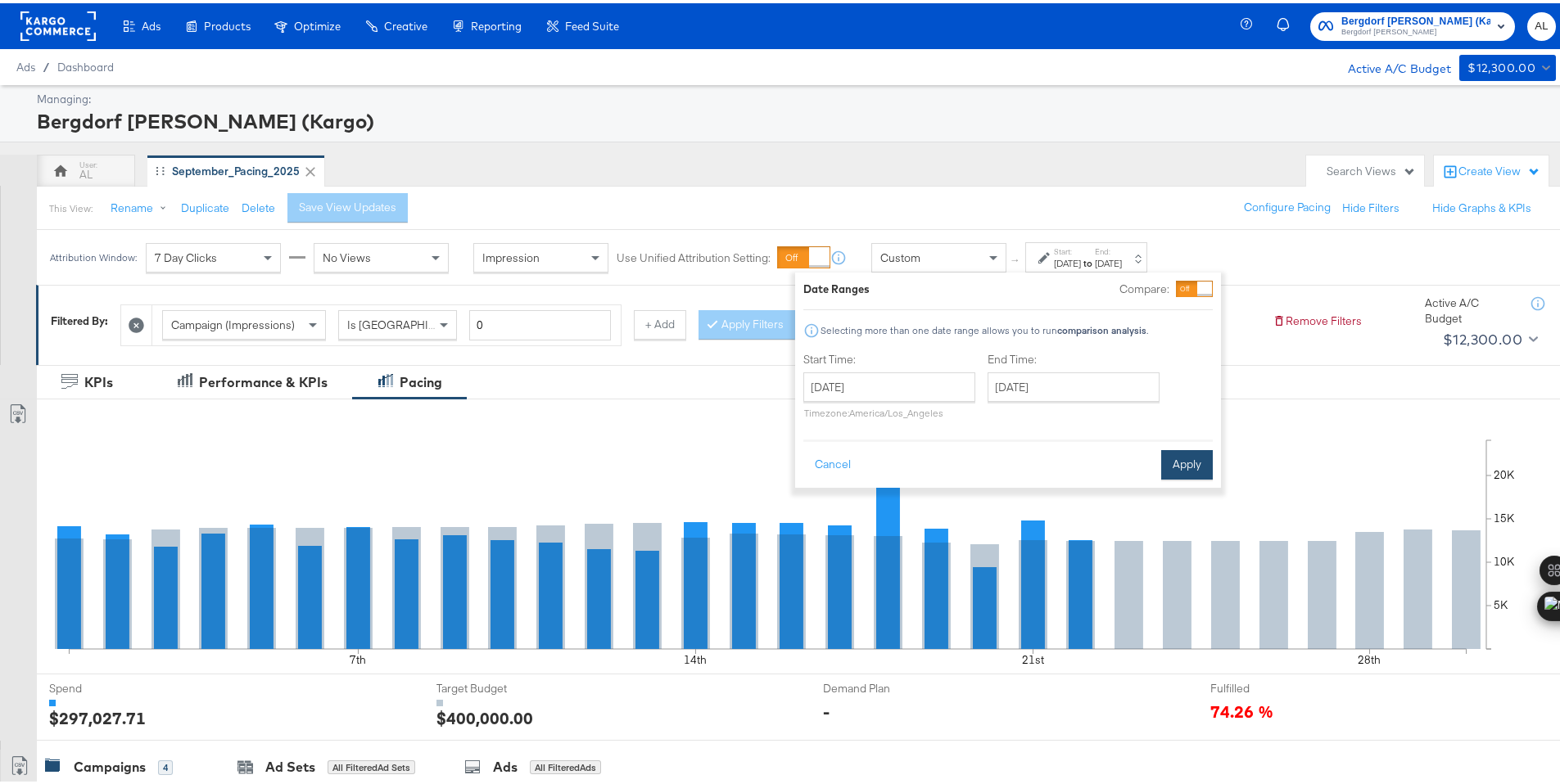
click at [1180, 472] on button "Apply" at bounding box center [1187, 461] width 51 height 30
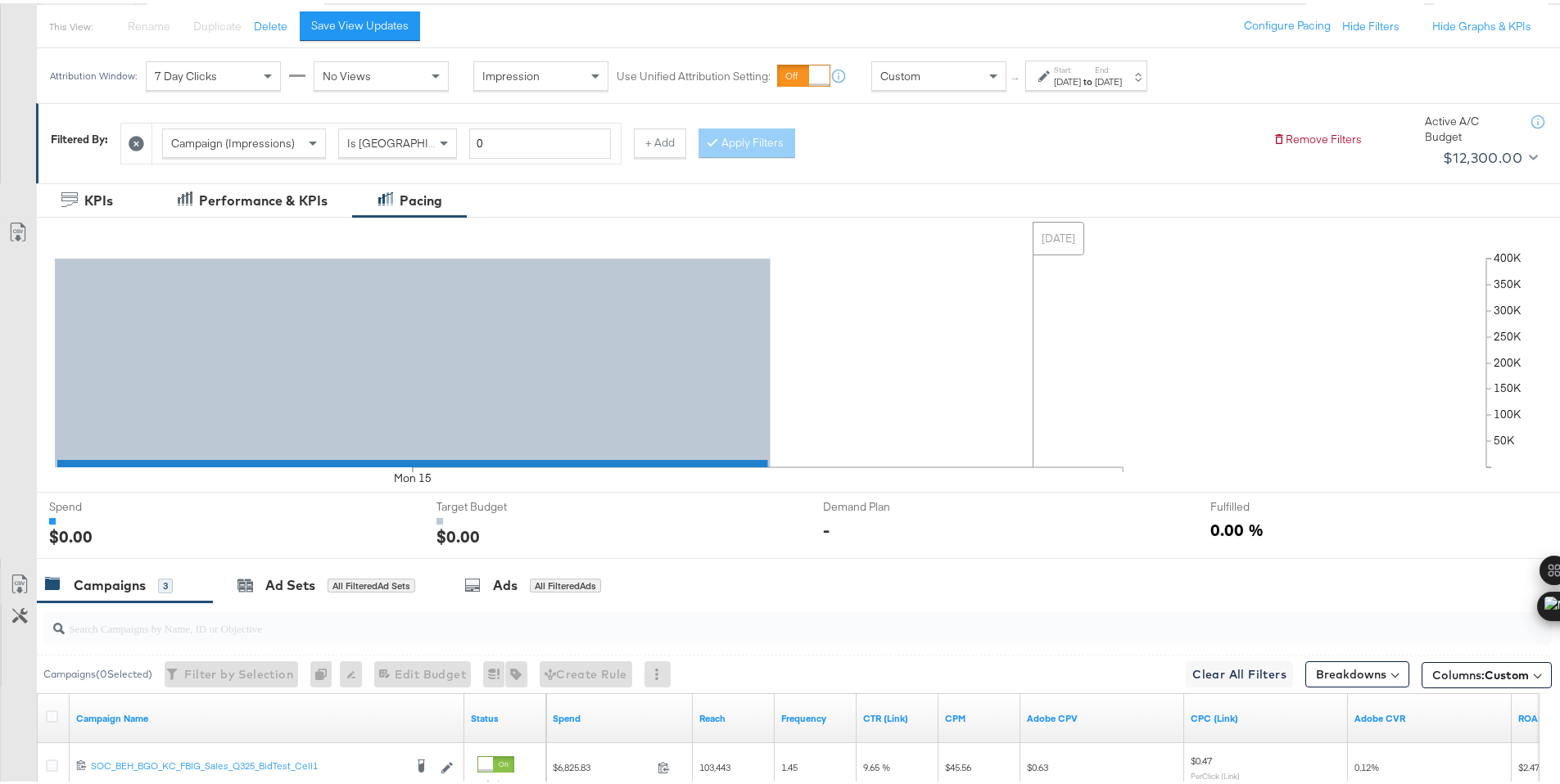
scroll to position [454, 0]
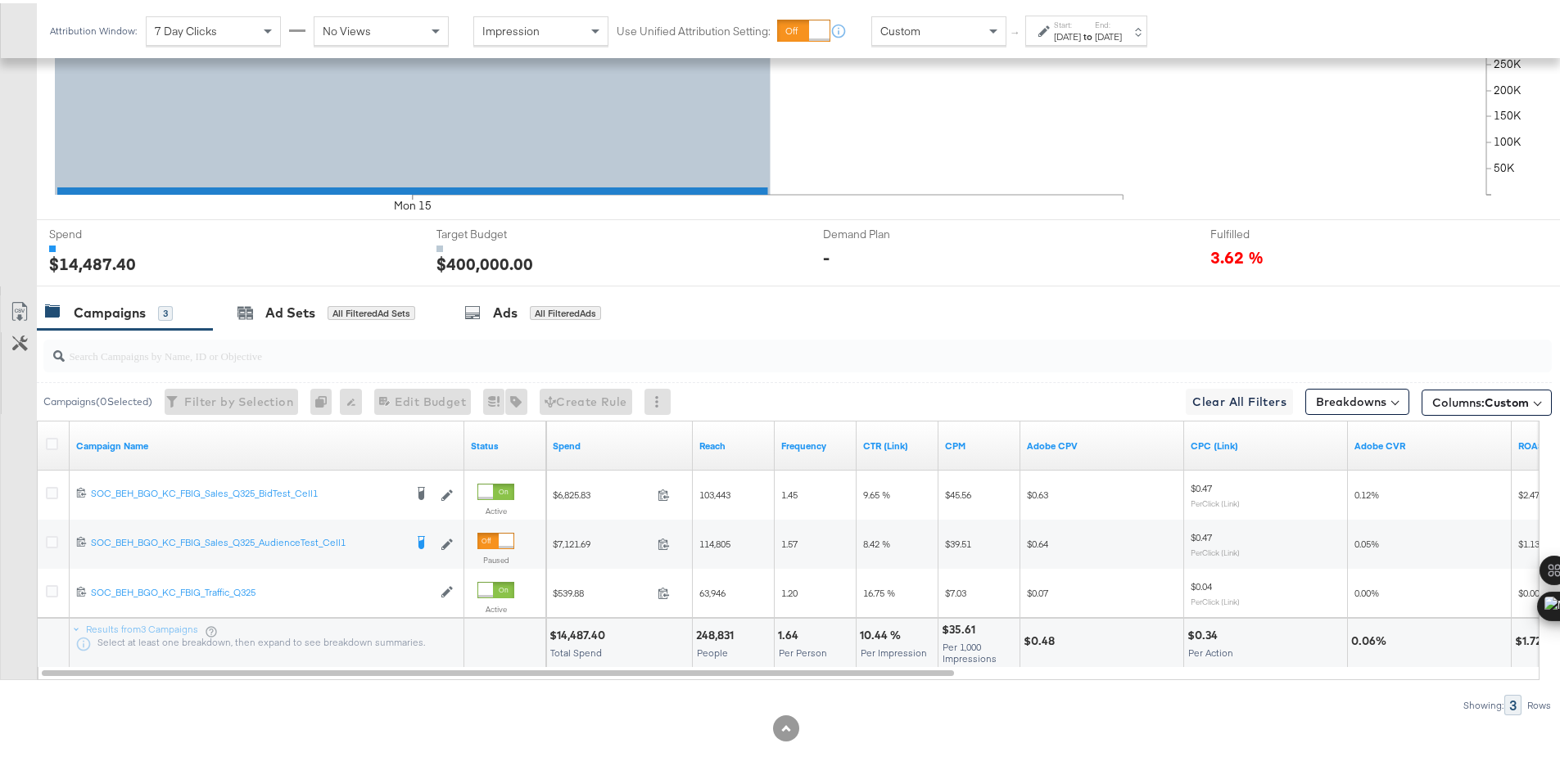
click at [575, 638] on div "$14,487.40" at bounding box center [579, 632] width 60 height 16
copy div "14,487.40"
click at [1081, 32] on div "[DATE]" at bounding box center [1067, 34] width 27 height 13
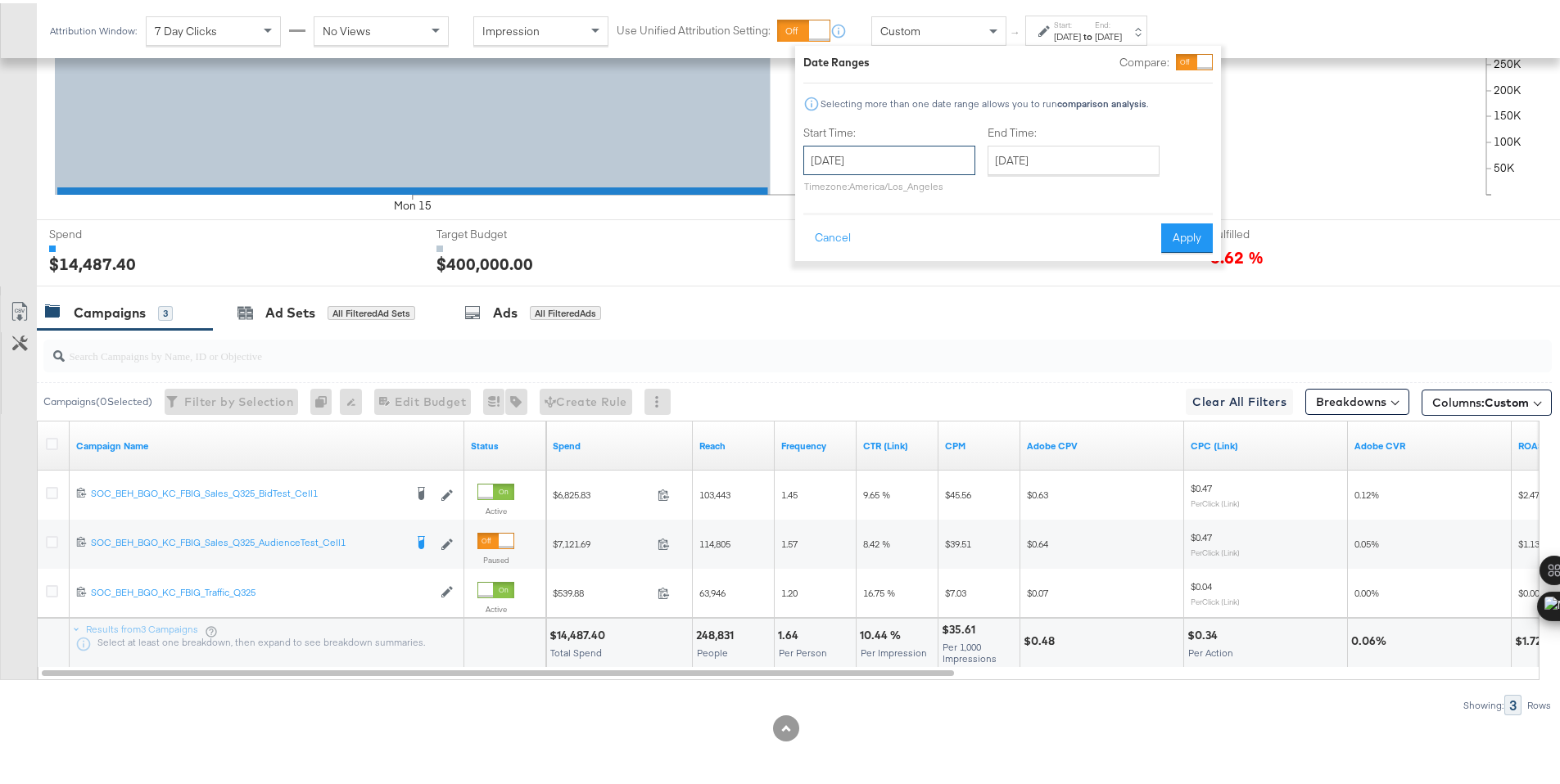
click at [908, 160] on input "[DATE]" at bounding box center [889, 157] width 172 height 30
click at [871, 280] on td "16" at bounding box center [878, 286] width 28 height 23
type input "[DATE]"
click at [1175, 245] on button "Apply" at bounding box center [1187, 235] width 51 height 30
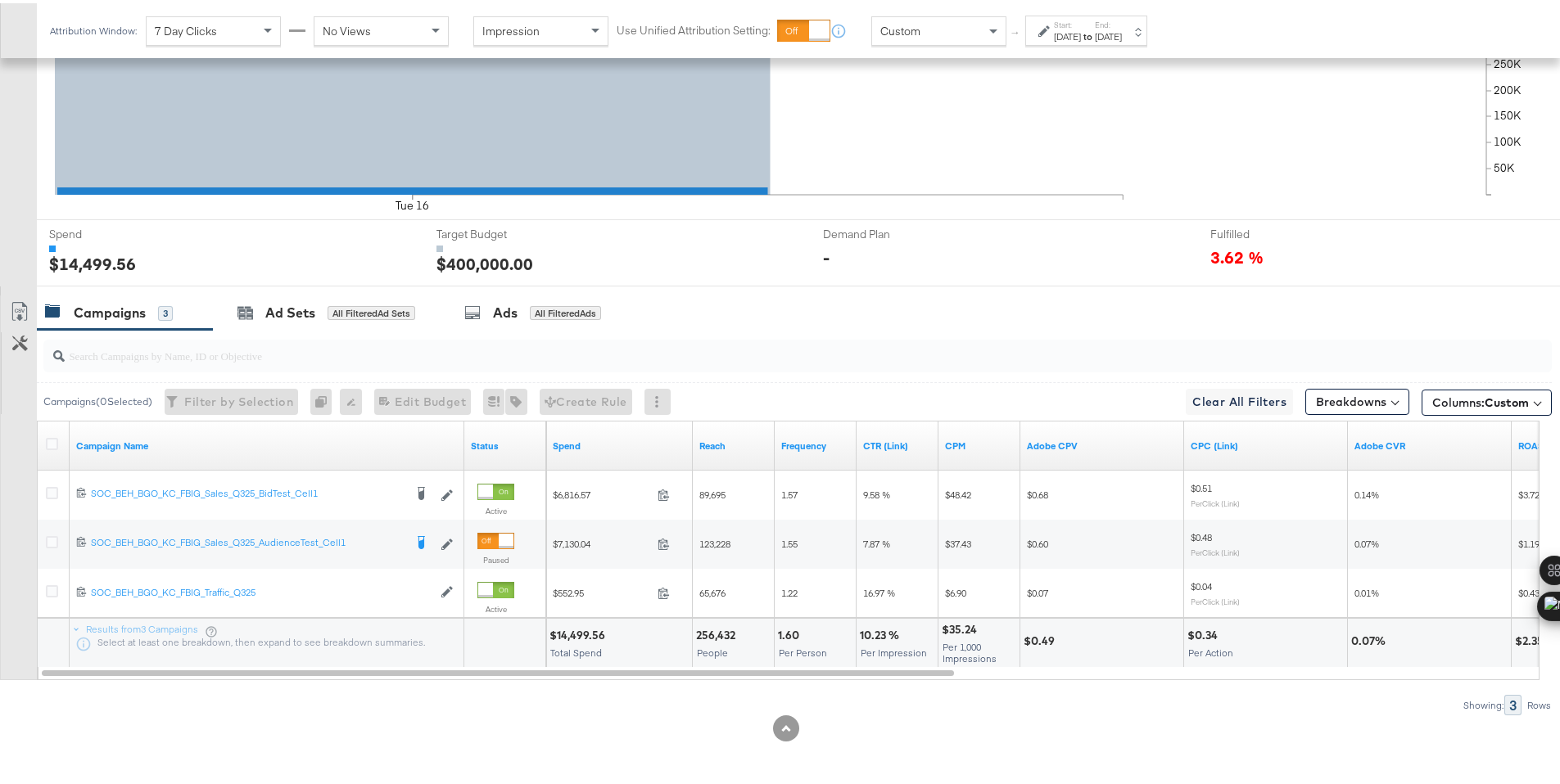
click at [569, 636] on div "$14,499.56" at bounding box center [579, 632] width 60 height 16
copy div "14,499.56"
click at [1081, 31] on div "[DATE]" at bounding box center [1067, 34] width 27 height 13
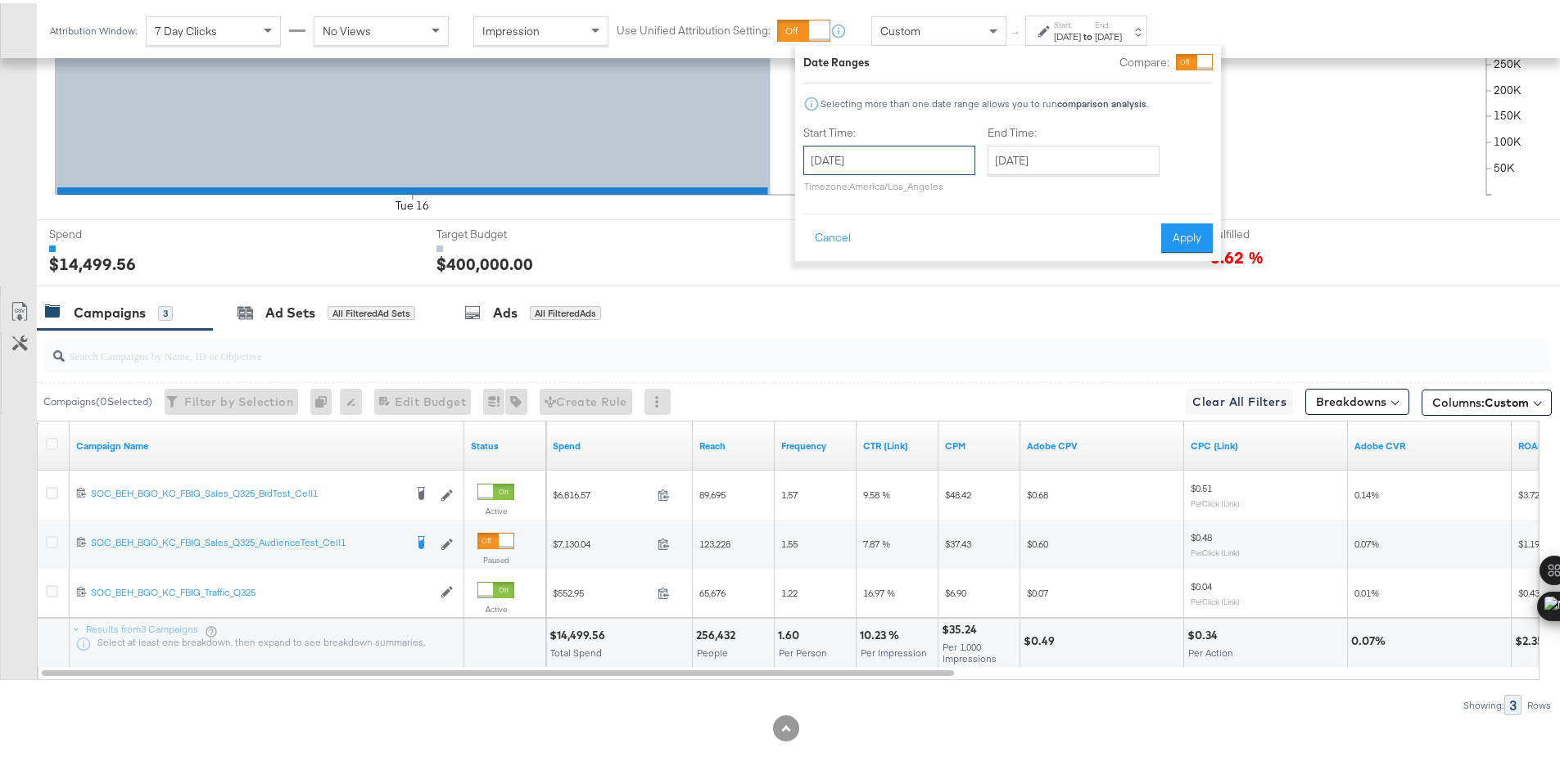
click at [957, 156] on input "[DATE]" at bounding box center [889, 157] width 172 height 30
click at [907, 280] on td "17" at bounding box center [906, 286] width 28 height 23
type input "[DATE]"
click at [1173, 243] on button "Apply" at bounding box center [1187, 235] width 51 height 30
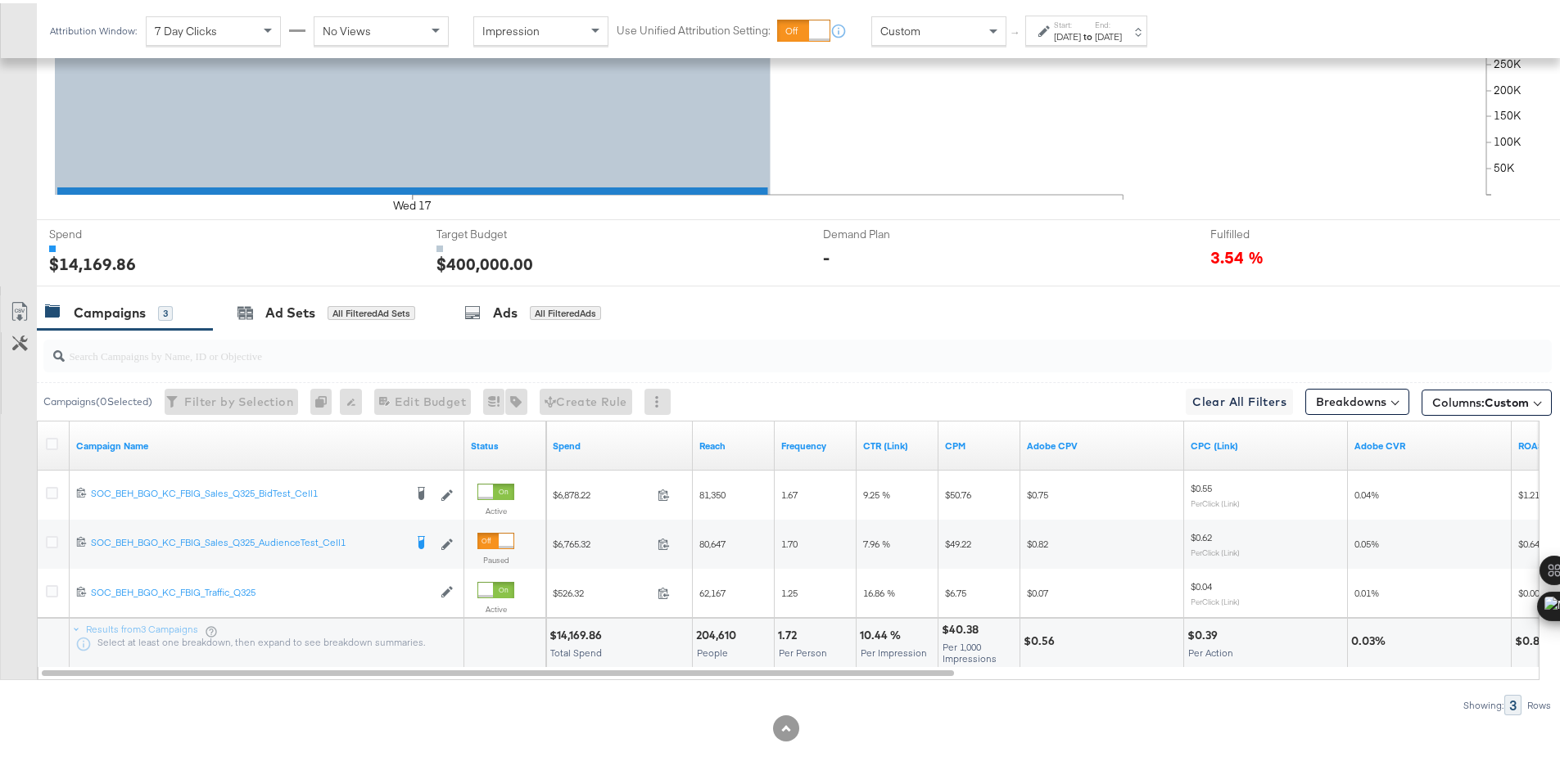
click at [589, 636] on div "$14,169.86" at bounding box center [577, 632] width 57 height 16
copy div "14,169.86"
click at [1081, 19] on label "Start:" at bounding box center [1067, 22] width 27 height 11
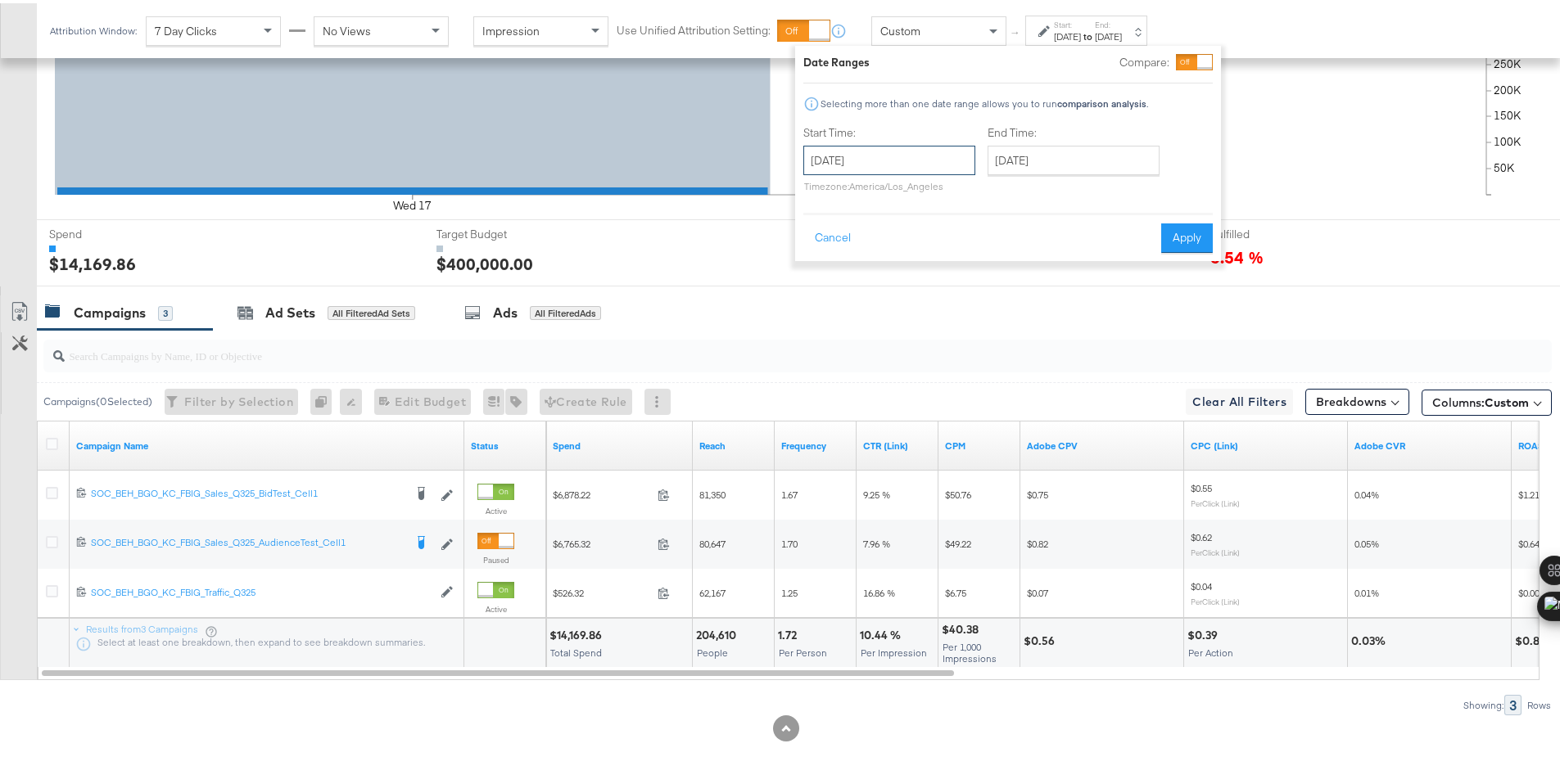
click at [904, 143] on input "[DATE]" at bounding box center [889, 157] width 172 height 30
click at [933, 284] on td "18" at bounding box center [934, 286] width 28 height 23
type input "[DATE]"
click at [1179, 226] on button "Apply" at bounding box center [1187, 235] width 51 height 30
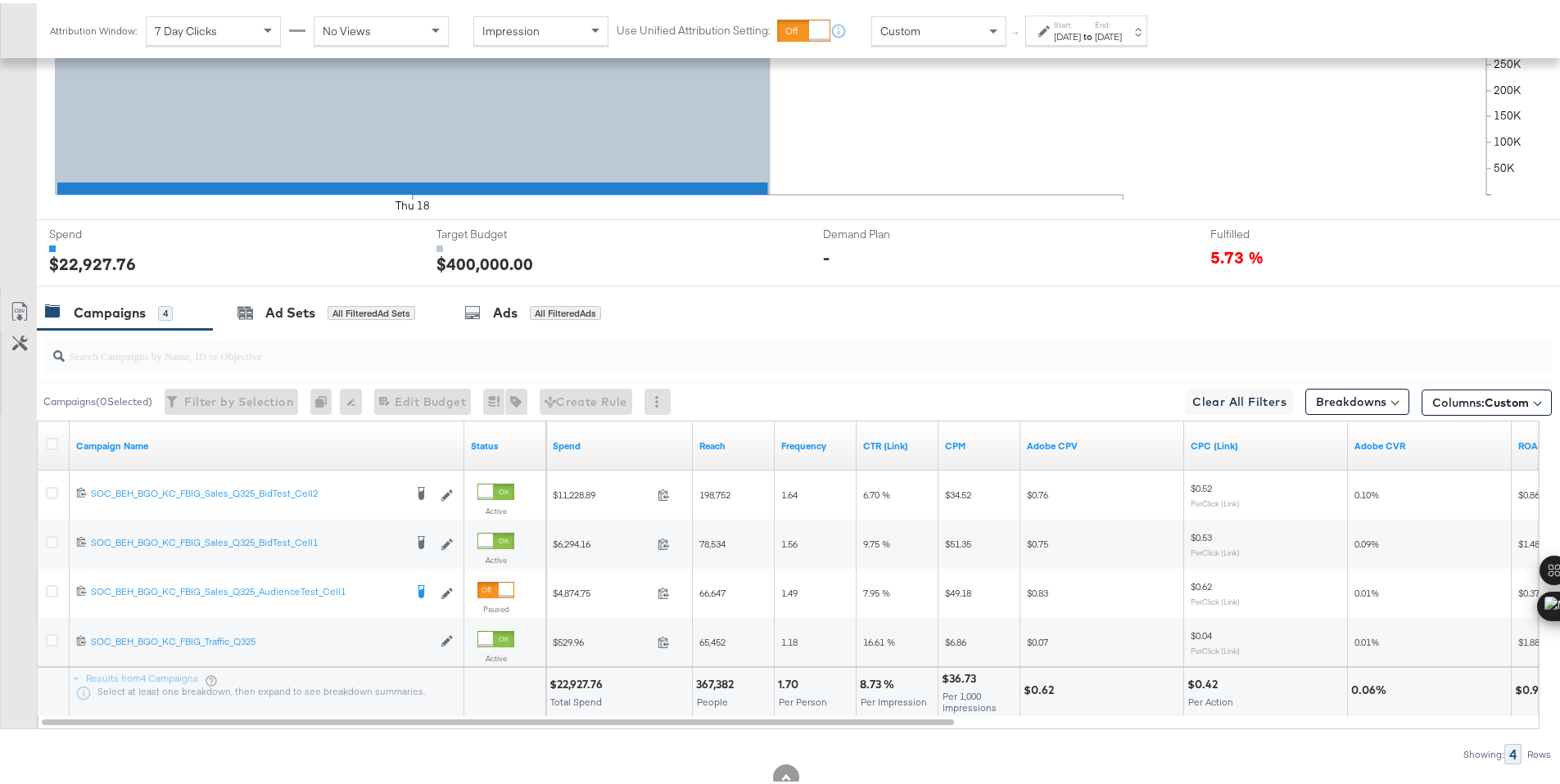
click at [1095, 35] on strong "to" at bounding box center [1088, 33] width 14 height 12
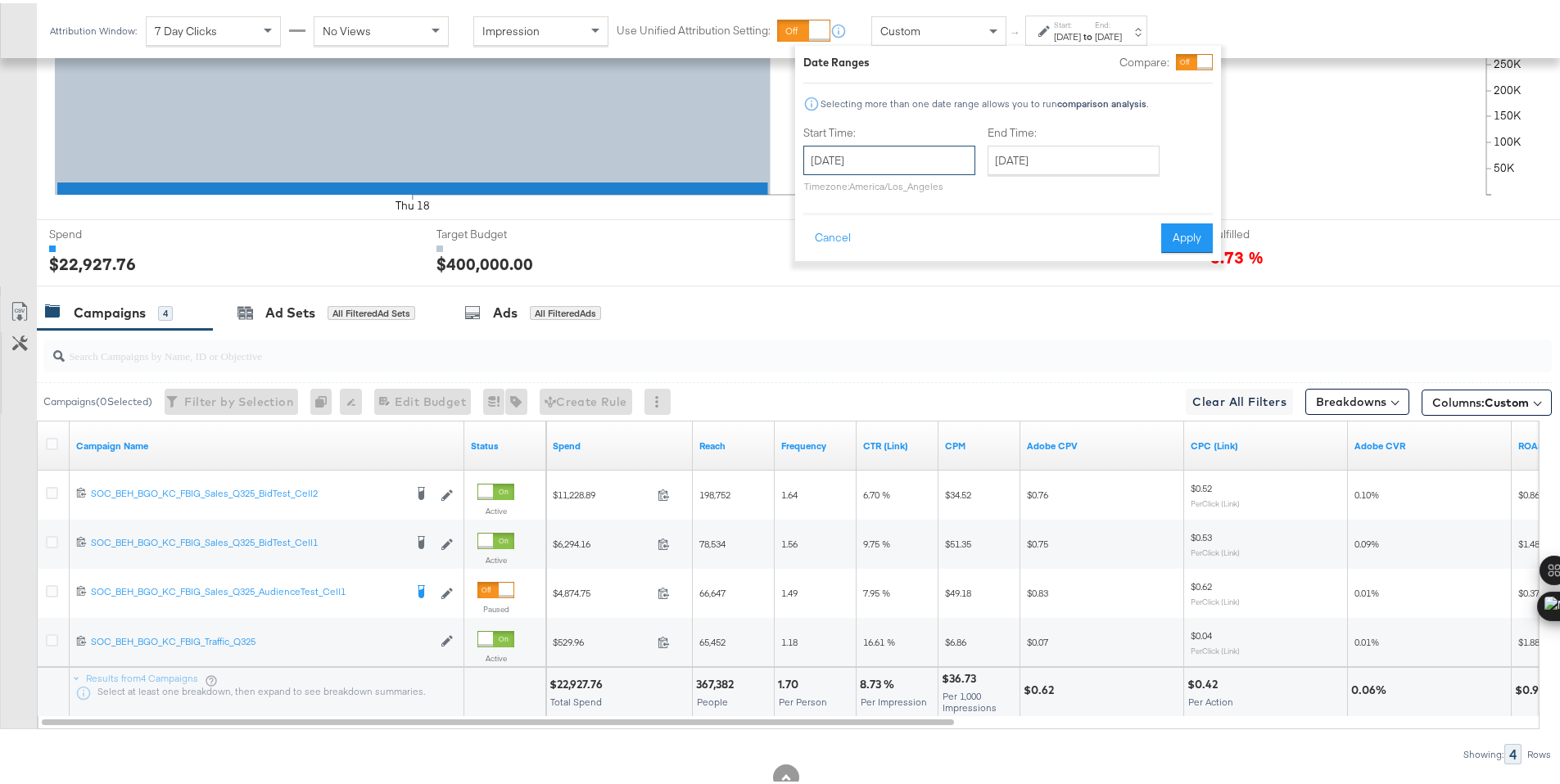
click at [940, 164] on input "[DATE]" at bounding box center [889, 157] width 172 height 30
click at [950, 283] on td "19" at bounding box center [961, 286] width 28 height 23
type input "[DATE]"
click at [1171, 235] on button "Apply" at bounding box center [1187, 235] width 51 height 30
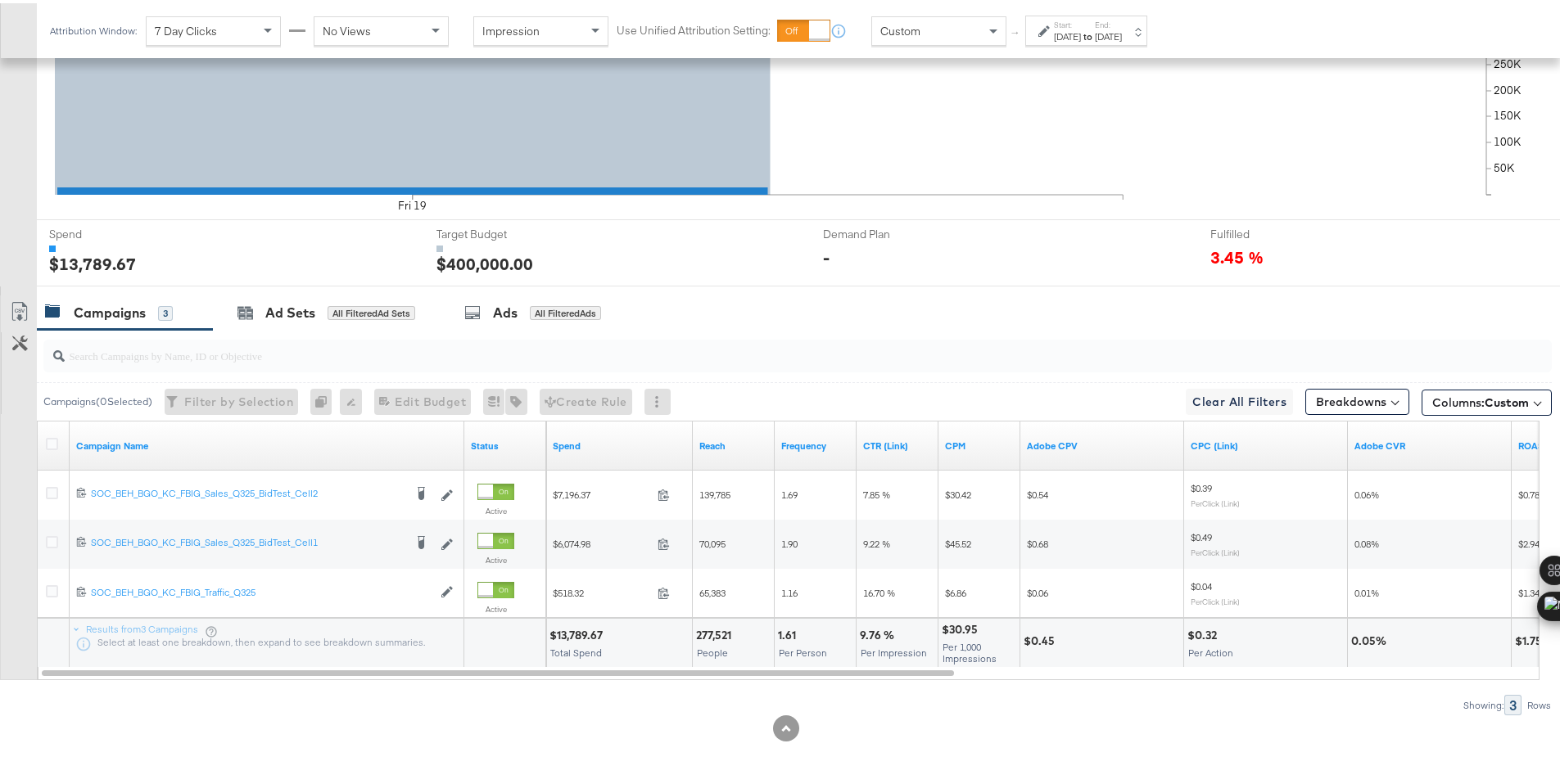
click at [586, 636] on div "$13,789.67" at bounding box center [578, 632] width 58 height 16
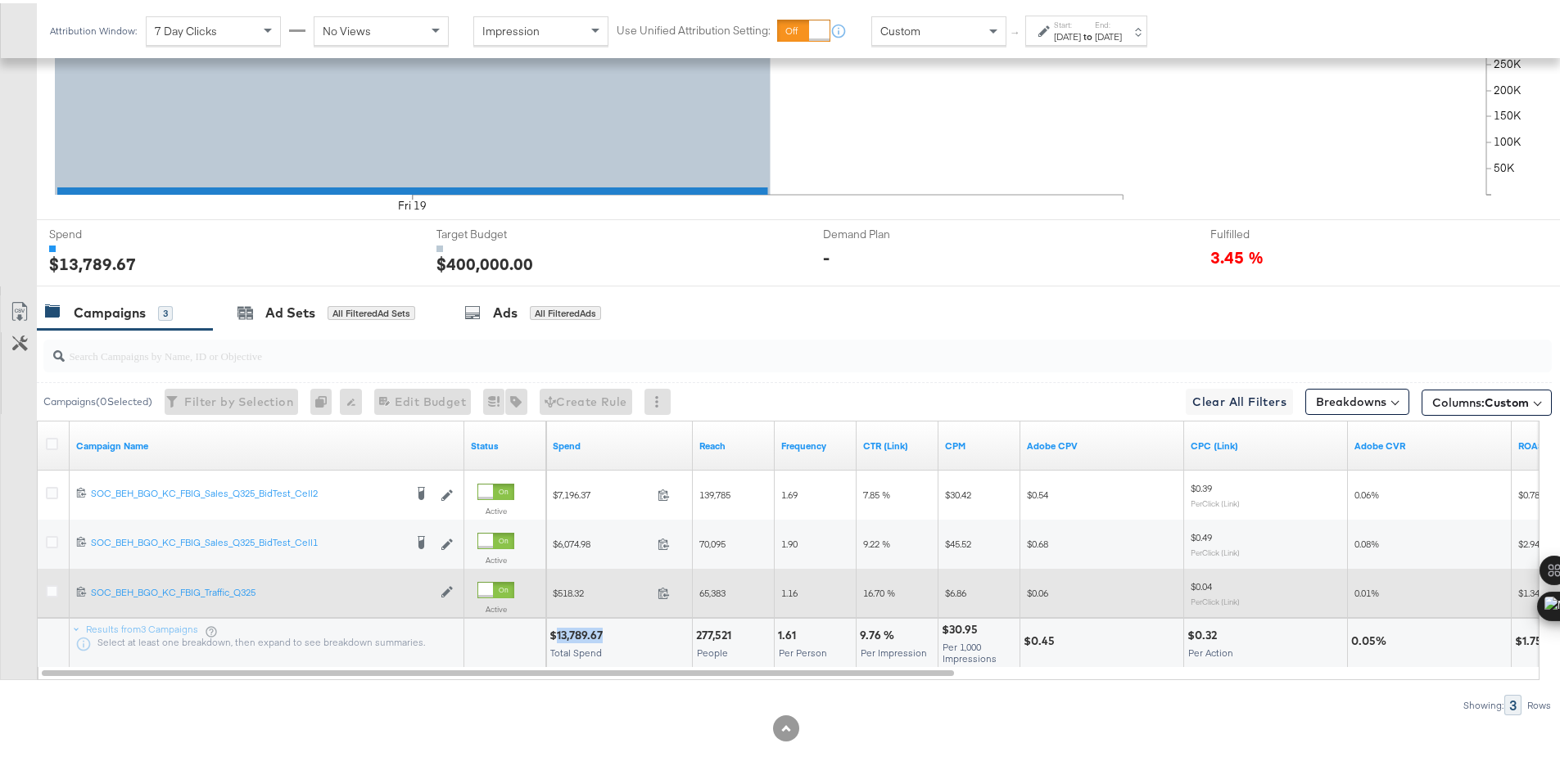
copy div "13,789.67"
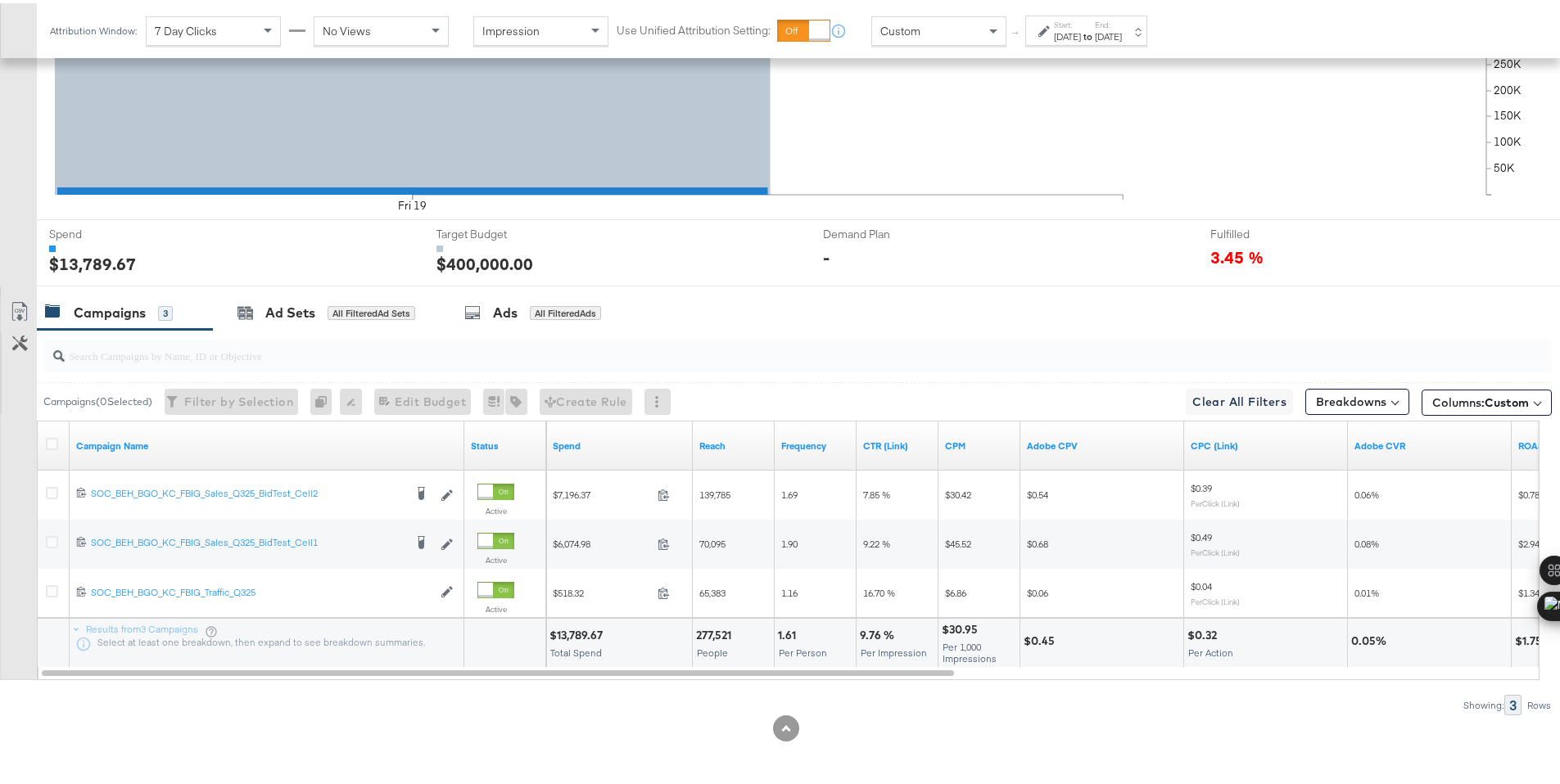
click at [1077, 31] on div "[DATE]" at bounding box center [1067, 34] width 27 height 13
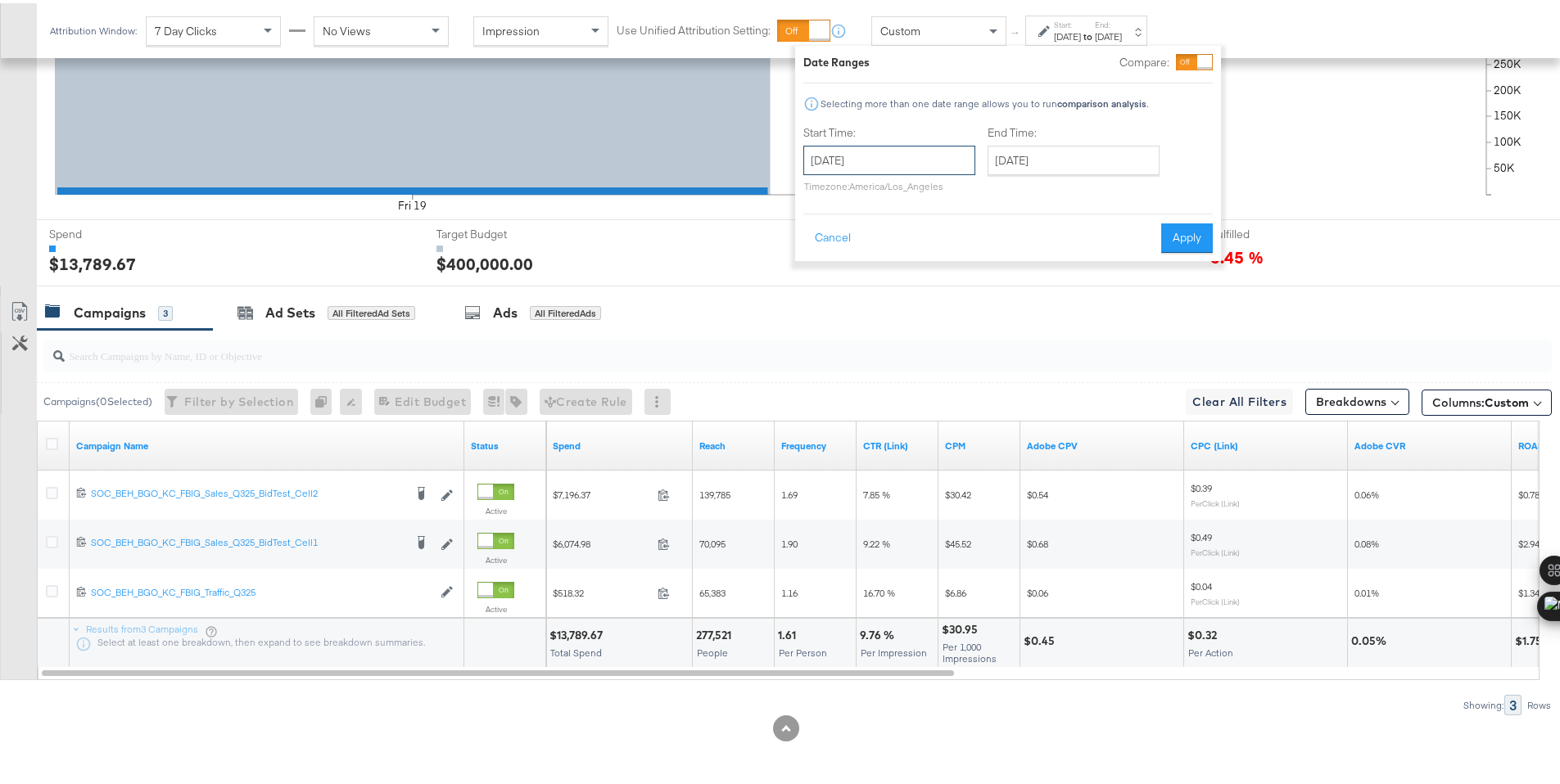
click at [927, 163] on input "[DATE]" at bounding box center [889, 157] width 172 height 30
click at [988, 289] on td "20" at bounding box center [989, 286] width 28 height 23
type input "[DATE]"
click at [1174, 232] on button "Apply" at bounding box center [1187, 235] width 51 height 30
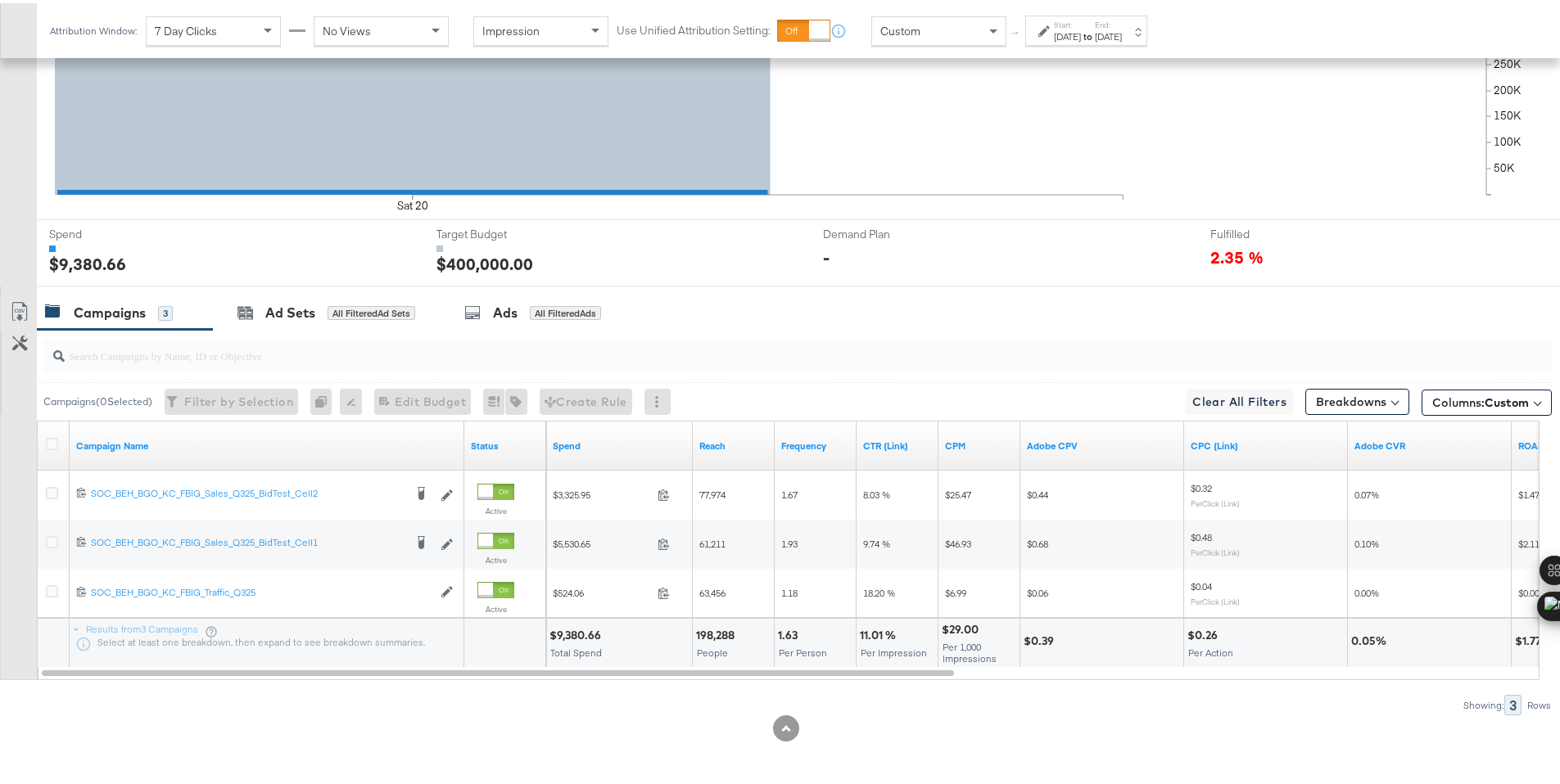
click at [576, 633] on div "$9,380.66" at bounding box center [577, 632] width 56 height 16
copy div "9,380.66"
click at [1068, 31] on div "[DATE]" at bounding box center [1067, 34] width 27 height 13
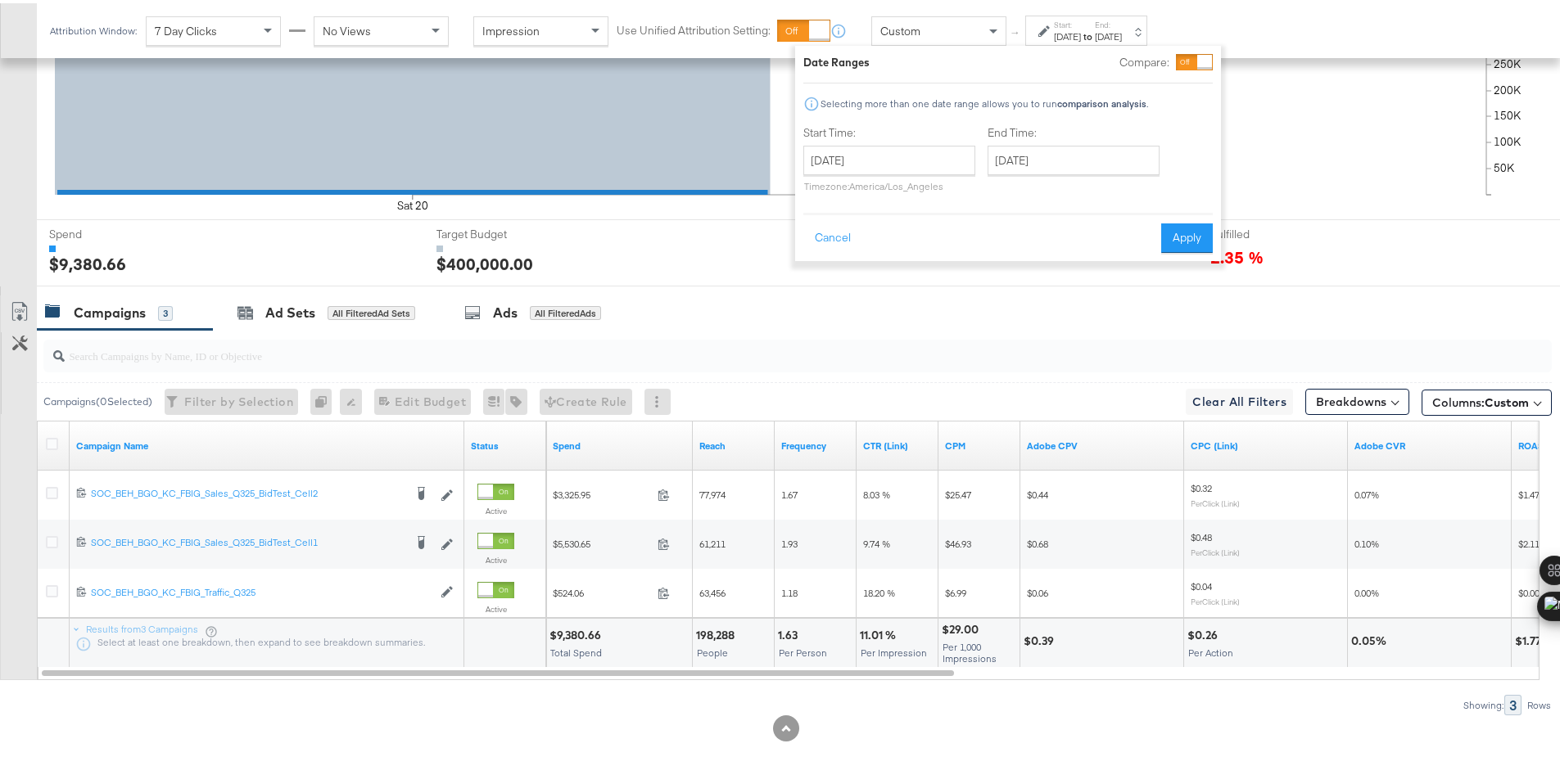
click at [920, 186] on p "Timezone: [GEOGRAPHIC_DATA]/Los_Angeles" at bounding box center [889, 183] width 172 height 12
click at [934, 169] on input "[DATE]" at bounding box center [889, 157] width 172 height 30
click at [813, 308] on td "21" at bounding box center [822, 308] width 28 height 23
type input "[DATE]"
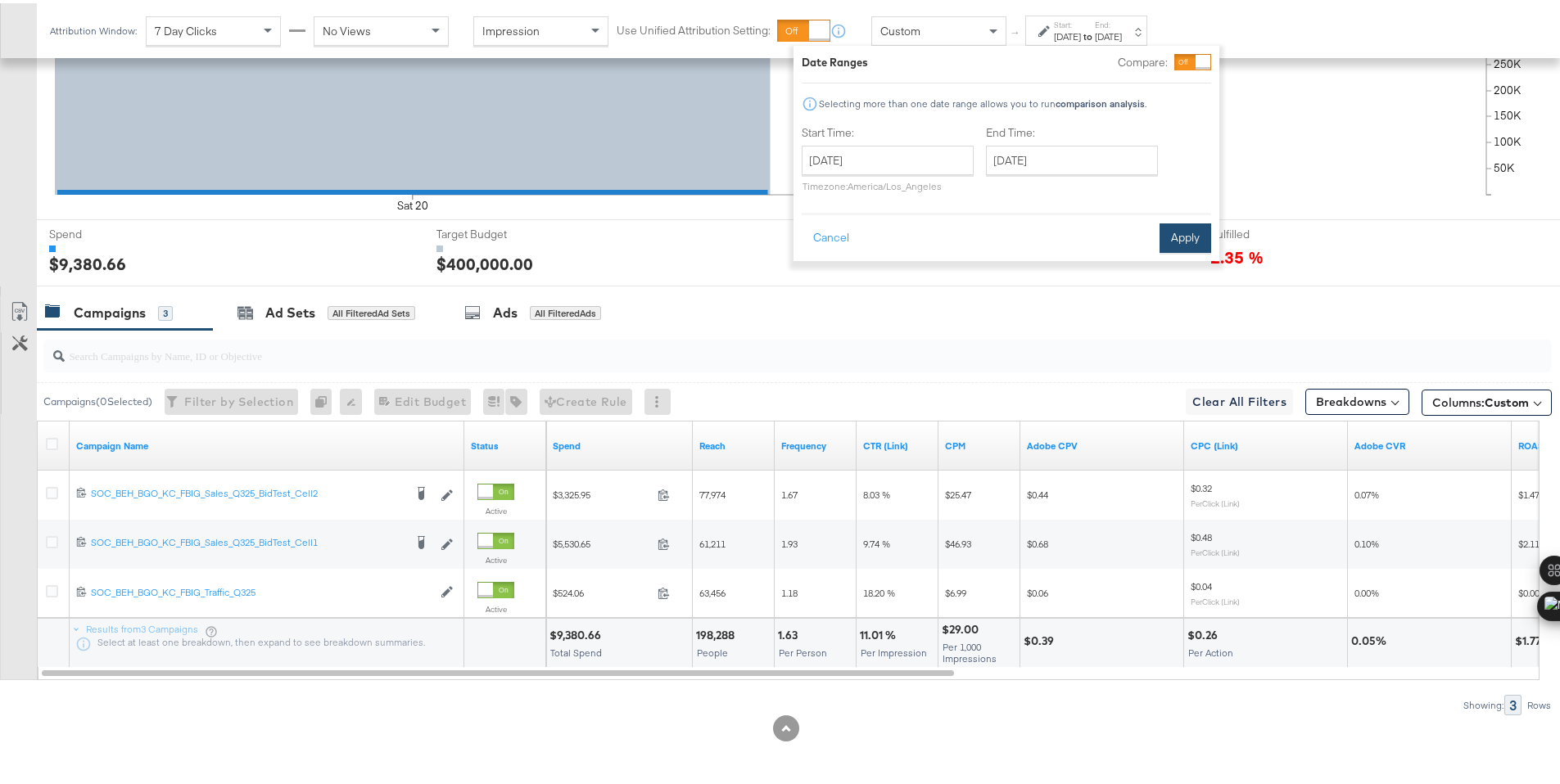
click at [1173, 227] on button "Apply" at bounding box center [1185, 235] width 51 height 30
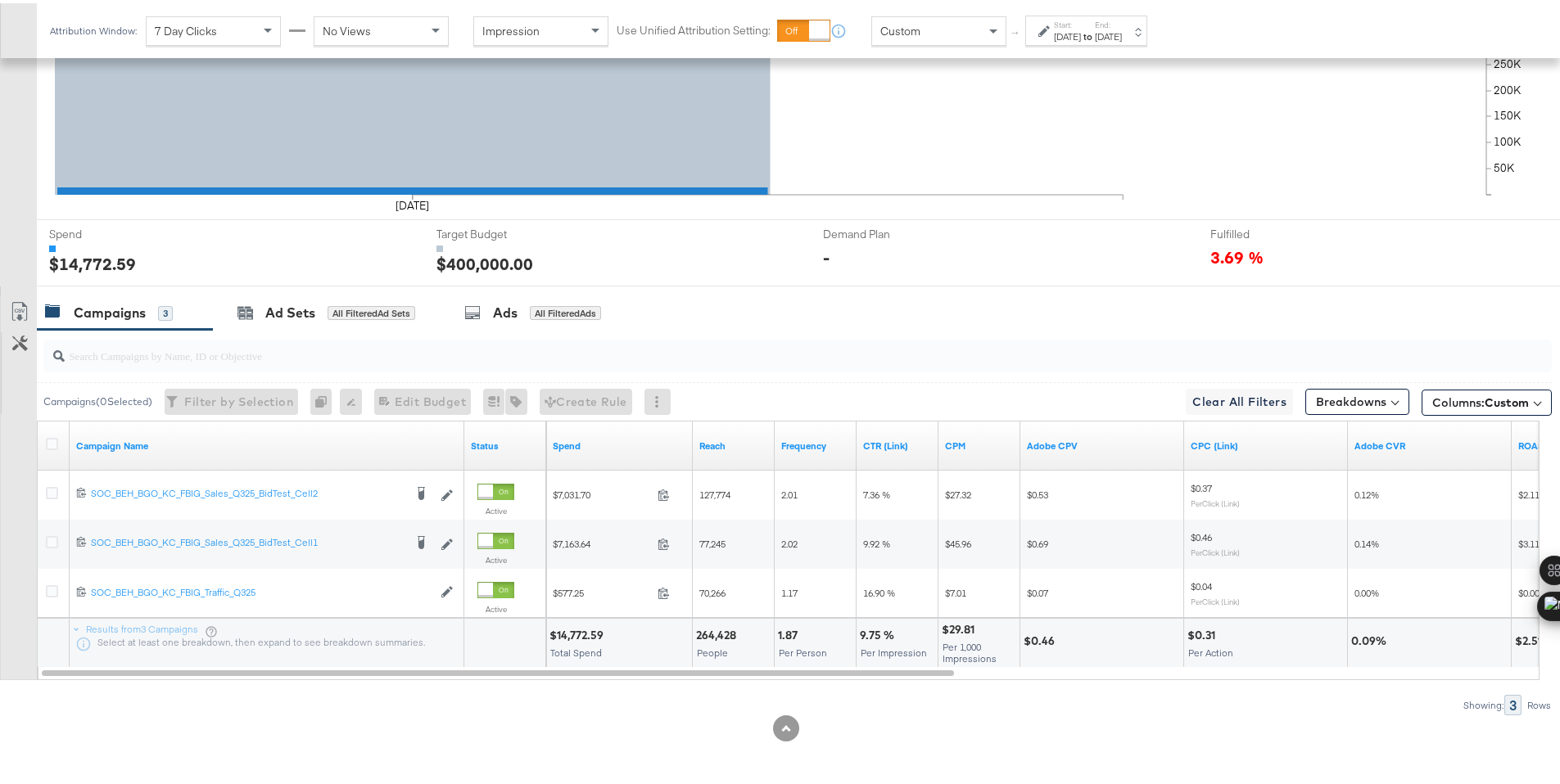
click at [570, 633] on div "$14,772.59" at bounding box center [578, 632] width 59 height 16
copy div "14,772.59"
click at [1048, 20] on div "Start: [DATE] to End: [DATE]" at bounding box center [1079, 28] width 84 height 24
